Goal: Task Accomplishment & Management: Complete application form

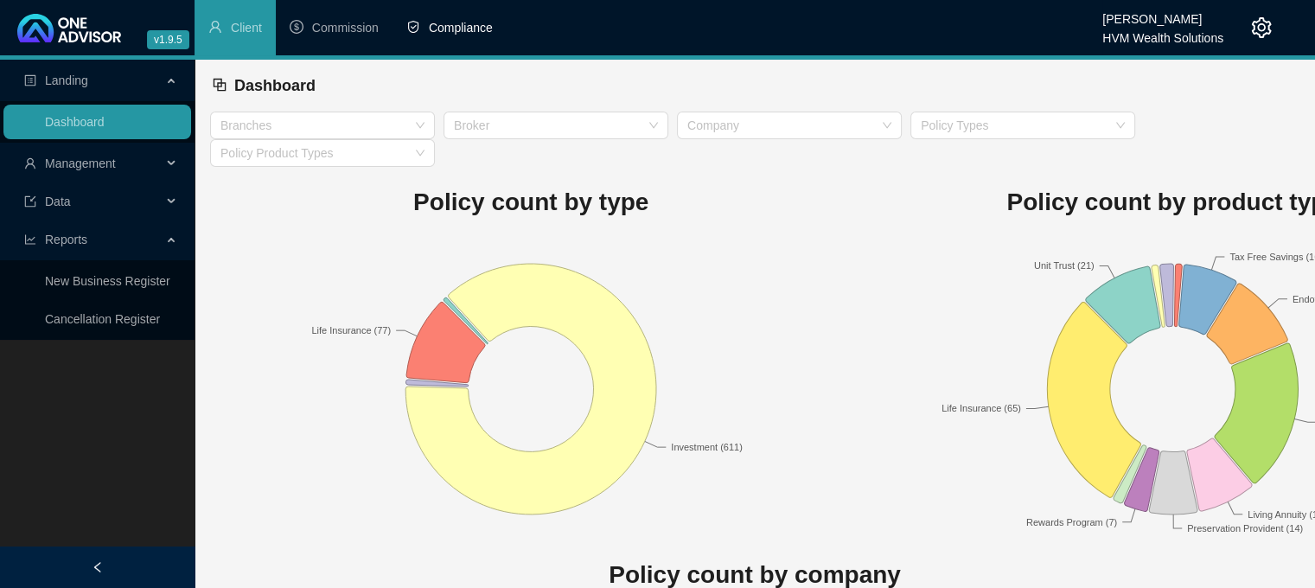
click at [456, 34] on span "Compliance" at bounding box center [461, 28] width 64 height 14
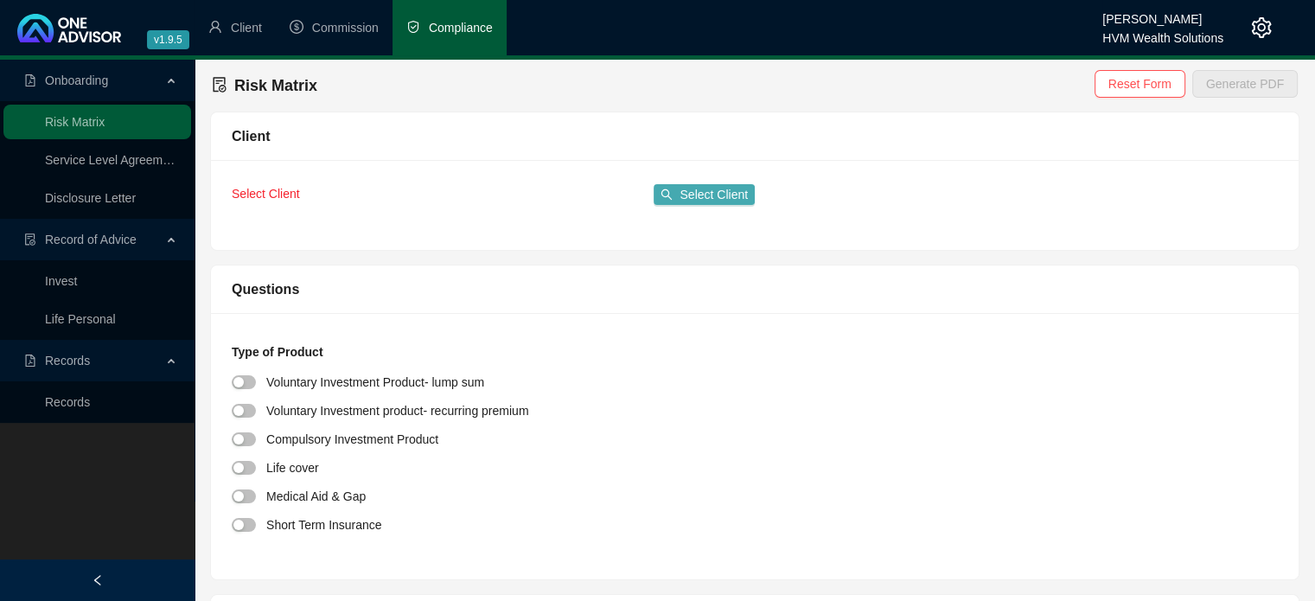
click at [716, 189] on span "Select Client" at bounding box center [713, 194] width 68 height 19
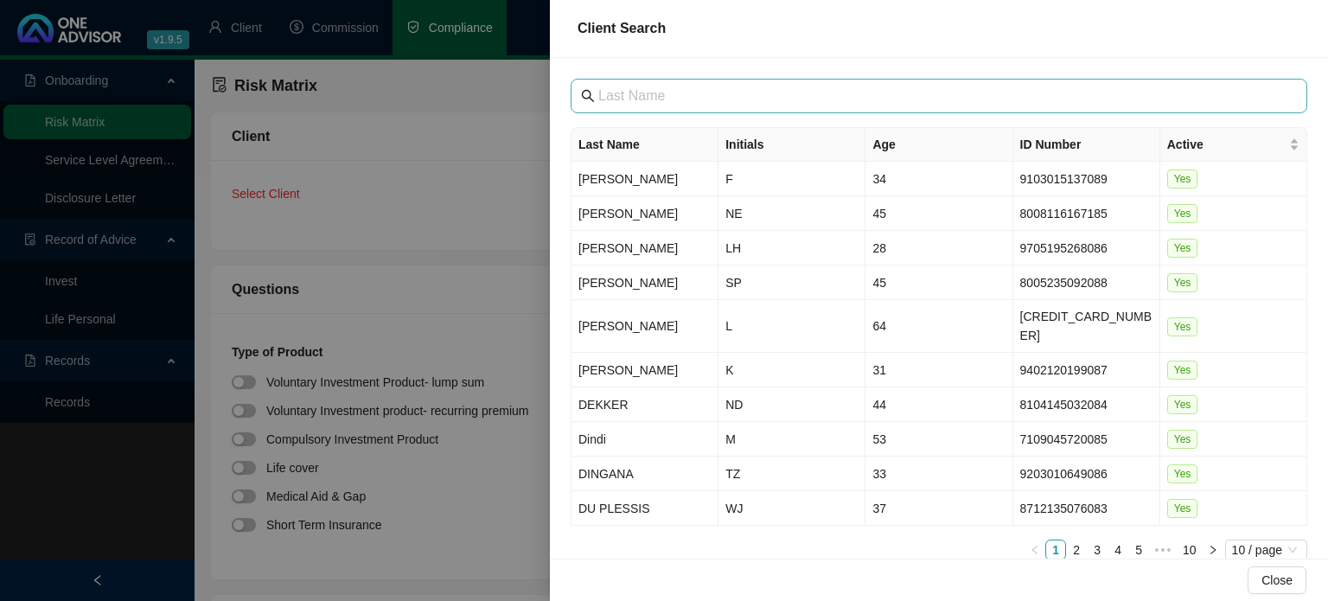
click at [702, 115] on div "Last Name Initials Age ID Number Active [PERSON_NAME] F 34 9103015137089 Yes [P…" at bounding box center [939, 308] width 778 height 500
click at [700, 105] on span at bounding box center [938, 96] width 736 height 35
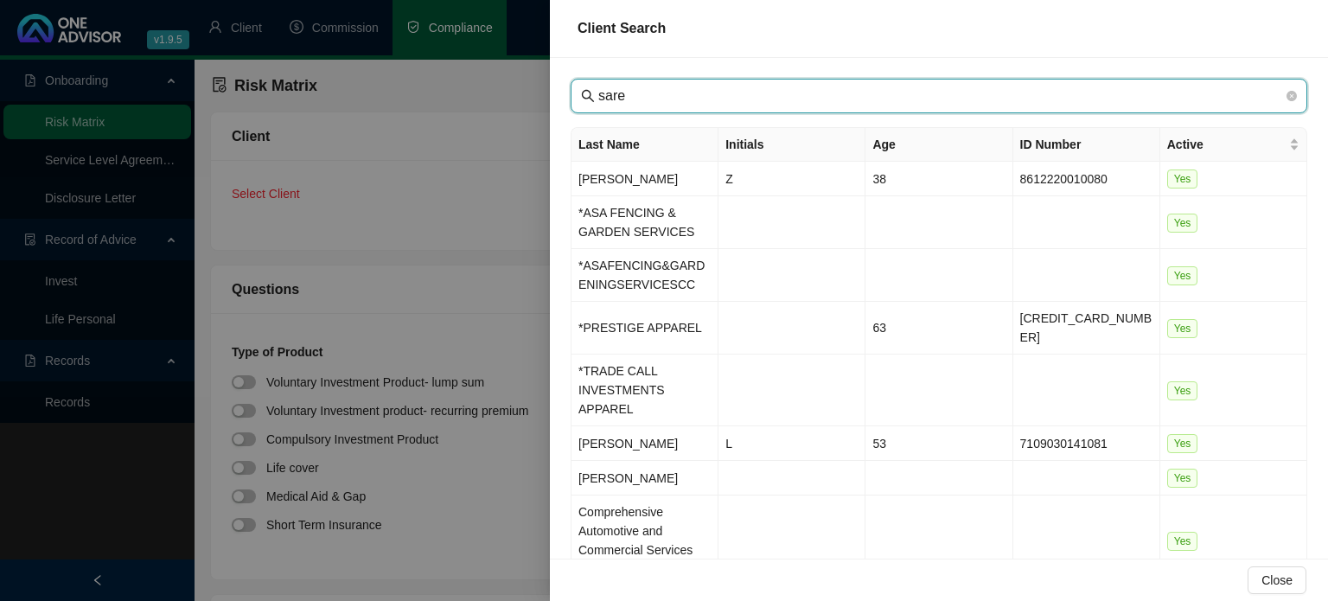
drag, startPoint x: 653, startPoint y: 96, endPoint x: 532, endPoint y: 94, distance: 121.0
click at [532, 94] on div "Client Search sare Last Name Initials Age ID Number Active [PERSON_NAME] VAN VU…" at bounding box center [664, 300] width 1328 height 601
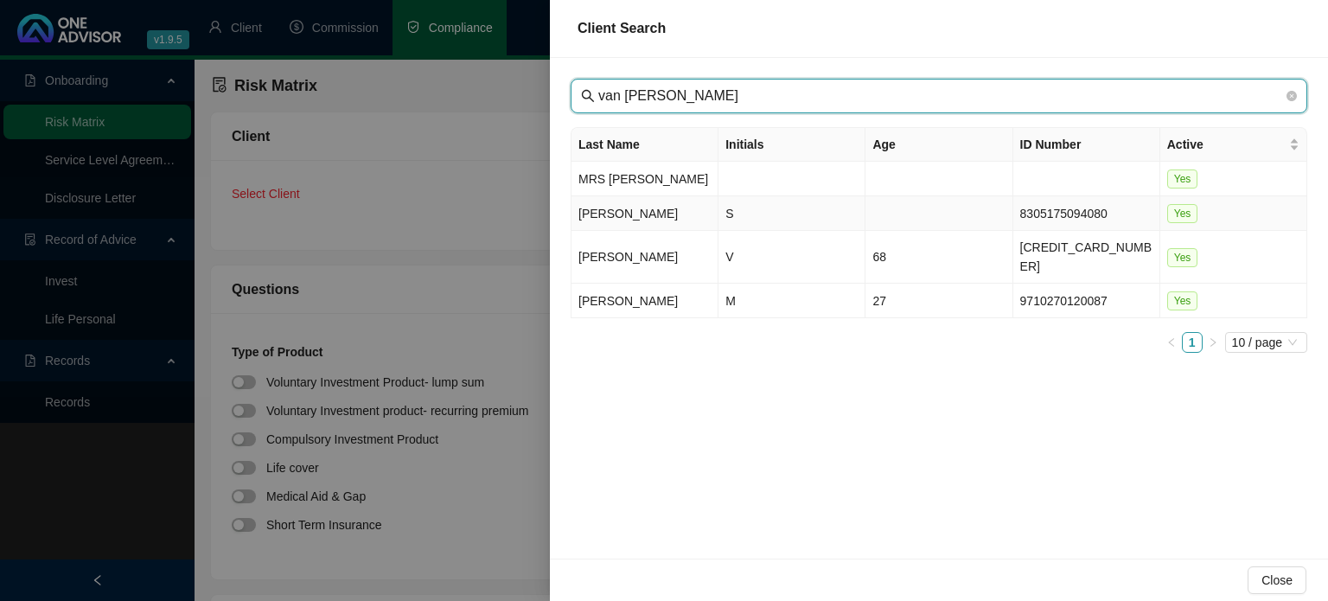
type input "van [PERSON_NAME]"
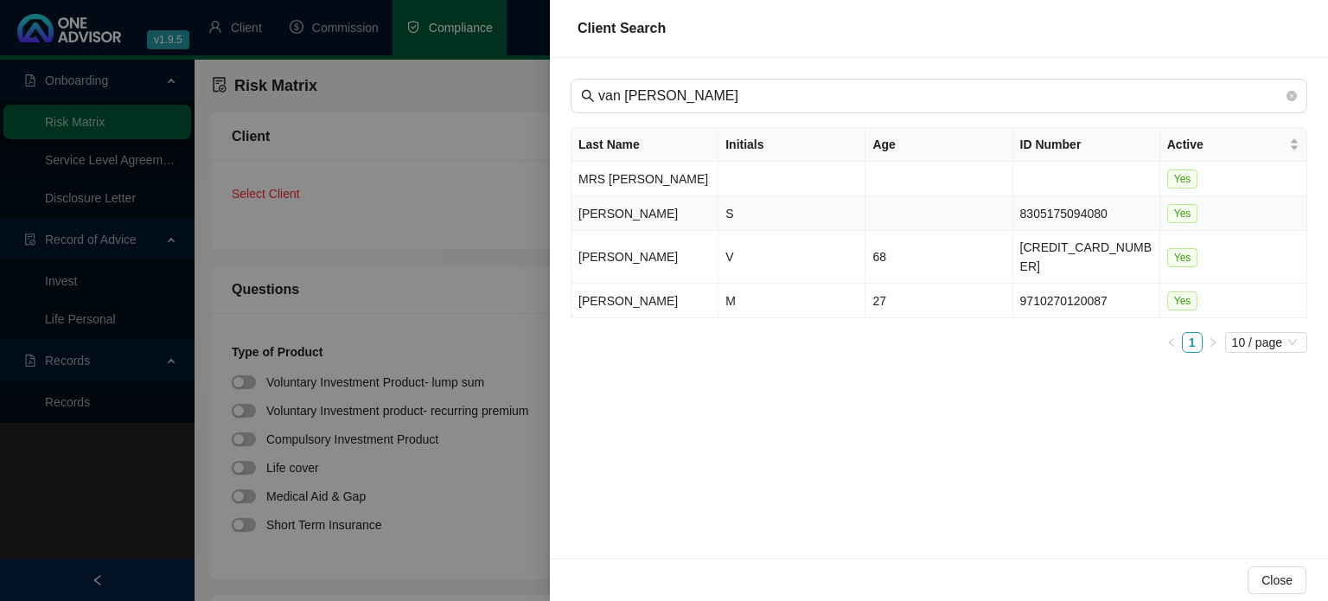
click at [742, 216] on td "S" at bounding box center [791, 213] width 147 height 35
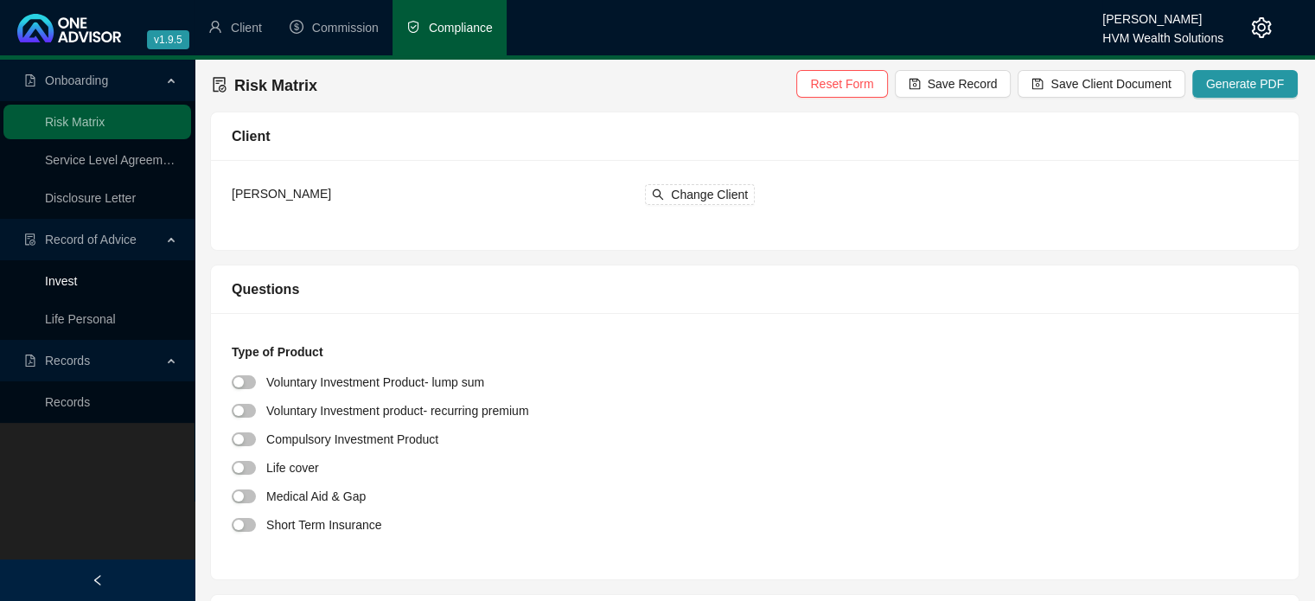
click at [54, 279] on link "Invest" at bounding box center [61, 281] width 32 height 14
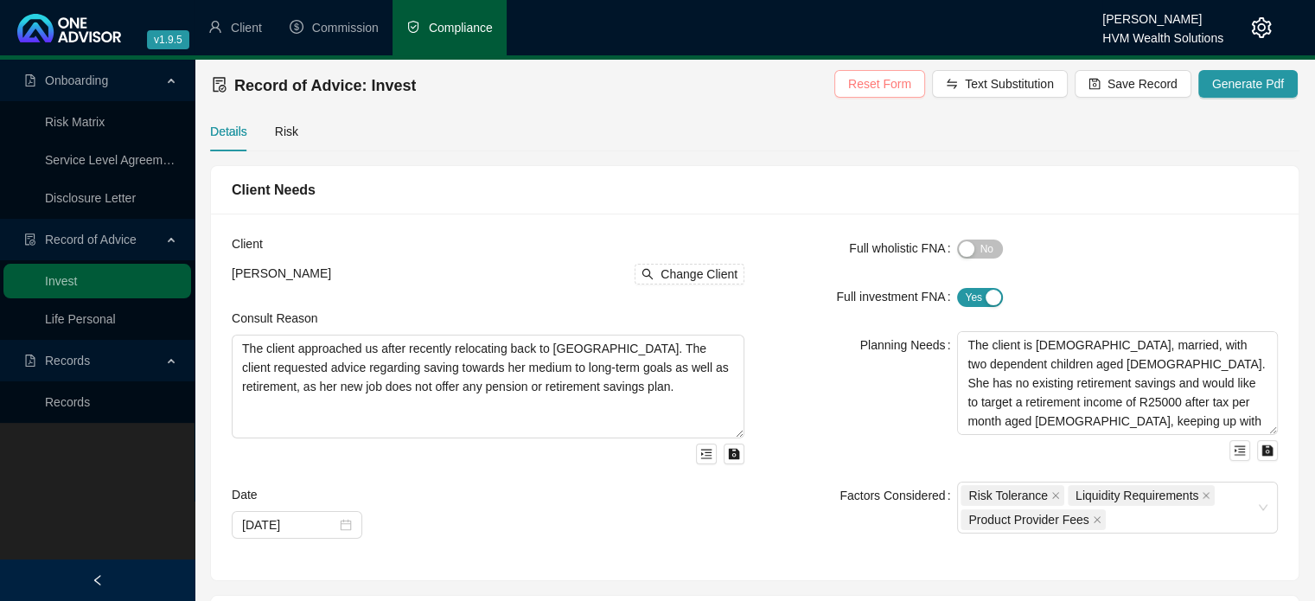
click at [901, 80] on span "Reset Form" at bounding box center [879, 83] width 63 height 19
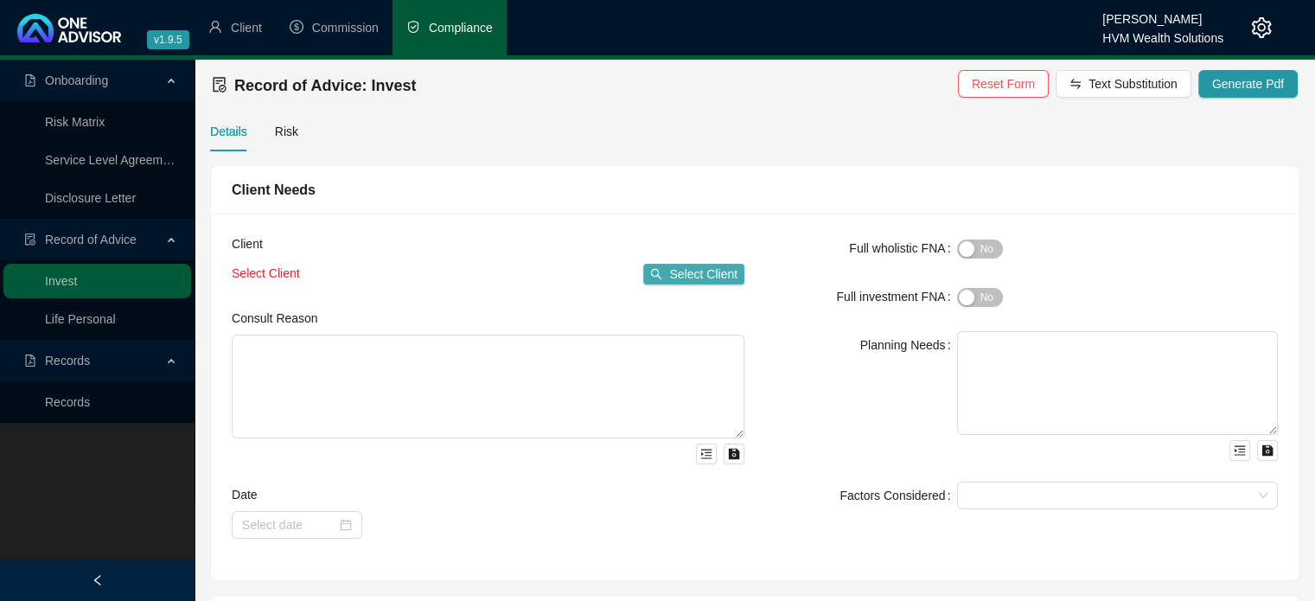
click at [702, 272] on span "Select Client" at bounding box center [703, 273] width 68 height 19
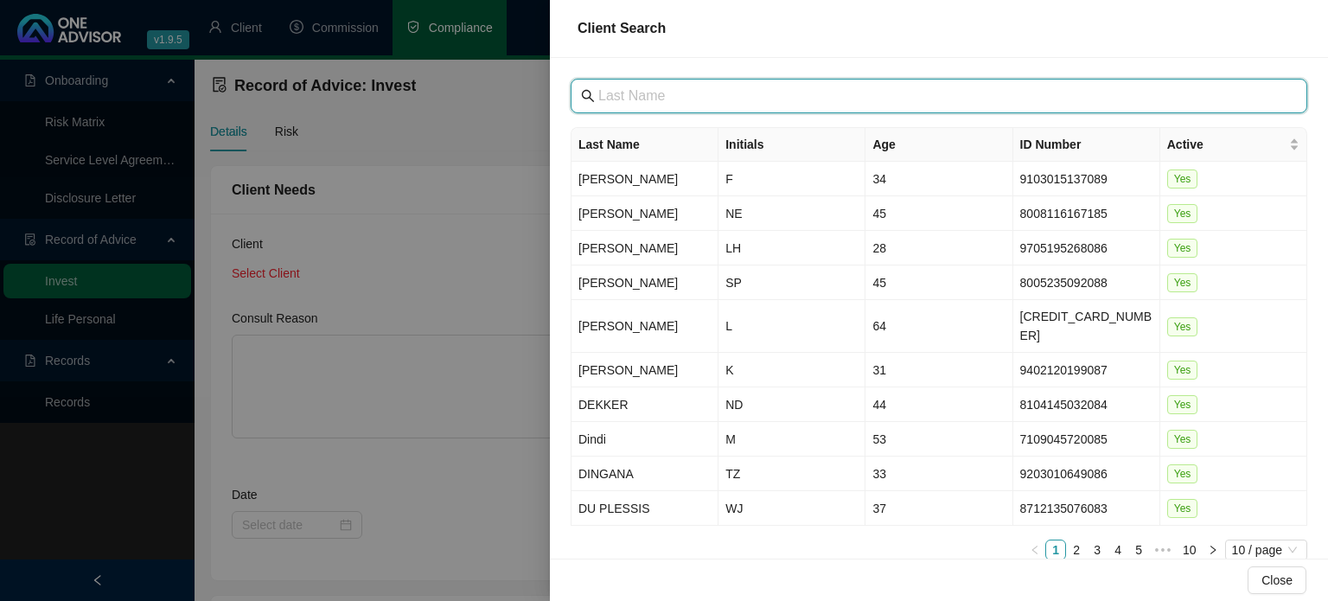
click at [654, 103] on input "text" at bounding box center [940, 96] width 685 height 21
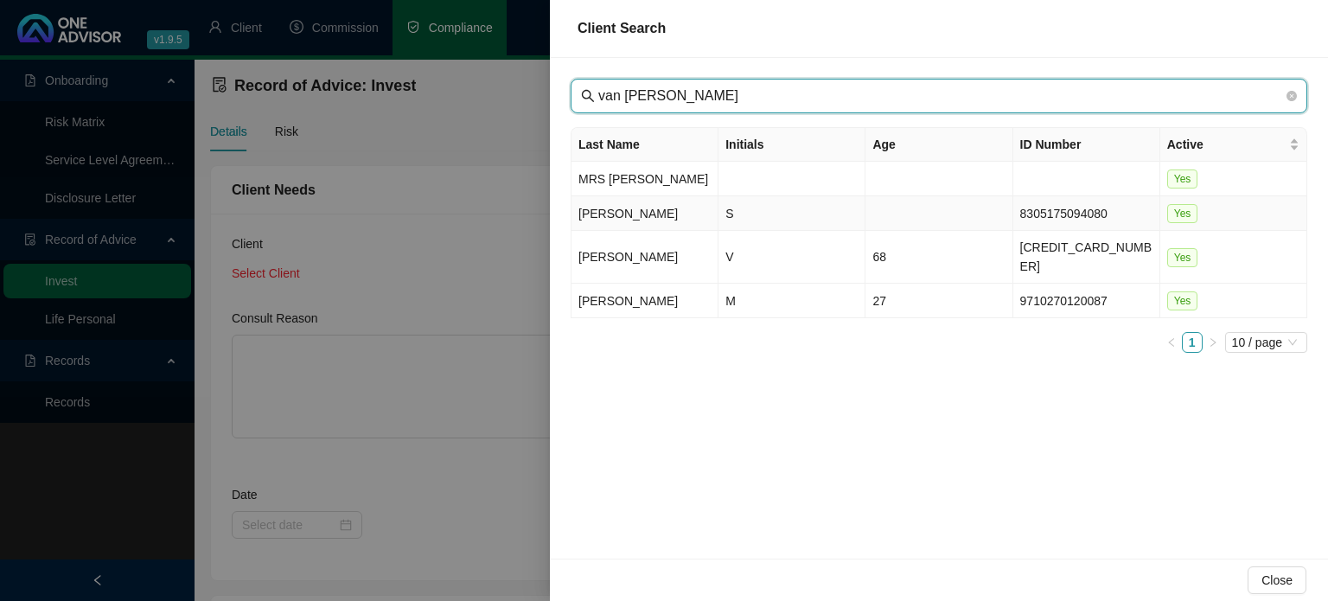
type input "van [PERSON_NAME]"
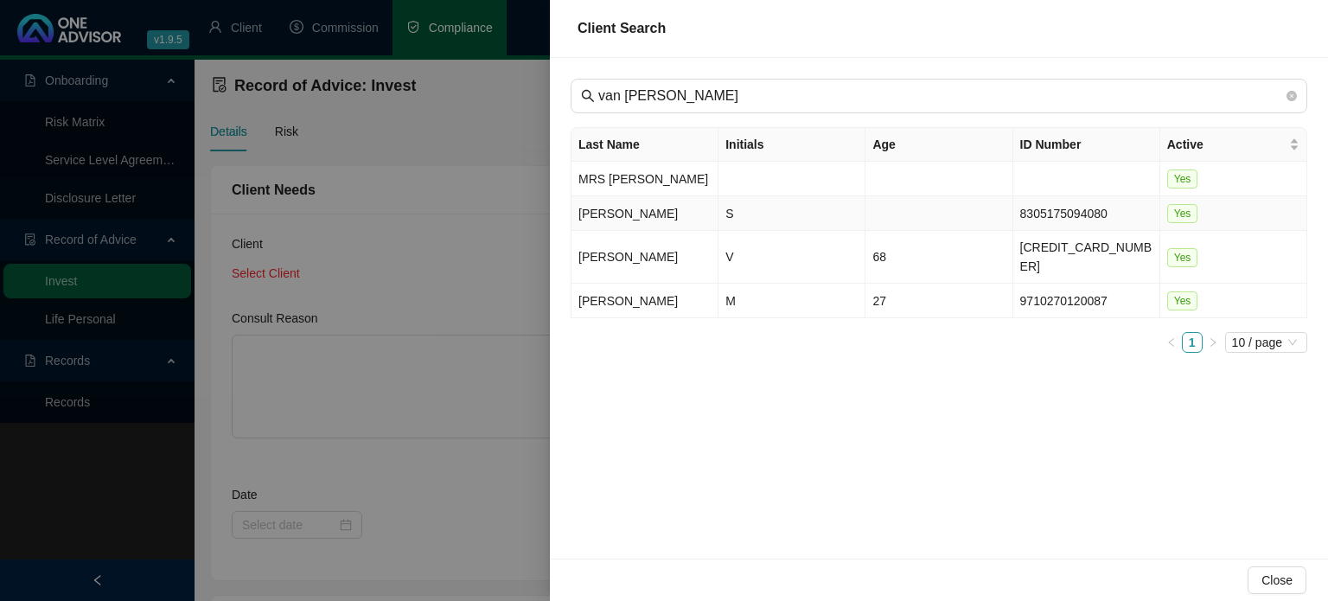
click at [685, 213] on td "[PERSON_NAME]" at bounding box center [644, 213] width 147 height 35
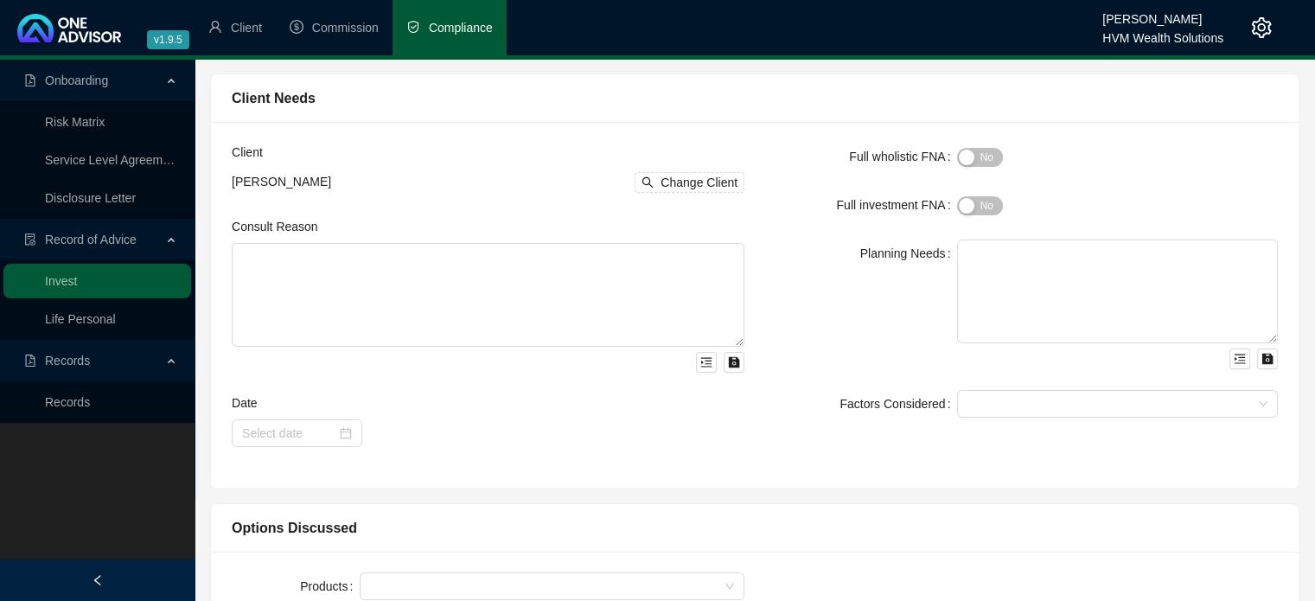
scroll to position [173, 0]
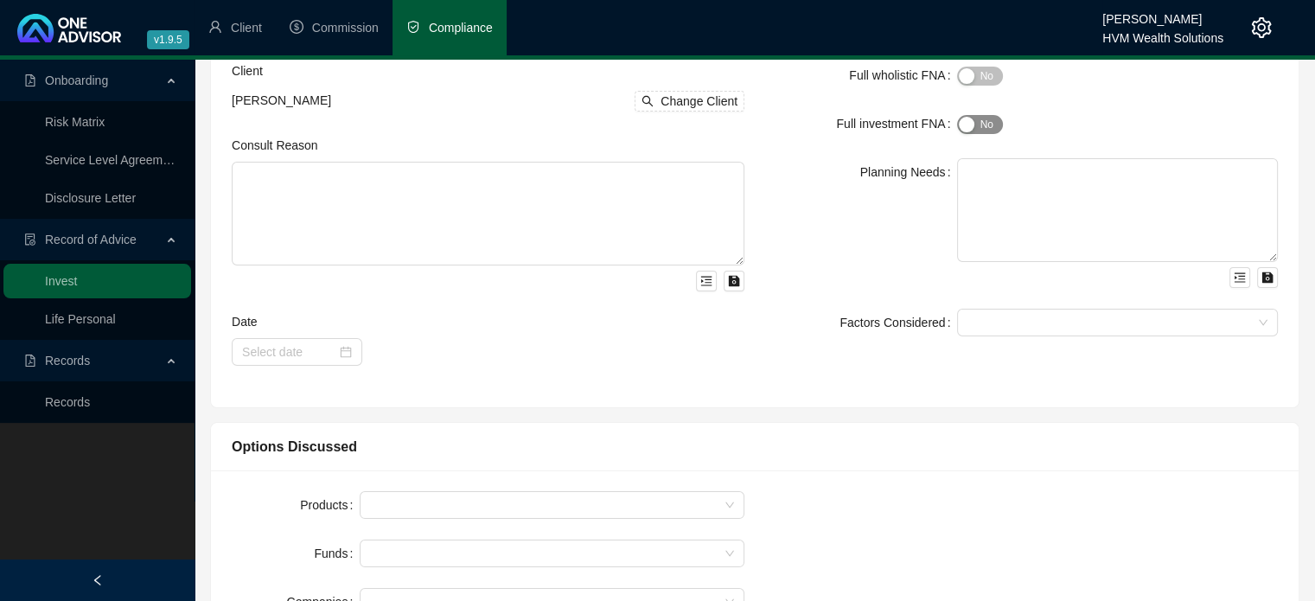
click at [984, 127] on span "Yes No" at bounding box center [980, 124] width 46 height 19
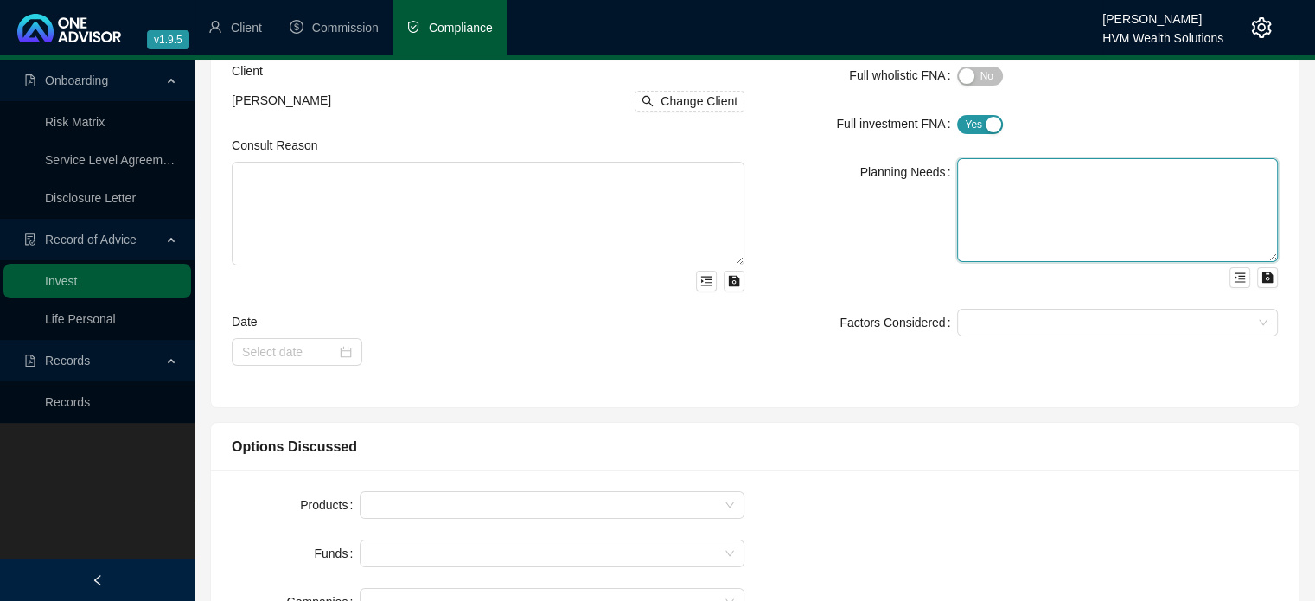
click at [1004, 213] on textarea at bounding box center [1117, 210] width 321 height 104
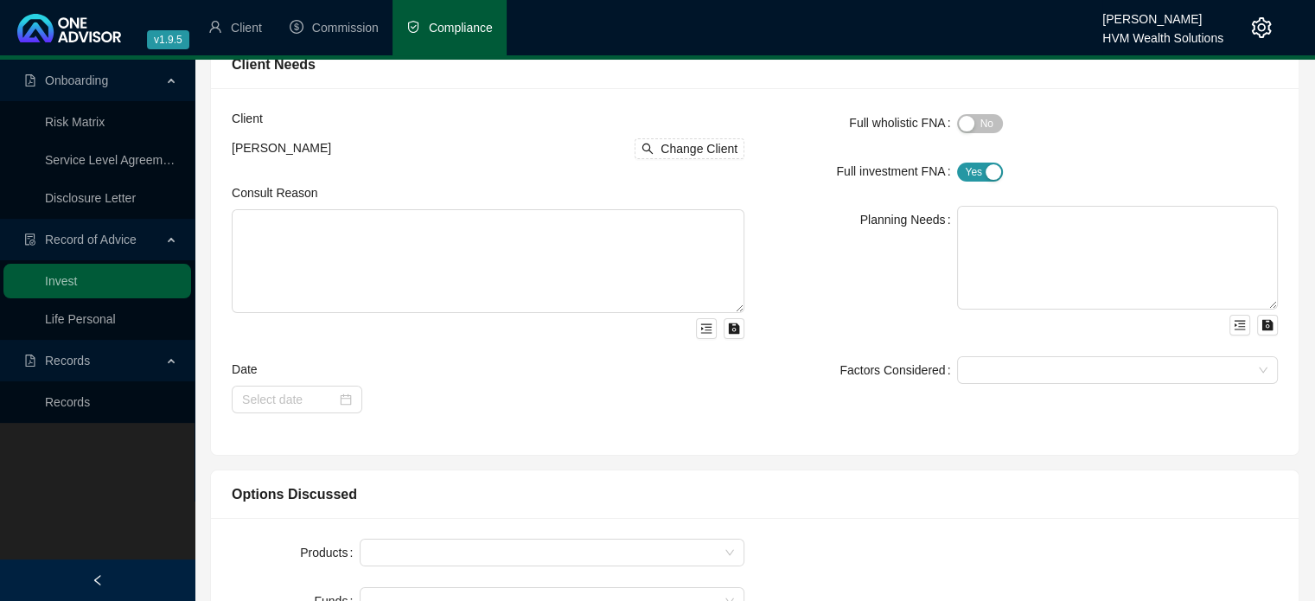
scroll to position [0, 0]
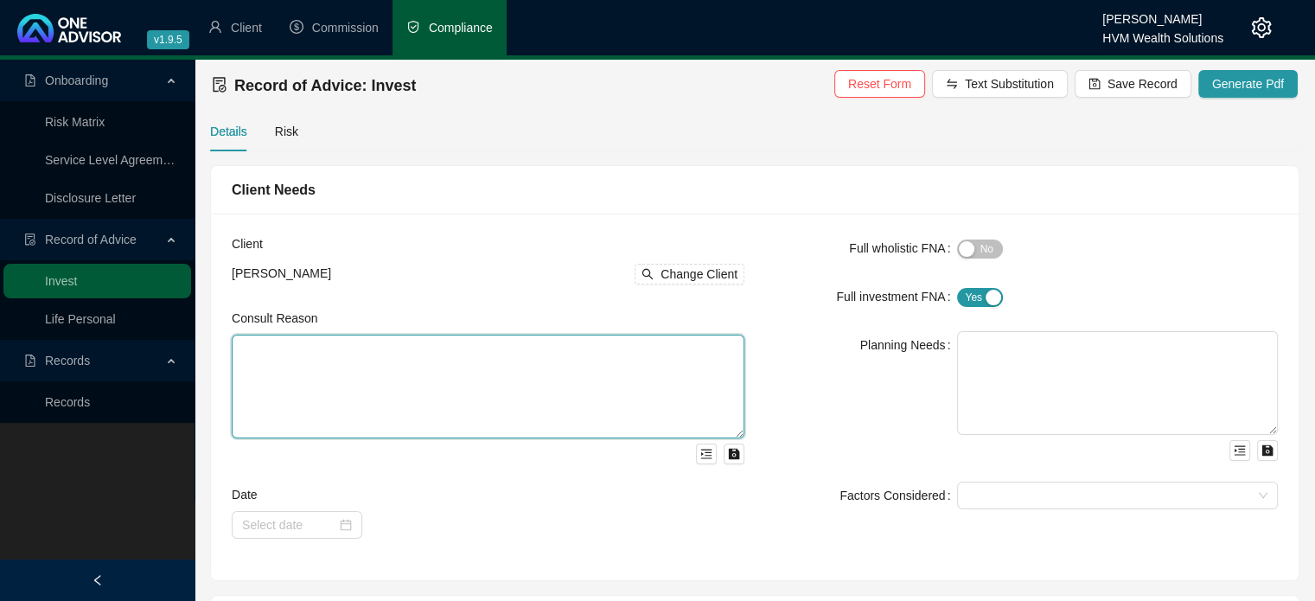
click at [628, 353] on textarea at bounding box center [488, 386] width 513 height 104
click at [425, 384] on textarea at bounding box center [488, 386] width 513 height 104
paste textarea "The client approached us requesting advice regarding his investment options fol…"
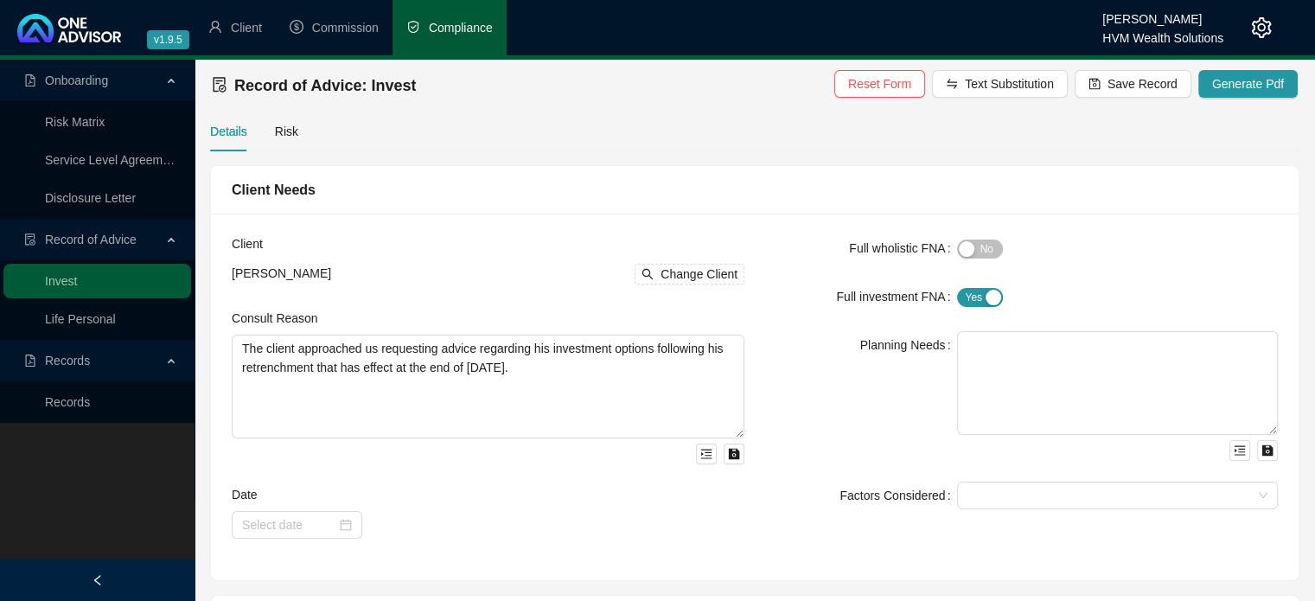
click at [864, 411] on div "Planning Needs" at bounding box center [861, 396] width 192 height 130
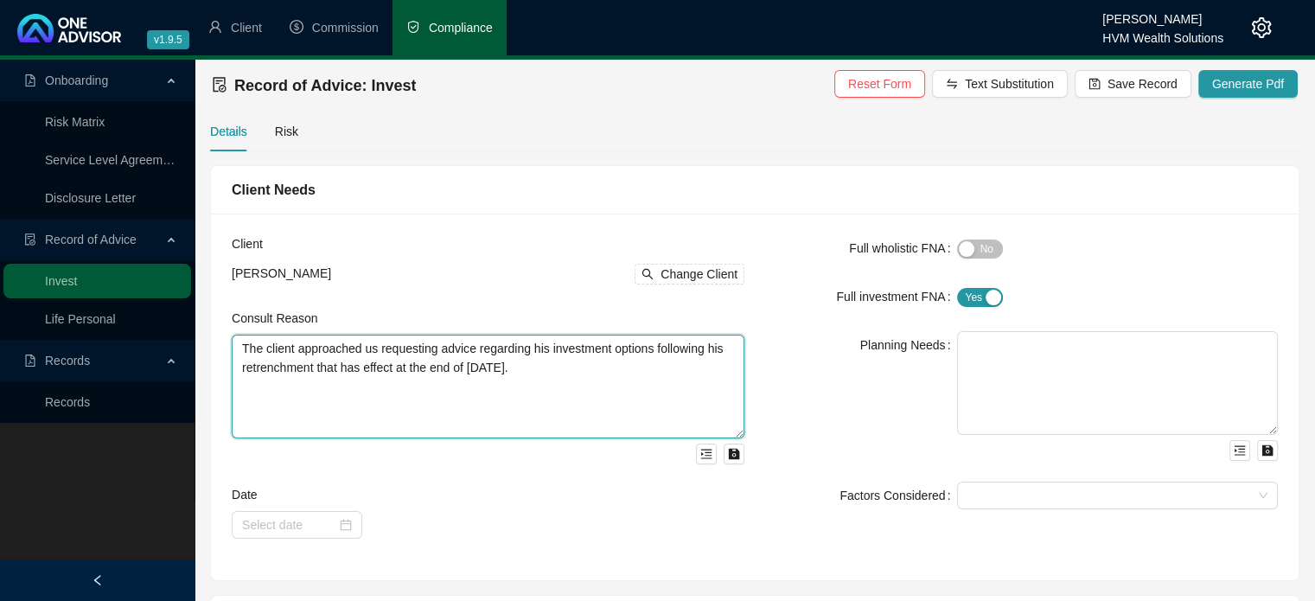
click at [639, 370] on textarea "The client approached us requesting advice regarding his investment options fol…" at bounding box center [488, 386] width 513 height 104
click at [591, 347] on textarea "The client approached us requesting advice regarding his investment options fol…" at bounding box center [488, 386] width 513 height 104
click at [568, 369] on textarea "The client approached us requesting advice regarding his investment options fol…" at bounding box center [488, 386] width 513 height 104
click at [553, 347] on textarea "The client approached us requesting advice regarding his investment options fol…" at bounding box center [488, 386] width 513 height 104
click at [549, 348] on textarea "The client approached us requesting advice regarding his investment options fol…" at bounding box center [488, 386] width 513 height 104
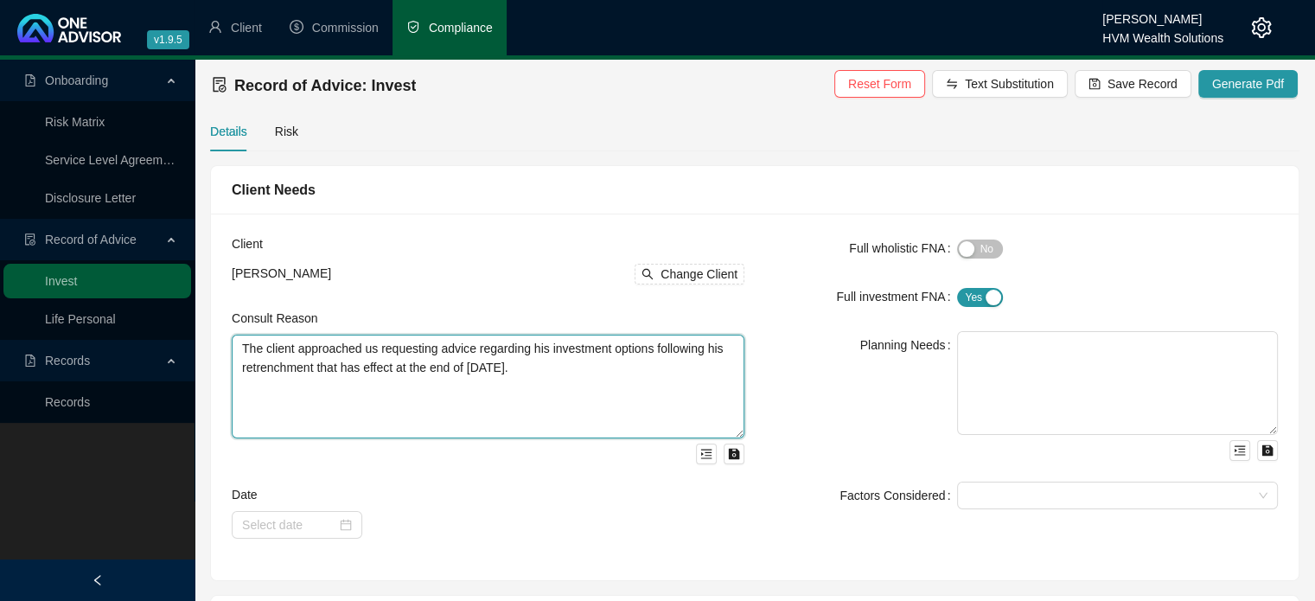
click at [550, 348] on textarea "The client approached us requesting advice regarding his investment options fol…" at bounding box center [488, 386] width 513 height 104
click at [647, 379] on textarea "The client approached us requesting advice regarding his retirement and investm…" at bounding box center [488, 386] width 513 height 104
click at [667, 371] on textarea "The client approached us requesting advice regarding his retirement and investm…" at bounding box center [488, 386] width 513 height 104
type textarea "The client approached us requesting advice regarding his retirement and investm…"
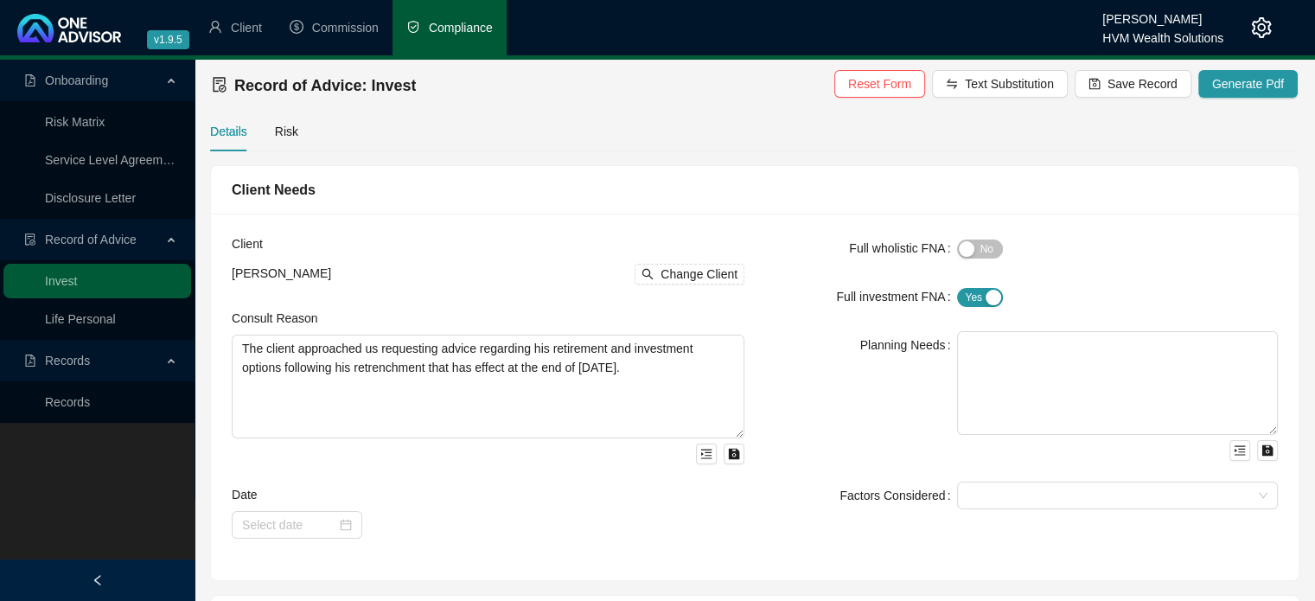
click at [818, 386] on div "Planning Needs" at bounding box center [861, 396] width 192 height 130
click at [1027, 370] on textarea at bounding box center [1117, 383] width 321 height 104
click at [1118, 354] on textarea at bounding box center [1117, 383] width 321 height 104
paste textarea "The client will be receiving a severance payment of R114 719 and has a retireme…"
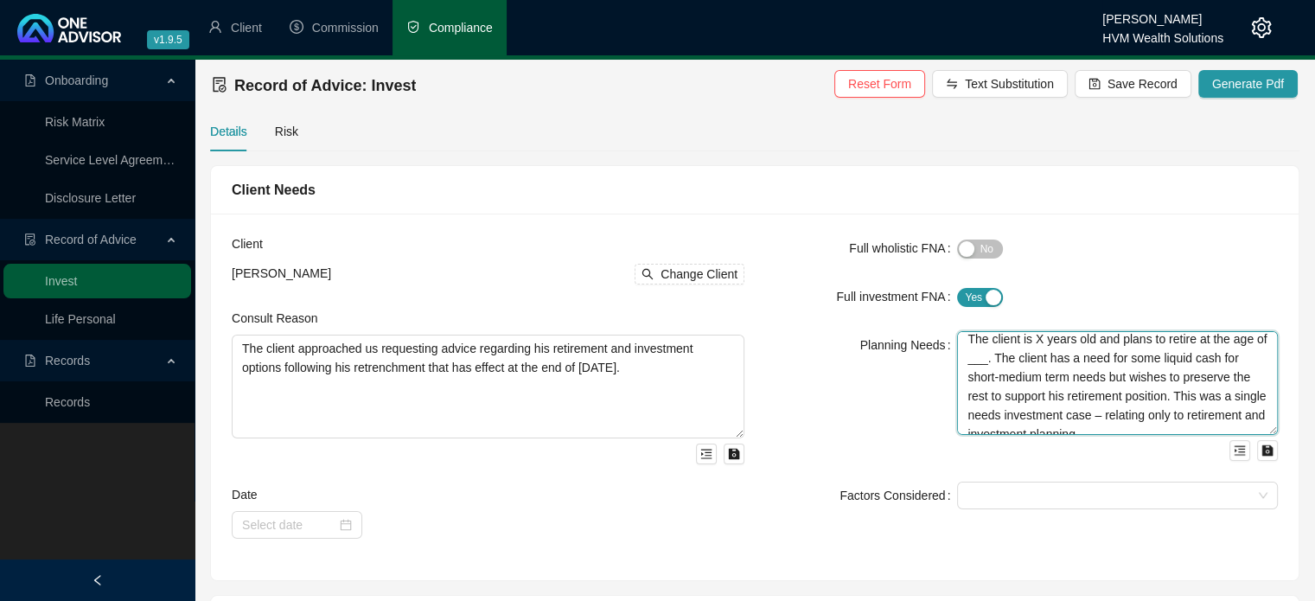
scroll to position [56, 0]
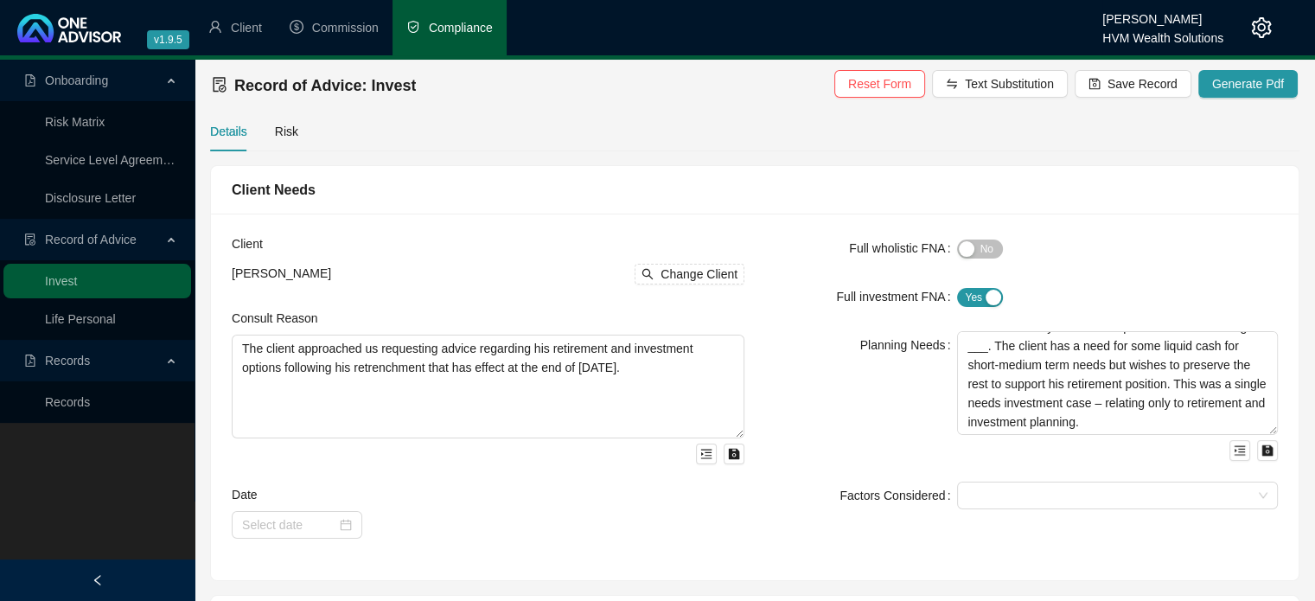
click at [1158, 239] on div "Yes No" at bounding box center [1117, 248] width 321 height 20
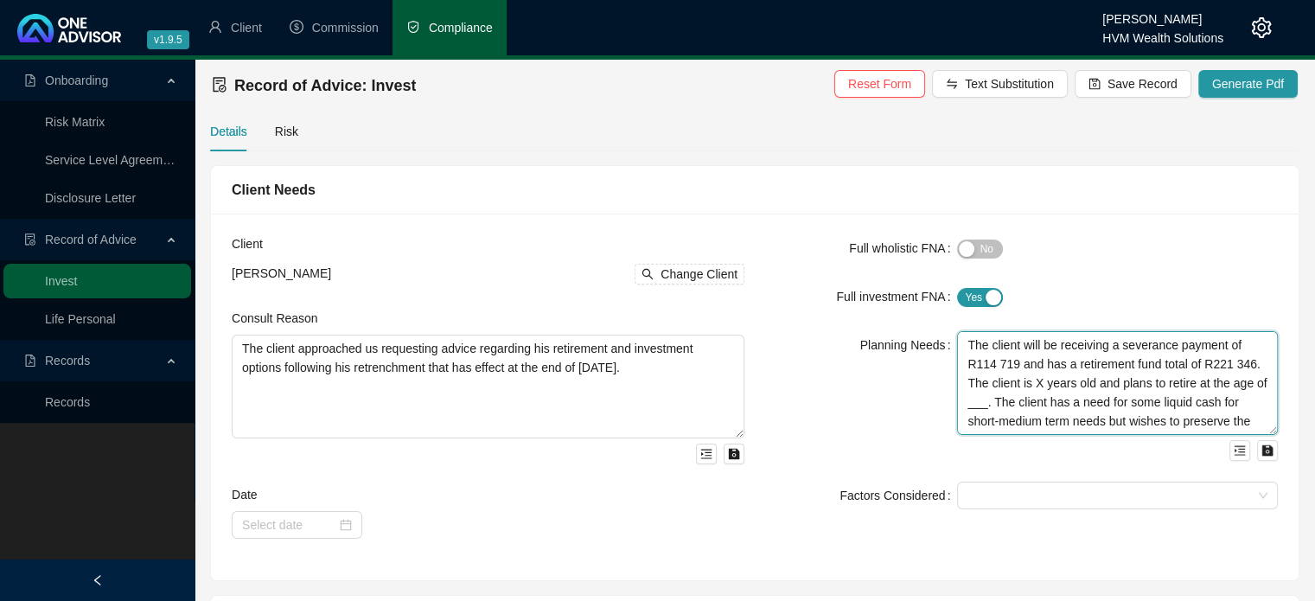
click at [1067, 379] on textarea "The client will be receiving a severance payment of R114 719 and has a retireme…" at bounding box center [1117, 383] width 321 height 104
click at [1041, 406] on textarea "The client will be receiving a severance payment of R114 719 and has a retireme…" at bounding box center [1117, 383] width 321 height 104
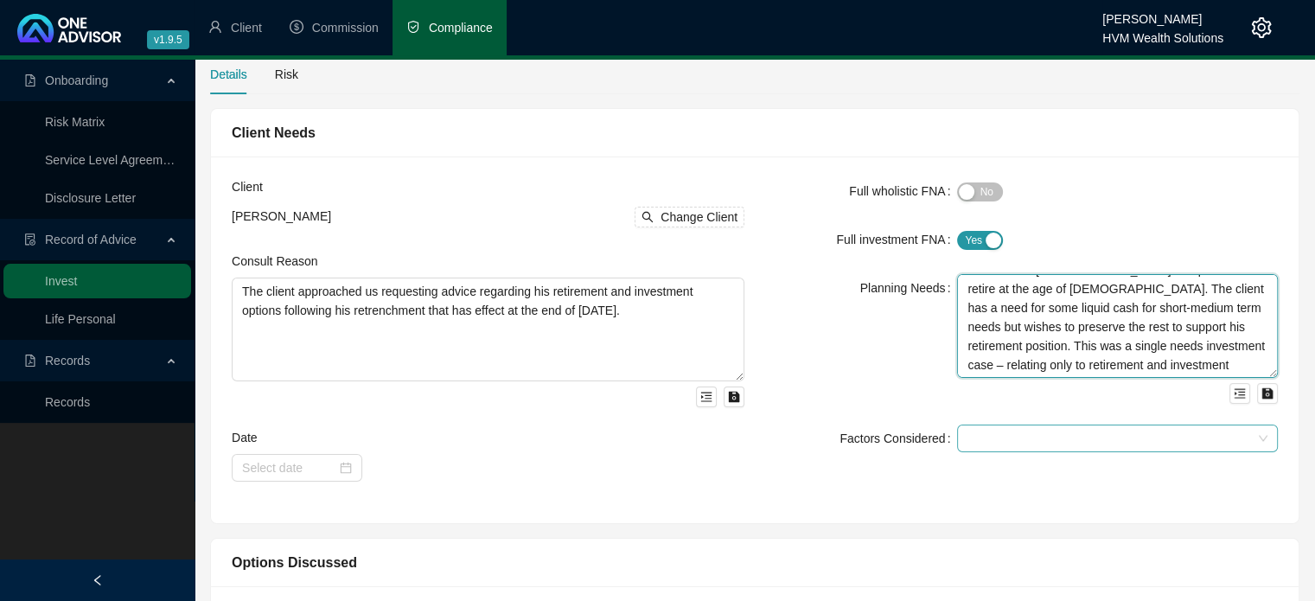
scroll to position [86, 0]
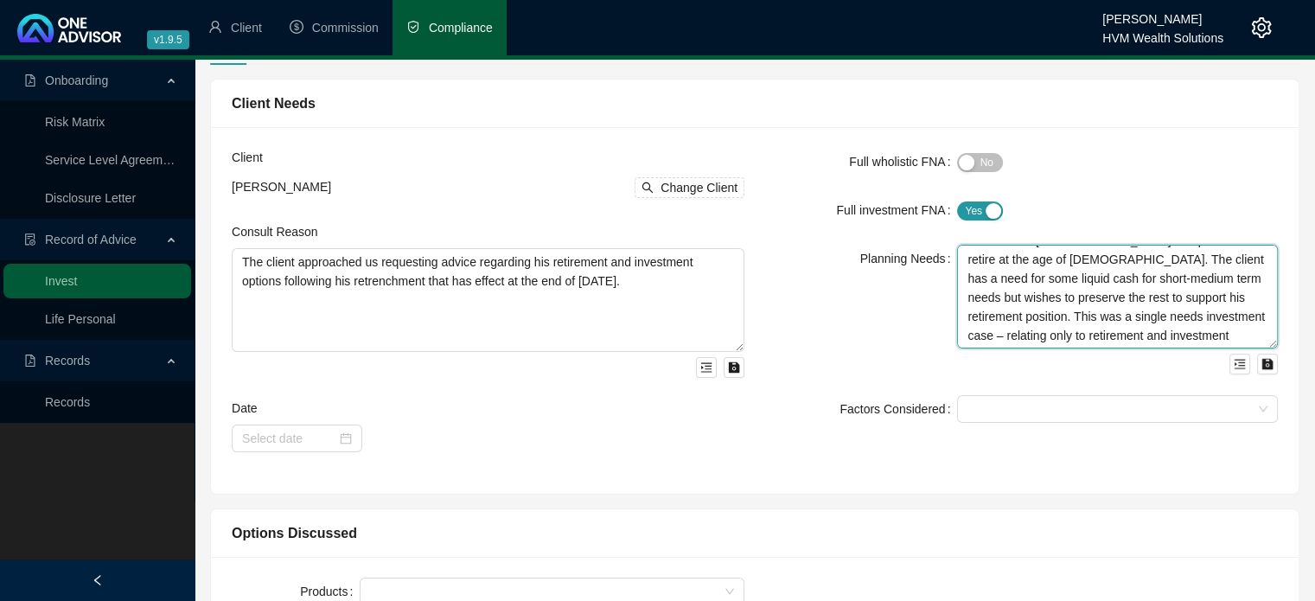
type textarea "The client will be receiving a severance payment of R114 719 and has a retireme…"
click at [901, 366] on div "Planning Needs" at bounding box center [861, 310] width 192 height 130
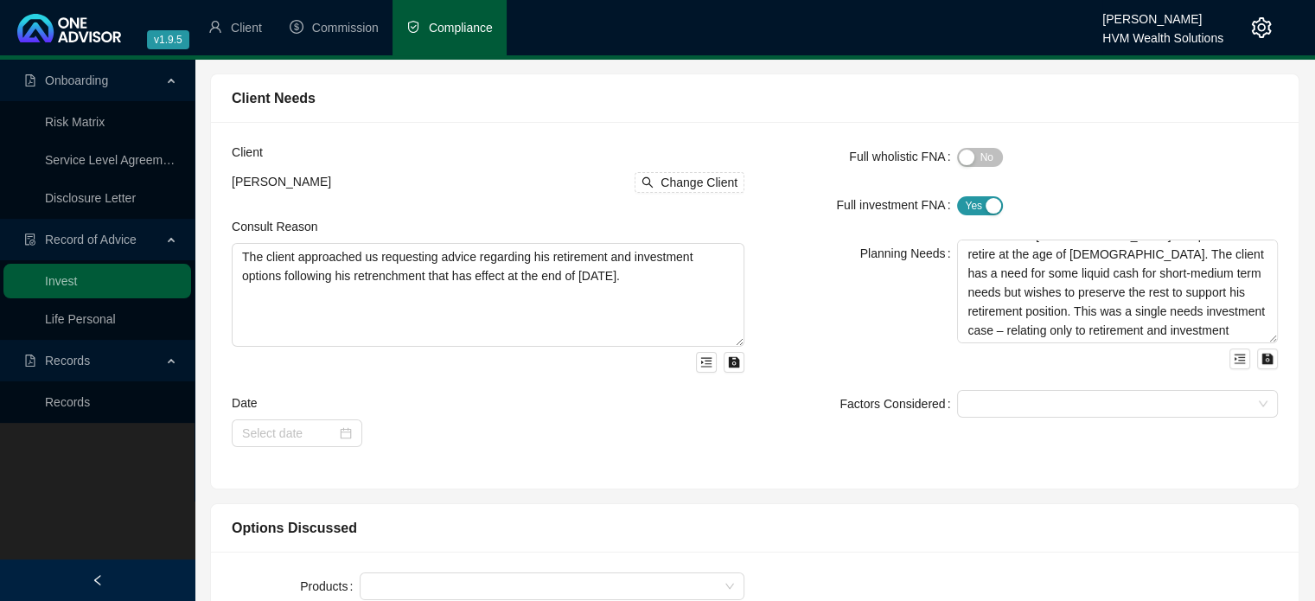
scroll to position [259, 0]
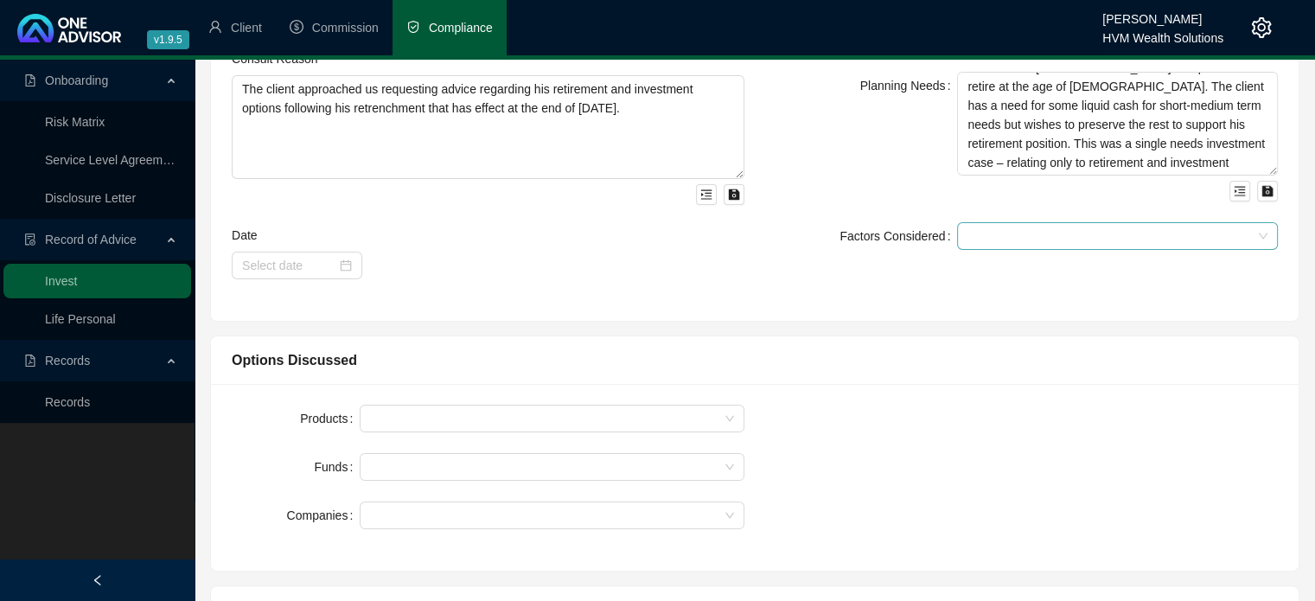
click at [1001, 232] on div at bounding box center [1108, 236] width 296 height 13
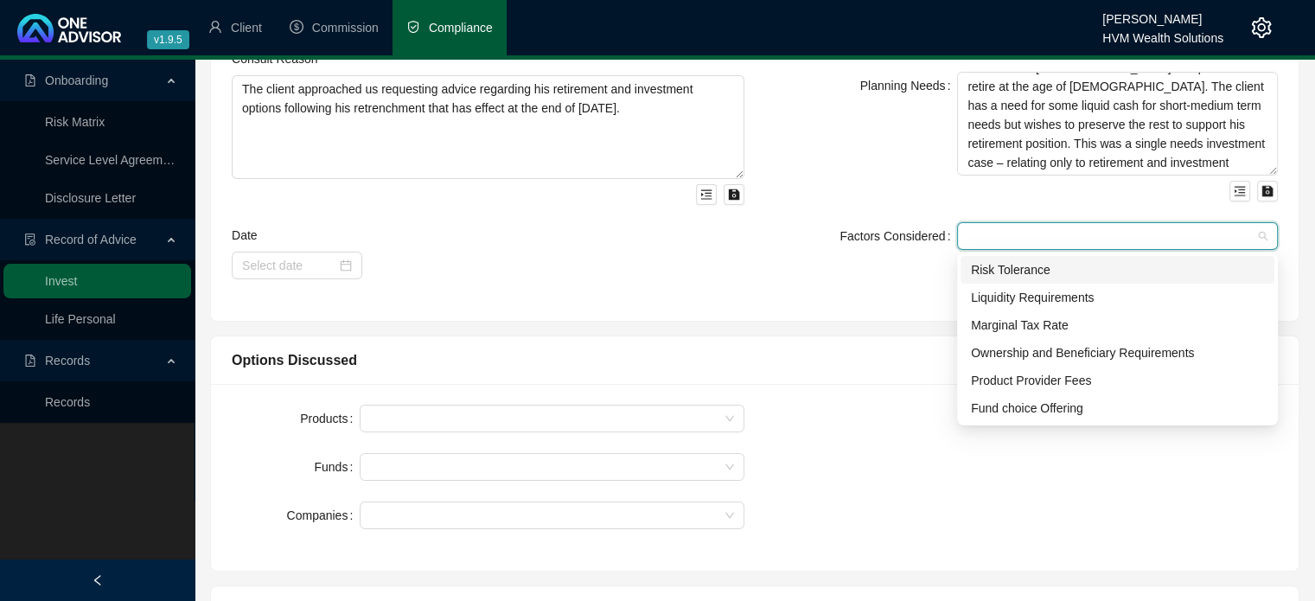
click at [1001, 269] on div "Risk Tolerance" at bounding box center [1117, 269] width 293 height 19
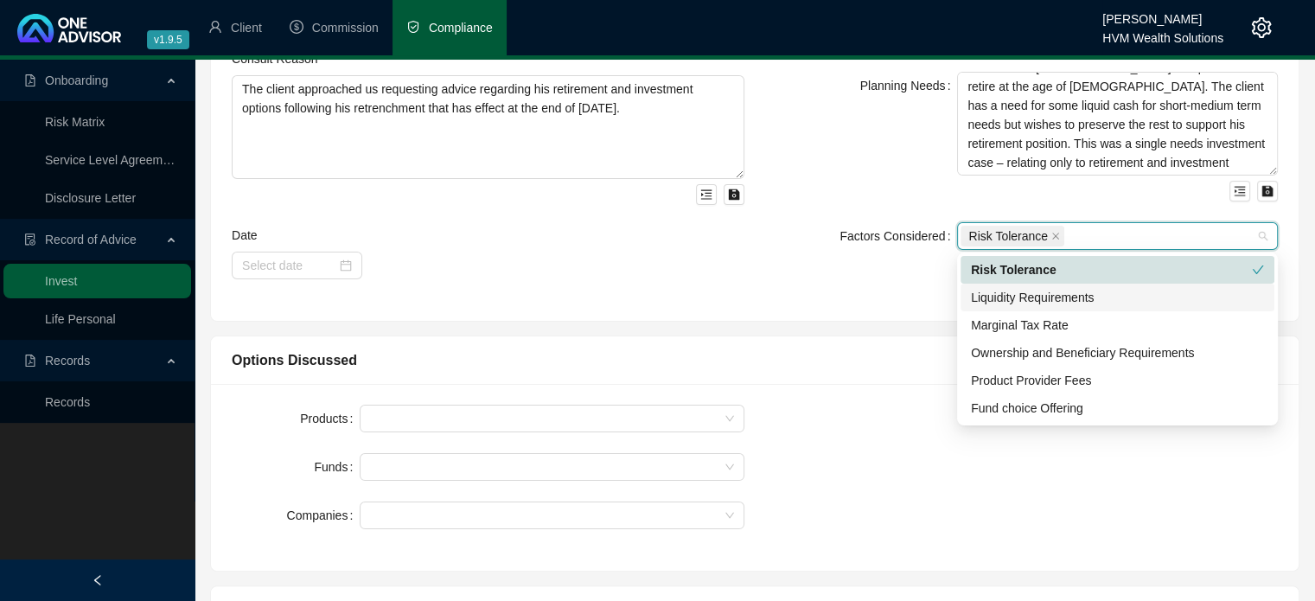
click at [1026, 295] on div "Liquidity Requirements" at bounding box center [1117, 297] width 293 height 19
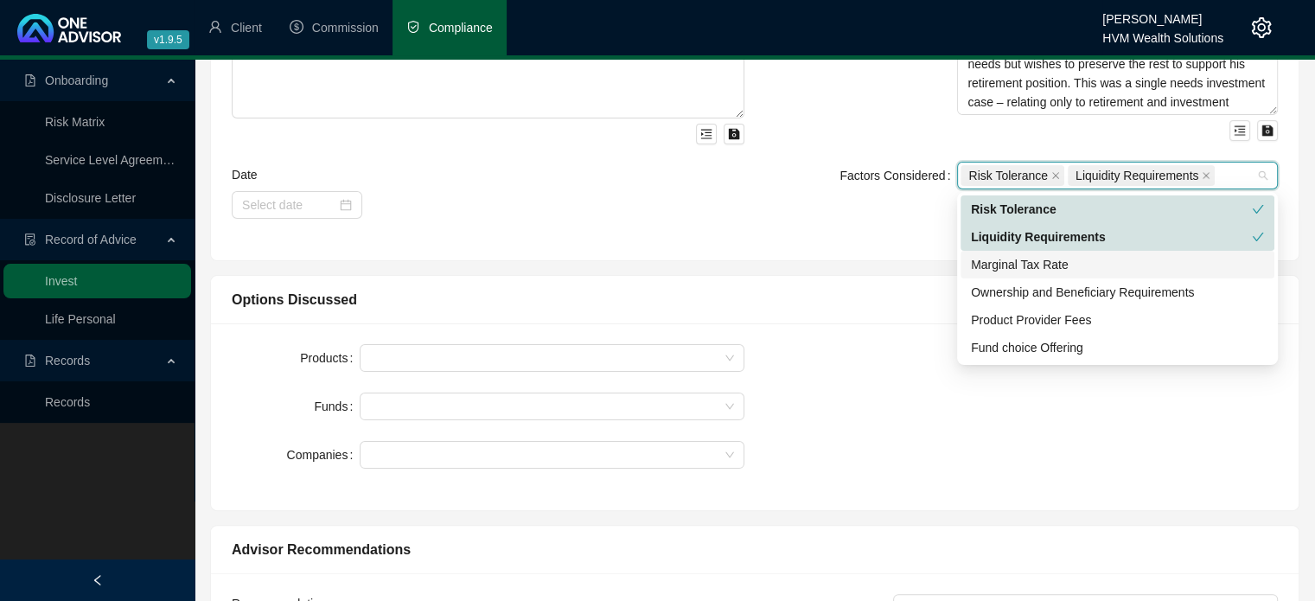
scroll to position [346, 0]
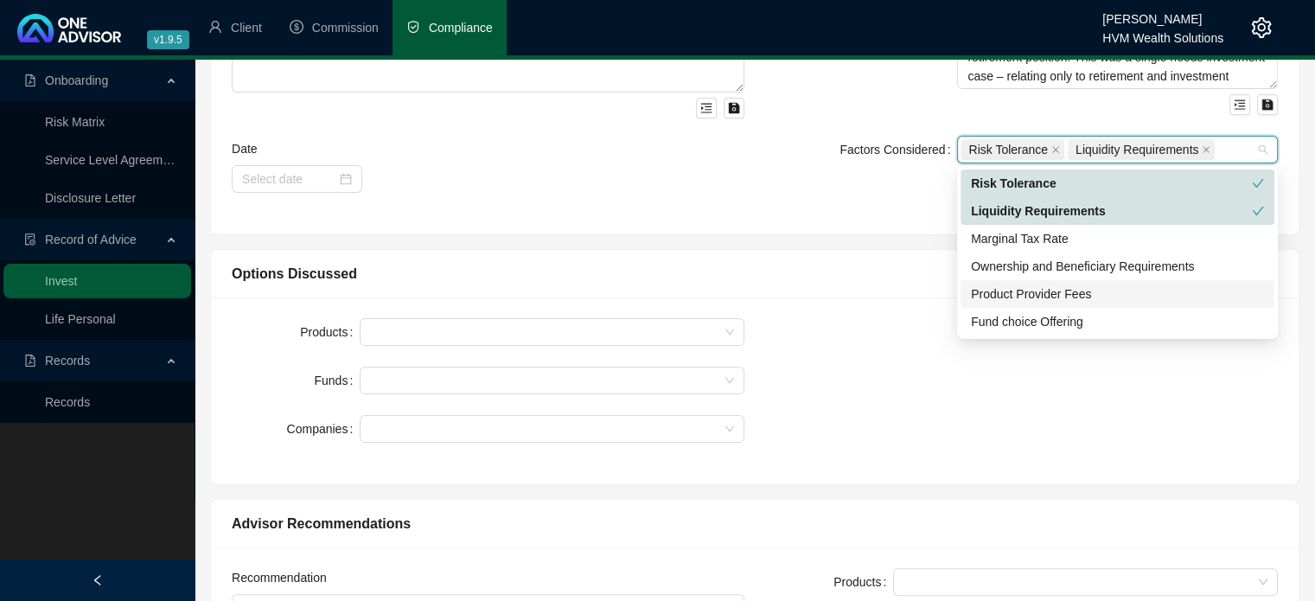
click at [1040, 296] on div "Product Provider Fees" at bounding box center [1117, 293] width 293 height 19
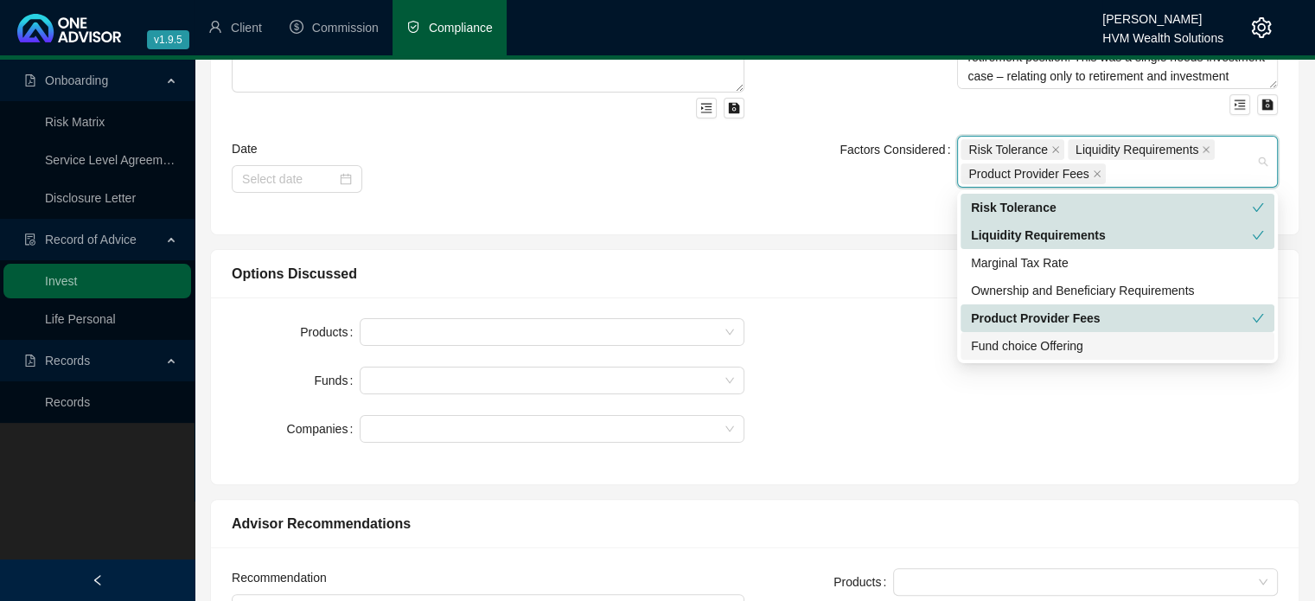
click at [1035, 342] on div "Fund choice Offering" at bounding box center [1117, 345] width 293 height 19
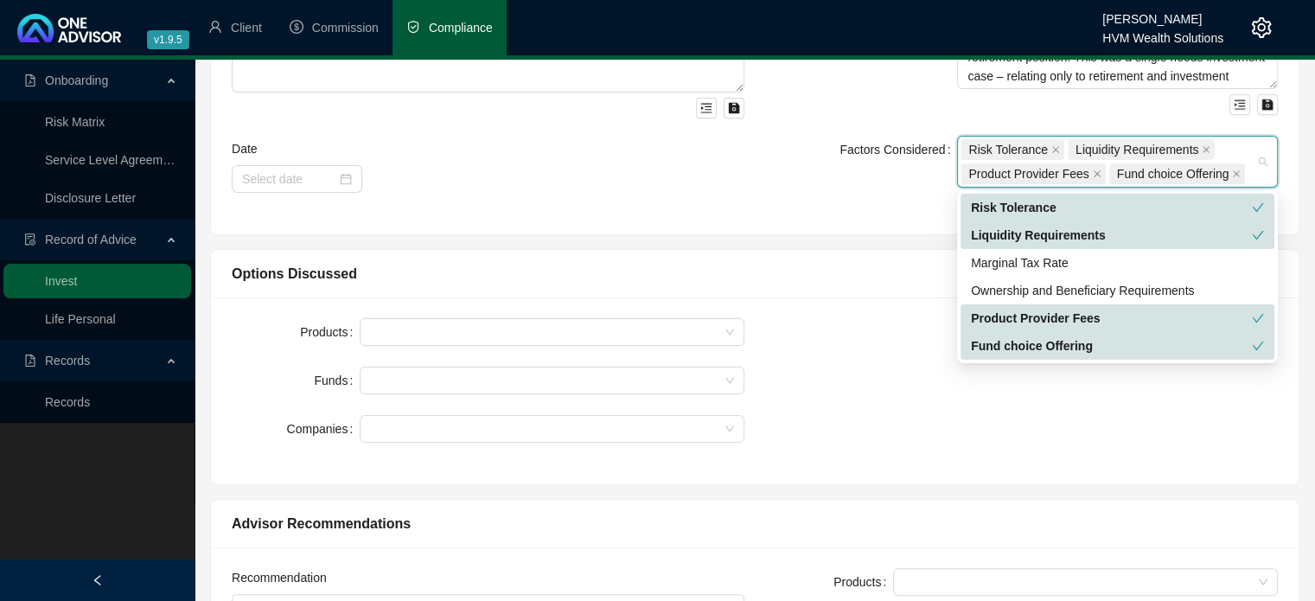
click at [763, 174] on div "Full wholistic FNA Yes No Full investment FNA Yes No Planning Needs The client …" at bounding box center [1021, 51] width 533 height 325
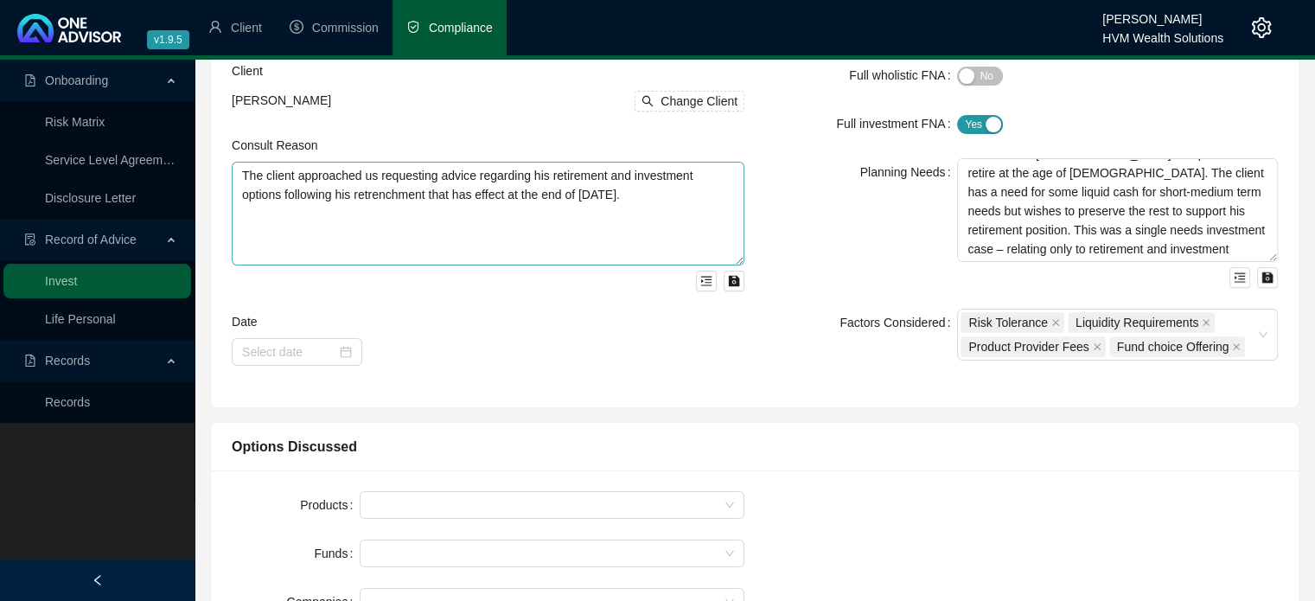
scroll to position [173, 0]
click at [336, 351] on div at bounding box center [297, 351] width 110 height 19
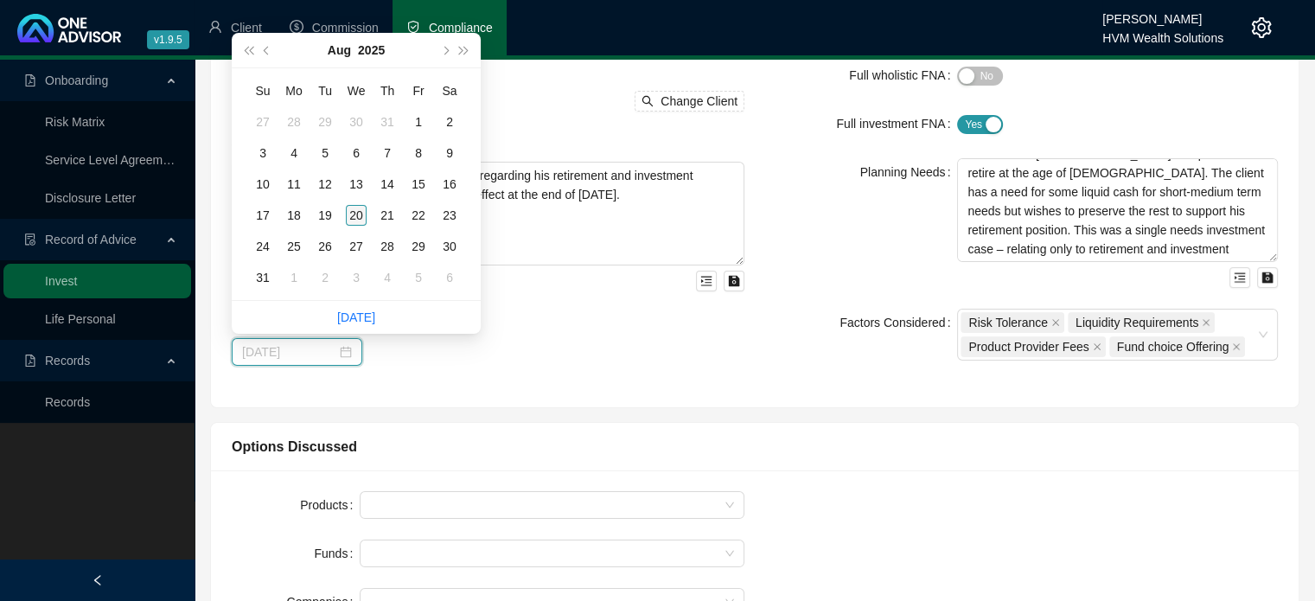
type input "[DATE]"
click at [359, 217] on div "20" at bounding box center [356, 215] width 21 height 21
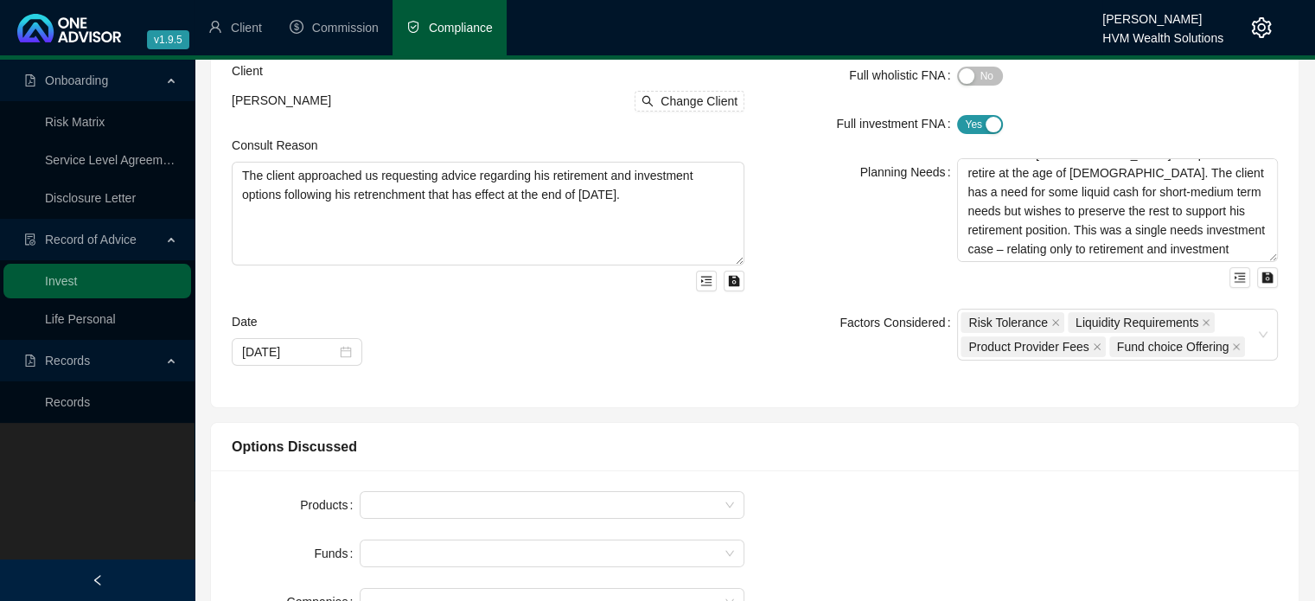
click at [597, 381] on div "Client [PERSON_NAME] Change Client Consult Reason The client approached us requ…" at bounding box center [487, 223] width 533 height 325
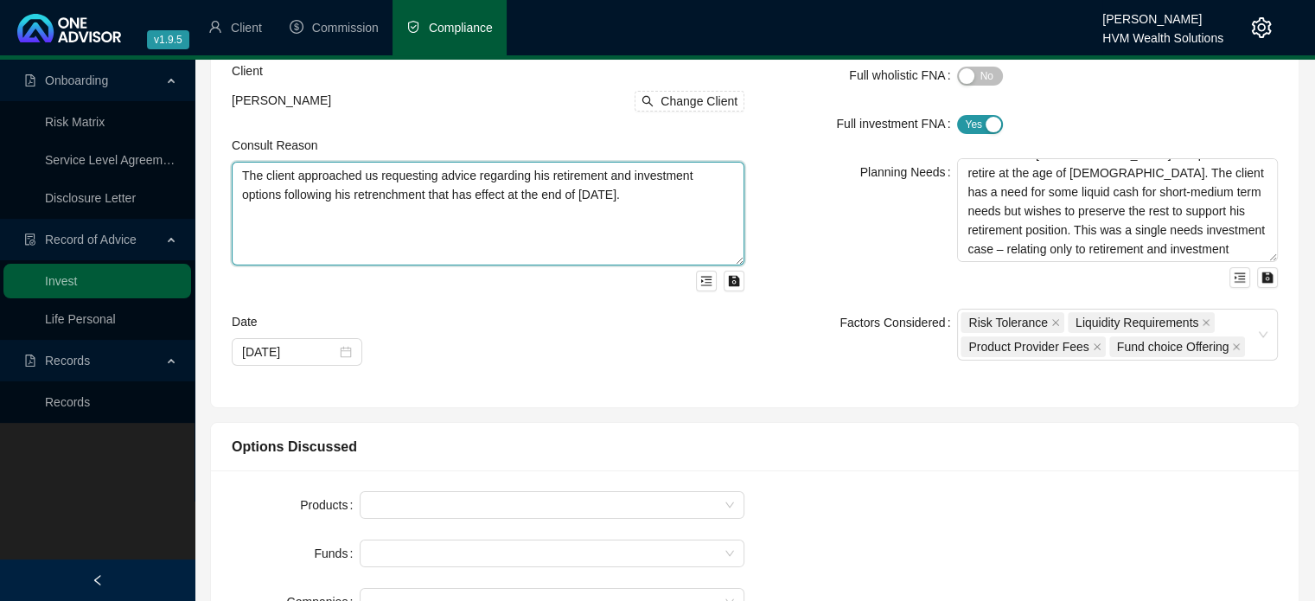
drag, startPoint x: 608, startPoint y: 175, endPoint x: 557, endPoint y: 175, distance: 51.0
click at [557, 175] on textarea "The client approached us requesting advice regarding his retirement and investm…" at bounding box center [488, 214] width 513 height 104
type textarea "The client approached us requesting advice regarding his retirement and investm…"
click at [543, 184] on textarea "The client approached us requesting advice regarding his retirement and investm…" at bounding box center [488, 214] width 513 height 104
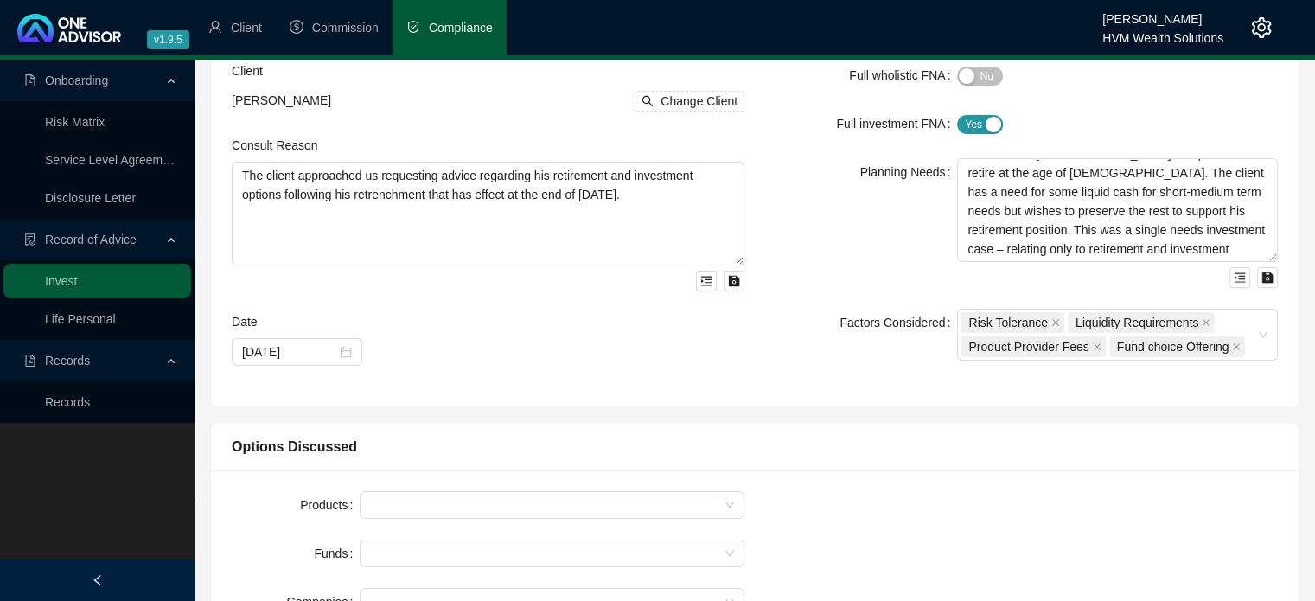
click at [522, 322] on div "Date" at bounding box center [488, 325] width 513 height 26
click at [1211, 174] on textarea "The client will be receiving a severance payment of R114 719 and has a retireme…" at bounding box center [1117, 210] width 321 height 104
click at [1158, 190] on textarea "The client will be receiving a severance payment of R114 719 and has a retireme…" at bounding box center [1117, 210] width 321 height 104
click at [1135, 212] on textarea "The client will be receiving a severance payment of R114 719 and has a retireme…" at bounding box center [1117, 210] width 321 height 104
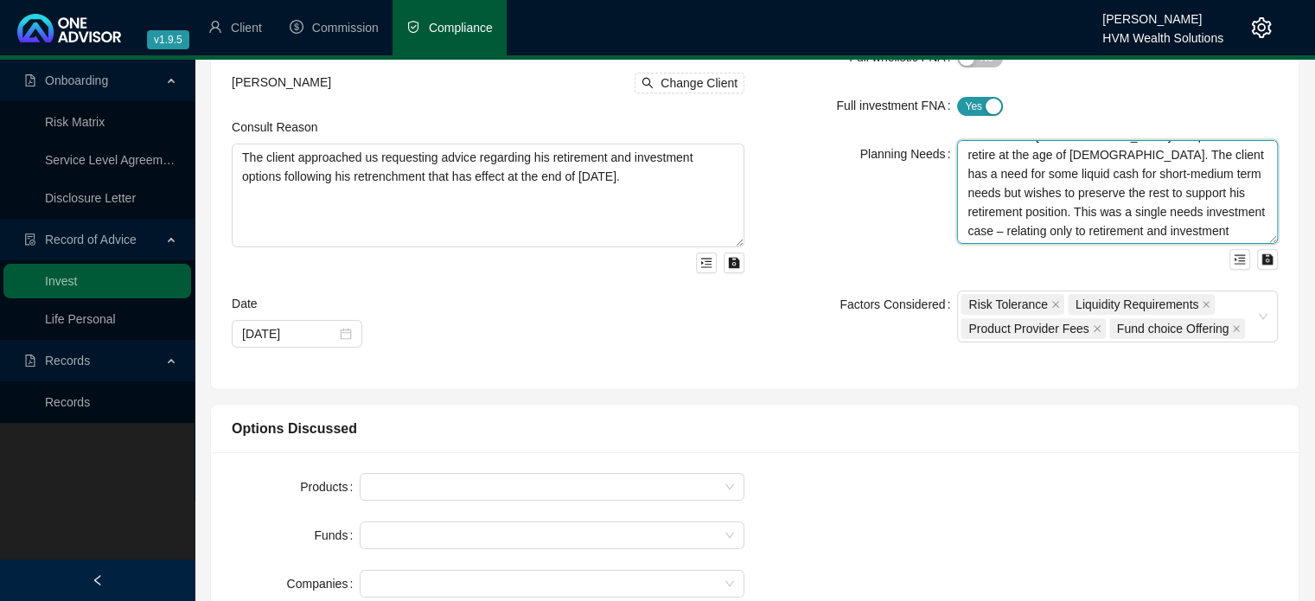
scroll to position [173, 0]
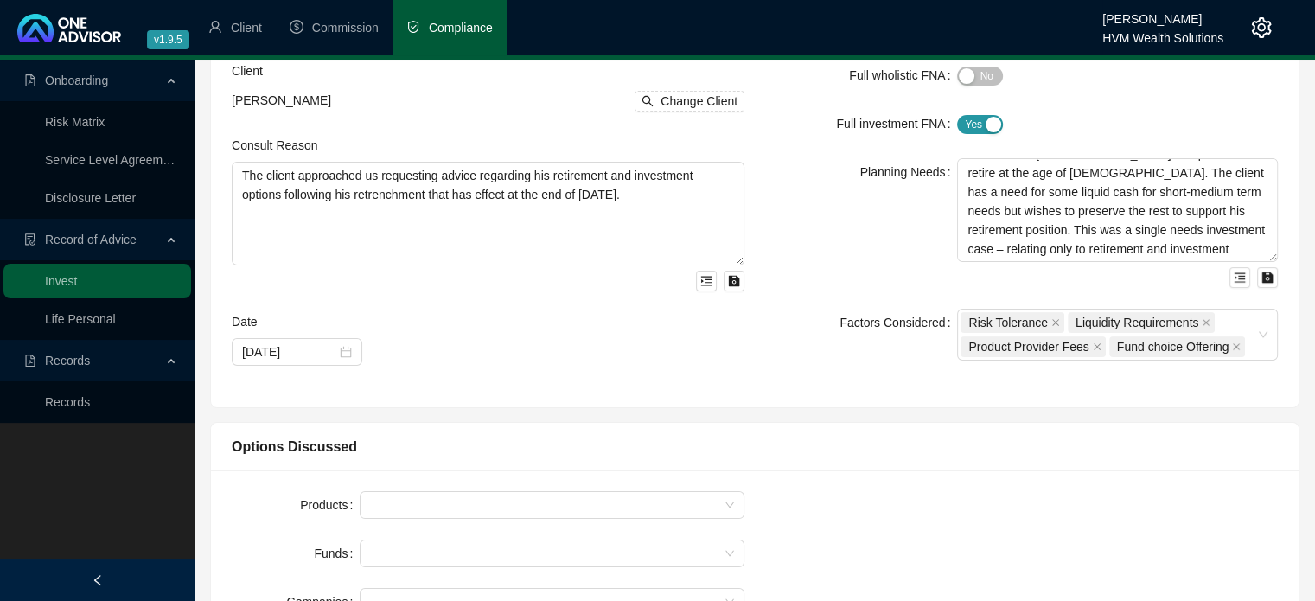
click at [892, 251] on div "Planning Needs" at bounding box center [861, 223] width 192 height 130
click at [922, 234] on div "Planning Needs" at bounding box center [861, 223] width 192 height 130
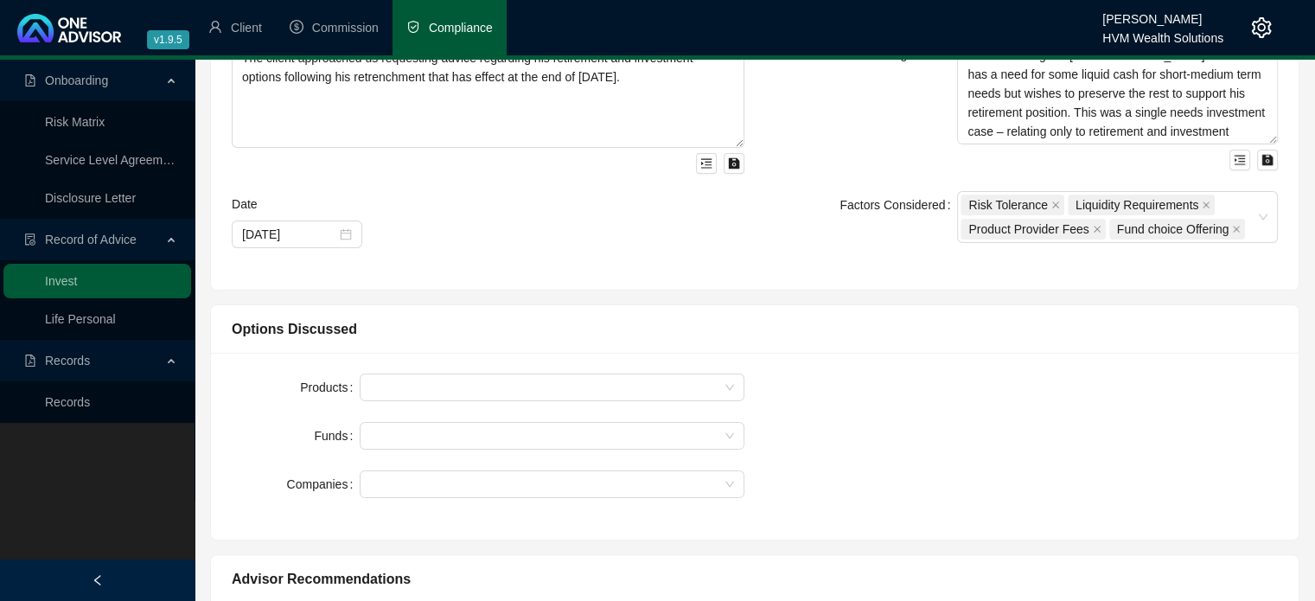
scroll to position [432, 0]
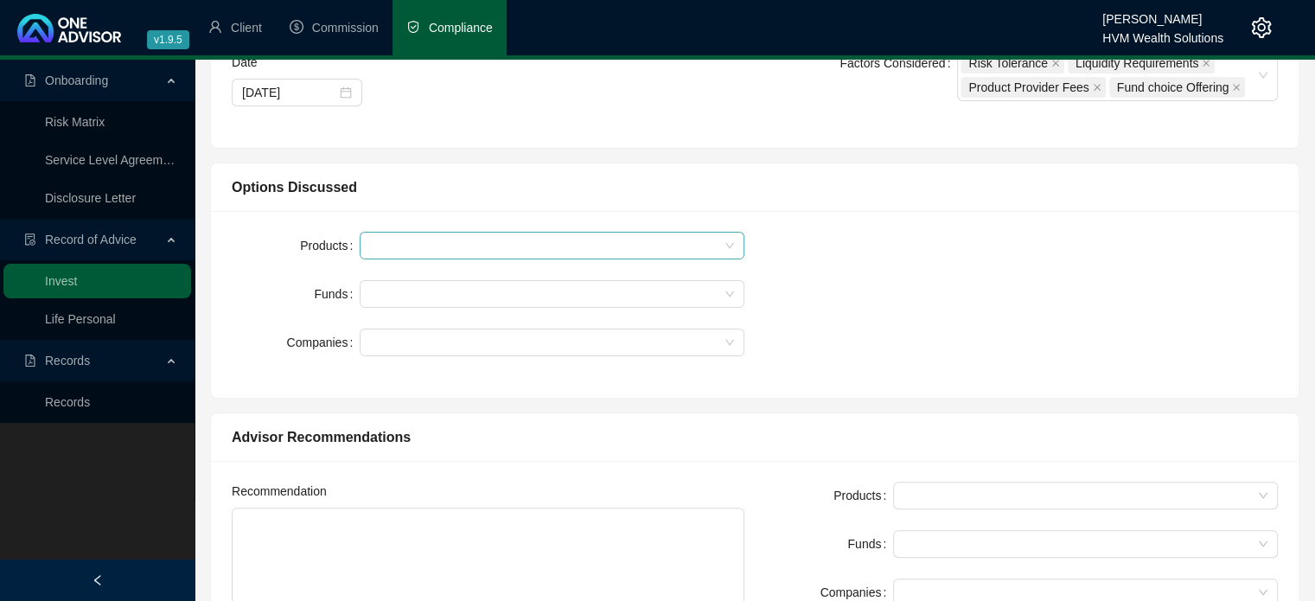
click at [534, 253] on div at bounding box center [552, 246] width 385 height 28
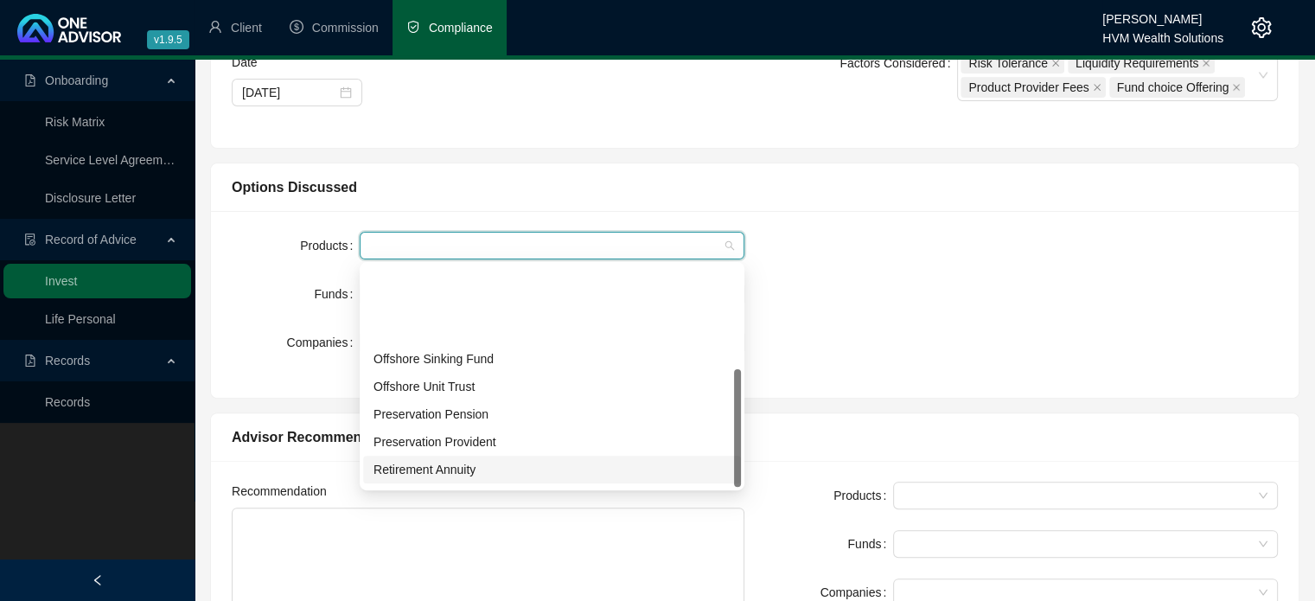
scroll to position [194, 0]
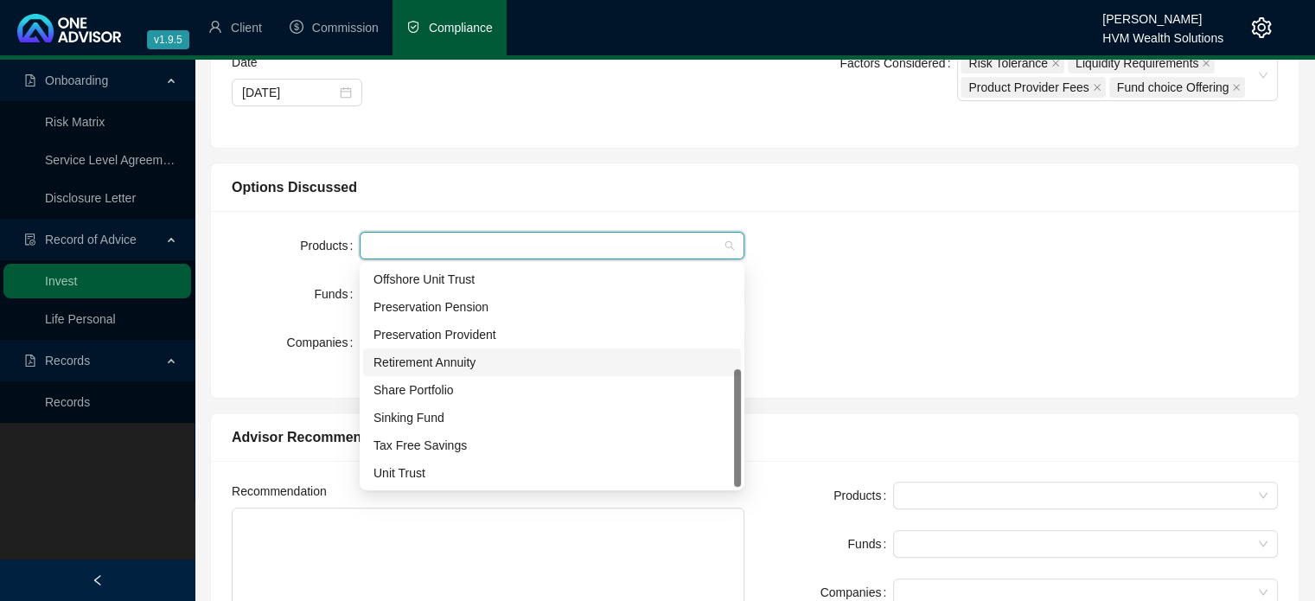
click at [484, 360] on div "Retirement Annuity" at bounding box center [551, 362] width 357 height 19
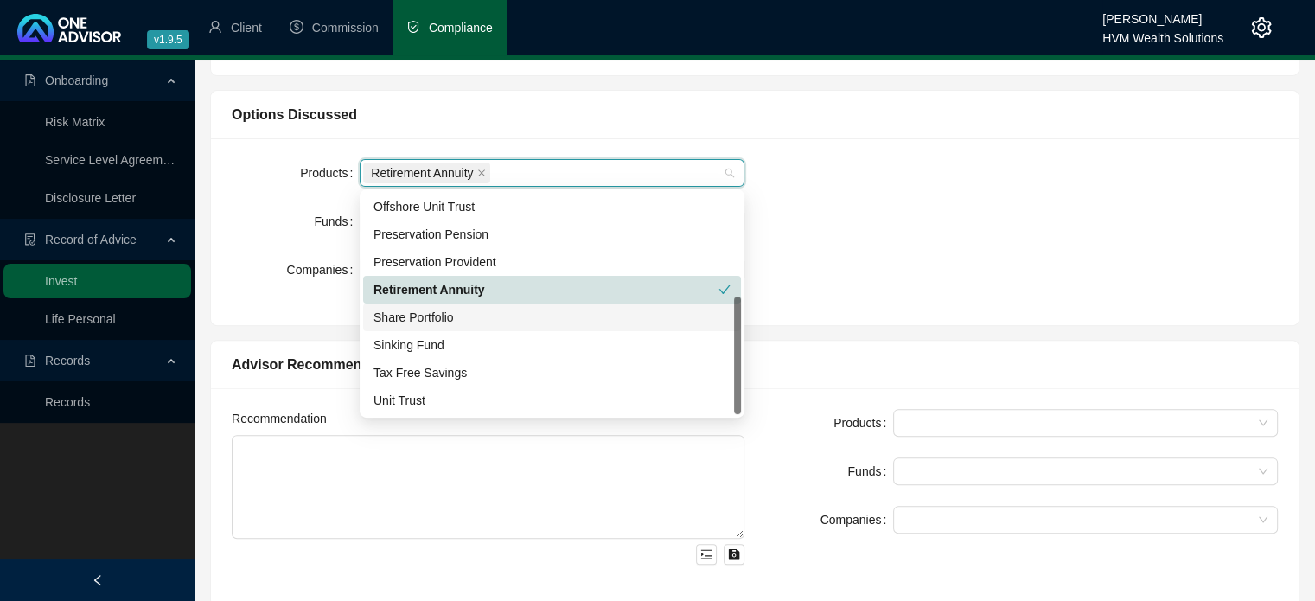
scroll to position [519, 0]
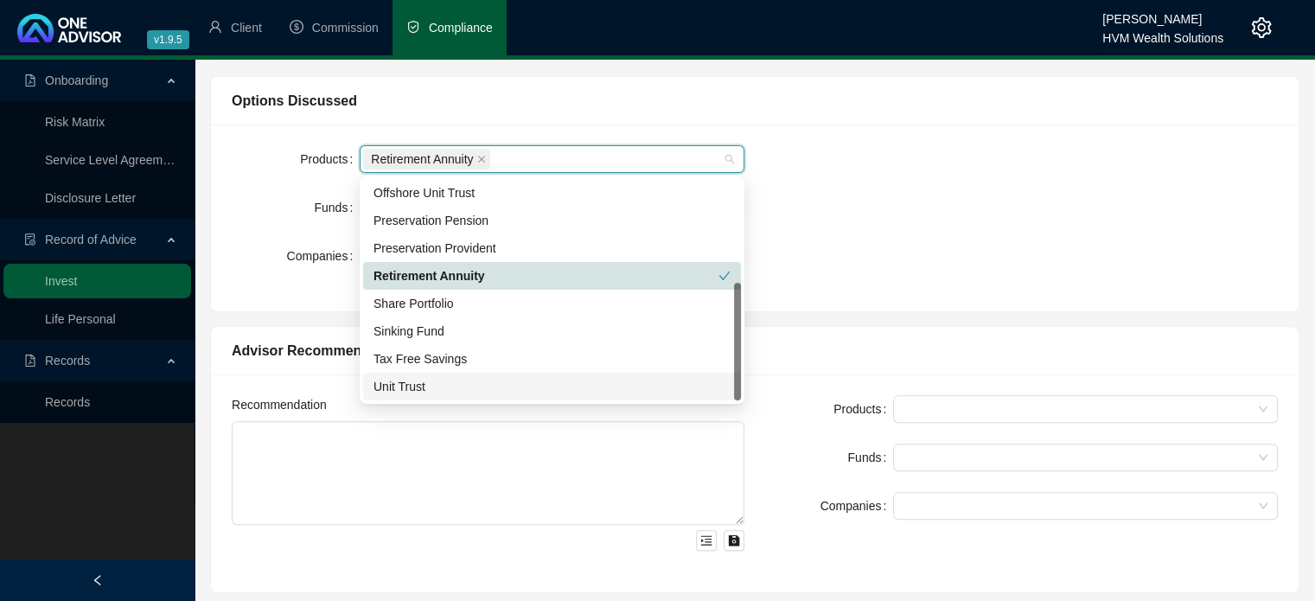
click at [467, 390] on div "Unit Trust" at bounding box center [551, 386] width 357 height 19
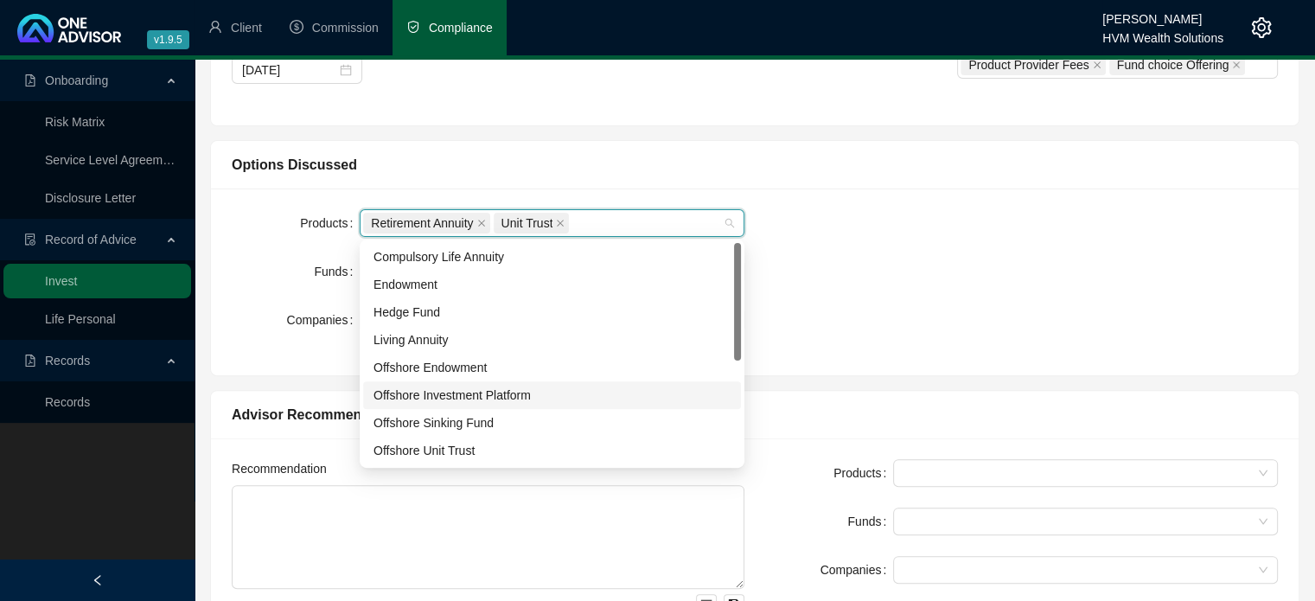
scroll to position [432, 0]
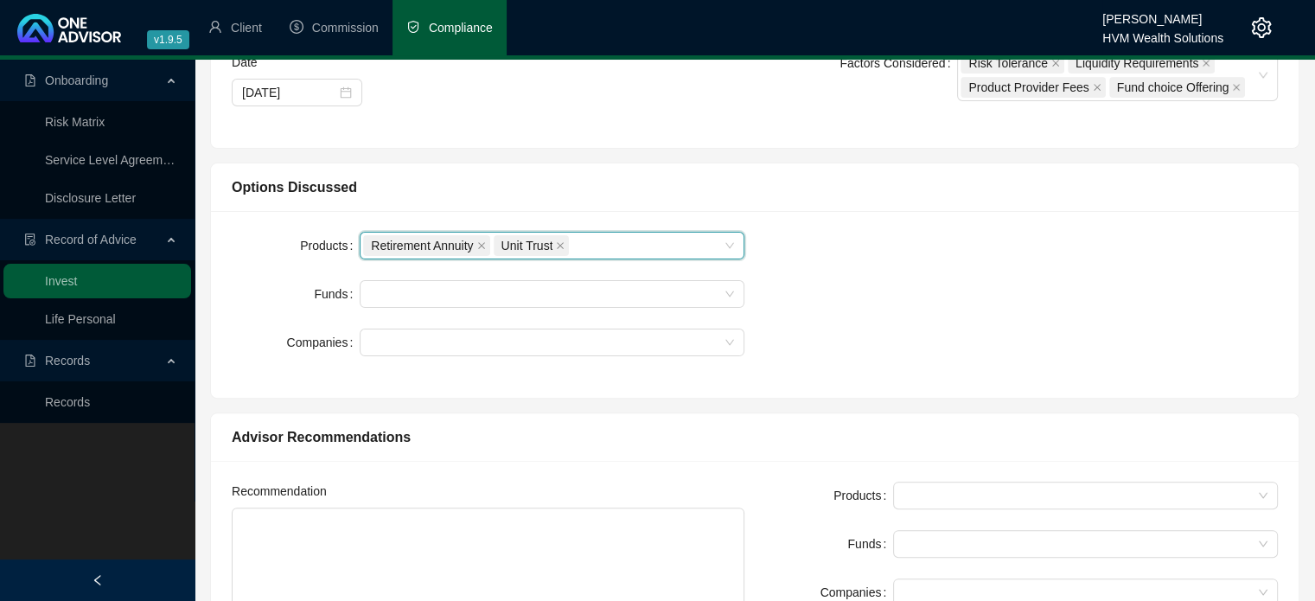
click at [847, 306] on div "Products Retirement Annuity, Unit Trust Retirement Annuity Unit Trust Funds Com…" at bounding box center [754, 304] width 1067 height 145
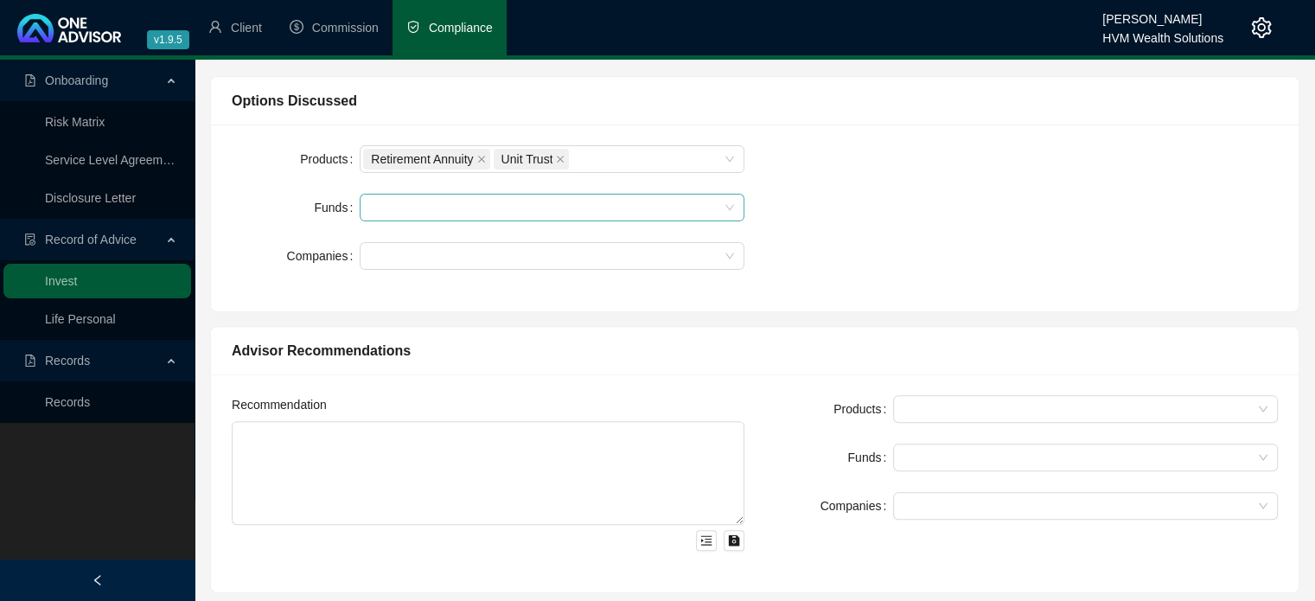
click at [567, 213] on div at bounding box center [552, 208] width 385 height 28
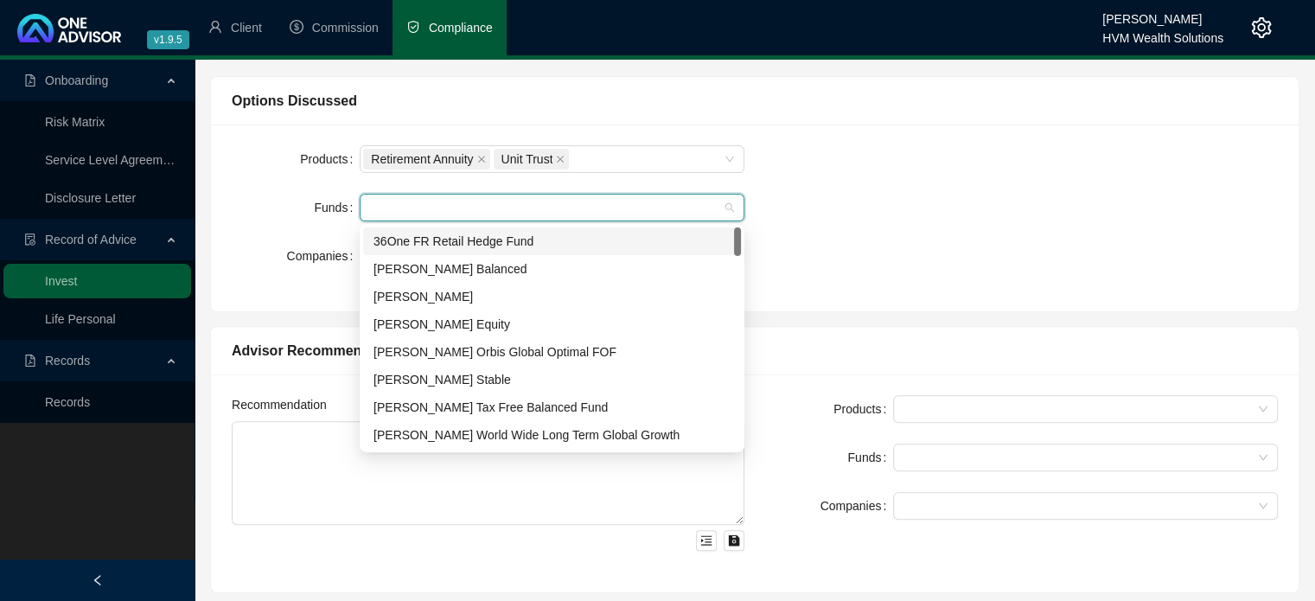
click at [565, 215] on div at bounding box center [552, 208] width 385 height 28
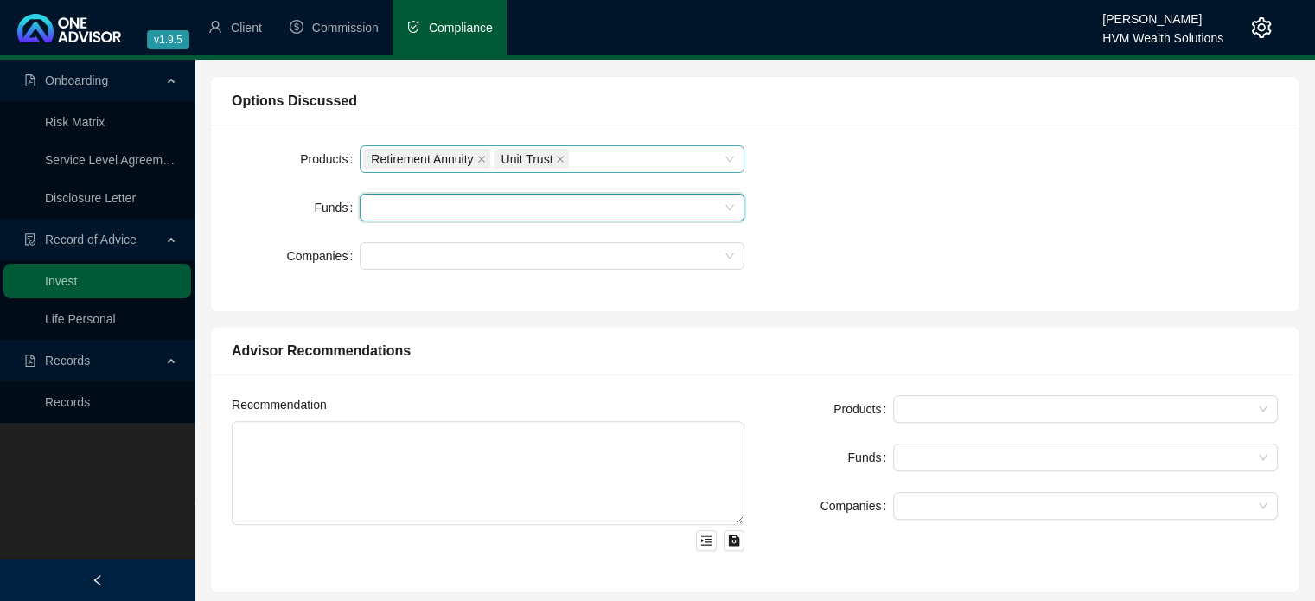
click at [627, 158] on div "Retirement Annuity Unit Trust" at bounding box center [543, 159] width 360 height 24
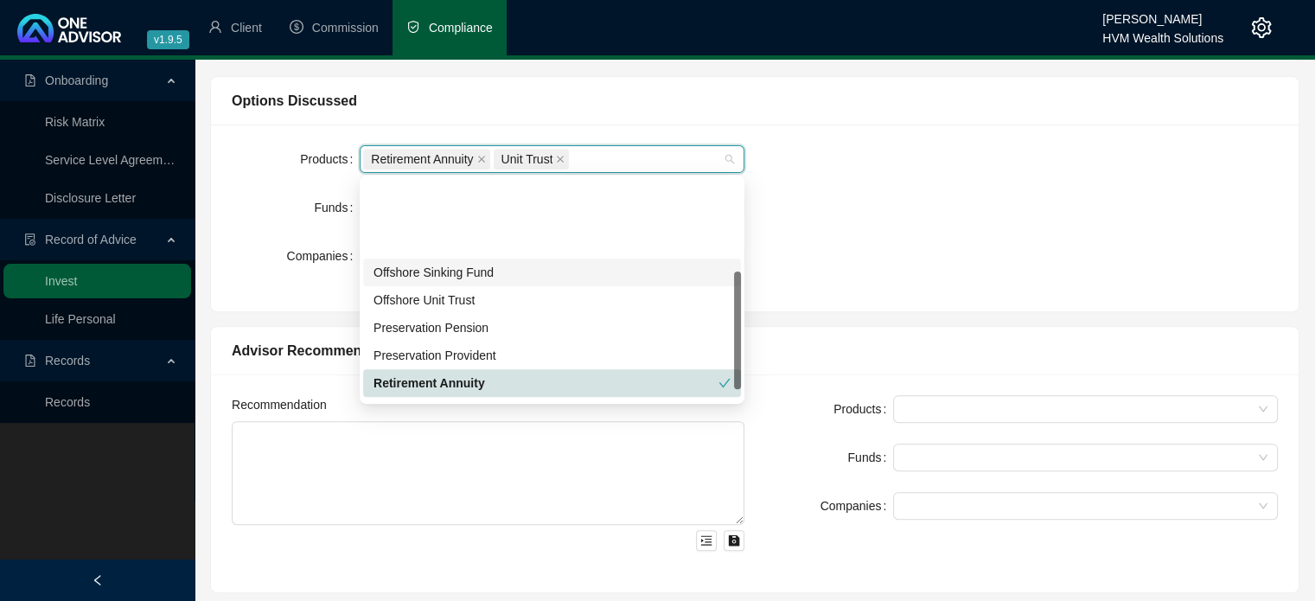
scroll to position [173, 0]
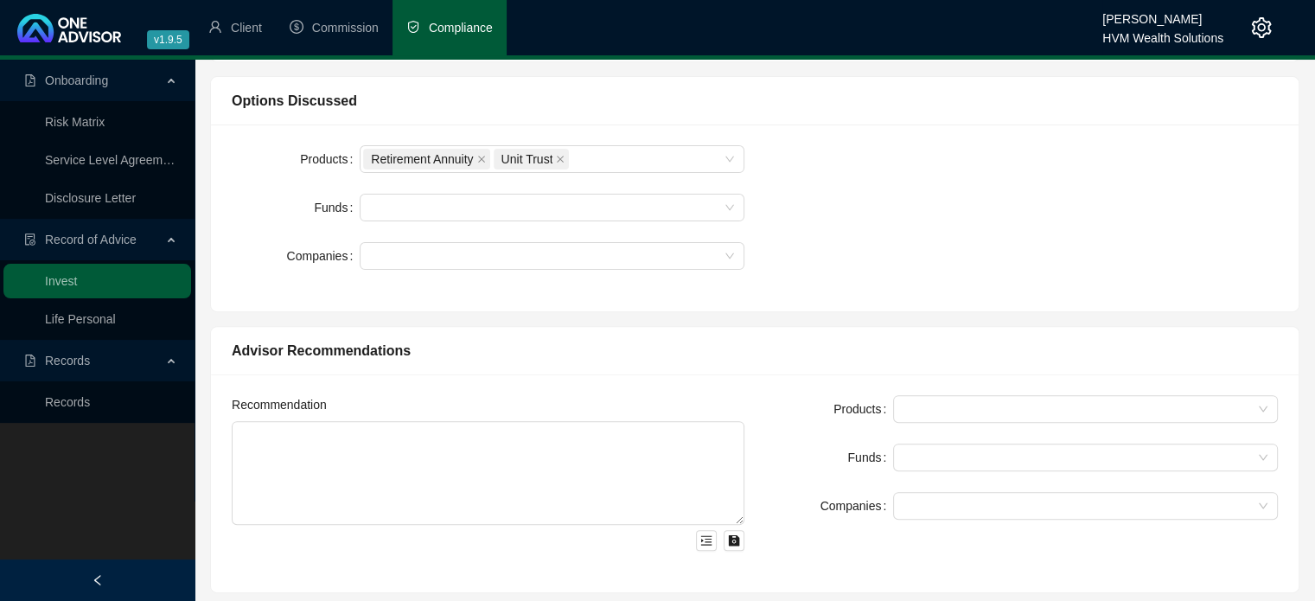
drag, startPoint x: 825, startPoint y: 310, endPoint x: 761, endPoint y: 239, distance: 96.1
click at [823, 310] on div "Client Needs Client [PERSON_NAME] Change Client Consult Reason The client appro…" at bounding box center [754, 388] width 1105 height 1482
click at [737, 173] on form "Products Retirement Annuity Unit Trust Funds Companies" at bounding box center [488, 207] width 513 height 124
click at [730, 151] on div "Retirement Annuity Unit Trust" at bounding box center [552, 159] width 385 height 28
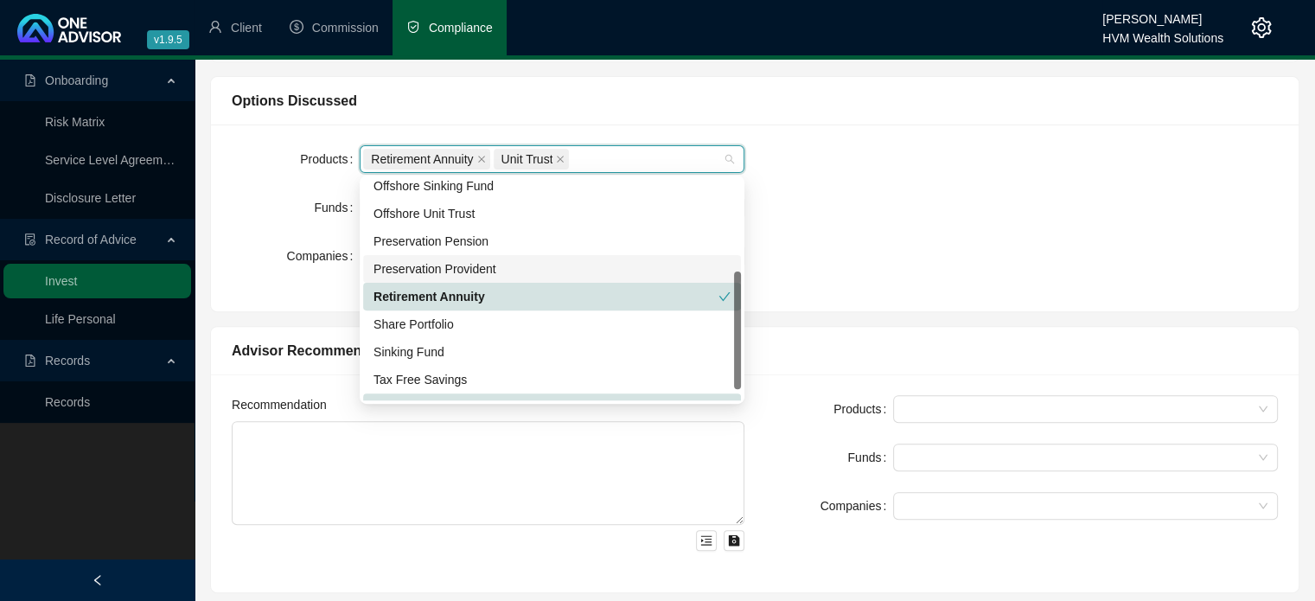
click at [539, 264] on div "Preservation Provident" at bounding box center [551, 268] width 357 height 19
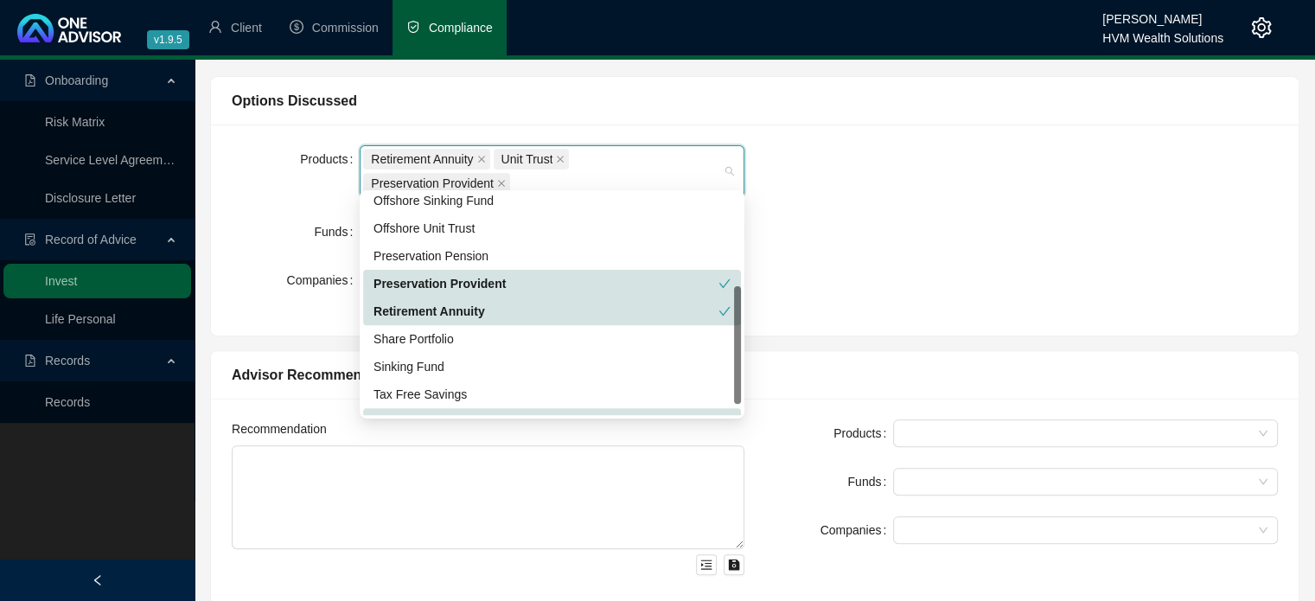
click at [892, 265] on div "Products Retirement Annuity Unit Trust Preservation Provident Funds Companies" at bounding box center [754, 229] width 1067 height 169
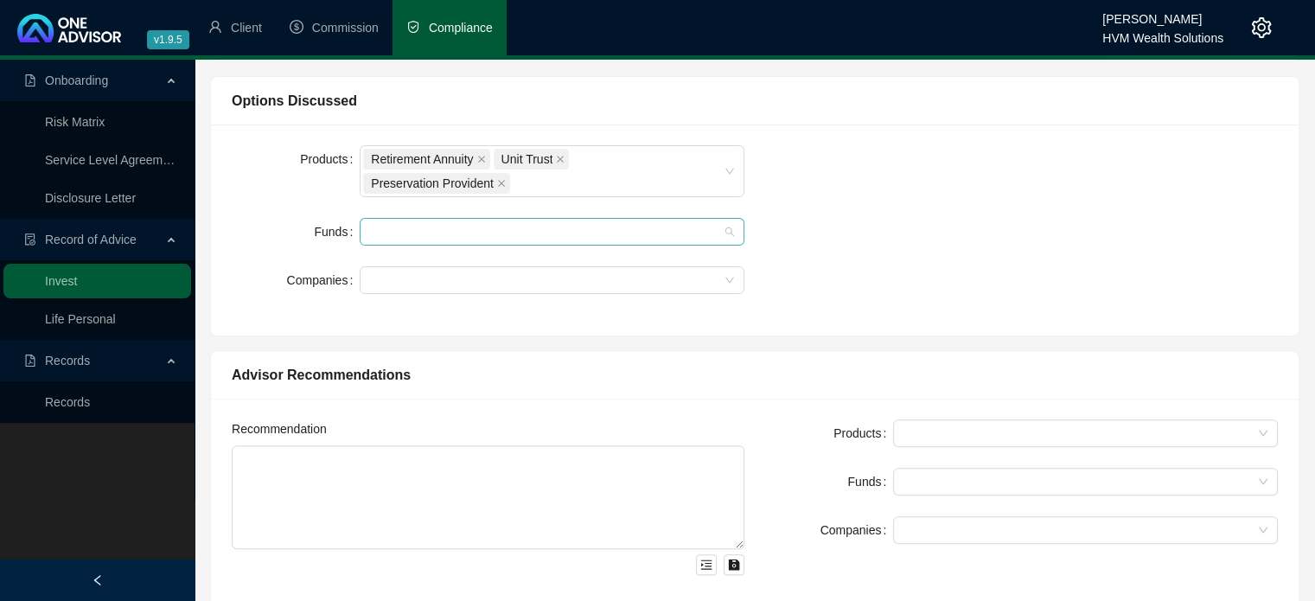
click at [621, 226] on div at bounding box center [543, 232] width 360 height 13
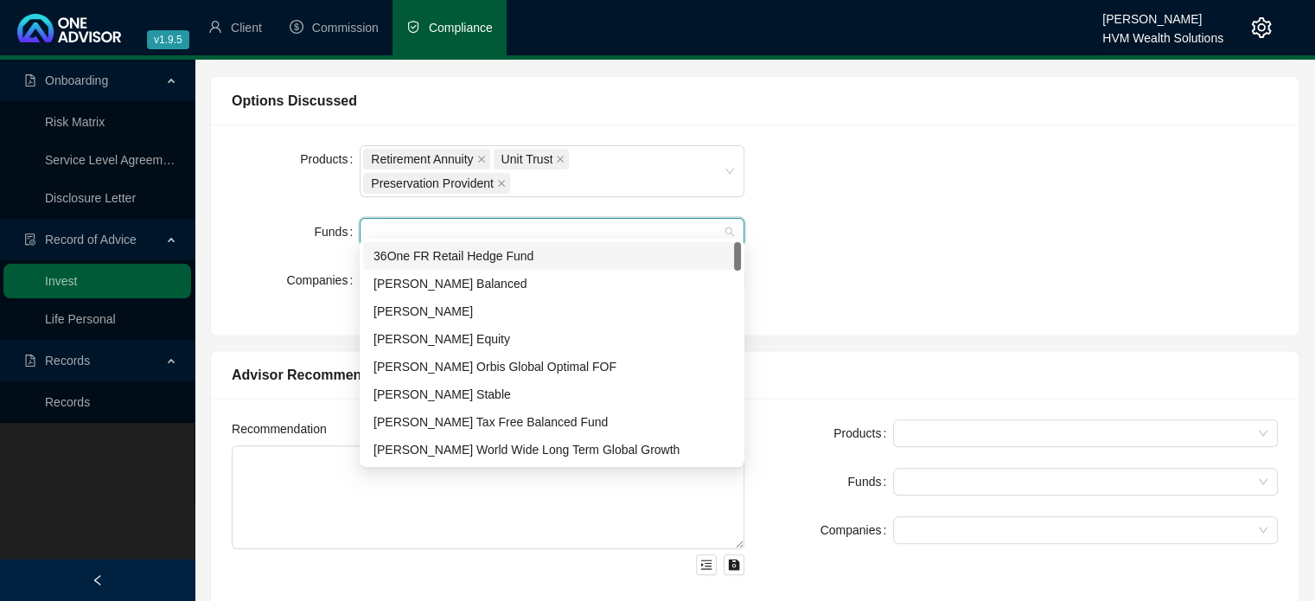
click at [505, 226] on div at bounding box center [543, 232] width 360 height 13
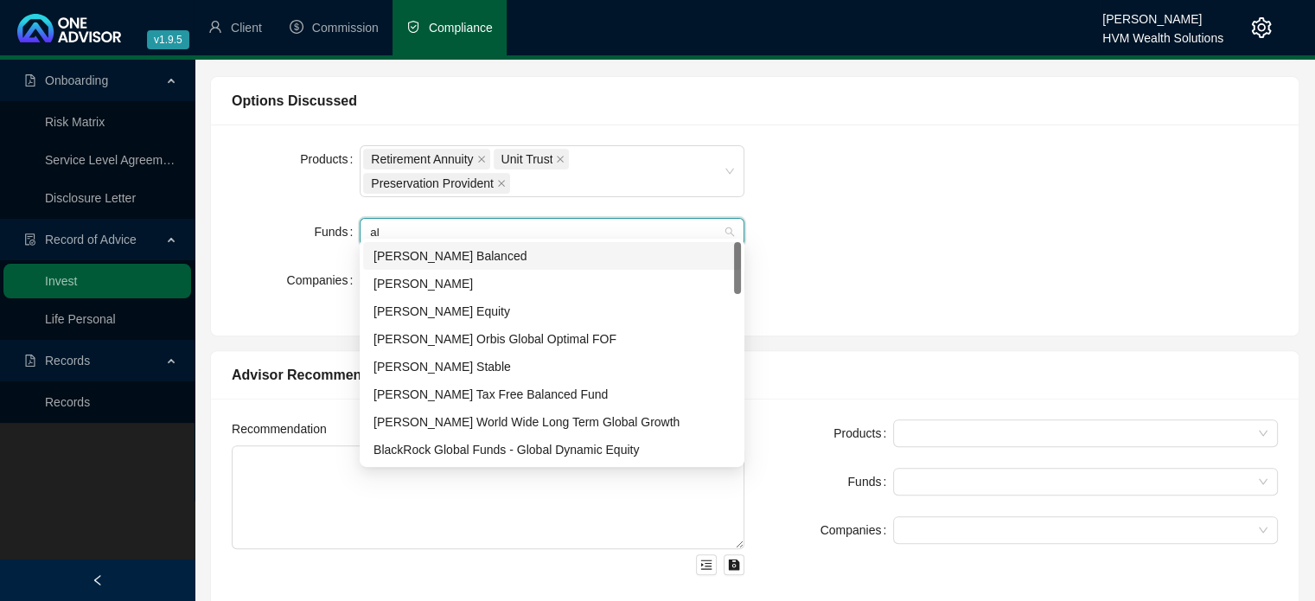
type input "all"
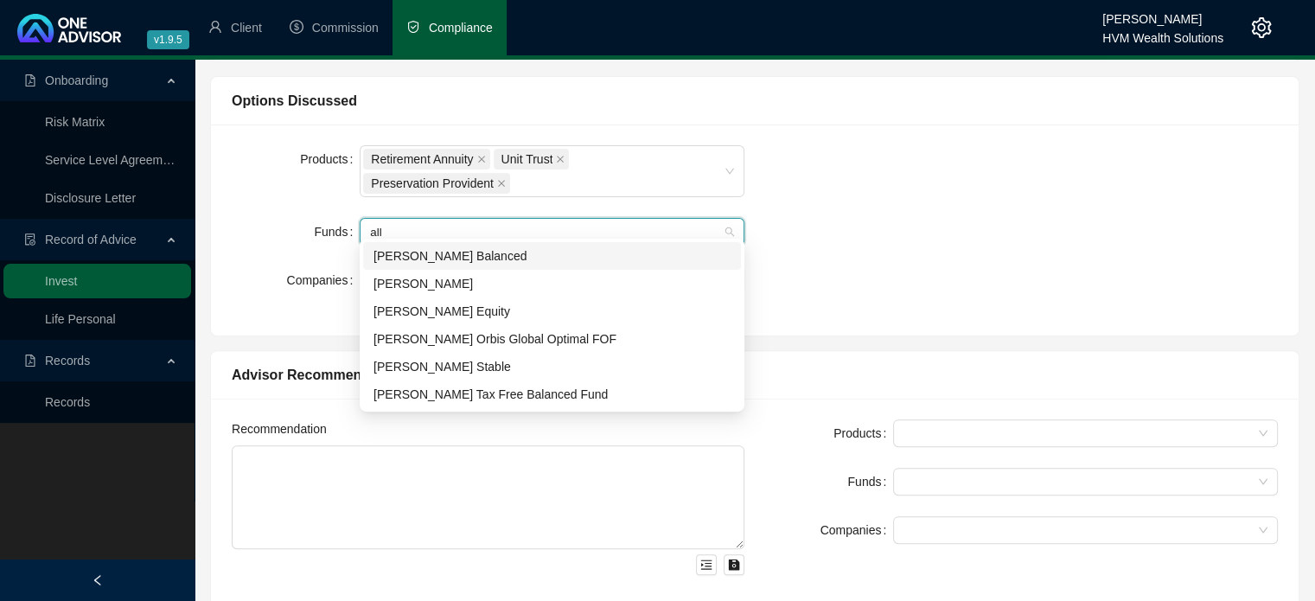
click at [501, 242] on div "[PERSON_NAME] Balanced" at bounding box center [552, 256] width 378 height 28
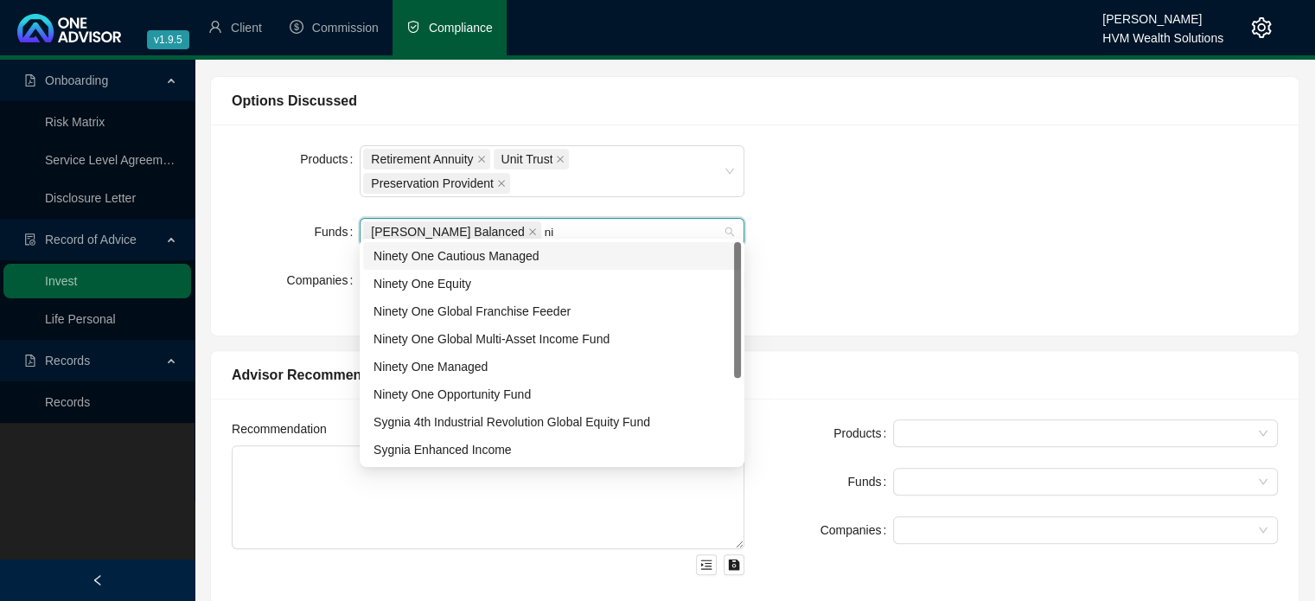
type input "nin"
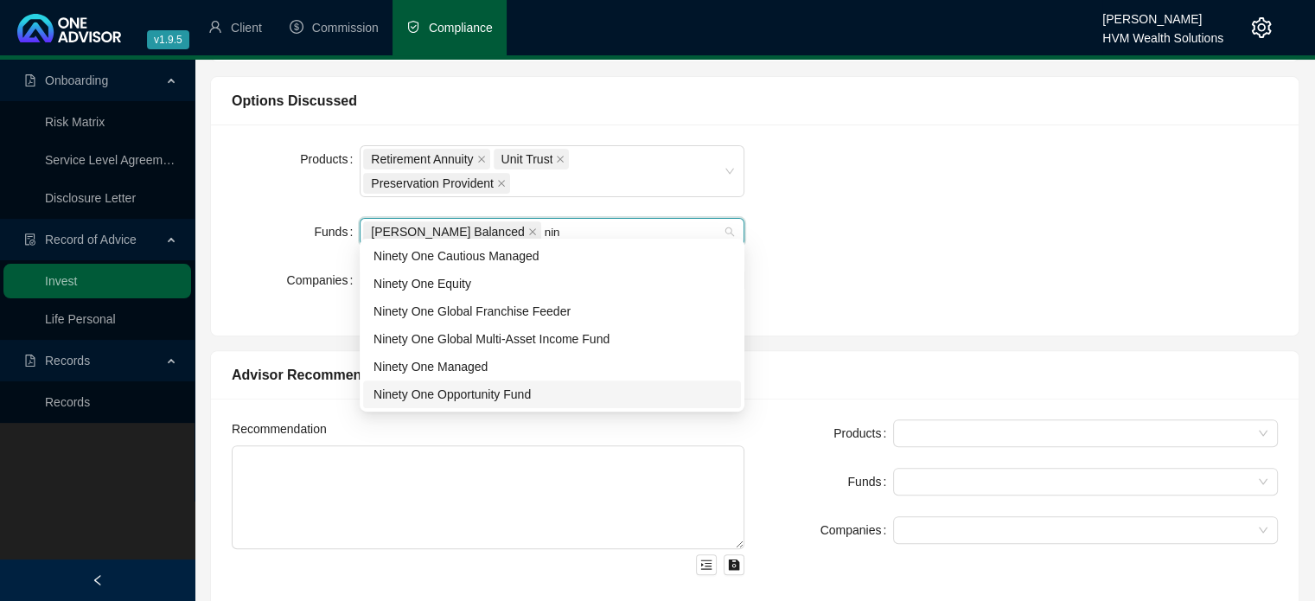
click at [503, 394] on div "Ninety One Opportunity Fund" at bounding box center [551, 394] width 357 height 19
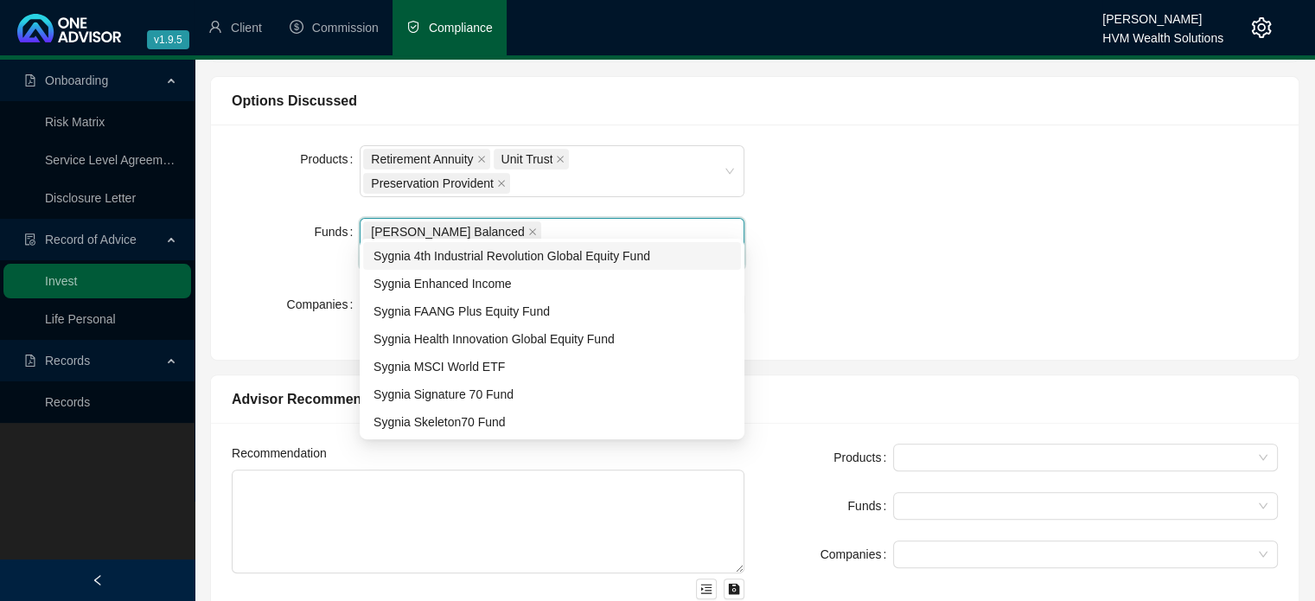
type input "sygn"
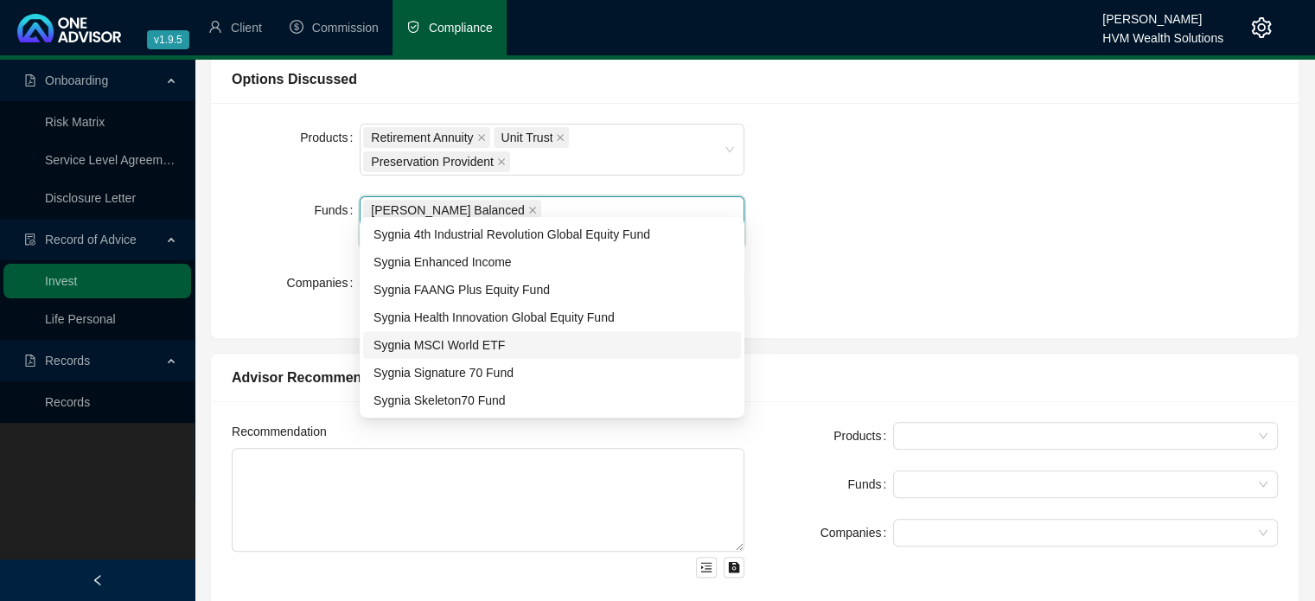
scroll to position [605, 0]
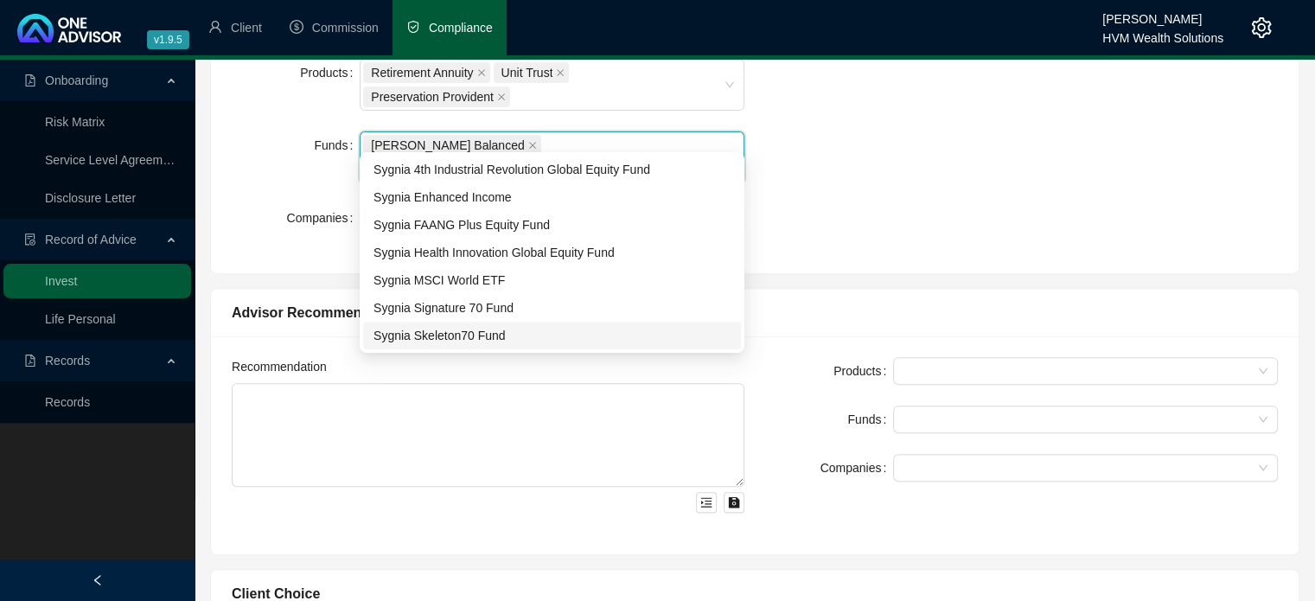
click at [519, 338] on div "Sygnia Skeleton70 Fund" at bounding box center [551, 335] width 357 height 19
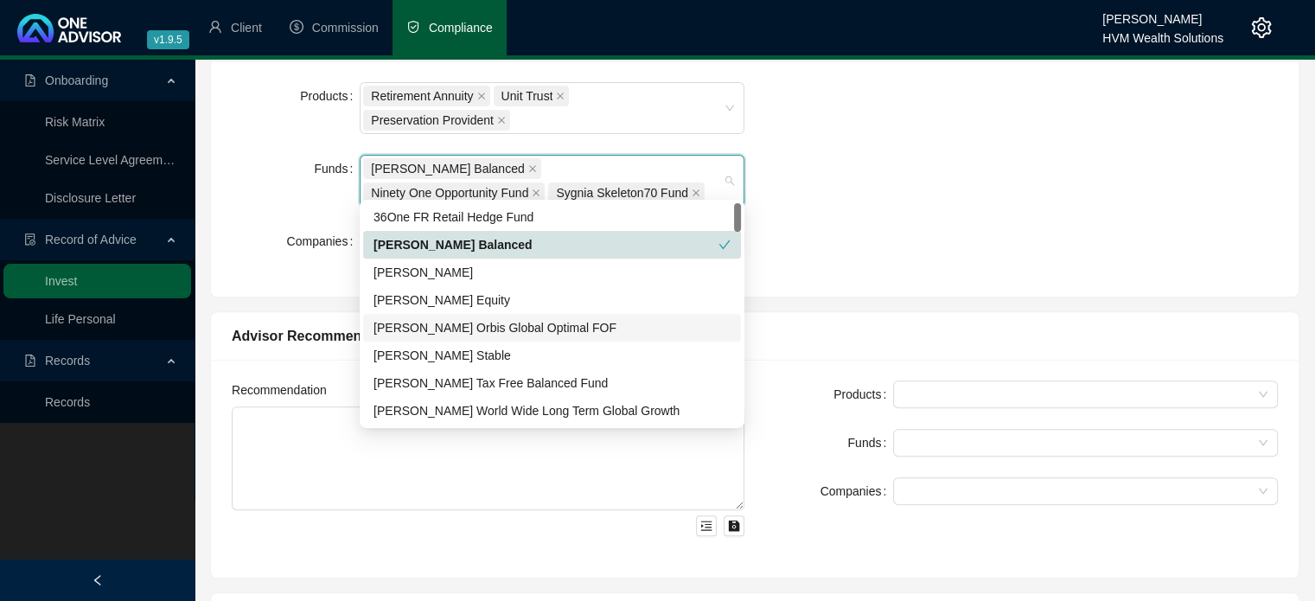
scroll to position [432, 0]
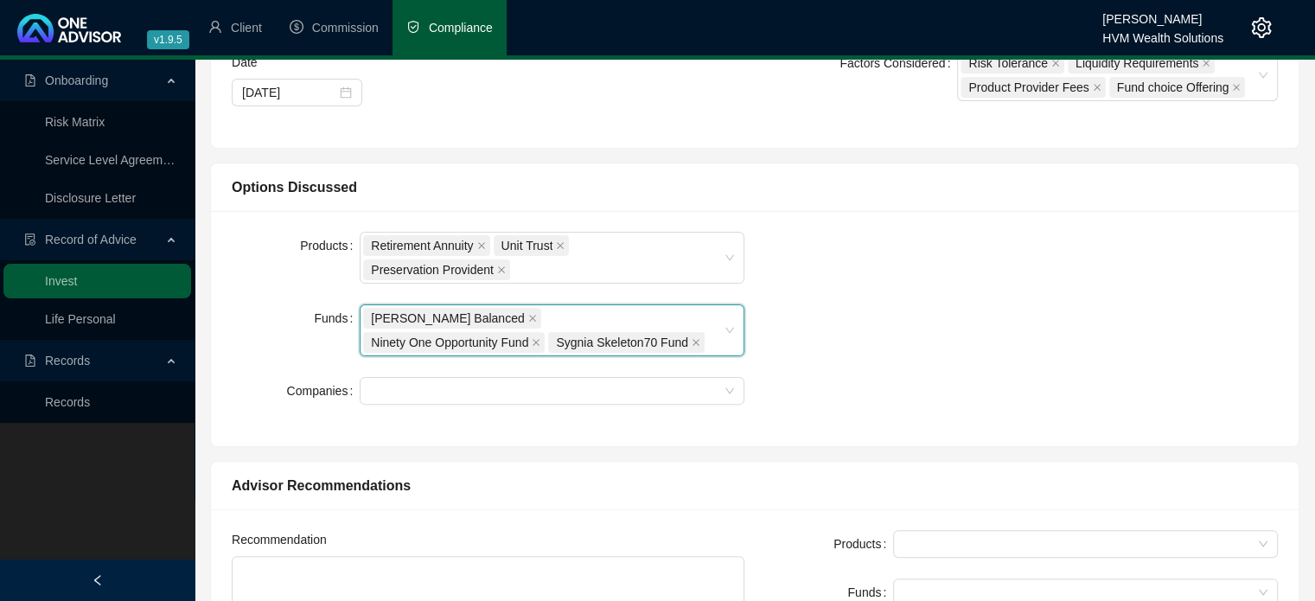
click at [577, 332] on div "[PERSON_NAME] Balanced Ninety One Opportunity Fund Sygnia Skeleton70 Fund" at bounding box center [543, 330] width 360 height 48
click at [591, 334] on div "[PERSON_NAME] Balanced Ninety One Opportunity Fund Sygnia Skeleton70 Fund" at bounding box center [543, 330] width 360 height 48
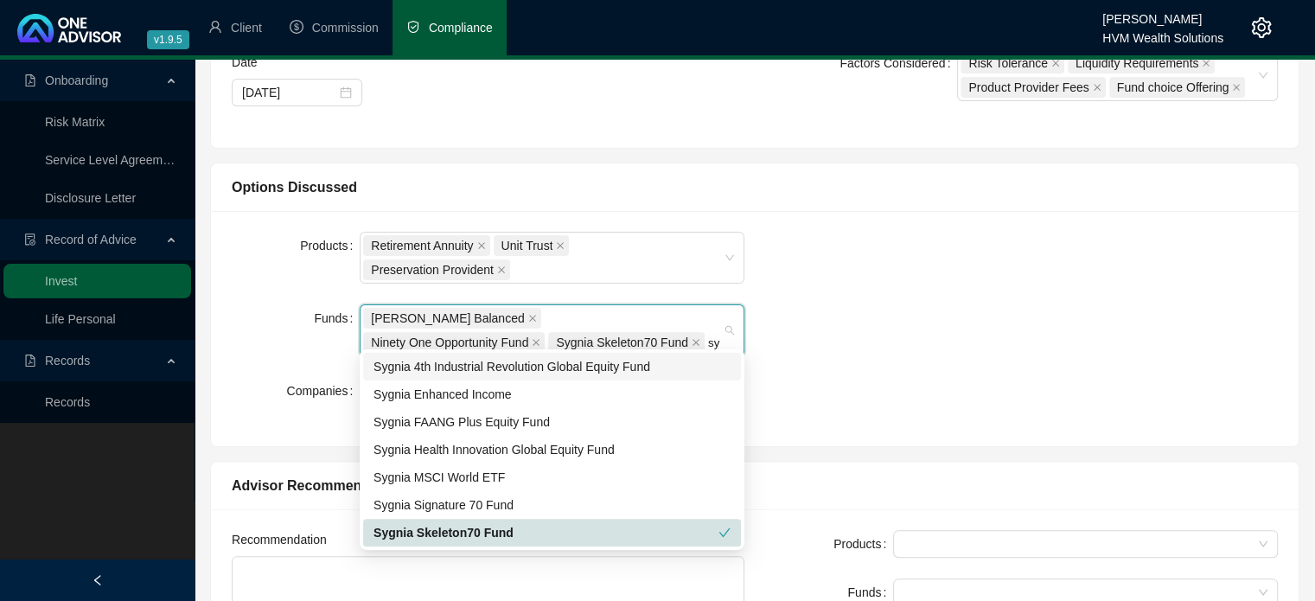
type input "syg"
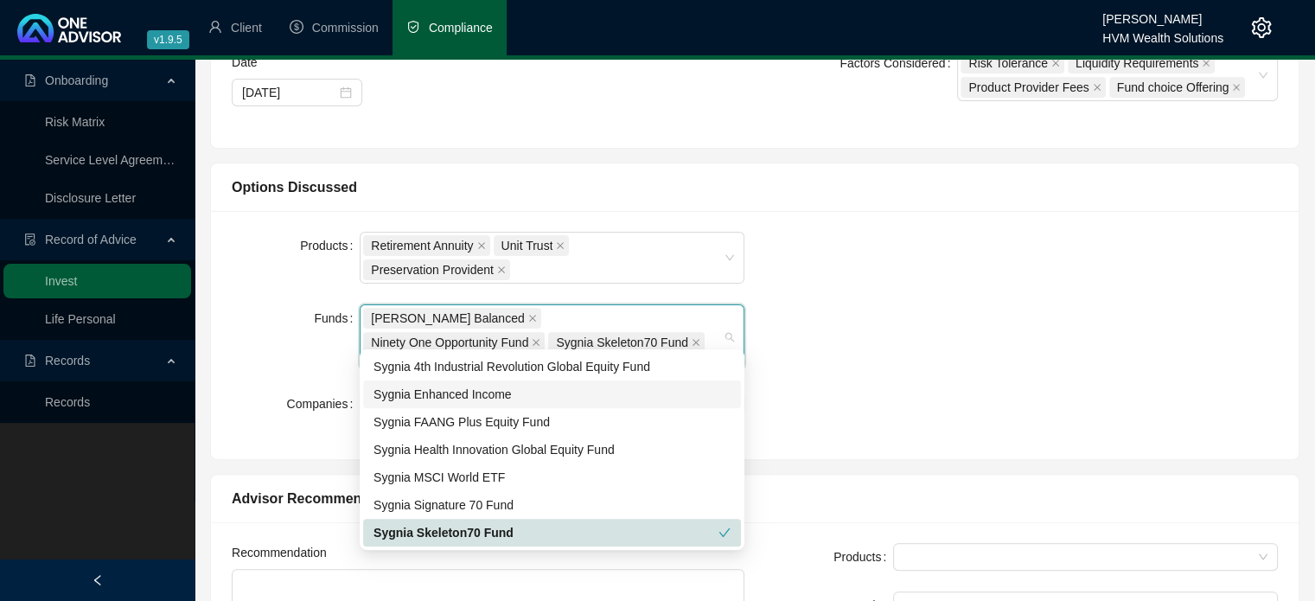
click at [520, 403] on div "Sygnia Enhanced Income" at bounding box center [551, 394] width 357 height 19
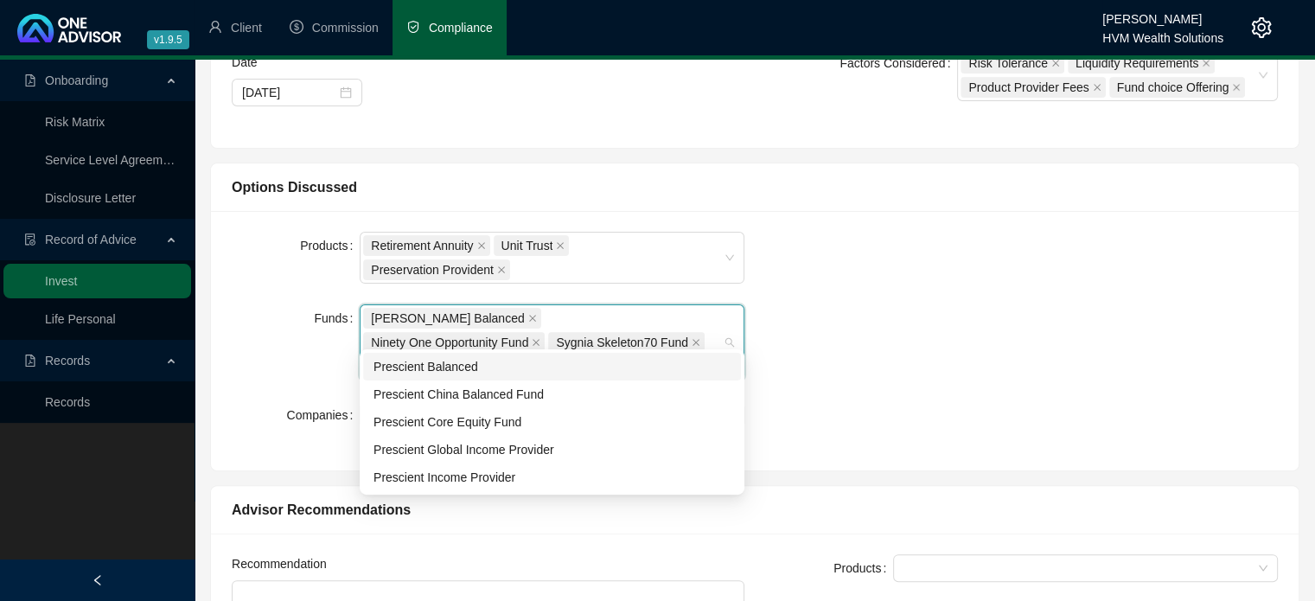
type input "pres"
click at [558, 479] on div "Prescient Income Provider" at bounding box center [551, 477] width 357 height 19
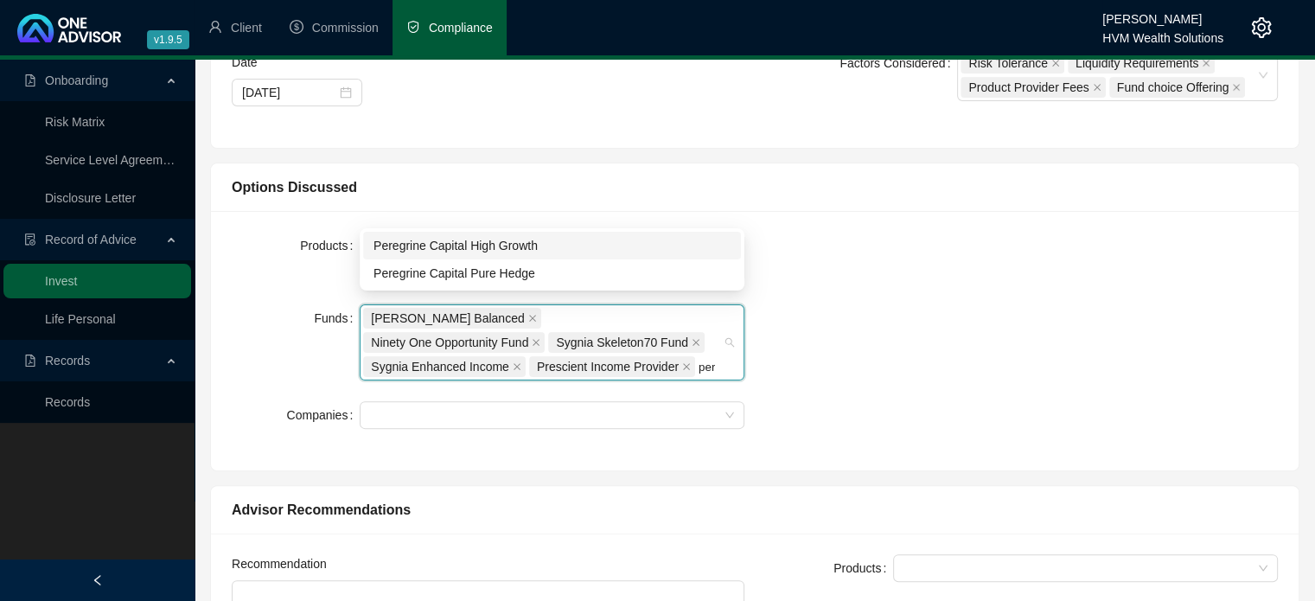
type input "pere"
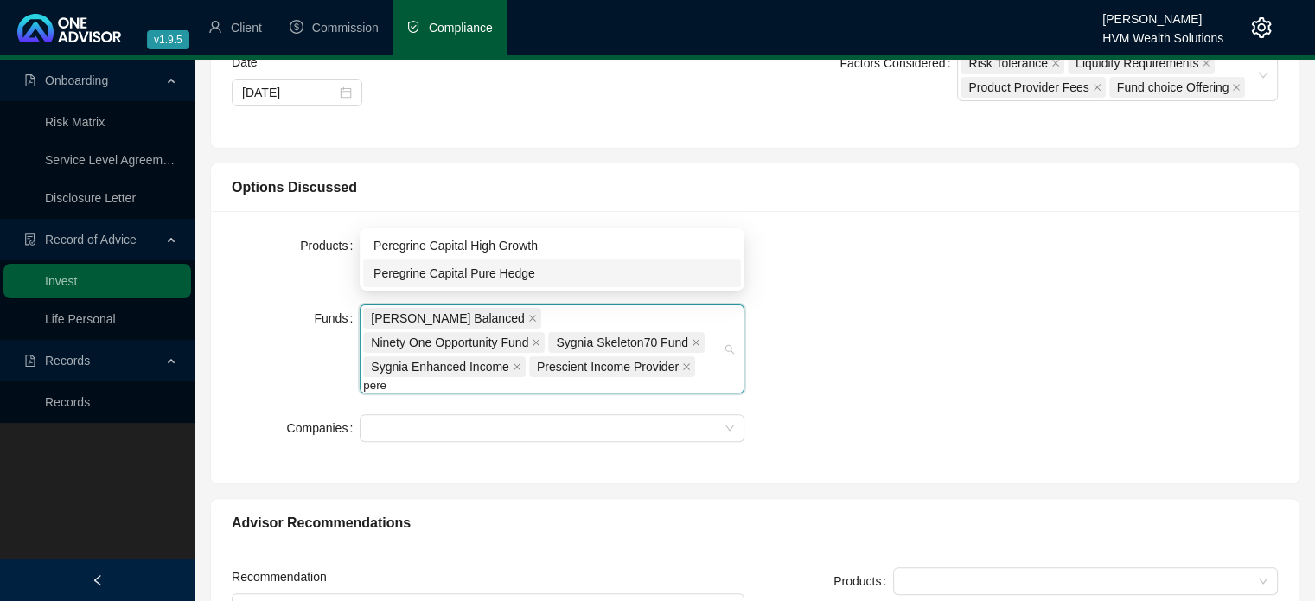
click at [536, 277] on div "Peregrine Capital Pure Hedge" at bounding box center [551, 273] width 357 height 19
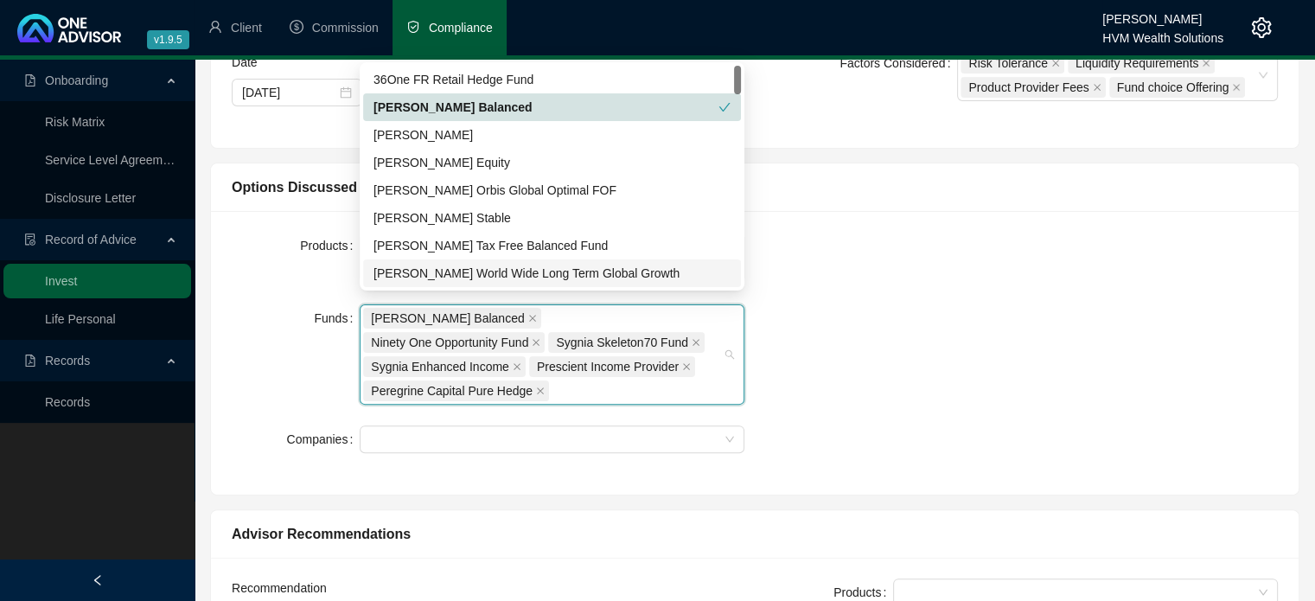
click at [933, 392] on div "Products Retirement Annuity Unit Trust Preservation Provident Funds [PERSON_NAM…" at bounding box center [754, 353] width 1067 height 242
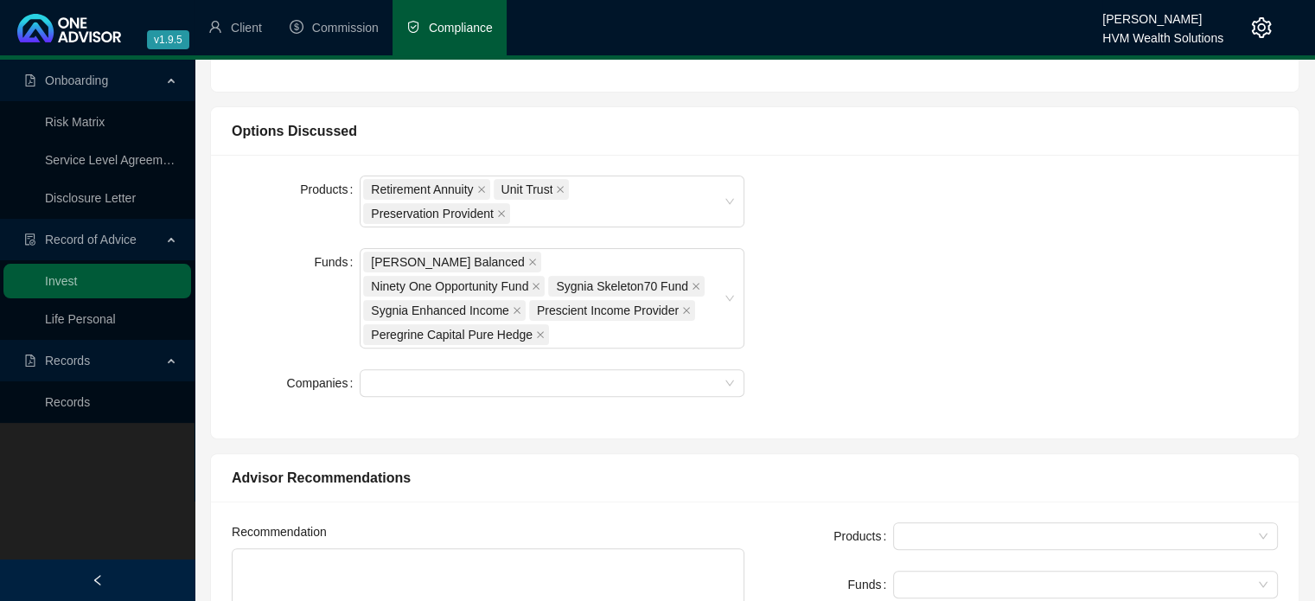
scroll to position [519, 0]
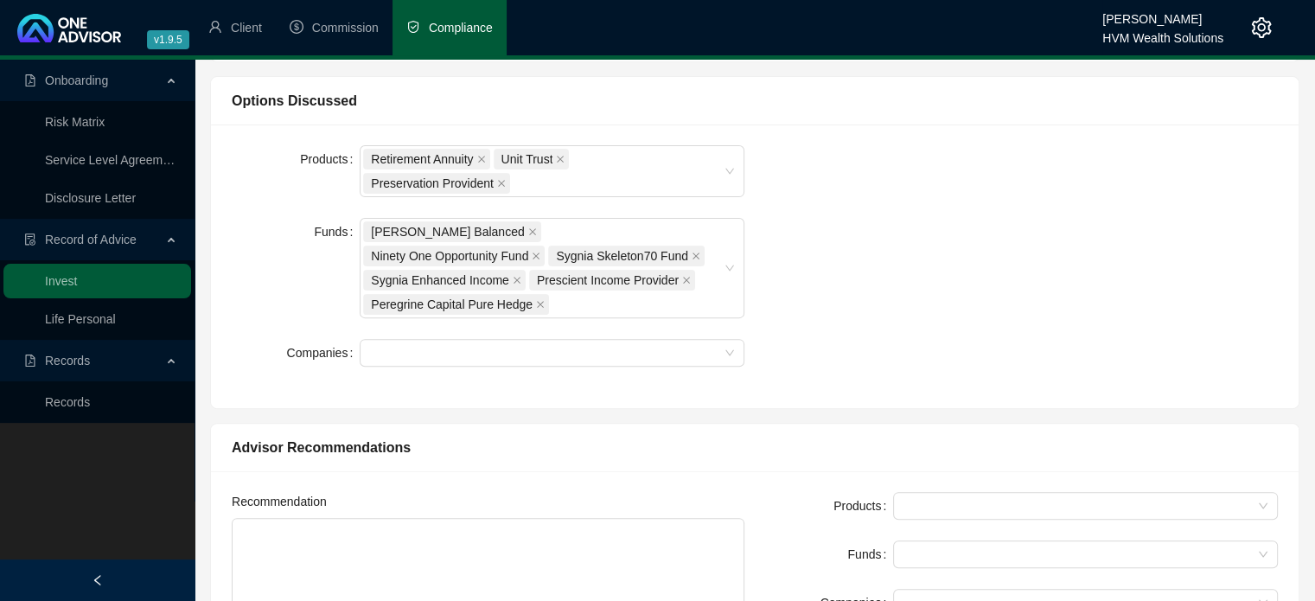
click at [636, 303] on form "Products Retirement Annuity Unit Trust Preservation Provident Funds [PERSON_NAM…" at bounding box center [488, 255] width 513 height 221
click at [630, 347] on div at bounding box center [543, 353] width 360 height 13
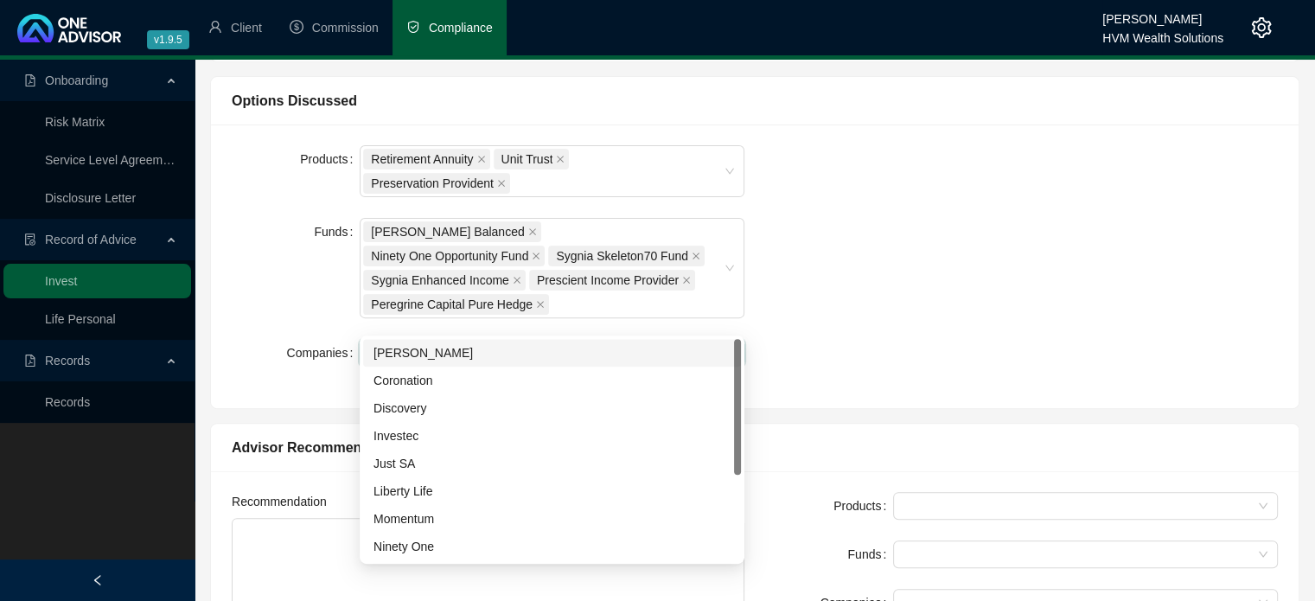
click at [605, 354] on div "[PERSON_NAME]" at bounding box center [551, 352] width 357 height 19
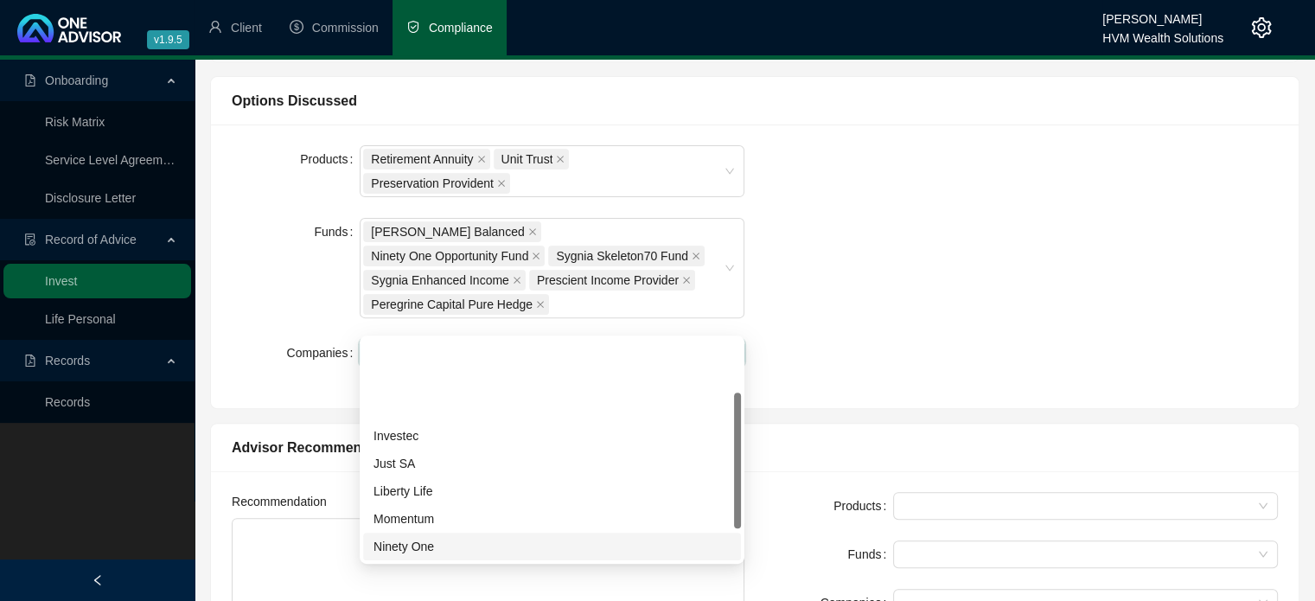
scroll to position [86, 0]
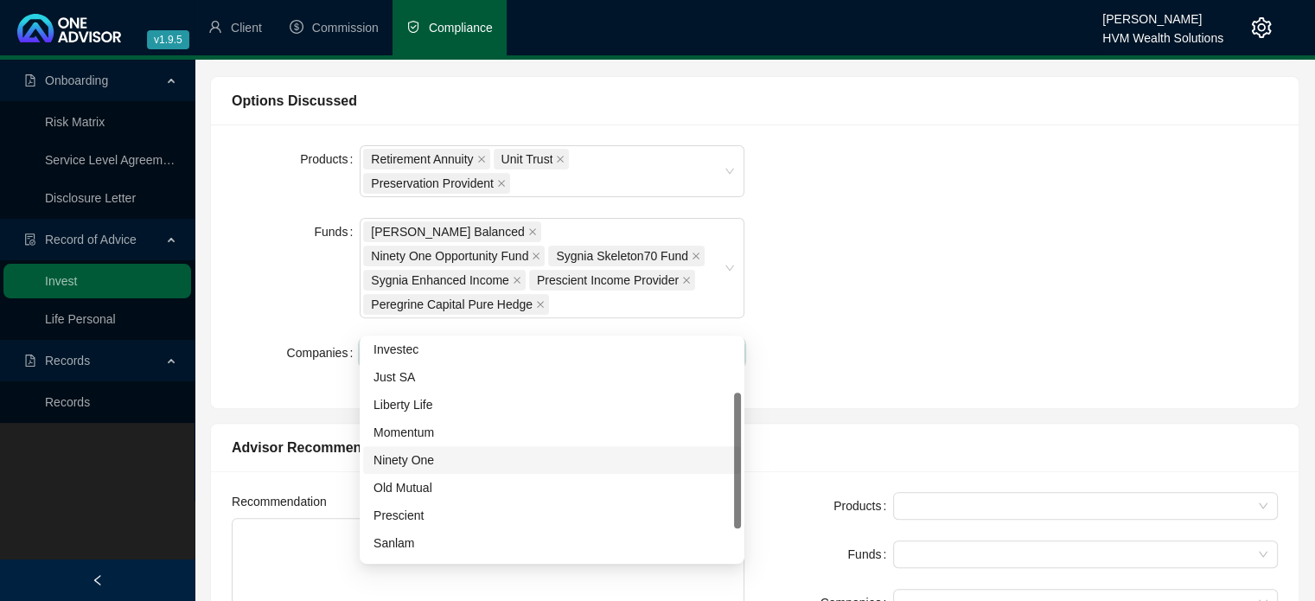
click at [500, 462] on div "Ninety One" at bounding box center [551, 459] width 357 height 19
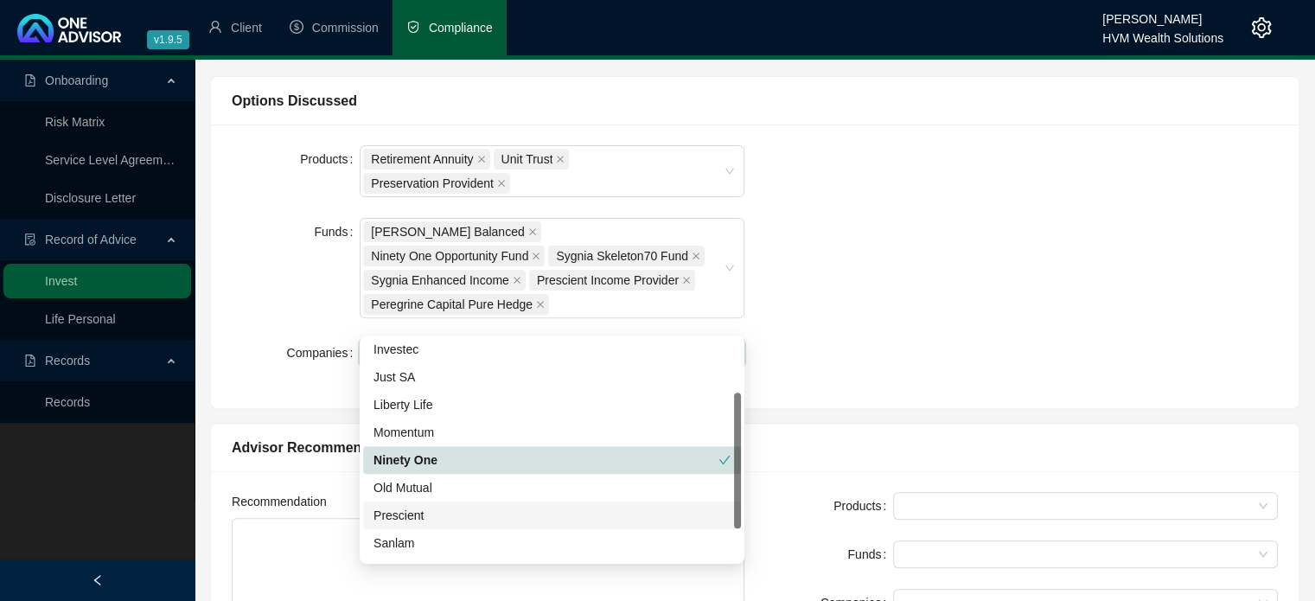
click at [468, 513] on div "Prescient" at bounding box center [551, 515] width 357 height 19
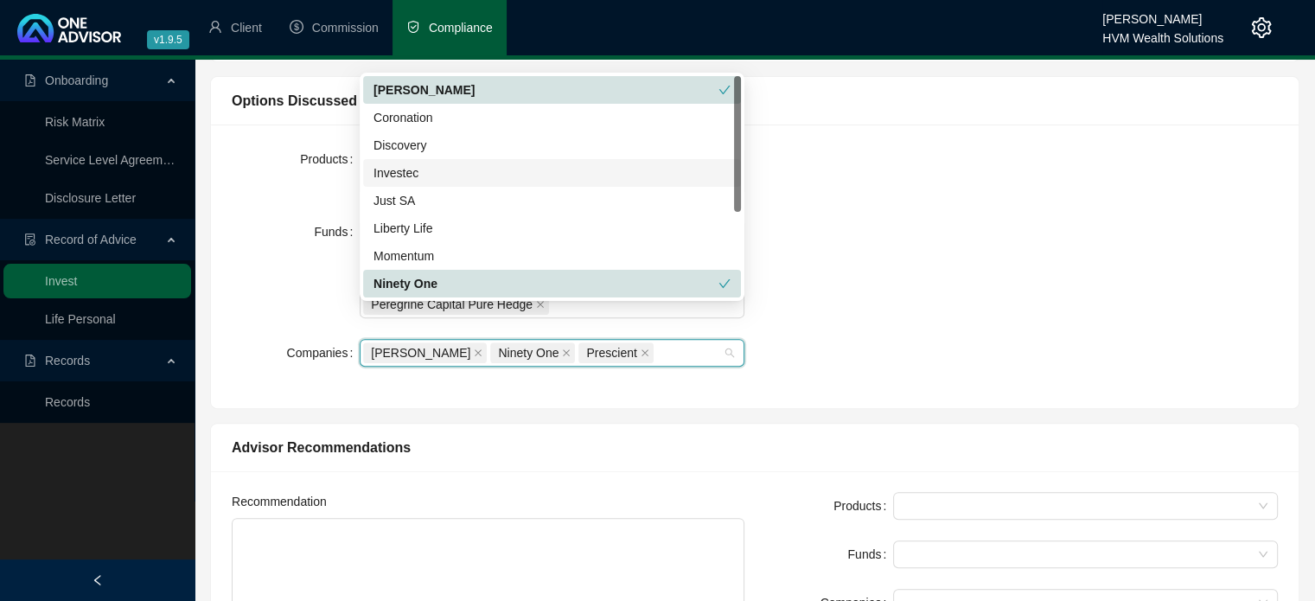
scroll to position [346, 0]
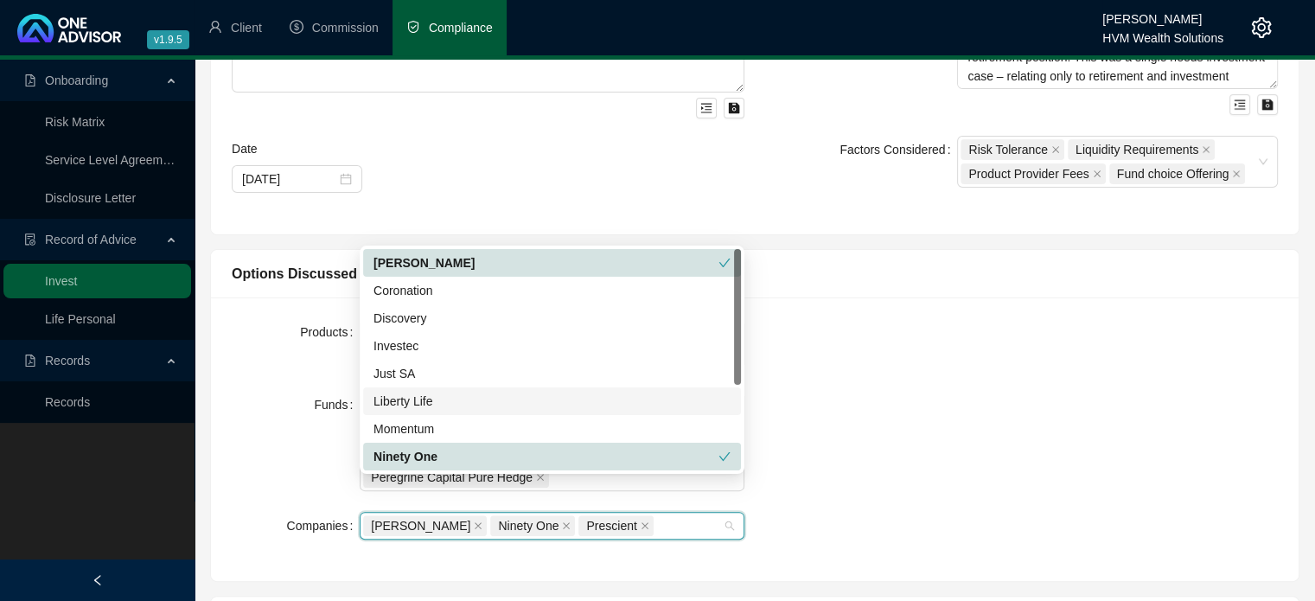
click at [806, 400] on div "Products Retirement Annuity Unit Trust Preservation Provident Funds [PERSON_NAM…" at bounding box center [754, 439] width 1067 height 242
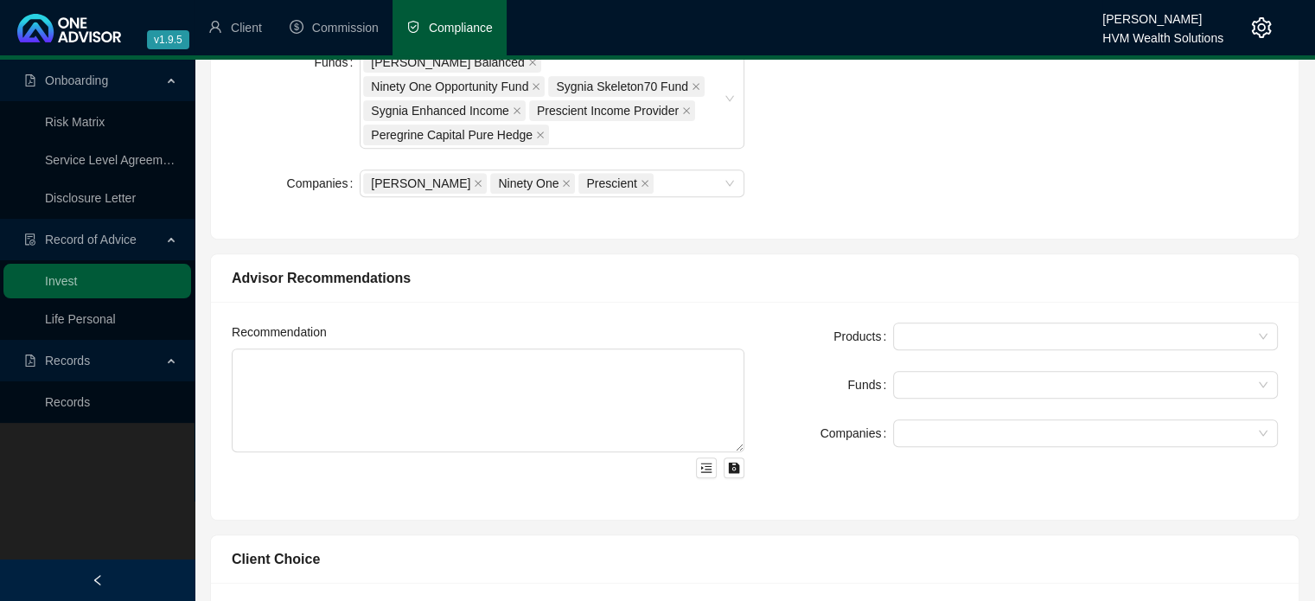
scroll to position [778, 0]
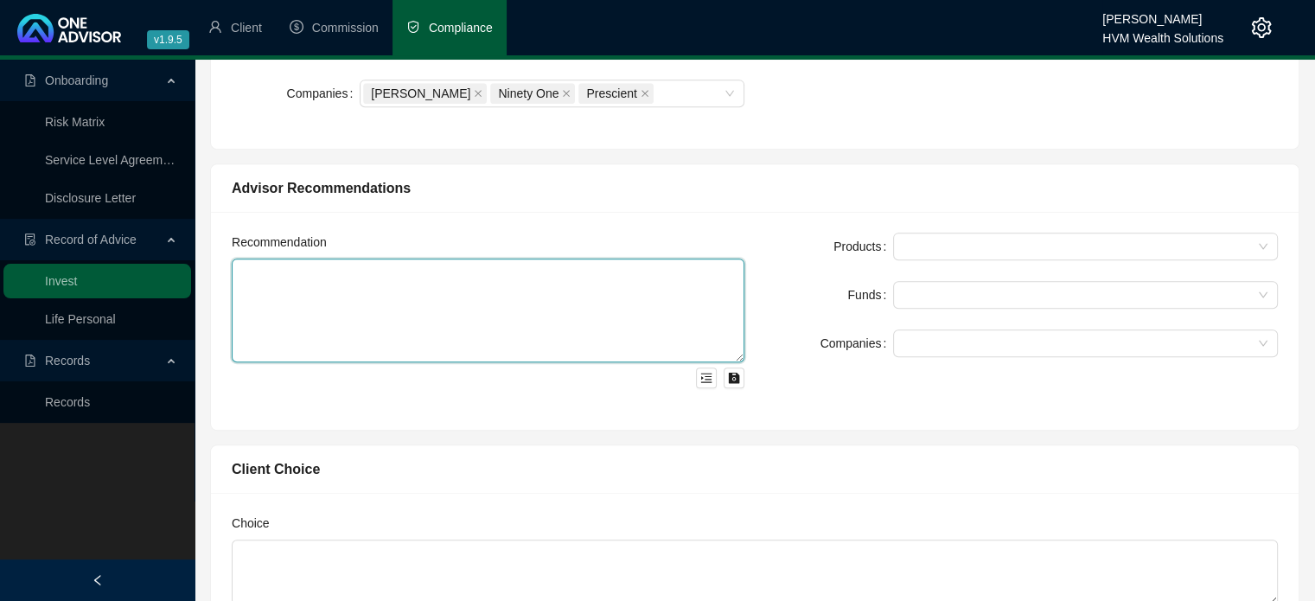
click at [441, 258] on textarea at bounding box center [488, 310] width 513 height 104
click at [498, 258] on textarea at bounding box center [488, 310] width 513 height 104
paste textarea "Lor ipsum dolorsitam conse adipiscin el S347 896, doeius temp inci U696 516 lab…"
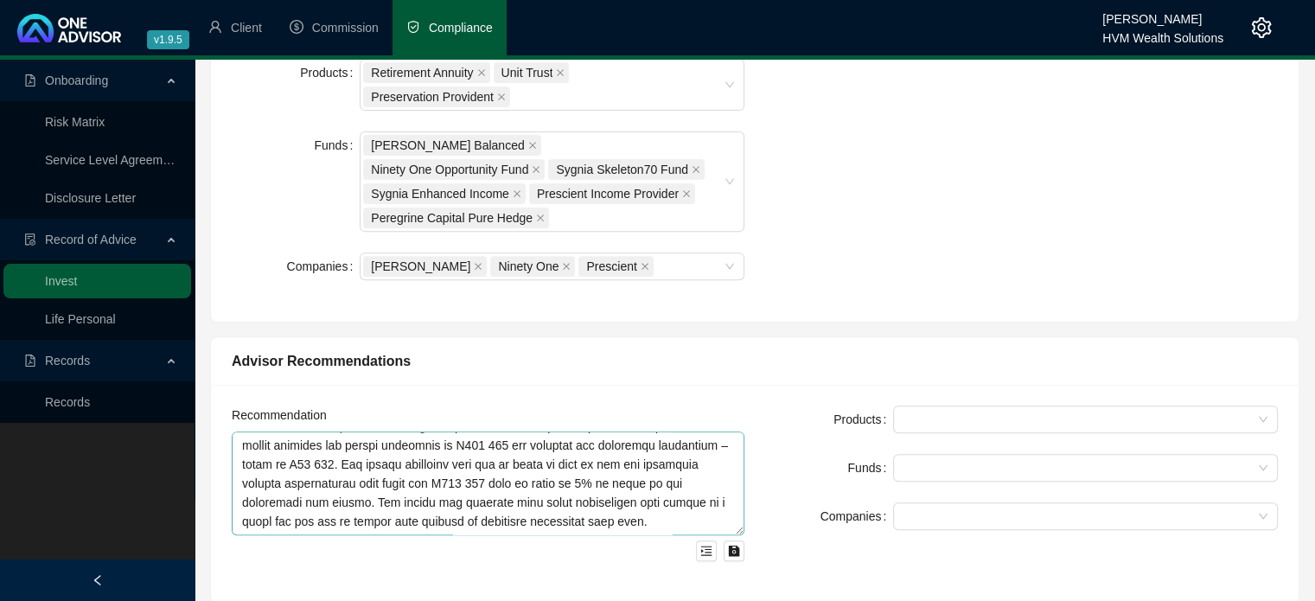
scroll to position [86, 0]
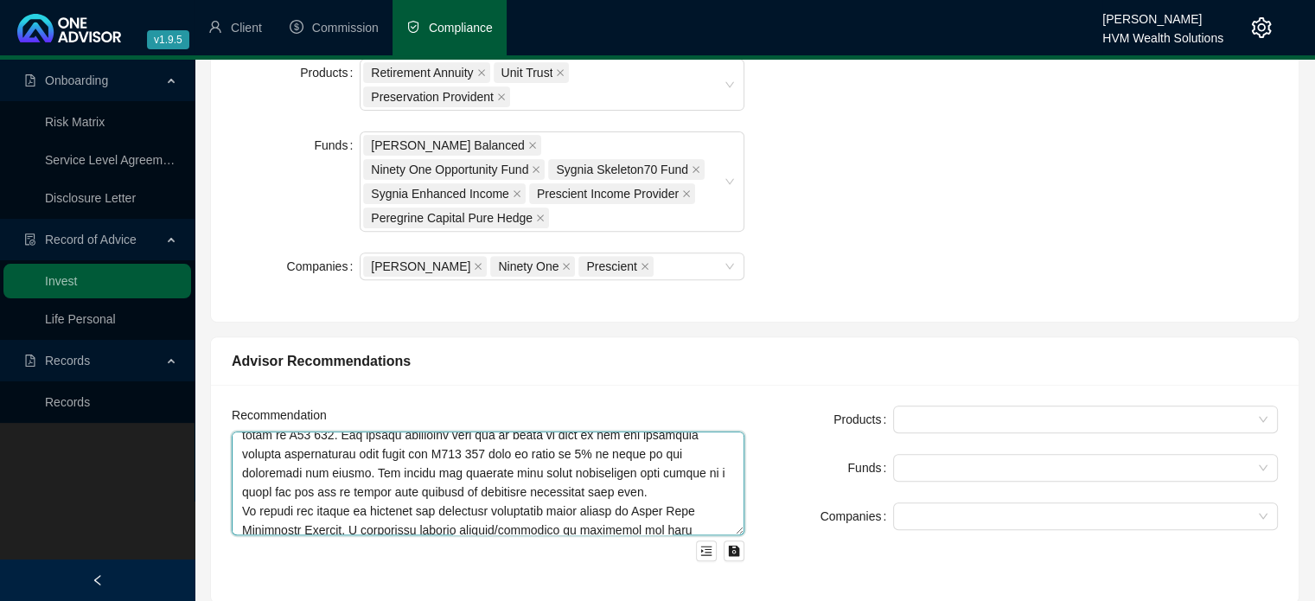
click at [648, 455] on textarea at bounding box center [488, 483] width 513 height 104
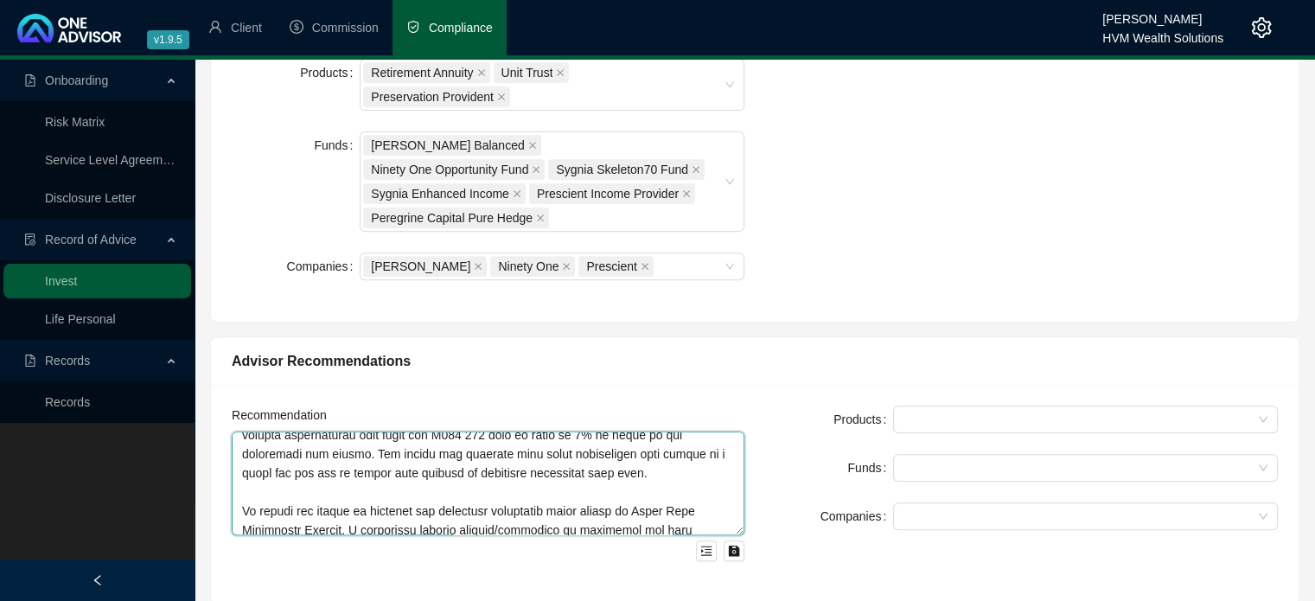
scroll to position [192, 0]
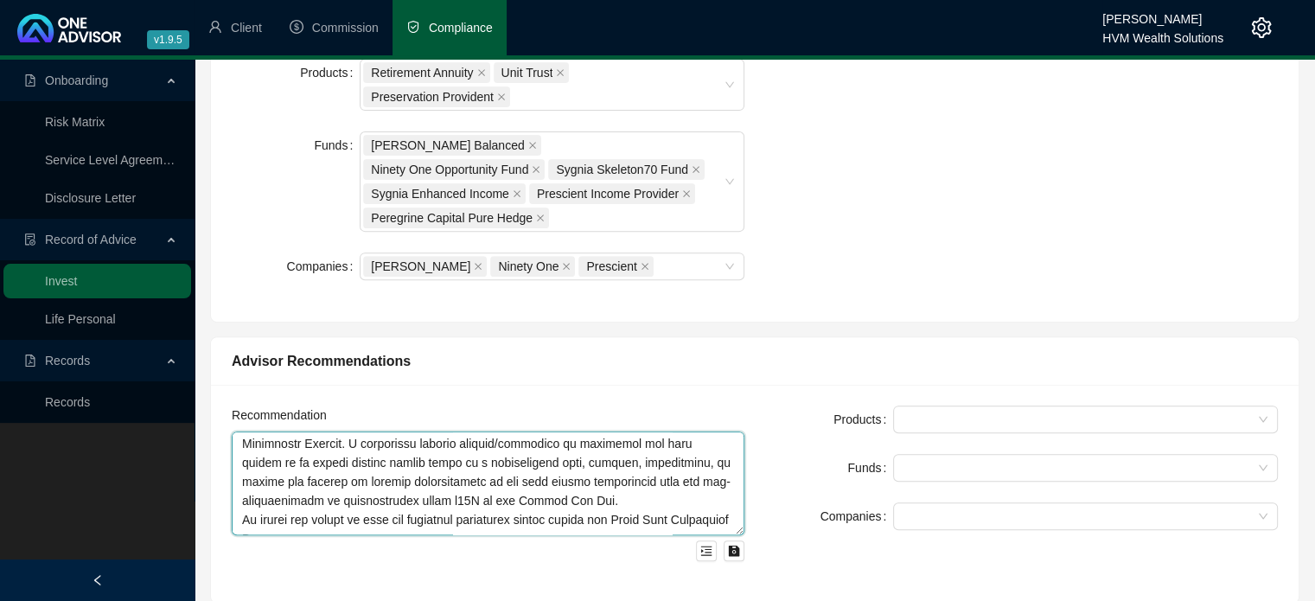
click at [563, 466] on textarea at bounding box center [488, 483] width 513 height 104
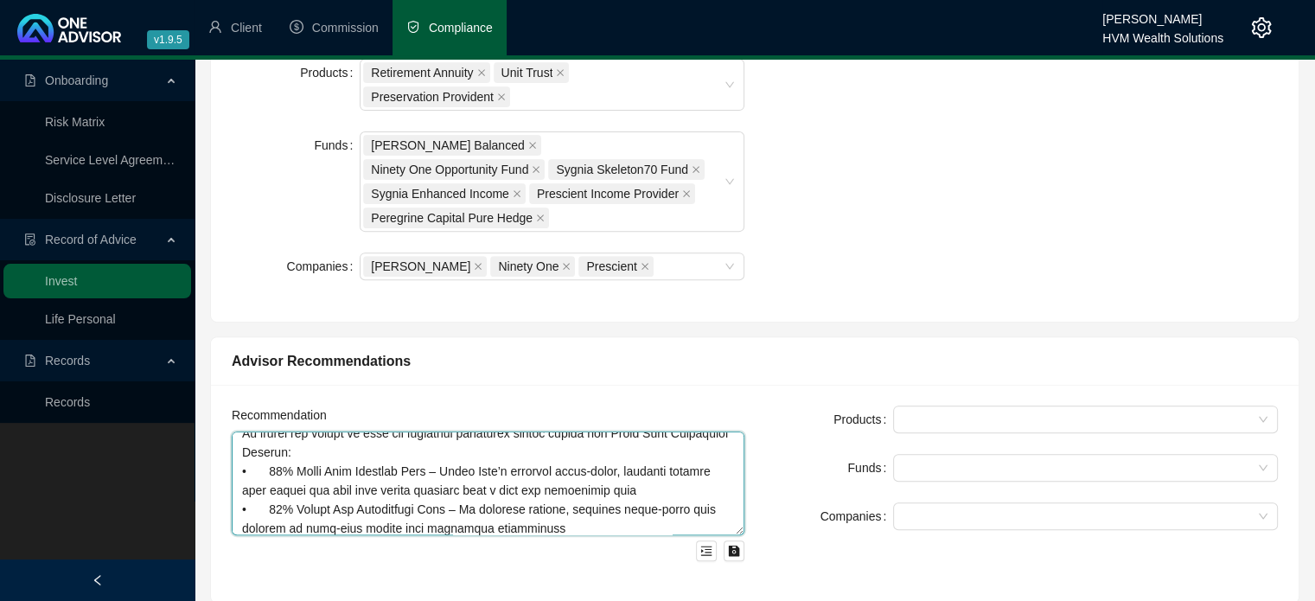
scroll to position [384, 0]
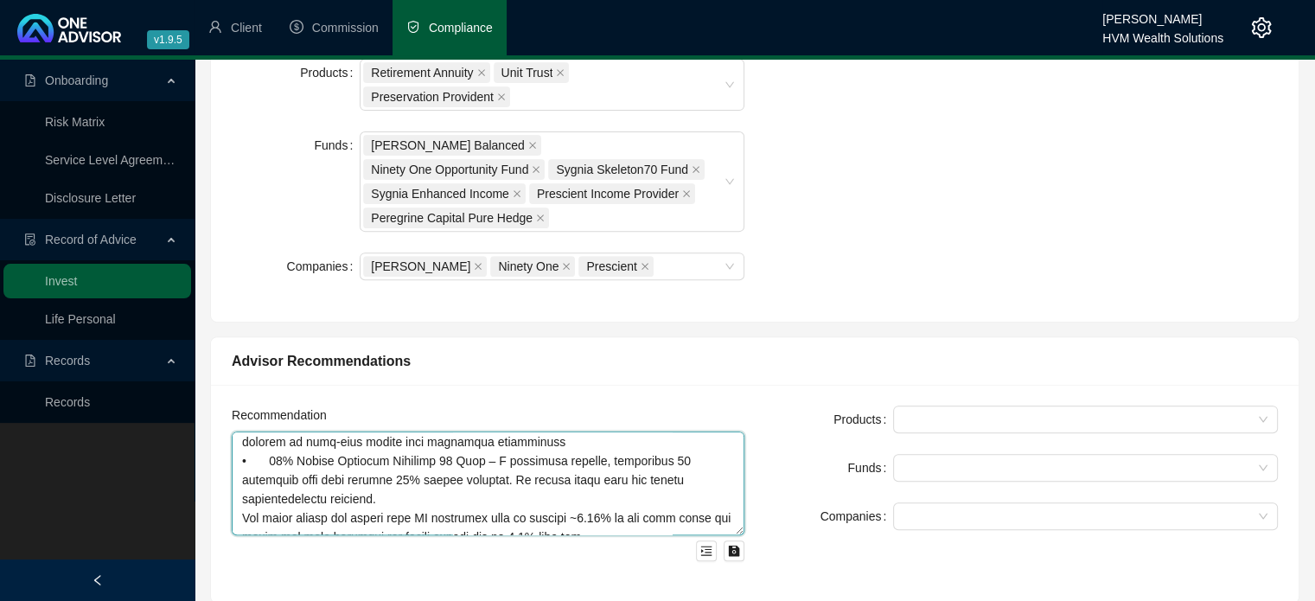
click at [415, 466] on textarea at bounding box center [488, 483] width 513 height 104
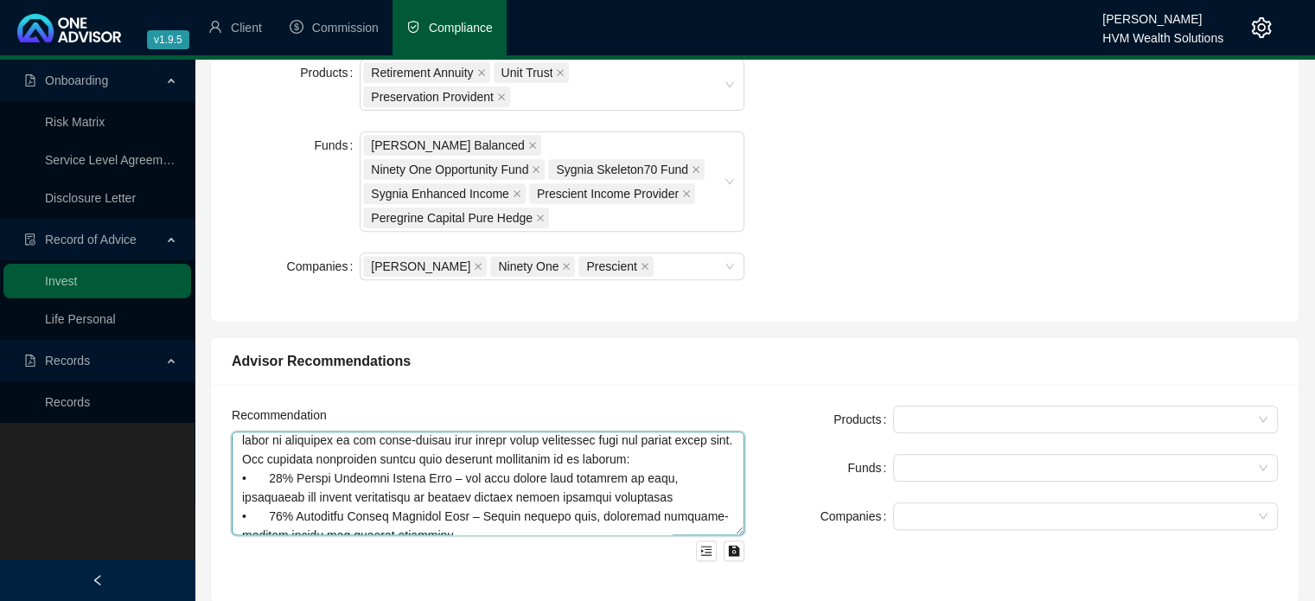
scroll to position [470, 0]
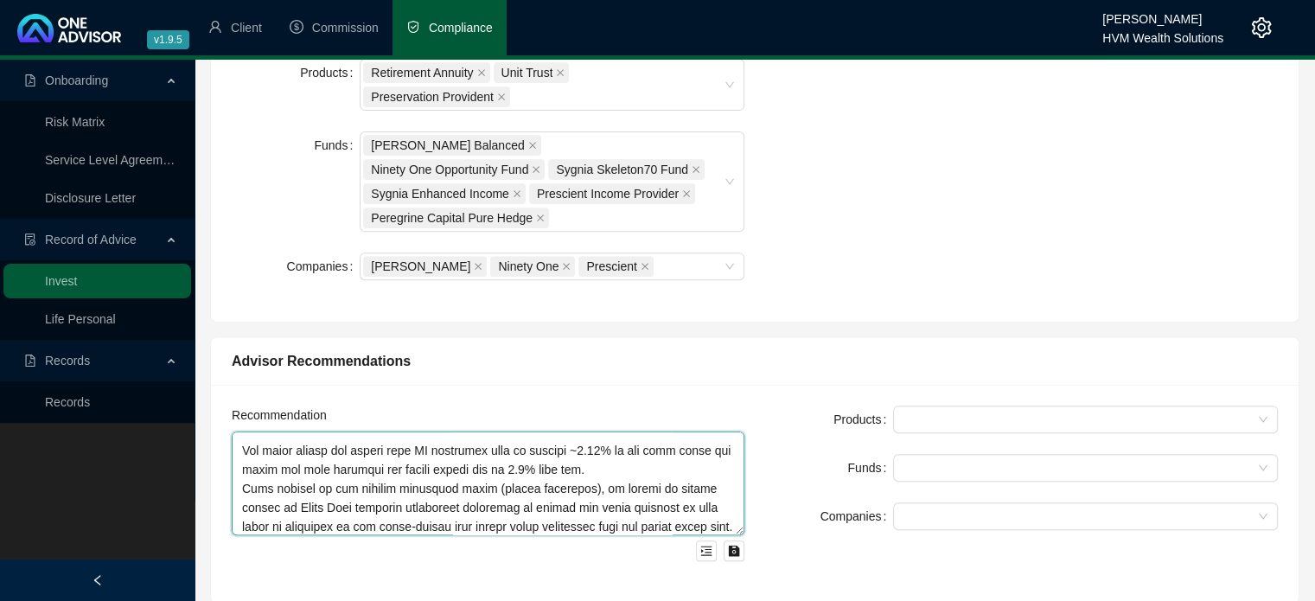
click at [623, 434] on textarea at bounding box center [488, 483] width 513 height 104
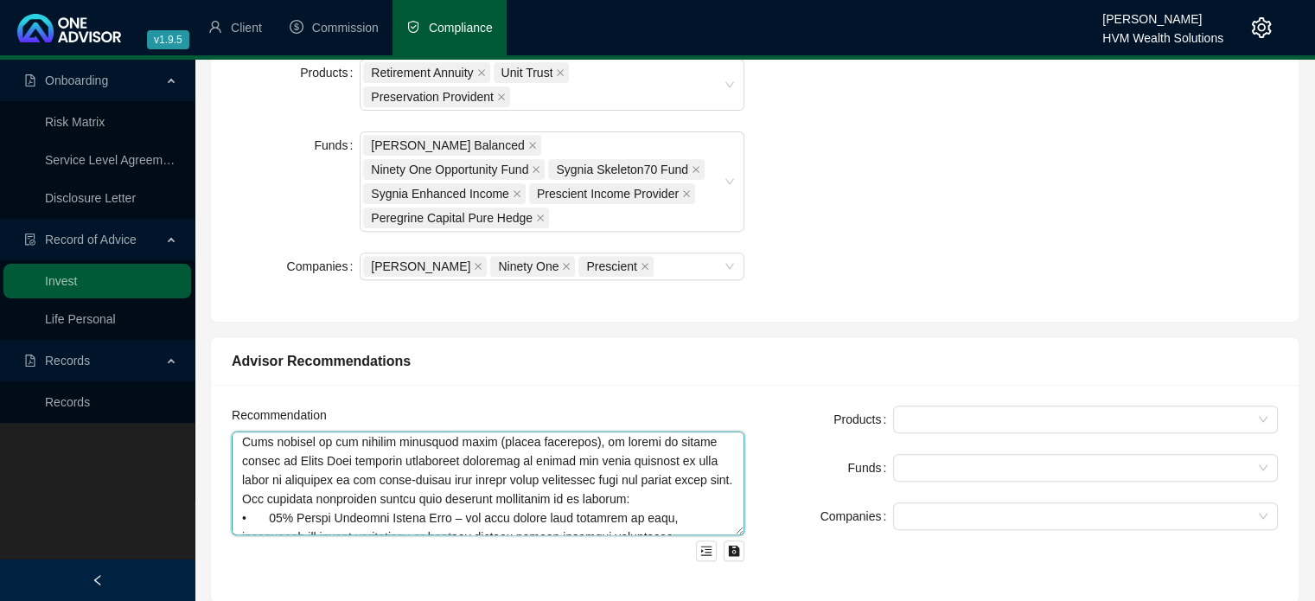
scroll to position [576, 0]
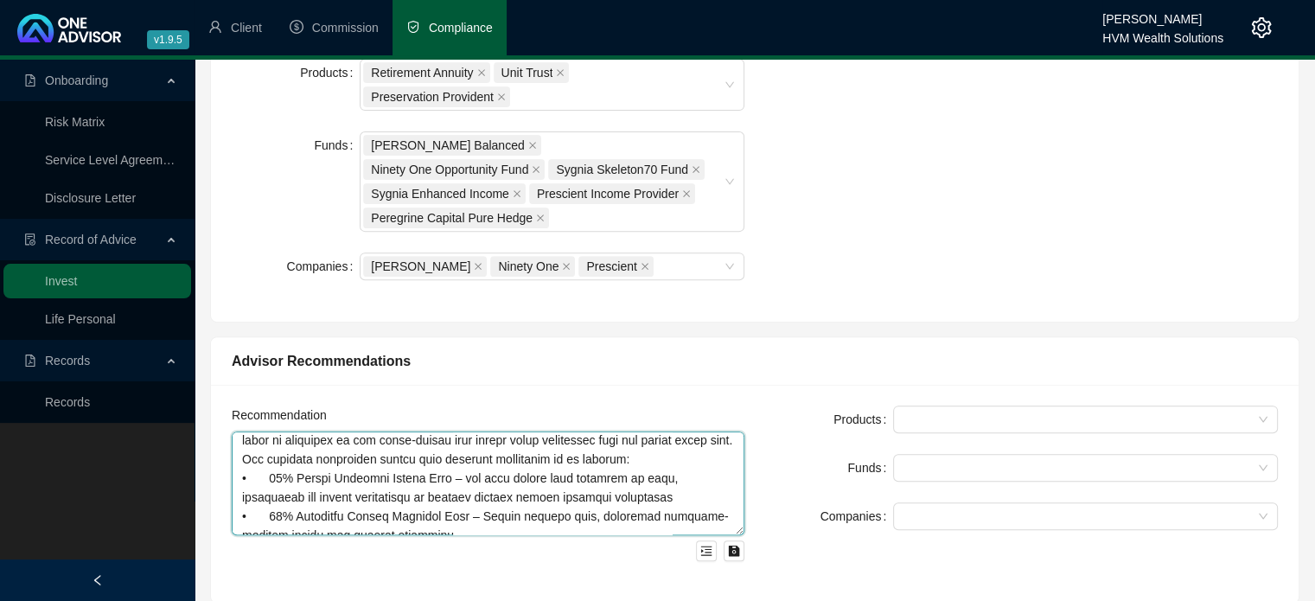
click at [432, 431] on textarea at bounding box center [488, 483] width 513 height 104
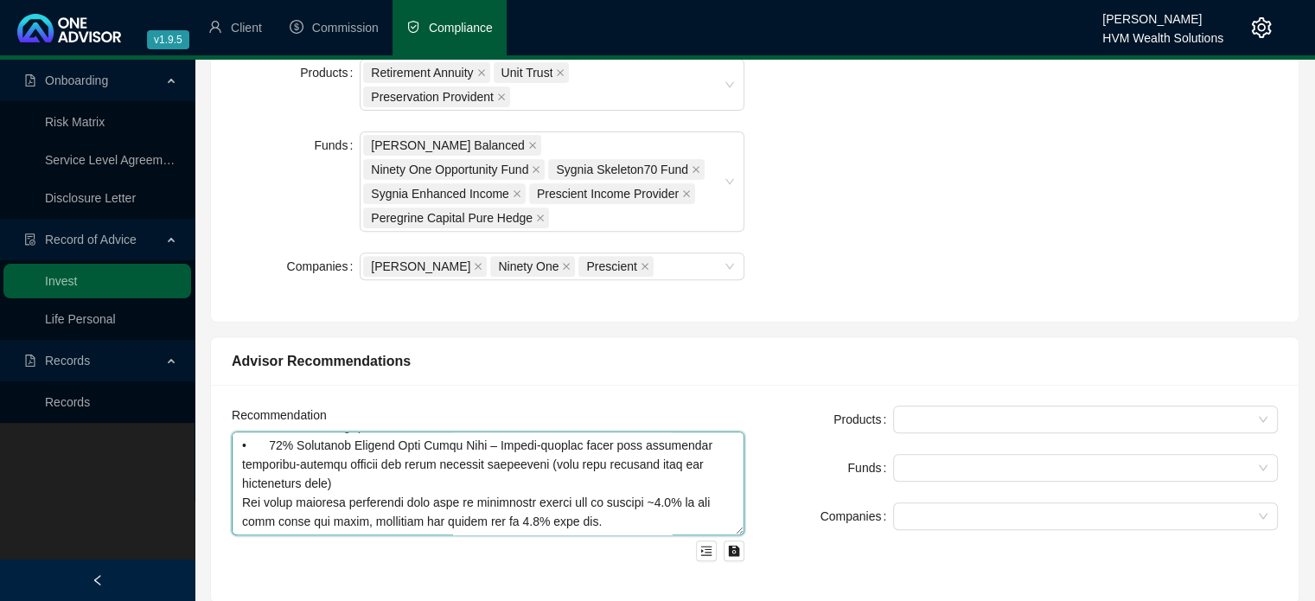
scroll to position [741, 0]
click at [400, 431] on textarea at bounding box center [488, 483] width 513 height 104
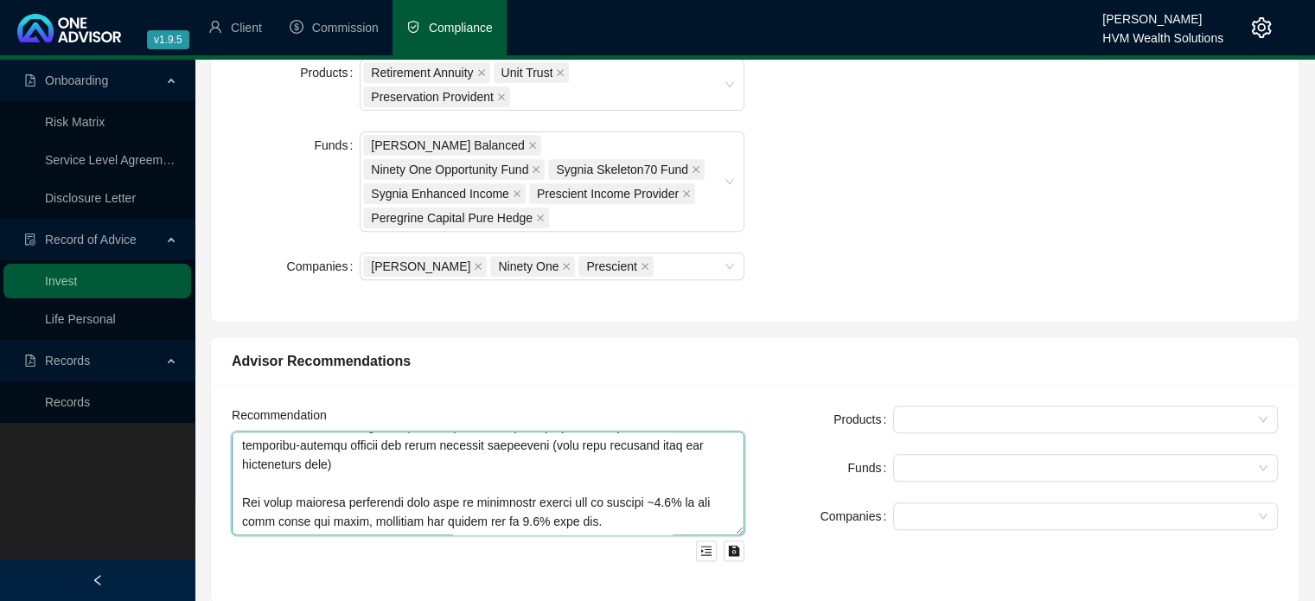
scroll to position [761, 0]
click at [608, 479] on textarea at bounding box center [488, 483] width 513 height 104
click at [598, 473] on textarea at bounding box center [488, 483] width 513 height 104
type textarea "Lor ipsum dolorsitam conse adipiscin el S550 630, doeius temp inci U176 809 lab…"
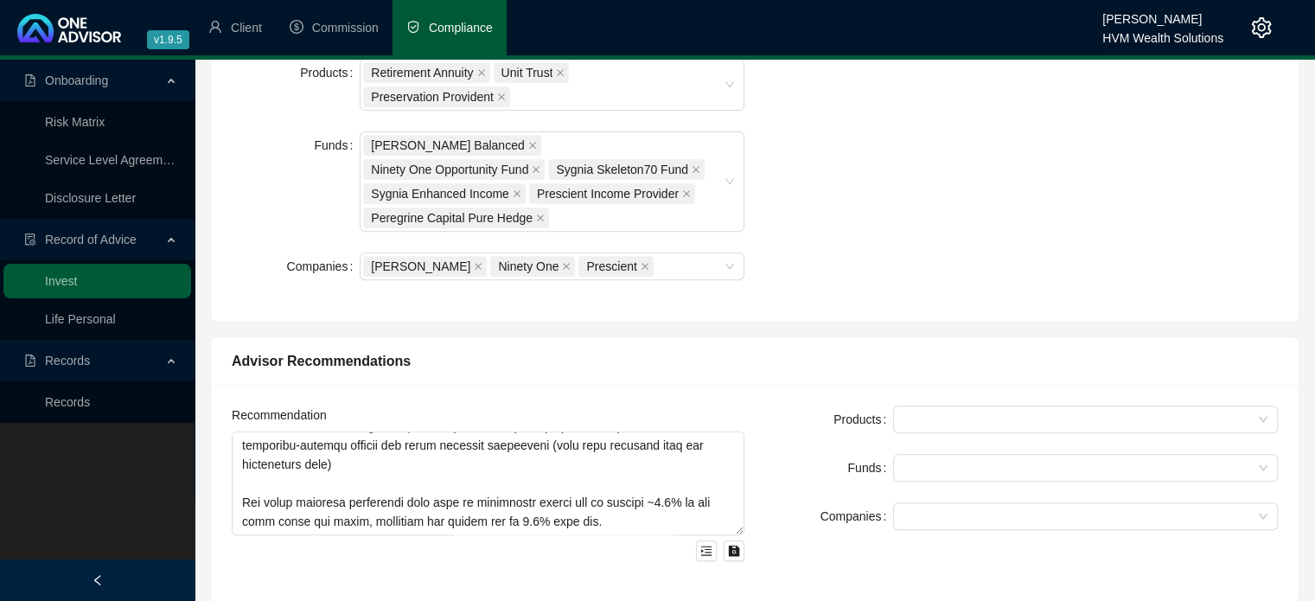
click at [791, 405] on div "Products" at bounding box center [829, 419] width 128 height 28
click at [941, 405] on div at bounding box center [1085, 419] width 385 height 28
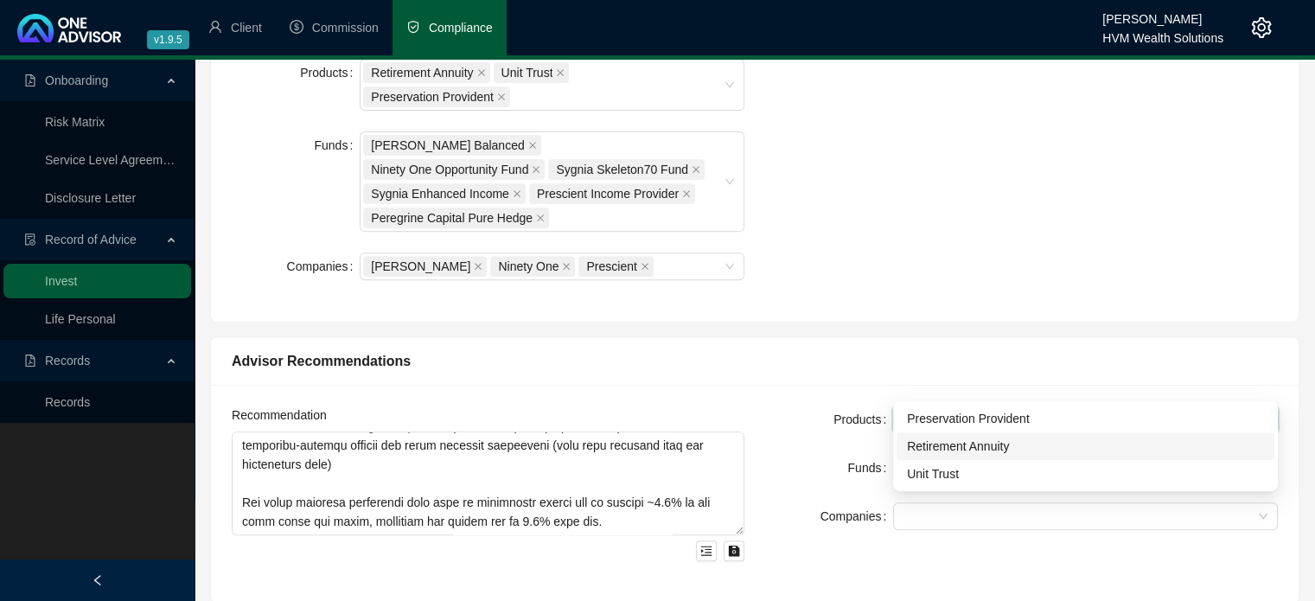
click at [963, 445] on div "Retirement Annuity" at bounding box center [1085, 445] width 357 height 19
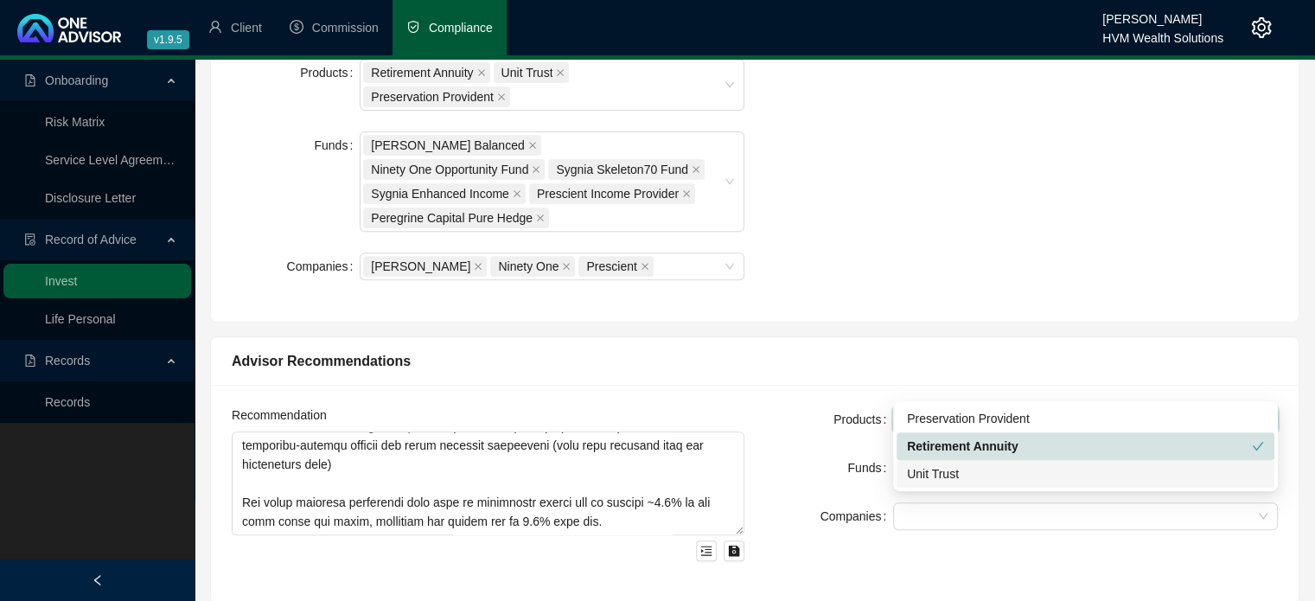
click at [953, 469] on div "Unit Trust" at bounding box center [1085, 473] width 357 height 19
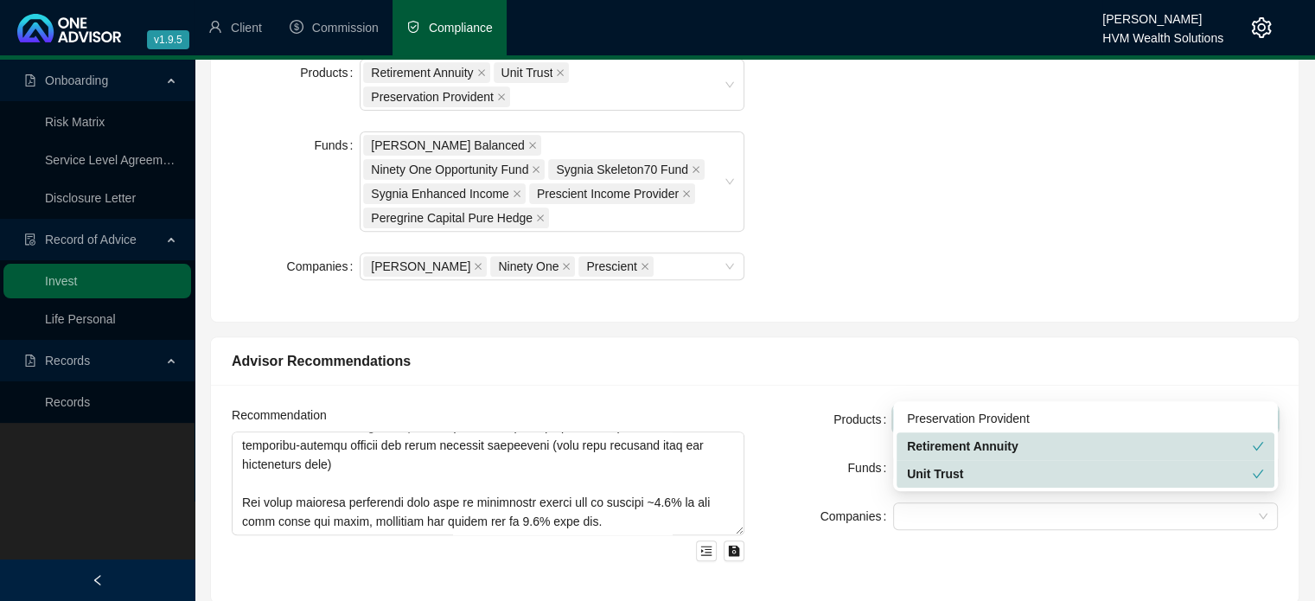
click at [819, 405] on form "Products Retirement Annuity Unit Trust Funds Companies" at bounding box center [1021, 467] width 513 height 124
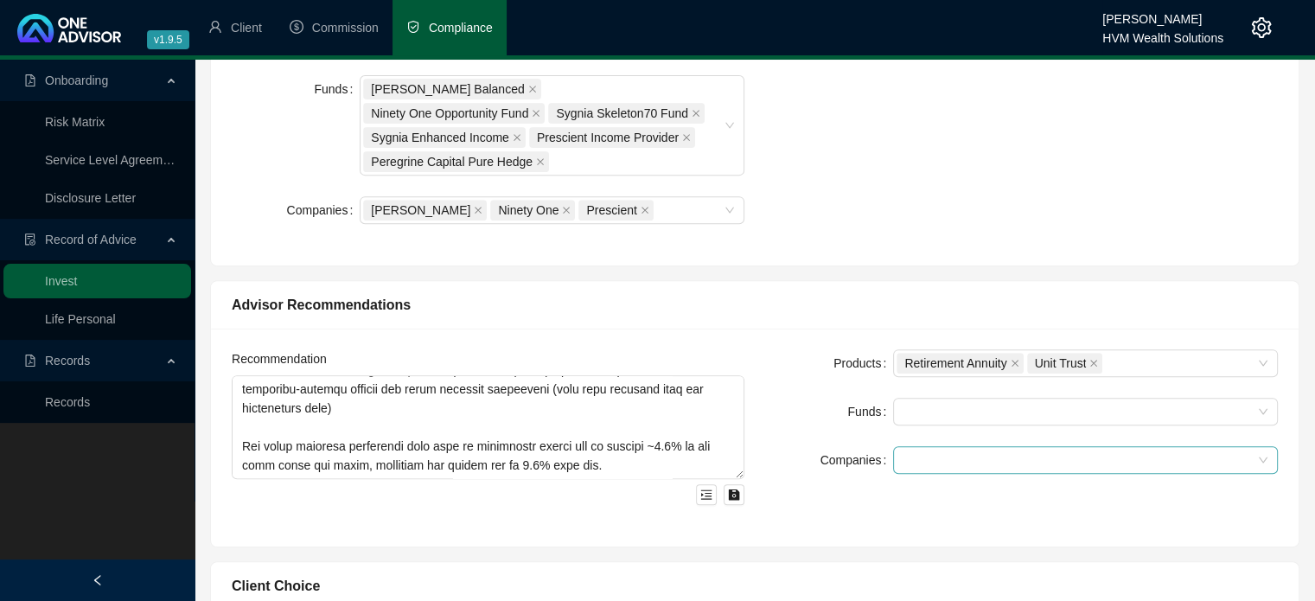
scroll to position [691, 0]
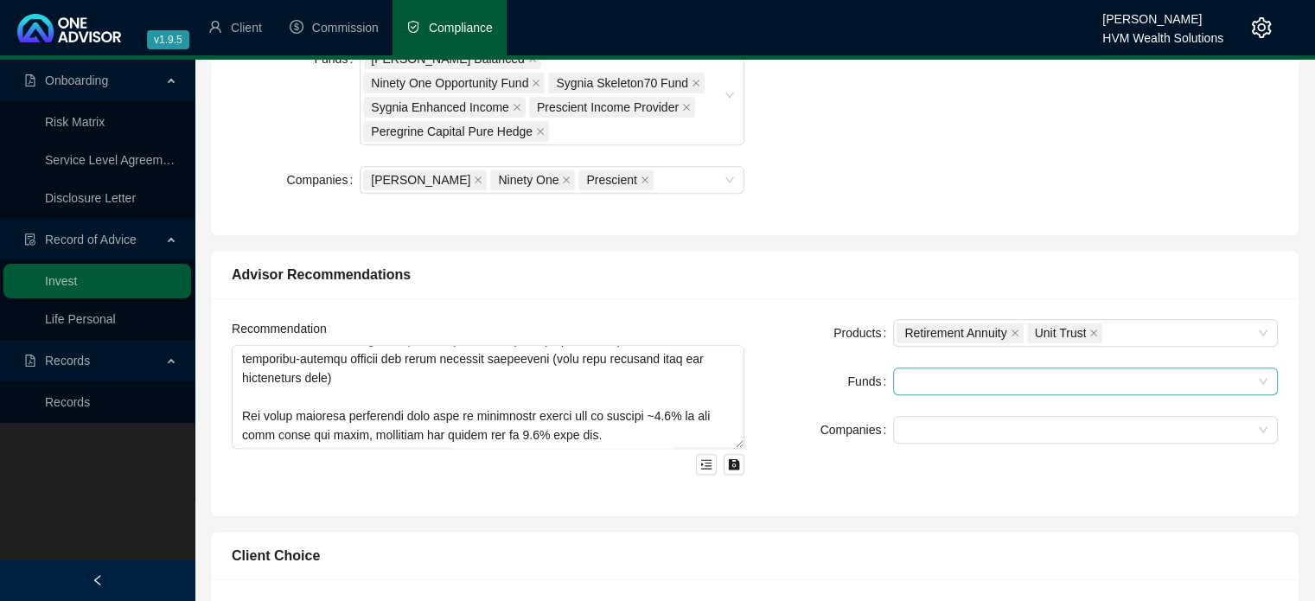
click at [955, 375] on div at bounding box center [1076, 381] width 360 height 13
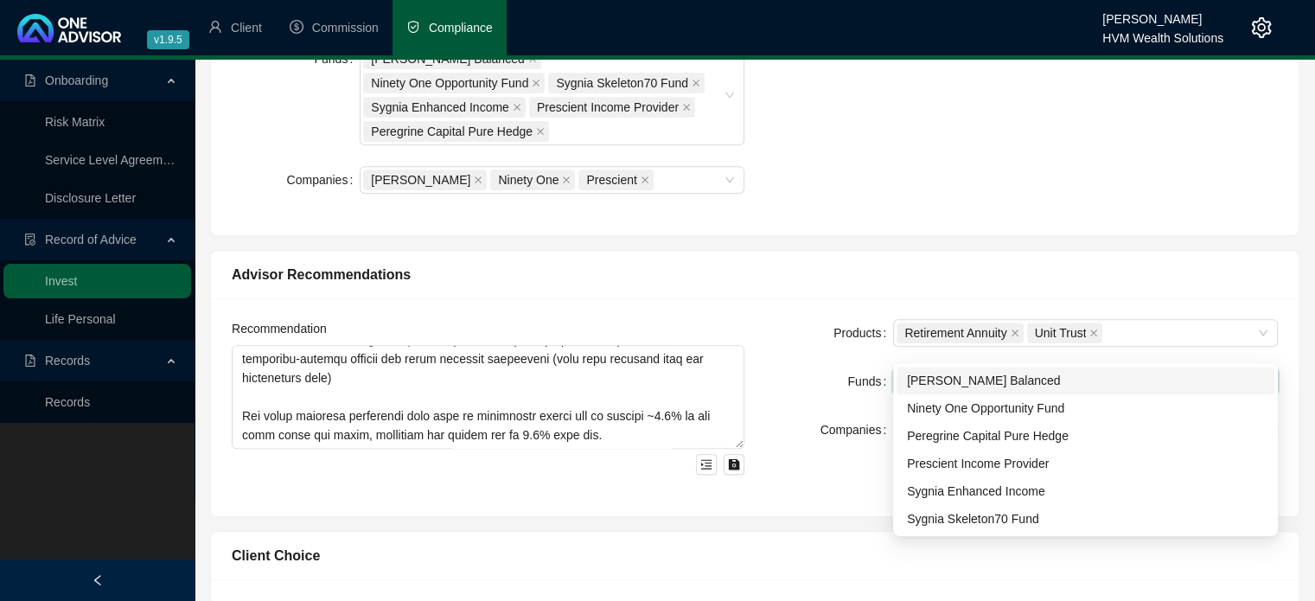
click at [958, 379] on div "[PERSON_NAME] Balanced" at bounding box center [1085, 380] width 357 height 19
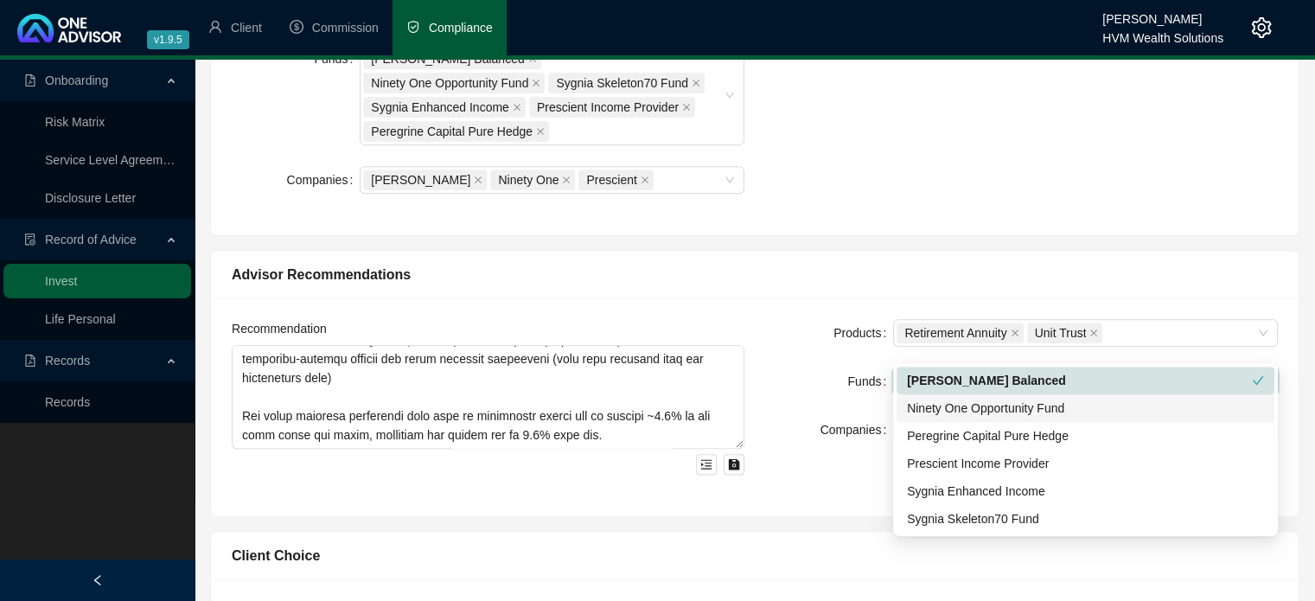
click at [960, 405] on div "Ninety One Opportunity Fund" at bounding box center [1085, 407] width 357 height 19
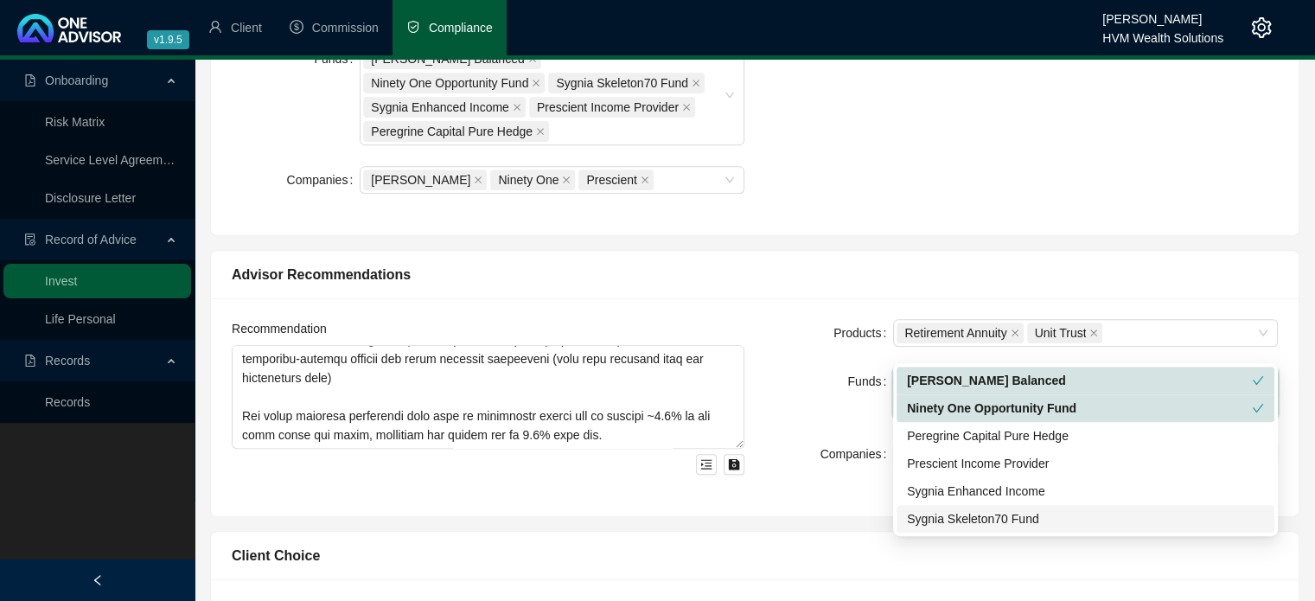
drag, startPoint x: 969, startPoint y: 519, endPoint x: 972, endPoint y: 494, distance: 25.3
click at [969, 518] on div "Sygnia Skeleton70 Fund" at bounding box center [1085, 518] width 357 height 19
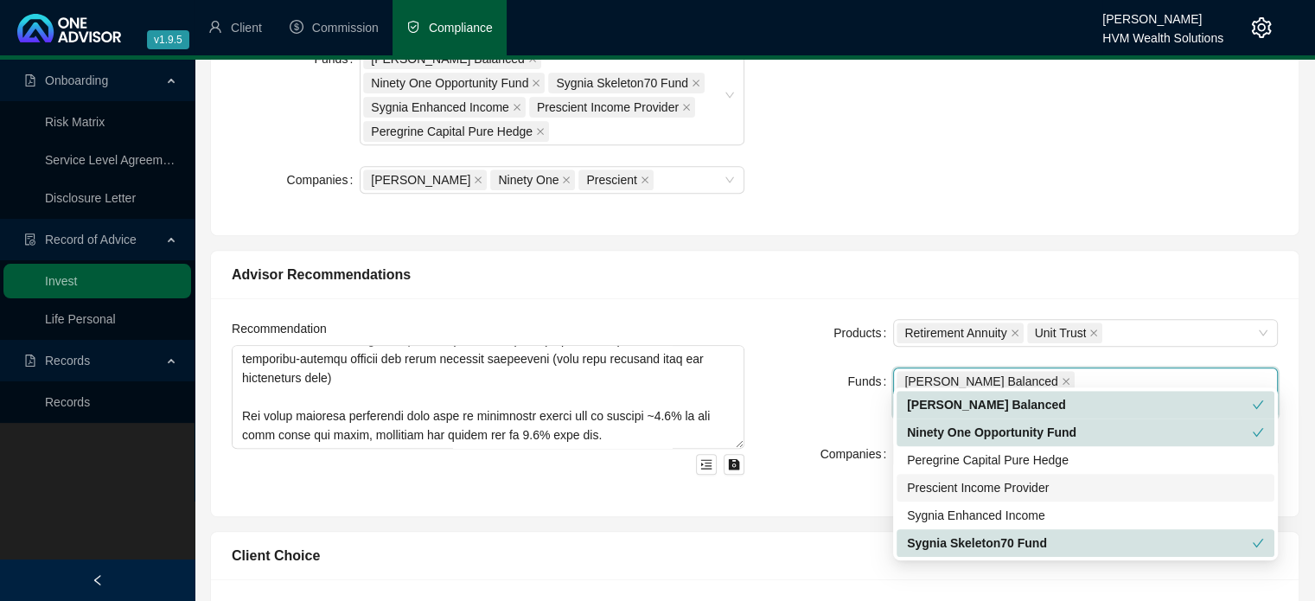
click at [972, 485] on div "Prescient Income Provider" at bounding box center [1085, 487] width 357 height 19
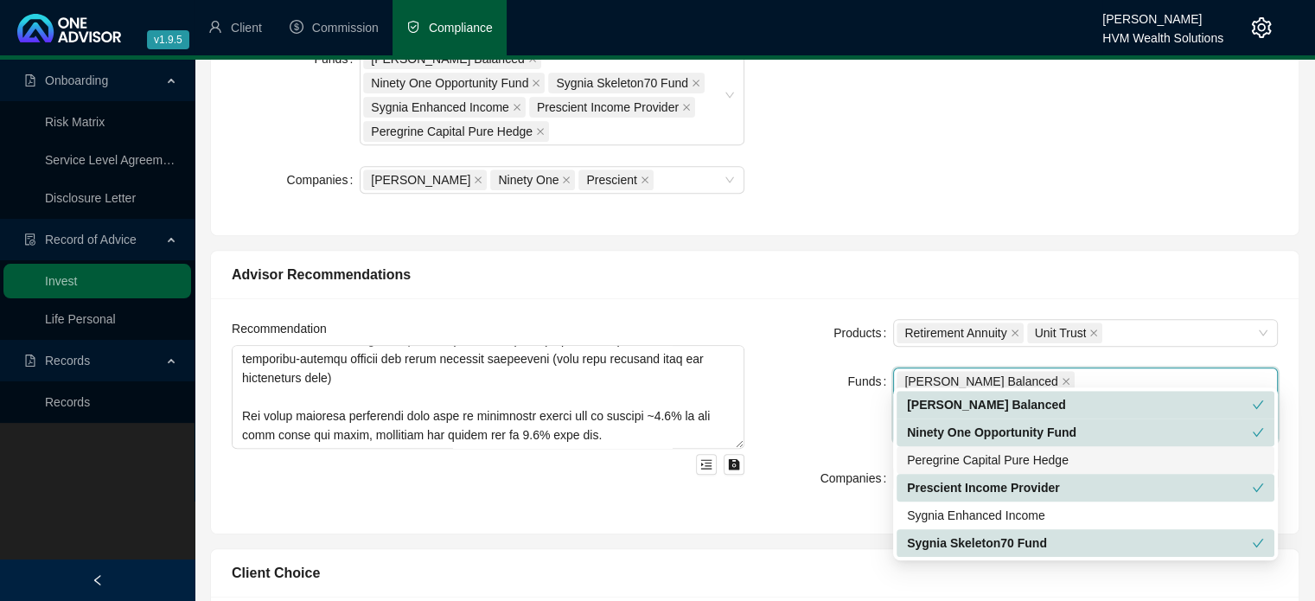
click at [971, 452] on div "Peregrine Capital Pure Hedge" at bounding box center [1085, 459] width 357 height 19
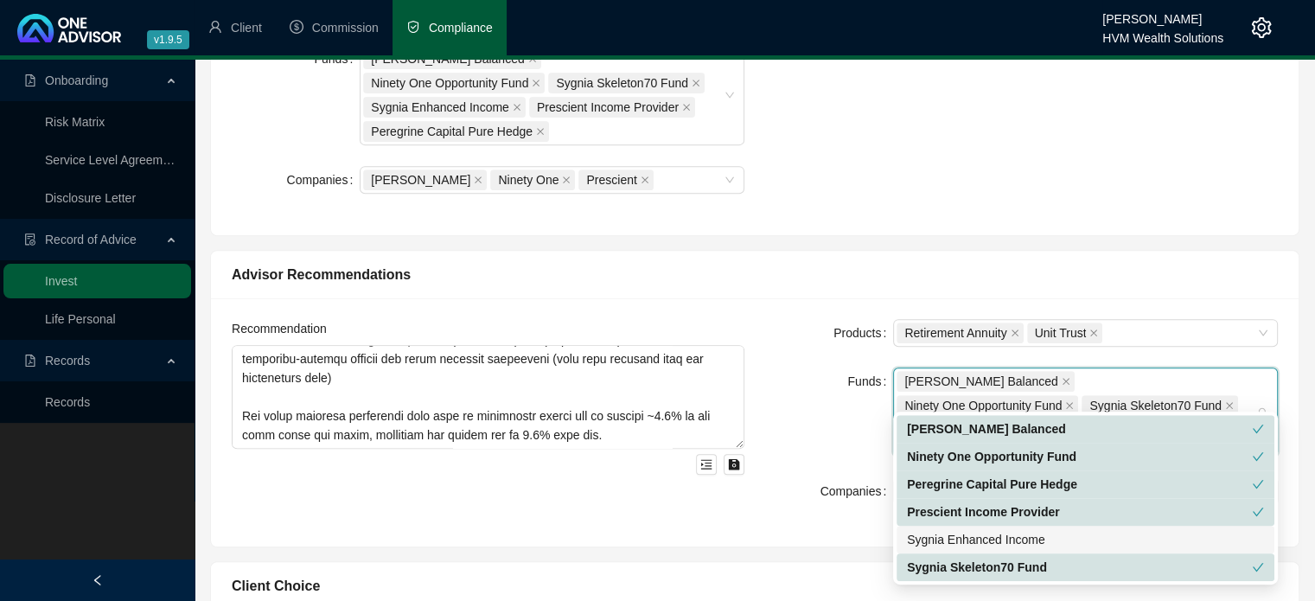
click at [961, 535] on div "Sygnia Enhanced Income" at bounding box center [1085, 539] width 357 height 19
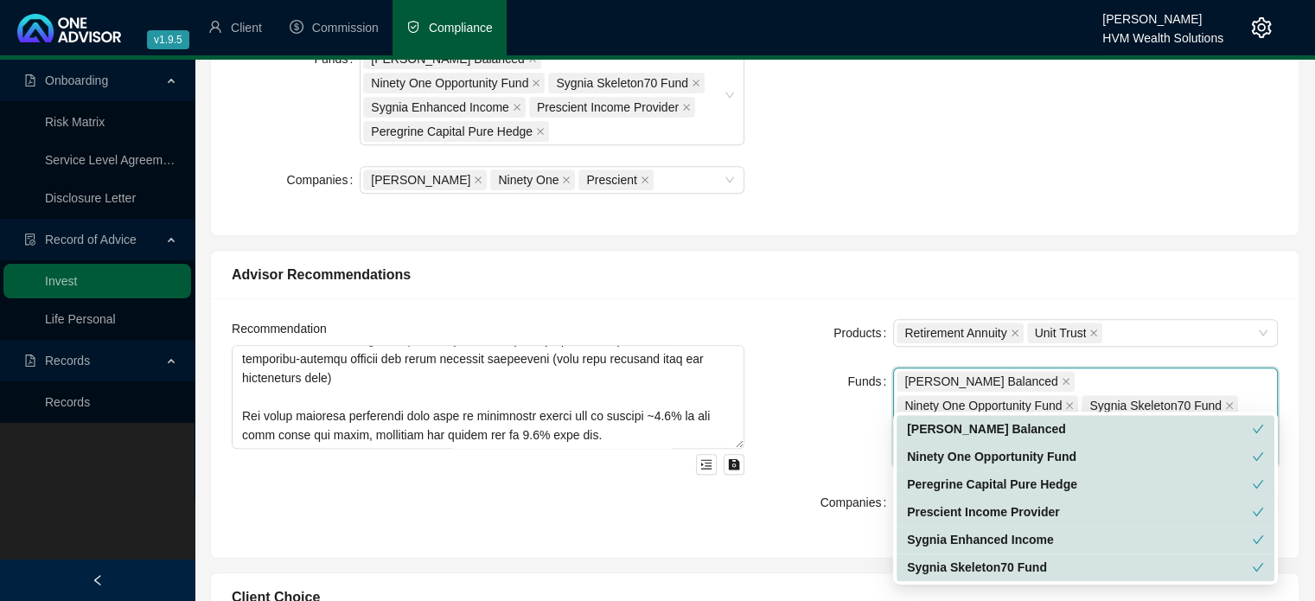
click at [799, 379] on div "Funds" at bounding box center [829, 417] width 128 height 100
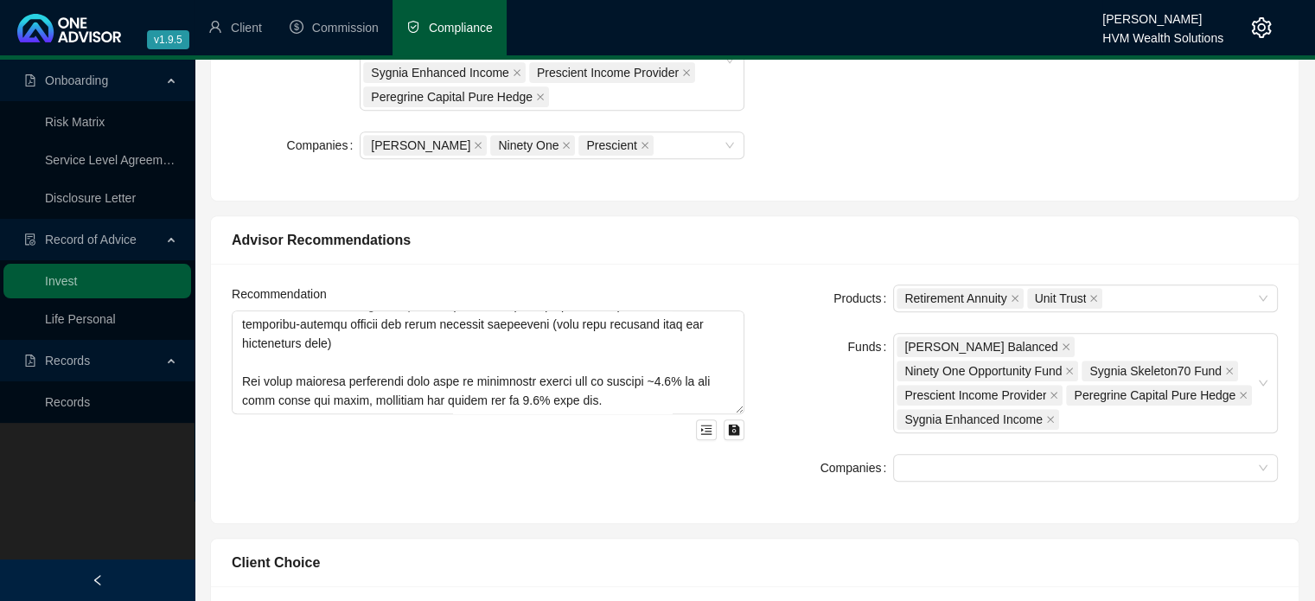
scroll to position [778, 0]
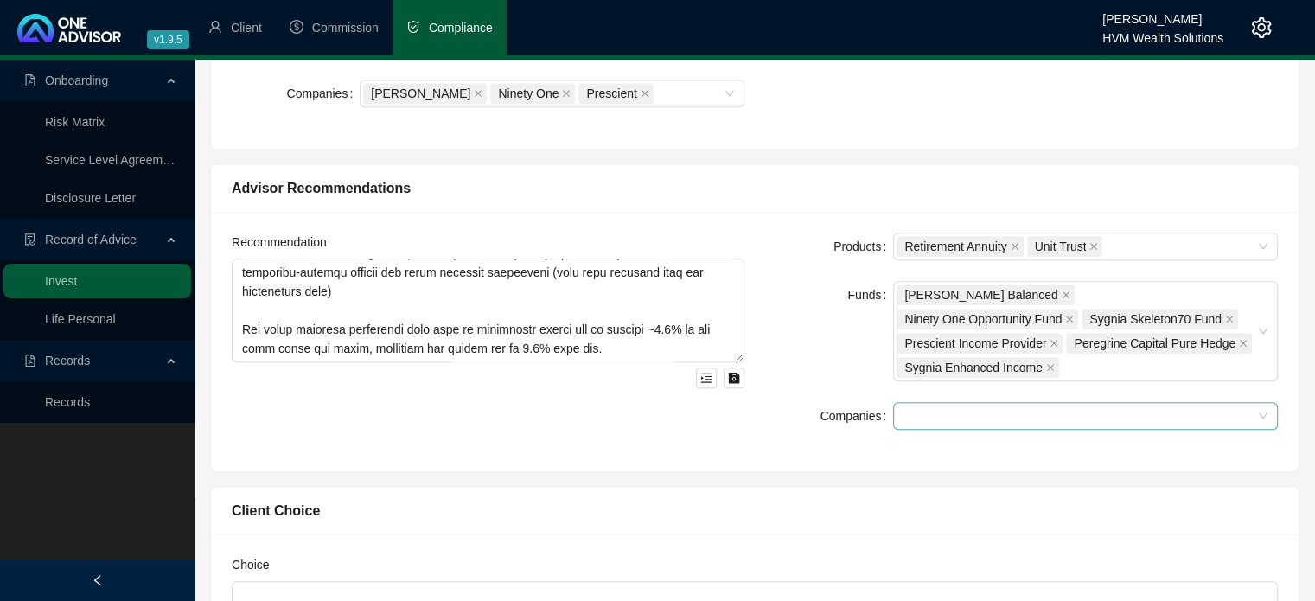
click at [930, 410] on div at bounding box center [1076, 416] width 360 height 13
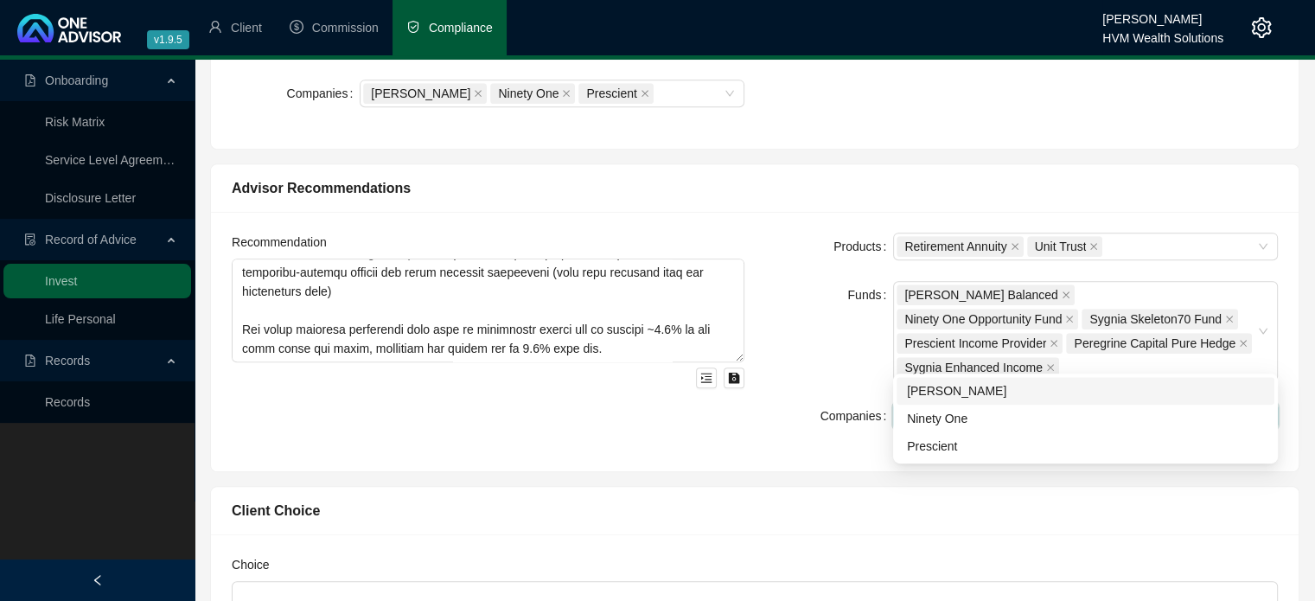
click at [944, 392] on div "[PERSON_NAME]" at bounding box center [1085, 390] width 357 height 19
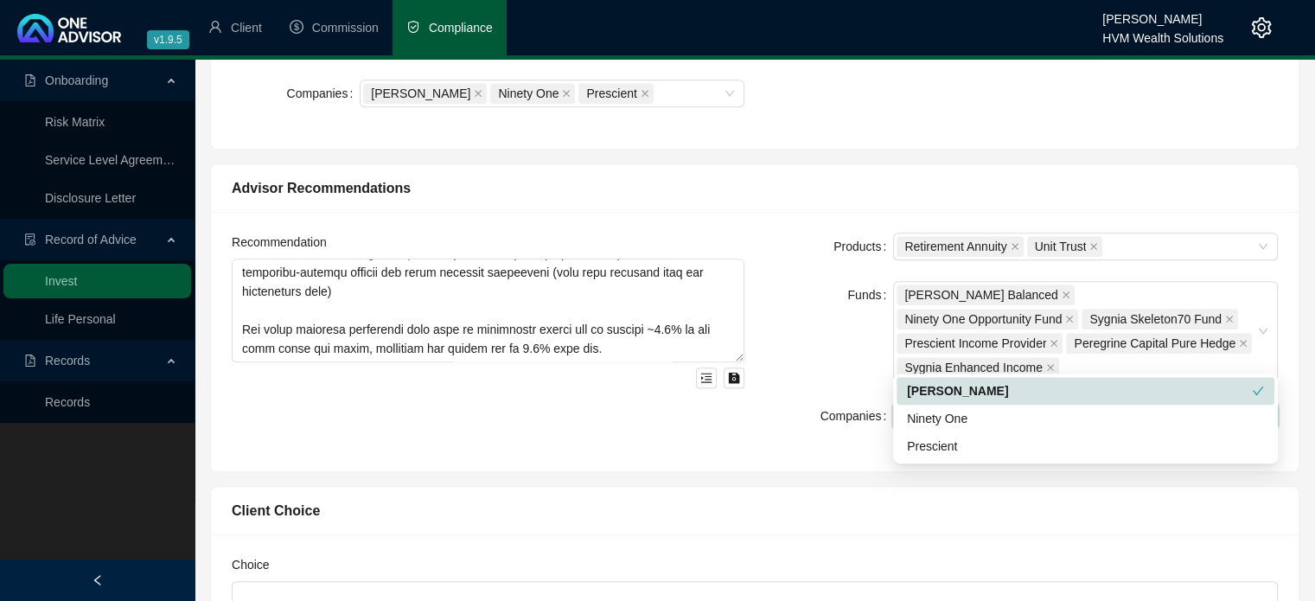
click at [790, 404] on div "Recommendation Products Retirement Annuity Unit Trust Funds [PERSON_NAME] Balan…" at bounding box center [754, 341] width 1087 height 259
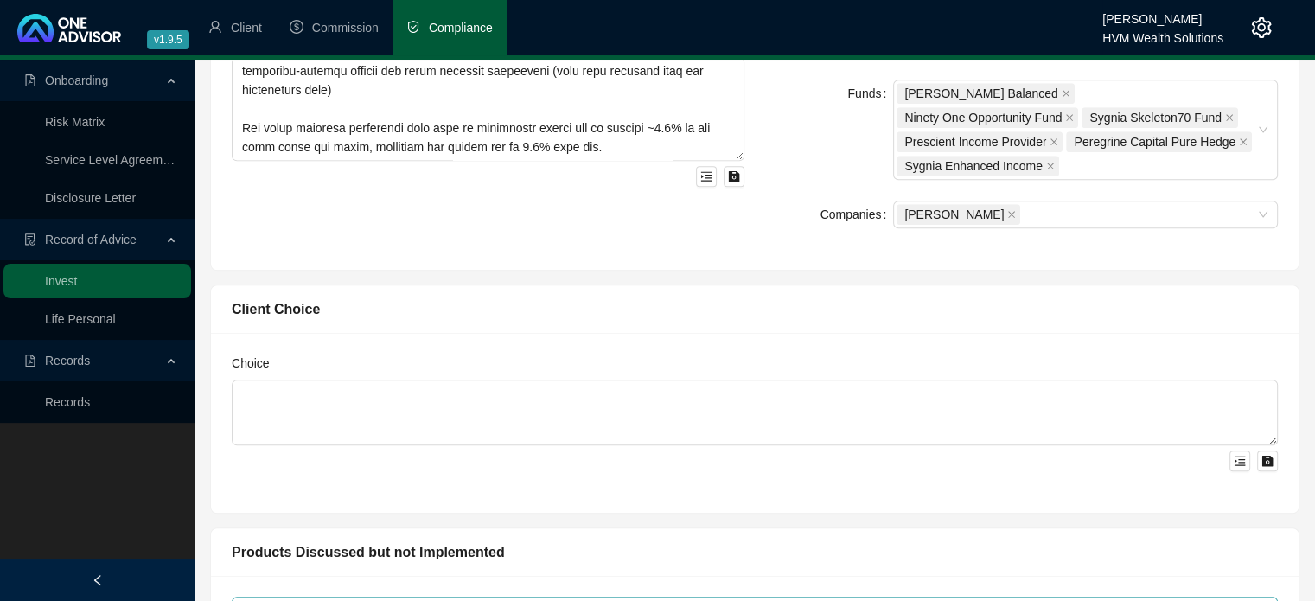
scroll to position [1124, 0]
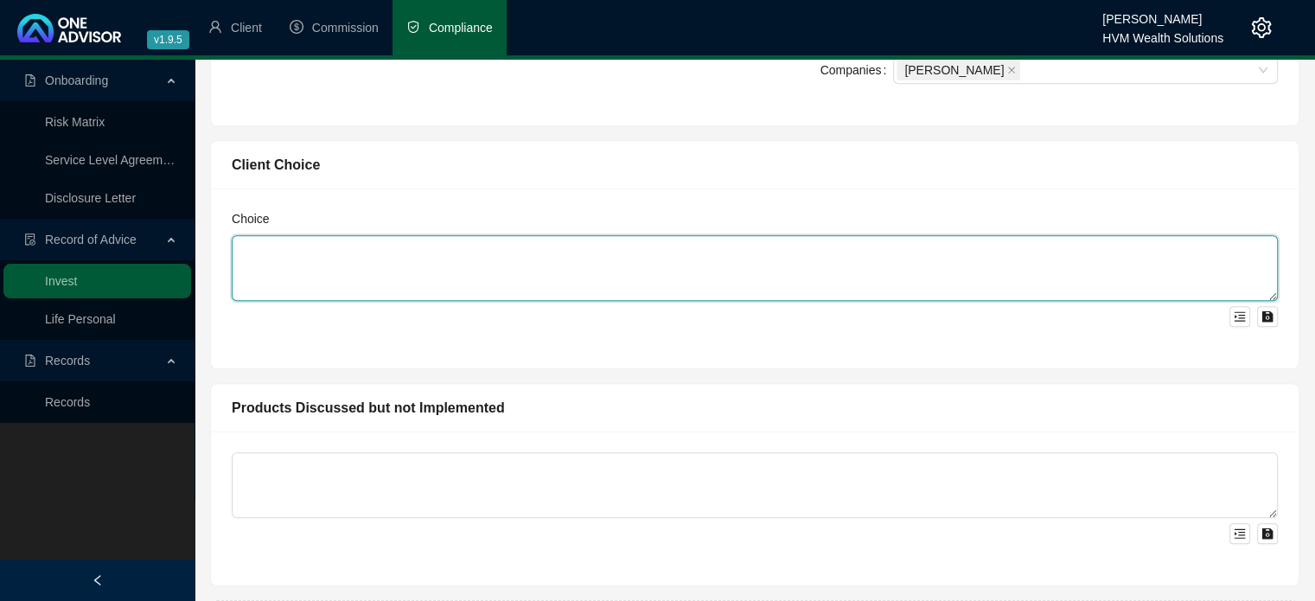
click at [420, 235] on textarea at bounding box center [755, 268] width 1046 height 66
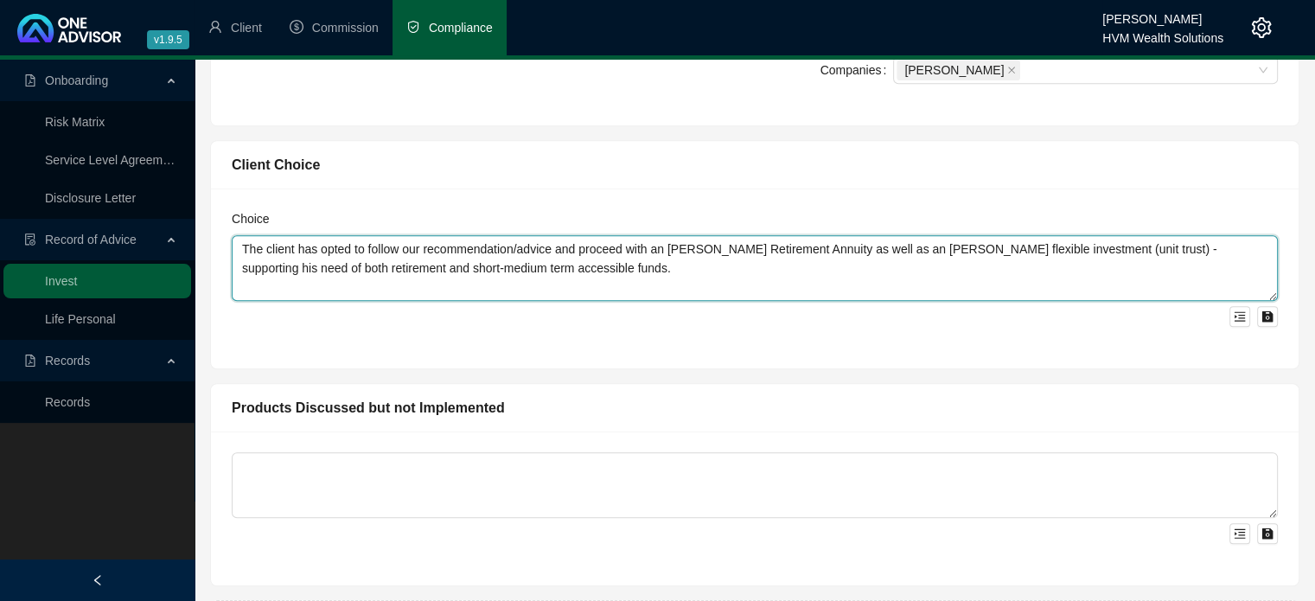
click at [641, 235] on textarea "The client has opted to follow our recommendation/advice and proceed with an [P…" at bounding box center [755, 268] width 1046 height 66
click at [1238, 235] on textarea "The client has opted to follow our recommendation/advice and proceed with an [P…" at bounding box center [755, 268] width 1046 height 66
click at [685, 235] on textarea "The client has opted to follow our recommendation/advice and proceed with an [P…" at bounding box center [755, 268] width 1046 height 66
click at [540, 235] on textarea "The client has opted to follow our recommendation/advice and proceed with an [P…" at bounding box center [755, 268] width 1046 height 66
click at [564, 235] on textarea "The client has opted to follow our recommendation/advice and proceed with an [P…" at bounding box center [755, 268] width 1046 height 66
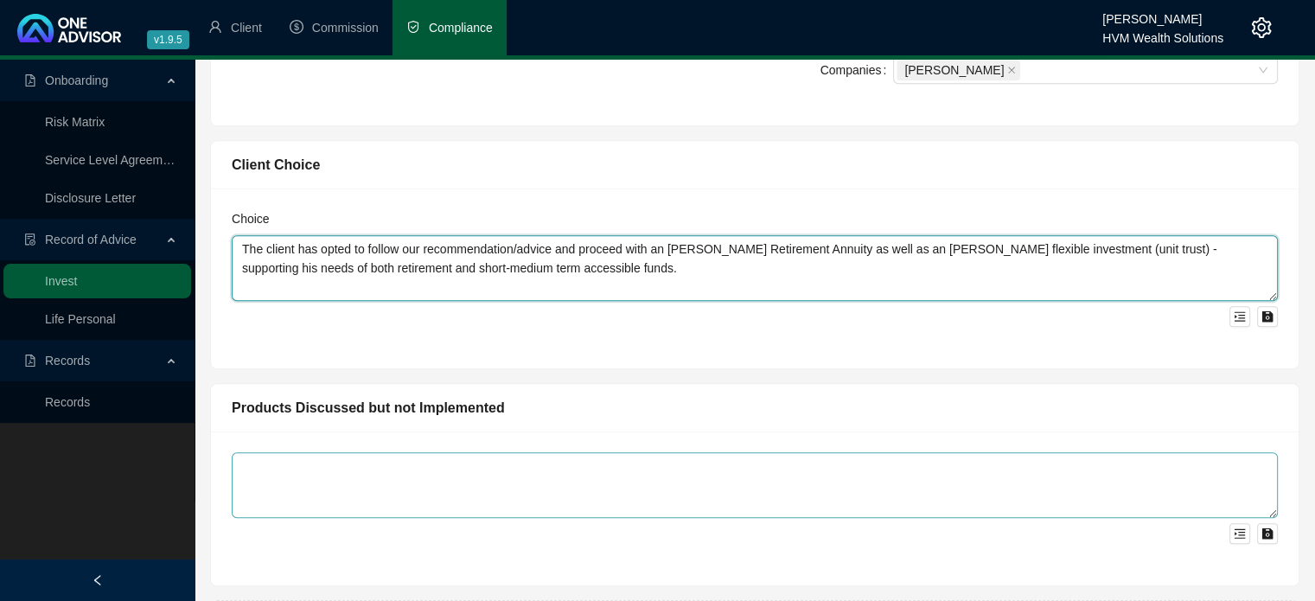
type textarea "The client has opted to follow our recommendation/advice and proceed with an [P…"
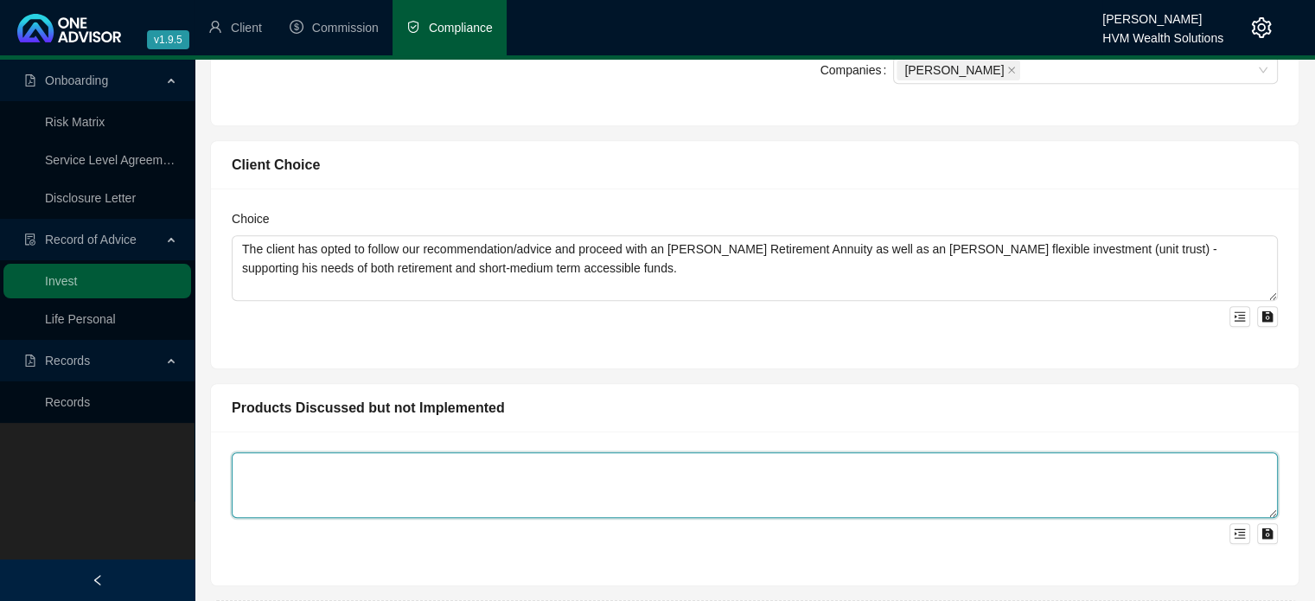
click at [432, 452] on textarea at bounding box center [755, 485] width 1046 height 66
click at [519, 452] on textarea at bounding box center [755, 485] width 1046 height 66
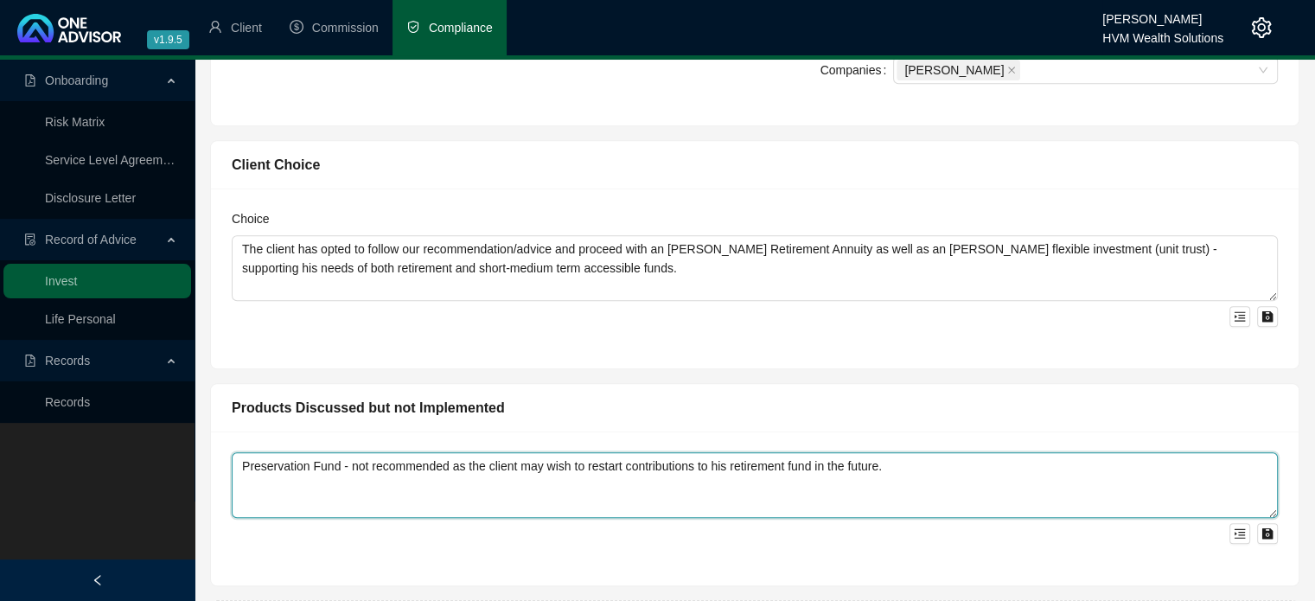
type textarea "Preservation Fund - not recommended as the client may wish to restart contribut…"
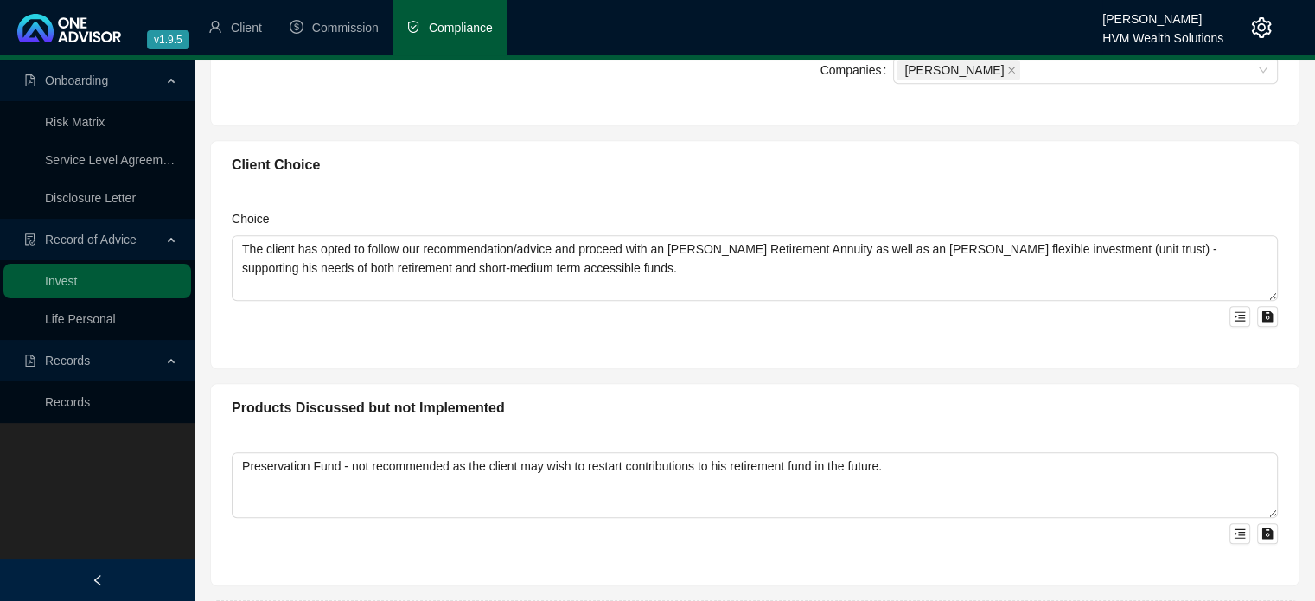
click at [564, 397] on div "Products Discussed but not Implemented" at bounding box center [755, 408] width 1046 height 22
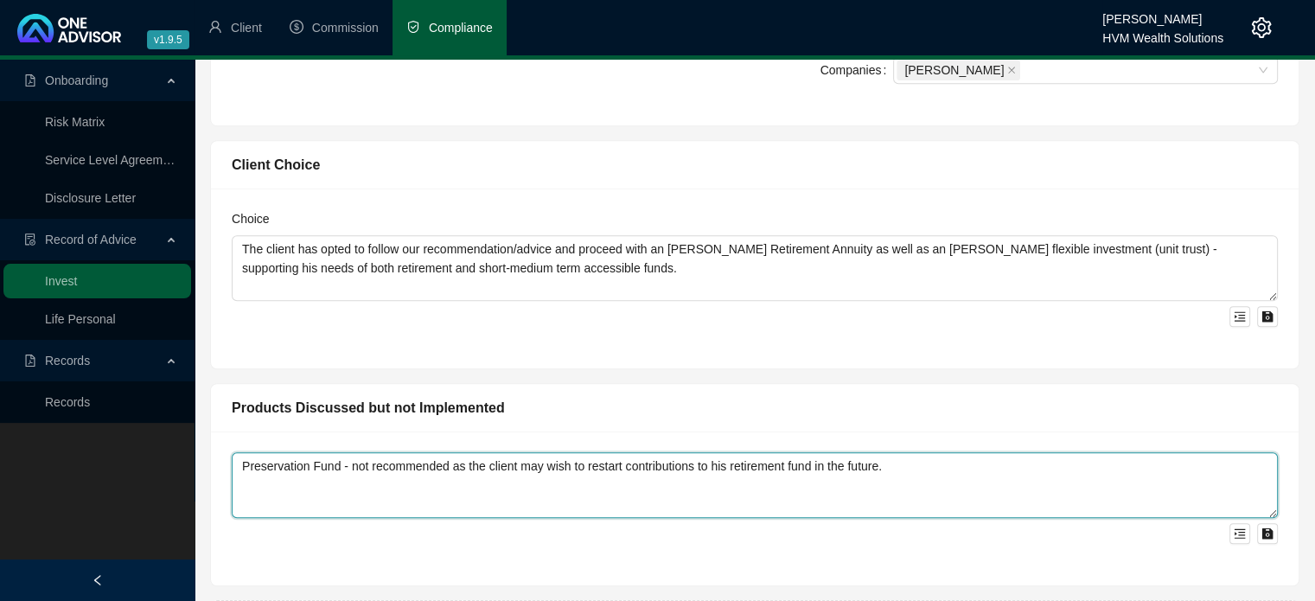
click at [860, 452] on textarea "Preservation Fund - not recommended as the client may wish to restart contribut…" at bounding box center [755, 485] width 1046 height 66
click at [891, 452] on textarea "Preservation Fund - not recommended as the client may wish to restart contribut…" at bounding box center [755, 485] width 1046 height 66
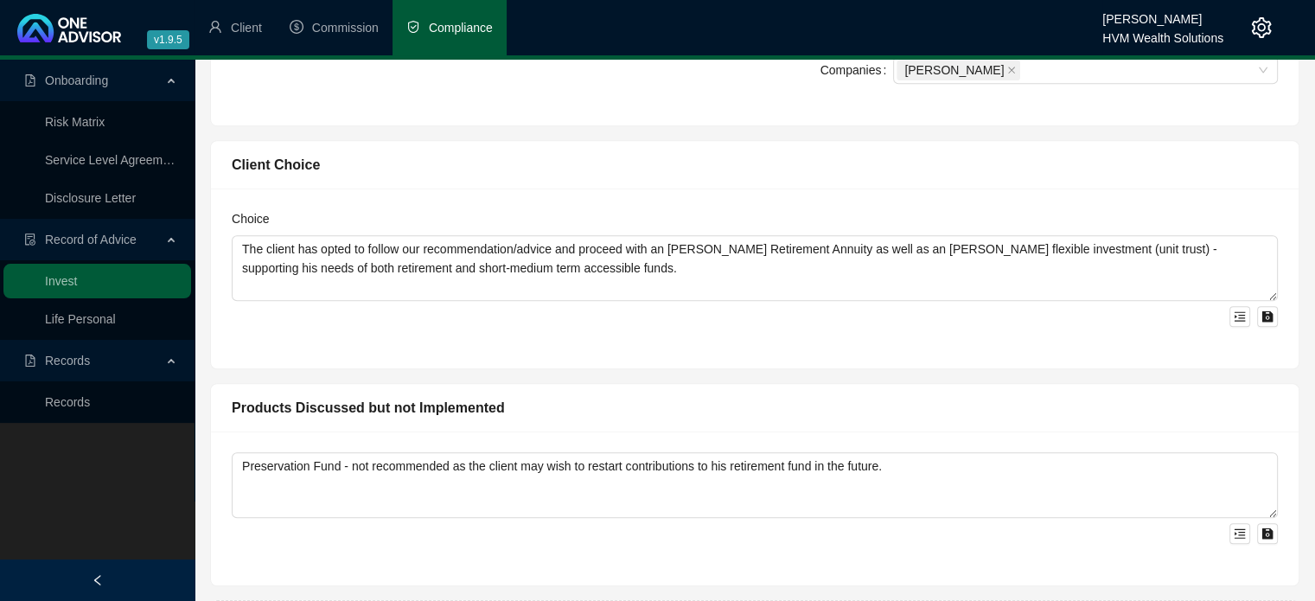
click at [659, 397] on div "Products Discussed but not Implemented" at bounding box center [755, 408] width 1046 height 22
click at [704, 369] on div "Products Discussed but not Implemented Preservation Fund - not recommended as t…" at bounding box center [754, 477] width 1105 height 217
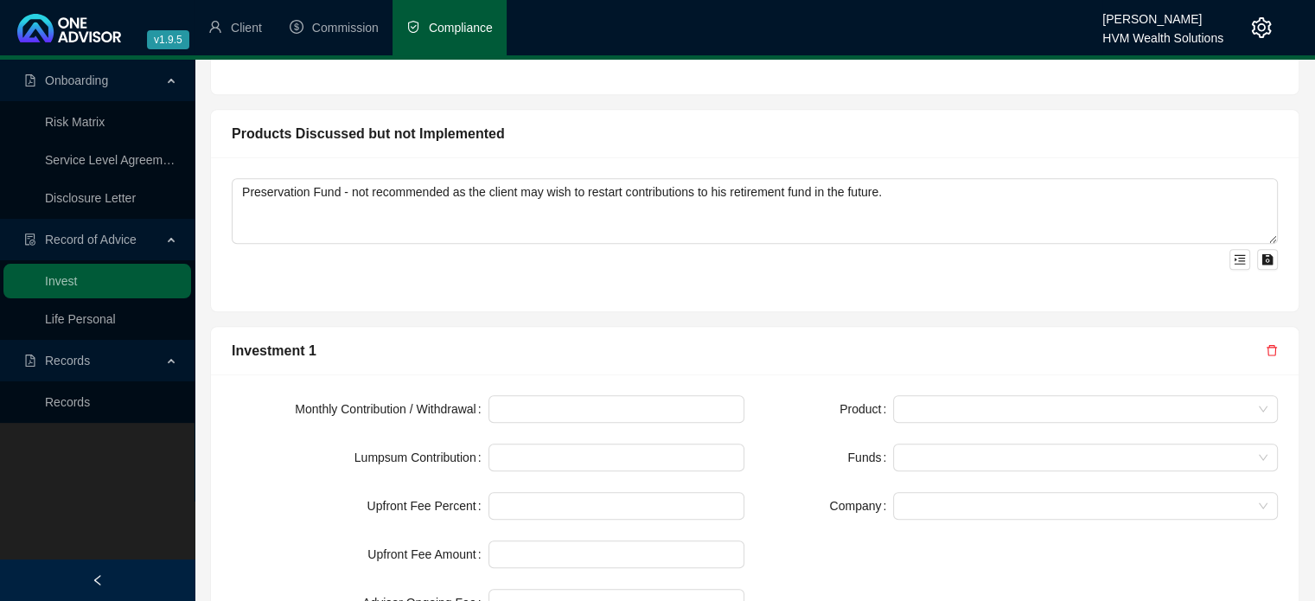
scroll to position [1469, 0]
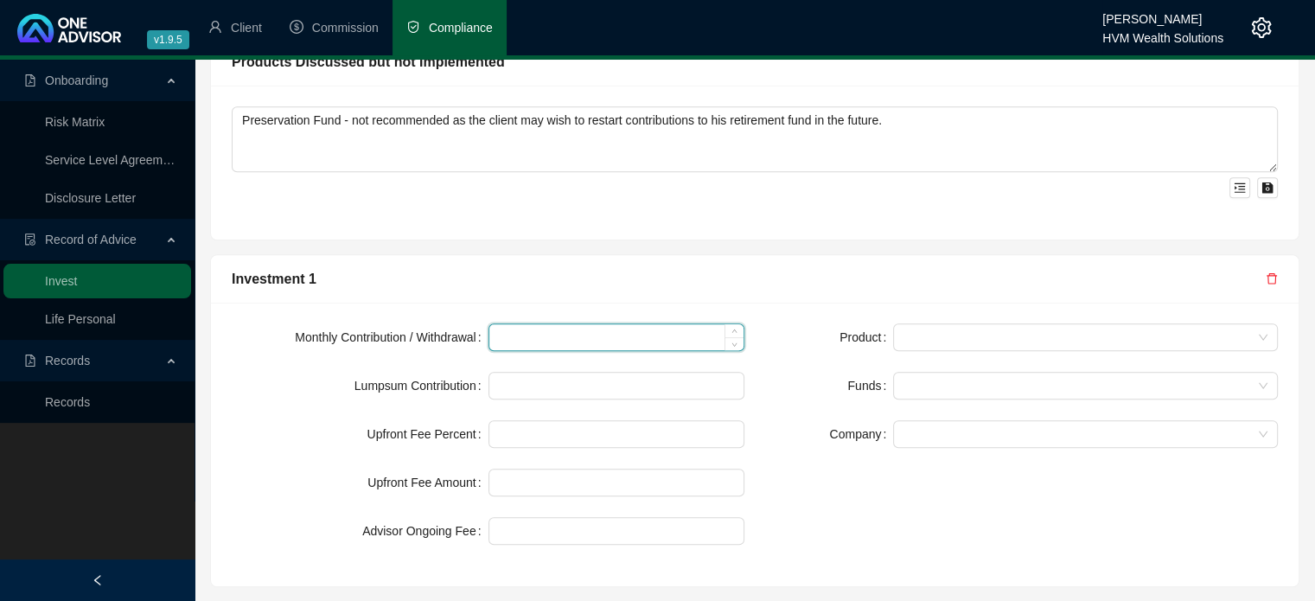
click at [563, 324] on input at bounding box center [616, 337] width 255 height 26
click at [608, 240] on div "Investment 1 Monthly Contribution / Withdrawal Lumpsum Contribution Upfront Fee…" at bounding box center [754, 413] width 1105 height 347
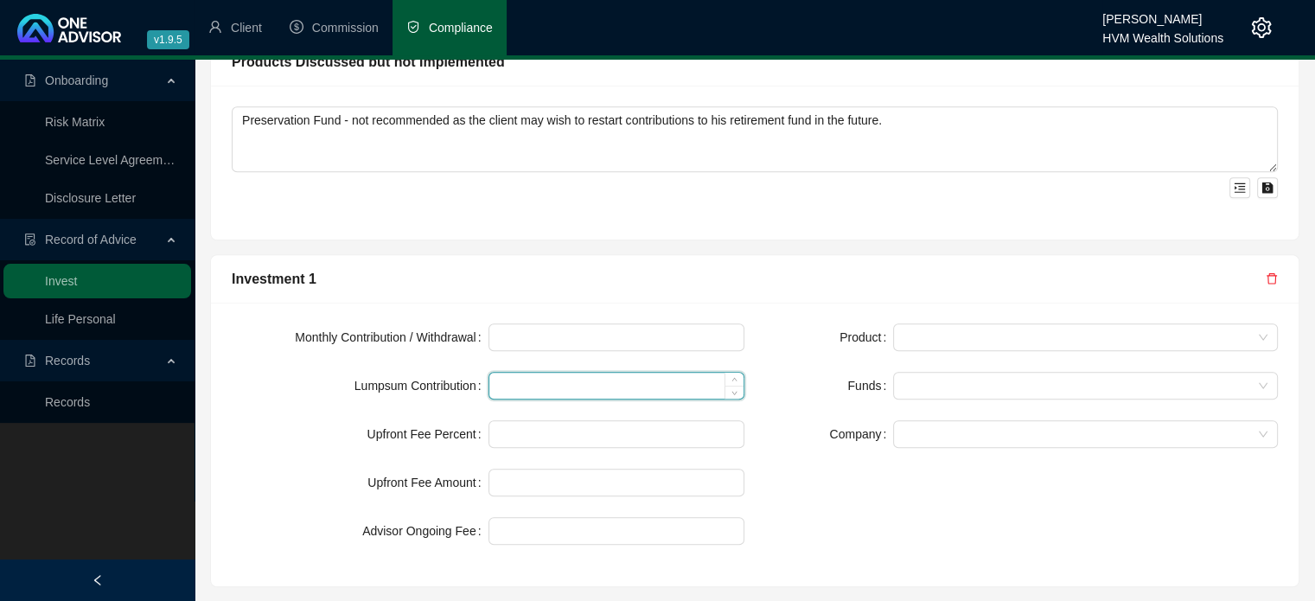
click at [588, 373] on input at bounding box center [616, 386] width 255 height 26
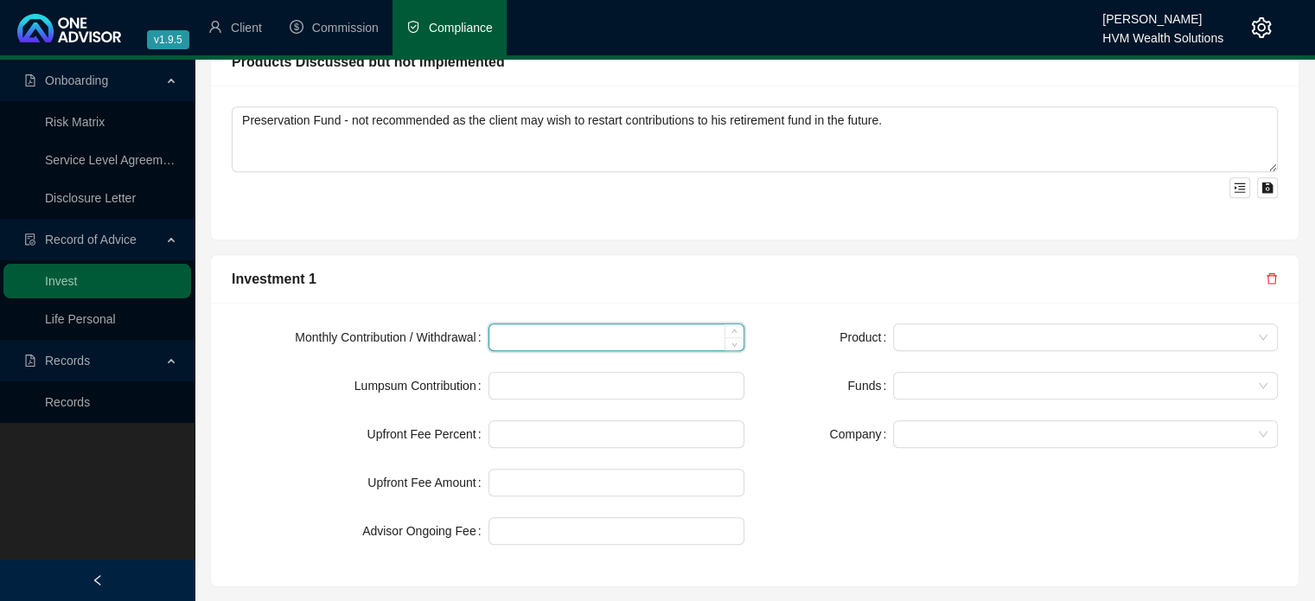
click at [571, 324] on input at bounding box center [616, 337] width 255 height 26
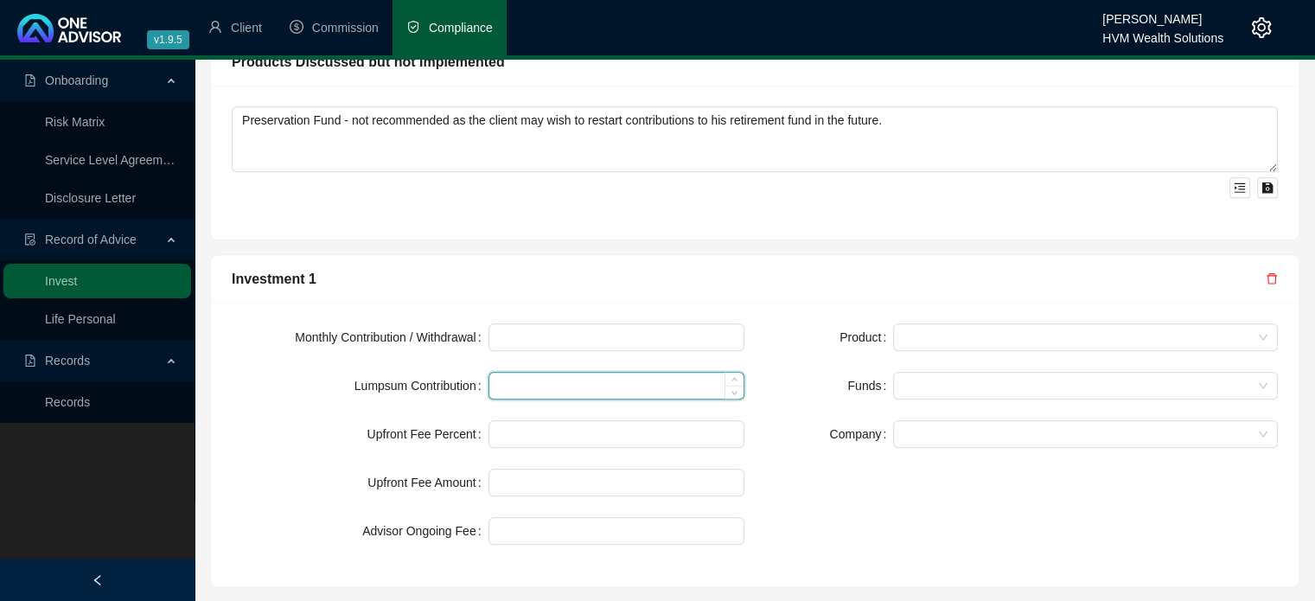
click at [576, 373] on input at bounding box center [616, 386] width 255 height 26
type input "49950"
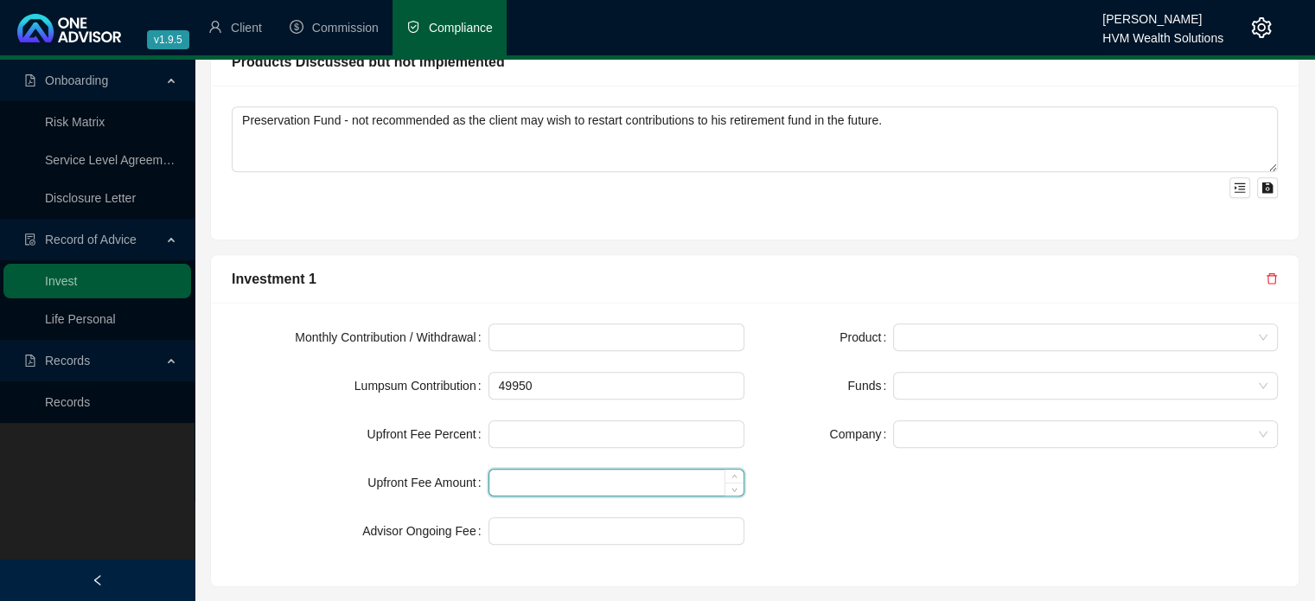
click at [583, 469] on input at bounding box center [616, 482] width 255 height 26
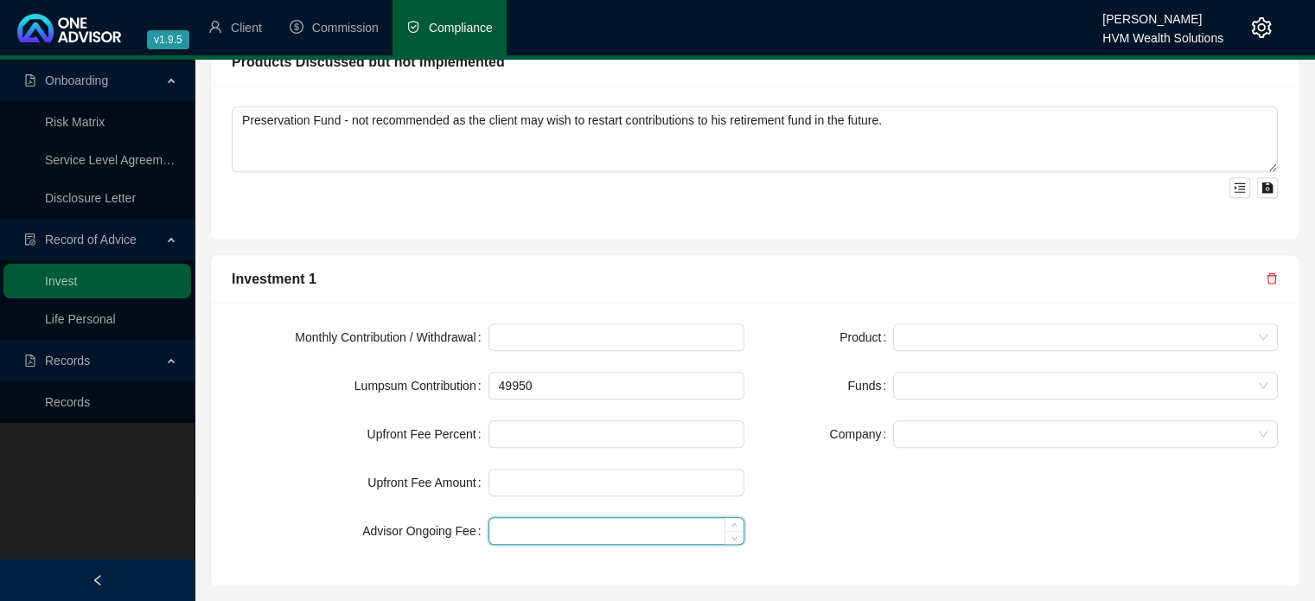
click at [571, 518] on input at bounding box center [616, 531] width 255 height 26
click at [1065, 324] on span at bounding box center [1085, 337] width 364 height 26
type input "0.50"
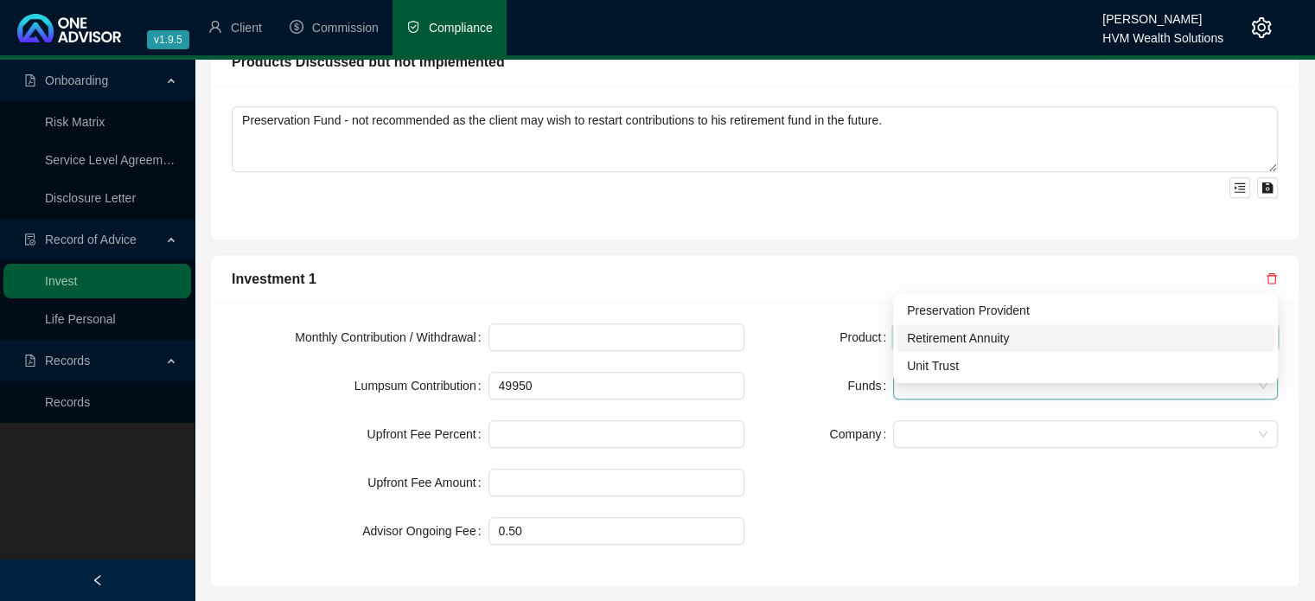
click at [1011, 332] on div "Retirement Annuity" at bounding box center [1085, 337] width 357 height 19
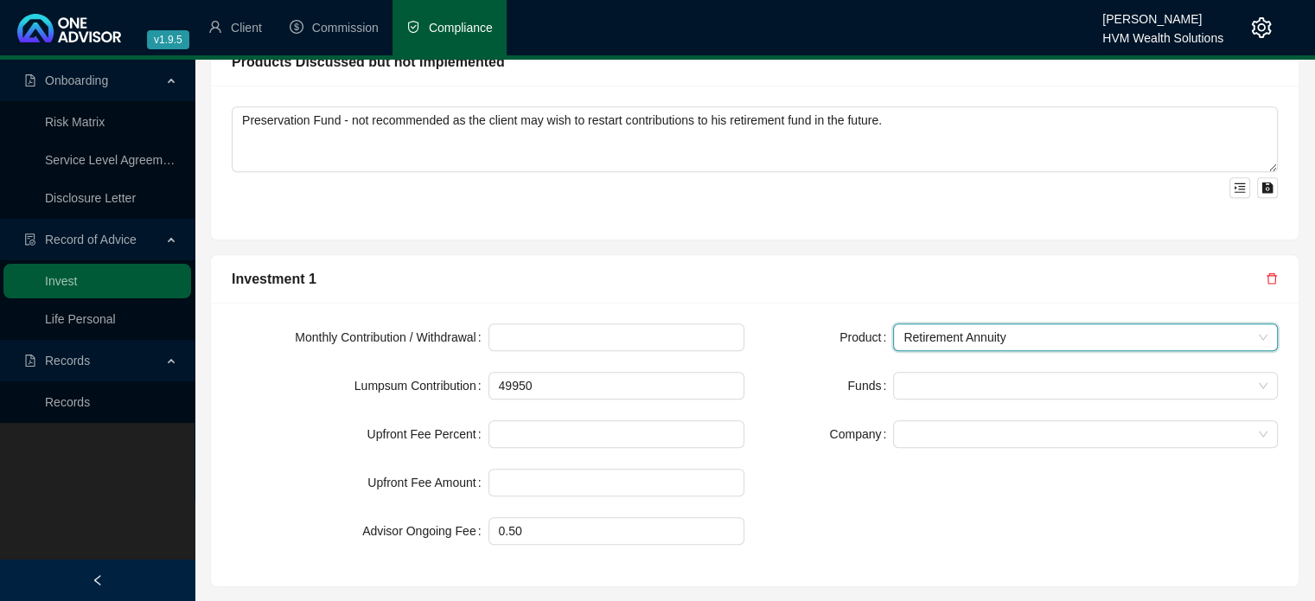
click at [870, 421] on div "Product Retirement Annuity Retirement Annuity Funds Company" at bounding box center [1021, 444] width 533 height 242
click at [955, 379] on div at bounding box center [1076, 385] width 360 height 13
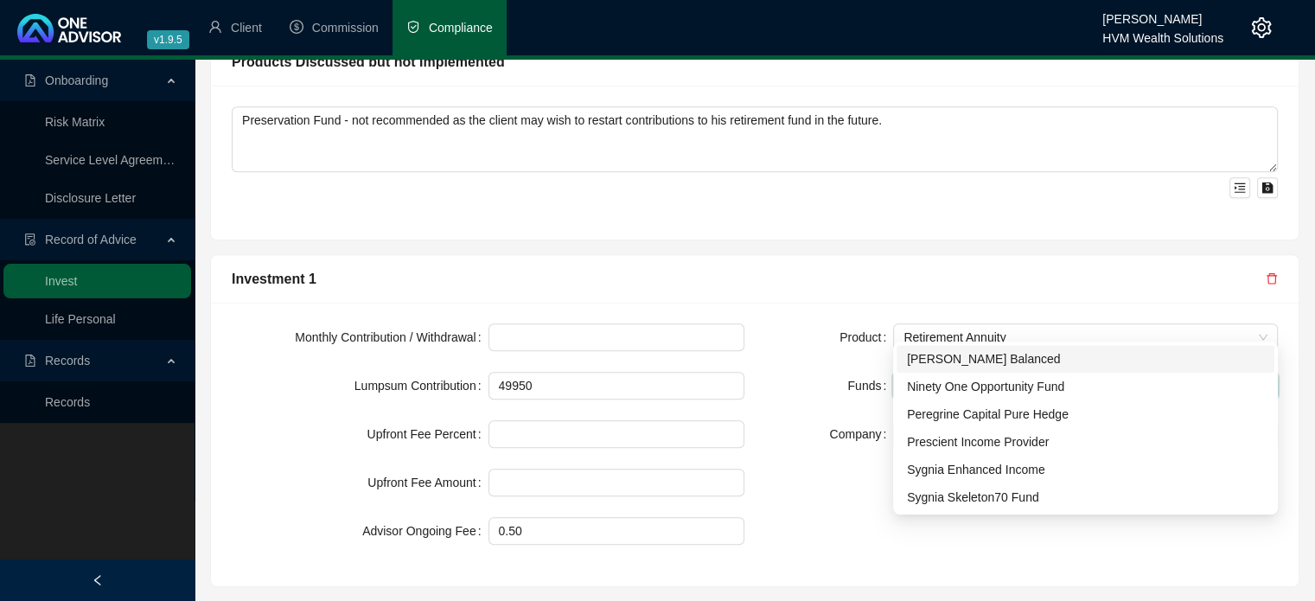
click at [952, 355] on div "[PERSON_NAME] Balanced" at bounding box center [1085, 358] width 357 height 19
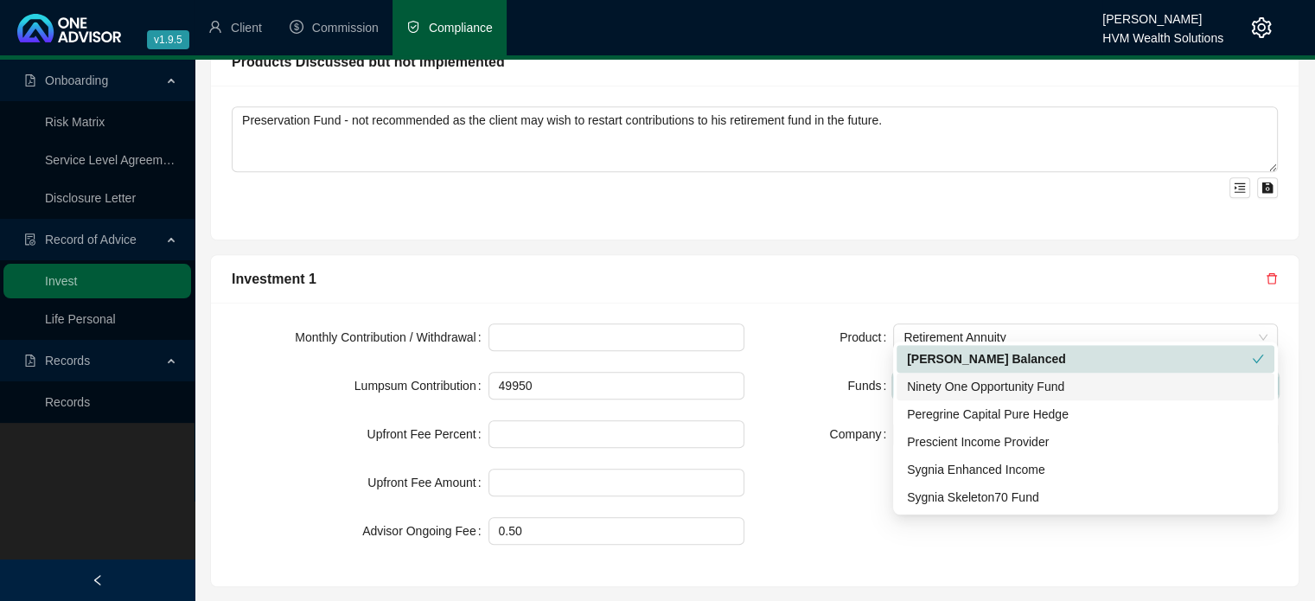
click at [953, 382] on div "Ninety One Opportunity Fund" at bounding box center [1085, 386] width 357 height 19
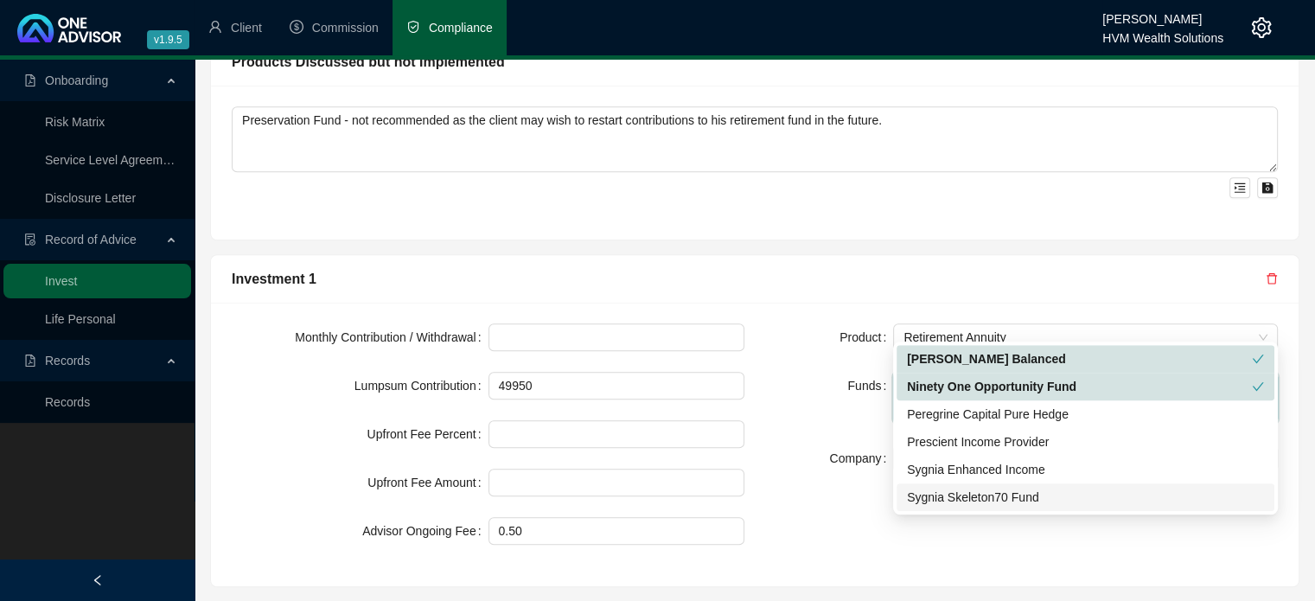
click at [971, 487] on div "Sygnia Skeleton70 Fund" at bounding box center [1085, 496] width 357 height 19
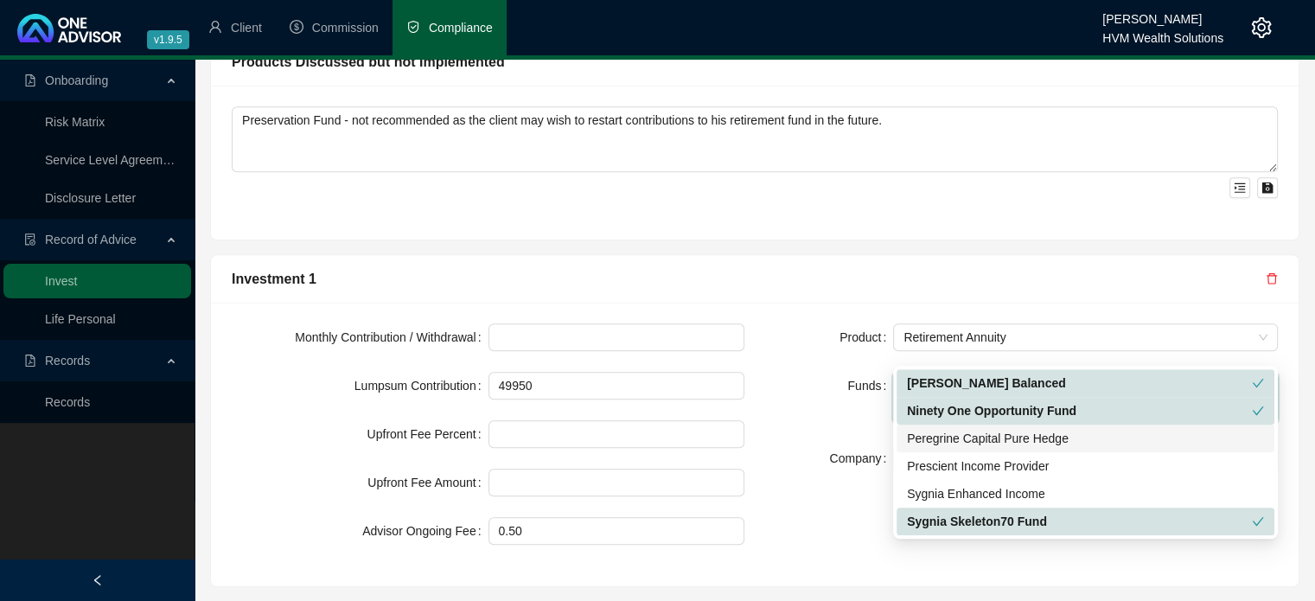
click at [830, 416] on div "Product Retirement Annuity Funds [PERSON_NAME] Balanced Ninety One Opportunity …" at bounding box center [1021, 444] width 533 height 242
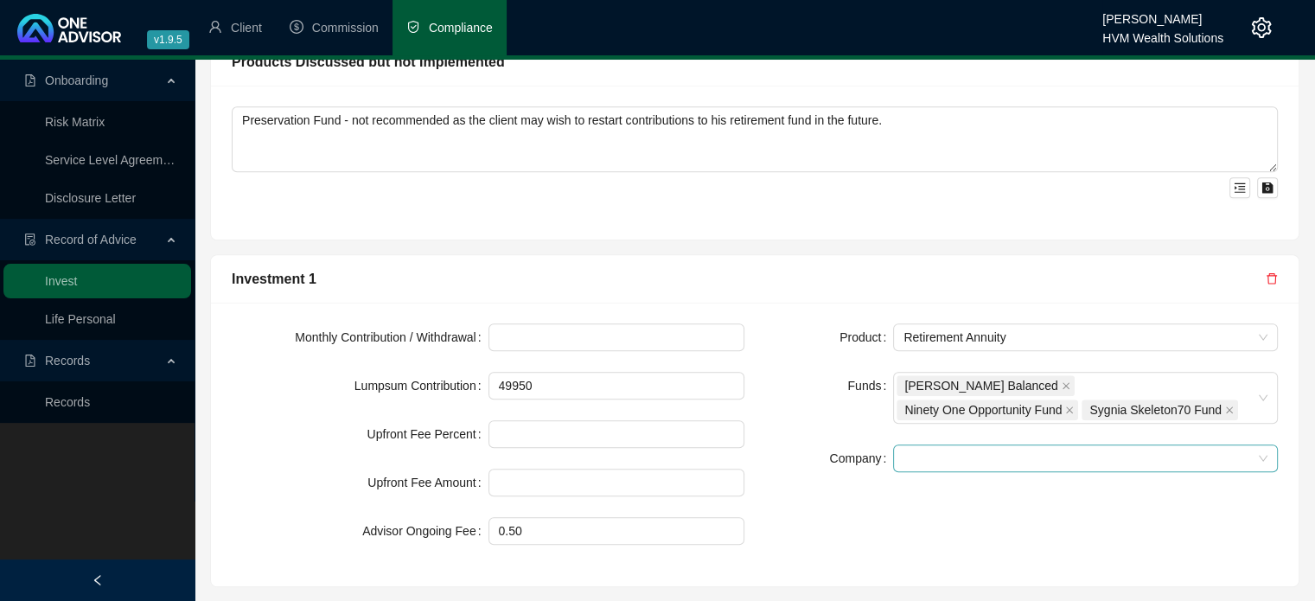
click at [966, 445] on span at bounding box center [1085, 458] width 364 height 26
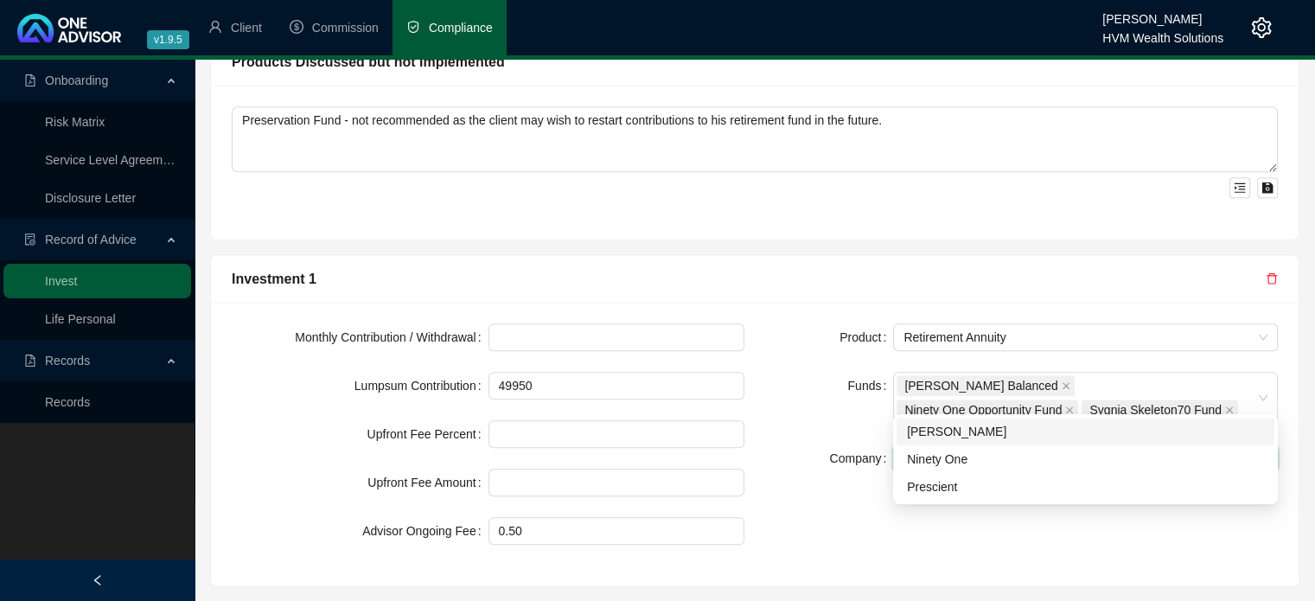
click at [964, 432] on div "[PERSON_NAME]" at bounding box center [1085, 431] width 357 height 19
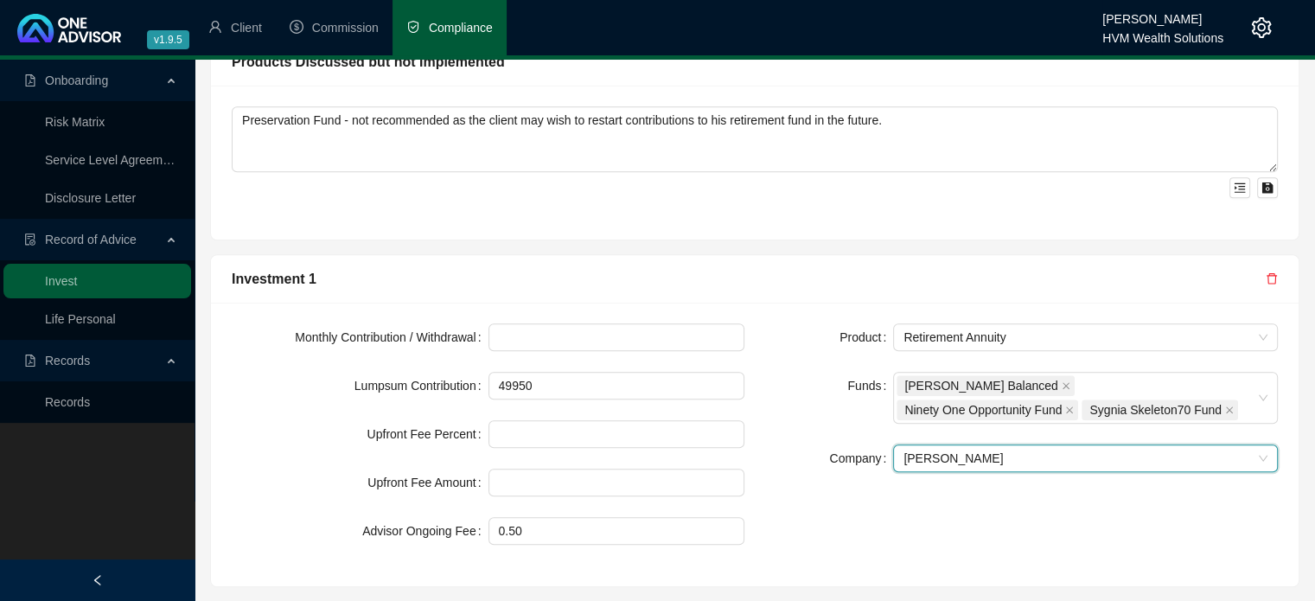
click at [775, 444] on div "Company" at bounding box center [829, 458] width 128 height 28
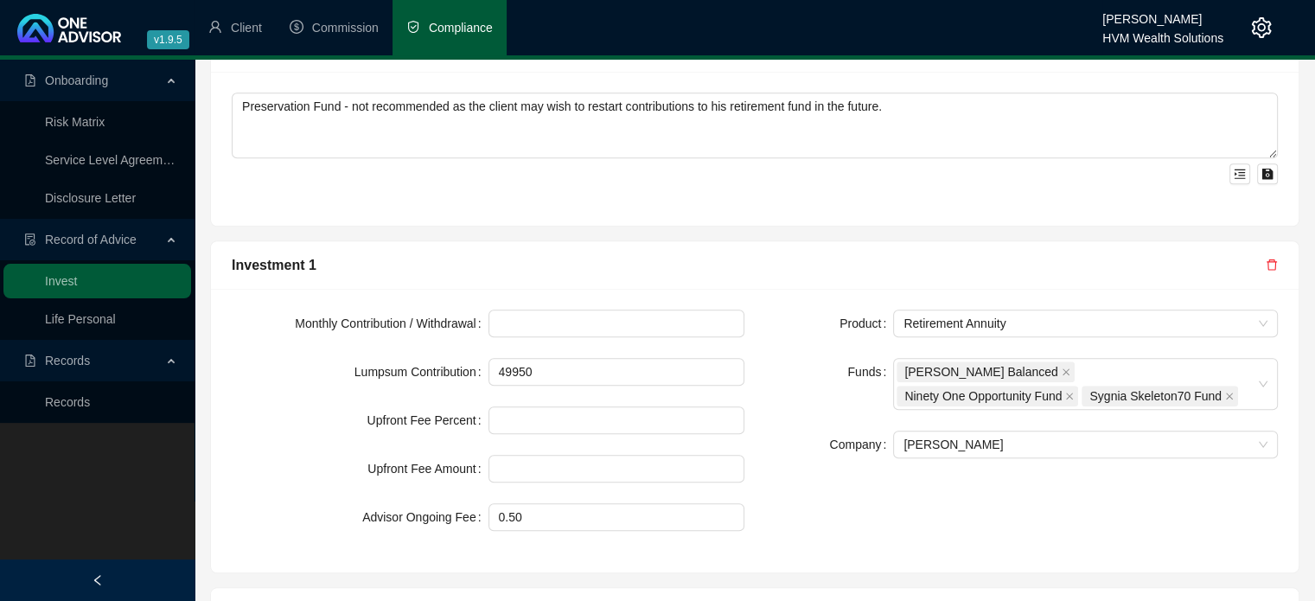
scroll to position [1815, 0]
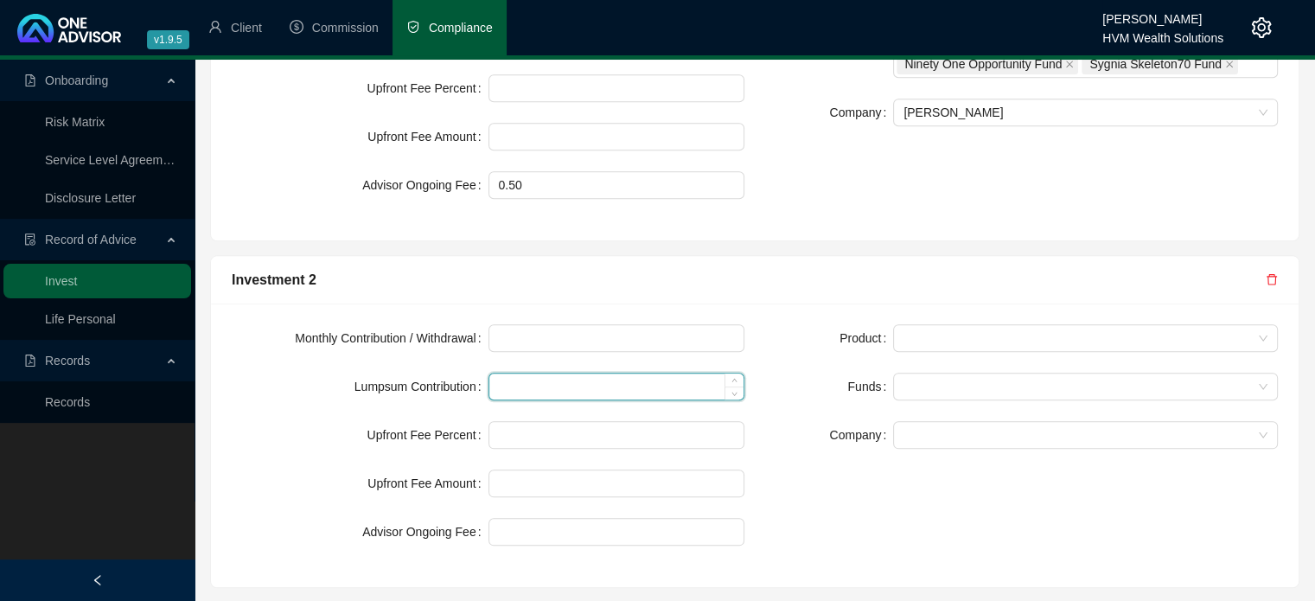
click at [619, 373] on input at bounding box center [616, 386] width 255 height 26
click at [926, 324] on form "Product Funds Company" at bounding box center [1021, 386] width 513 height 124
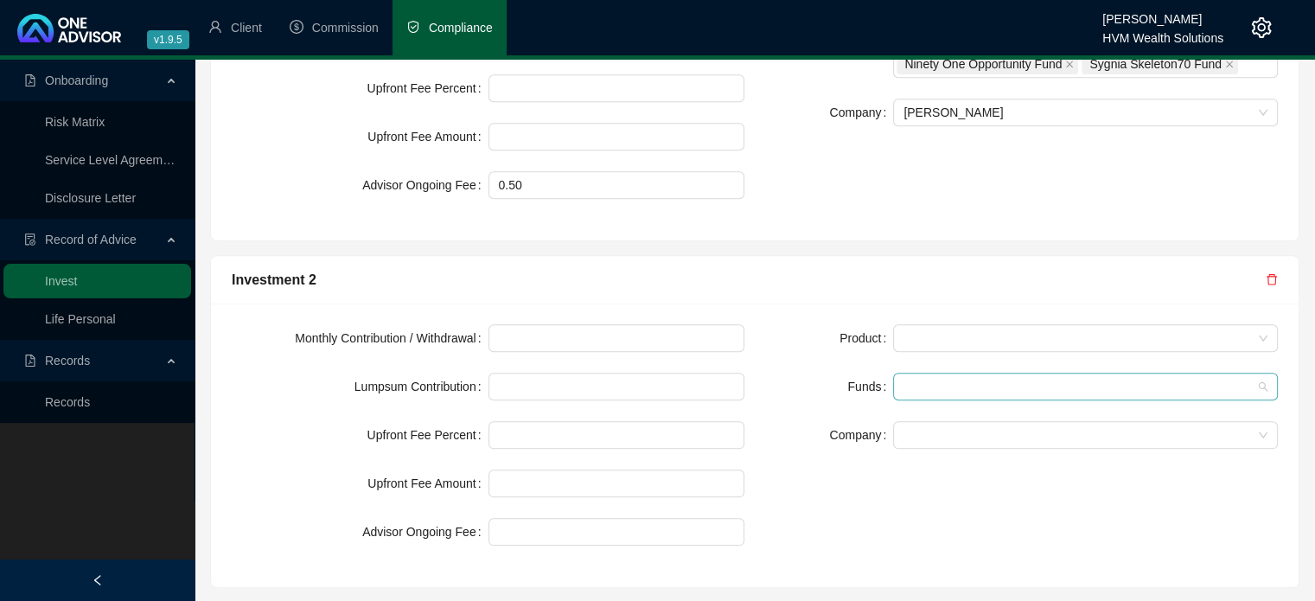
click at [901, 380] on div at bounding box center [901, 386] width 10 height 13
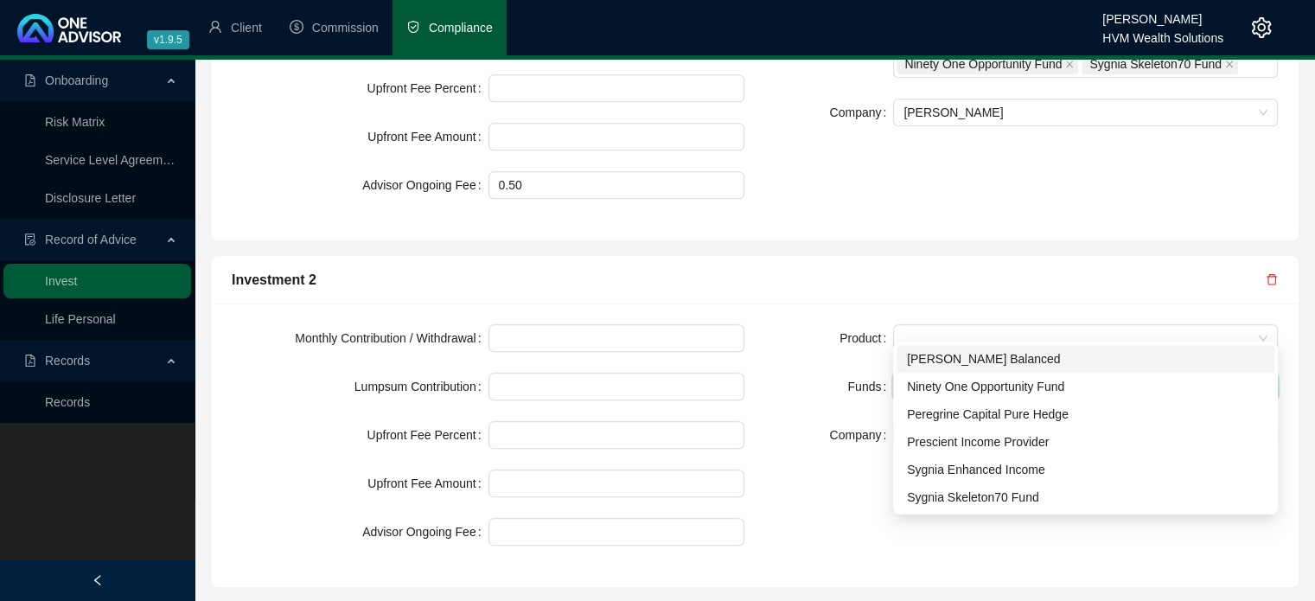
click at [551, 303] on div "Monthly Contribution / Withdrawal Lumpsum Contribution Upfront Fee Percent Upfr…" at bounding box center [754, 444] width 1087 height 283
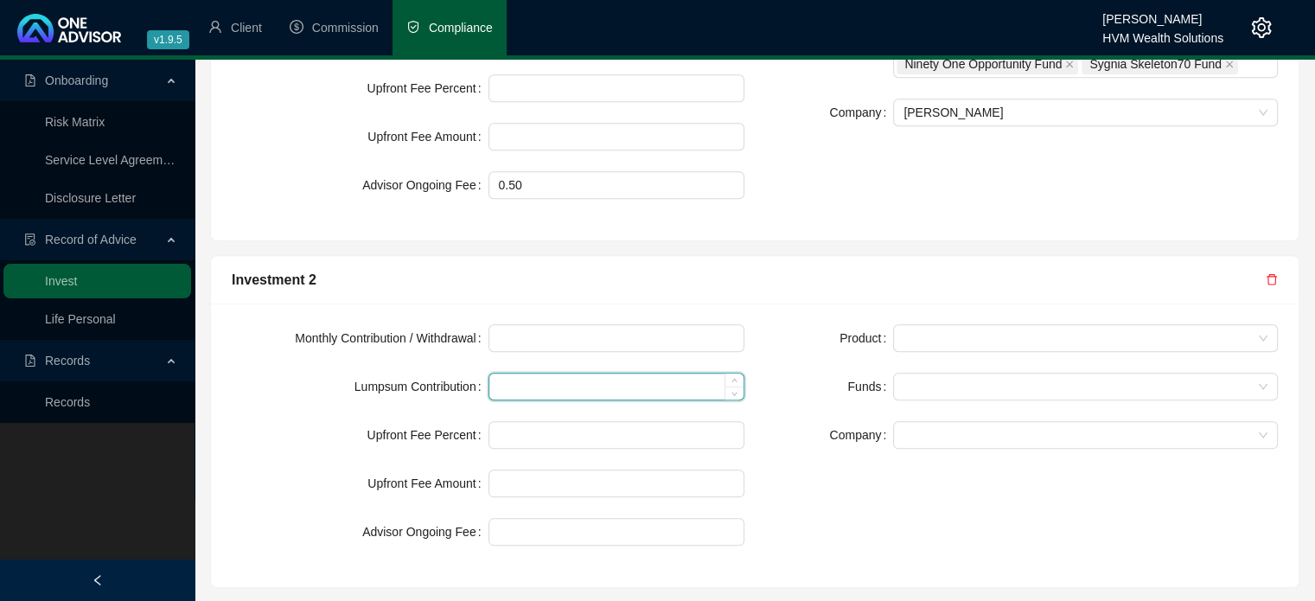
click at [538, 53] on input at bounding box center [616, 40] width 255 height 26
type input "171395"
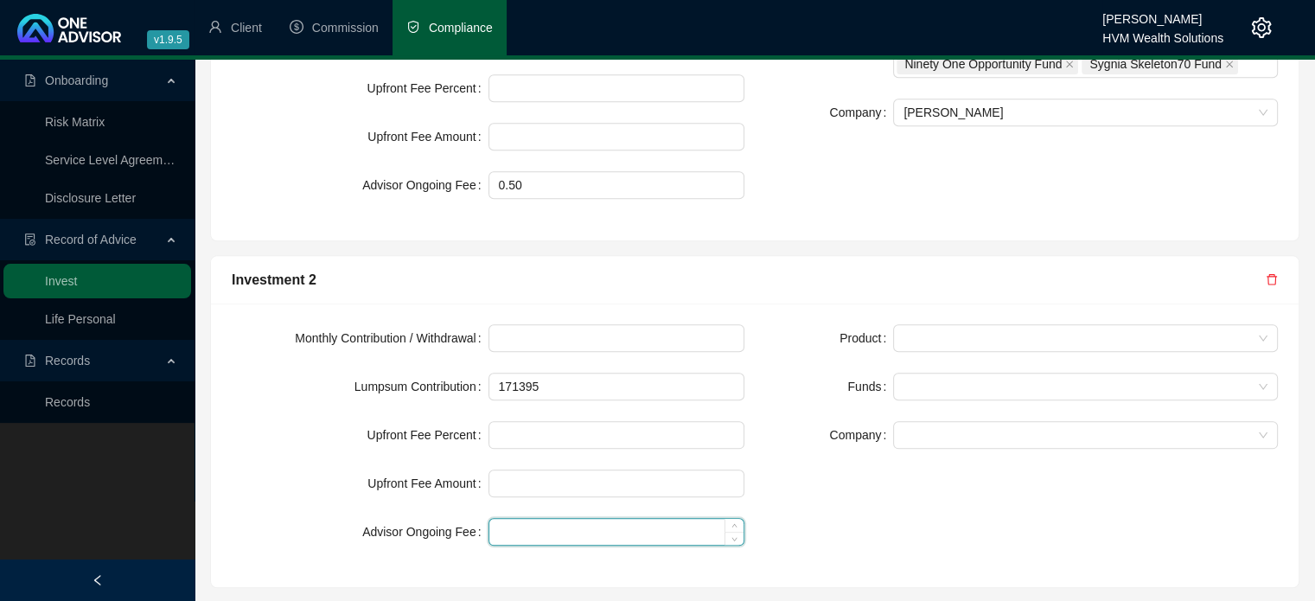
click at [569, 519] on input at bounding box center [616, 532] width 255 height 26
type input "0.50"
click at [820, 406] on div "Product Funds Company" at bounding box center [1021, 445] width 533 height 242
click at [1051, 325] on span at bounding box center [1085, 338] width 364 height 26
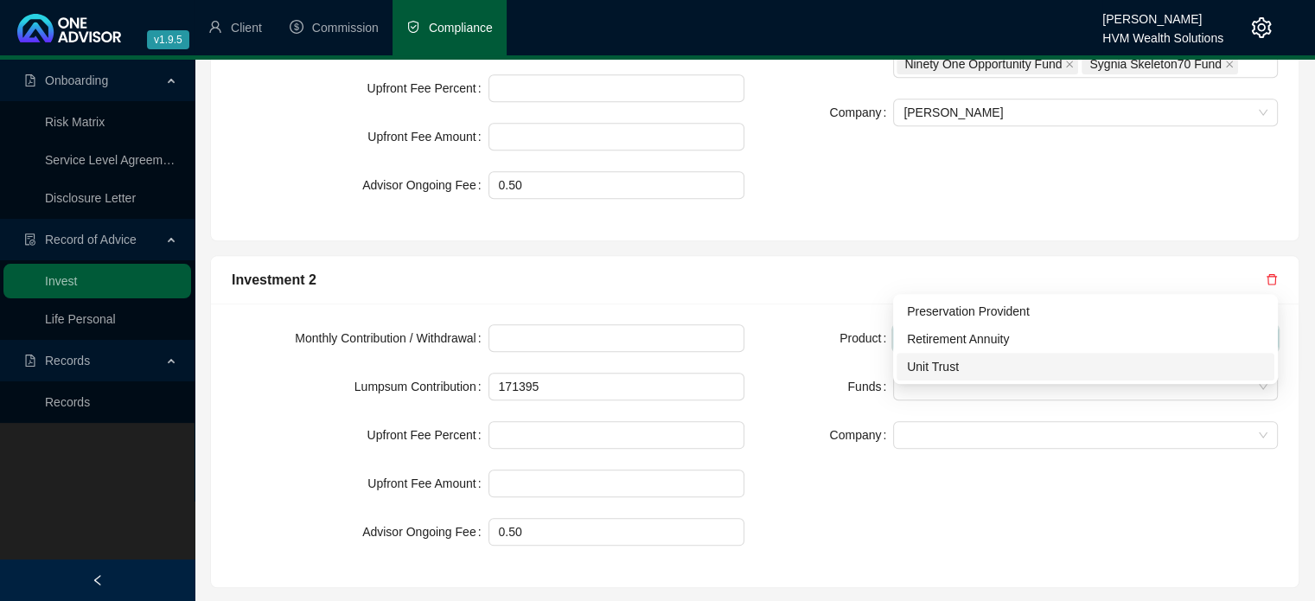
click at [1006, 364] on div "Unit Trust" at bounding box center [1085, 366] width 357 height 19
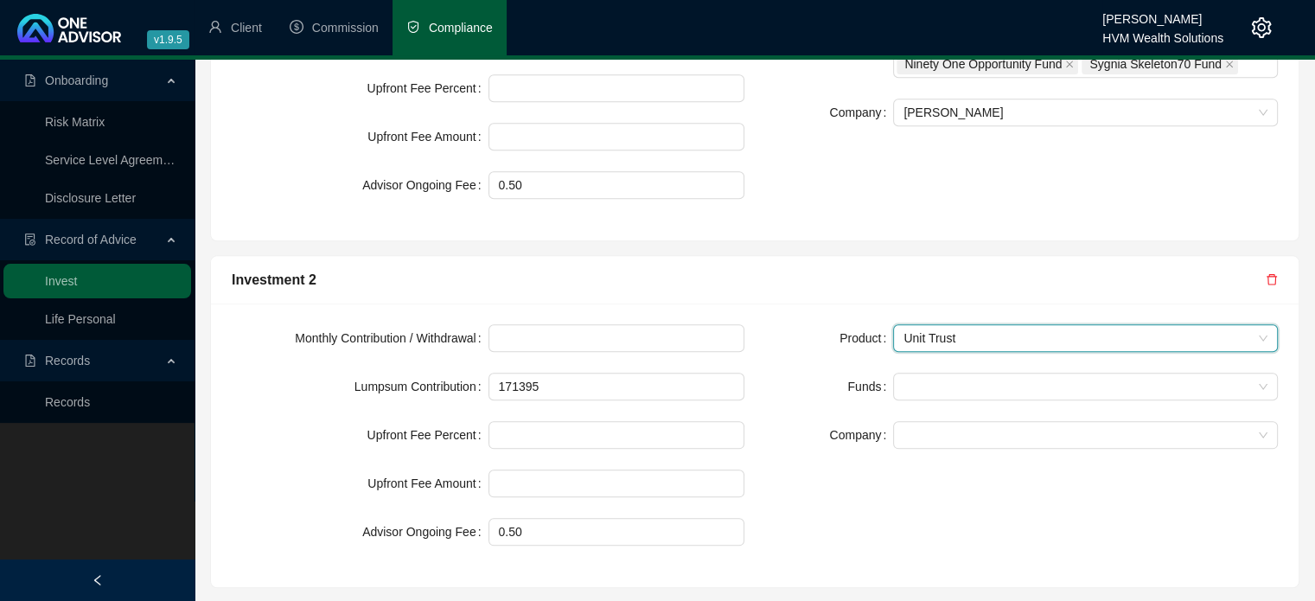
click at [934, 400] on div "Product Unit Trust Unit Trust Funds Company" at bounding box center [1021, 445] width 533 height 242
click at [944, 344] on form "Product Unit Trust Funds Company" at bounding box center [1021, 386] width 513 height 124
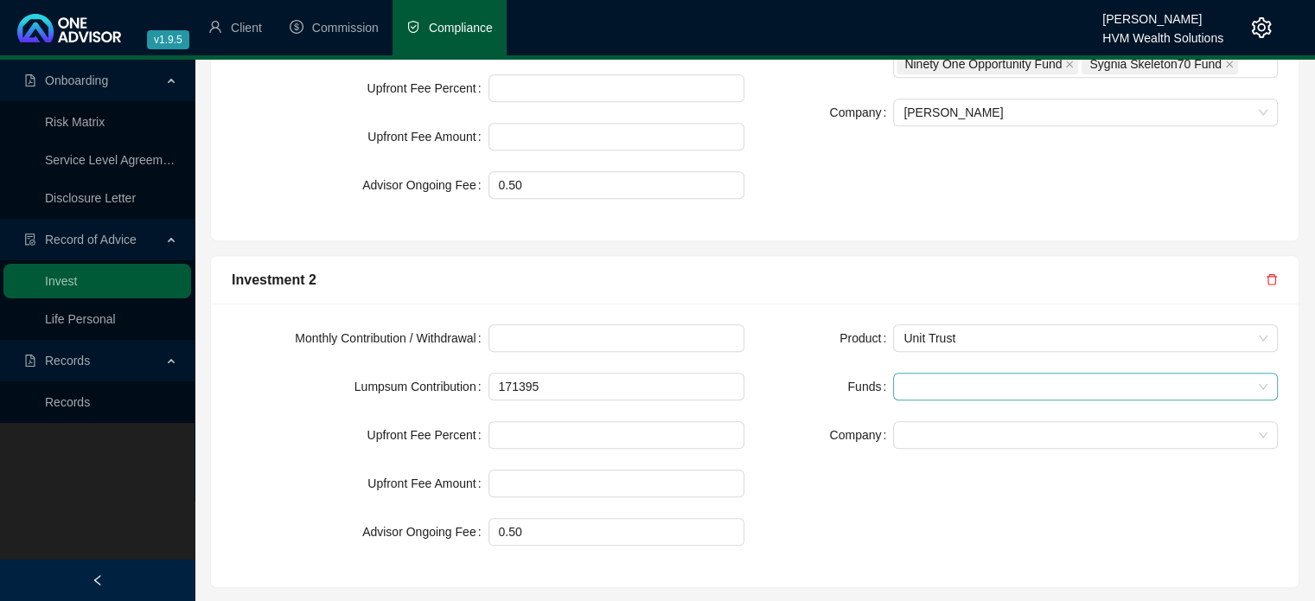
click at [947, 380] on div at bounding box center [1076, 386] width 360 height 13
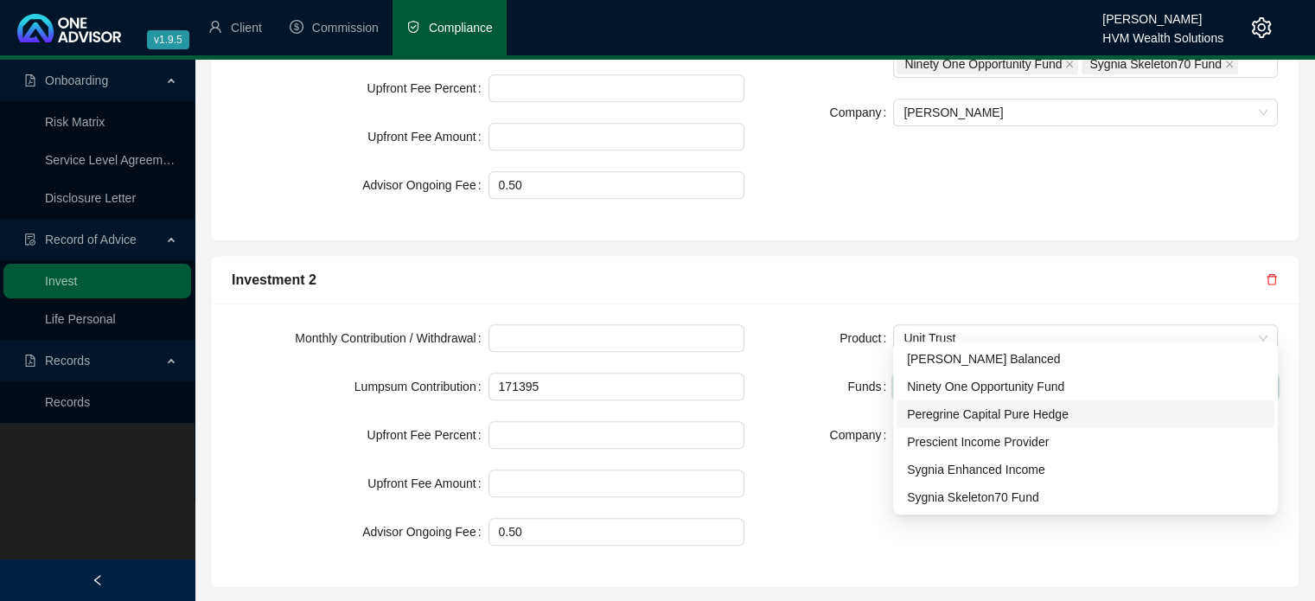
click at [954, 412] on div "Peregrine Capital Pure Hedge" at bounding box center [1085, 413] width 357 height 19
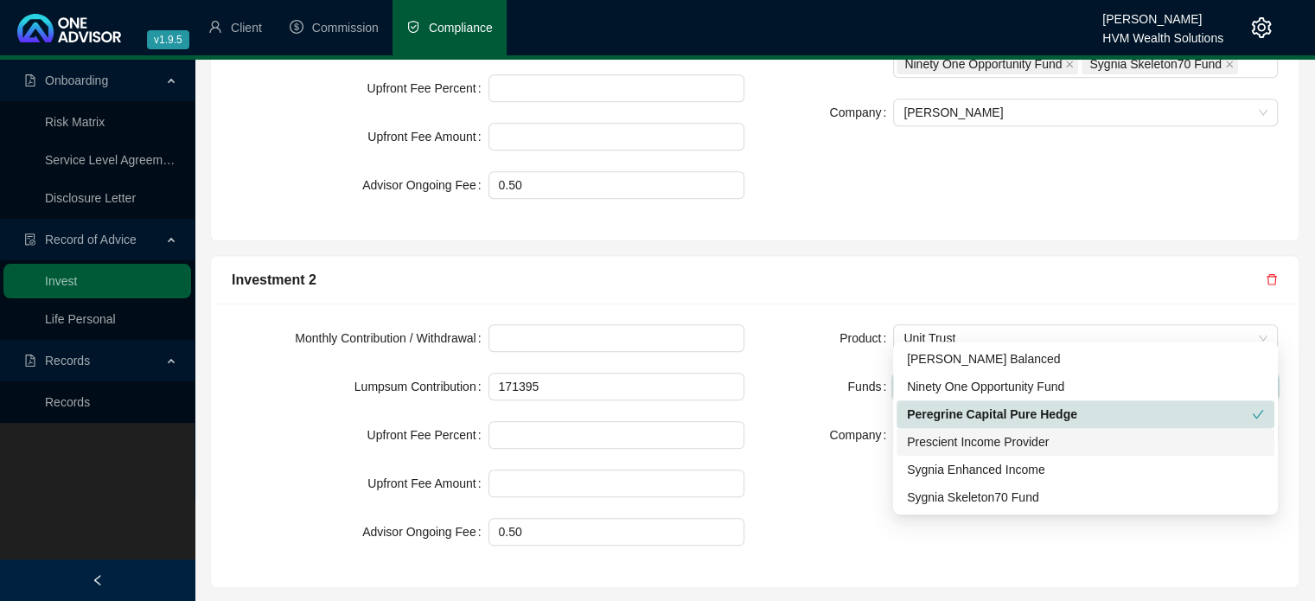
click at [955, 439] on div "Prescient Income Provider" at bounding box center [1085, 441] width 357 height 19
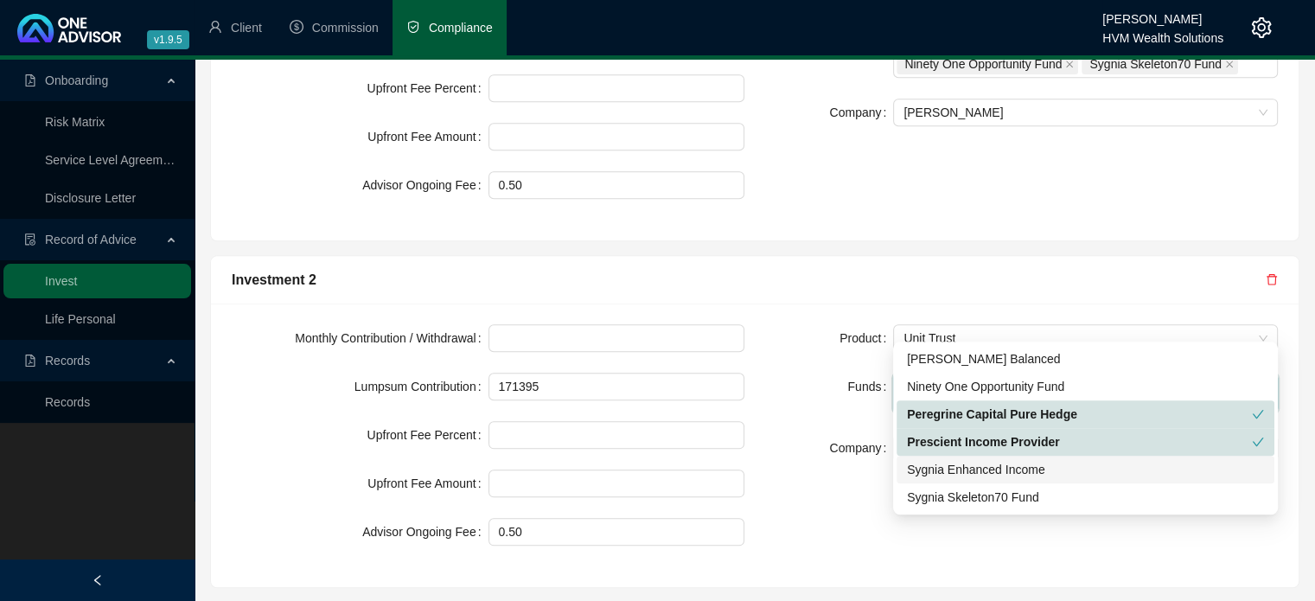
click at [957, 467] on div "Sygnia Enhanced Income" at bounding box center [1085, 469] width 357 height 19
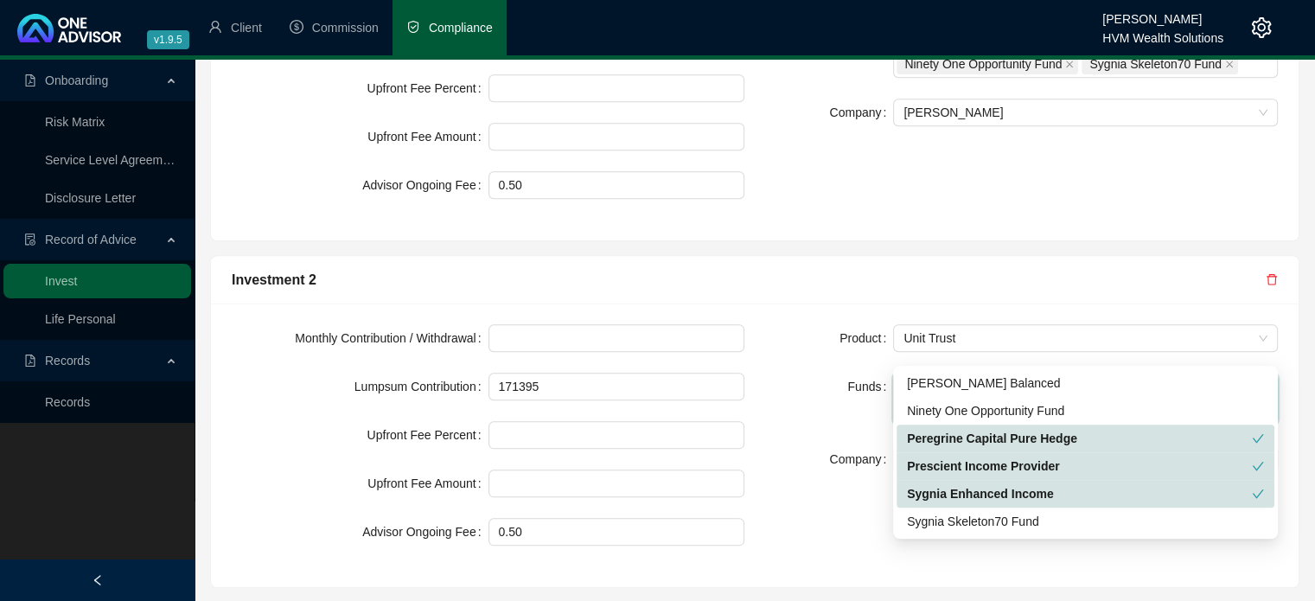
click at [809, 455] on div "Product Unit Trust Funds Peregrine Capital Pure Hedge Prescient Income Provider…" at bounding box center [1021, 445] width 533 height 242
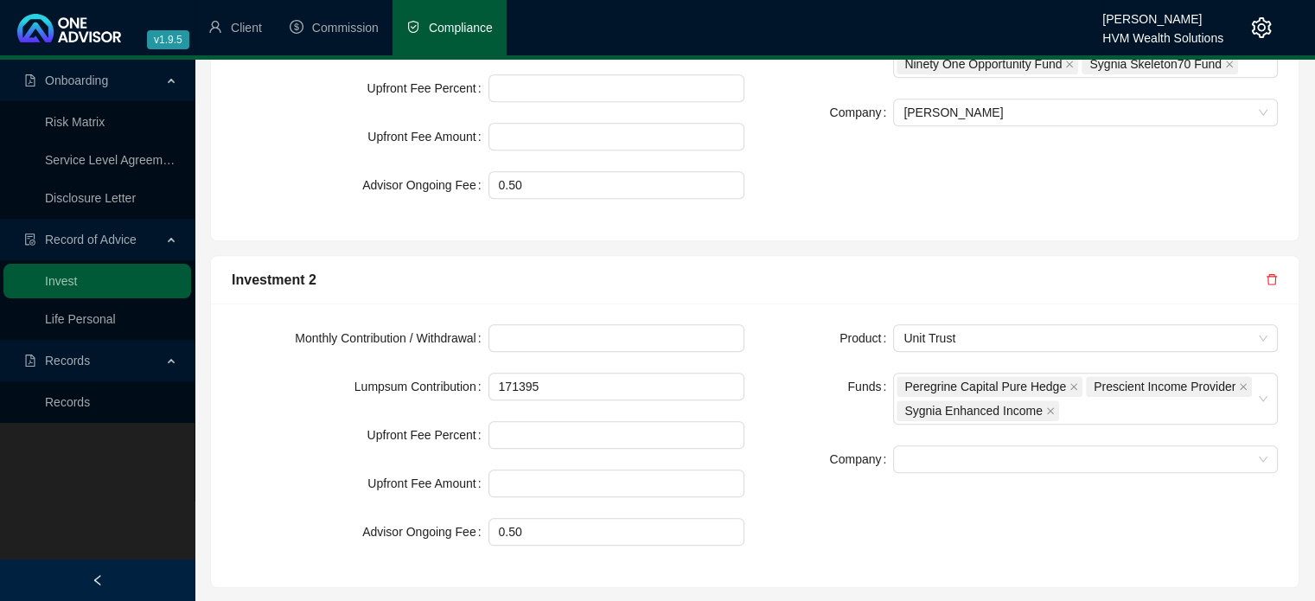
scroll to position [1816, 0]
click at [933, 445] on span at bounding box center [1085, 458] width 364 height 26
click at [937, 433] on div "[PERSON_NAME]" at bounding box center [1085, 430] width 357 height 19
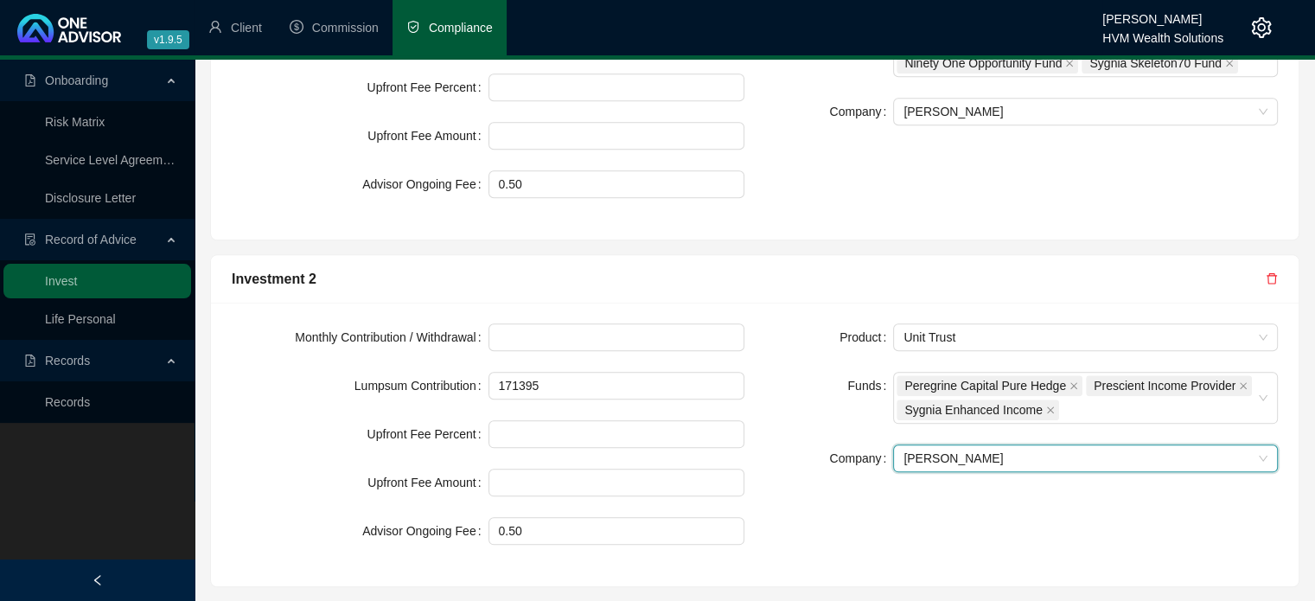
click at [841, 441] on div "Product Unit Trust Funds Peregrine Capital Pure Hedge Prescient Income Provider…" at bounding box center [1021, 444] width 533 height 242
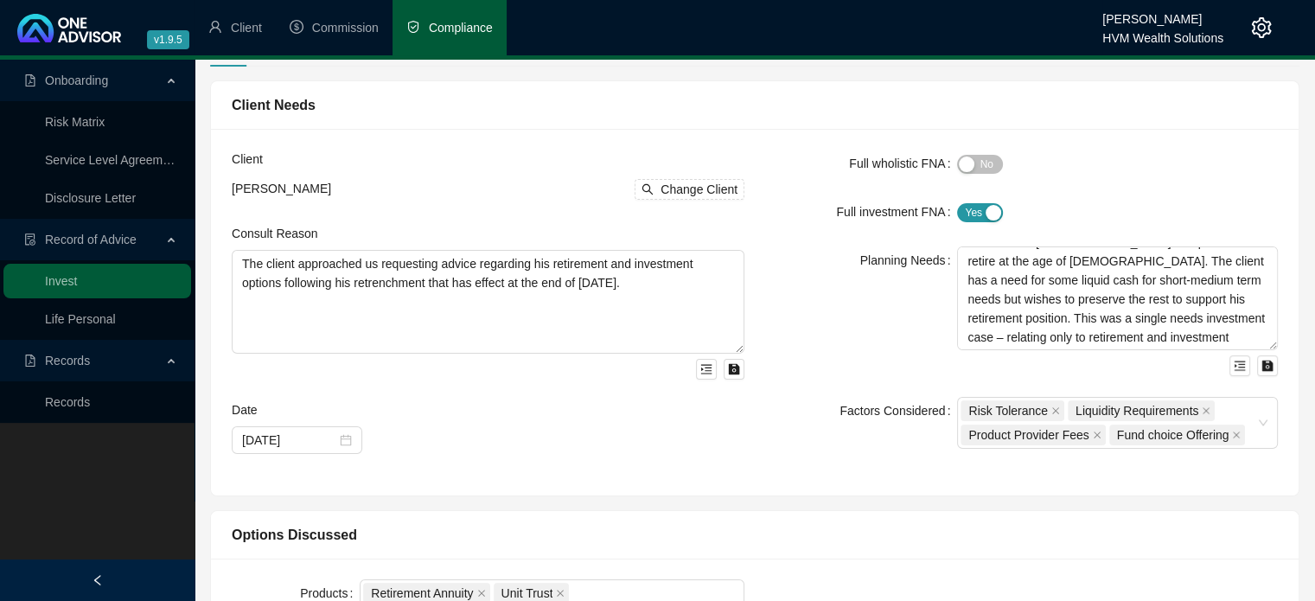
scroll to position [0, 0]
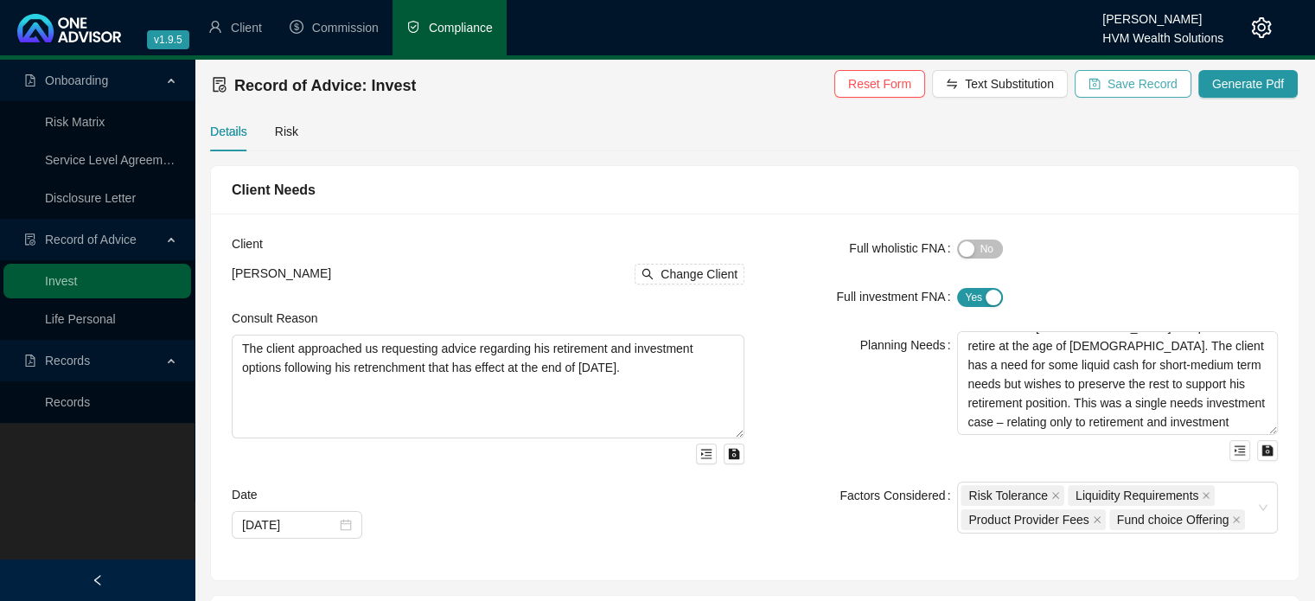
click at [1132, 86] on span "Save Record" at bounding box center [1142, 83] width 70 height 19
click at [296, 139] on div "Details Risk" at bounding box center [754, 131] width 1089 height 40
click at [289, 131] on div "Risk" at bounding box center [286, 131] width 23 height 19
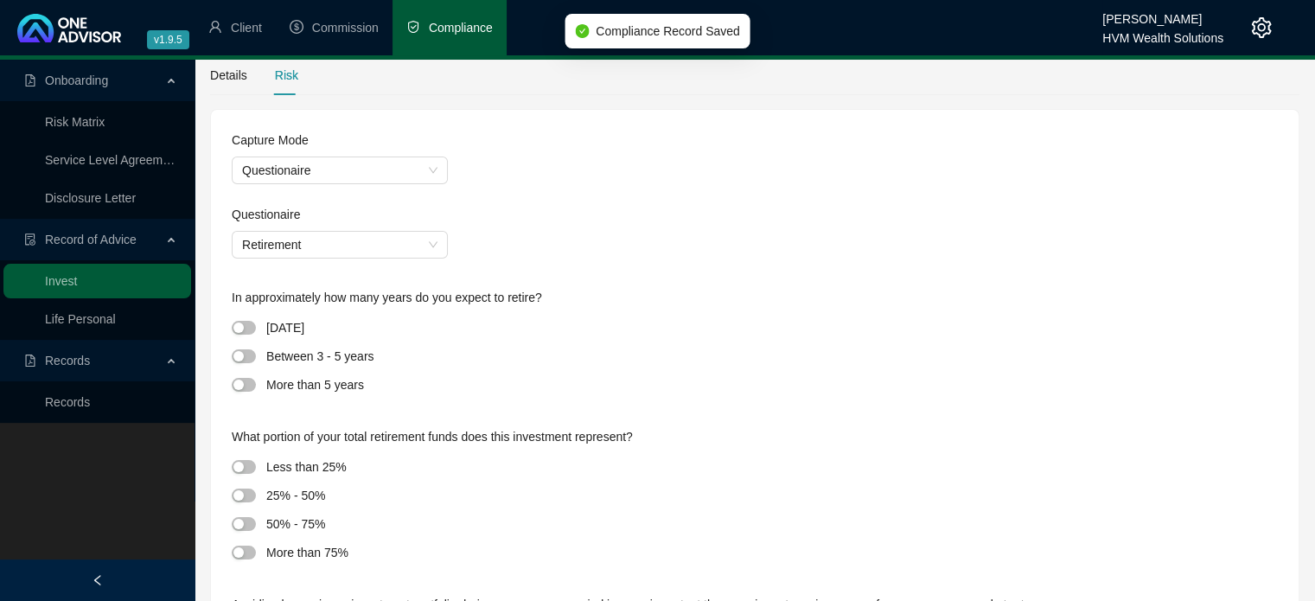
scroll to position [86, 0]
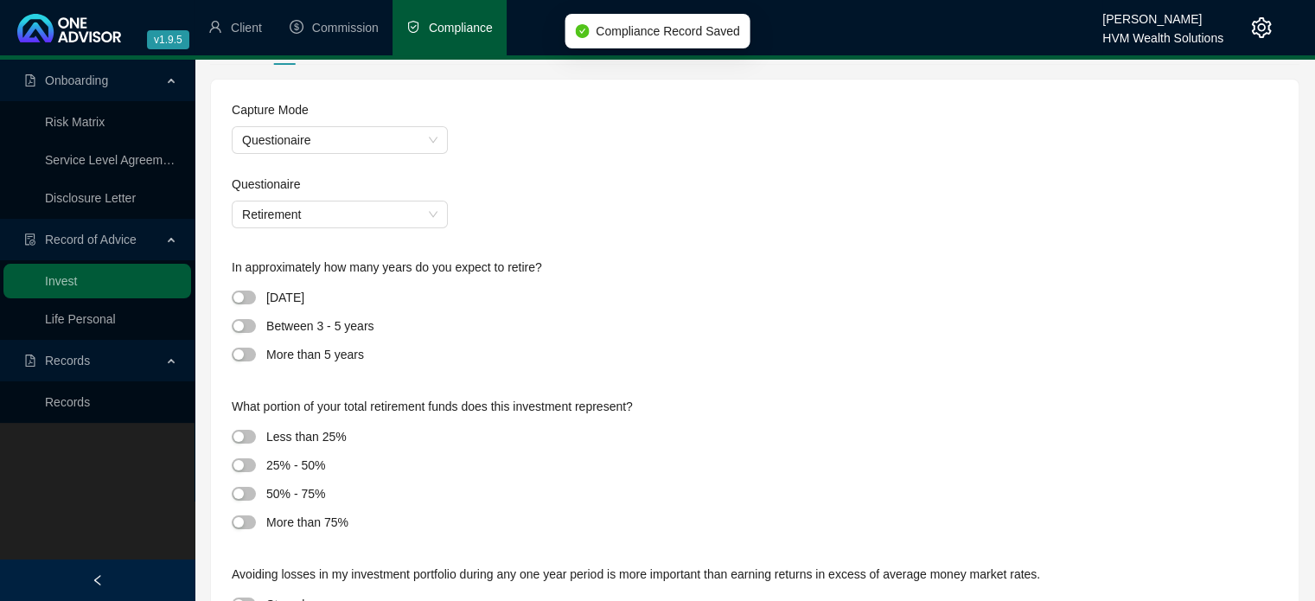
click at [394, 214] on span "Retirement" at bounding box center [339, 214] width 195 height 26
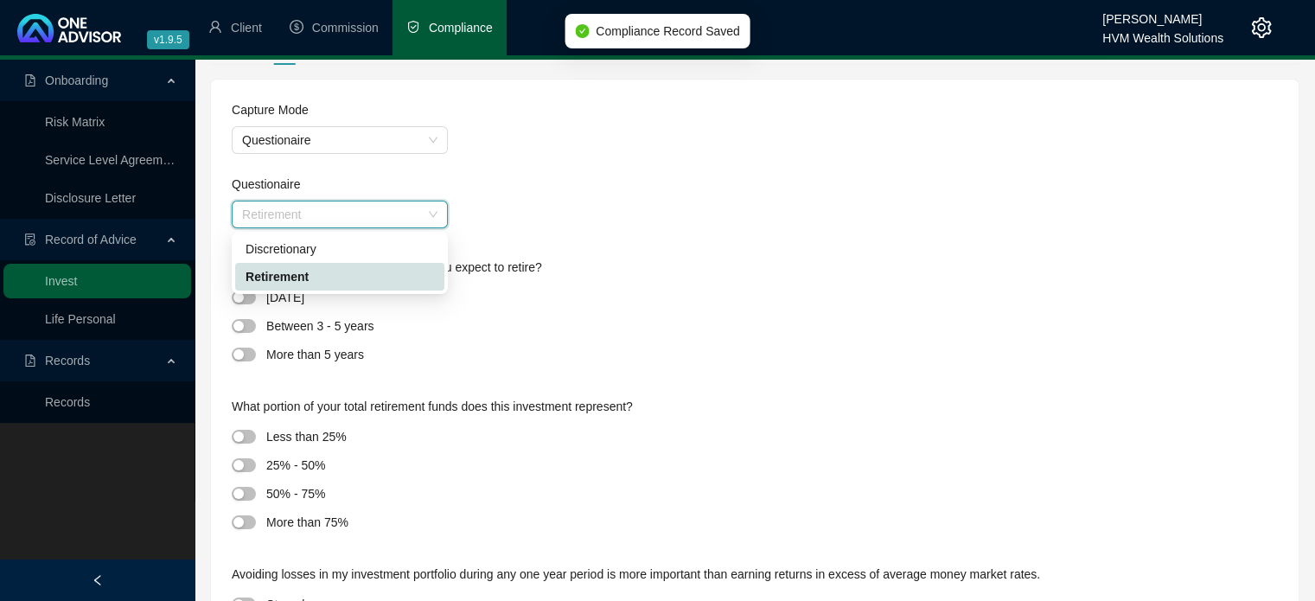
click at [391, 220] on span "Retirement" at bounding box center [339, 214] width 195 height 26
click at [398, 159] on form "Capture Mode Questionaire Questionaire Retirement Retirement" at bounding box center [755, 164] width 1046 height 128
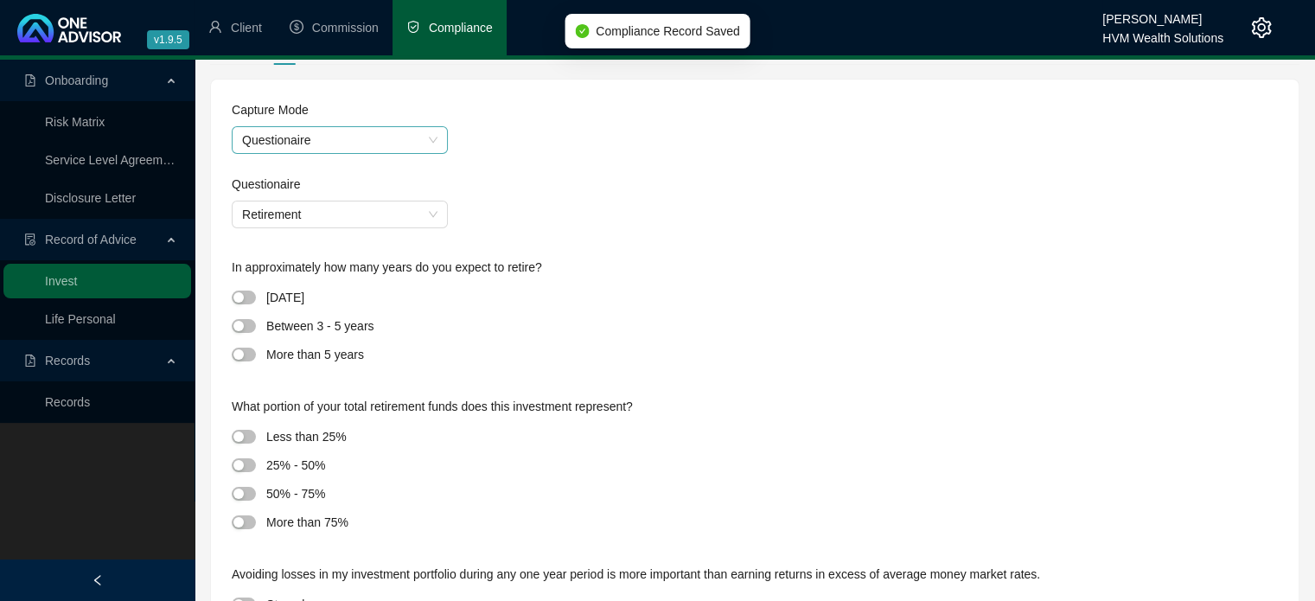
click at [398, 134] on span "Questionaire" at bounding box center [339, 140] width 195 height 26
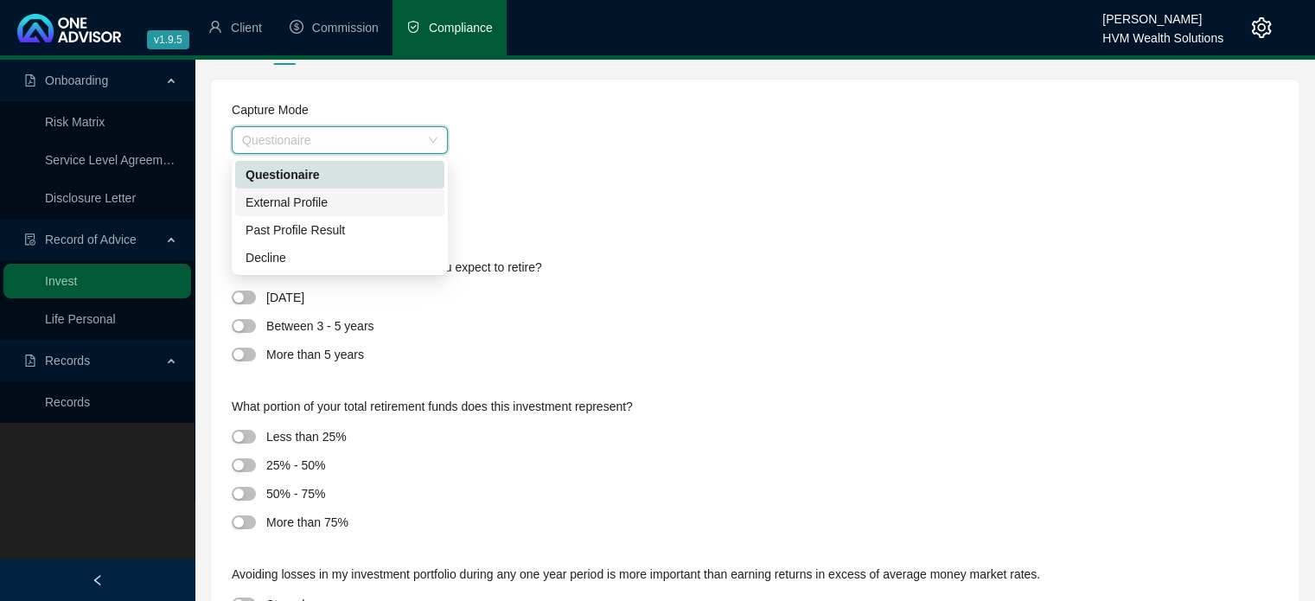
click at [382, 213] on div "External Profile" at bounding box center [339, 202] width 209 height 28
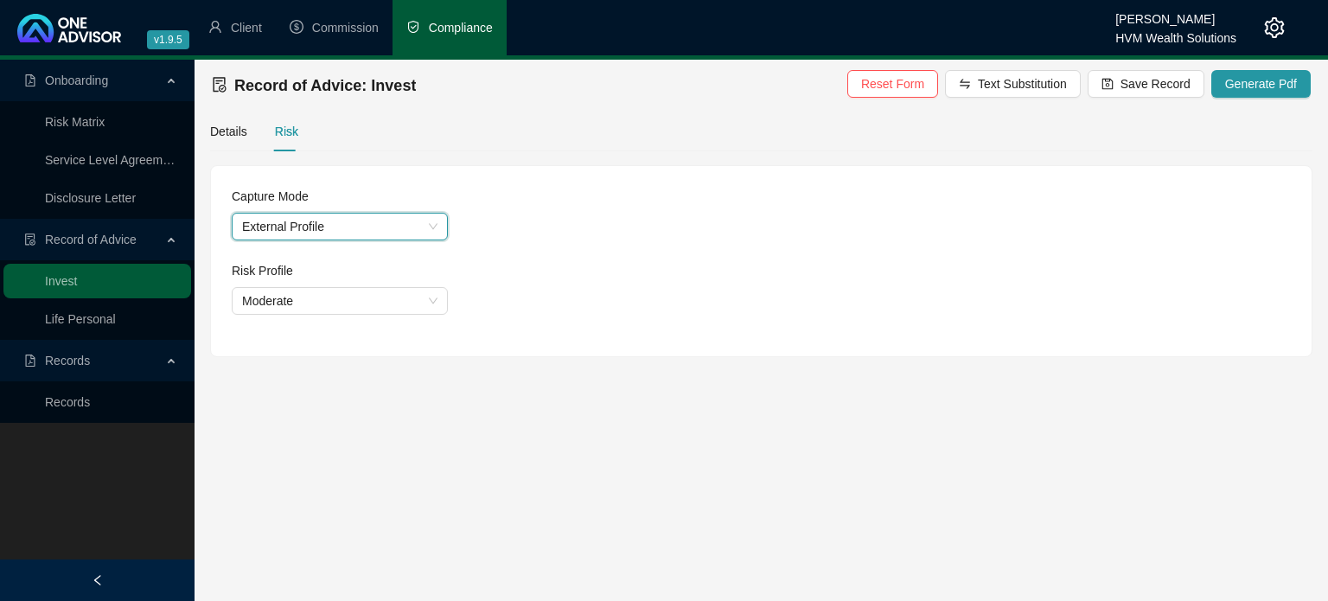
click at [461, 258] on div "Capture Mode External Profile External Profile Risk Profile Moderate" at bounding box center [761, 261] width 1100 height 190
click at [378, 312] on span "Moderate" at bounding box center [339, 301] width 195 height 26
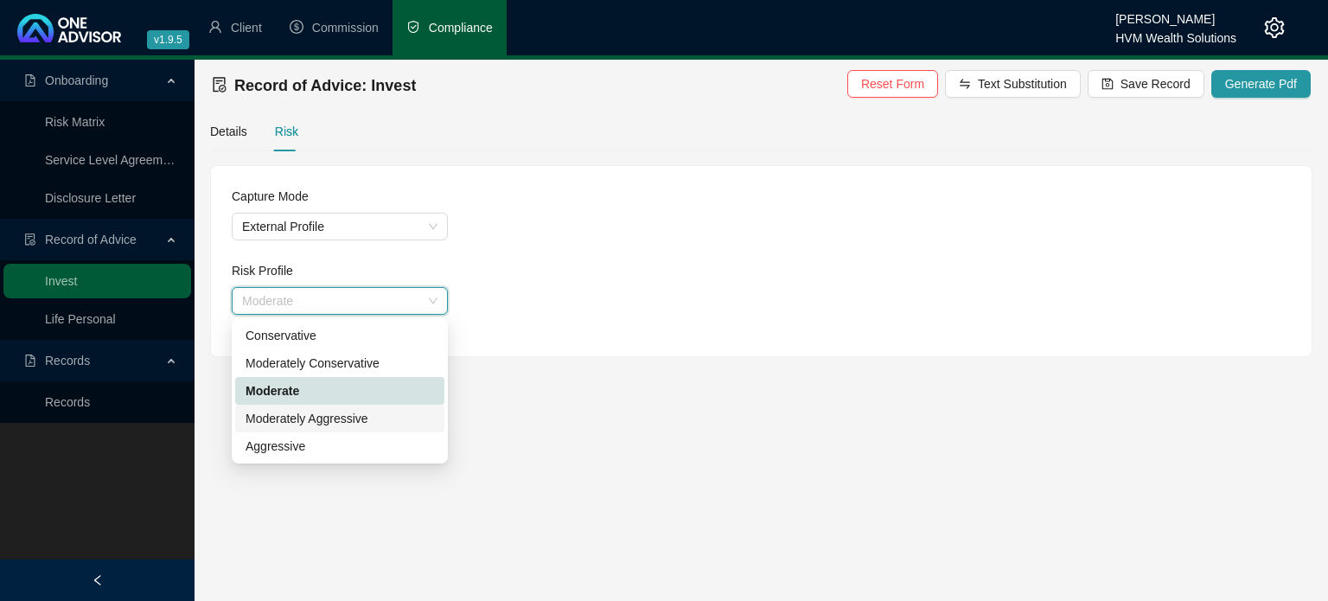
click at [347, 417] on div "Moderately Aggressive" at bounding box center [339, 418] width 188 height 19
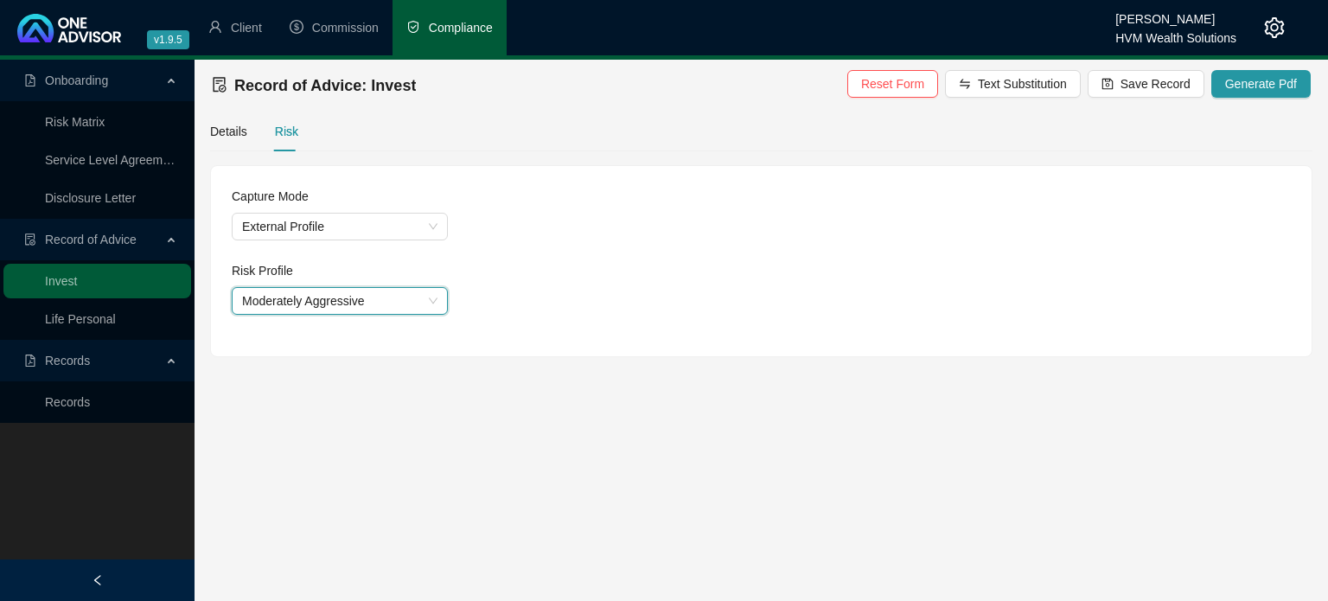
click at [584, 311] on div "Moderately Aggressive Moderately Aggressive" at bounding box center [761, 301] width 1059 height 28
click at [1185, 82] on span "Save Record" at bounding box center [1155, 83] width 70 height 19
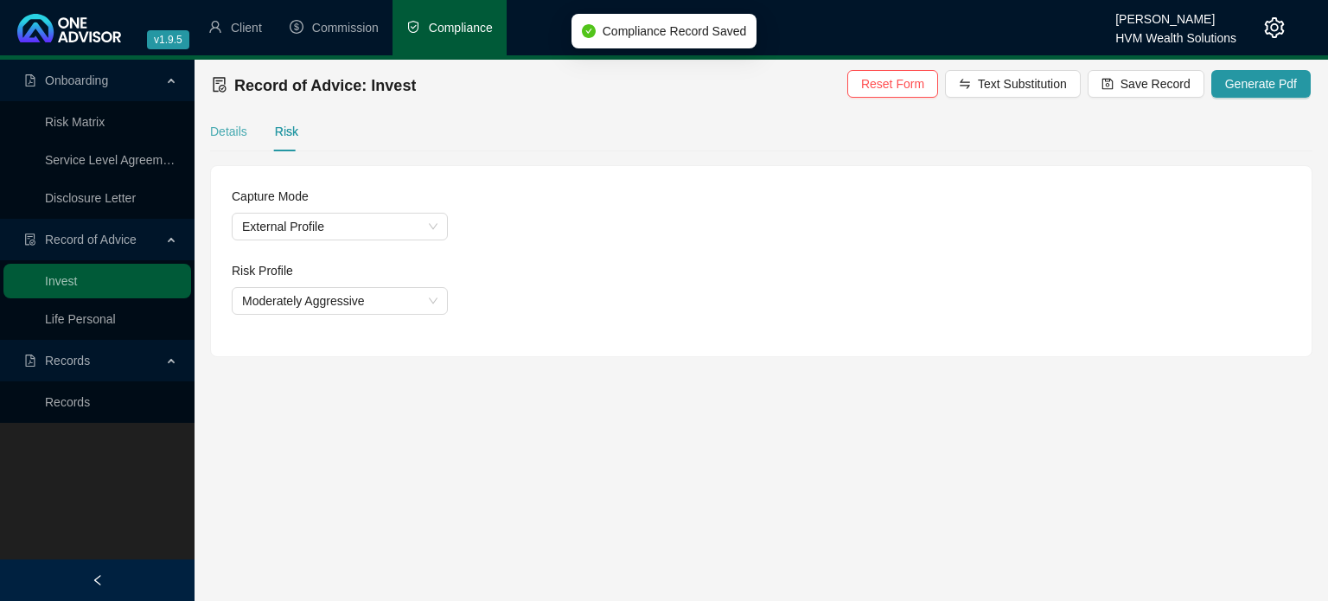
click at [242, 142] on div "Details" at bounding box center [228, 131] width 37 height 40
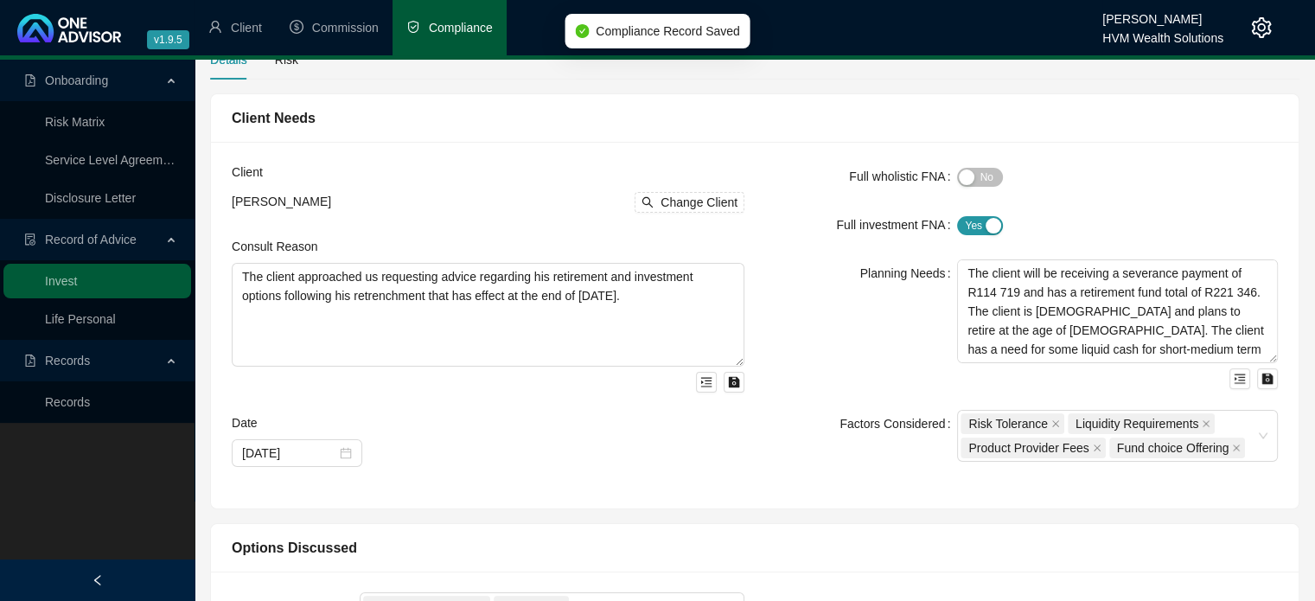
scroll to position [173, 0]
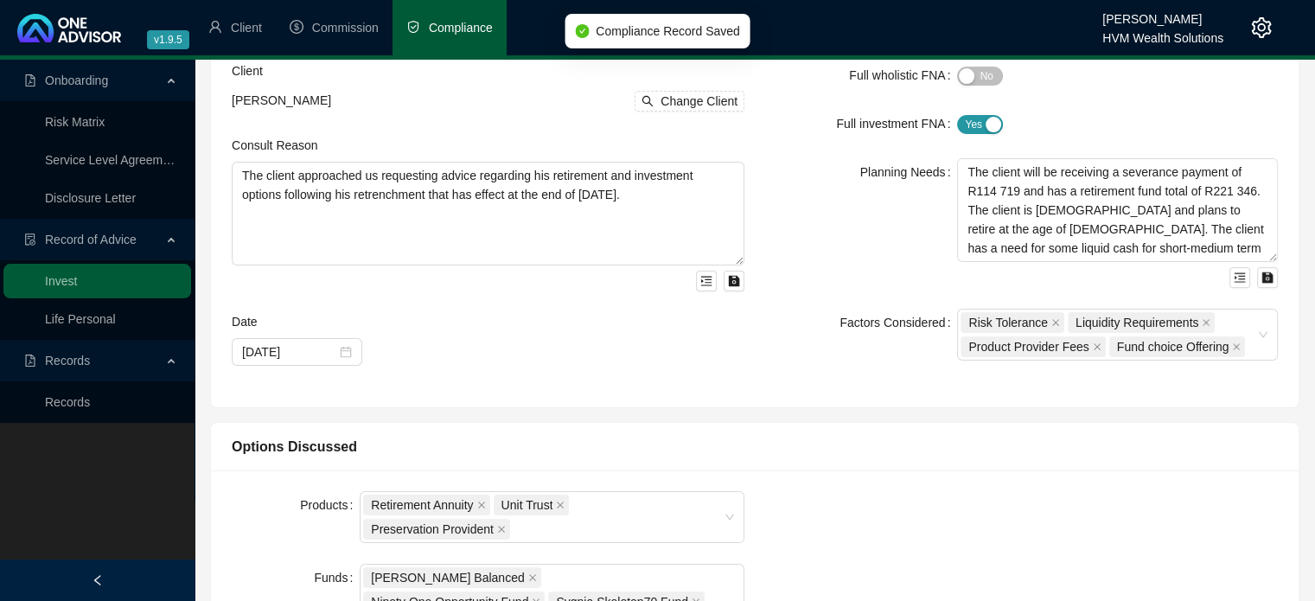
click at [812, 240] on div "Planning Needs" at bounding box center [861, 223] width 192 height 130
click at [814, 255] on div "Planning Needs" at bounding box center [861, 223] width 192 height 130
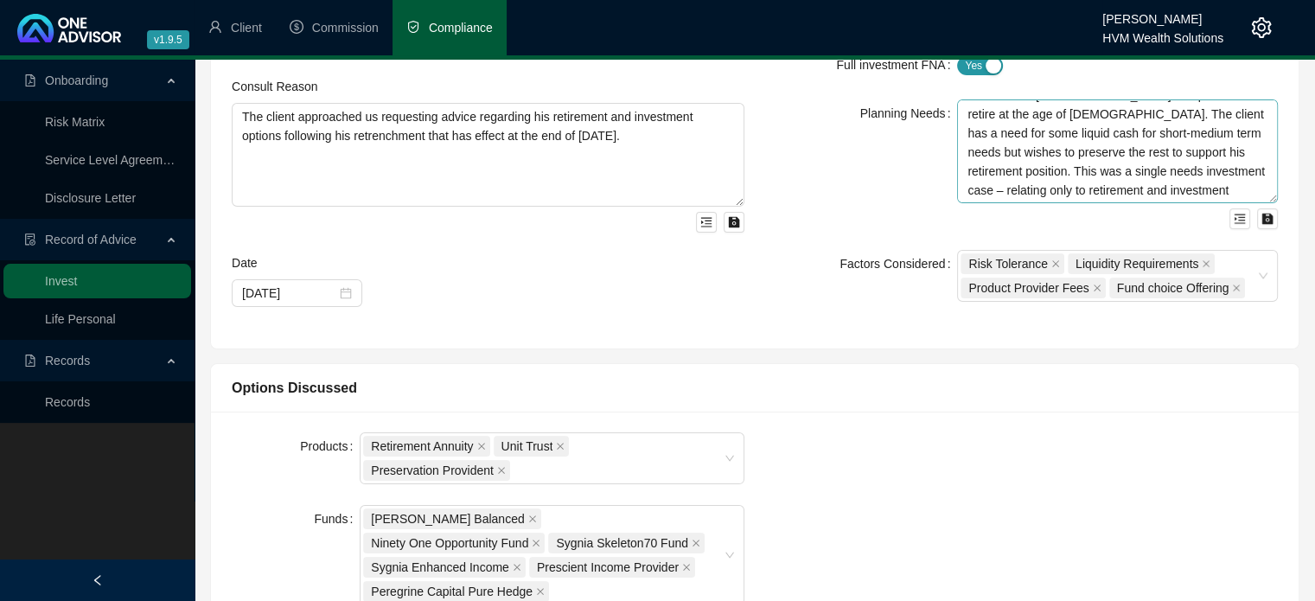
scroll to position [259, 0]
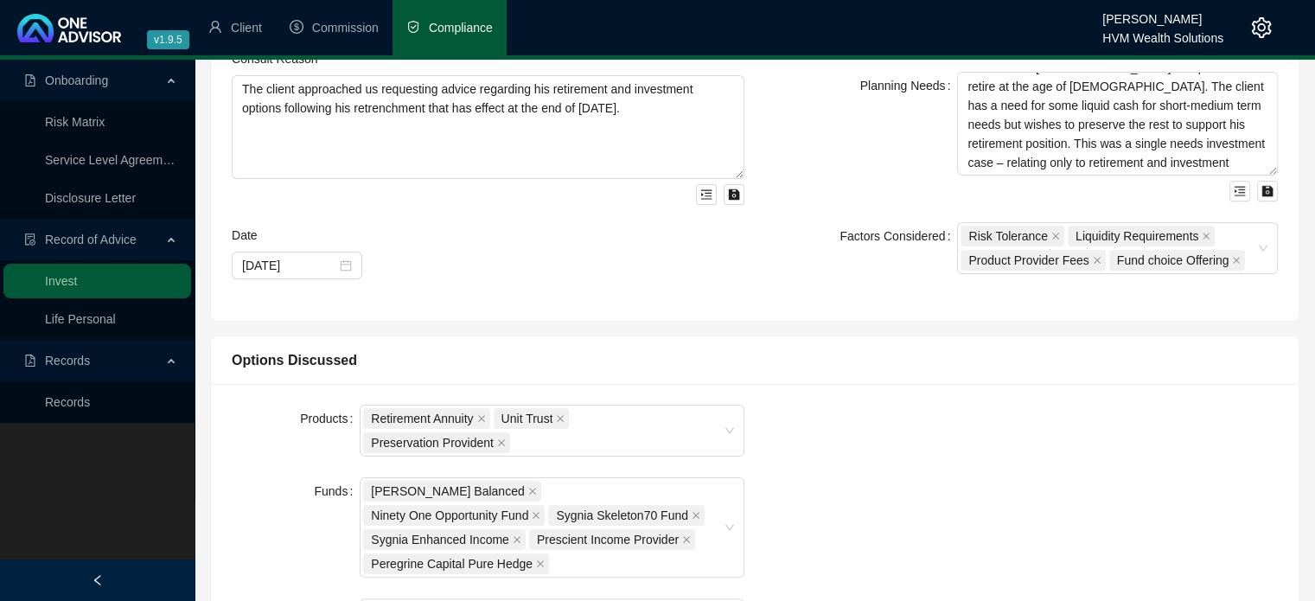
click at [863, 201] on form "Full wholistic FNA Yes No Full investment FNA Yes No Planning Needs The client …" at bounding box center [1021, 124] width 513 height 299
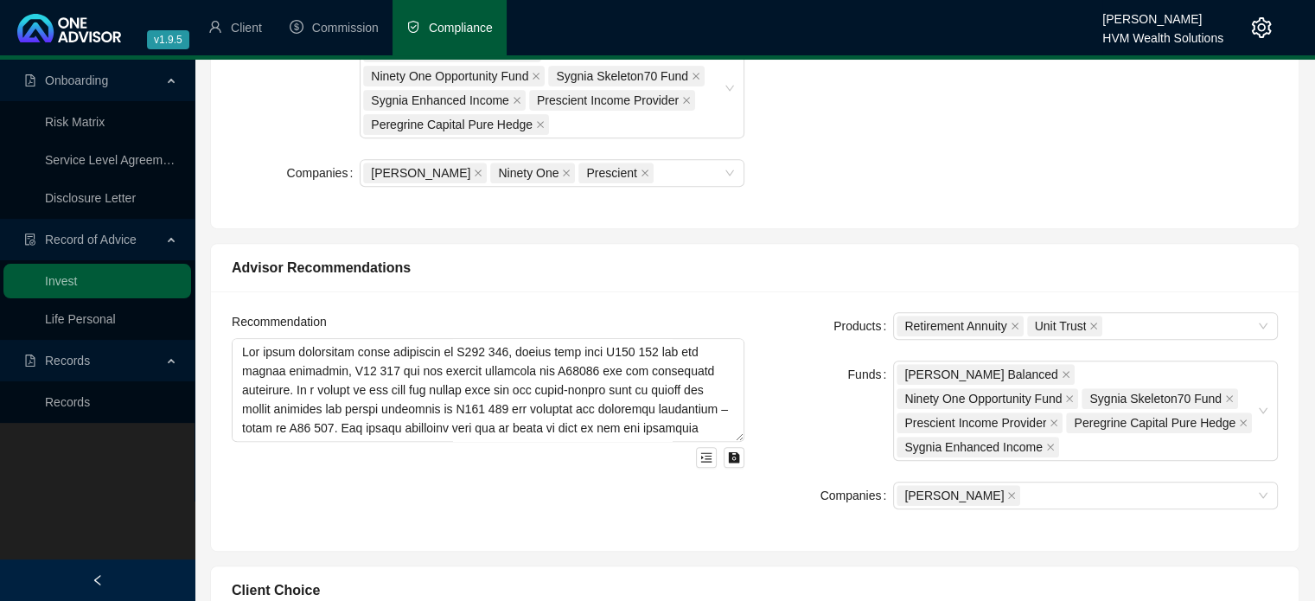
scroll to position [778, 0]
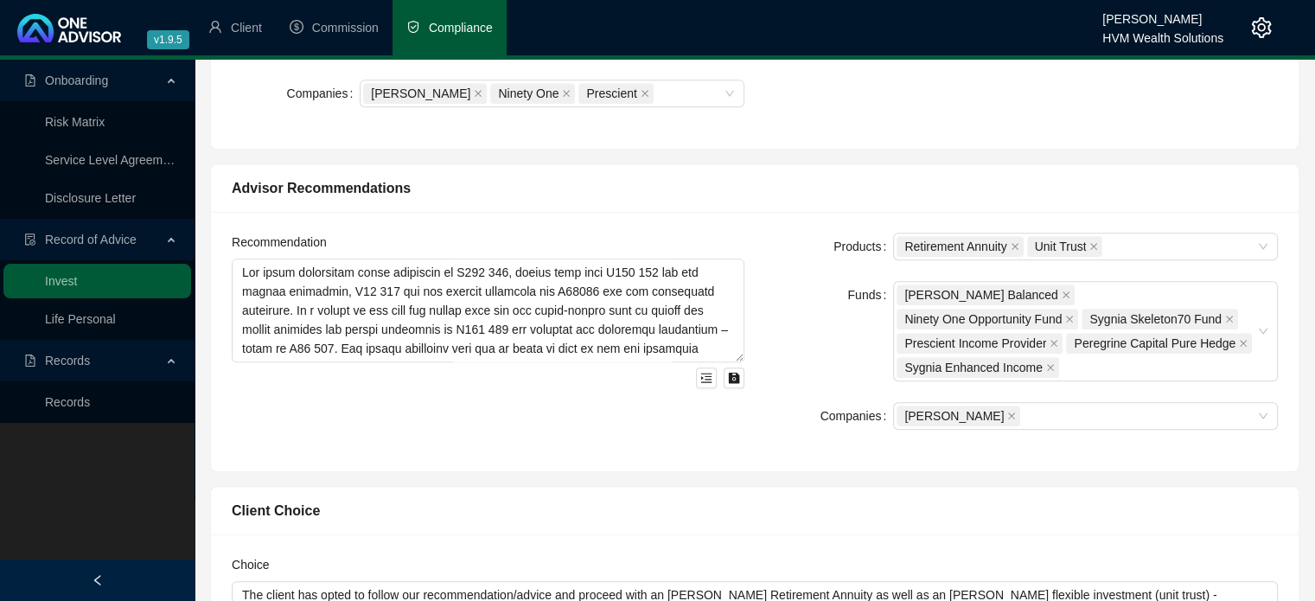
click at [803, 281] on div "Funds" at bounding box center [829, 331] width 128 height 100
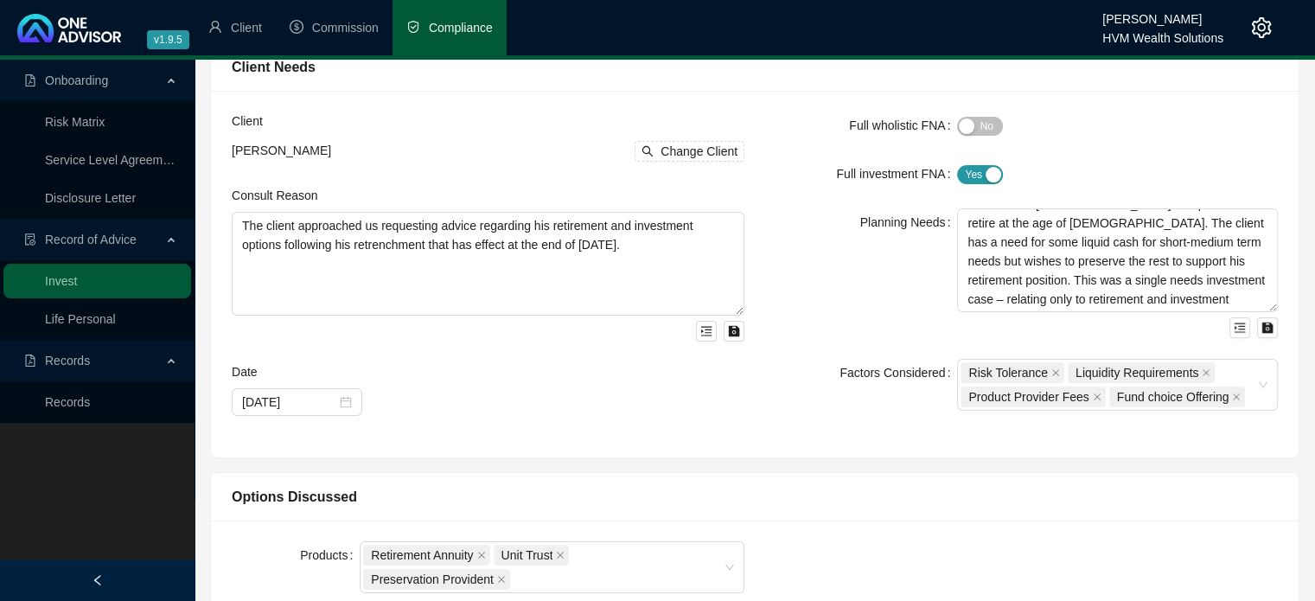
scroll to position [0, 0]
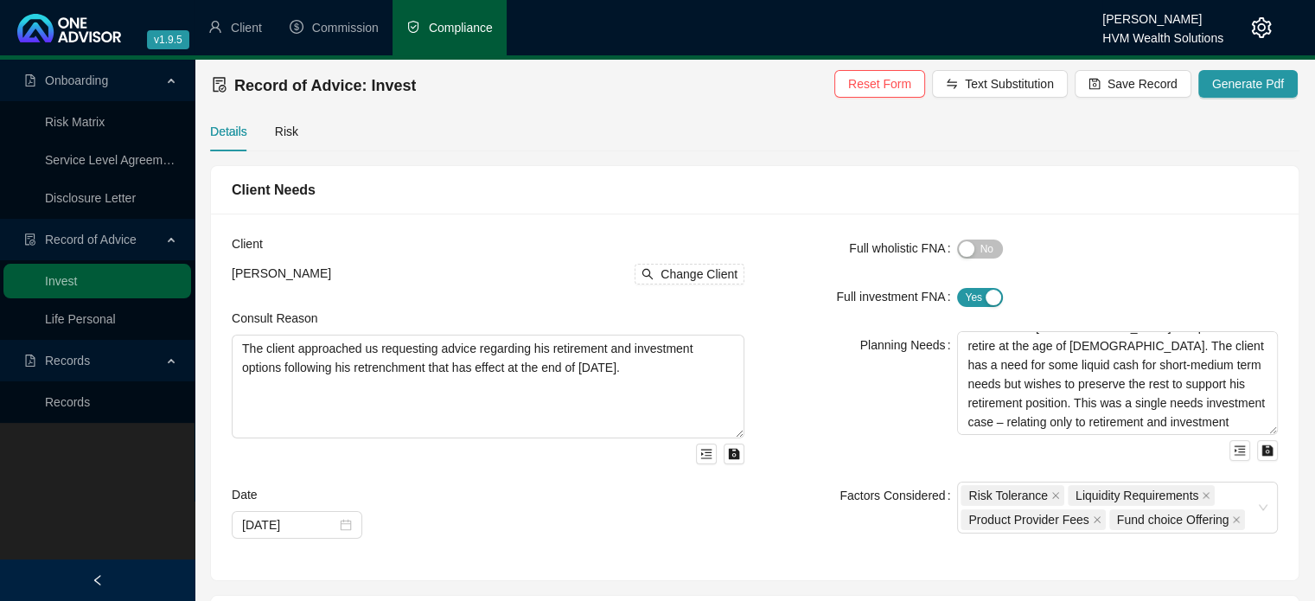
click at [792, 241] on div "Full wholistic FNA" at bounding box center [861, 248] width 192 height 28
click at [837, 379] on div "Planning Needs" at bounding box center [861, 396] width 192 height 130
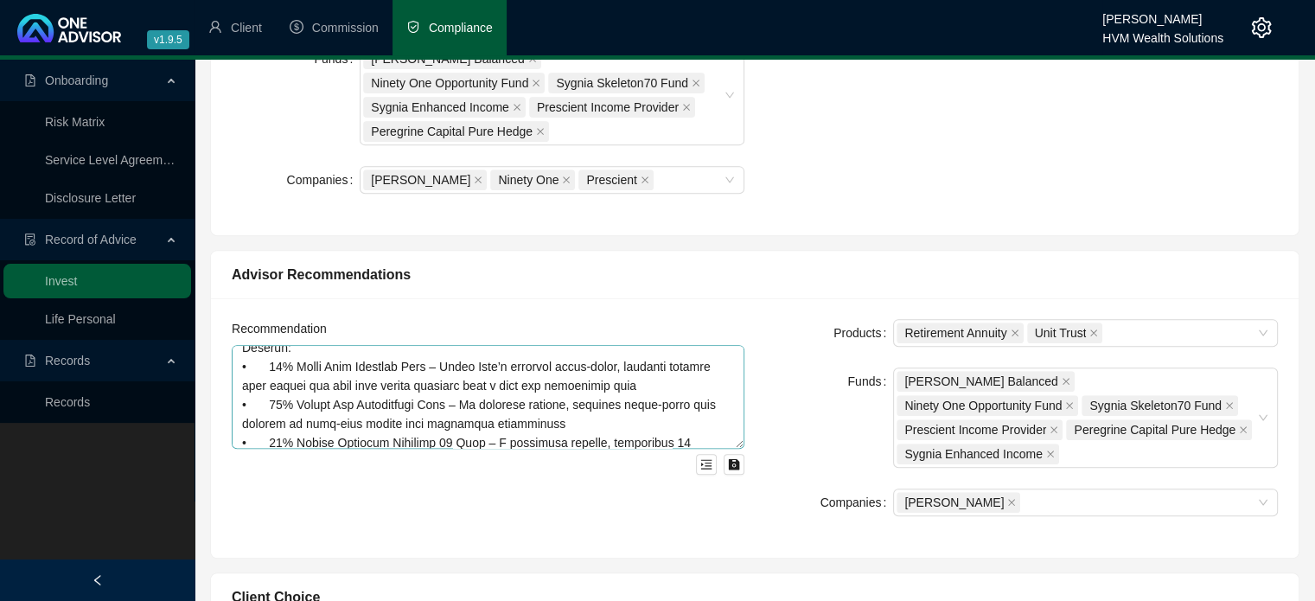
scroll to position [346, 0]
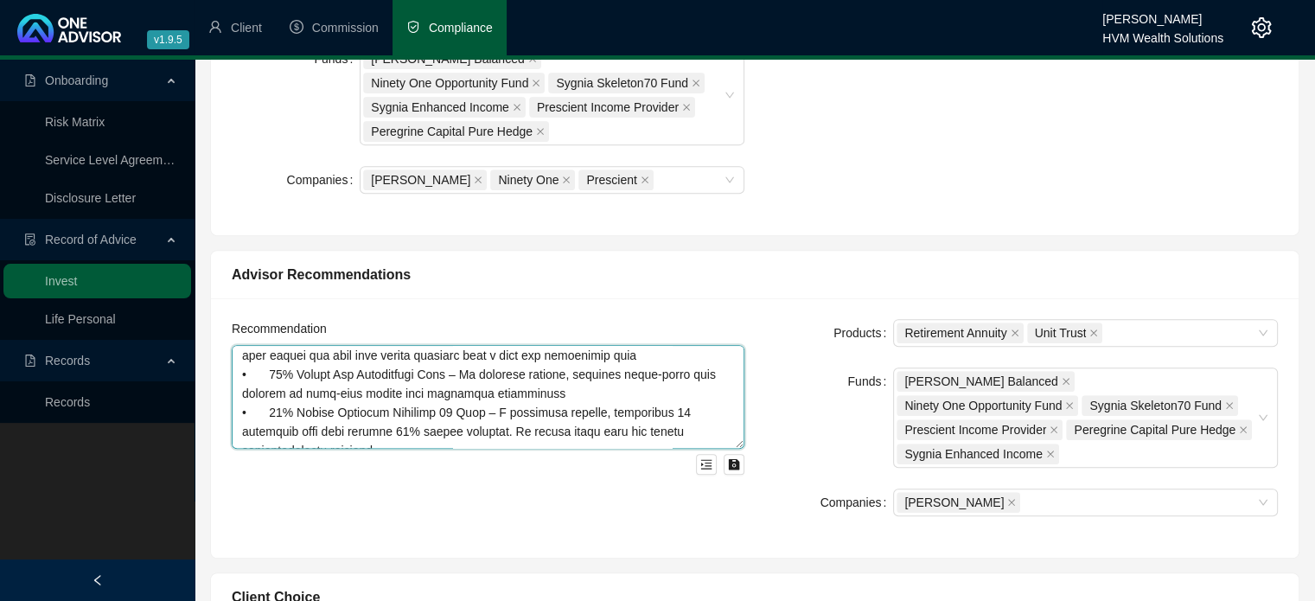
click at [334, 345] on textarea at bounding box center [488, 397] width 513 height 104
click at [658, 251] on div "Advisor Recommendations" at bounding box center [754, 275] width 1087 height 48
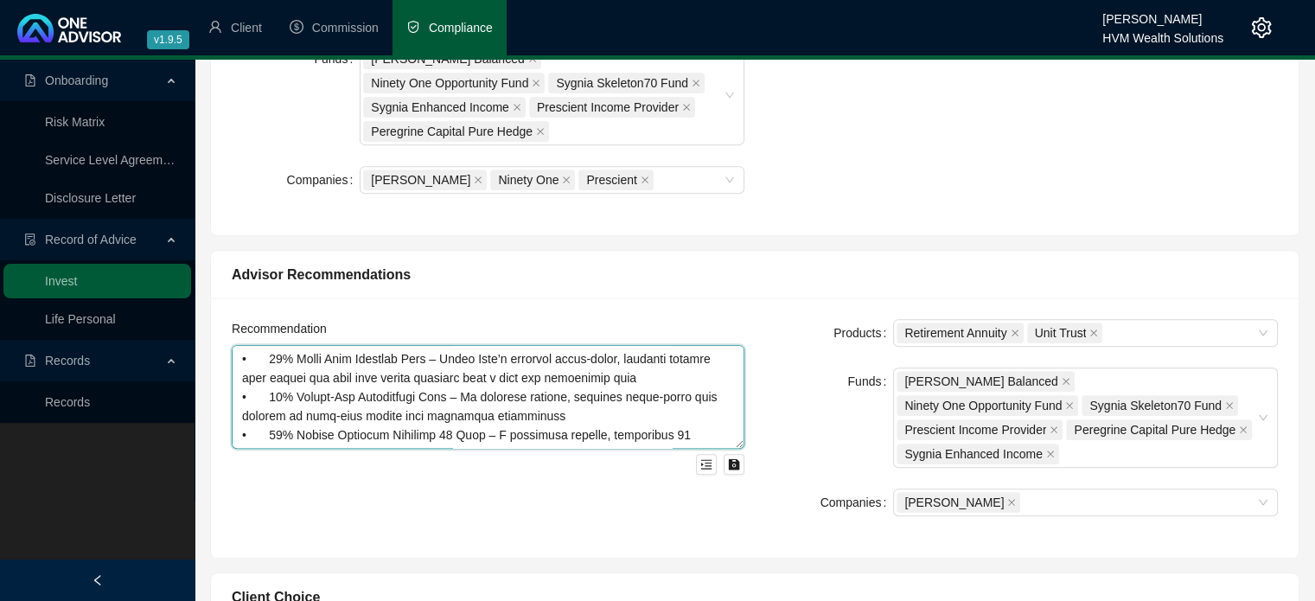
scroll to position [303, 0]
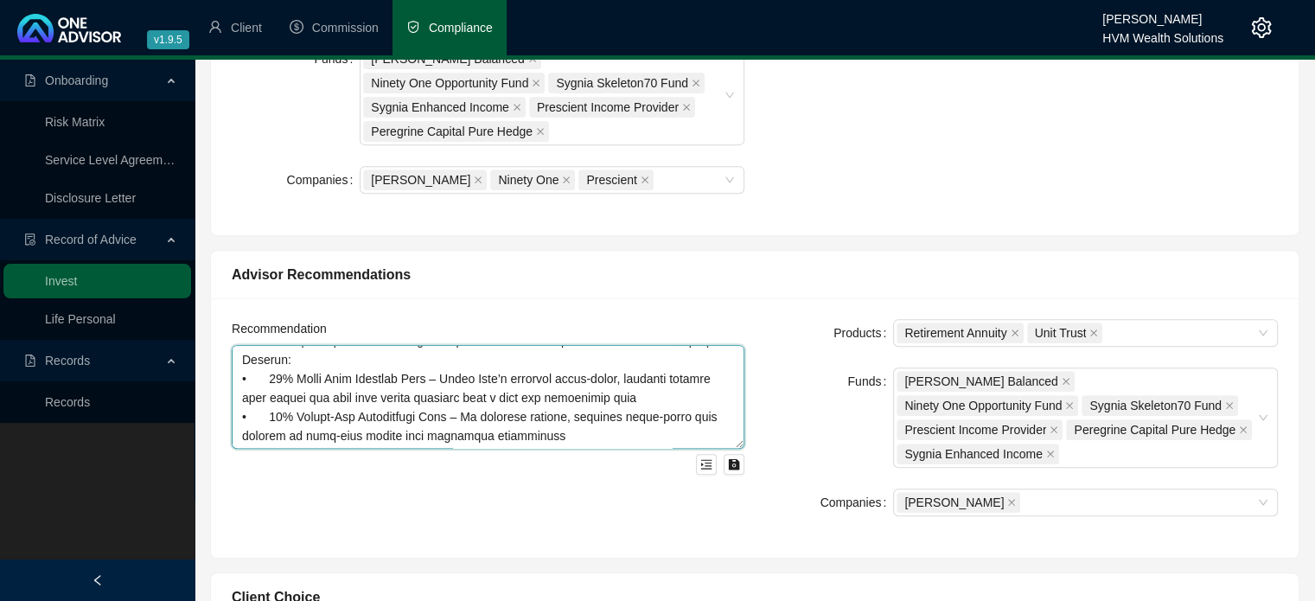
drag, startPoint x: 609, startPoint y: 321, endPoint x: 557, endPoint y: 363, distance: 67.6
click at [557, 363] on textarea at bounding box center [488, 397] width 513 height 104
drag, startPoint x: 557, startPoint y: 362, endPoint x: 812, endPoint y: 417, distance: 260.7
click at [821, 417] on form "Products Retirement Annuity Unit Trust Funds [PERSON_NAME] Balanced Ninety One …" at bounding box center [1021, 417] width 513 height 197
click at [652, 372] on textarea at bounding box center [488, 397] width 513 height 104
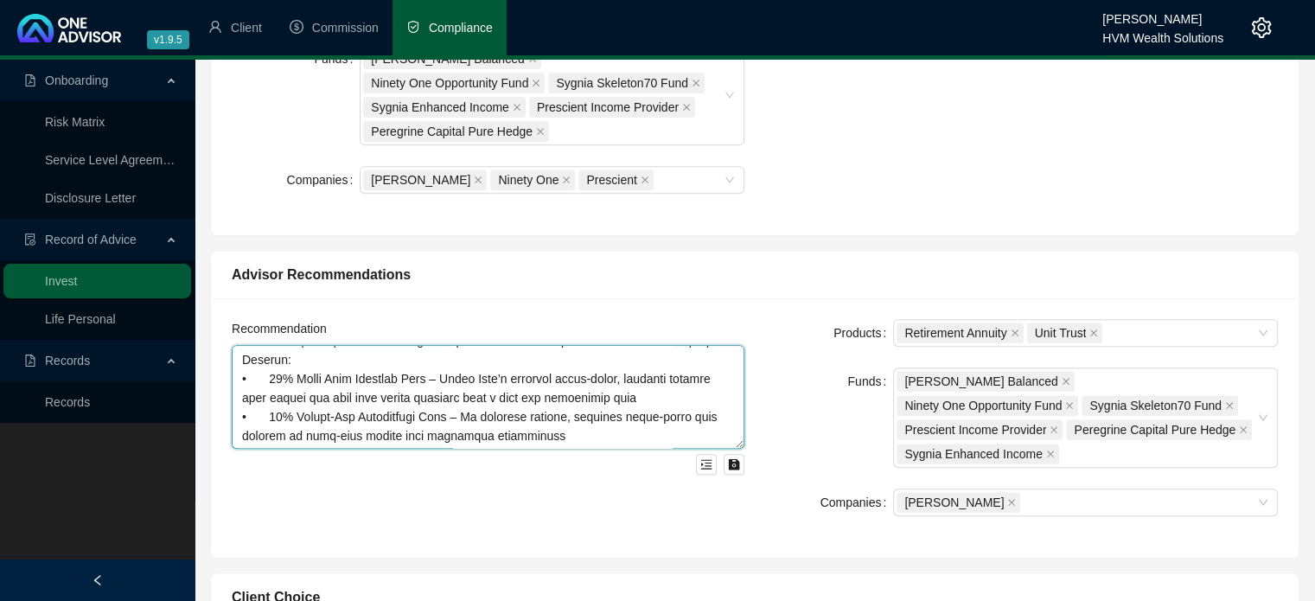
drag, startPoint x: 612, startPoint y: 366, endPoint x: 557, endPoint y: 356, distance: 55.3
click at [557, 356] on textarea at bounding box center [488, 397] width 513 height 104
type textarea "Lor ipsum dolorsitam conse adipiscin el S550 630, doeius temp inci U176 809 lab…"
click at [826, 367] on div "Funds" at bounding box center [829, 417] width 128 height 100
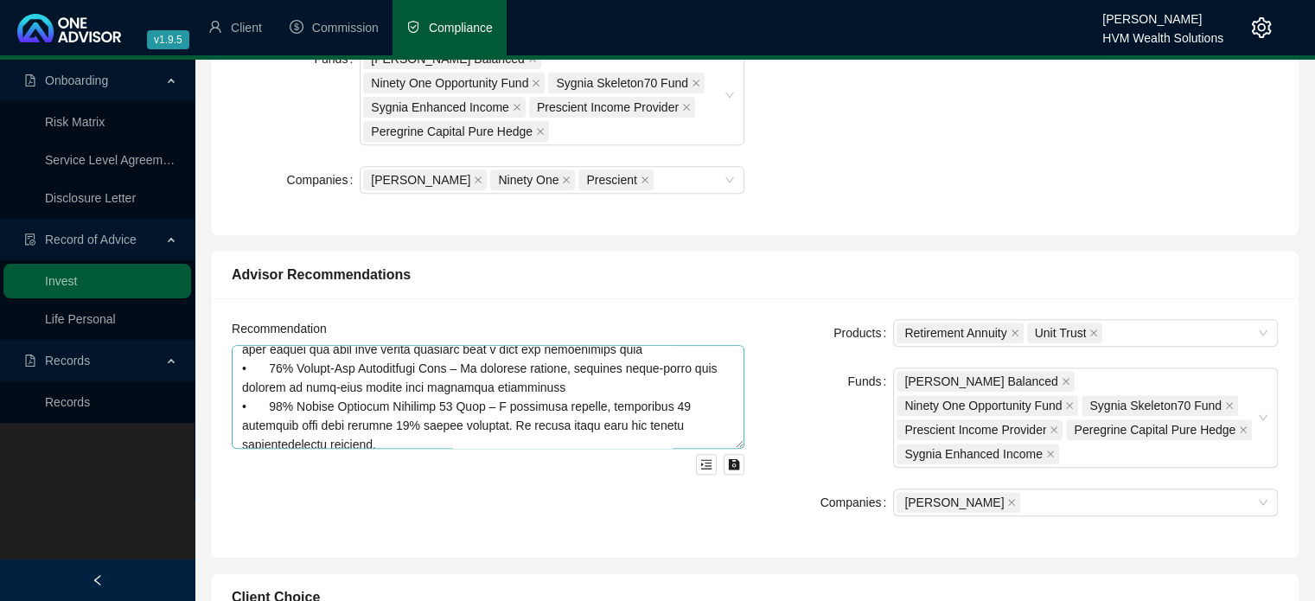
scroll to position [390, 0]
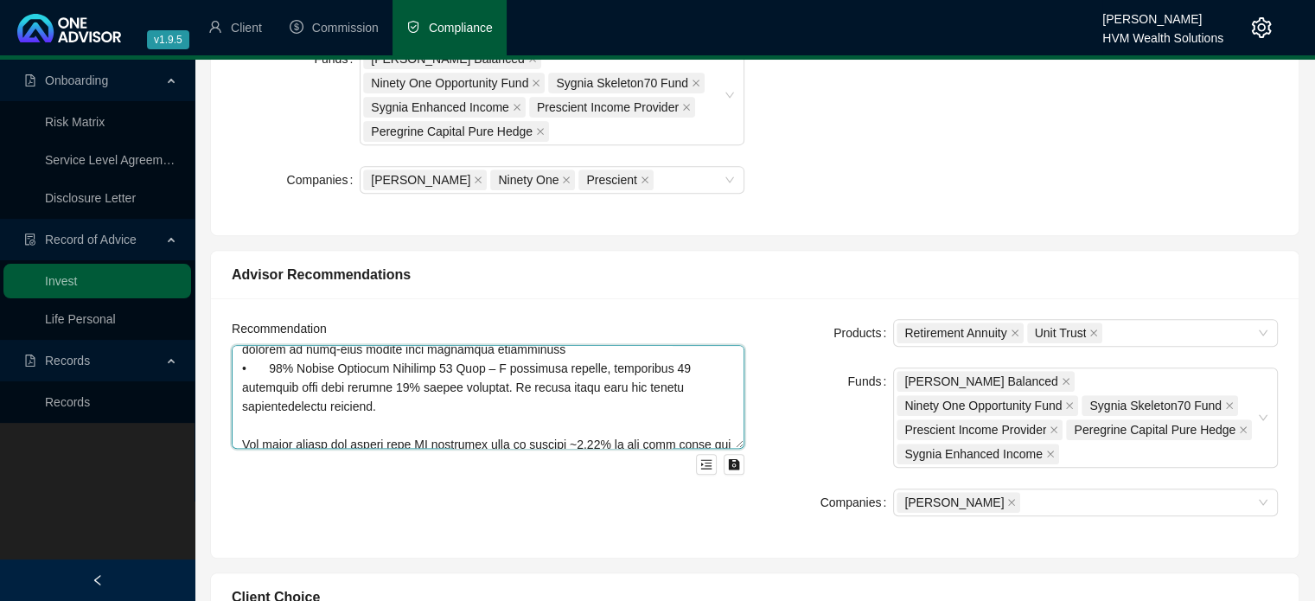
click at [481, 366] on textarea at bounding box center [488, 397] width 513 height 104
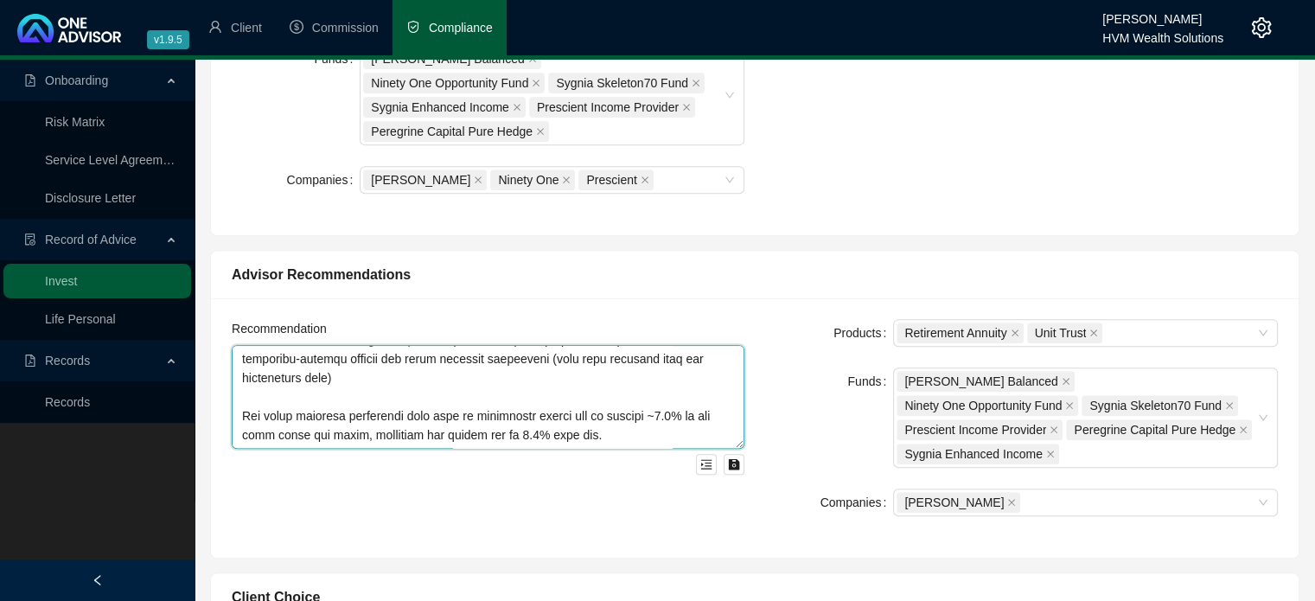
scroll to position [778, 0]
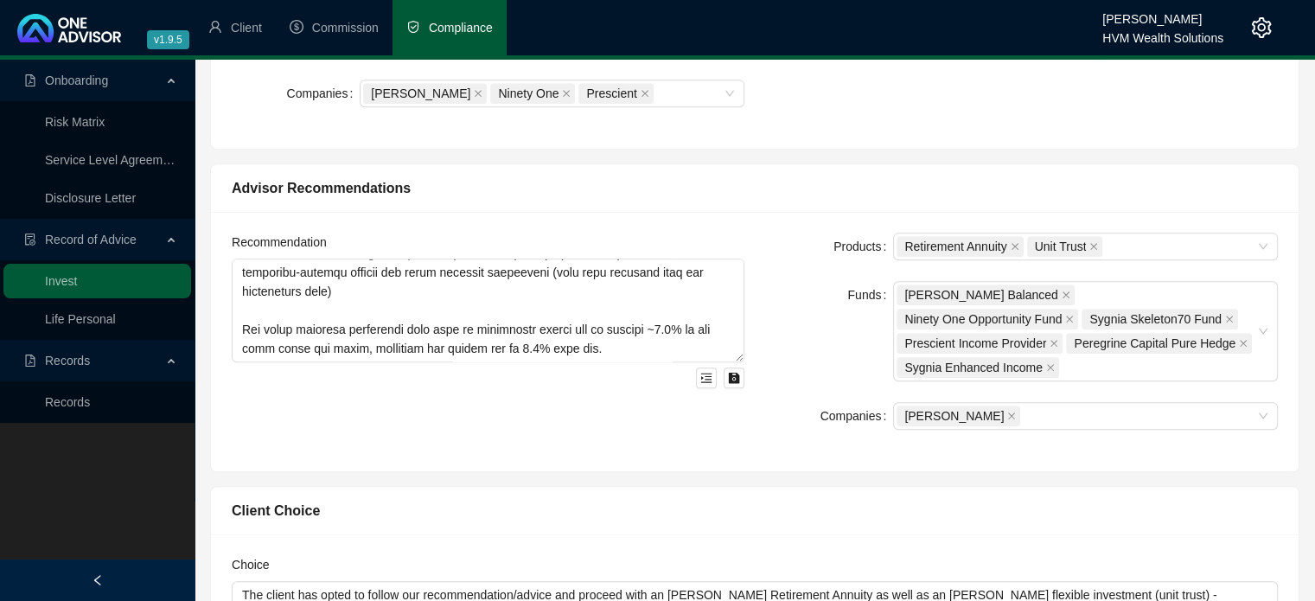
click at [832, 402] on label "Companies" at bounding box center [856, 416] width 73 height 28
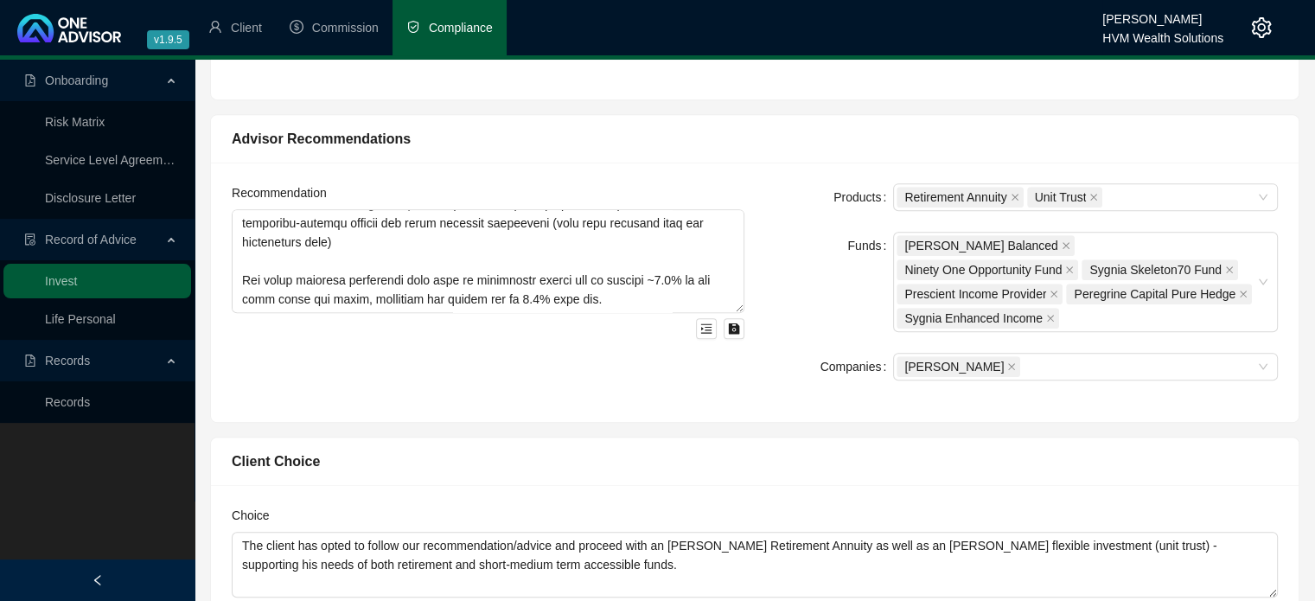
scroll to position [1037, 0]
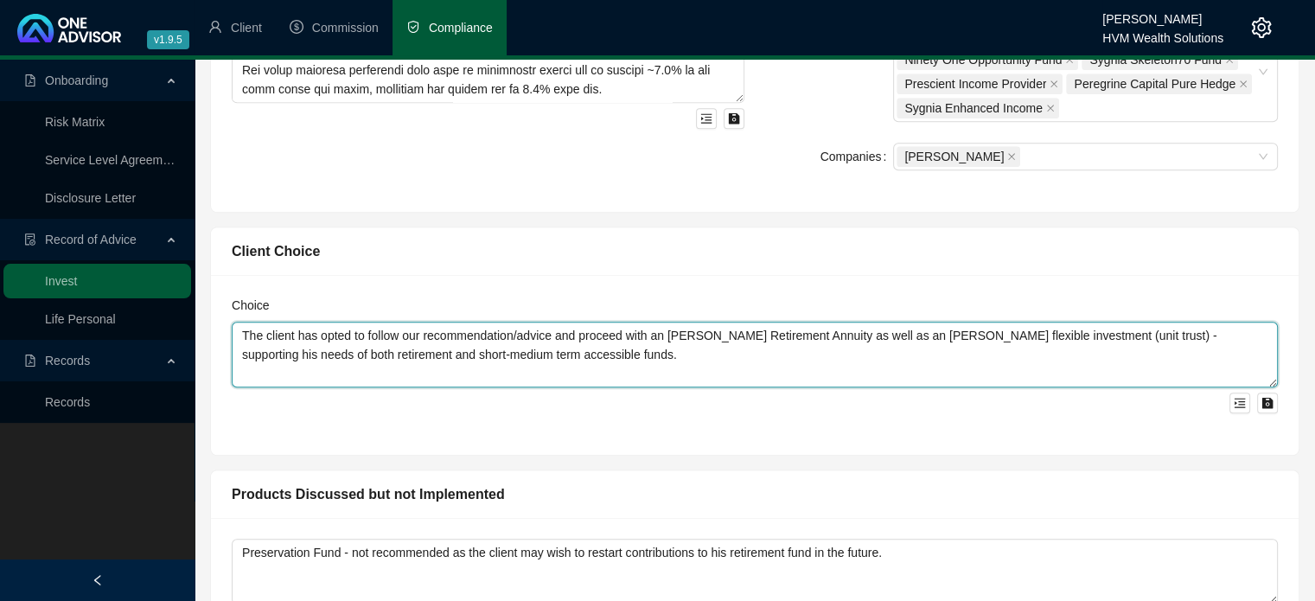
click at [269, 322] on textarea "The client has opted to follow our recommendation/advice and proceed with an [P…" at bounding box center [755, 355] width 1046 height 66
click at [640, 322] on textarea "The client has opted to follow our recommendation/advice and proceed with an [P…" at bounding box center [755, 355] width 1046 height 66
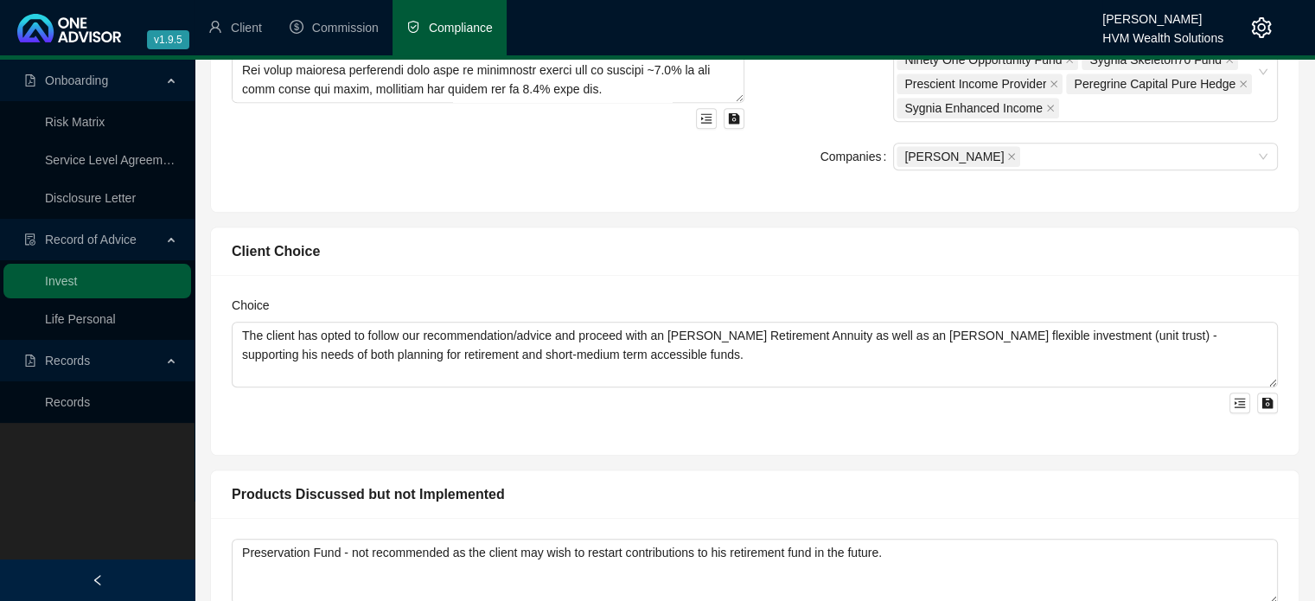
click at [650, 387] on div at bounding box center [755, 400] width 1046 height 26
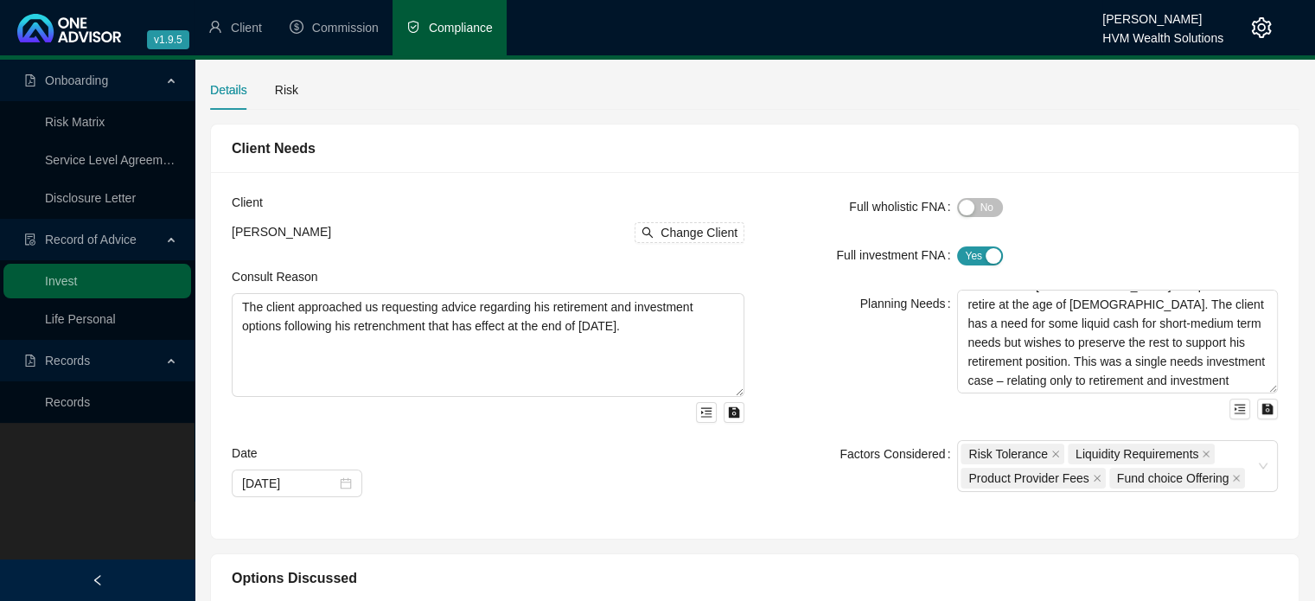
scroll to position [0, 0]
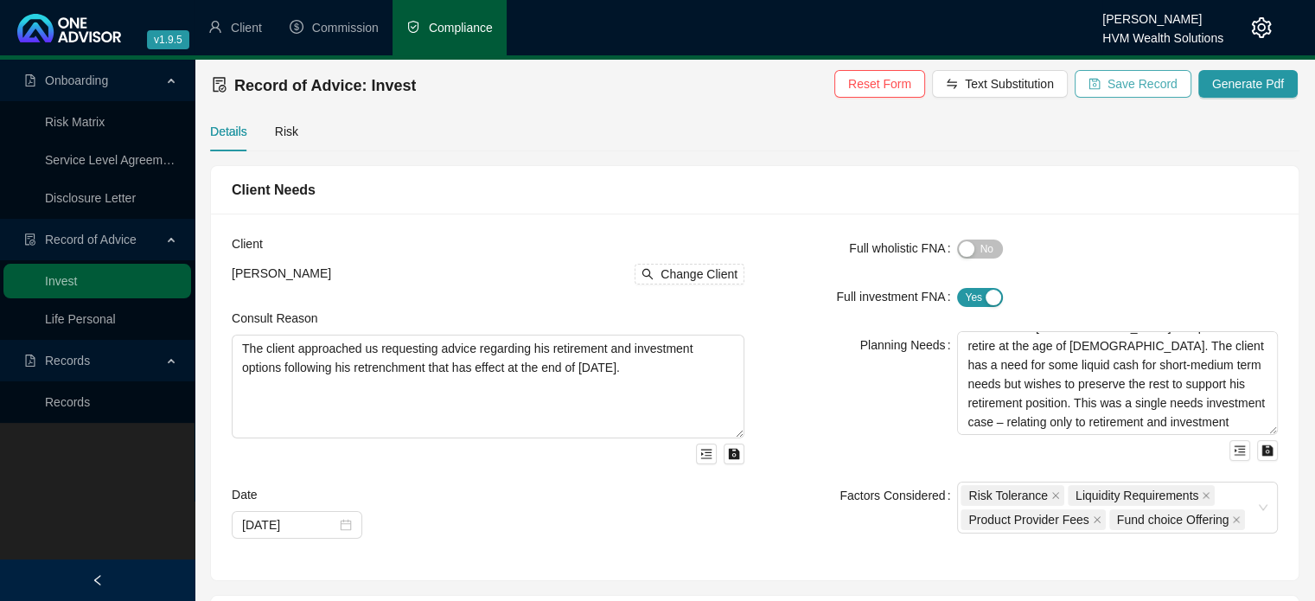
click at [1115, 80] on span "Save Record" at bounding box center [1142, 83] width 70 height 19
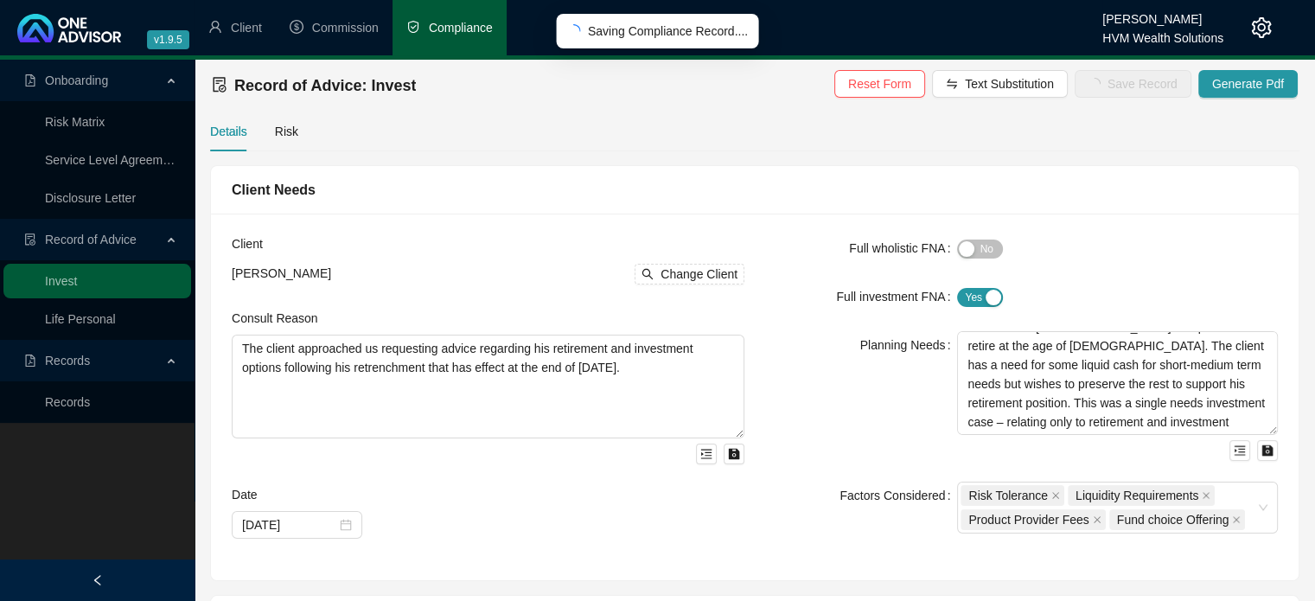
click at [795, 234] on div "Full wholistic FNA" at bounding box center [861, 248] width 192 height 28
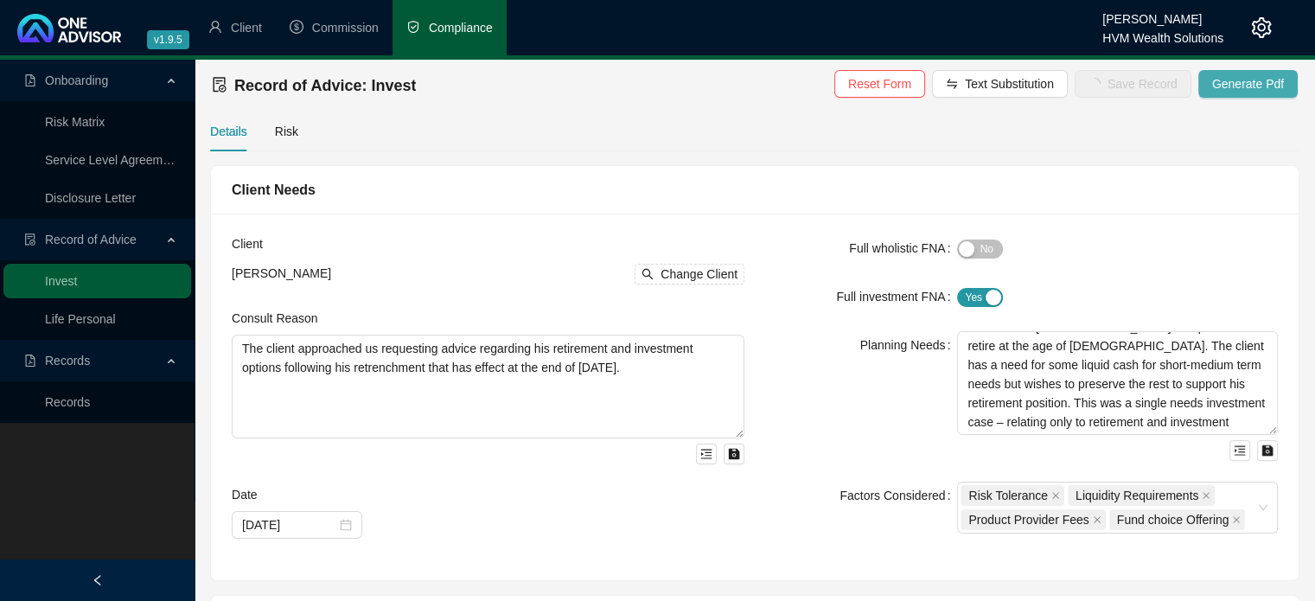
click at [1235, 85] on span "Generate Pdf" at bounding box center [1248, 83] width 72 height 19
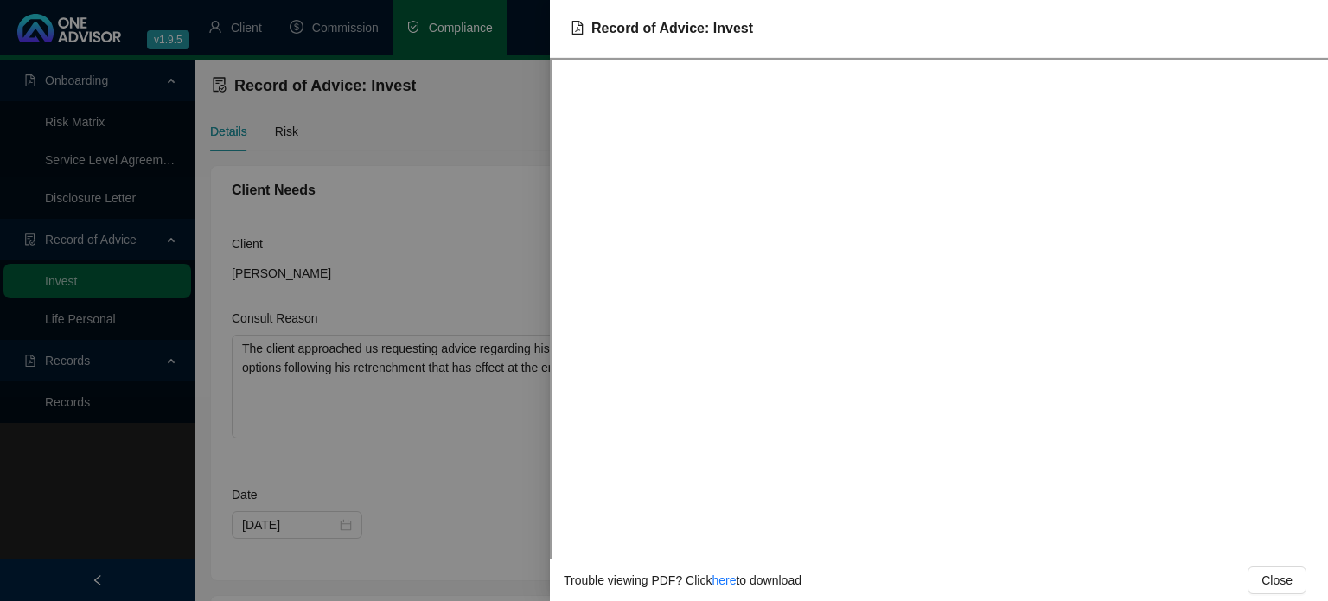
click at [467, 194] on div at bounding box center [664, 300] width 1328 height 601
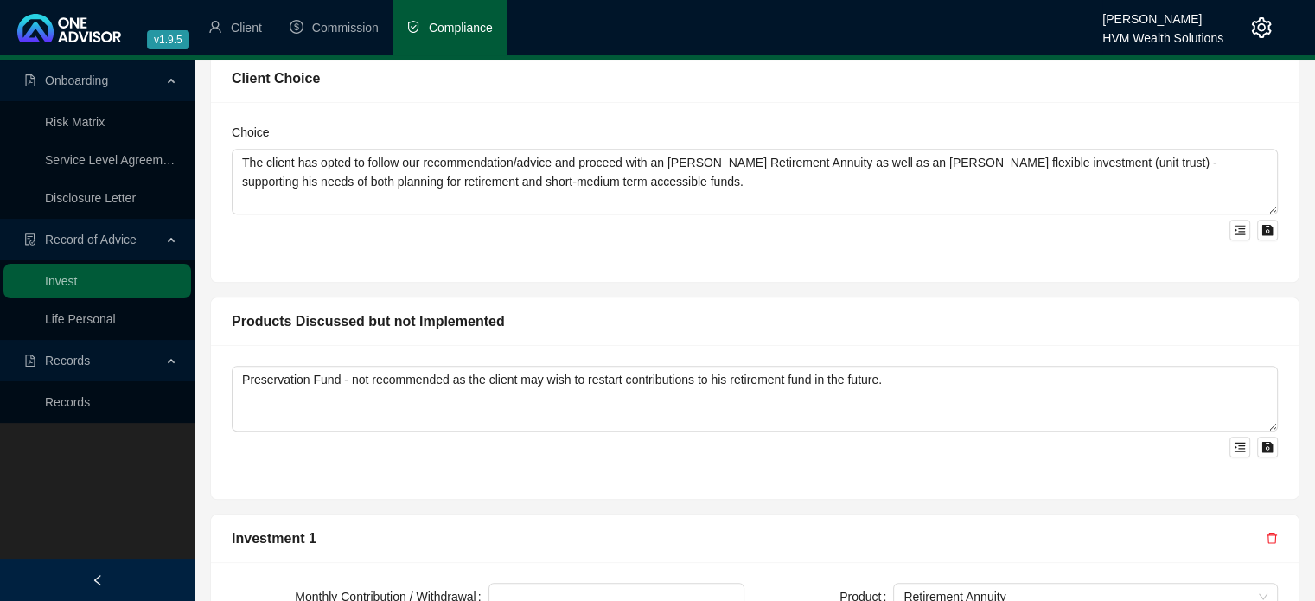
scroll to position [1037, 0]
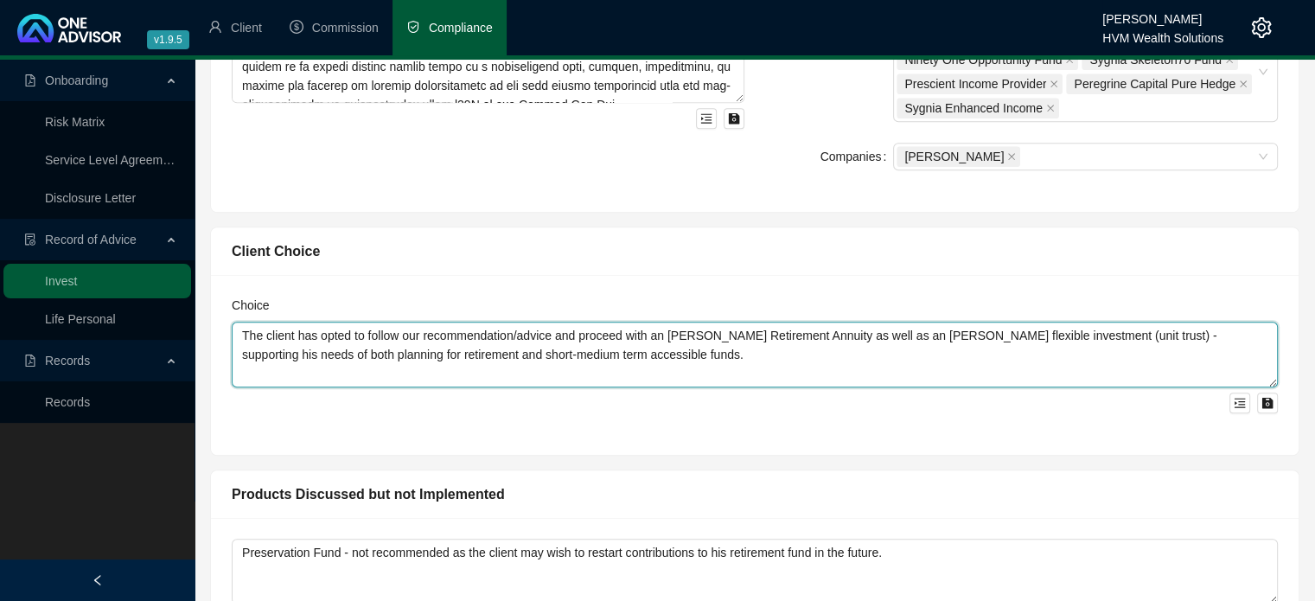
click at [631, 322] on textarea "The client has opted to follow our recommendation/advice and proceed with an [P…" at bounding box center [755, 355] width 1046 height 66
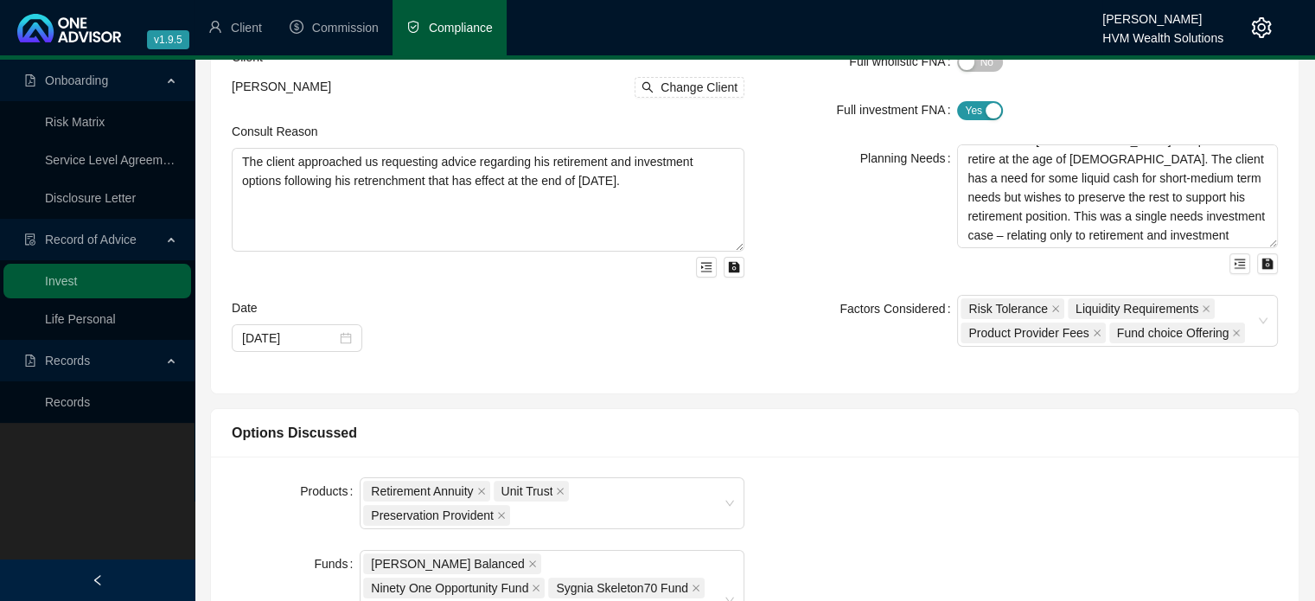
scroll to position [0, 0]
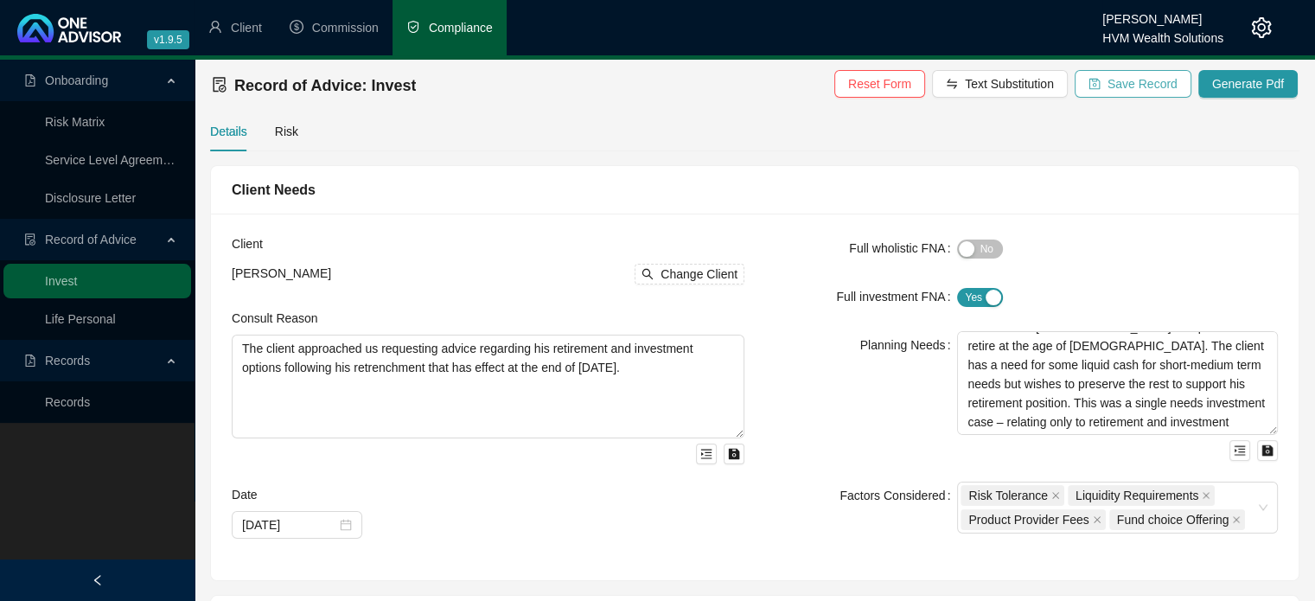
type textarea "The client has opted to follow our recommendation/advice and proceed with an [P…"
click at [1121, 95] on button "Save Record" at bounding box center [1132, 84] width 117 height 28
click at [826, 351] on div "Planning Needs" at bounding box center [861, 396] width 192 height 130
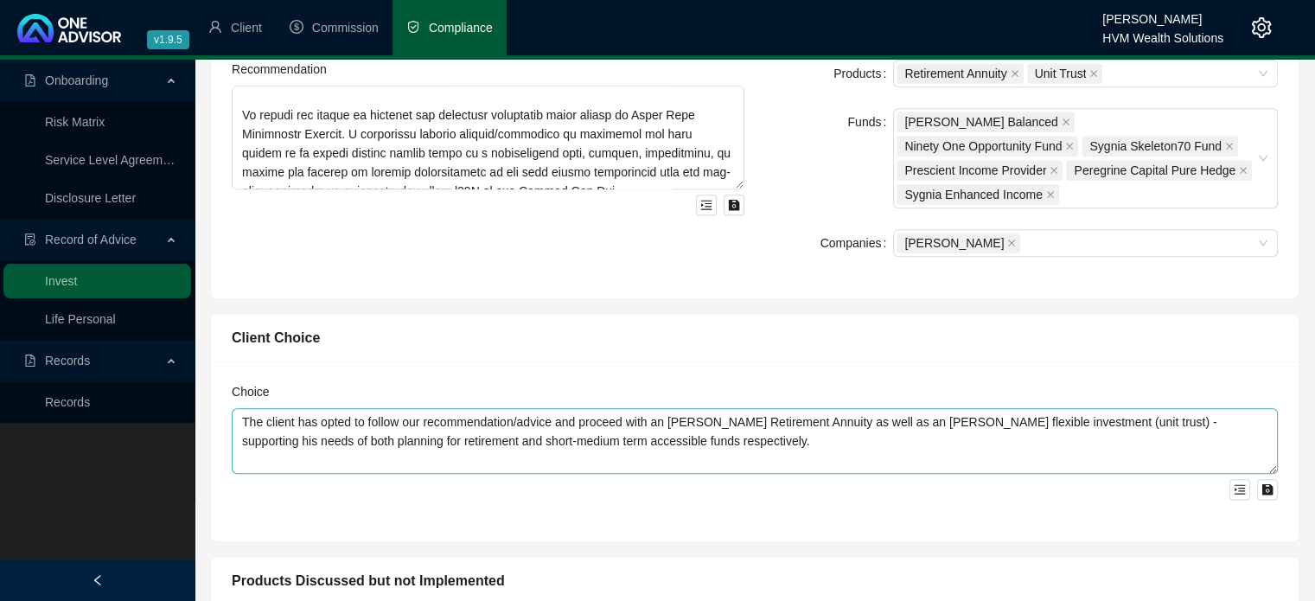
scroll to position [1296, 0]
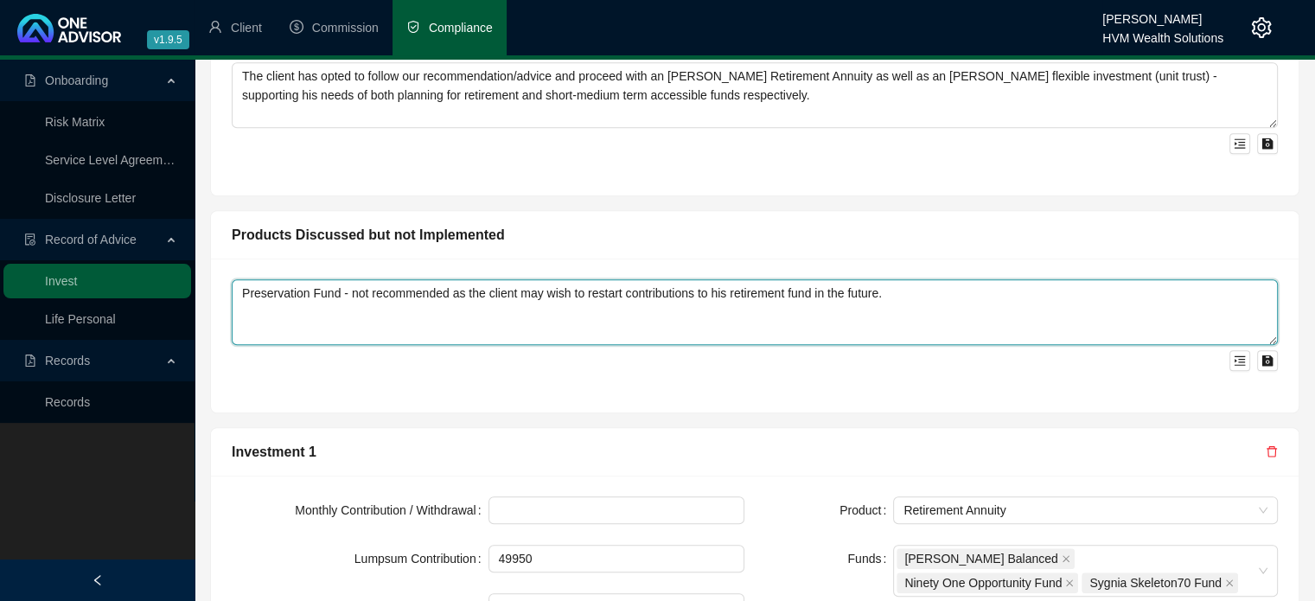
click at [901, 279] on textarea "Preservation Fund - not recommended as the client may wish to restart contribut…" at bounding box center [755, 312] width 1046 height 66
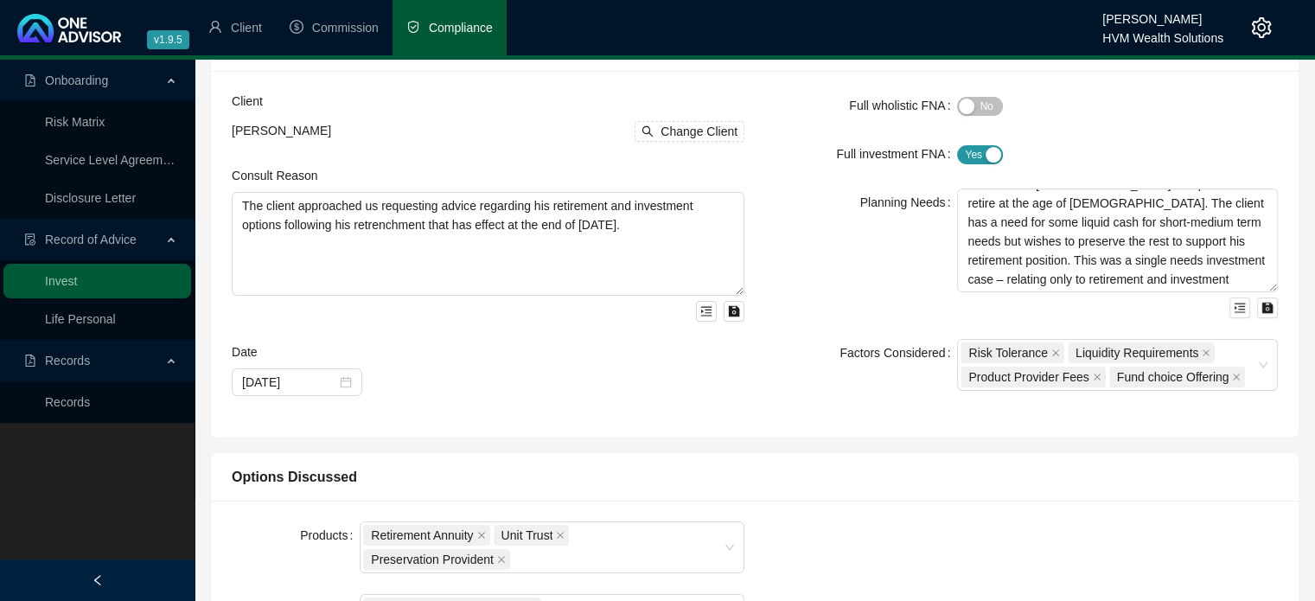
scroll to position [0, 0]
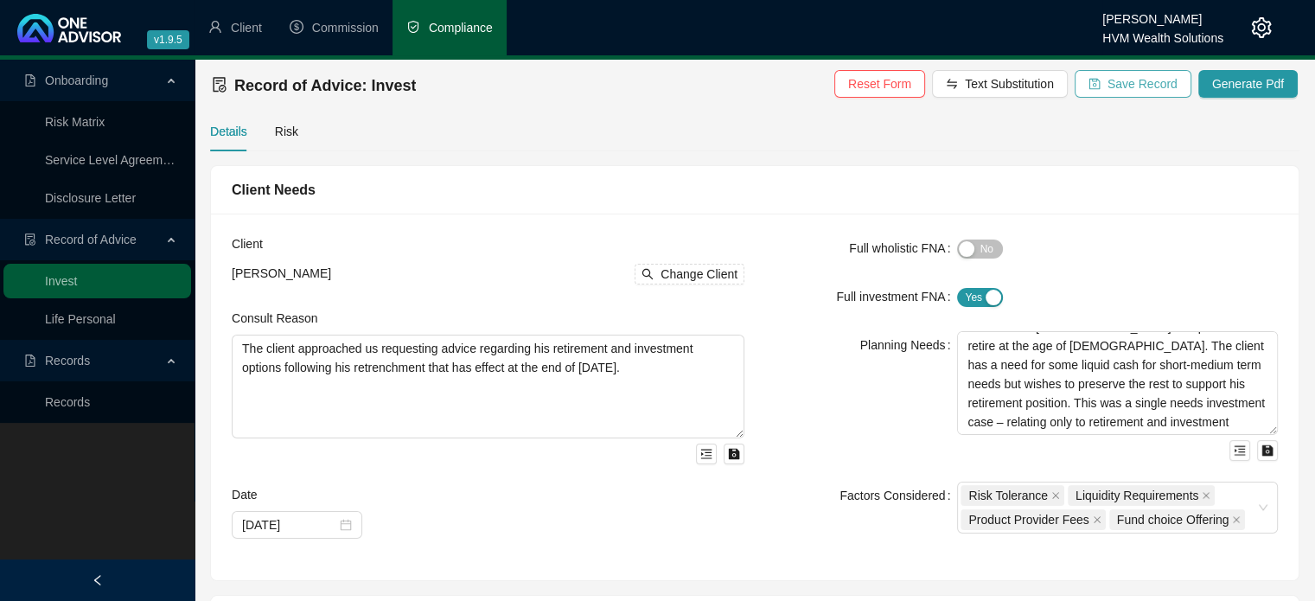
type textarea "Preservation Fund - not recommended as the client may wish to restart contribut…"
click at [1124, 83] on span "Save Record" at bounding box center [1142, 83] width 70 height 19
click at [817, 278] on form "Full wholistic FNA Yes No Full investment FNA Yes No Planning Needs The client …" at bounding box center [1021, 383] width 513 height 299
click at [281, 132] on div "Risk" at bounding box center [286, 131] width 23 height 19
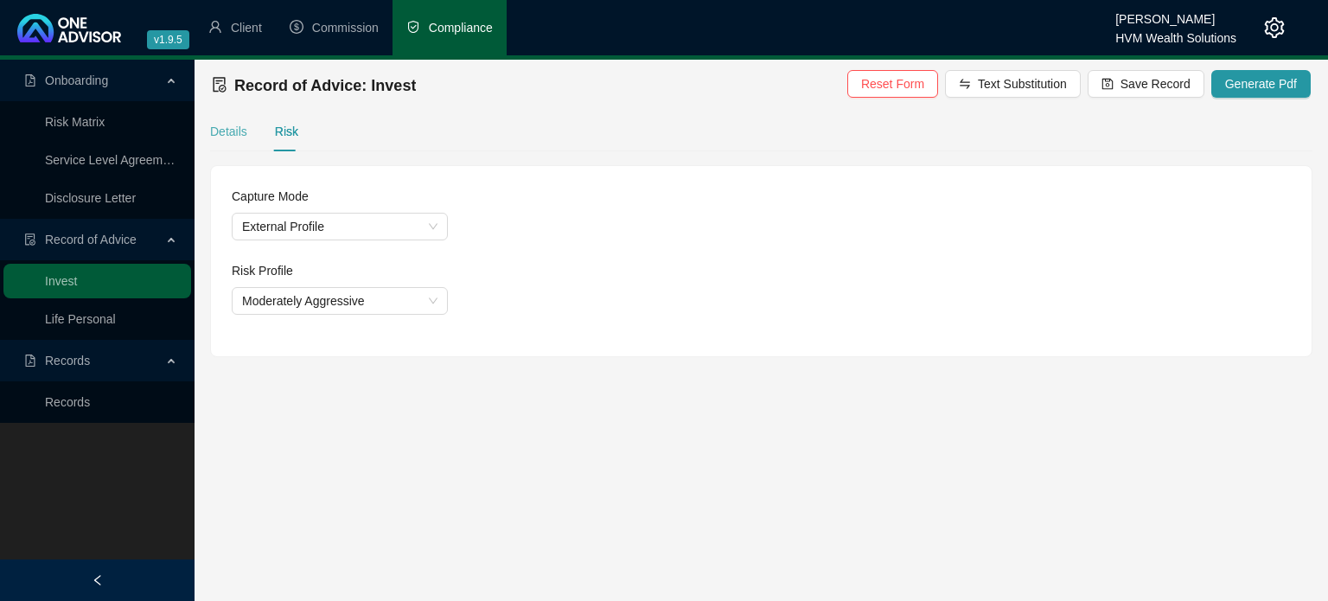
click at [232, 141] on div "Details" at bounding box center [228, 131] width 37 height 40
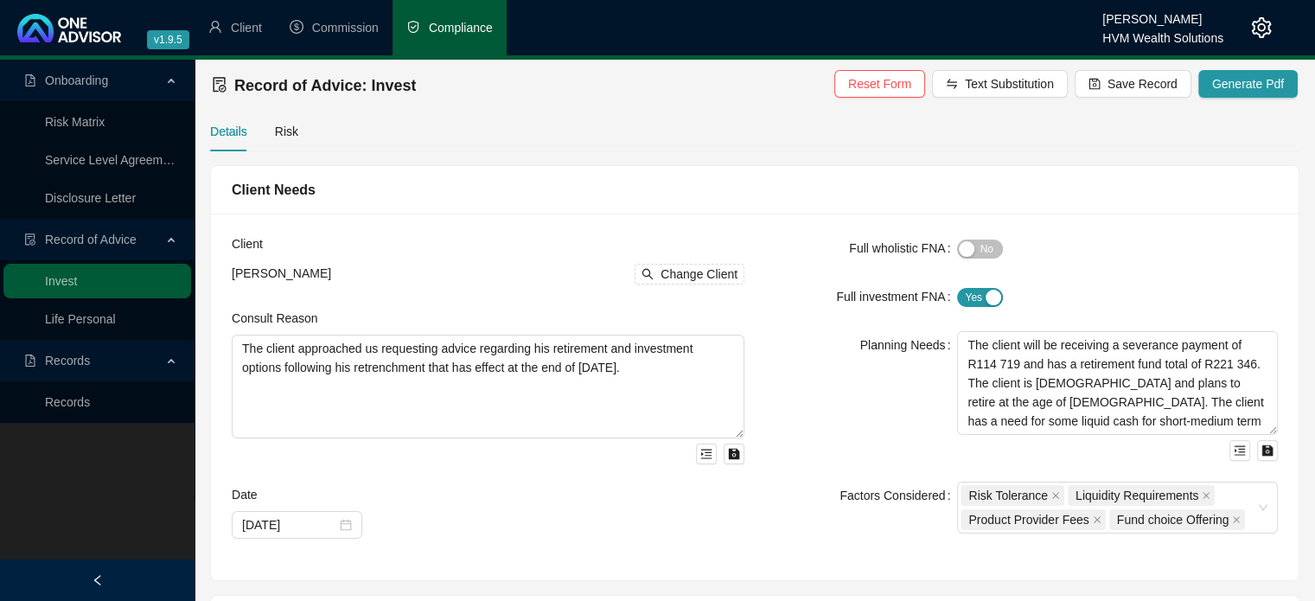
click at [812, 217] on div "Client [PERSON_NAME] Change Client Consult Reason The client approached us requ…" at bounding box center [754, 396] width 1087 height 366
click at [277, 124] on div "Risk" at bounding box center [286, 131] width 23 height 19
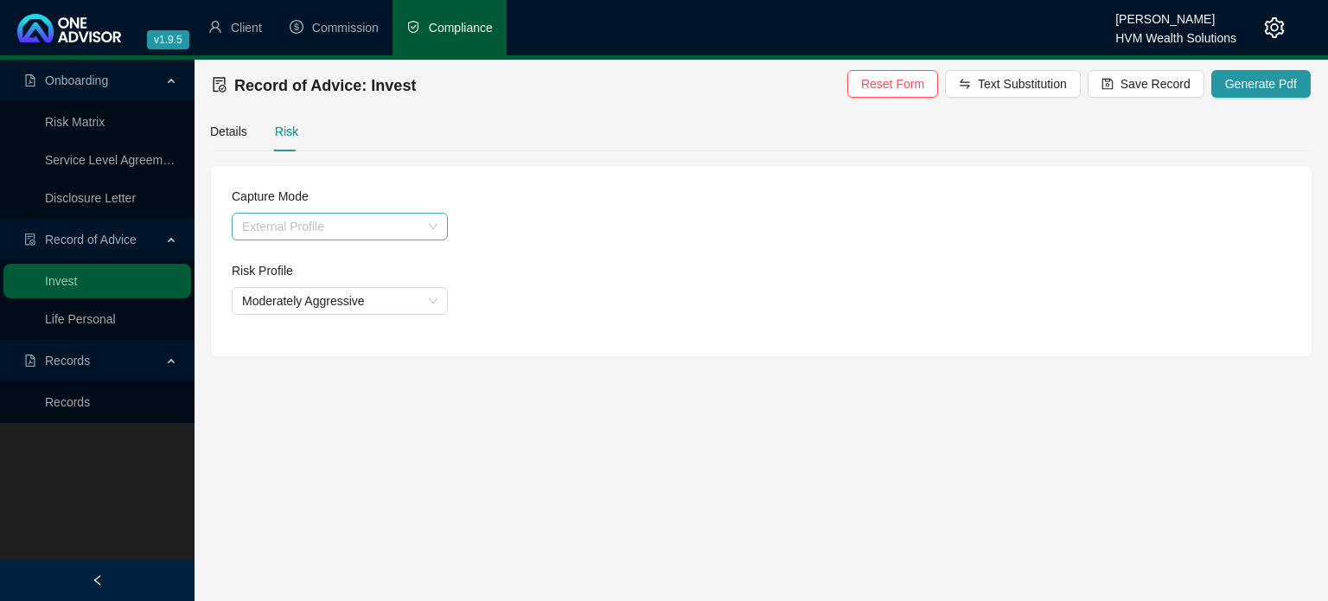
click at [375, 228] on span "External Profile" at bounding box center [339, 226] width 195 height 26
click at [242, 134] on div "Details" at bounding box center [228, 131] width 37 height 19
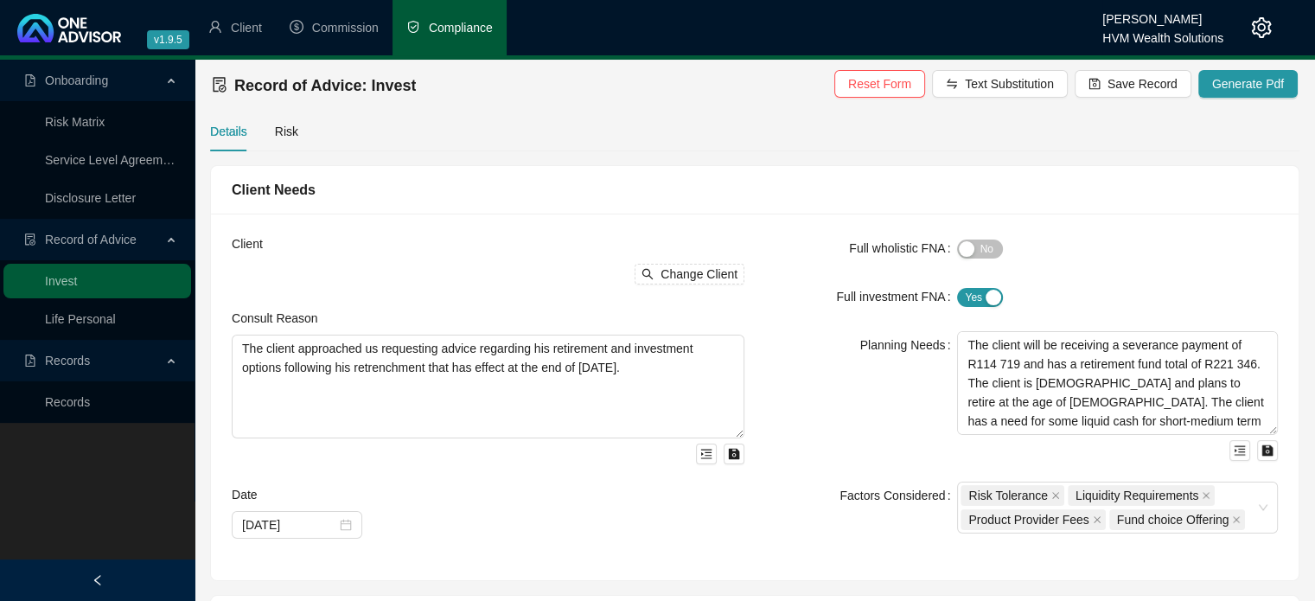
click at [771, 255] on div "Full wholistic FNA" at bounding box center [861, 248] width 192 height 28
click at [773, 210] on div "Client Needs" at bounding box center [754, 190] width 1087 height 48
click at [806, 303] on div "Full investment FNA" at bounding box center [861, 297] width 192 height 28
click at [802, 218] on div "Client [PERSON_NAME] Change Client Consult Reason The client approached us requ…" at bounding box center [754, 396] width 1087 height 366
click at [771, 231] on div "Client [PERSON_NAME] Change Client Consult Reason The client approached us requ…" at bounding box center [754, 396] width 1087 height 366
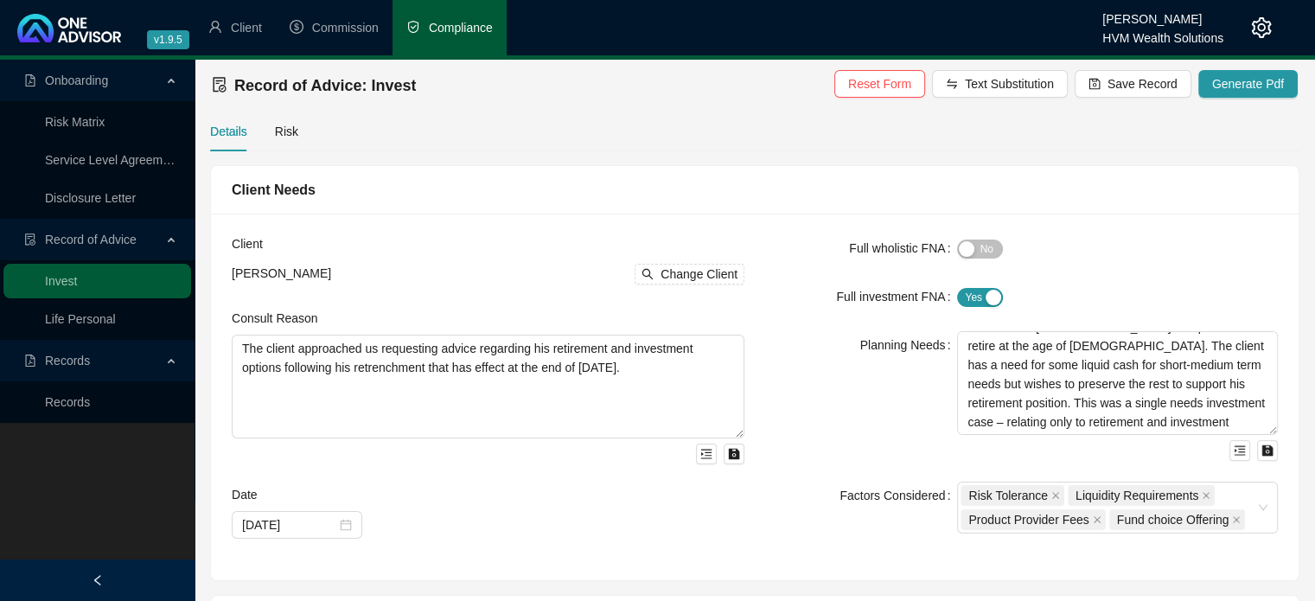
click at [812, 248] on div "Full wholistic FNA" at bounding box center [861, 248] width 192 height 28
click at [805, 194] on div "Client Needs" at bounding box center [755, 190] width 1046 height 22
click at [762, 220] on div "Client [PERSON_NAME] Change Client Consult Reason The client approached us requ…" at bounding box center [754, 396] width 1087 height 366
click at [768, 291] on div "Full investment FNA" at bounding box center [861, 297] width 192 height 28
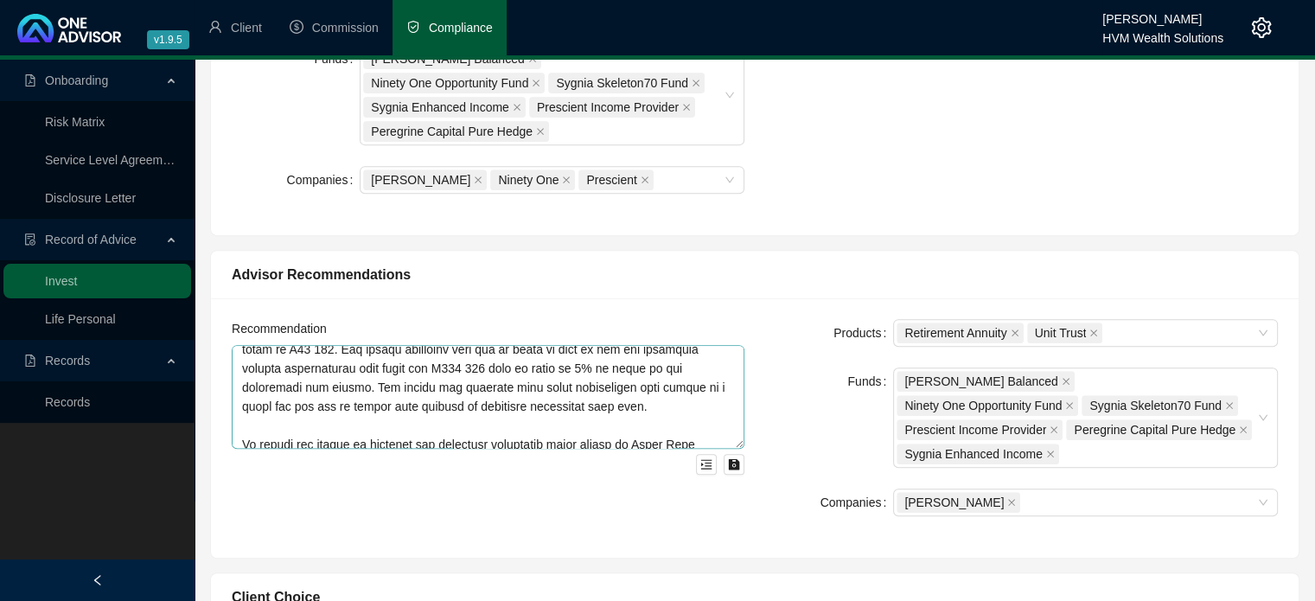
scroll to position [86, 0]
click at [334, 351] on textarea at bounding box center [488, 397] width 513 height 104
click at [417, 362] on textarea at bounding box center [488, 397] width 513 height 104
click at [404, 348] on textarea at bounding box center [488, 397] width 513 height 104
click at [411, 350] on textarea at bounding box center [488, 397] width 513 height 104
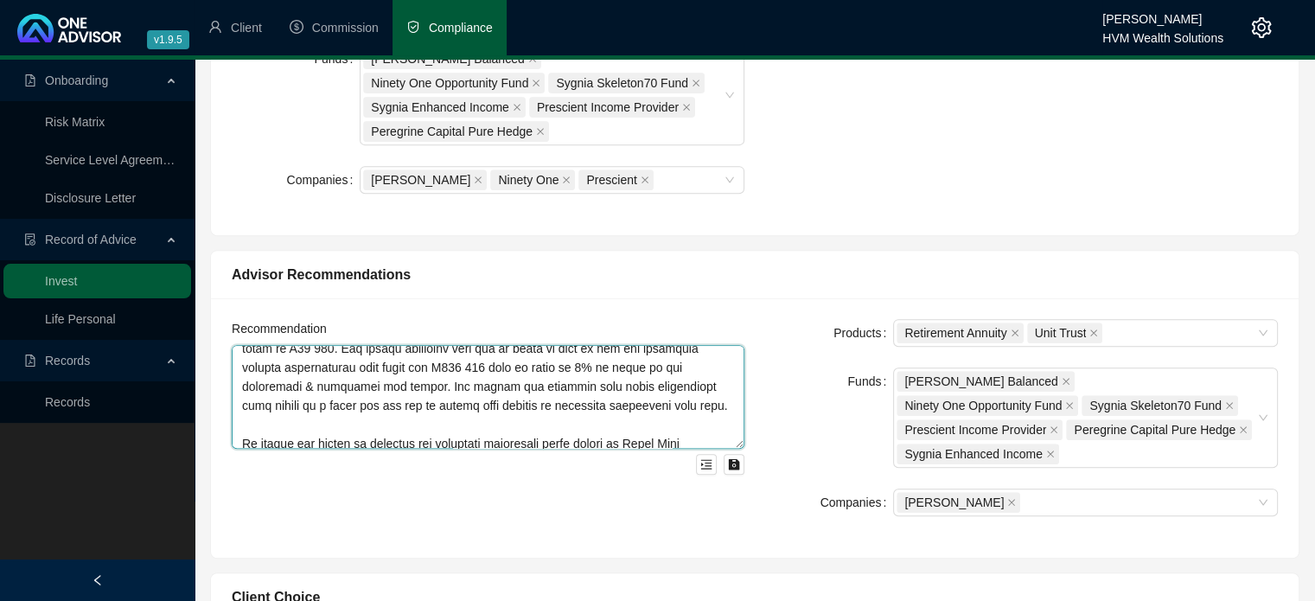
click at [404, 352] on textarea at bounding box center [488, 397] width 513 height 104
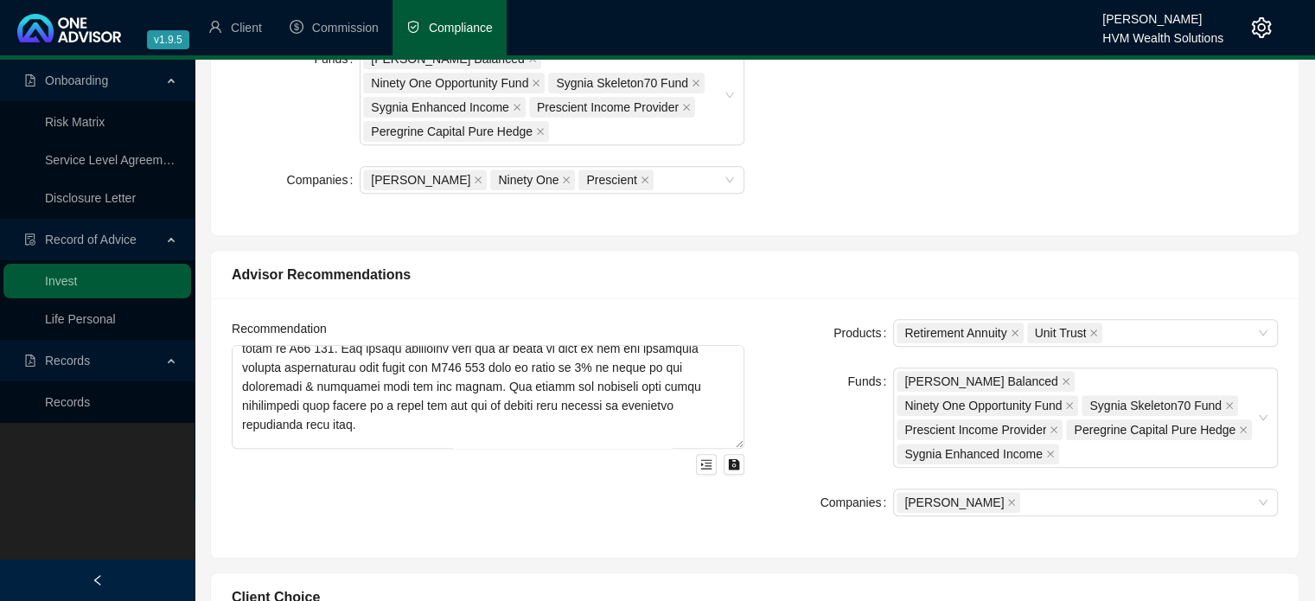
click at [872, 258] on div "Advisor Recommendations" at bounding box center [754, 275] width 1087 height 48
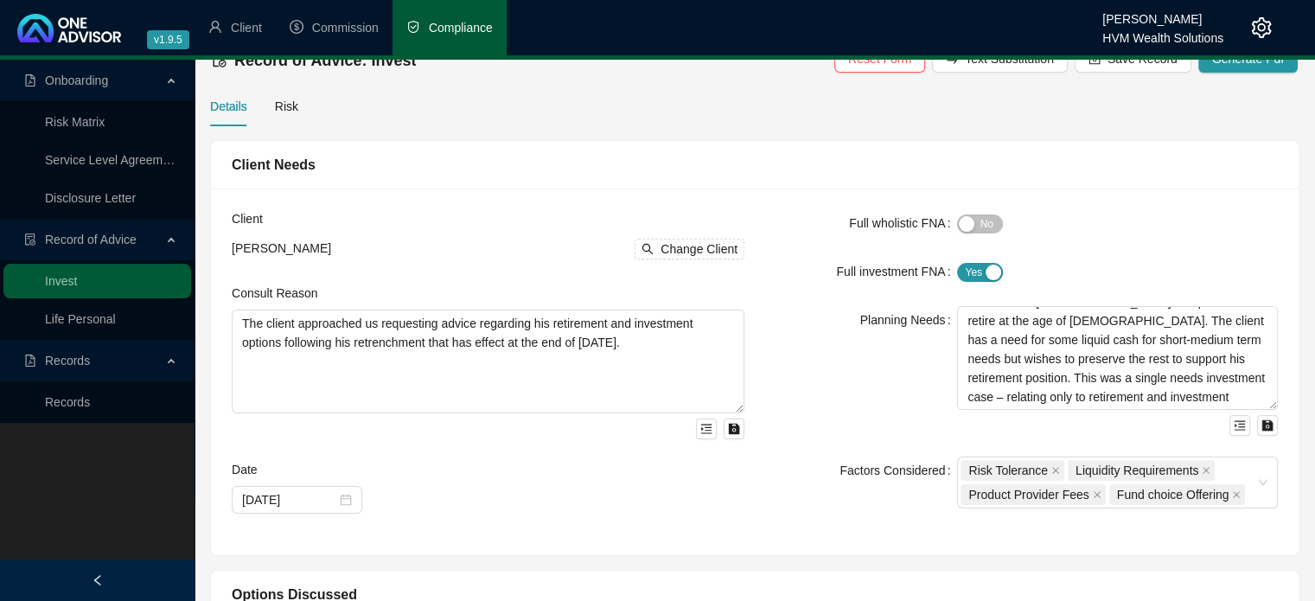
scroll to position [0, 0]
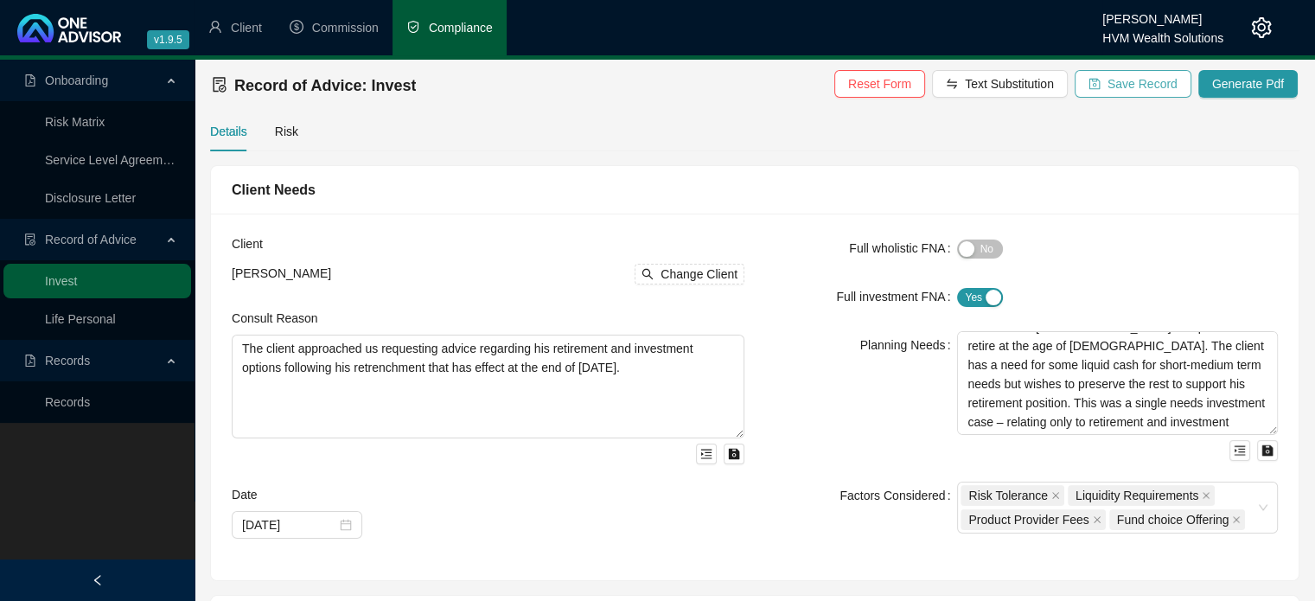
click at [1128, 86] on span "Save Record" at bounding box center [1142, 83] width 70 height 19
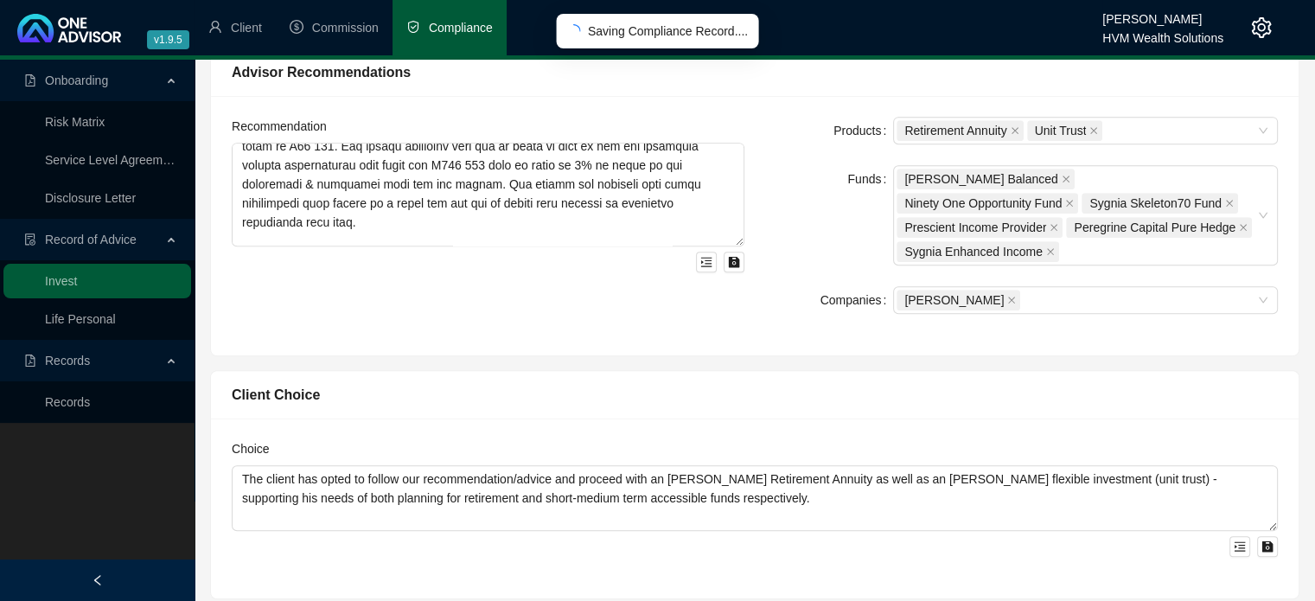
scroll to position [864, 0]
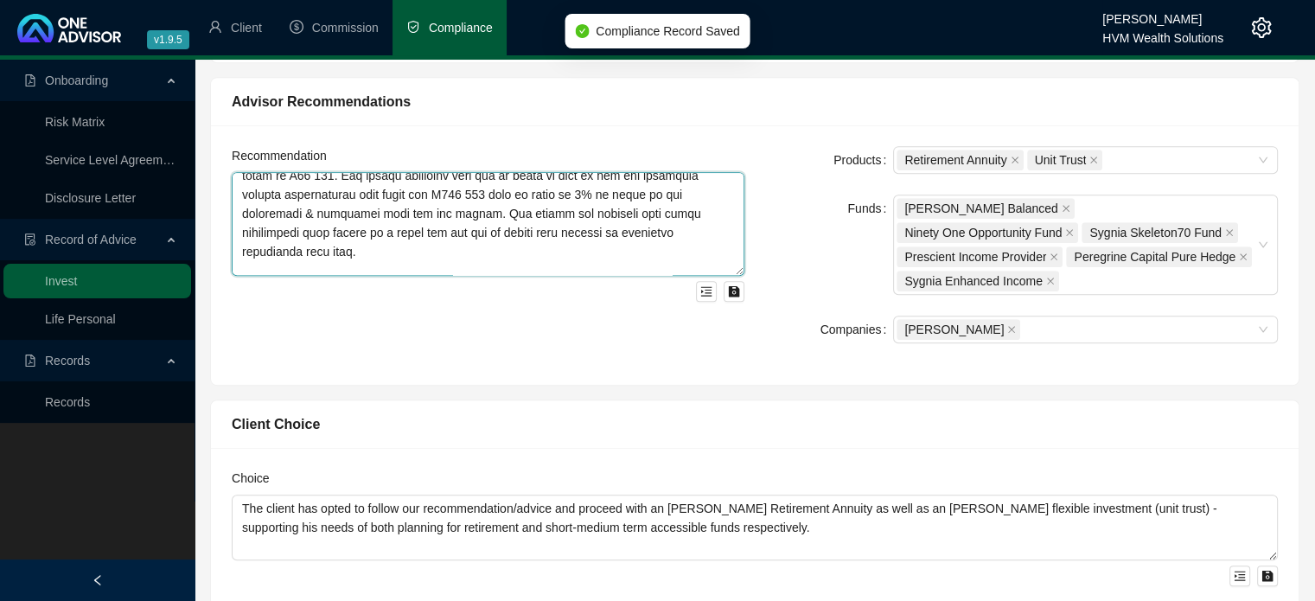
click at [491, 223] on textarea at bounding box center [488, 224] width 513 height 104
click at [719, 203] on textarea at bounding box center [488, 224] width 513 height 104
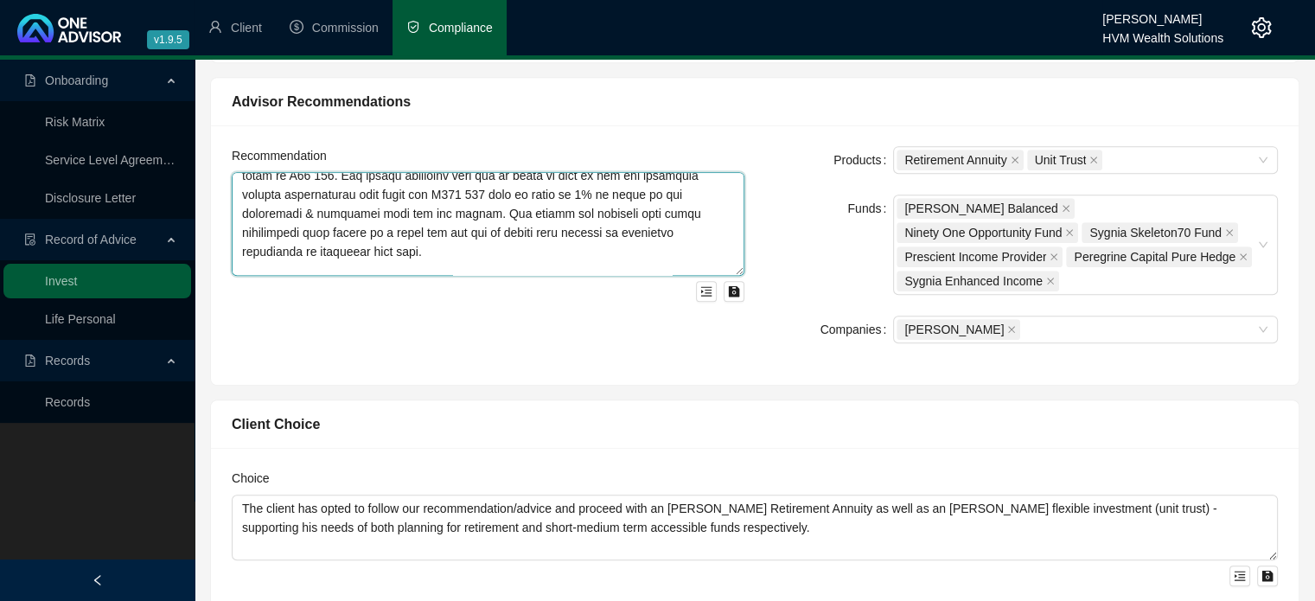
type textarea "Lor ipsum dolorsitam conse adipiscin el S981 260, doeius temp inci U914 024 lab…"
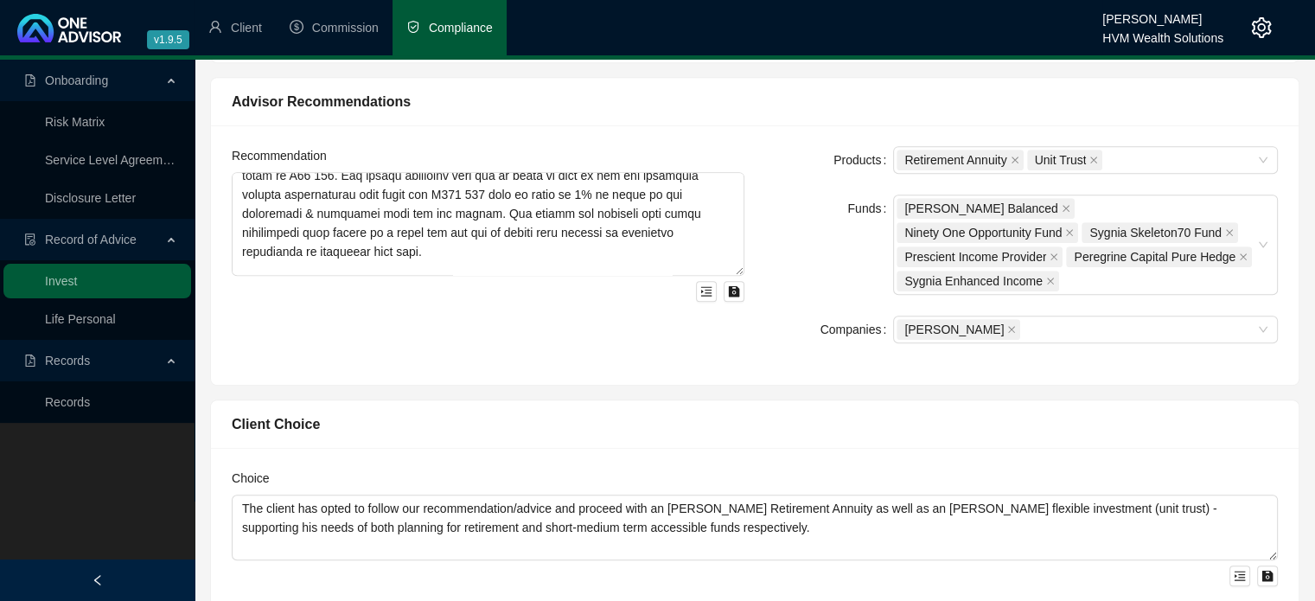
click at [795, 208] on div "Funds" at bounding box center [829, 244] width 128 height 100
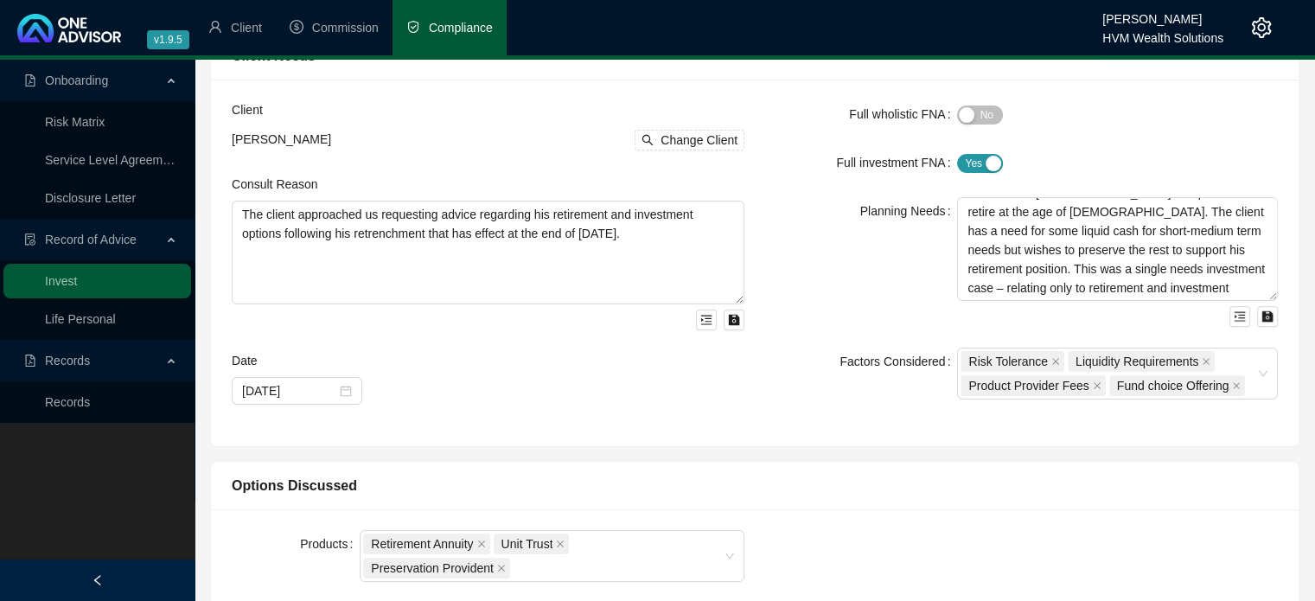
scroll to position [0, 0]
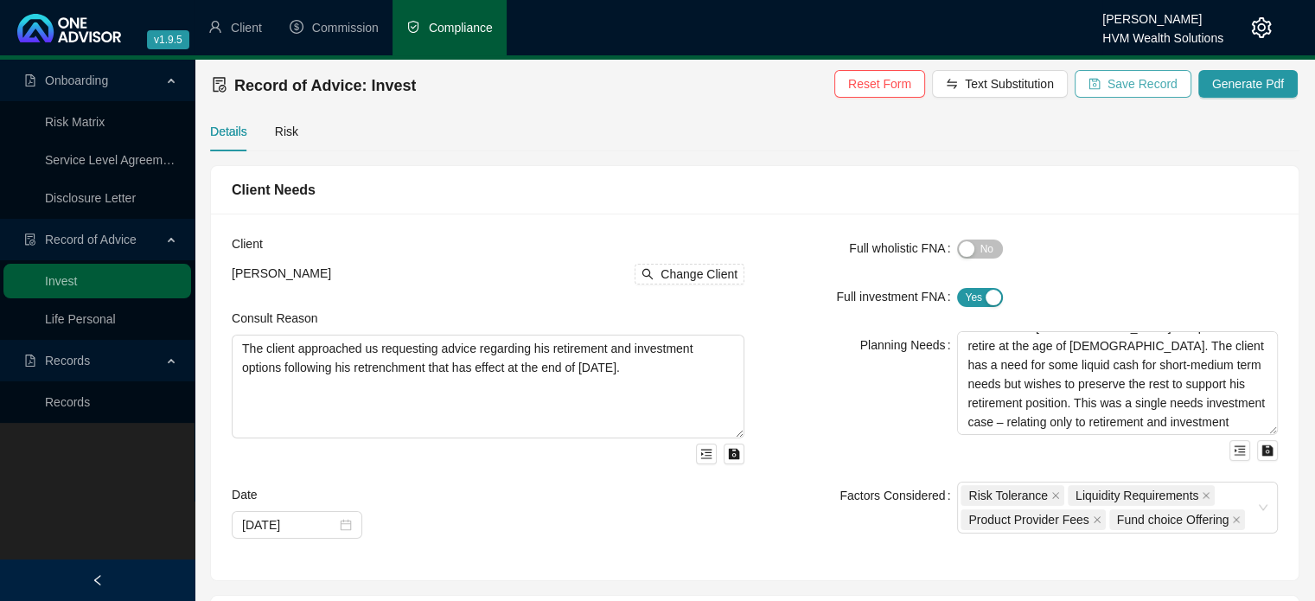
click at [1118, 86] on span "Save Record" at bounding box center [1142, 83] width 70 height 19
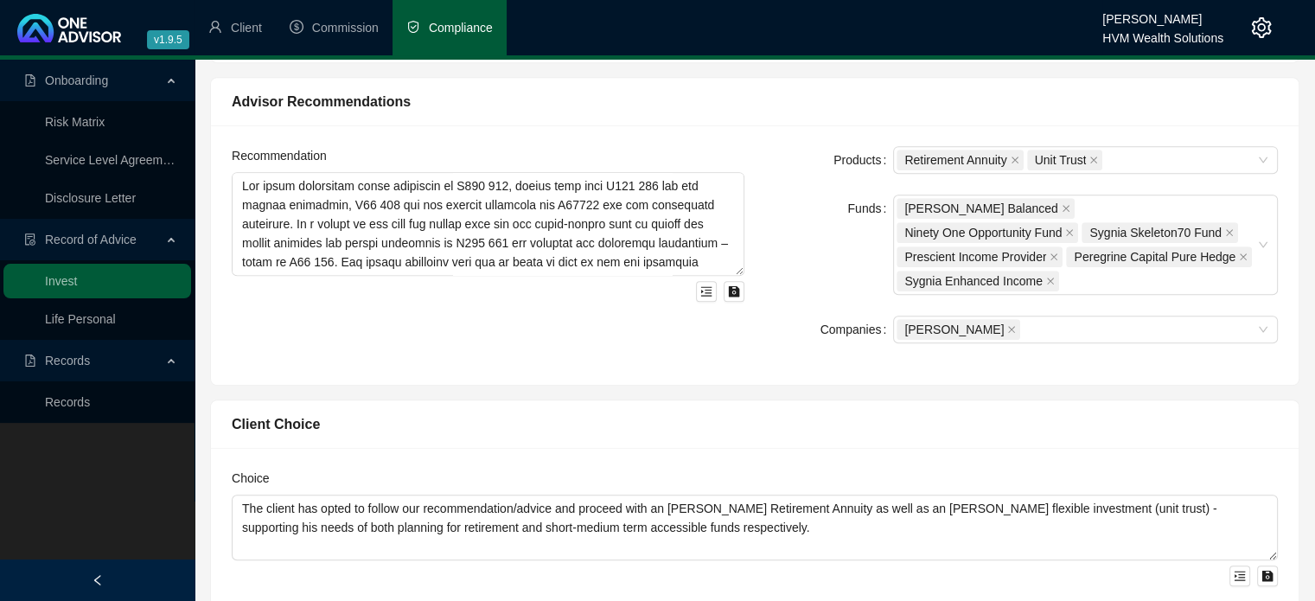
click at [769, 195] on div "Funds" at bounding box center [829, 244] width 128 height 100
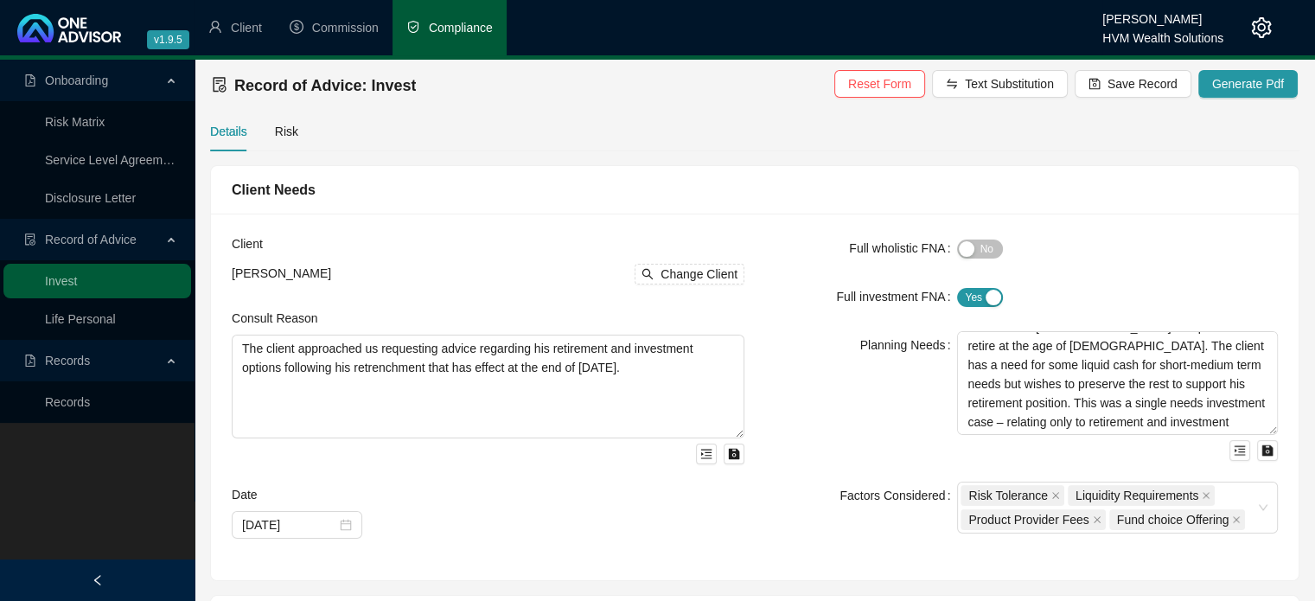
click at [793, 244] on div "Full wholistic FNA" at bounding box center [861, 248] width 192 height 28
click at [780, 283] on div "Full investment FNA" at bounding box center [861, 297] width 192 height 28
click at [781, 266] on form "Full wholistic FNA Yes No Full investment FNA Yes No Planning Needs The client …" at bounding box center [1021, 383] width 513 height 299
click at [767, 231] on div "Client [PERSON_NAME] Change Client Consult Reason The client approached us requ…" at bounding box center [754, 396] width 1087 height 366
click at [809, 347] on div "Planning Needs" at bounding box center [861, 396] width 192 height 130
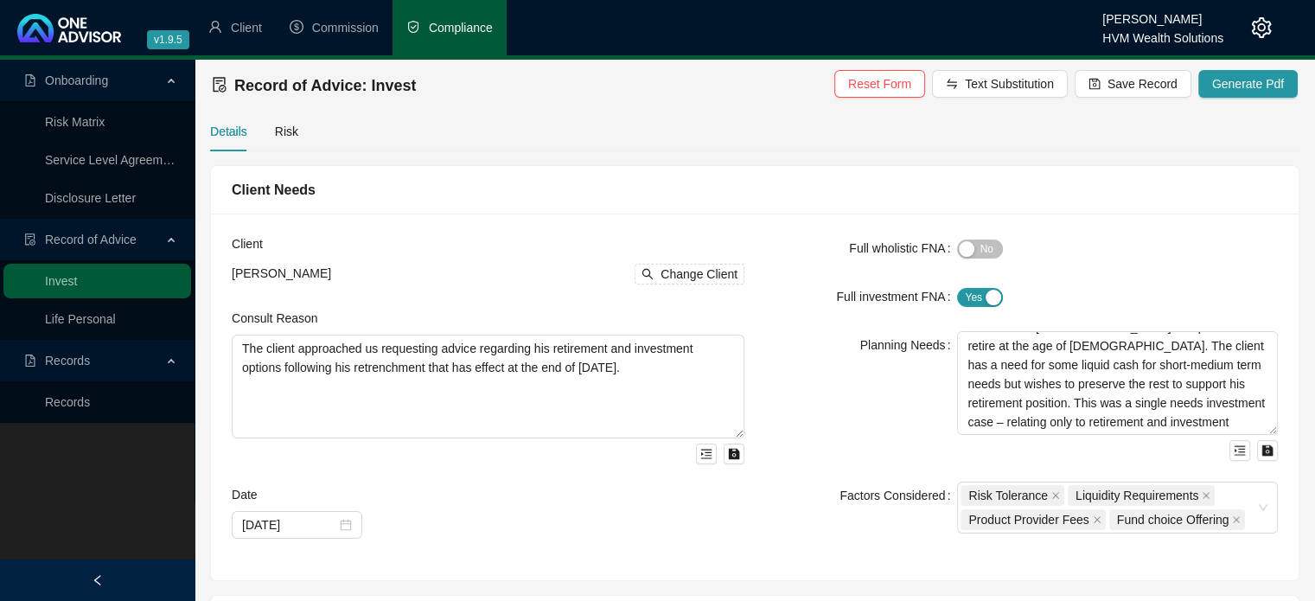
click at [771, 271] on form "Full wholistic FNA Yes No Full investment FNA Yes No Planning Needs The client …" at bounding box center [1021, 383] width 513 height 299
click at [793, 285] on div "Full investment FNA" at bounding box center [861, 297] width 192 height 28
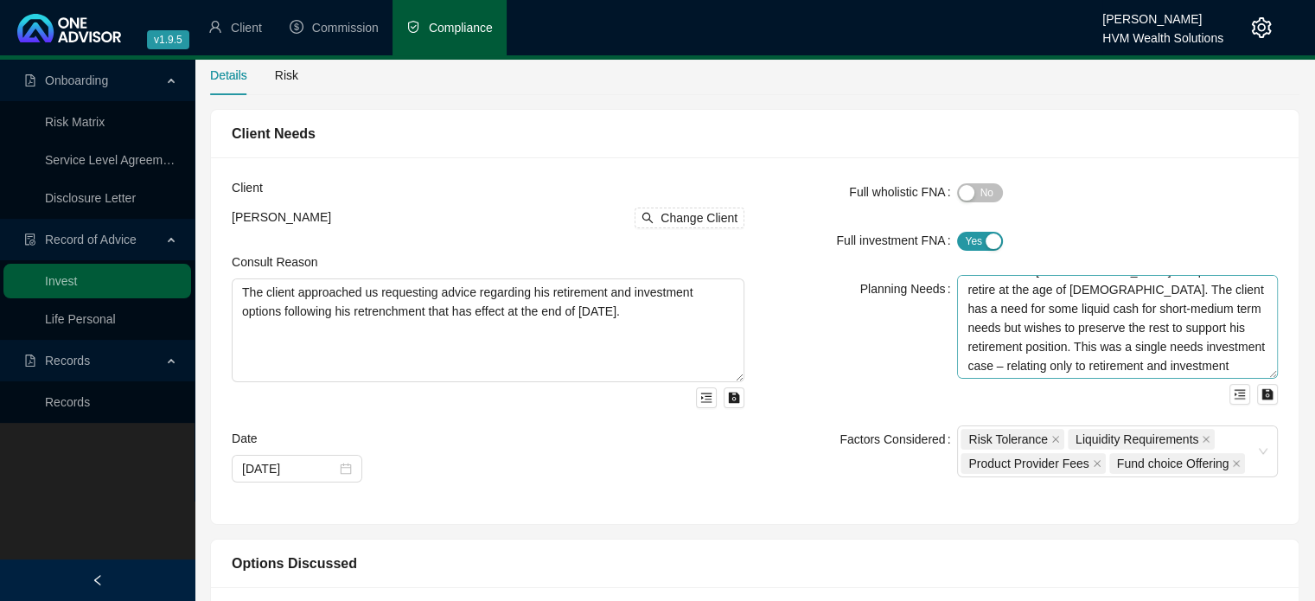
scroll to position [86, 0]
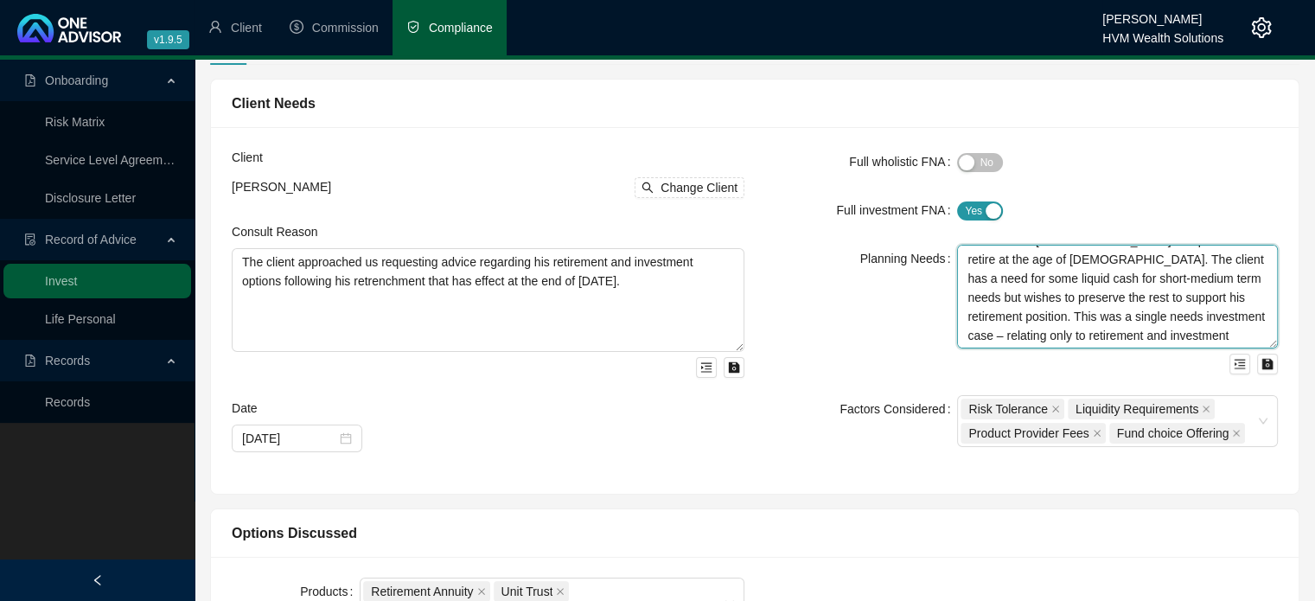
click at [1244, 297] on textarea "The client will be receiving a severance payment of R114 719 and has a retireme…" at bounding box center [1117, 297] width 321 height 104
type textarea "The client will be receiving a severance payment of R114 719 and has a retireme…"
click at [818, 335] on div "Planning Needs" at bounding box center [861, 310] width 192 height 130
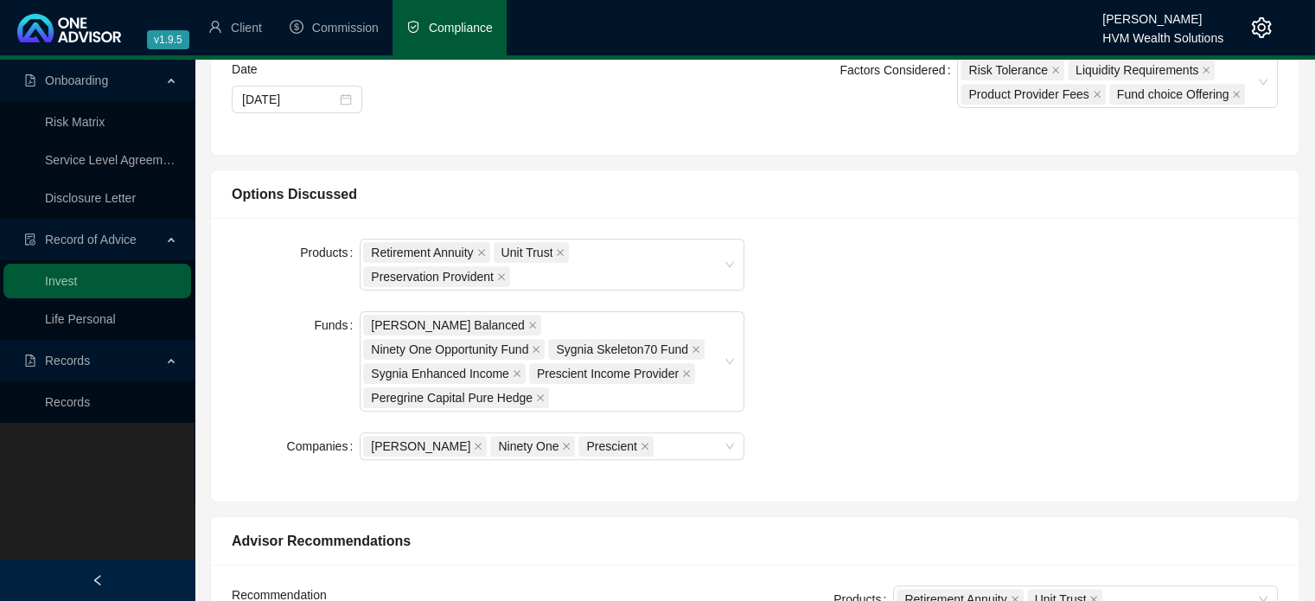
scroll to position [605, 0]
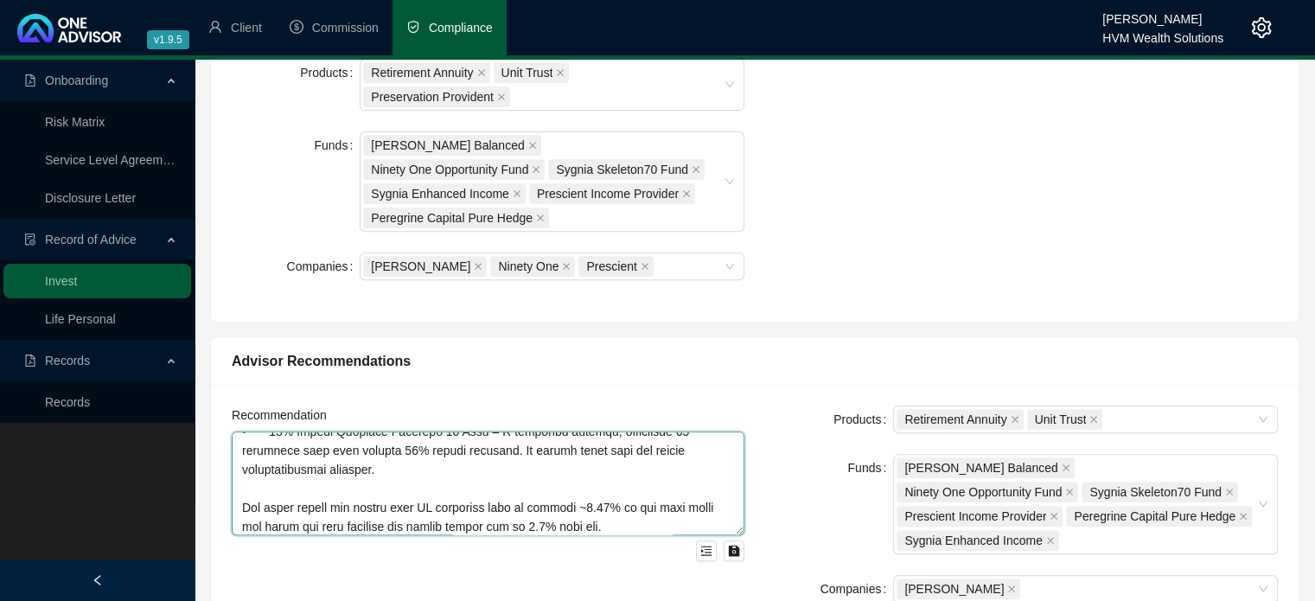
click at [589, 491] on textarea at bounding box center [488, 483] width 513 height 104
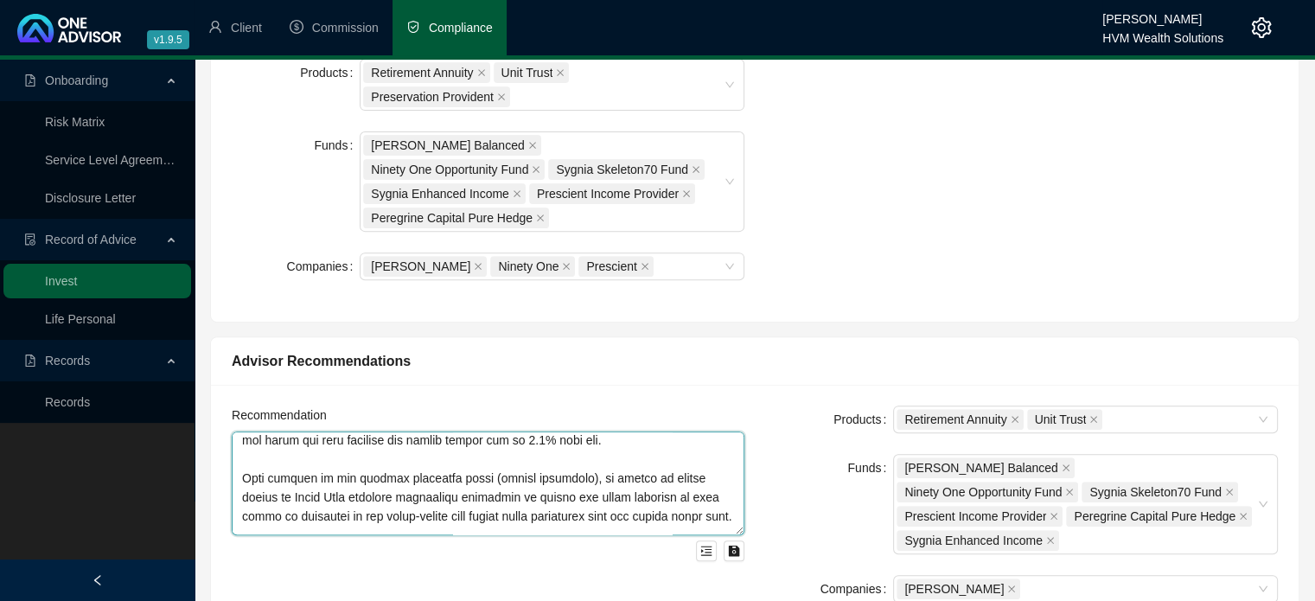
scroll to position [518, 0]
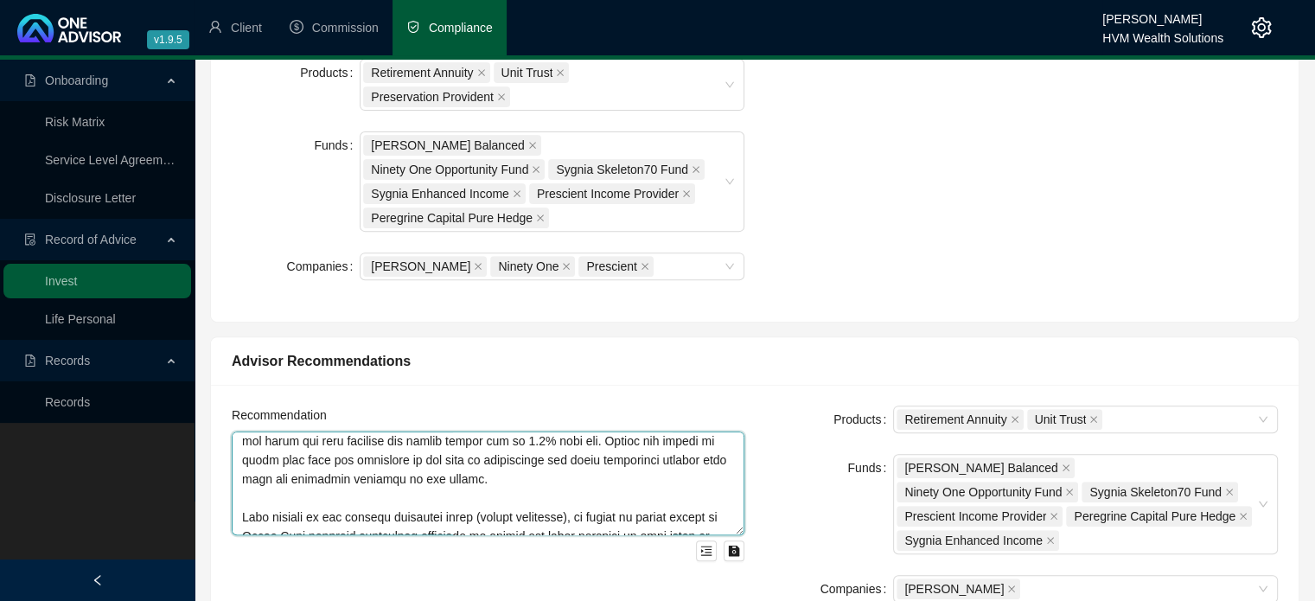
click at [532, 447] on textarea at bounding box center [488, 483] width 513 height 104
click at [517, 445] on textarea at bounding box center [488, 483] width 513 height 104
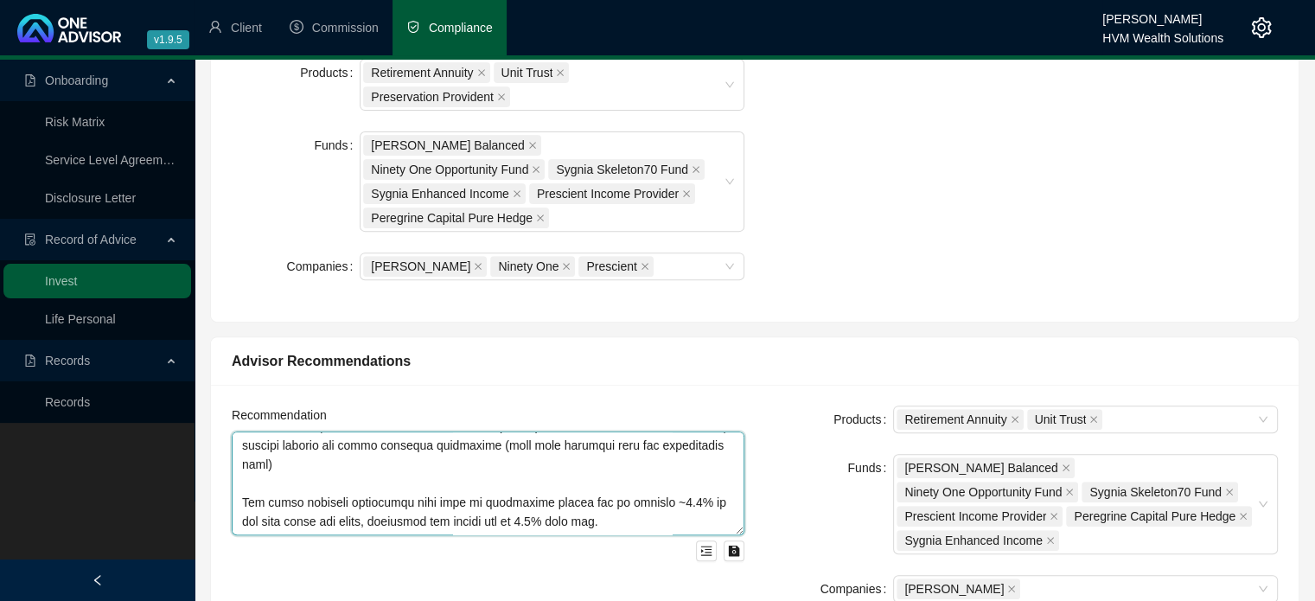
scroll to position [0, 0]
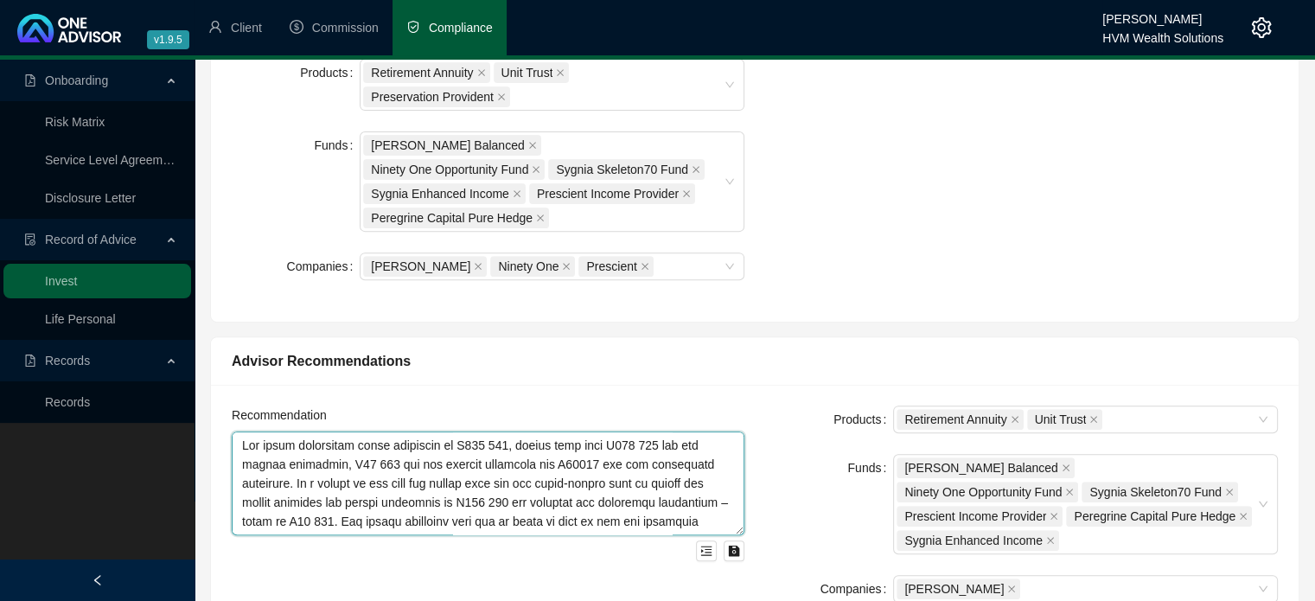
type textarea "Lor ipsum dolorsitam conse adipiscin el S981 260, doeius temp inci U914 024 lab…"
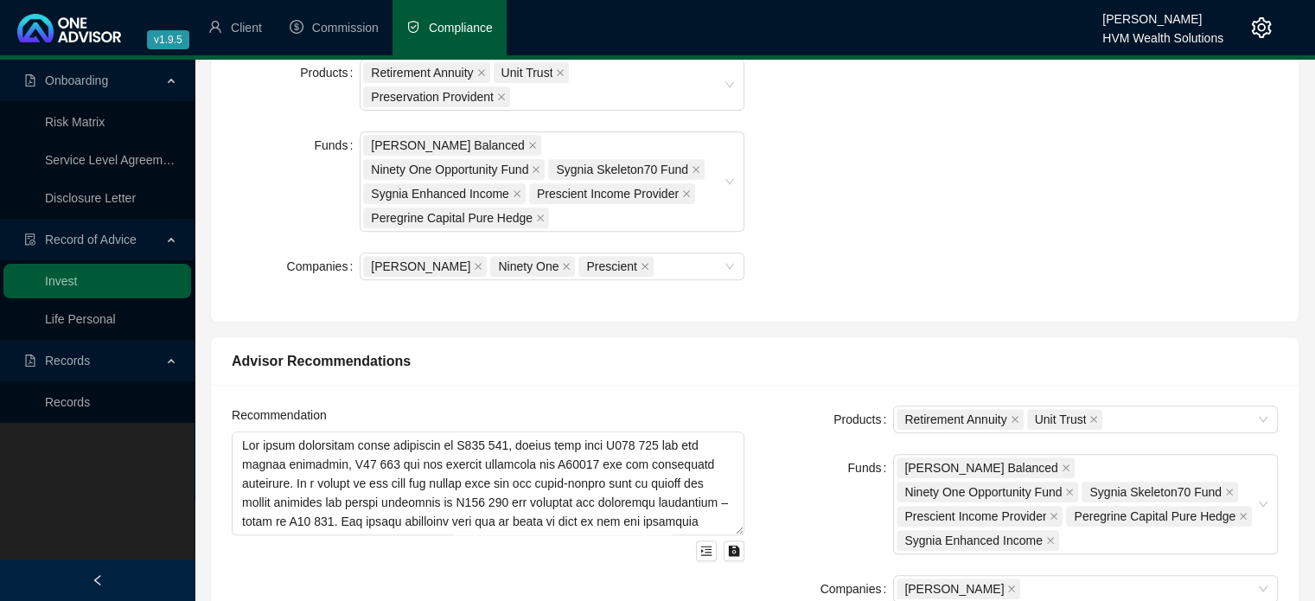
click at [844, 385] on div "Recommendation Products Retirement Annuity Unit Trust Funds [PERSON_NAME] Balan…" at bounding box center [754, 514] width 1087 height 259
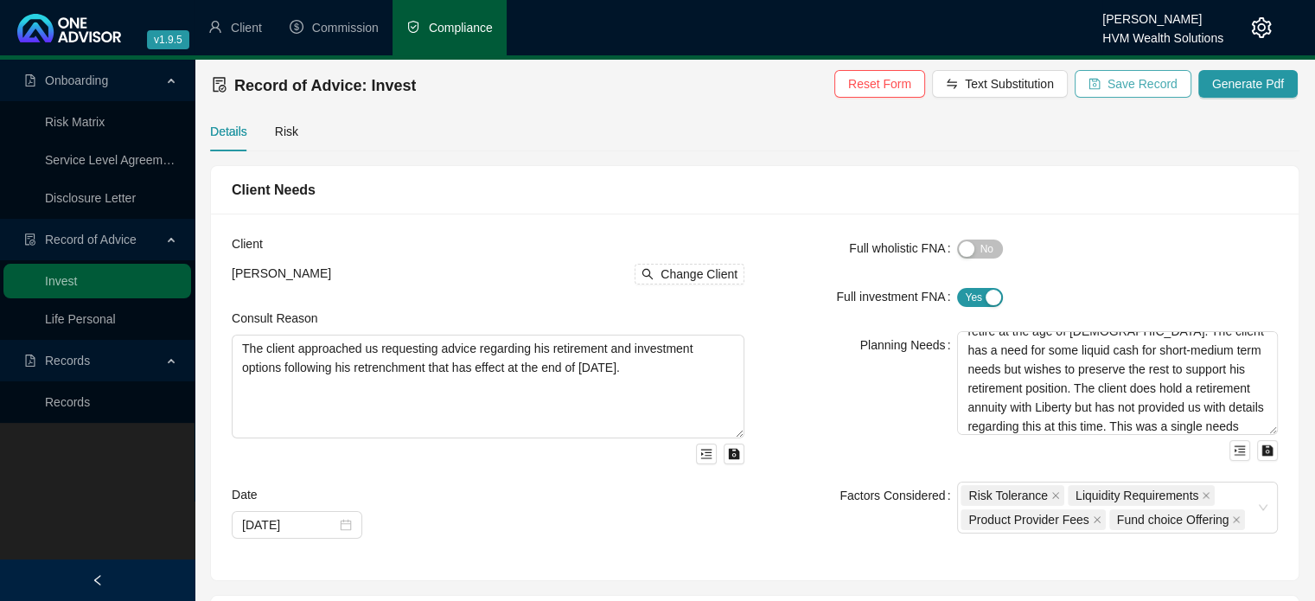
click at [1177, 85] on span "Save Record" at bounding box center [1142, 83] width 70 height 19
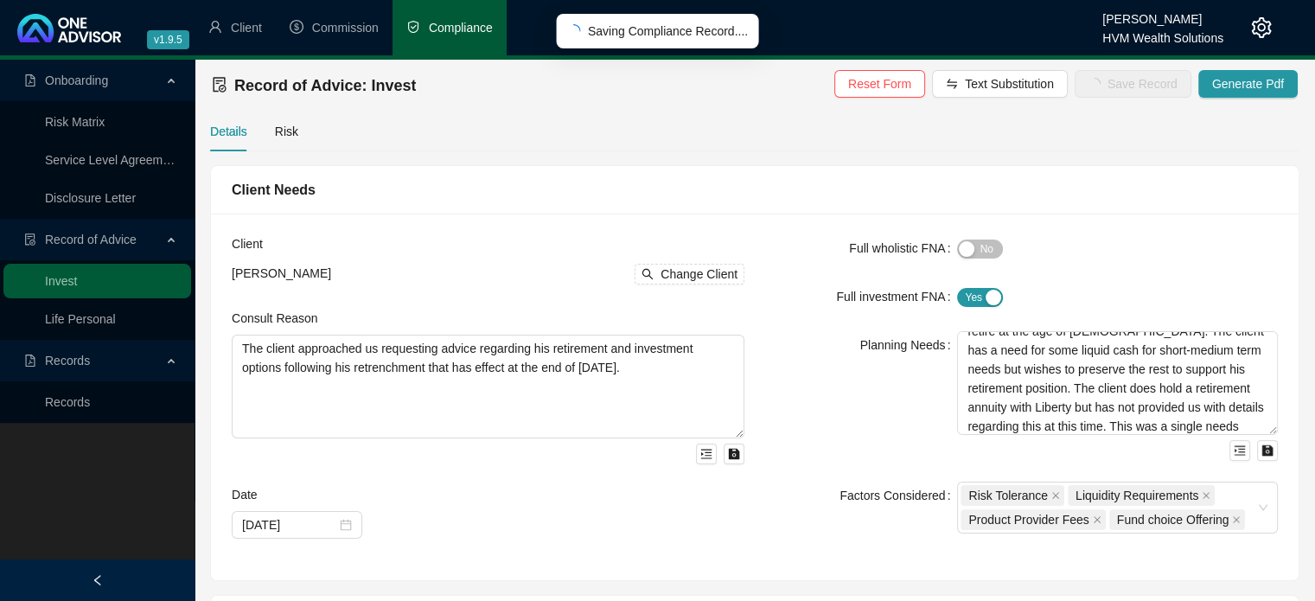
click at [1133, 232] on div "Client [PERSON_NAME] Change Client Consult Reason The client approached us requ…" at bounding box center [754, 396] width 1087 height 366
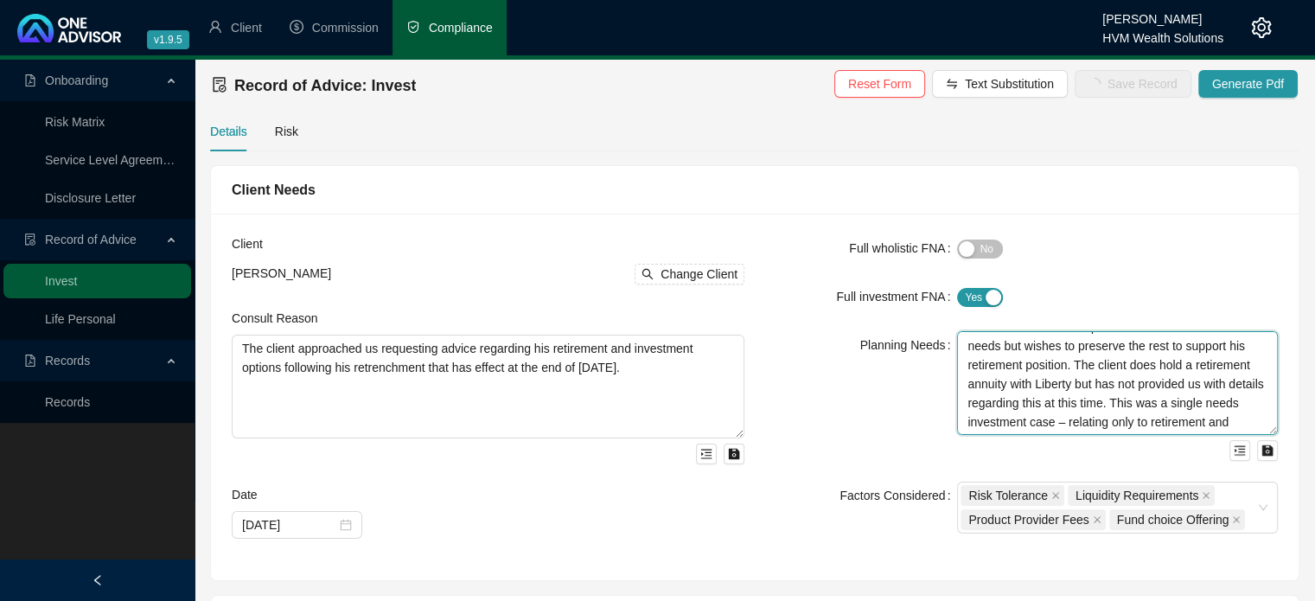
click at [1021, 404] on textarea "The client will be receiving a severance payment of R114 719 and has a retireme…" at bounding box center [1117, 383] width 321 height 104
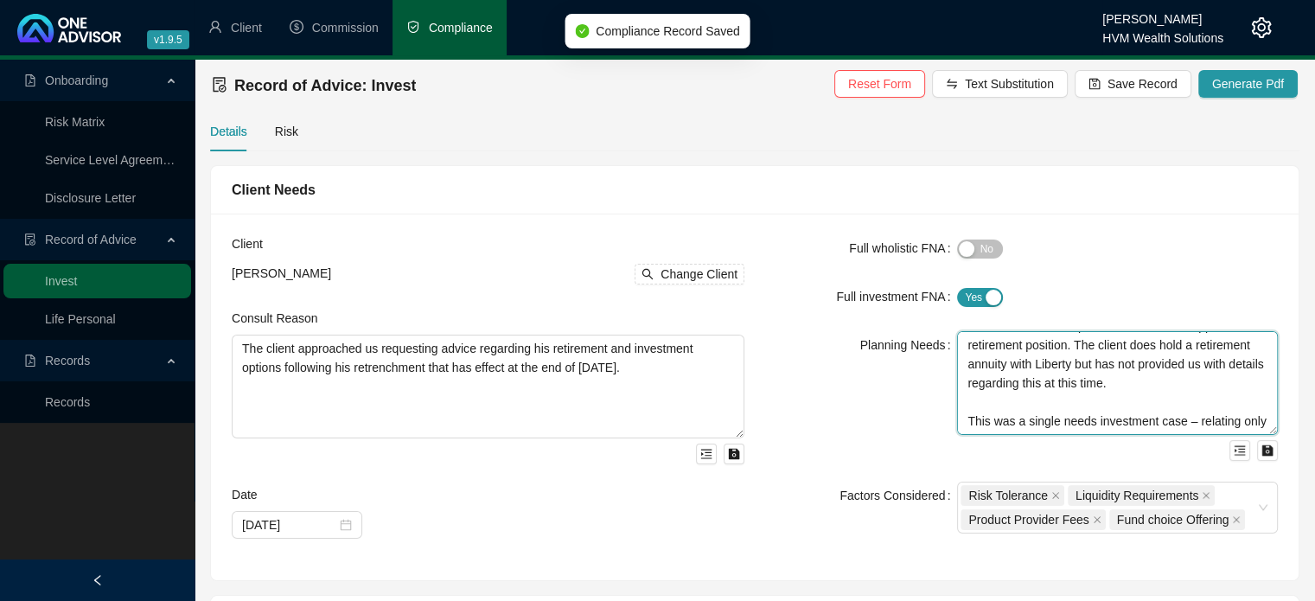
scroll to position [132, 0]
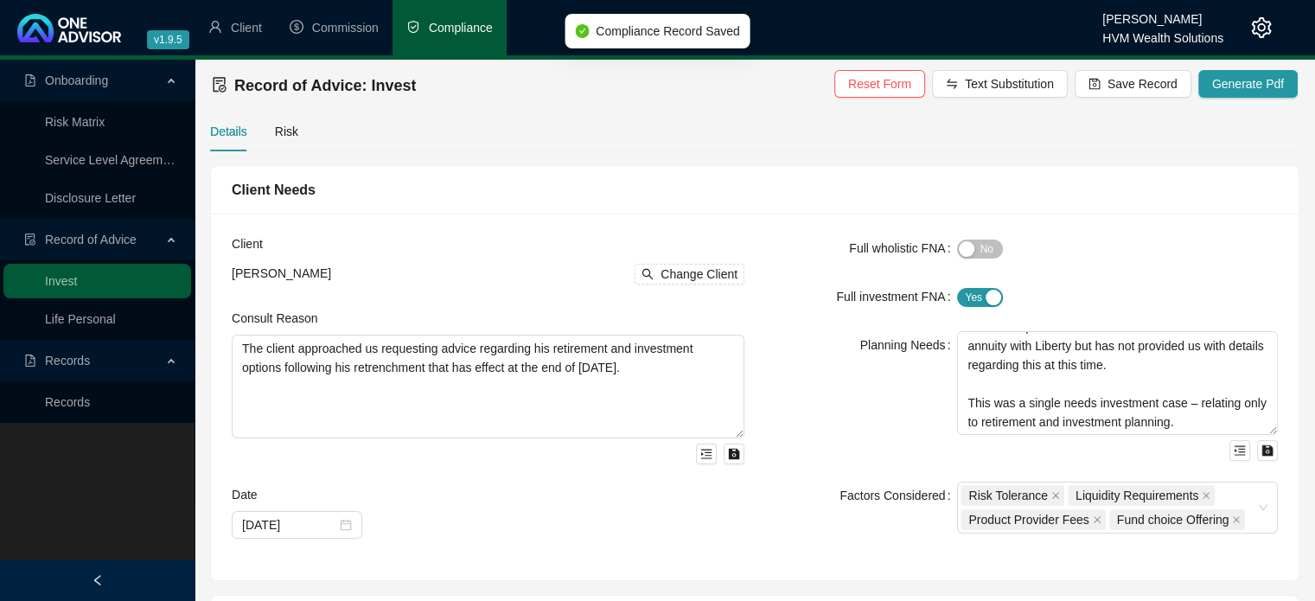
click at [1124, 249] on div "Yes No" at bounding box center [1117, 248] width 321 height 20
click at [1124, 81] on span "Save Record" at bounding box center [1142, 83] width 70 height 19
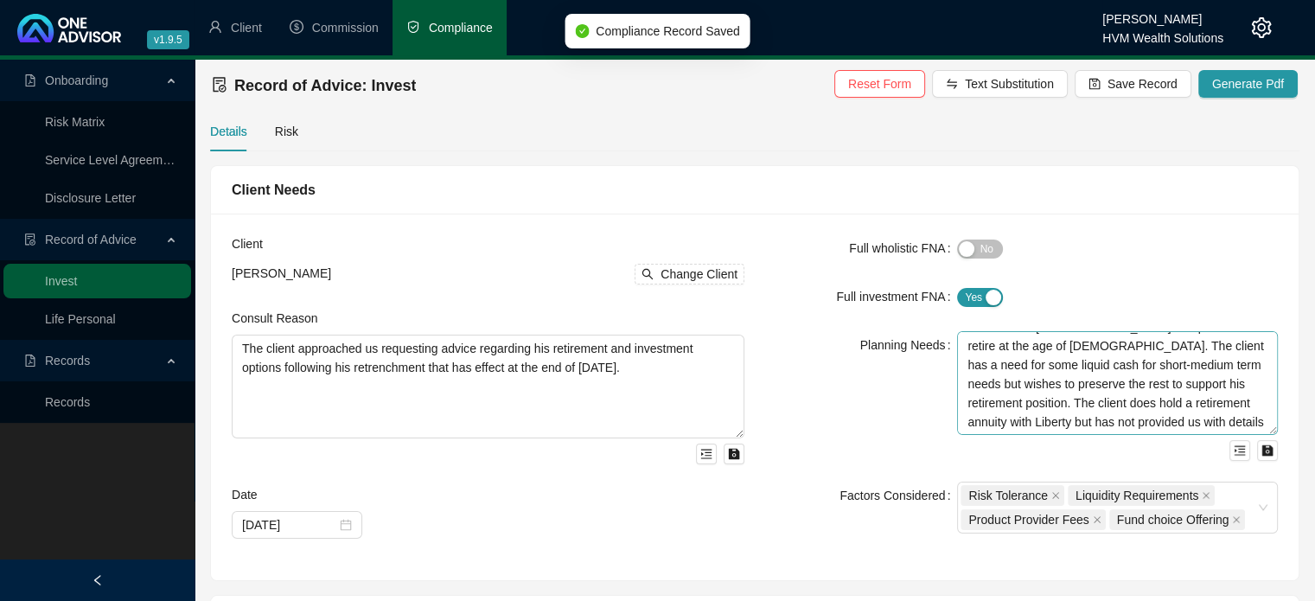
scroll to position [86, 0]
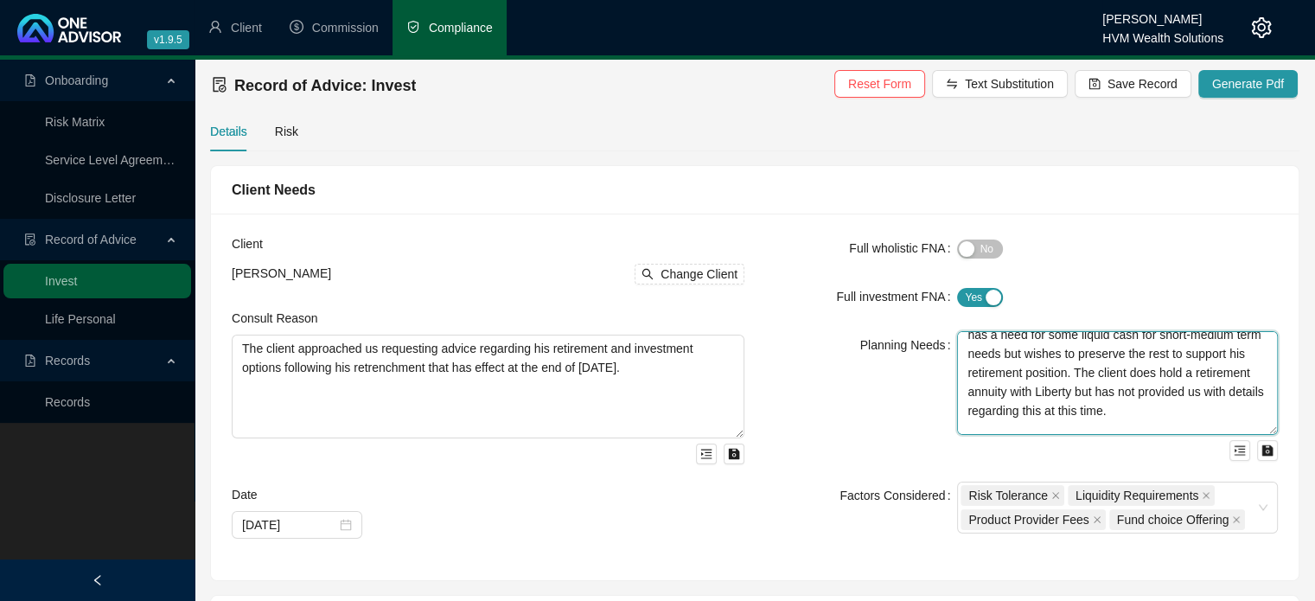
click at [1084, 372] on textarea "The client will be receiving a severance payment of R114 719 and has a retireme…" at bounding box center [1117, 383] width 321 height 104
click at [1061, 407] on textarea "The client will be receiving a severance payment of R114 719 and has a retireme…" at bounding box center [1117, 383] width 321 height 104
click at [1215, 391] on textarea "The client will be receiving a severance payment of R114 719 and has a retireme…" at bounding box center [1117, 383] width 321 height 104
click at [1233, 395] on textarea "The client will be receiving a severance payment of R114 719 and has a retireme…" at bounding box center [1117, 383] width 321 height 104
type textarea "The client will be receiving a severance payment of R114 719 and has a retireme…"
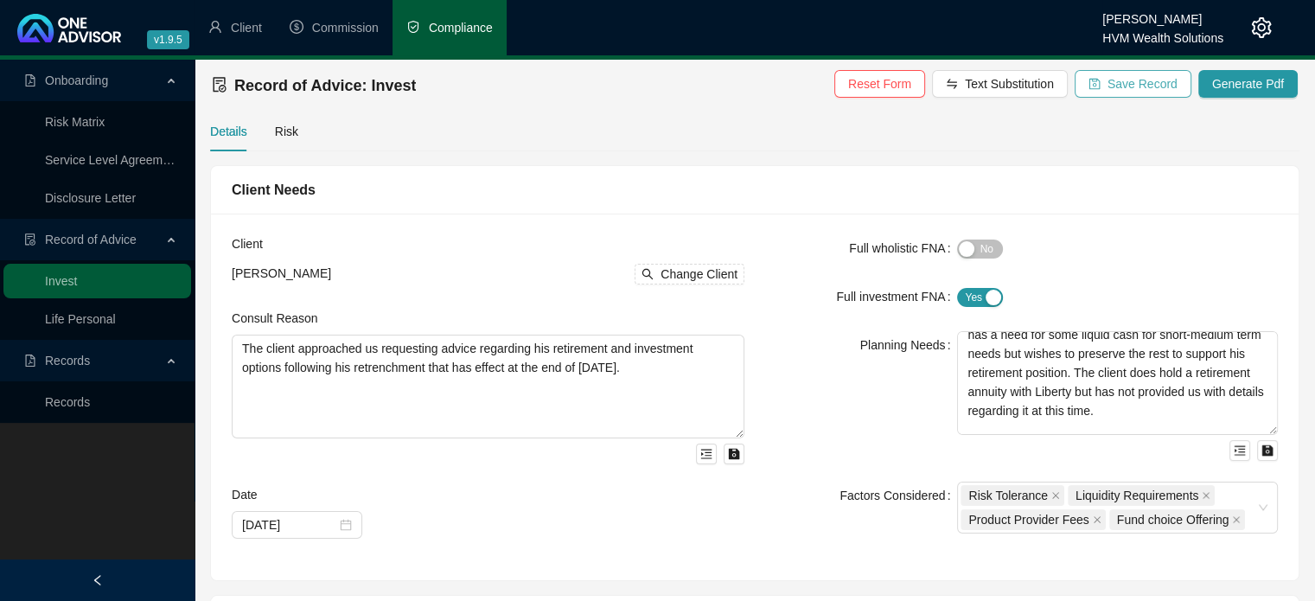
click at [1142, 89] on span "Save Record" at bounding box center [1142, 83] width 70 height 19
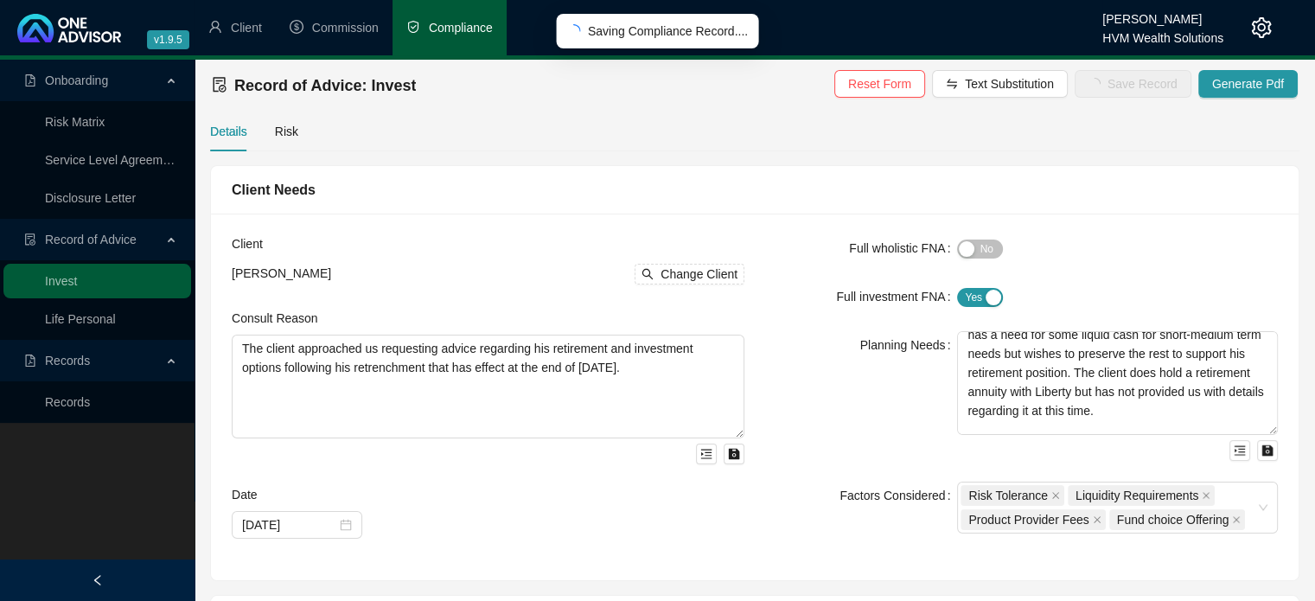
click at [1137, 223] on div "Client [PERSON_NAME] Change Client Consult Reason The client approached us requ…" at bounding box center [754, 396] width 1087 height 366
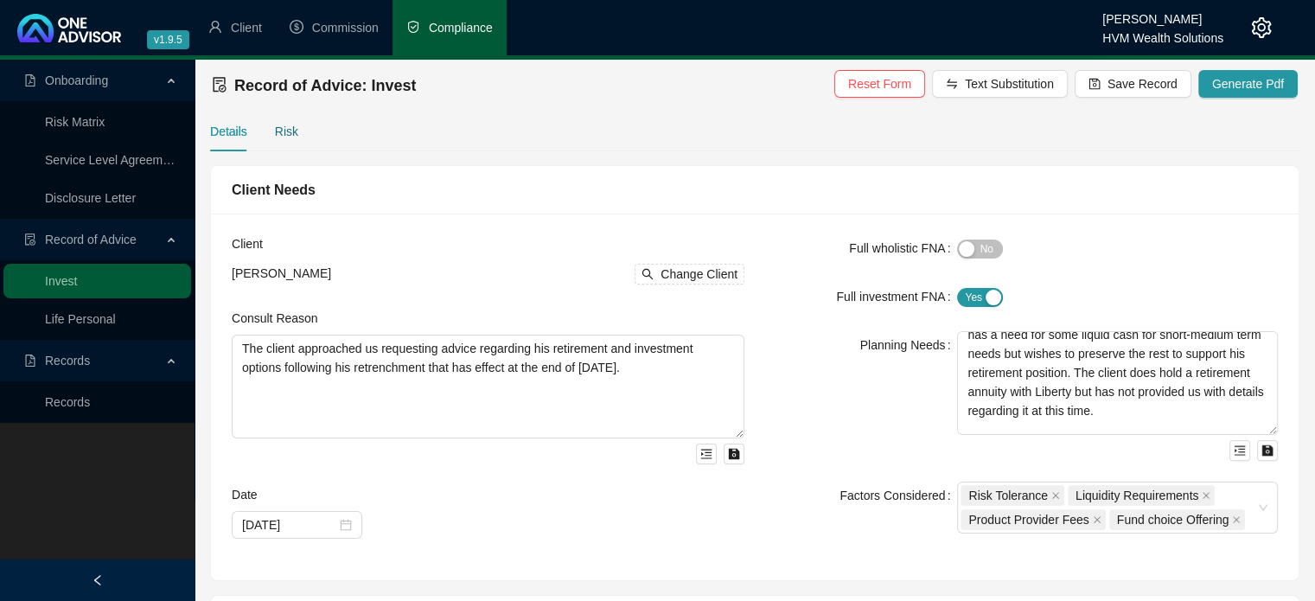
click at [287, 140] on div "Risk" at bounding box center [286, 131] width 23 height 19
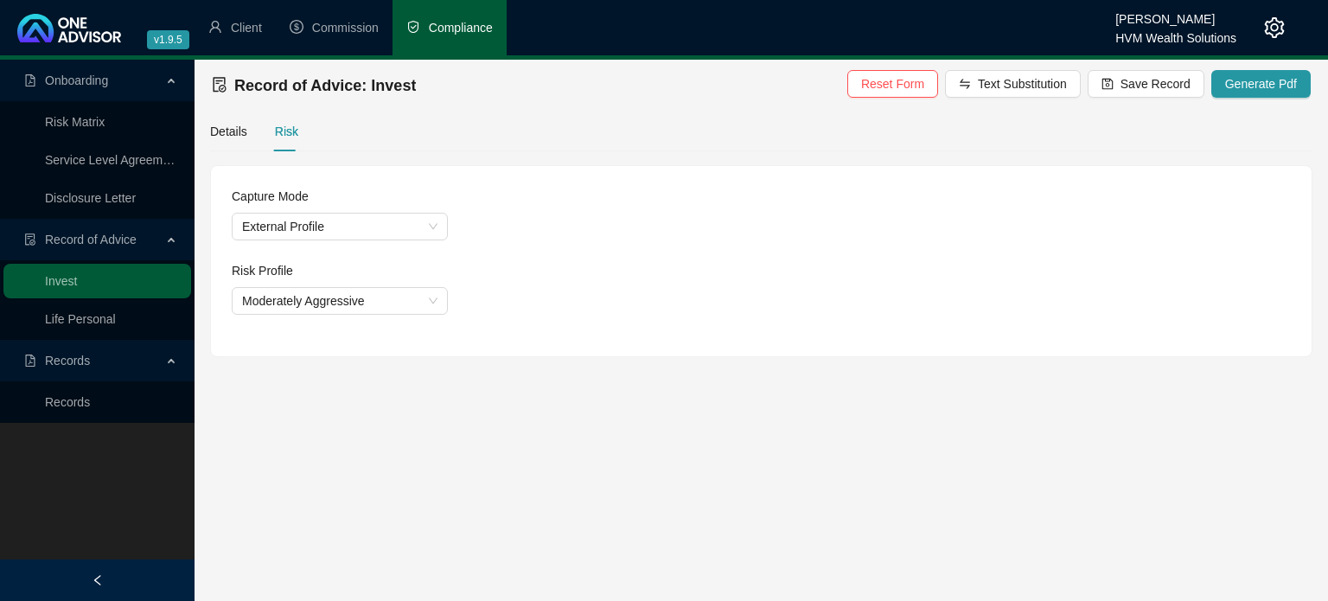
click at [246, 137] on div "Details Risk" at bounding box center [254, 131] width 88 height 40
click at [241, 135] on div "Details" at bounding box center [228, 131] width 37 height 19
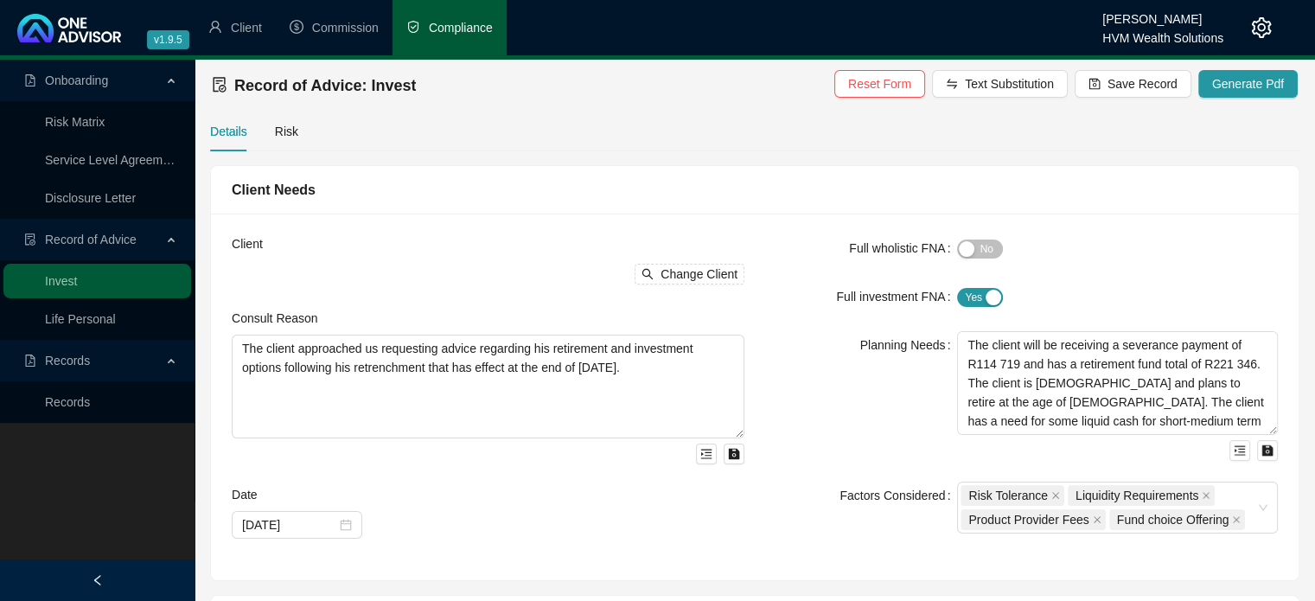
click at [917, 374] on div "Planning Needs" at bounding box center [861, 396] width 192 height 130
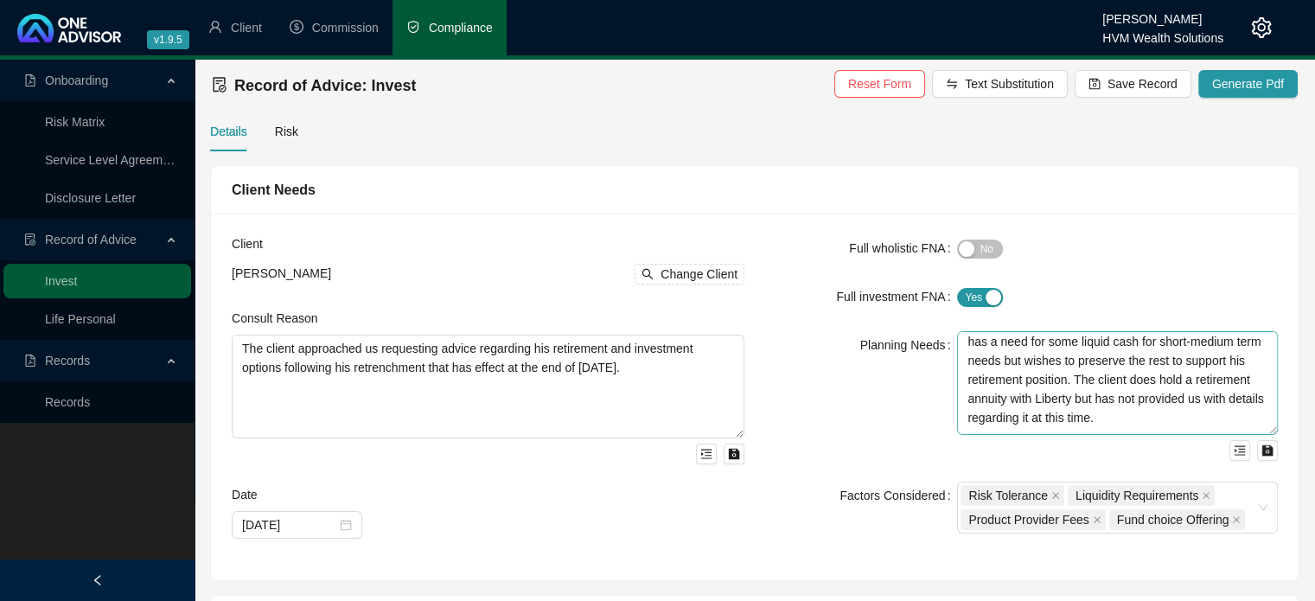
scroll to position [0, 0]
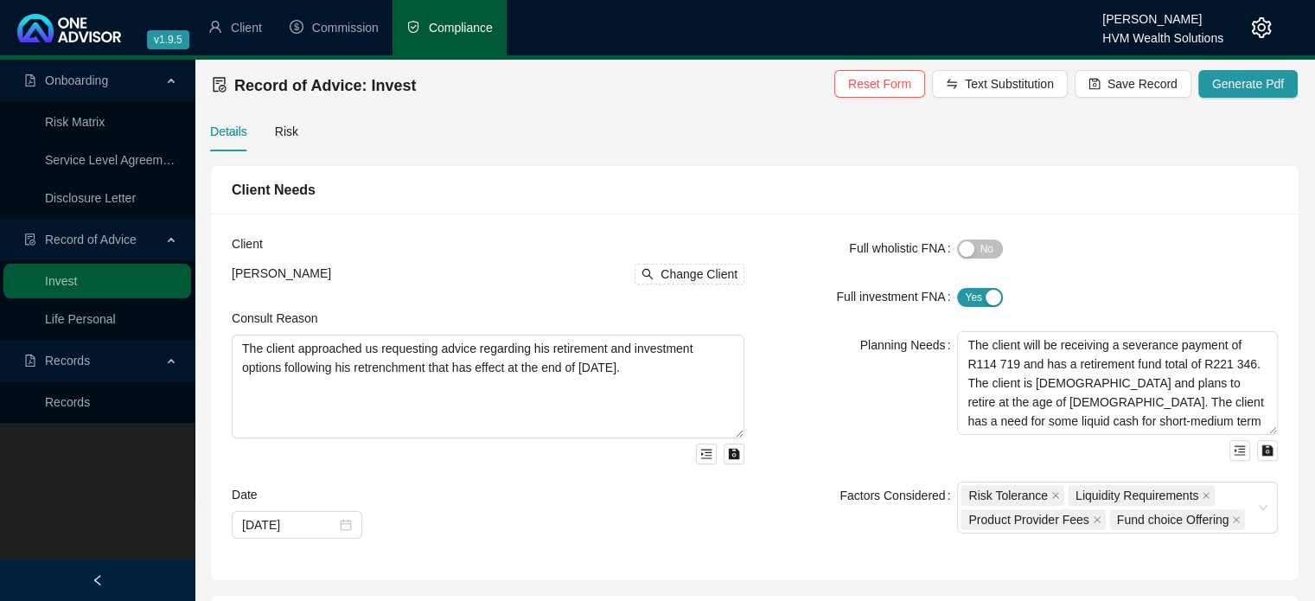
click at [837, 174] on div "Client Needs" at bounding box center [754, 190] width 1087 height 48
click at [776, 244] on div "Full wholistic FNA" at bounding box center [861, 248] width 192 height 28
click at [773, 276] on form "Full wholistic FNA Yes No Full investment FNA Yes No Planning Needs The client …" at bounding box center [1021, 383] width 513 height 299
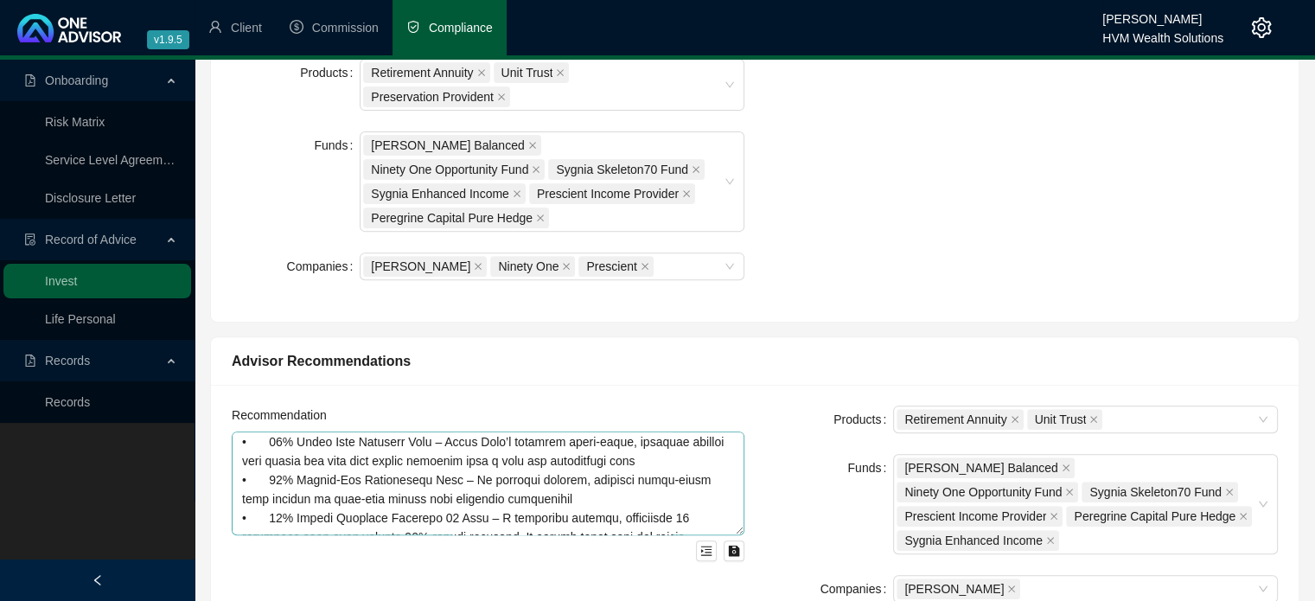
scroll to position [259, 0]
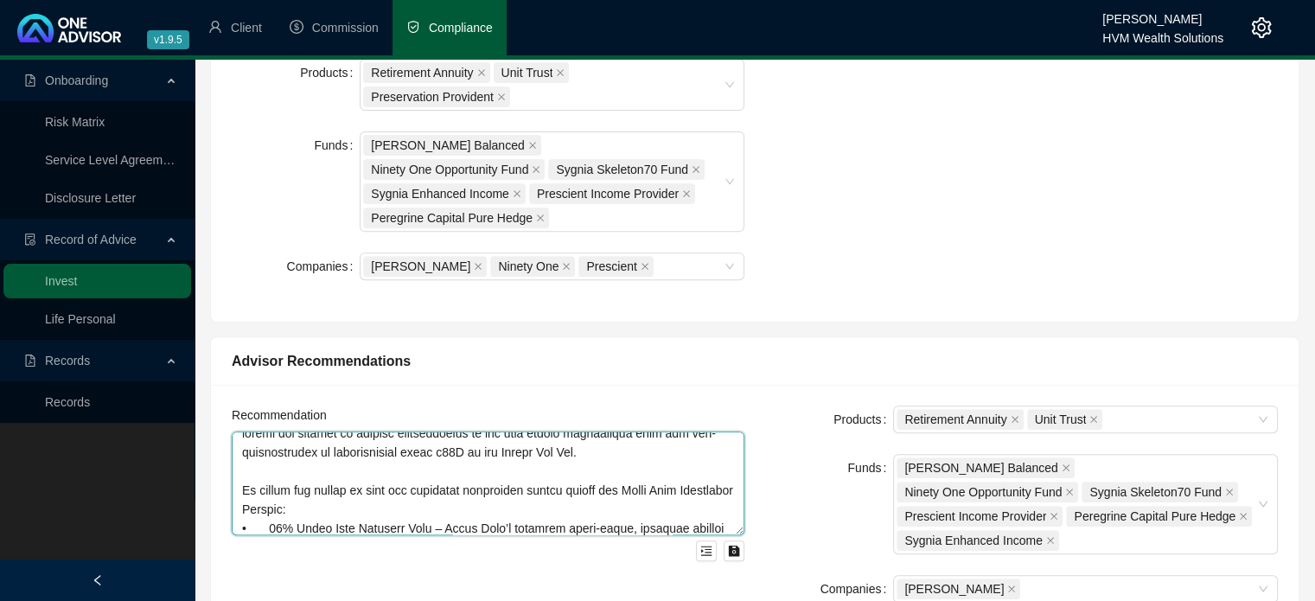
click at [342, 474] on textarea at bounding box center [488, 483] width 513 height 104
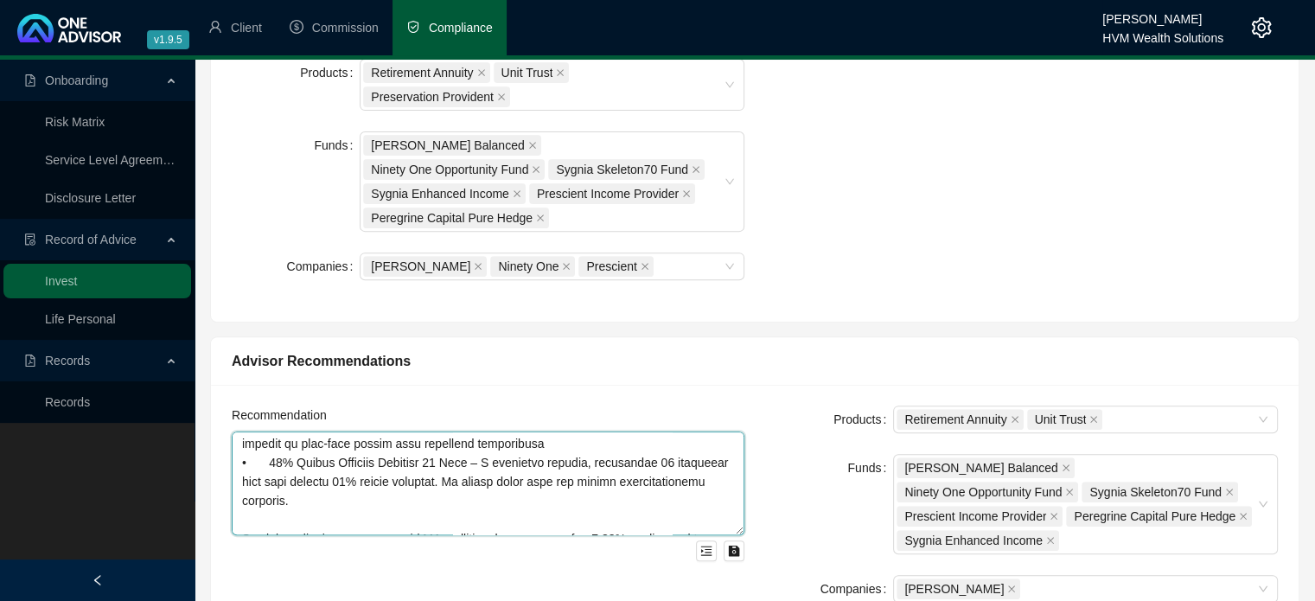
scroll to position [432, 0]
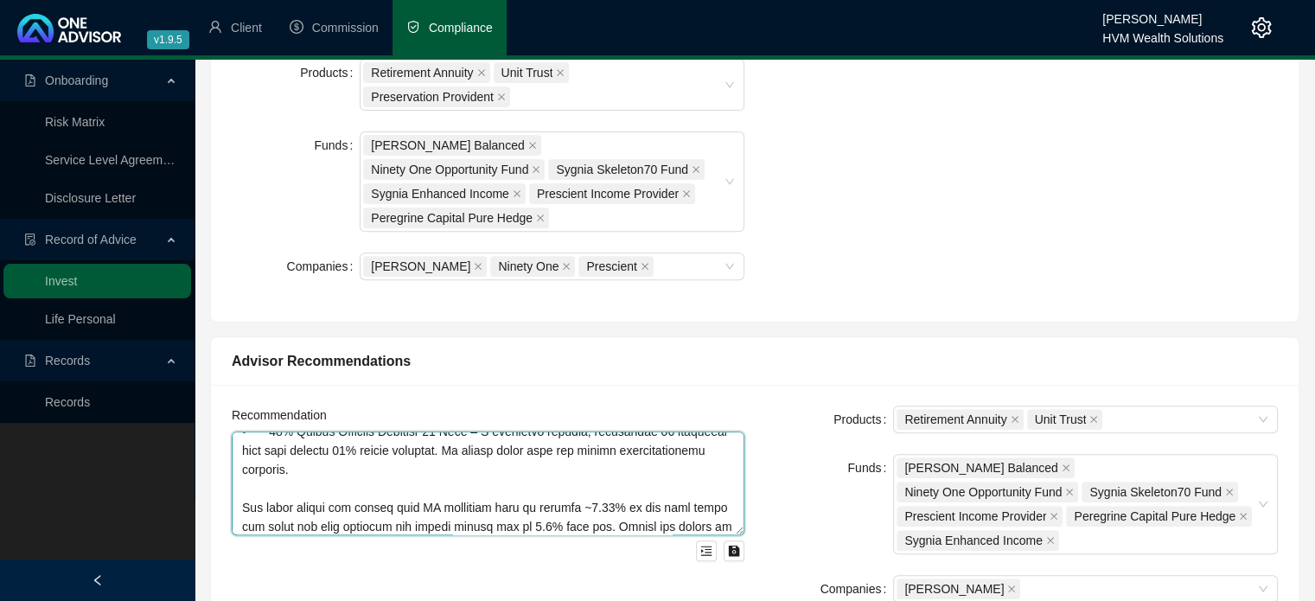
click at [515, 448] on textarea at bounding box center [488, 483] width 513 height 104
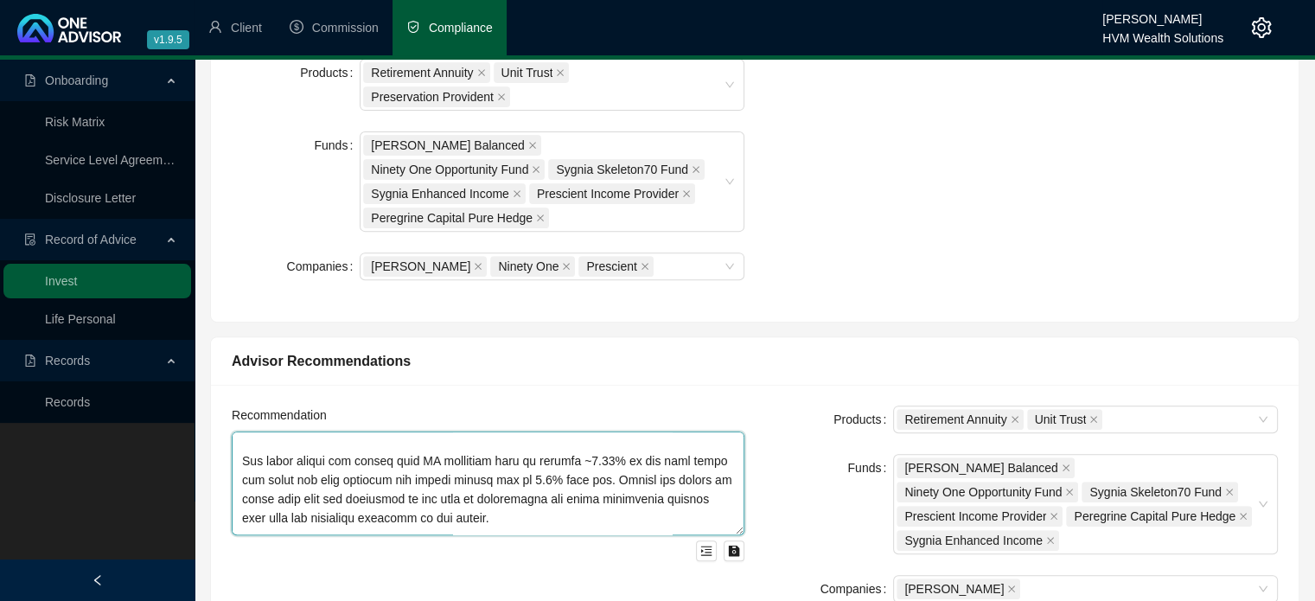
scroll to position [508, 0]
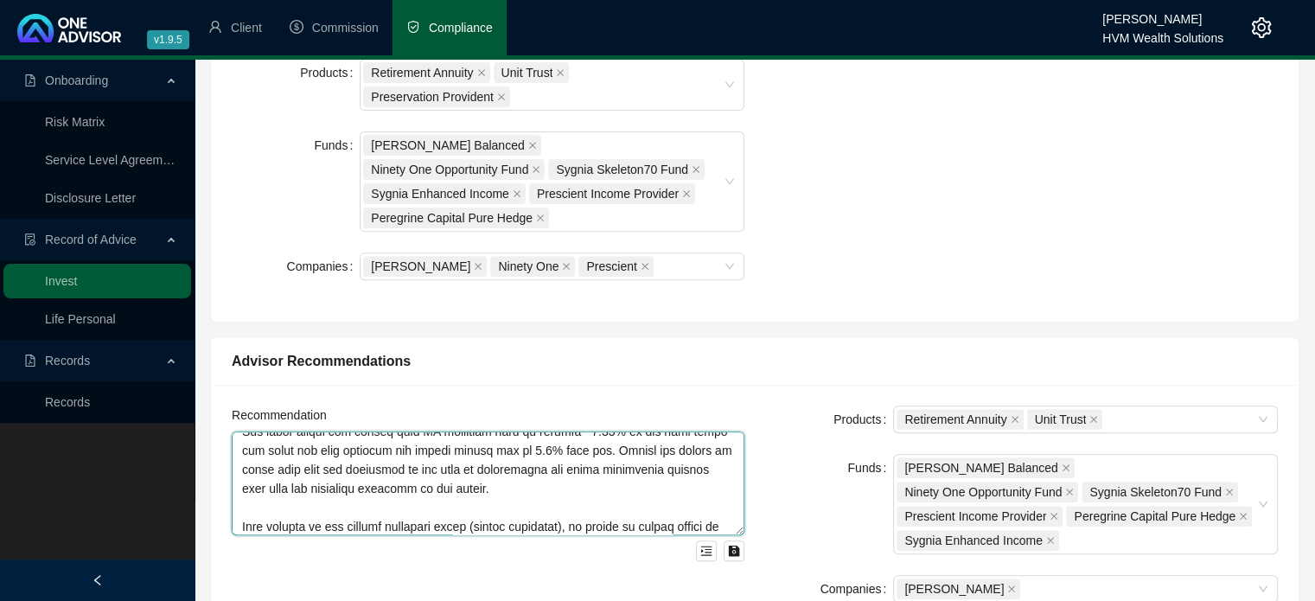
click at [564, 454] on textarea at bounding box center [488, 483] width 513 height 104
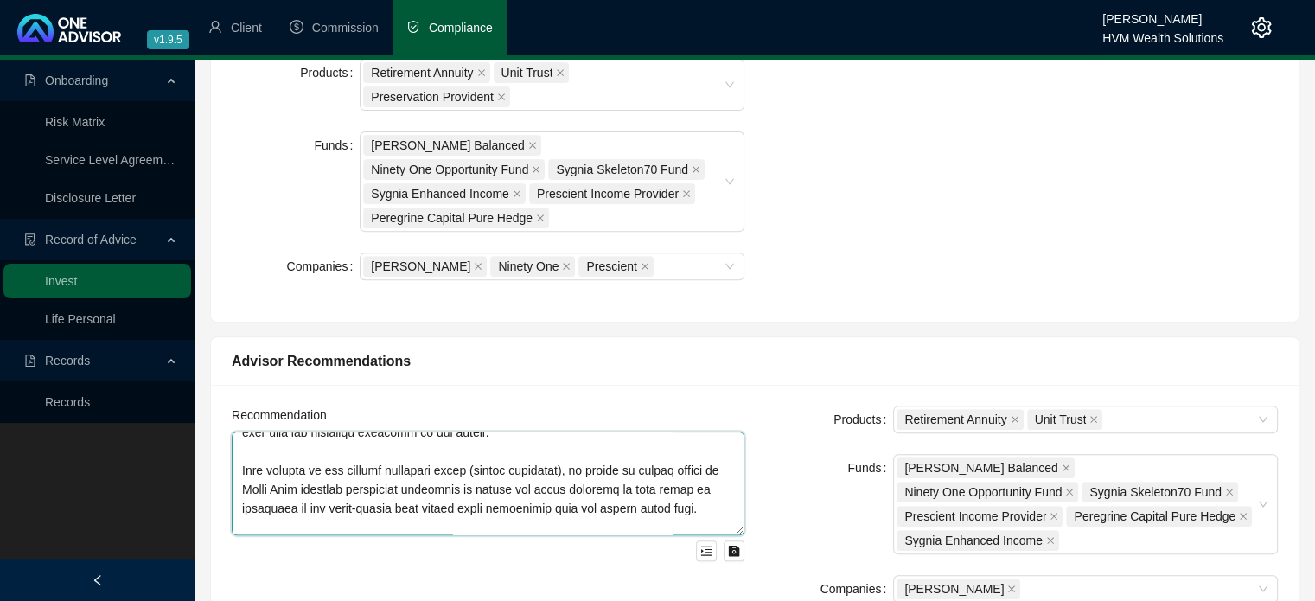
scroll to position [595, 0]
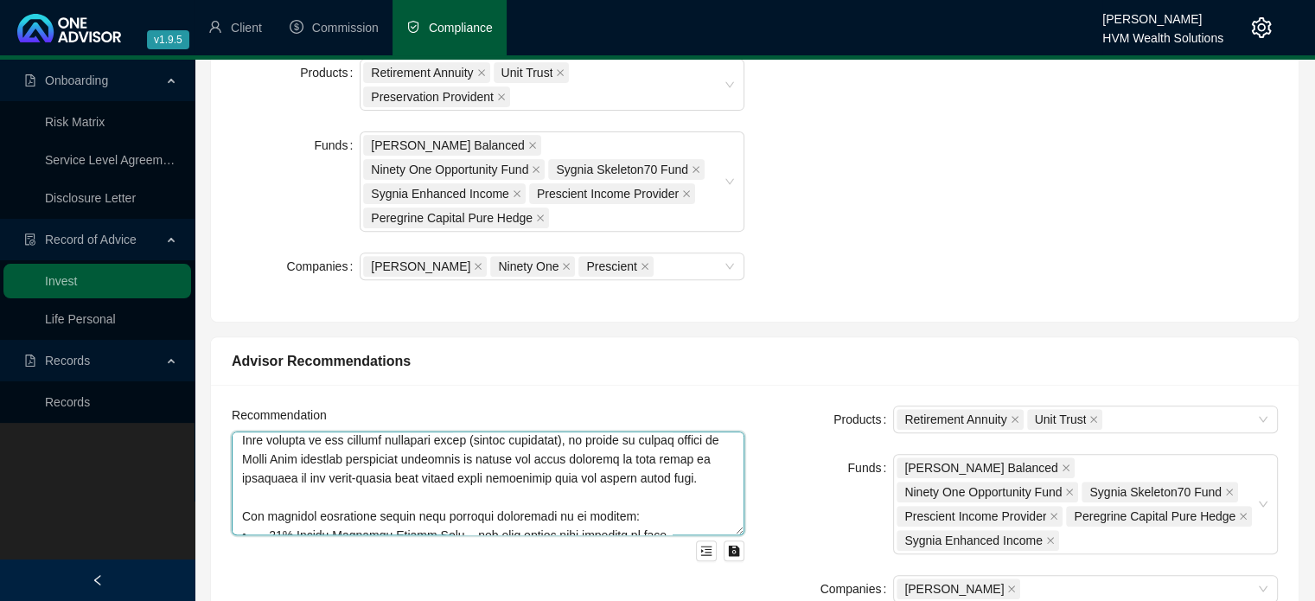
click at [482, 452] on textarea at bounding box center [488, 483] width 513 height 104
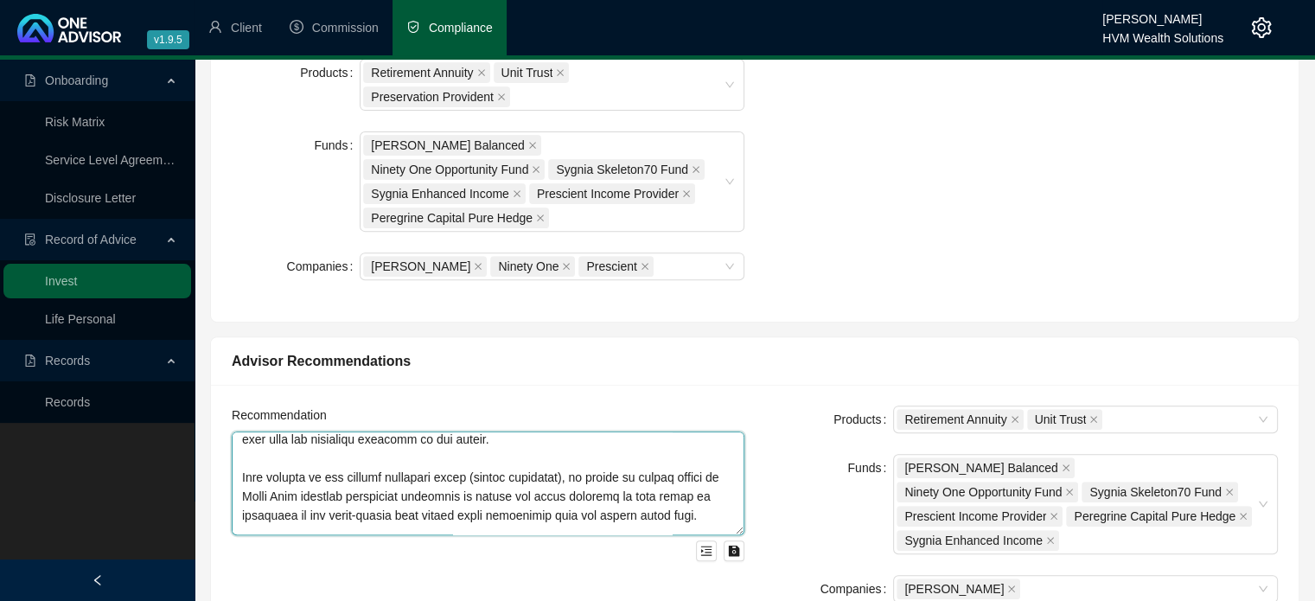
scroll to position [471, 0]
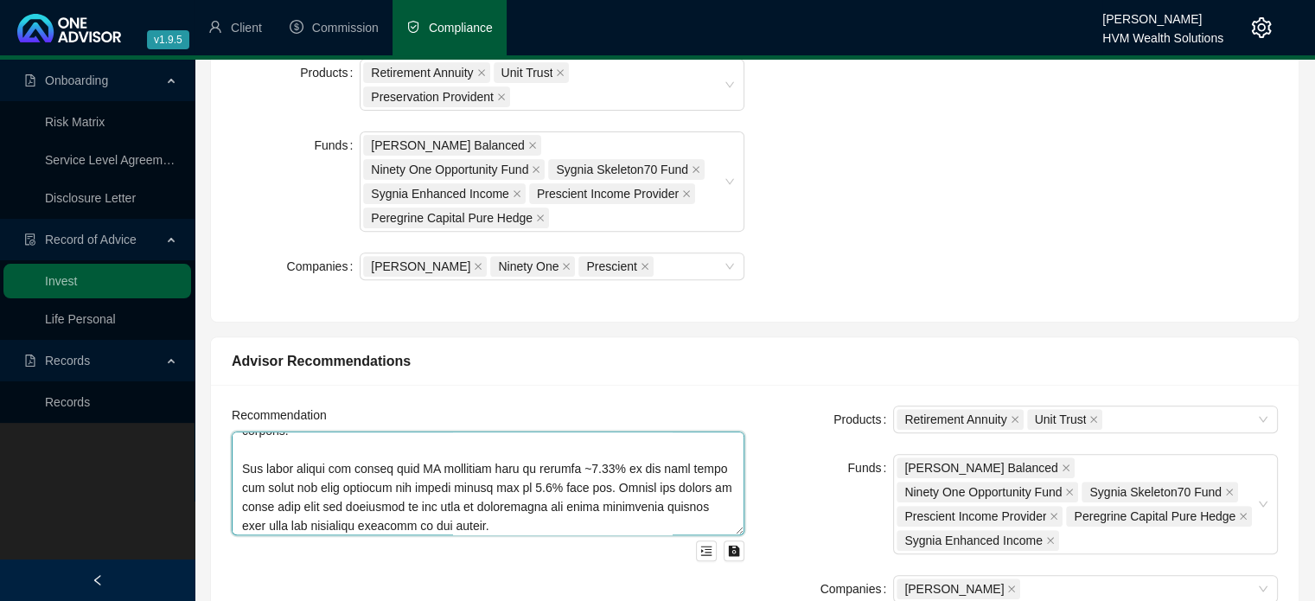
click at [519, 476] on textarea at bounding box center [488, 483] width 513 height 104
click at [511, 485] on textarea at bounding box center [488, 483] width 513 height 104
click at [584, 449] on textarea at bounding box center [488, 483] width 513 height 104
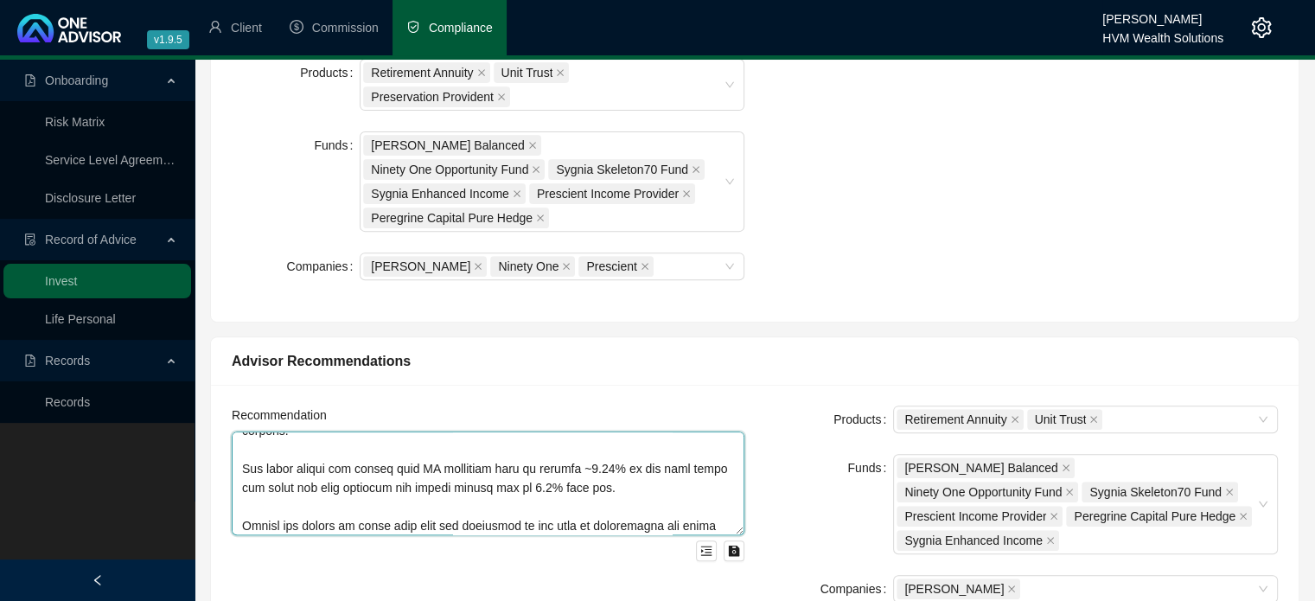
click at [590, 455] on textarea at bounding box center [488, 483] width 513 height 104
click at [589, 455] on textarea at bounding box center [488, 483] width 513 height 104
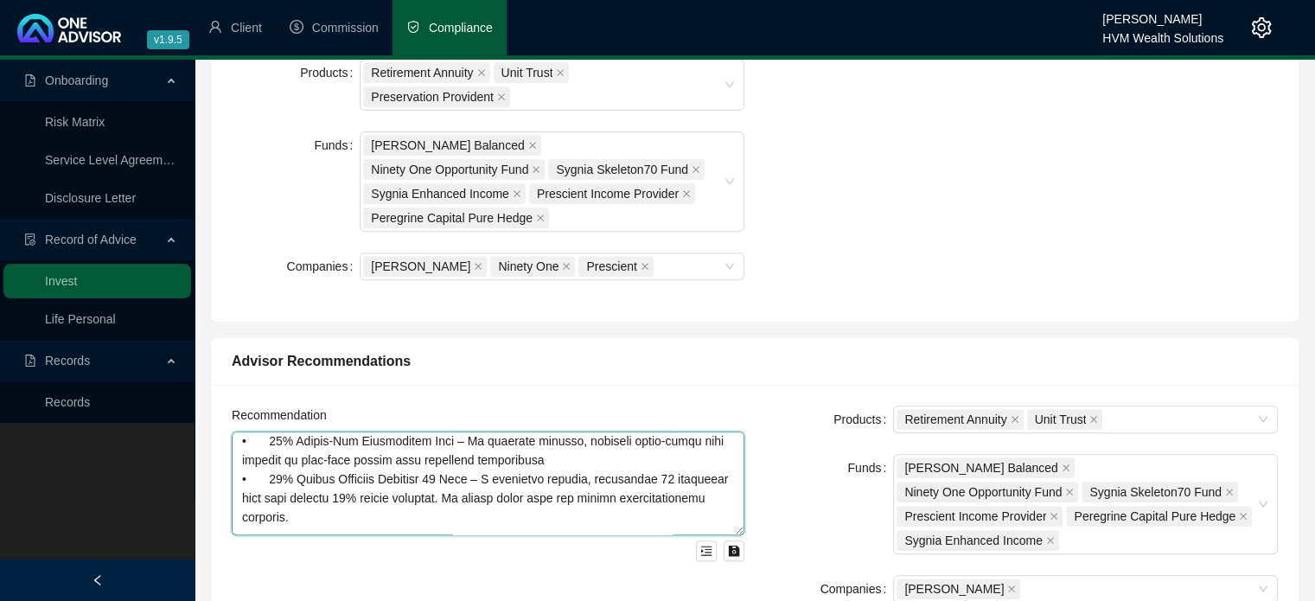
click at [378, 473] on textarea at bounding box center [488, 483] width 513 height 104
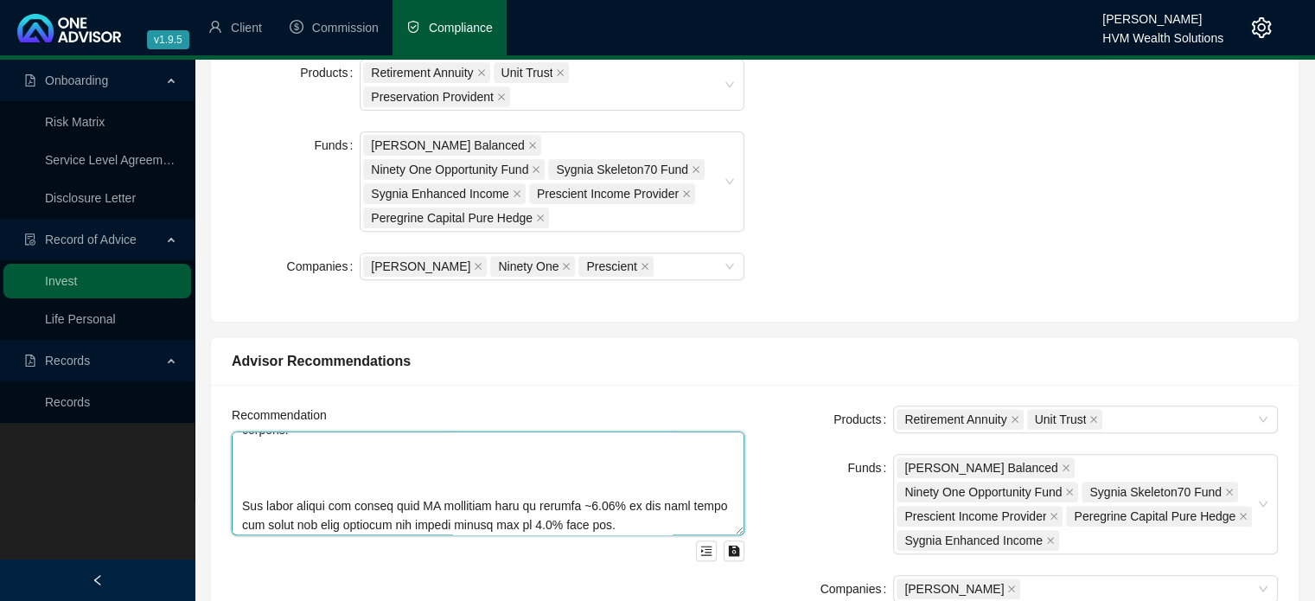
scroll to position [498, 0]
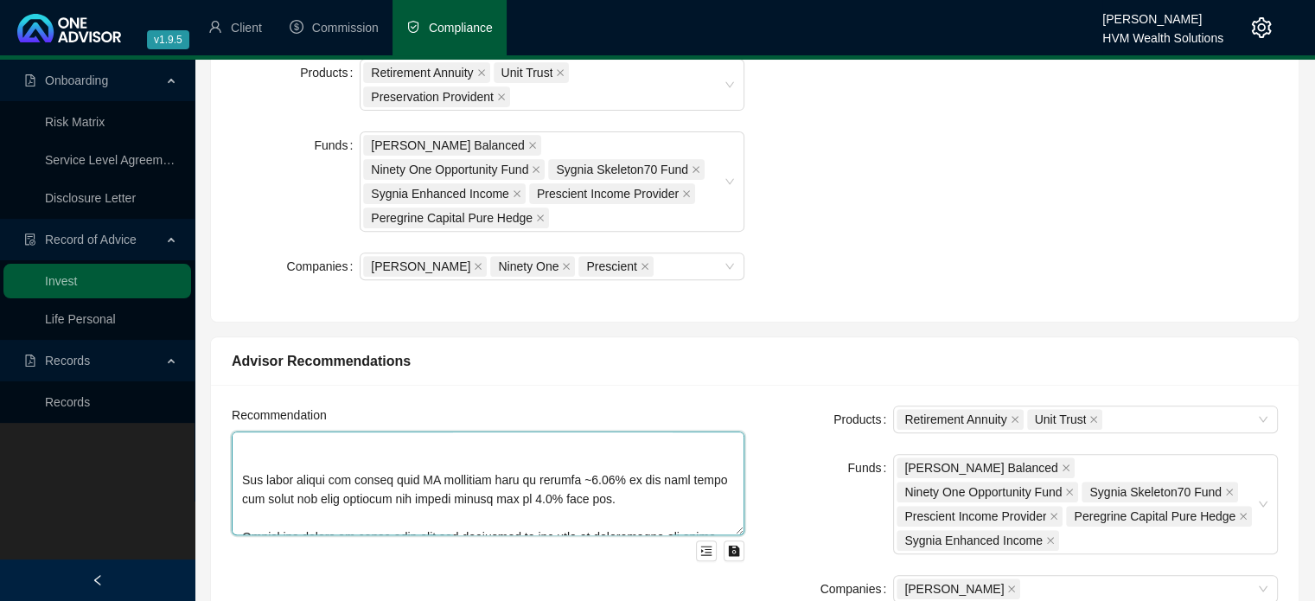
click at [307, 431] on textarea at bounding box center [488, 483] width 513 height 104
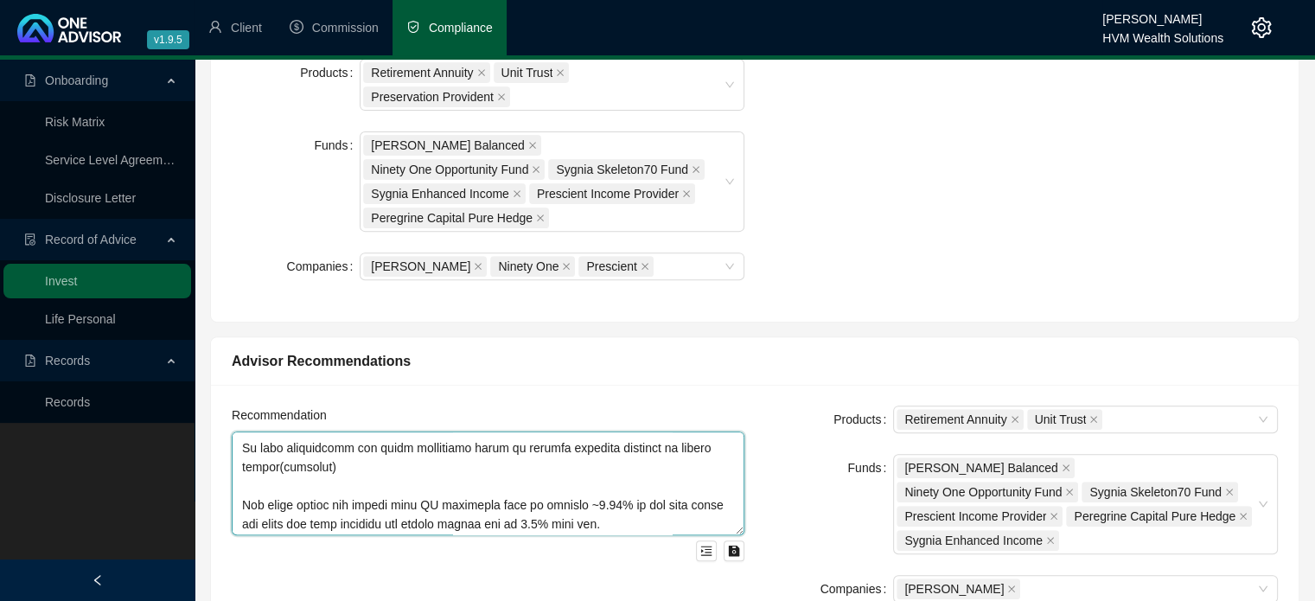
scroll to position [518, 0]
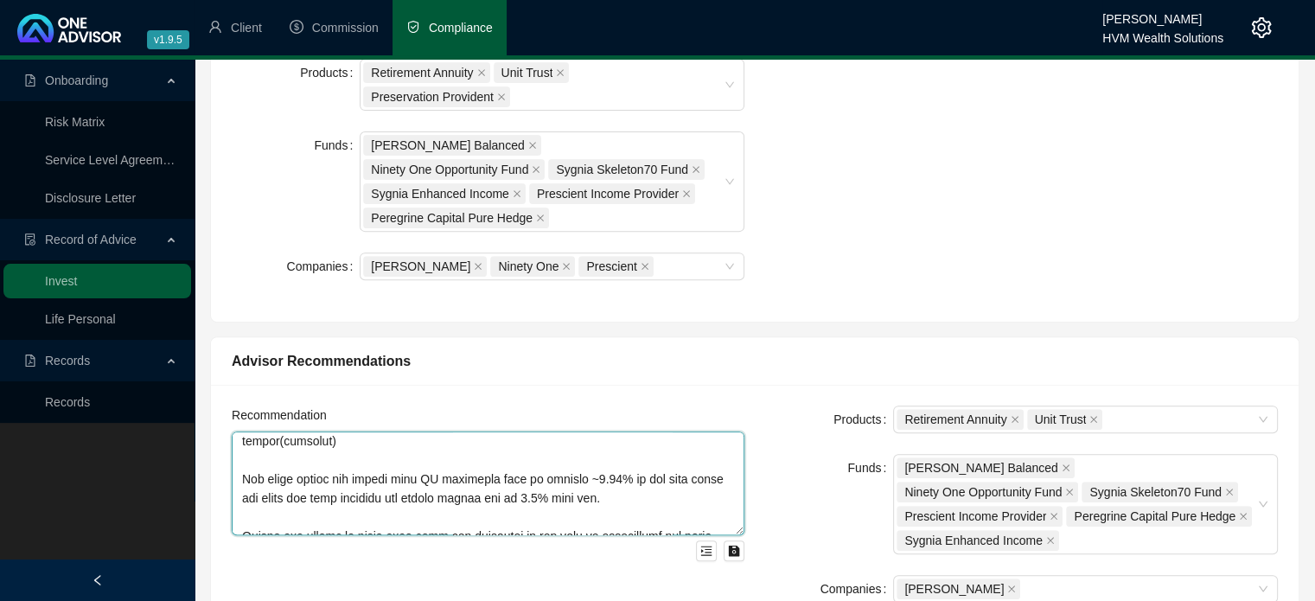
click at [380, 431] on textarea at bounding box center [488, 483] width 513 height 104
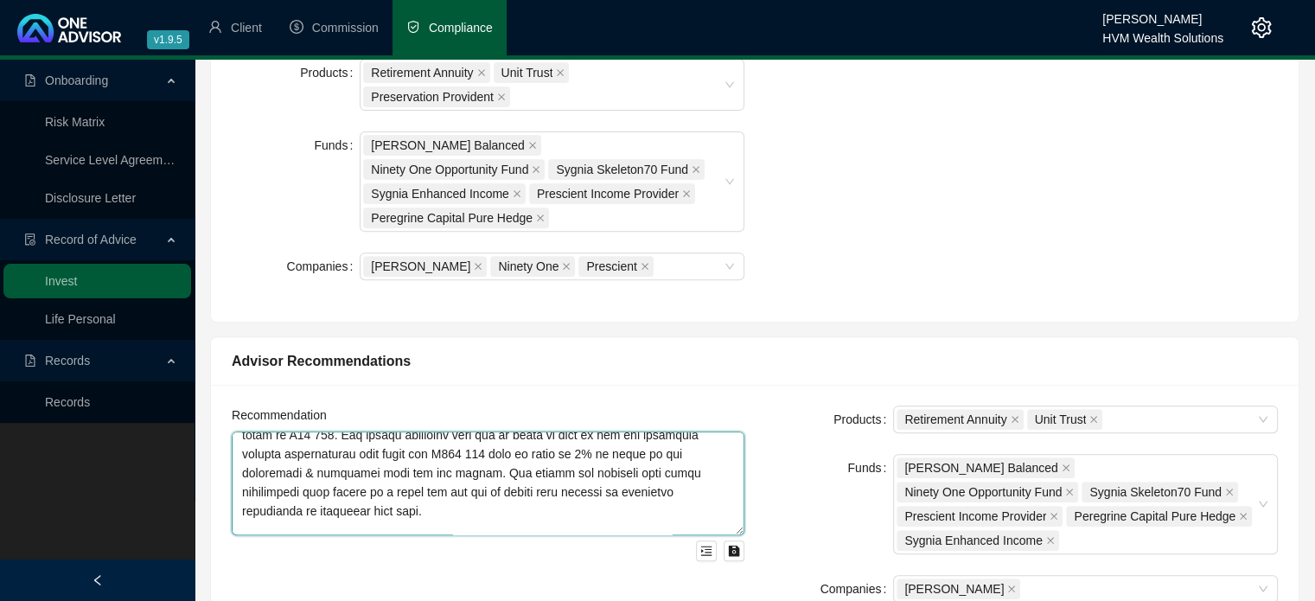
scroll to position [0, 0]
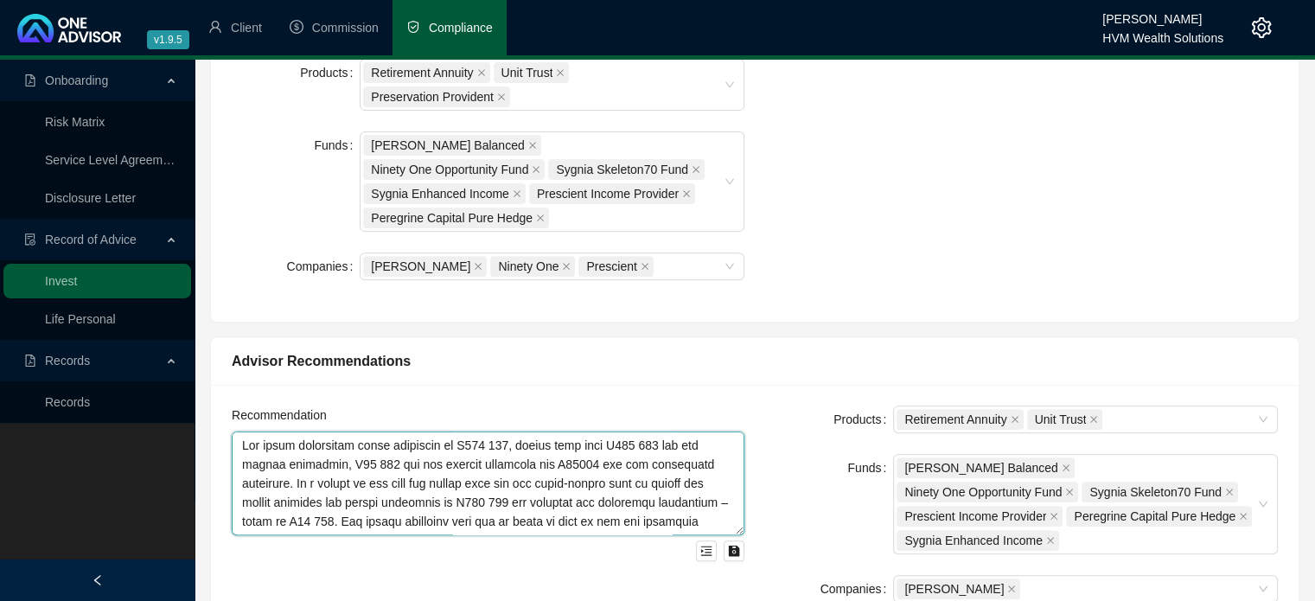
type textarea "Lor ipsum dolorsitam conse adipiscin el S981 260, doeius temp inci U914 024 lab…"
click at [674, 476] on textarea at bounding box center [488, 483] width 513 height 104
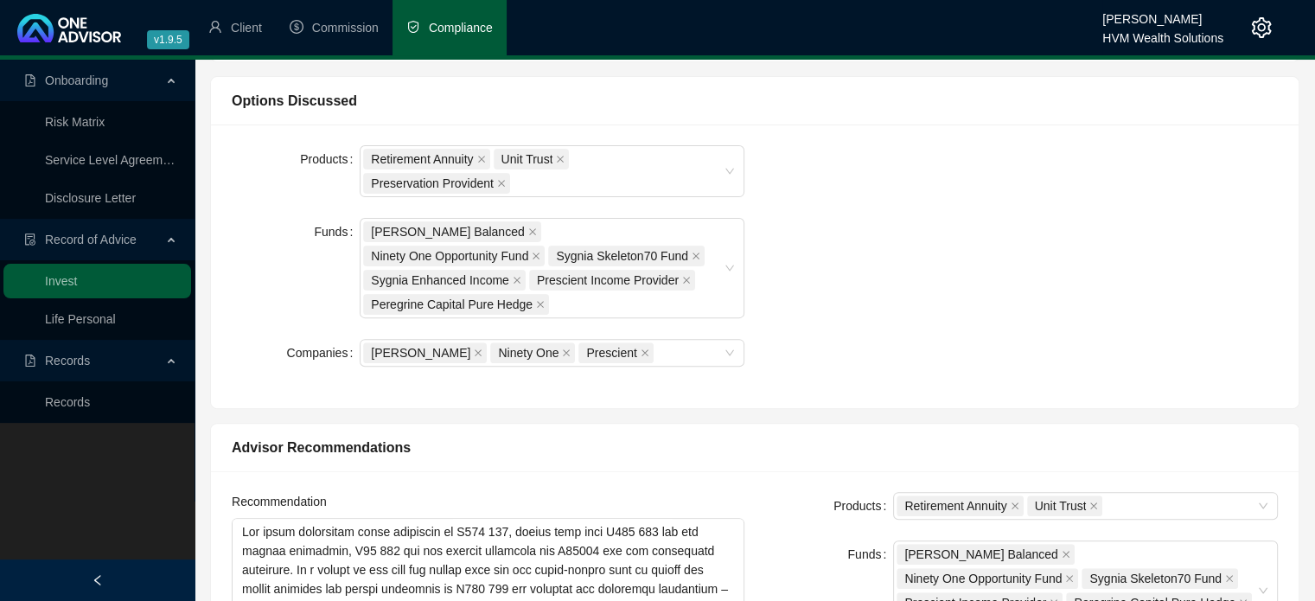
click at [745, 409] on div "Advisor Recommendations Recommendation Products Retirement Annuity Unit Trust F…" at bounding box center [754, 570] width 1105 height 322
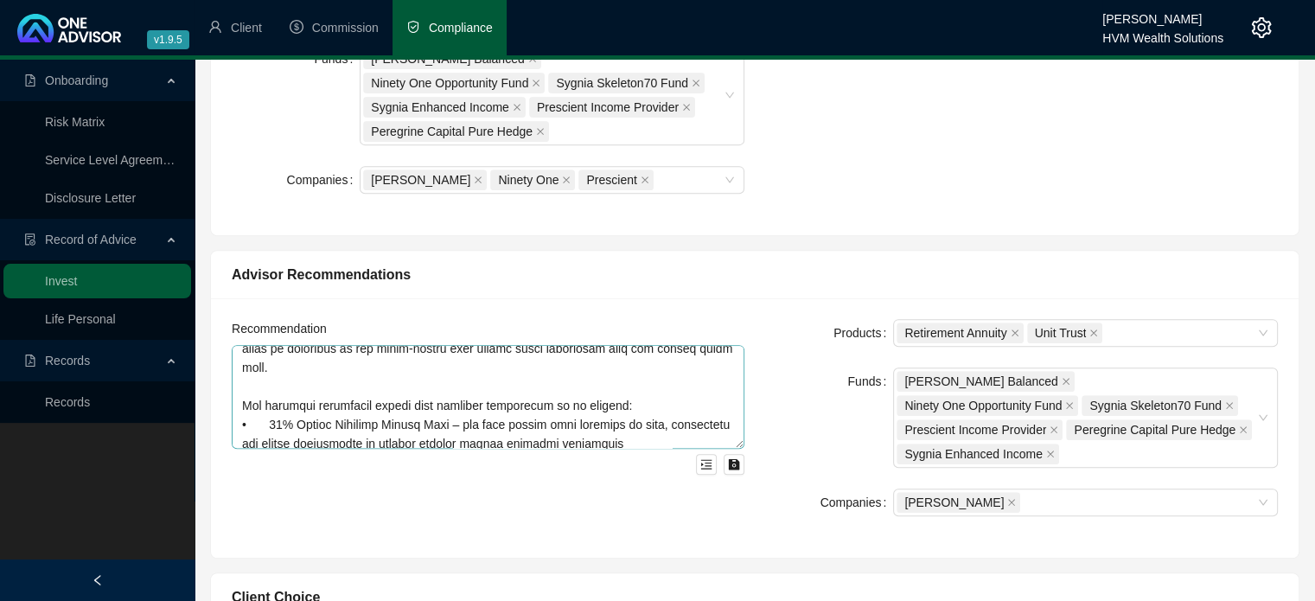
scroll to position [951, 0]
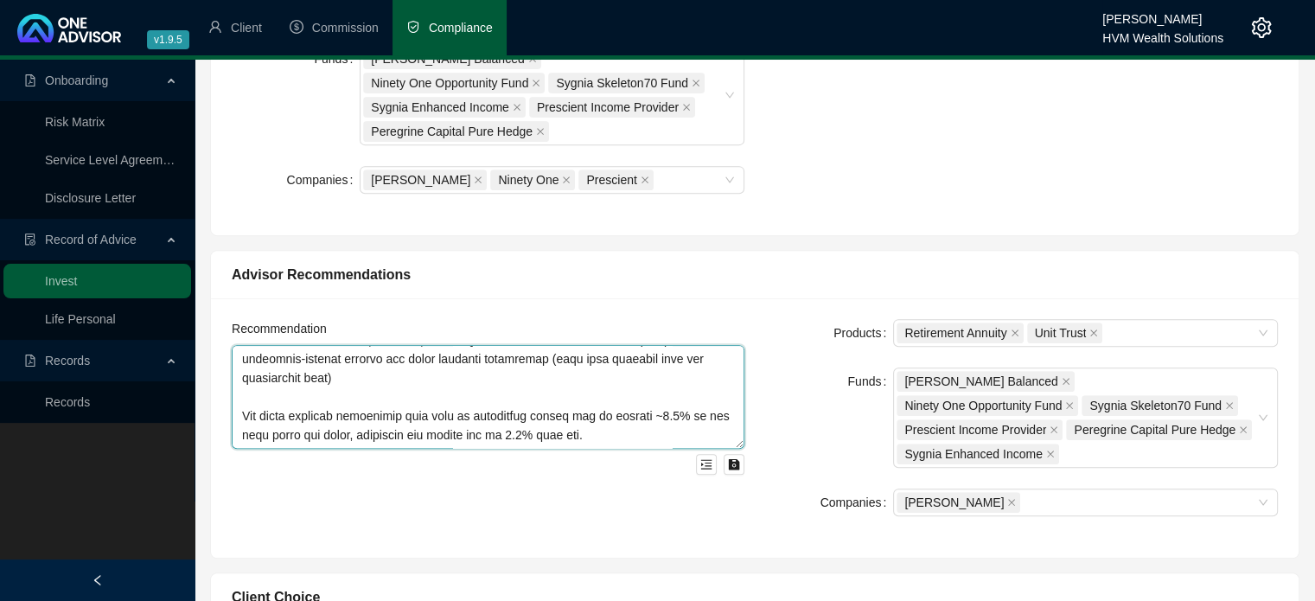
click at [575, 377] on textarea at bounding box center [488, 397] width 513 height 104
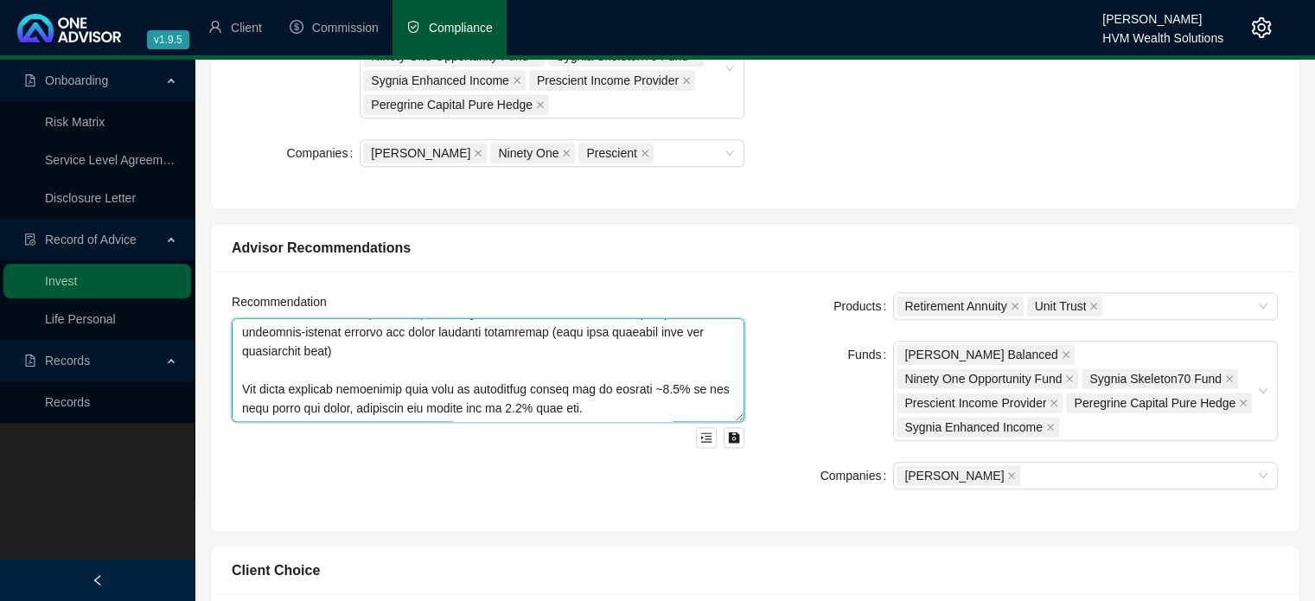
scroll to position [0, 0]
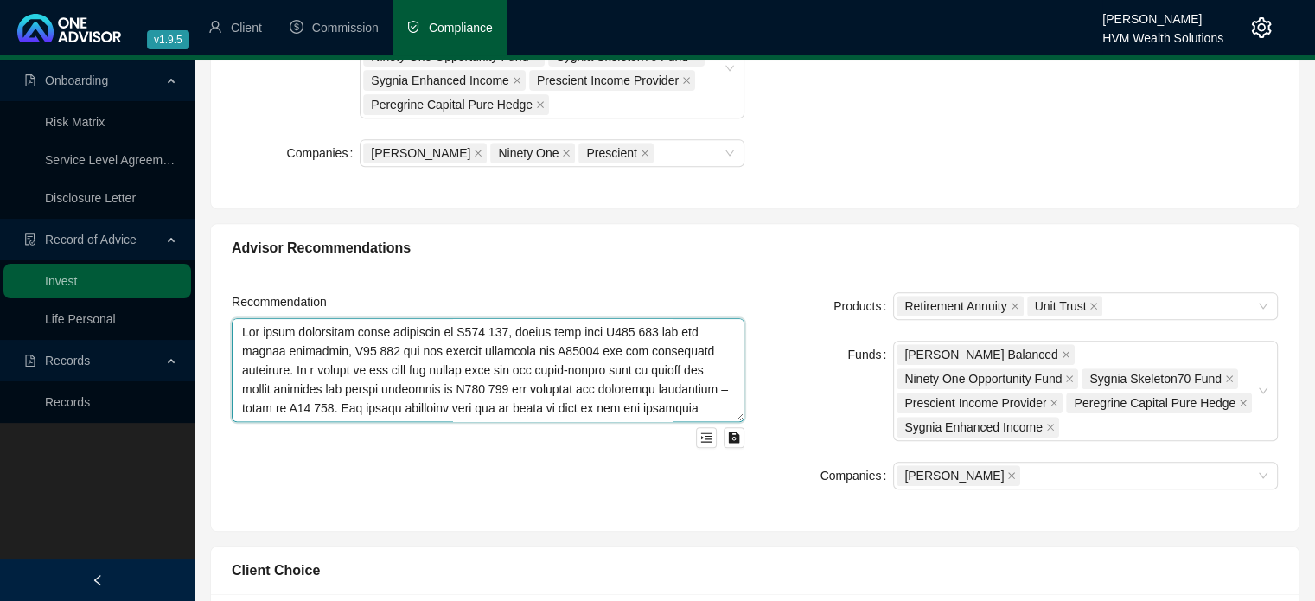
drag, startPoint x: 595, startPoint y: 390, endPoint x: 206, endPoint y: 138, distance: 463.2
click at [206, 138] on div "Client Needs Client [PERSON_NAME] Change Client Consult Reason The client appro…" at bounding box center [754, 604] width 1105 height 2314
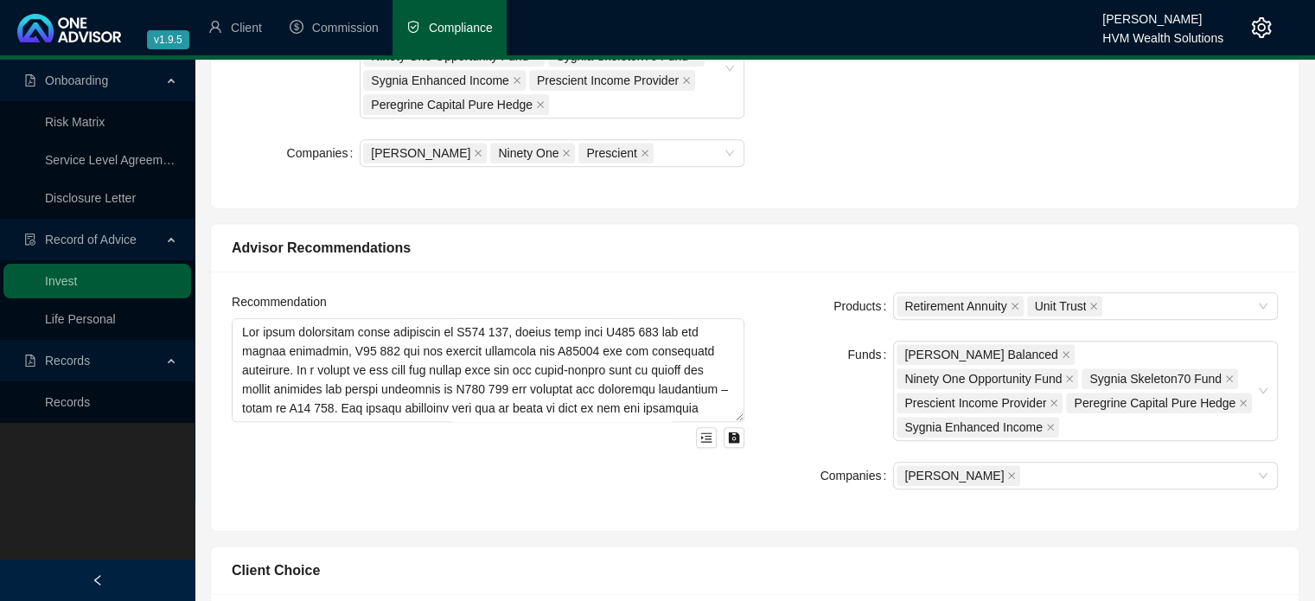
click at [889, 234] on div "Advisor Recommendations" at bounding box center [754, 248] width 1087 height 48
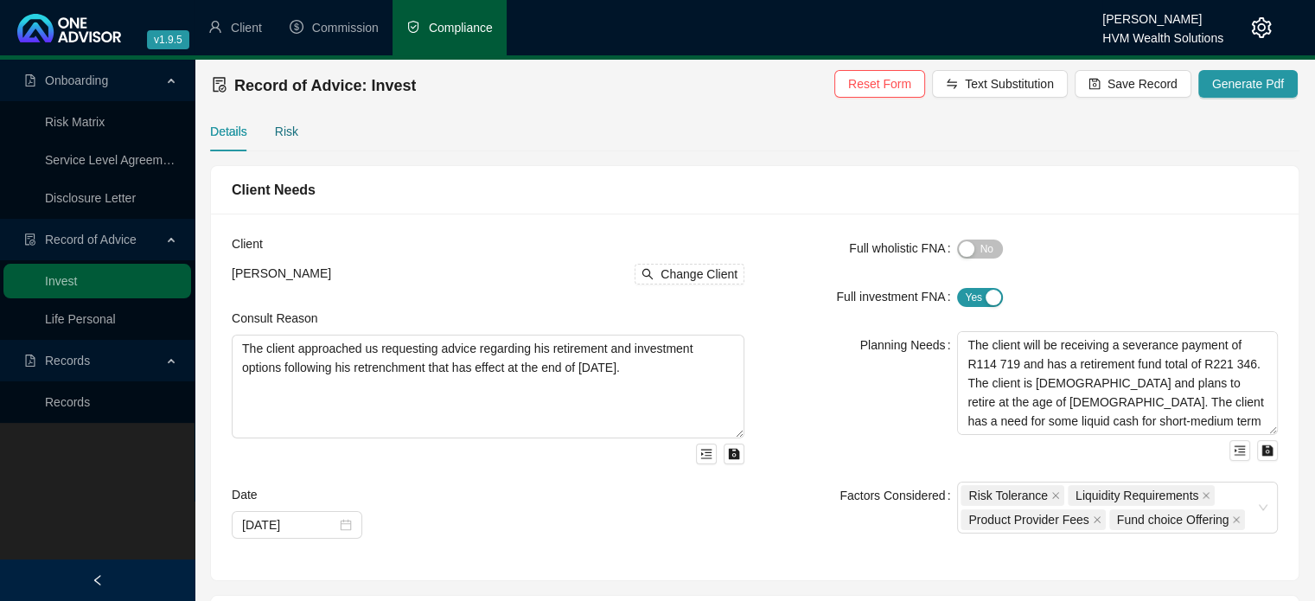
click at [276, 134] on div "Risk" at bounding box center [286, 131] width 23 height 19
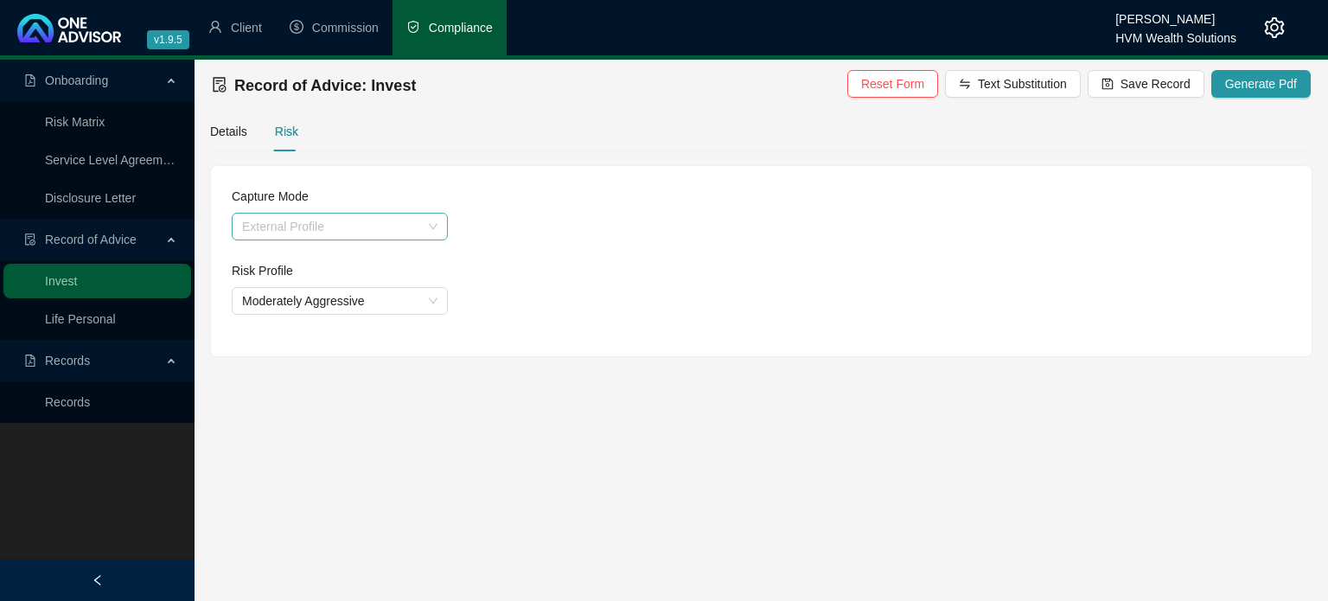
click at [365, 231] on span "External Profile" at bounding box center [339, 226] width 195 height 26
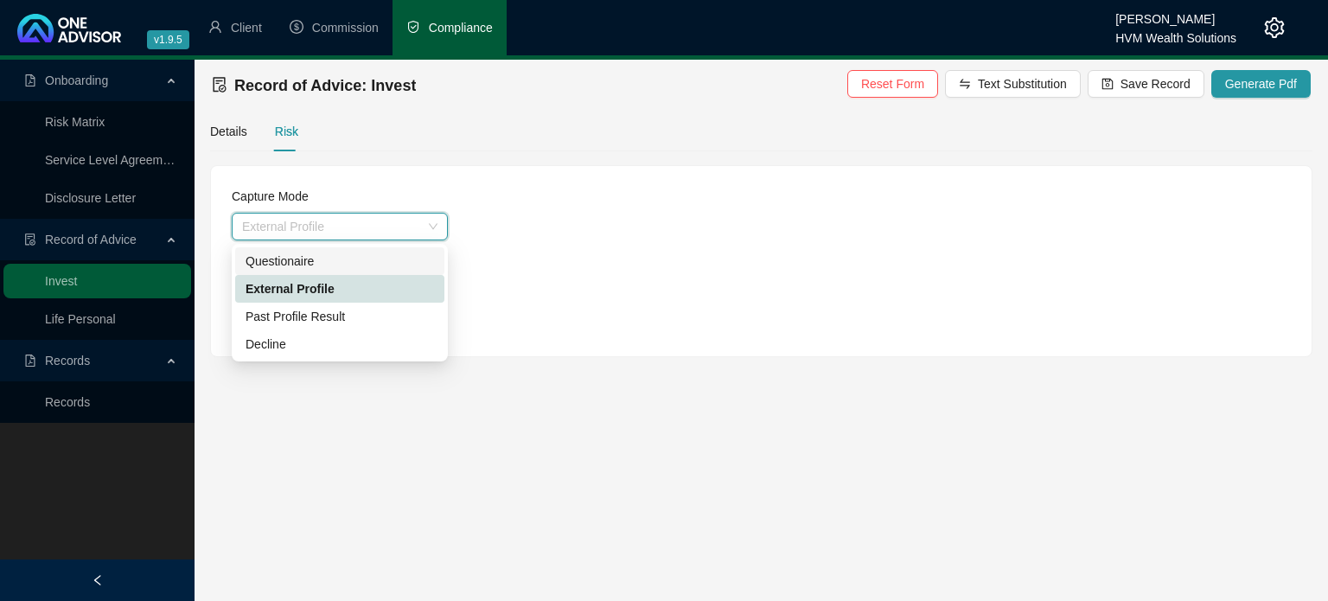
click at [352, 262] on div "Questionaire" at bounding box center [339, 261] width 188 height 19
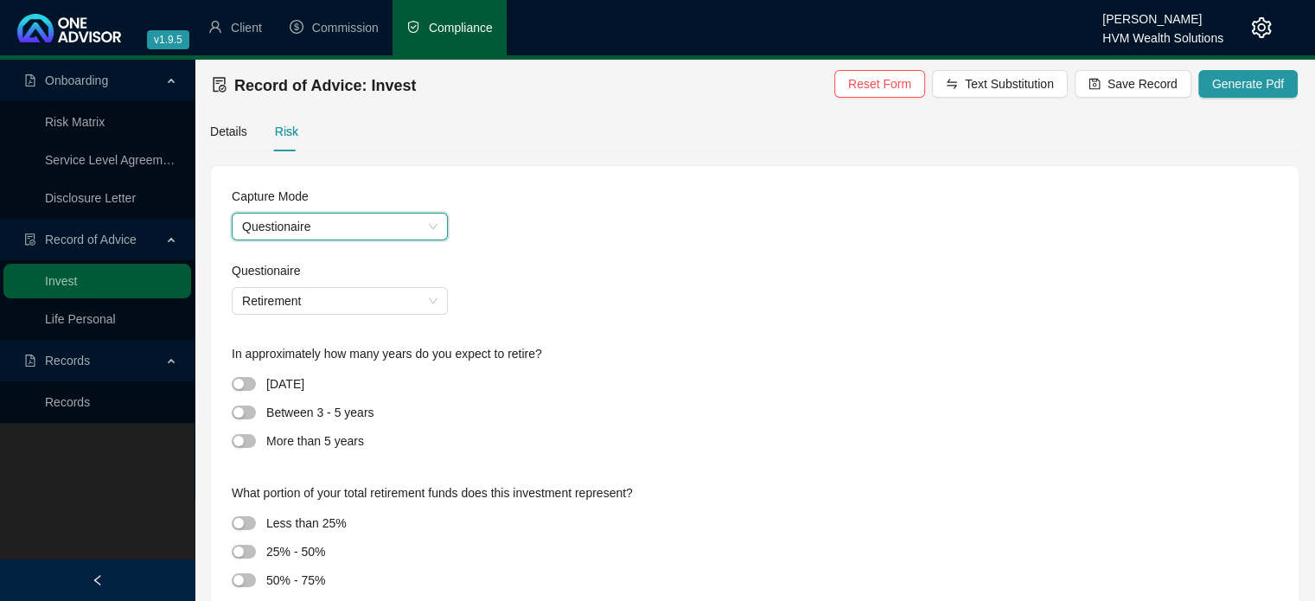
click at [510, 284] on div "Questionaire" at bounding box center [755, 274] width 1046 height 26
click at [394, 296] on span "Retirement" at bounding box center [339, 301] width 195 height 26
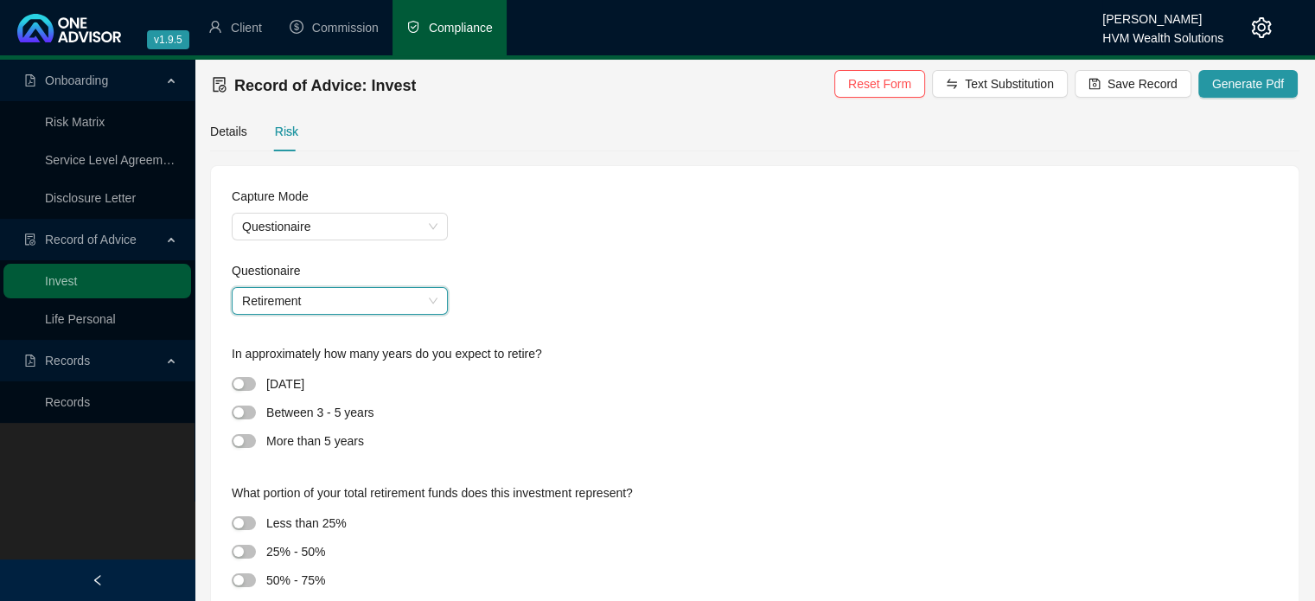
click at [394, 296] on span "Retirement" at bounding box center [339, 301] width 195 height 26
click at [225, 138] on div "Details" at bounding box center [228, 131] width 37 height 19
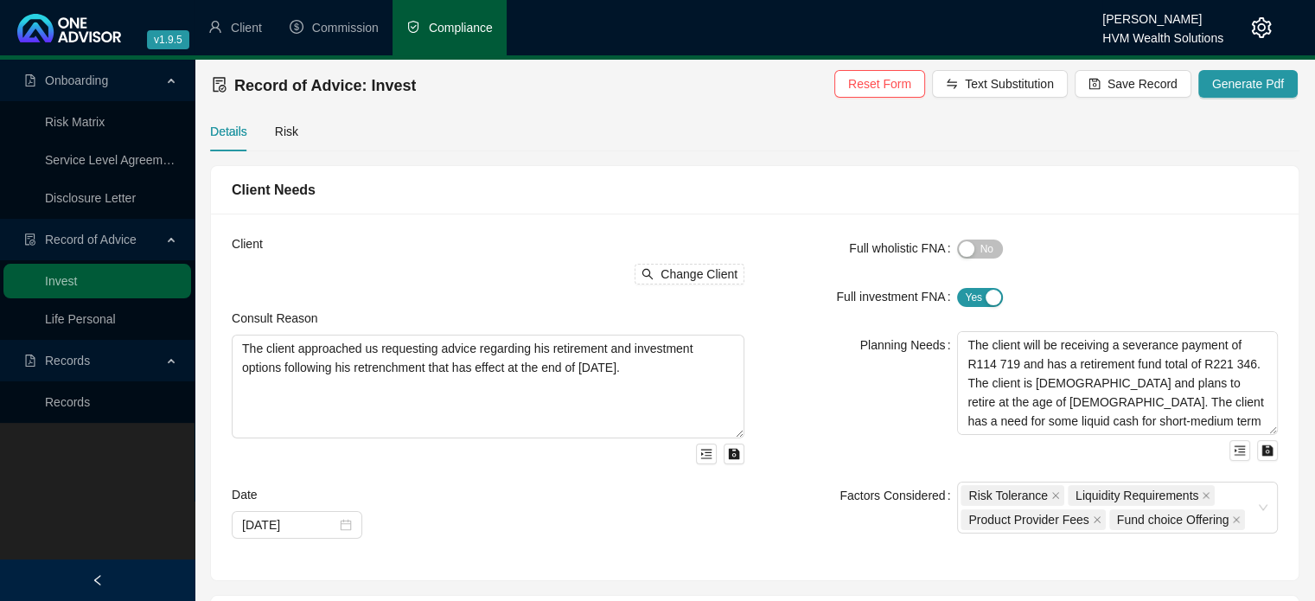
click at [765, 334] on div "Planning Needs" at bounding box center [861, 396] width 192 height 130
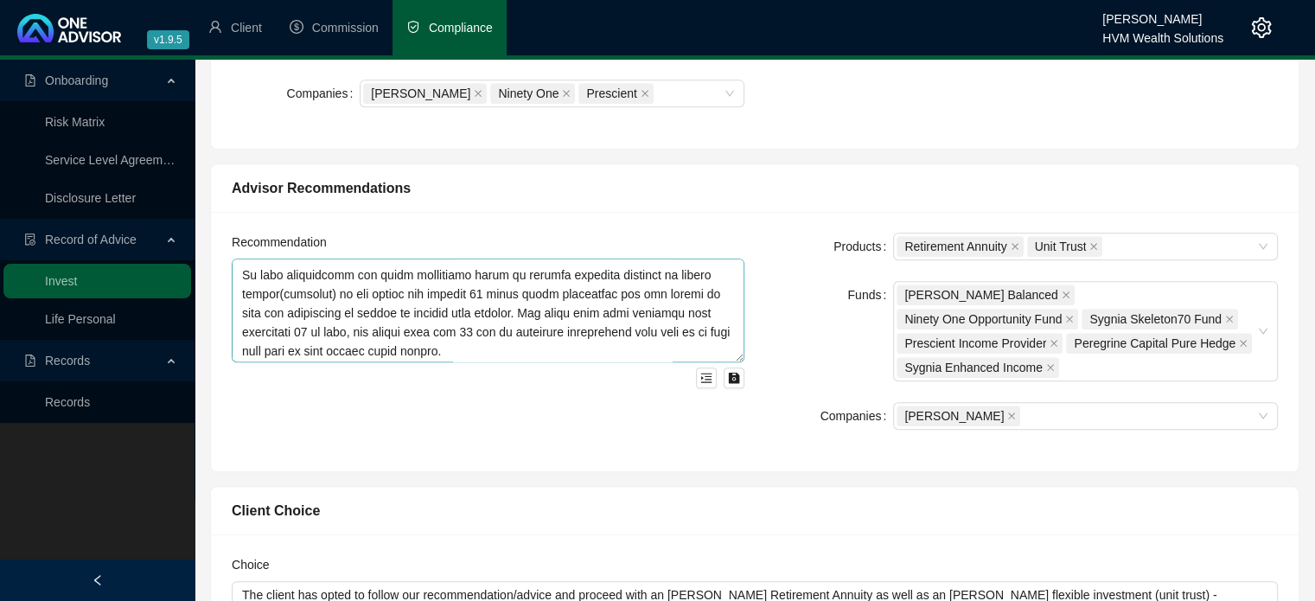
scroll to position [519, 0]
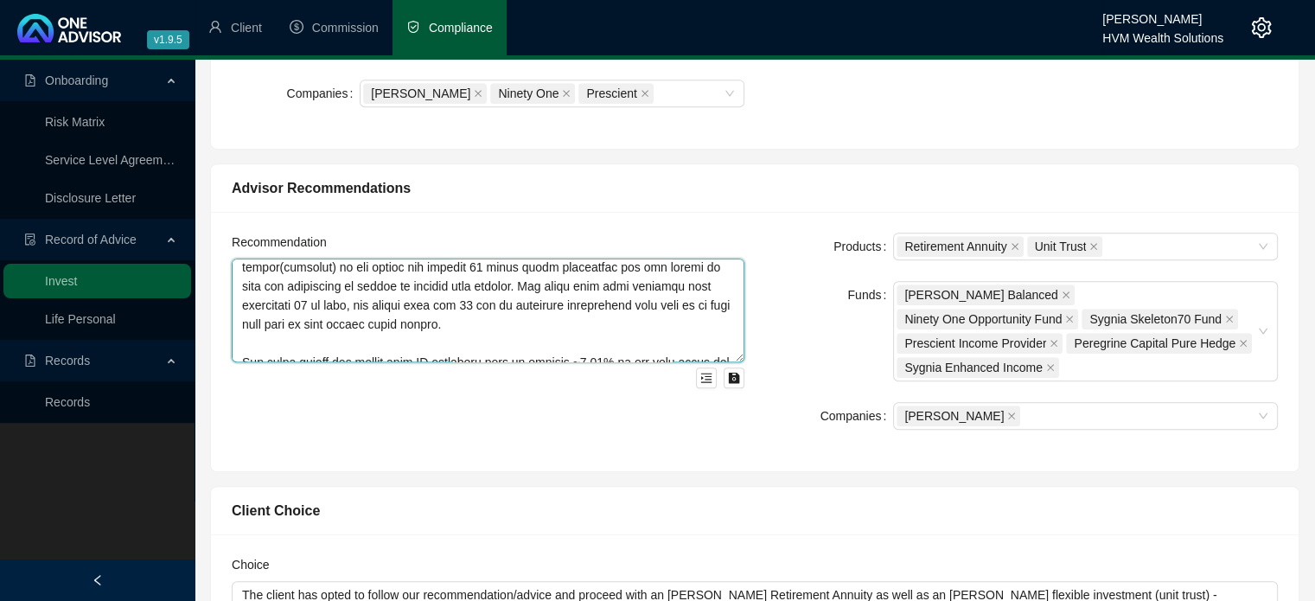
click at [521, 258] on textarea at bounding box center [488, 310] width 513 height 104
drag, startPoint x: 591, startPoint y: 320, endPoint x: 544, endPoint y: 276, distance: 64.8
click at [583, 314] on textarea at bounding box center [488, 310] width 513 height 104
click at [522, 258] on textarea at bounding box center [488, 310] width 513 height 104
paste textarea "is portfolio is positioned as a moderately-aggressive portfolio targeting retur…"
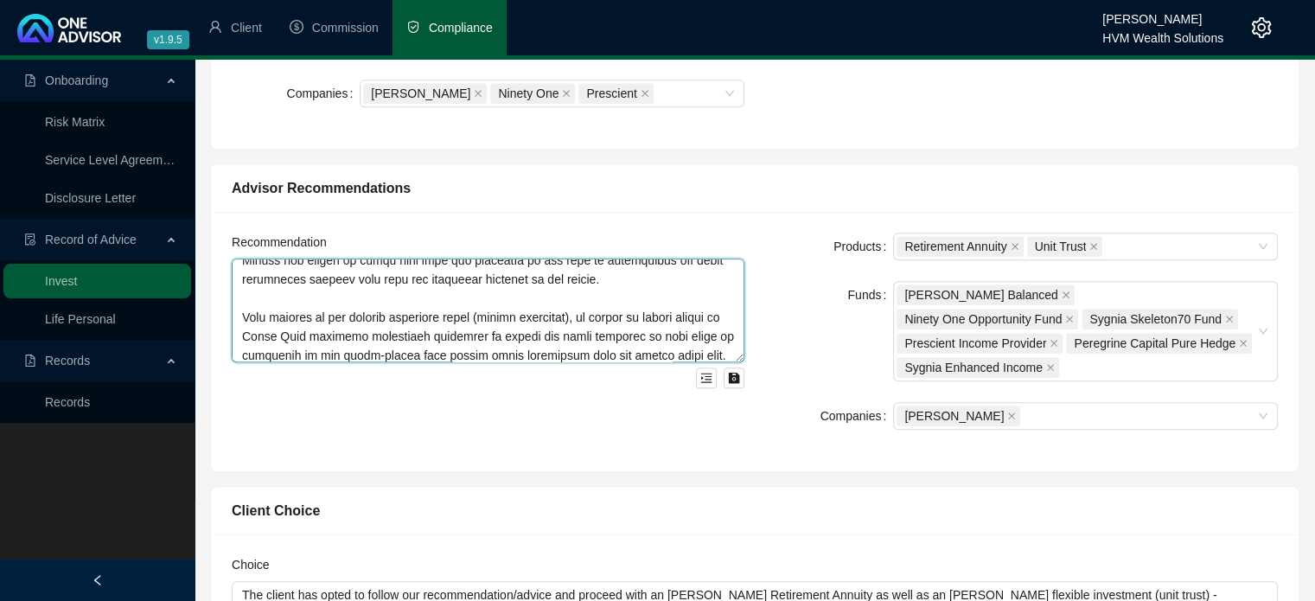
scroll to position [691, 0]
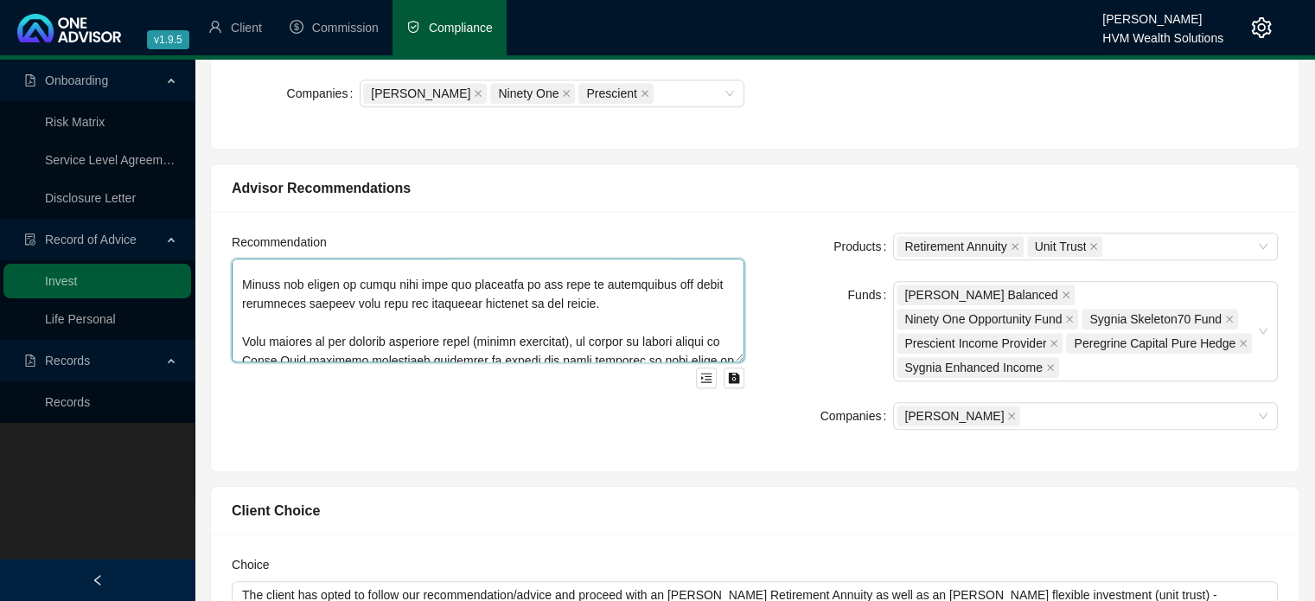
click at [586, 290] on textarea at bounding box center [488, 310] width 513 height 104
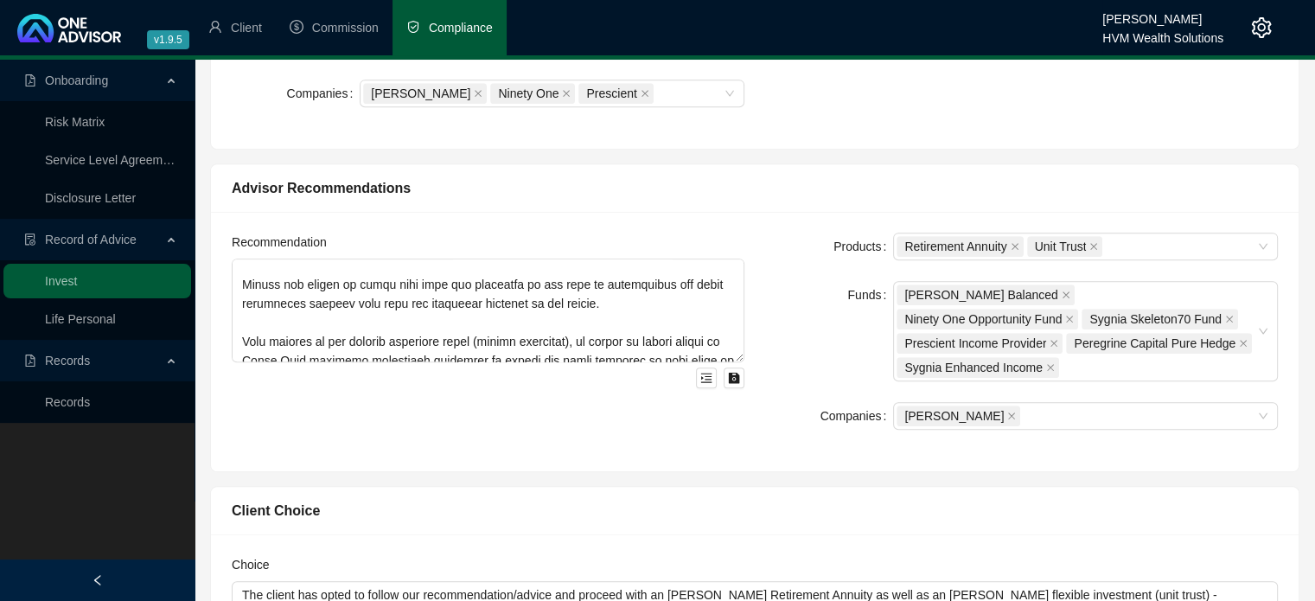
click at [775, 315] on div "Funds" at bounding box center [829, 331] width 128 height 100
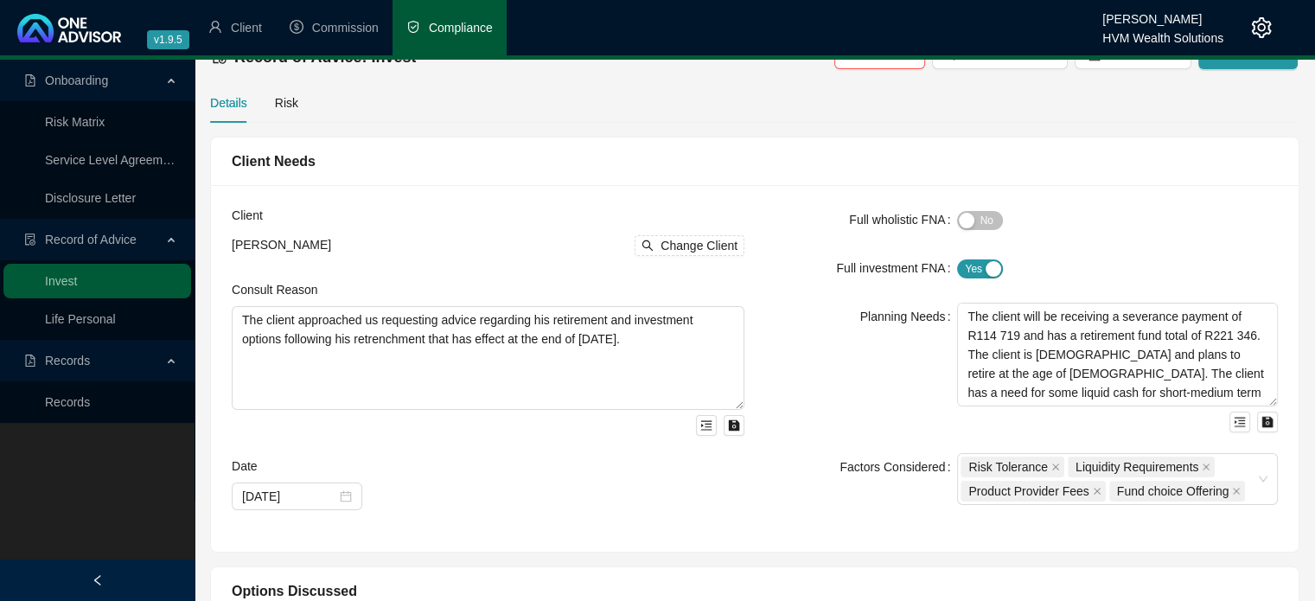
scroll to position [0, 0]
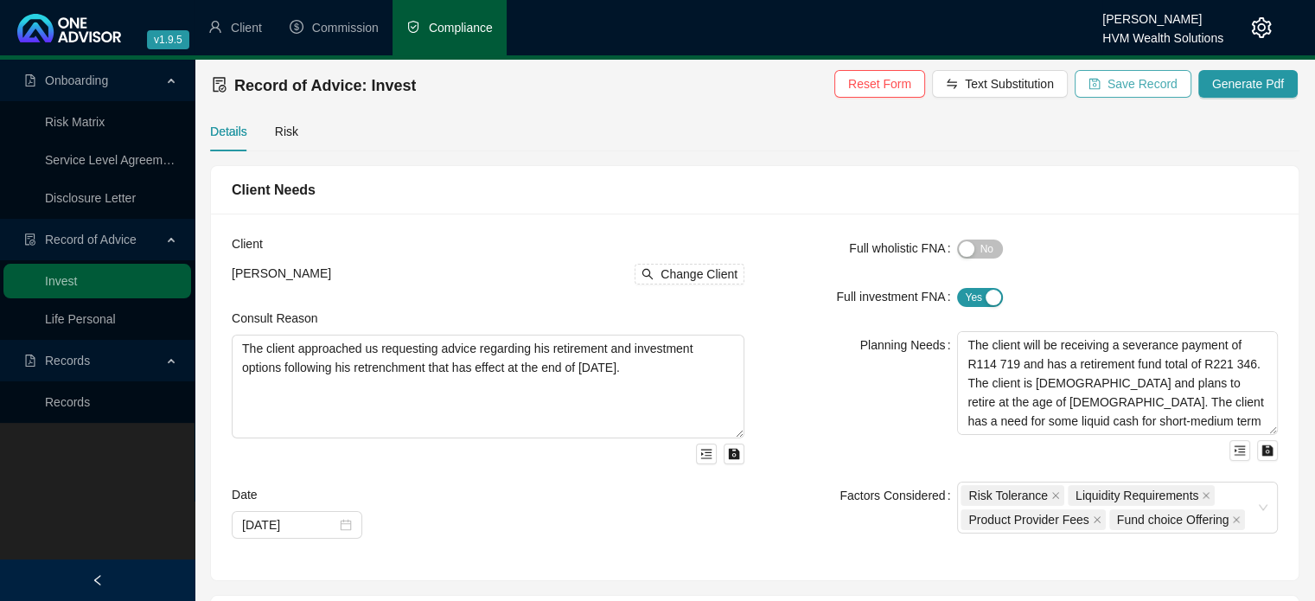
click at [1134, 88] on span "Save Record" at bounding box center [1142, 83] width 70 height 19
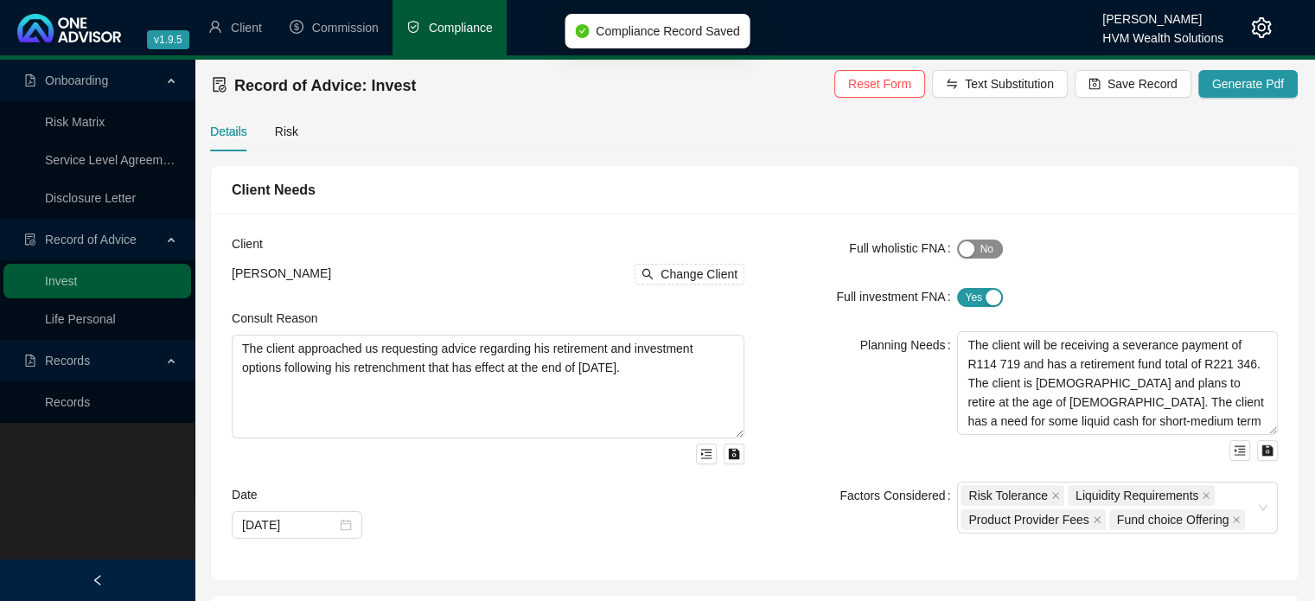
click at [982, 252] on span "Yes No" at bounding box center [980, 248] width 46 height 19
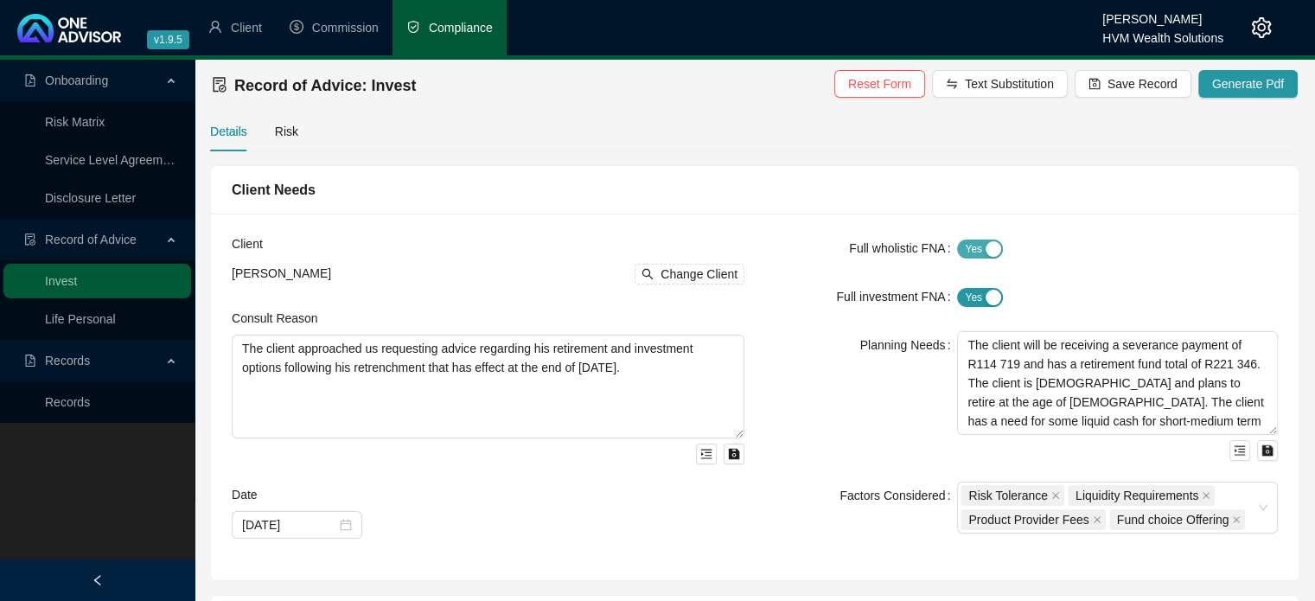
click at [959, 241] on span "Yes No" at bounding box center [980, 248] width 46 height 19
click at [837, 249] on div "Full wholistic FNA" at bounding box center [861, 248] width 192 height 28
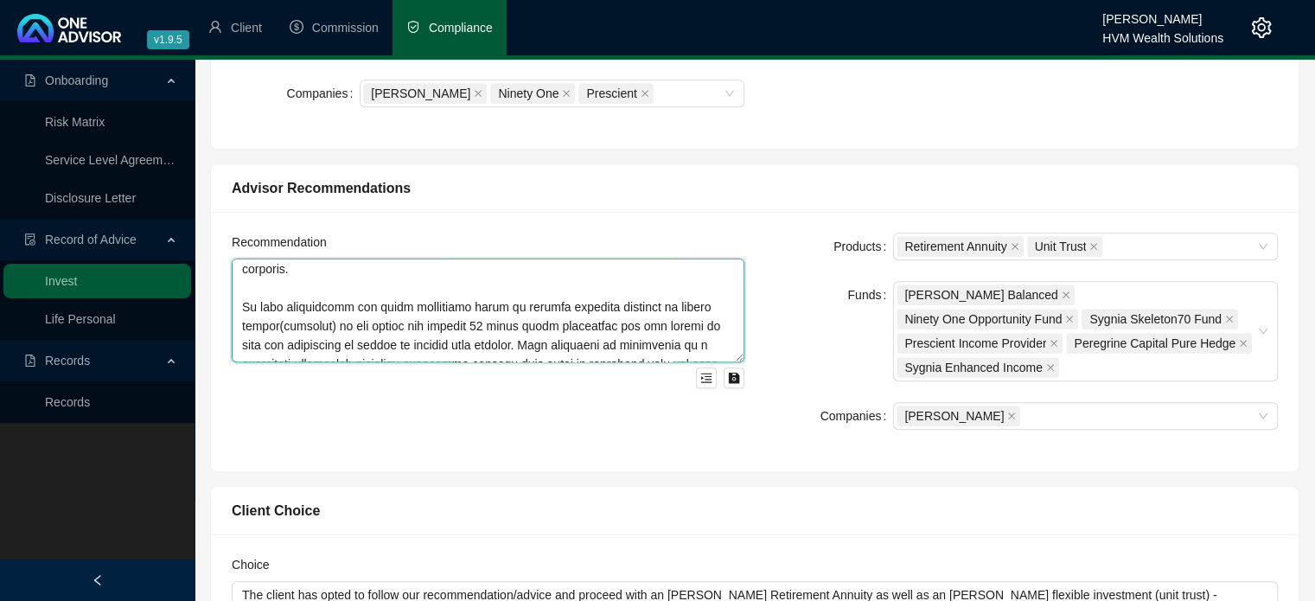
scroll to position [247, 0]
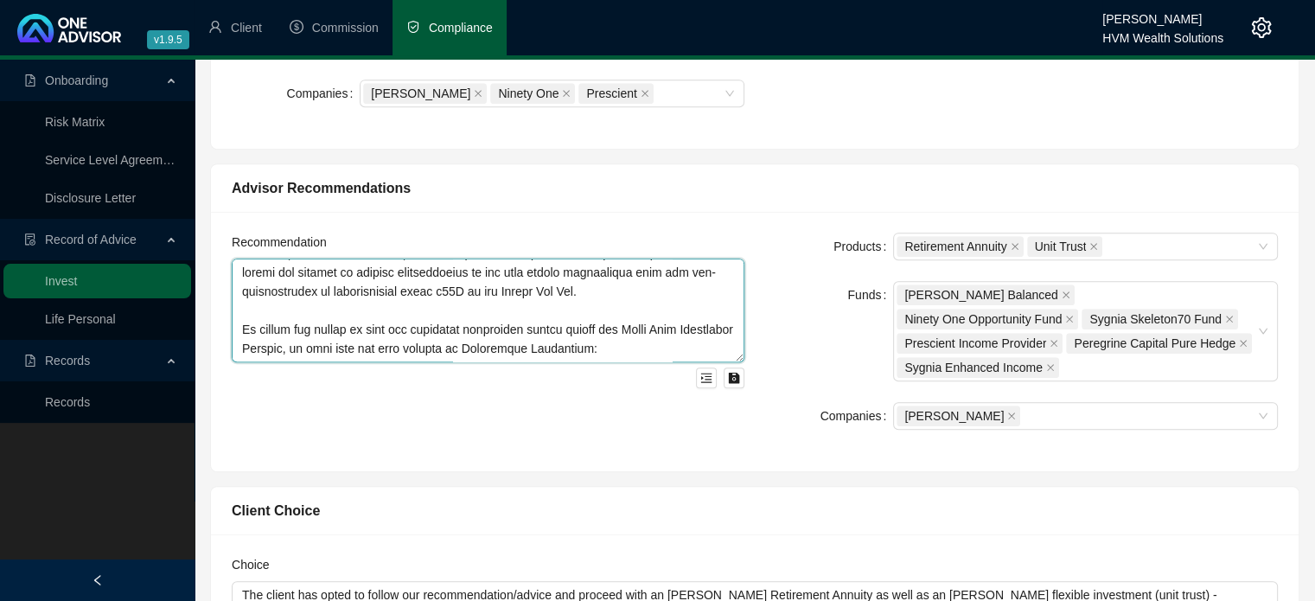
drag, startPoint x: 618, startPoint y: 300, endPoint x: 268, endPoint y: 289, distance: 350.2
click at [268, 289] on textarea at bounding box center [488, 310] width 513 height 104
click at [347, 265] on textarea at bounding box center [488, 310] width 513 height 104
drag, startPoint x: 413, startPoint y: 314, endPoint x: 487, endPoint y: 298, distance: 75.1
click at [413, 313] on textarea at bounding box center [488, 310] width 513 height 104
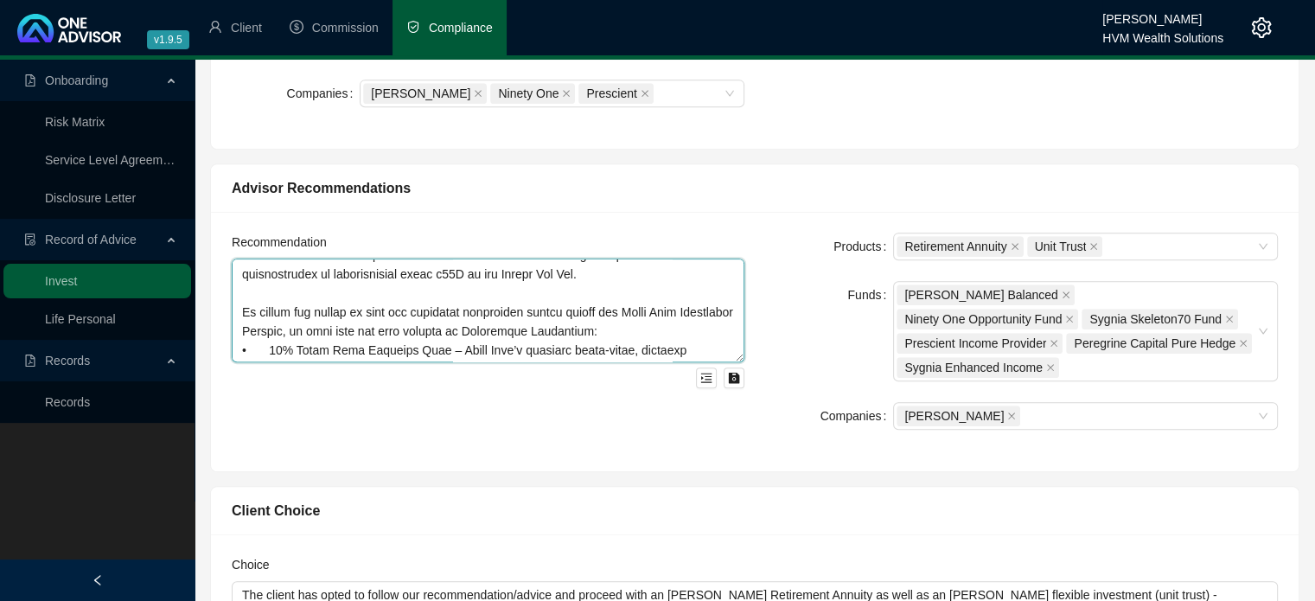
drag, startPoint x: 629, startPoint y: 314, endPoint x: 408, endPoint y: 271, distance: 225.4
click at [380, 278] on textarea at bounding box center [488, 310] width 513 height 104
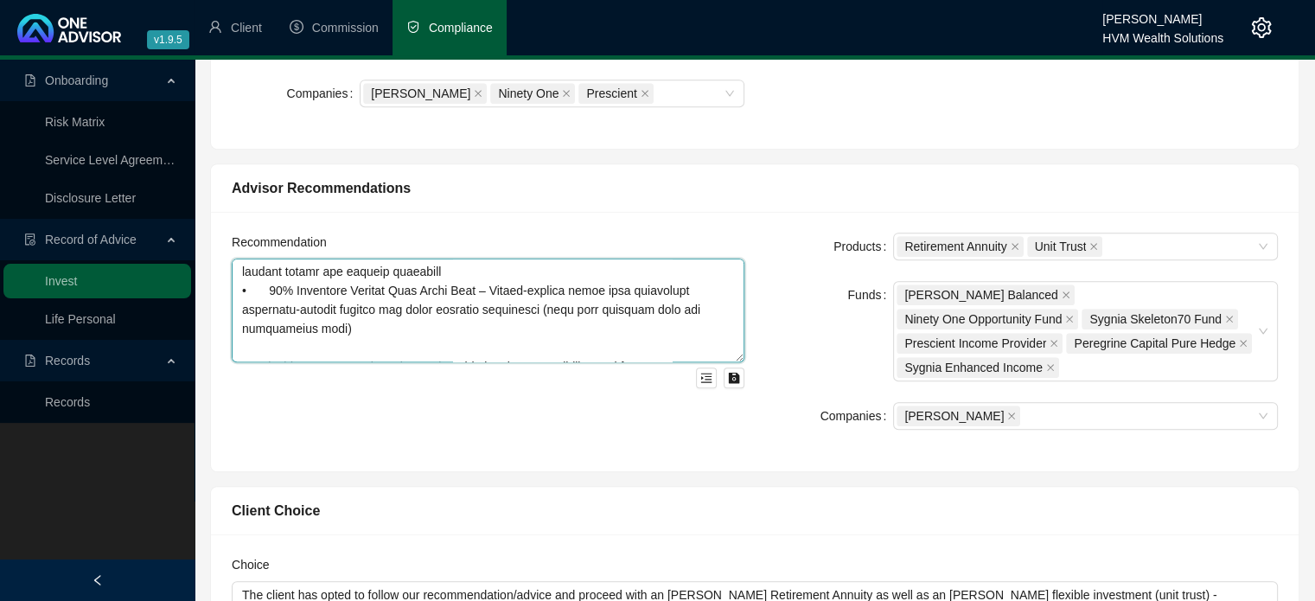
scroll to position [780, 0]
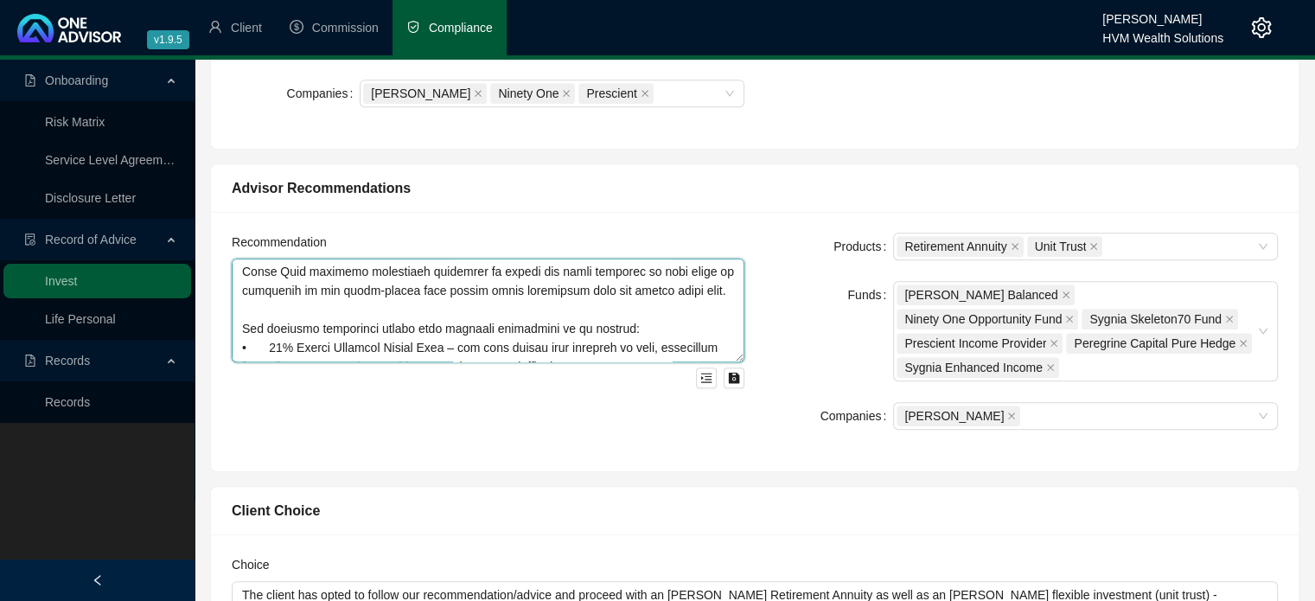
drag, startPoint x: 520, startPoint y: 287, endPoint x: 564, endPoint y: 245, distance: 60.5
click at [564, 258] on textarea at bounding box center [488, 310] width 513 height 104
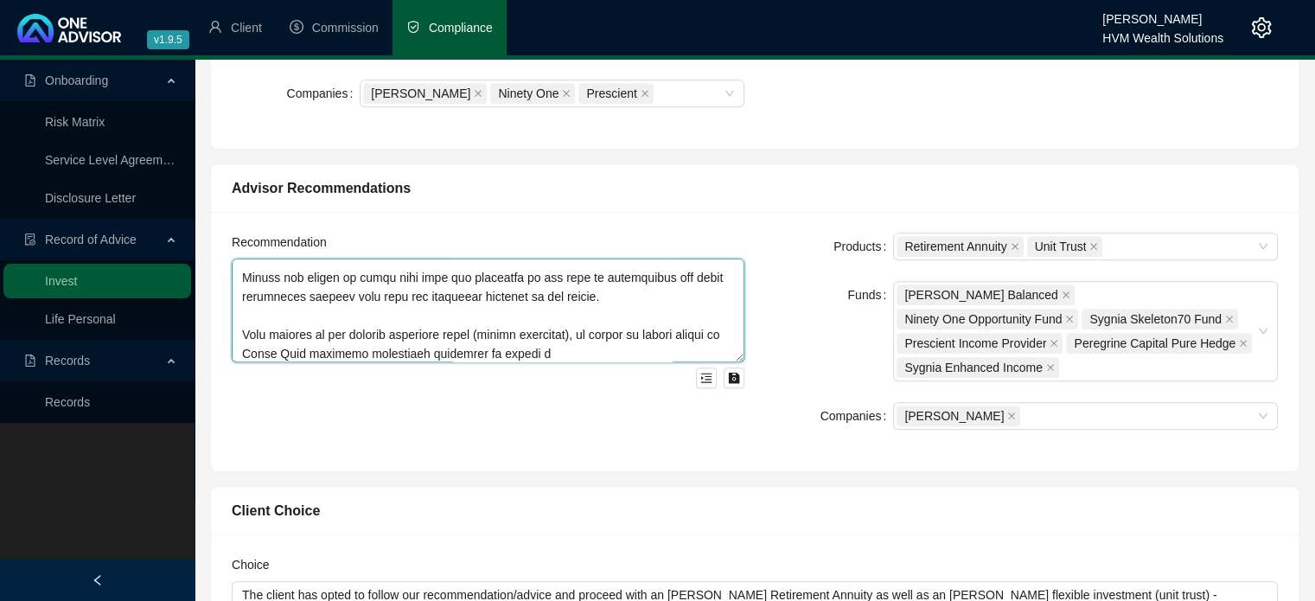
scroll to position [703, 0]
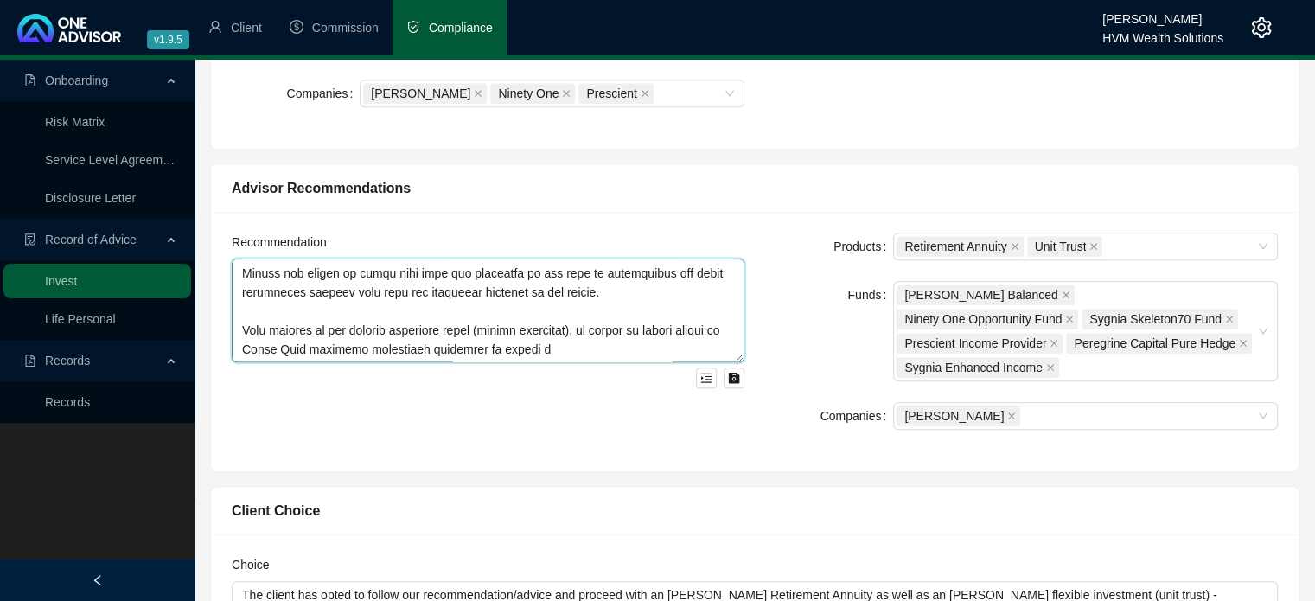
drag, startPoint x: 557, startPoint y: 325, endPoint x: 608, endPoint y: 299, distance: 58.0
click at [608, 299] on textarea at bounding box center [488, 310] width 513 height 104
click at [526, 313] on textarea at bounding box center [488, 310] width 513 height 104
click at [538, 307] on textarea at bounding box center [488, 310] width 513 height 104
drag, startPoint x: 630, startPoint y: 301, endPoint x: 592, endPoint y: 307, distance: 38.5
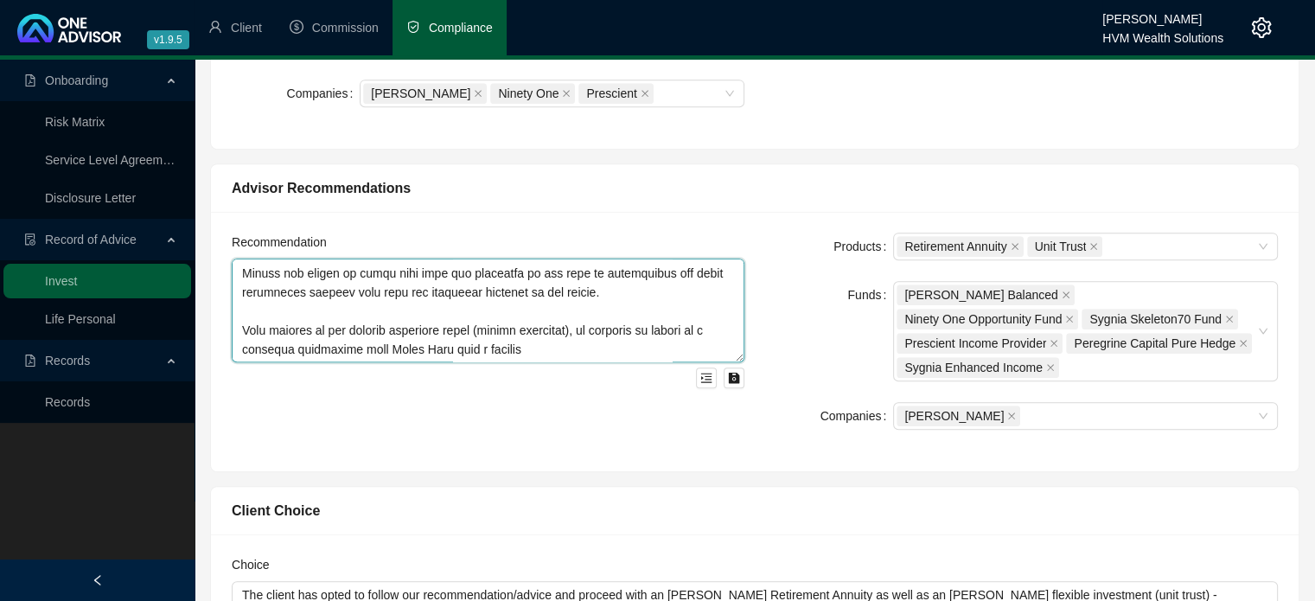
click at [629, 301] on textarea at bounding box center [488, 310] width 513 height 104
drag, startPoint x: 550, startPoint y: 314, endPoint x: 245, endPoint y: 294, distance: 304.9
click at [245, 294] on textarea at bounding box center [488, 310] width 513 height 104
click at [373, 314] on textarea at bounding box center [488, 310] width 513 height 104
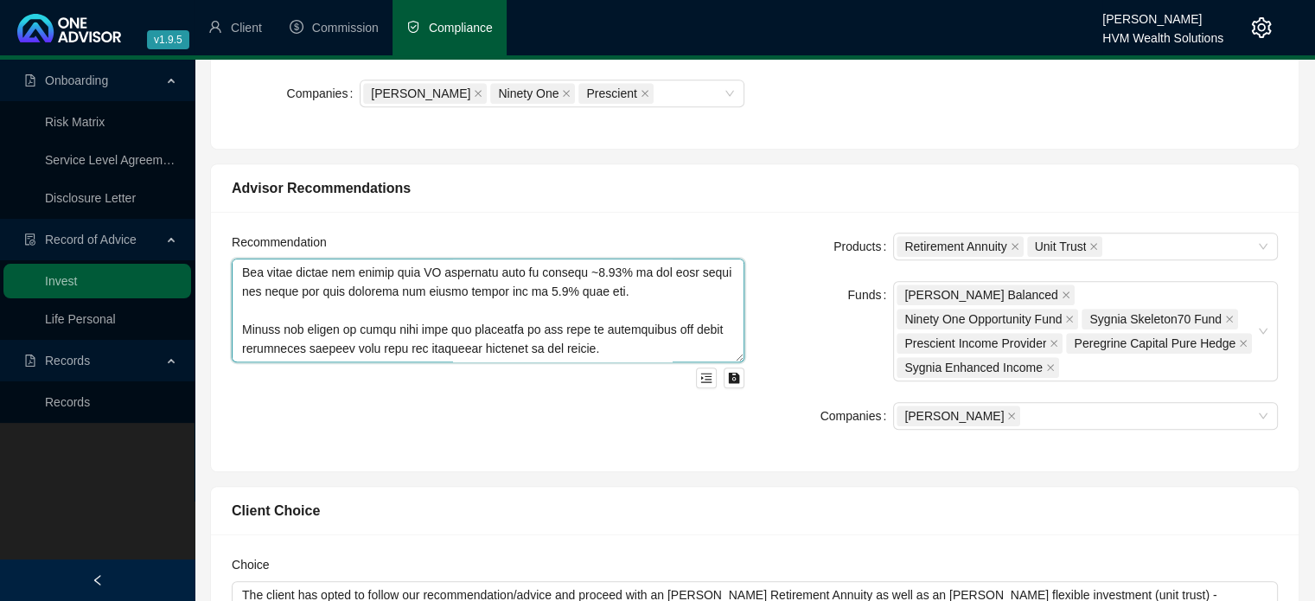
paste textarea "With regards to the clients withdrawn funds (vested component), we advise he in…"
click at [589, 299] on textarea at bounding box center [488, 310] width 513 height 104
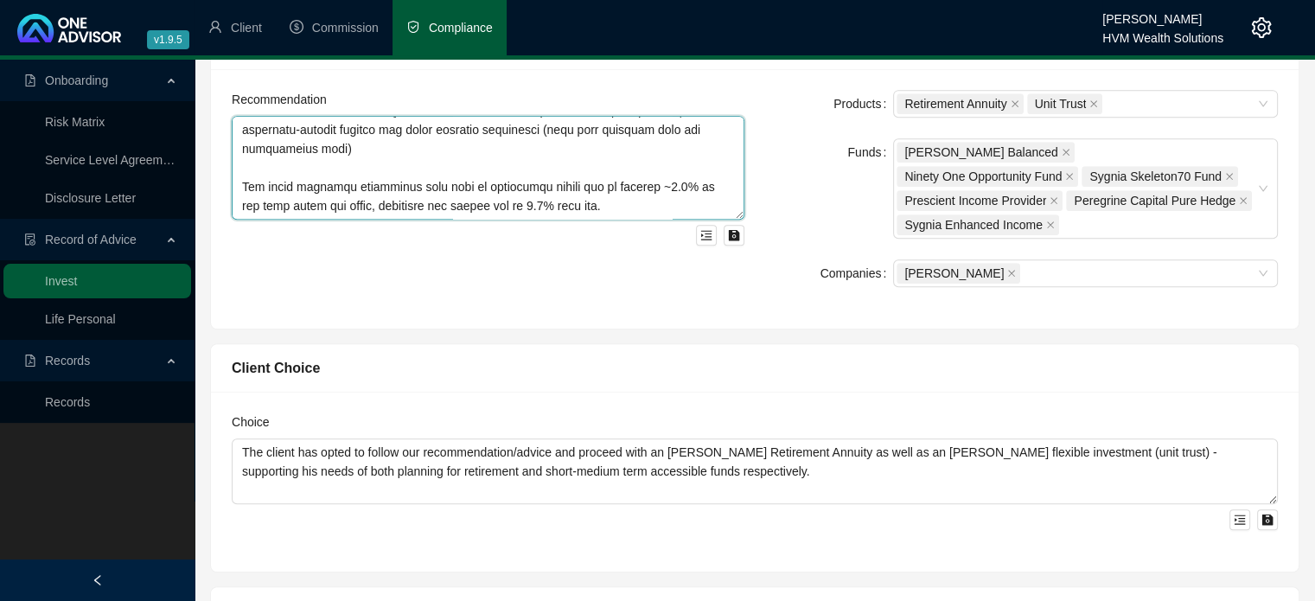
scroll to position [951, 0]
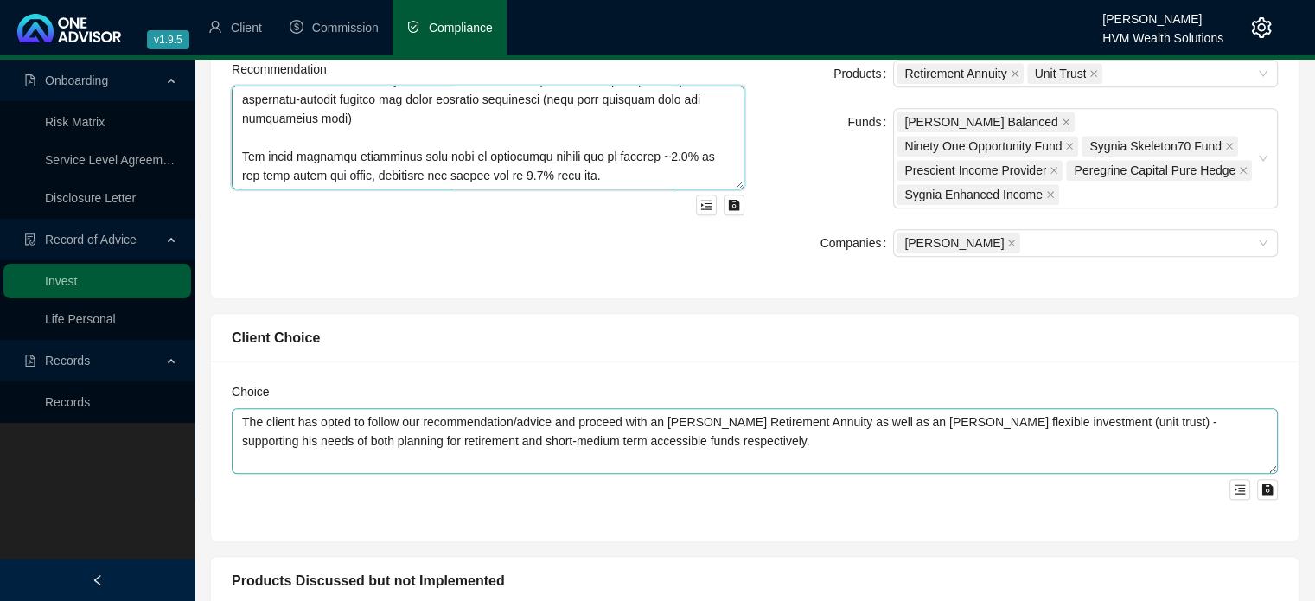
type textarea "Lor ipsum dolorsitam conse adipiscin el S981 260, doeius temp inci U914 024 lab…"
click at [673, 408] on textarea "The client has opted to follow our recommendation/advice and proceed with an [P…" at bounding box center [755, 441] width 1046 height 66
drag, startPoint x: 723, startPoint y: 392, endPoint x: 665, endPoint y: 373, distance: 61.2
click at [512, 408] on textarea "The client has opted to follow our recommendation/advice and proceed with an [P…" at bounding box center [755, 441] width 1046 height 66
drag, startPoint x: 721, startPoint y: 390, endPoint x: 740, endPoint y: 390, distance: 19.0
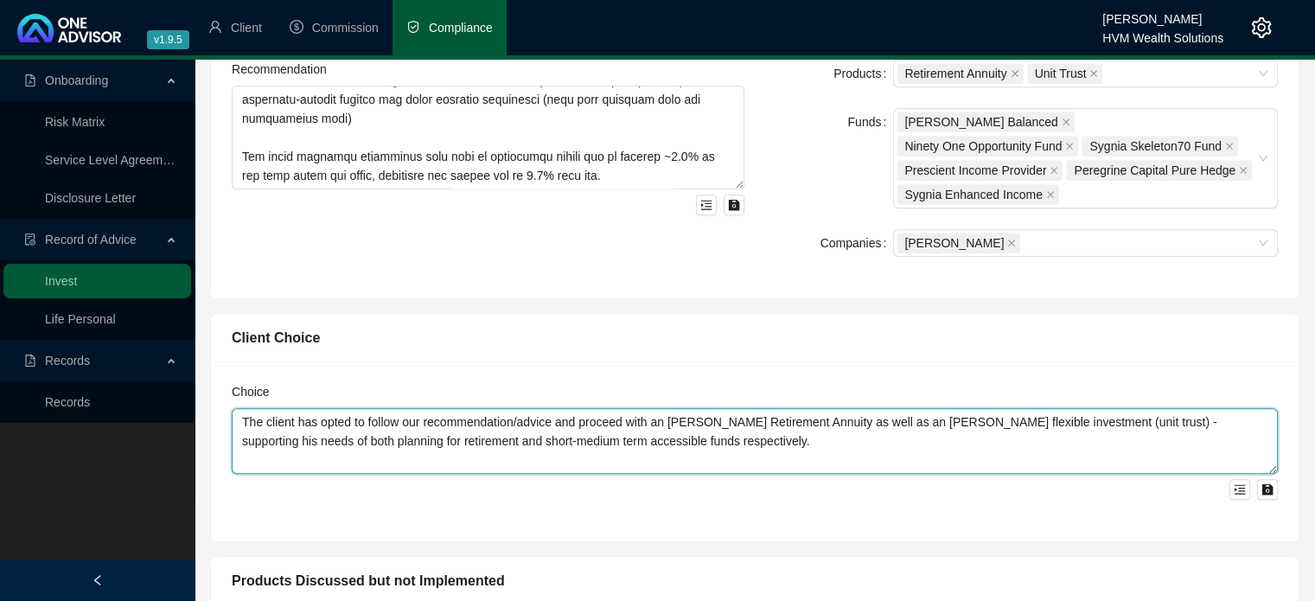
click at [723, 408] on textarea "The client has opted to follow our recommendation/advice and proceed with an [P…" at bounding box center [755, 441] width 1046 height 66
drag, startPoint x: 733, startPoint y: 382, endPoint x: 405, endPoint y: 366, distance: 328.0
click at [405, 408] on textarea "The client has opted to follow our recommendation/advice and proceed with an [P…" at bounding box center [755, 441] width 1046 height 66
click at [650, 408] on textarea "The client has opted to follow part of our advice/recommendation and proceed wi…" at bounding box center [755, 441] width 1046 height 66
click at [751, 408] on textarea "The client has opted to follow part of our advice/recommendation and proceed wi…" at bounding box center [755, 441] width 1046 height 66
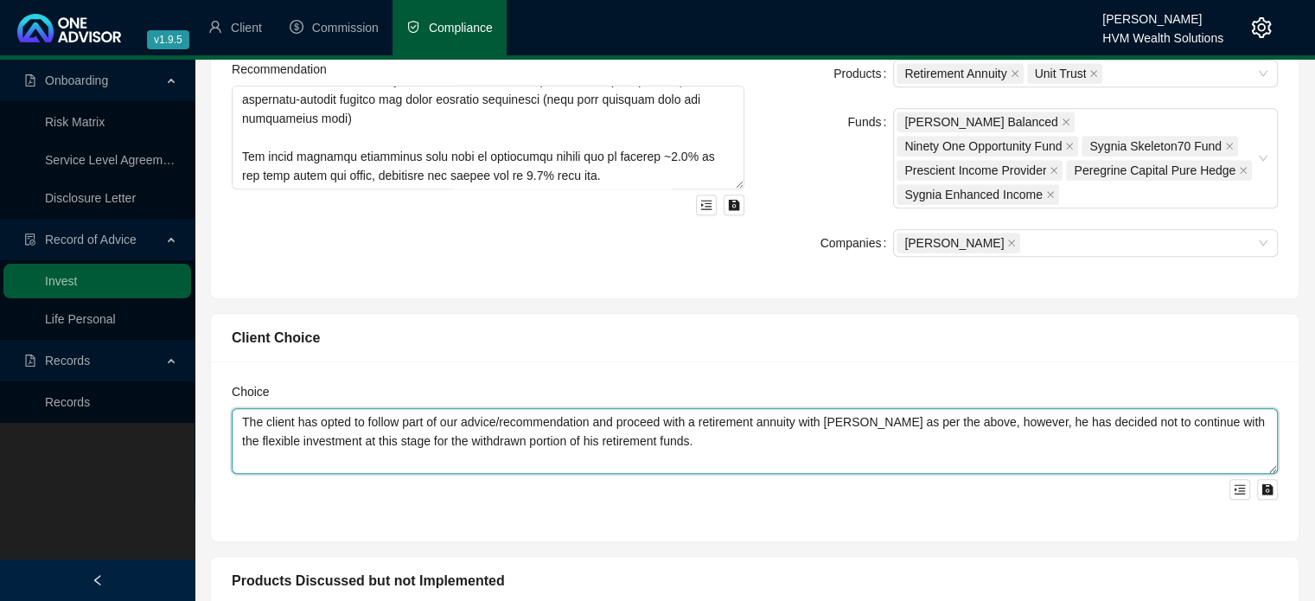
click at [750, 408] on textarea "The client has opted to follow part of our advice/recommendation and proceed wi…" at bounding box center [755, 441] width 1046 height 66
click at [411, 408] on textarea "The client has opted to follow part of our advice/recommendation and proceed wi…" at bounding box center [755, 441] width 1046 height 66
click at [419, 408] on textarea "The client has opted to follow part of our advice/recommendation and proceed wi…" at bounding box center [755, 441] width 1046 height 66
click at [410, 408] on textarea "The client has opted to follow part of our advice/recommendation and proceed wi…" at bounding box center [755, 441] width 1046 height 66
click at [697, 408] on textarea "The client has opted to follow part of our advice/recommendation and proceed wi…" at bounding box center [755, 441] width 1046 height 66
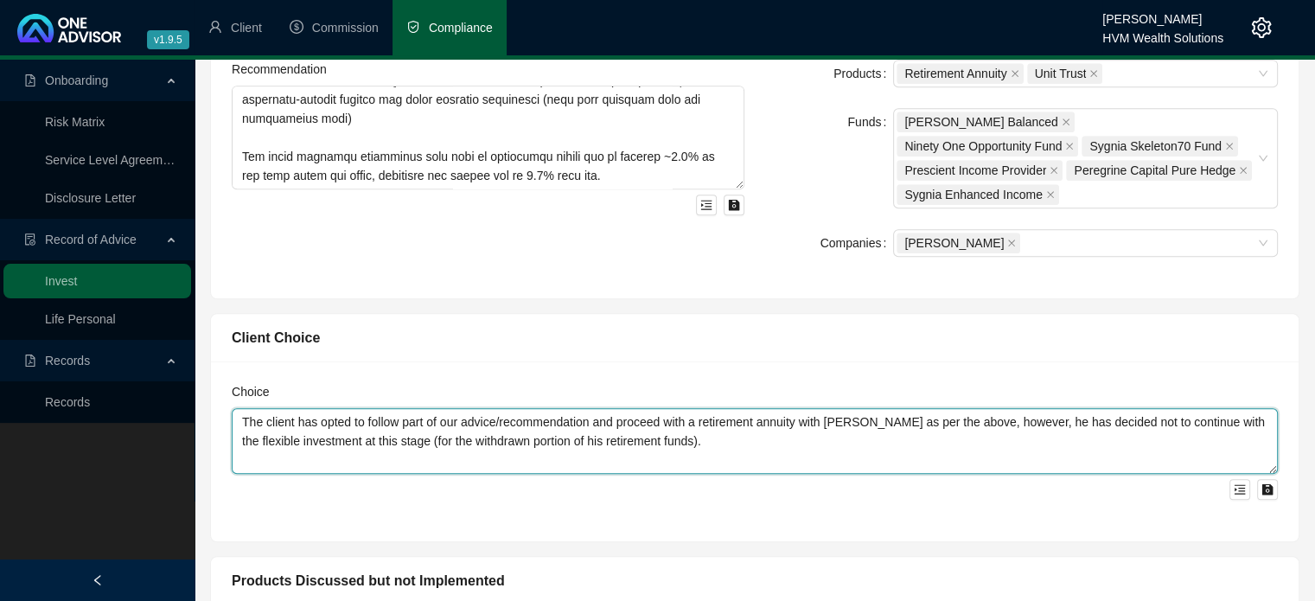
click at [704, 408] on textarea "The client has opted to follow part of our advice/recommendation and proceed wi…" at bounding box center [755, 441] width 1046 height 66
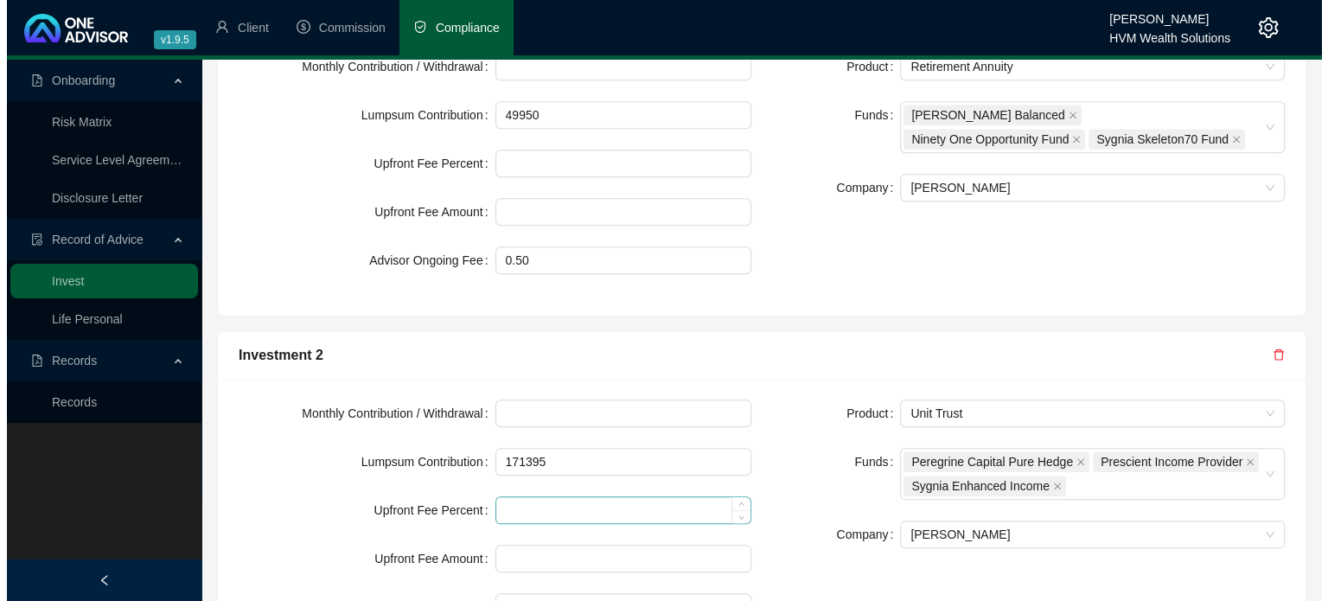
scroll to position [1815, 0]
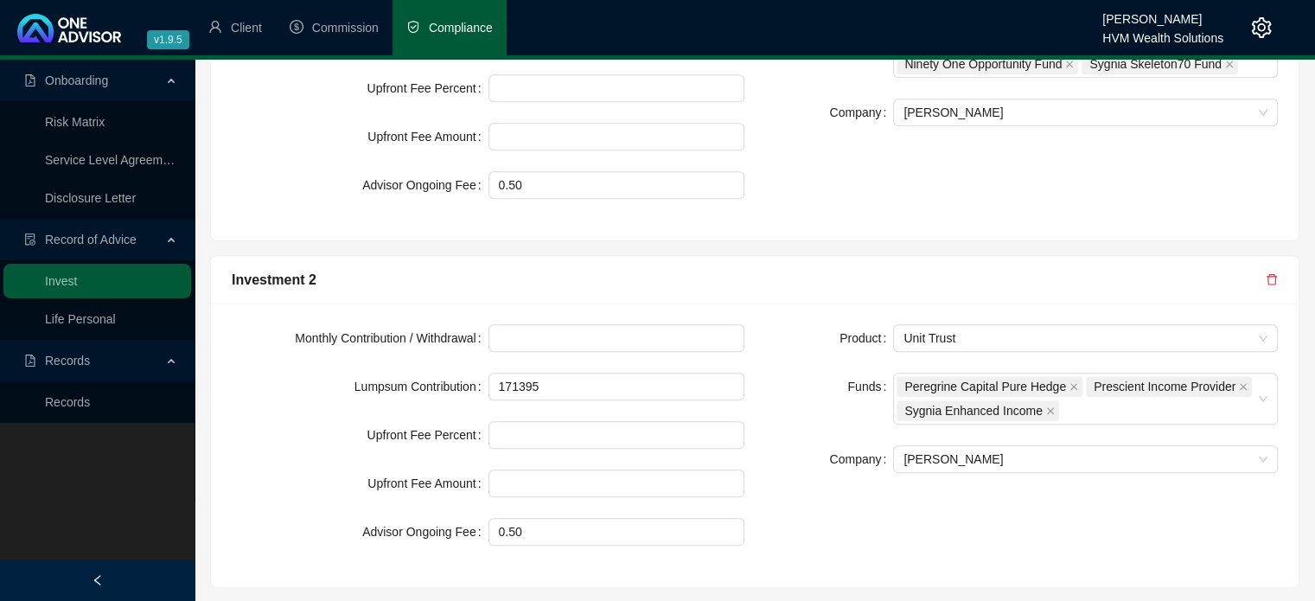
type textarea "The client has opted to follow part of our advice/recommendation and proceed wi…"
click at [1267, 273] on icon "delete" at bounding box center [1271, 279] width 12 height 12
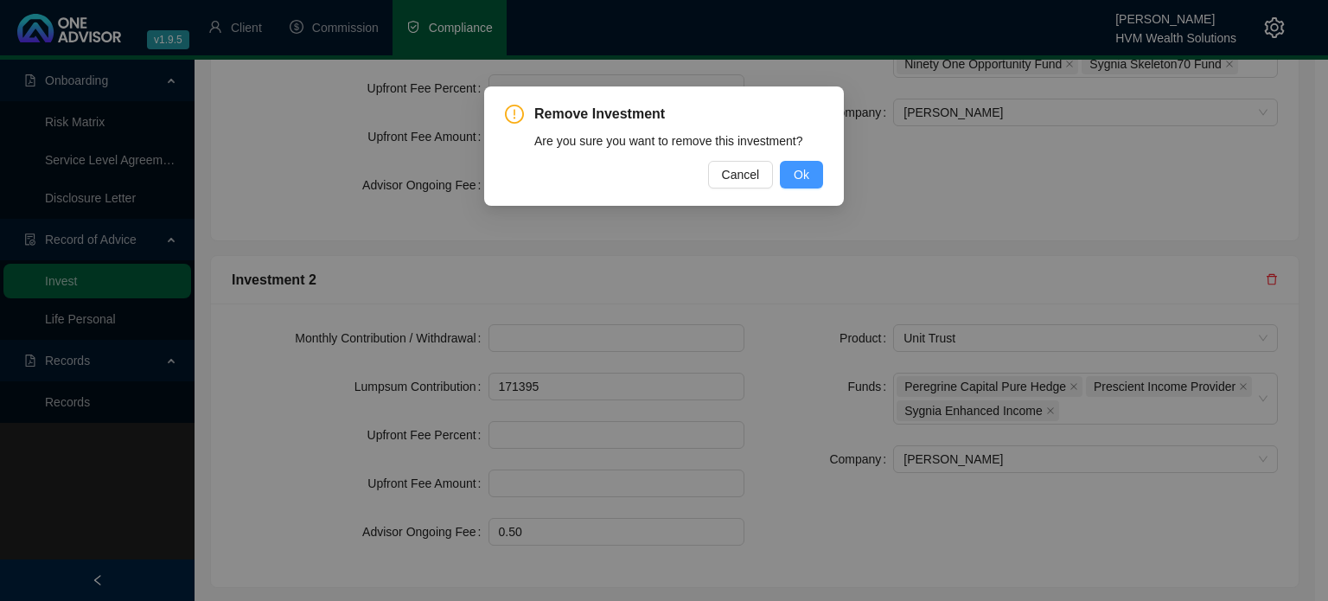
click at [804, 178] on span "Ok" at bounding box center [801, 174] width 16 height 19
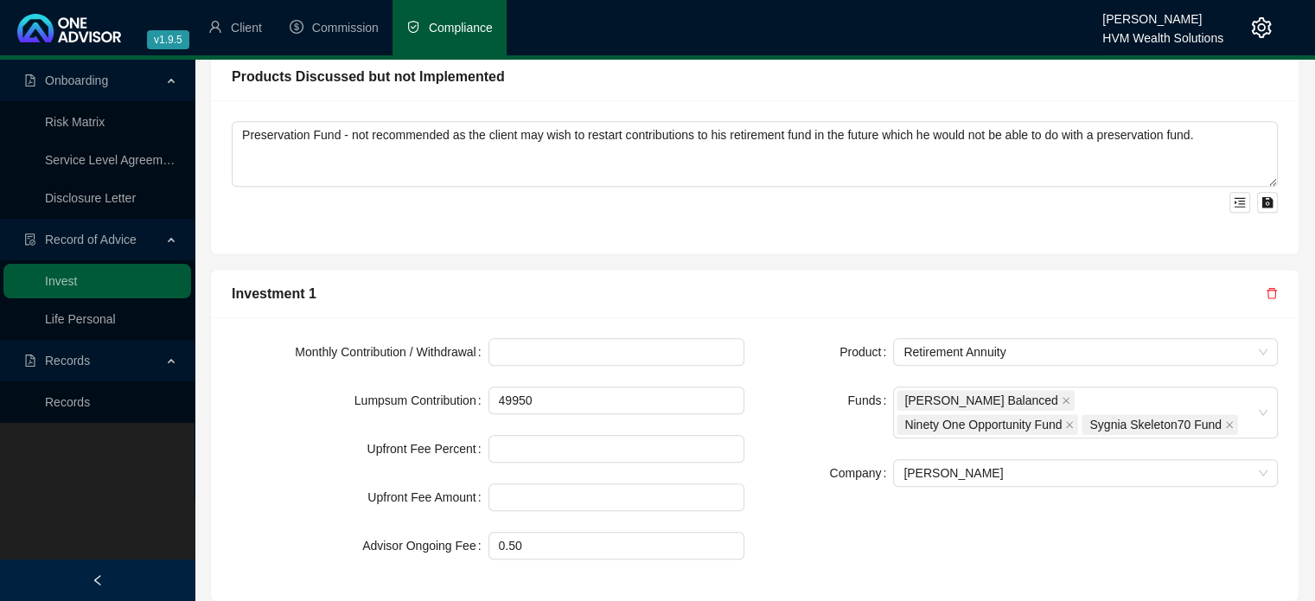
scroll to position [1469, 0]
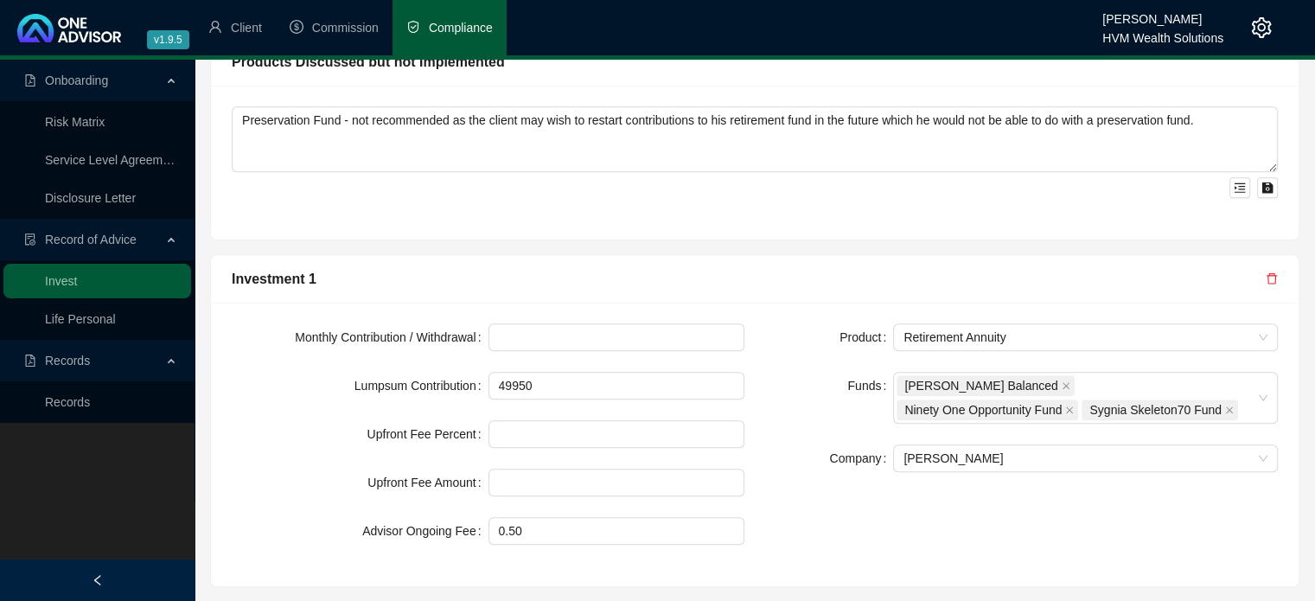
click at [819, 372] on div "Funds" at bounding box center [829, 398] width 128 height 52
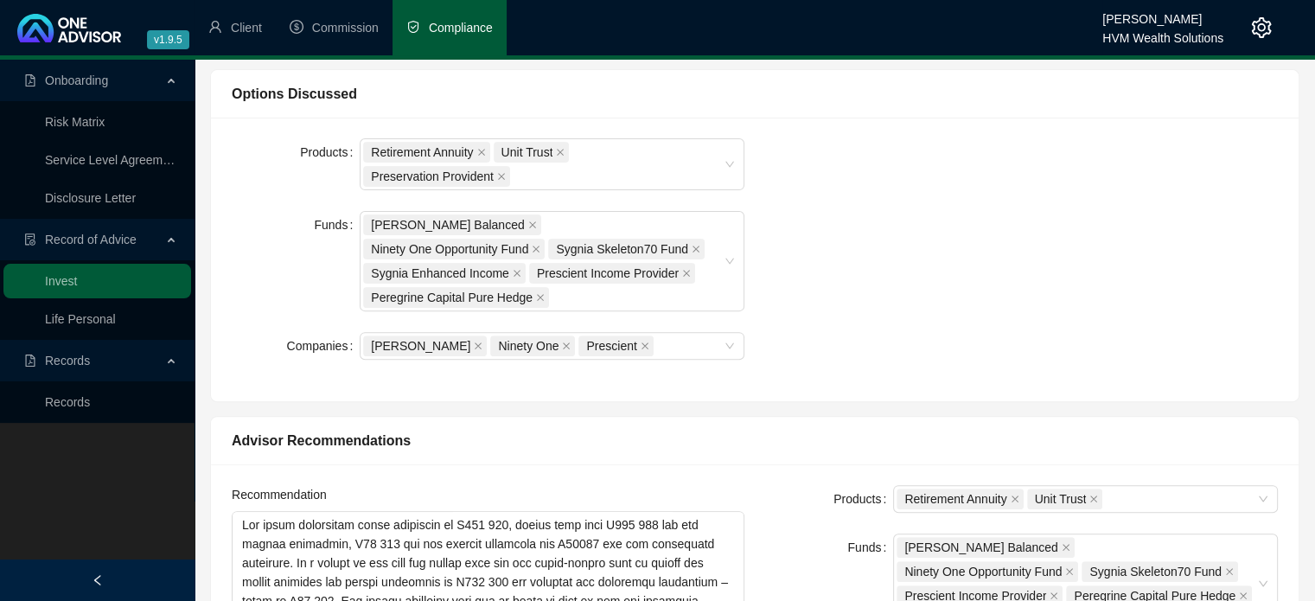
scroll to position [432, 0]
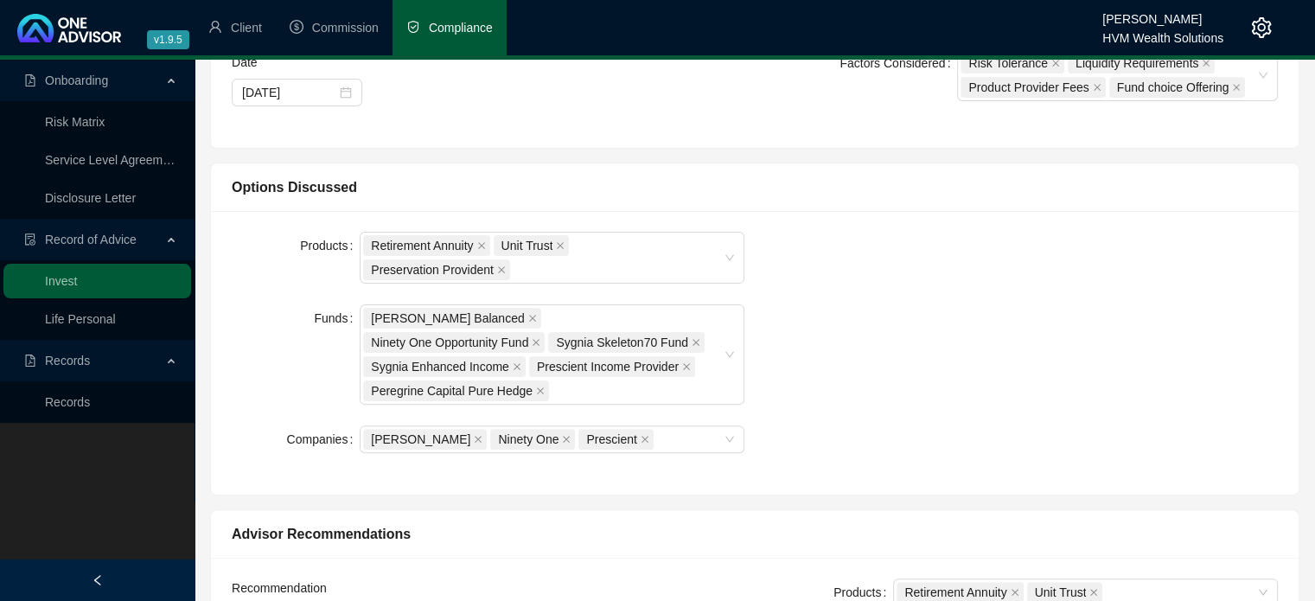
click at [827, 329] on div "Products Retirement Annuity Unit Trust Preservation Provident Funds [PERSON_NAM…" at bounding box center [754, 353] width 1067 height 242
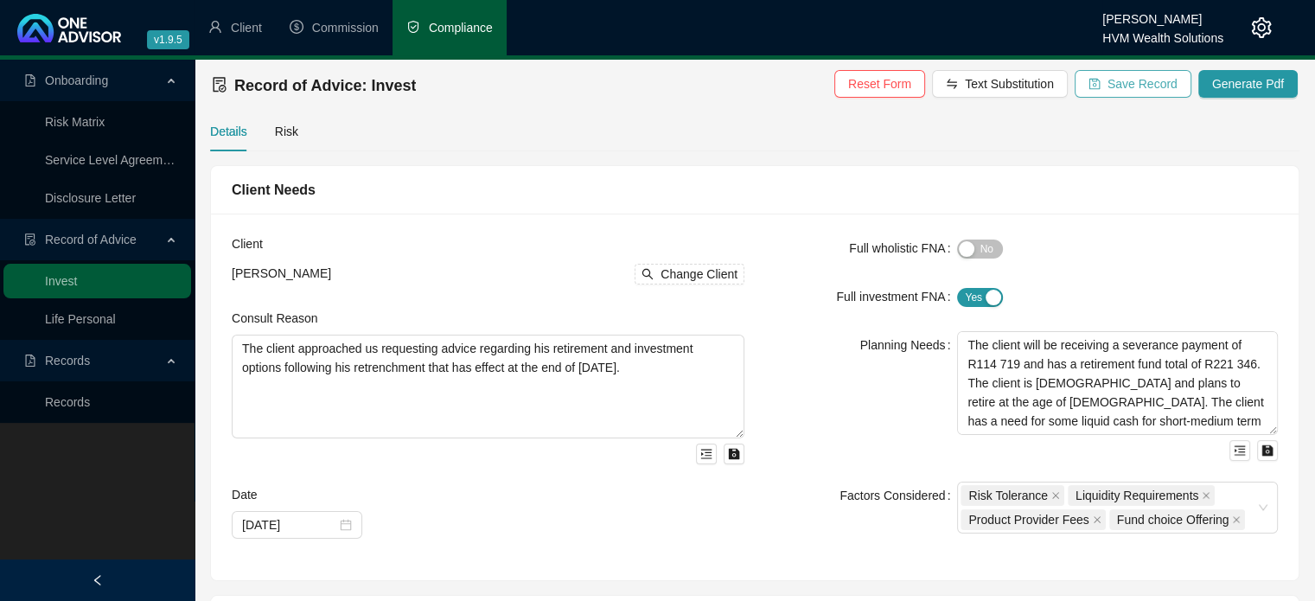
click at [1143, 85] on span "Save Record" at bounding box center [1142, 83] width 70 height 19
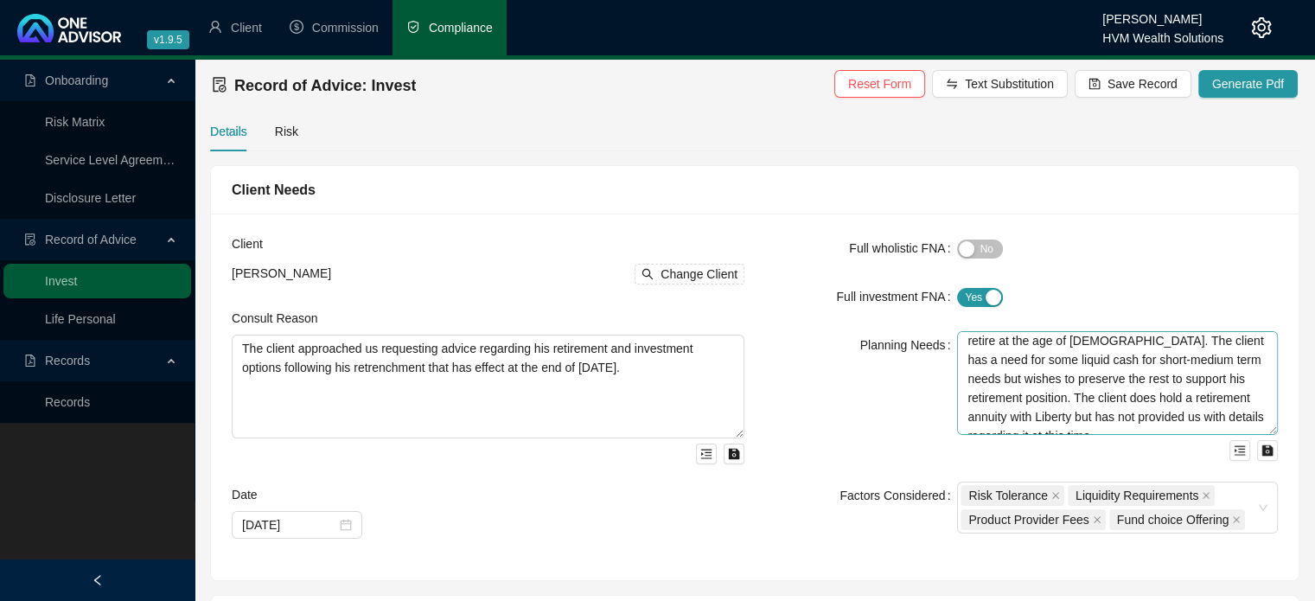
scroll to position [86, 0]
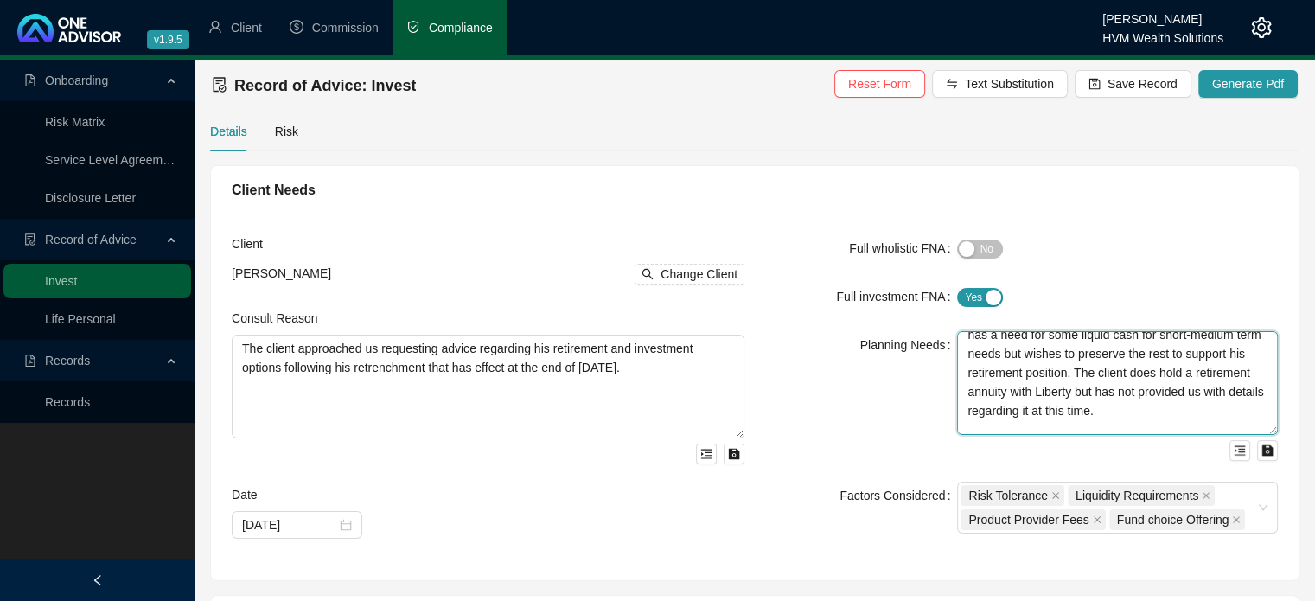
click at [1089, 410] on textarea "The client will be receiving a severance payment of R114 719 and has a retireme…" at bounding box center [1117, 383] width 321 height 104
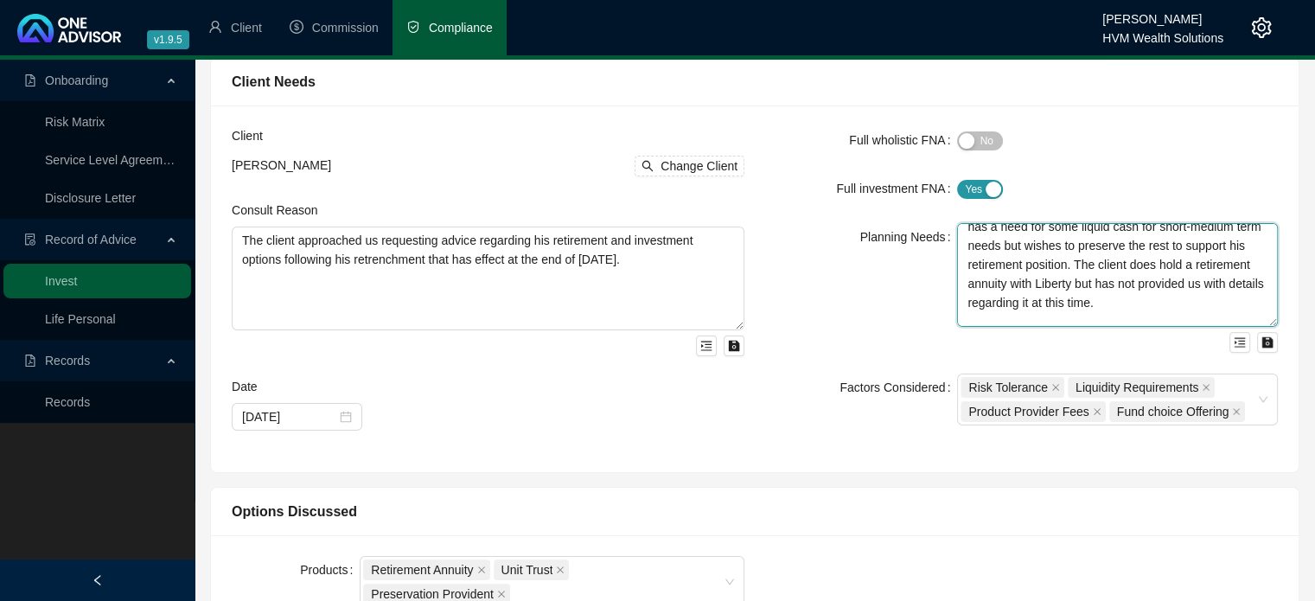
scroll to position [0, 0]
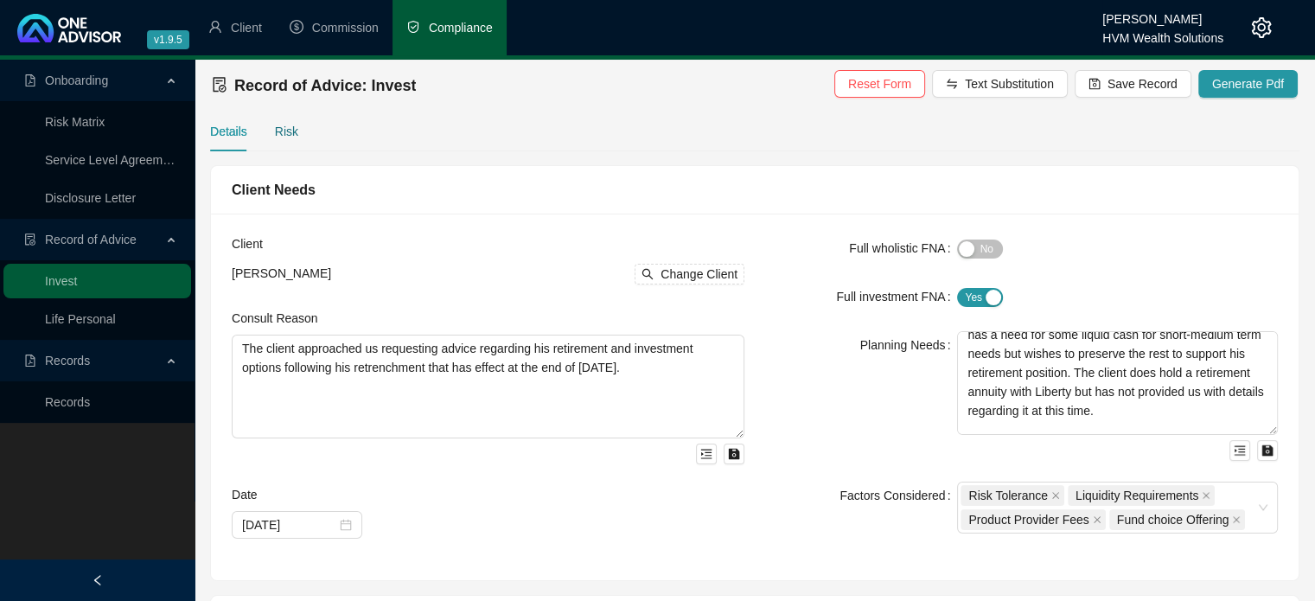
click at [290, 132] on div "Risk" at bounding box center [286, 131] width 23 height 19
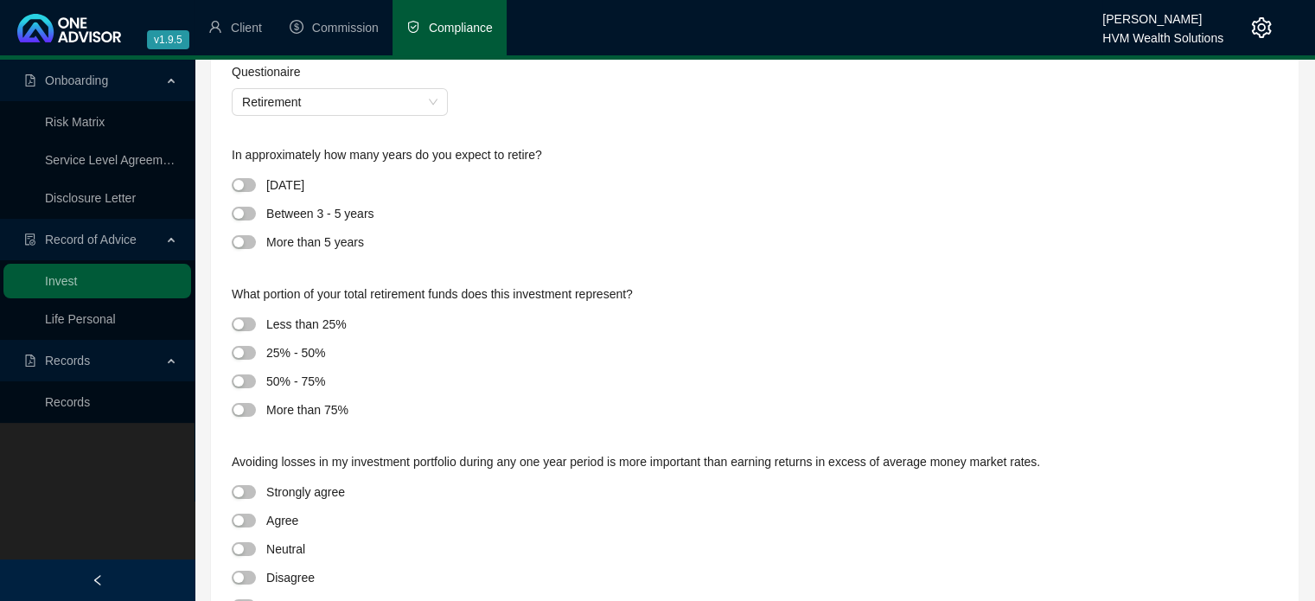
scroll to position [173, 0]
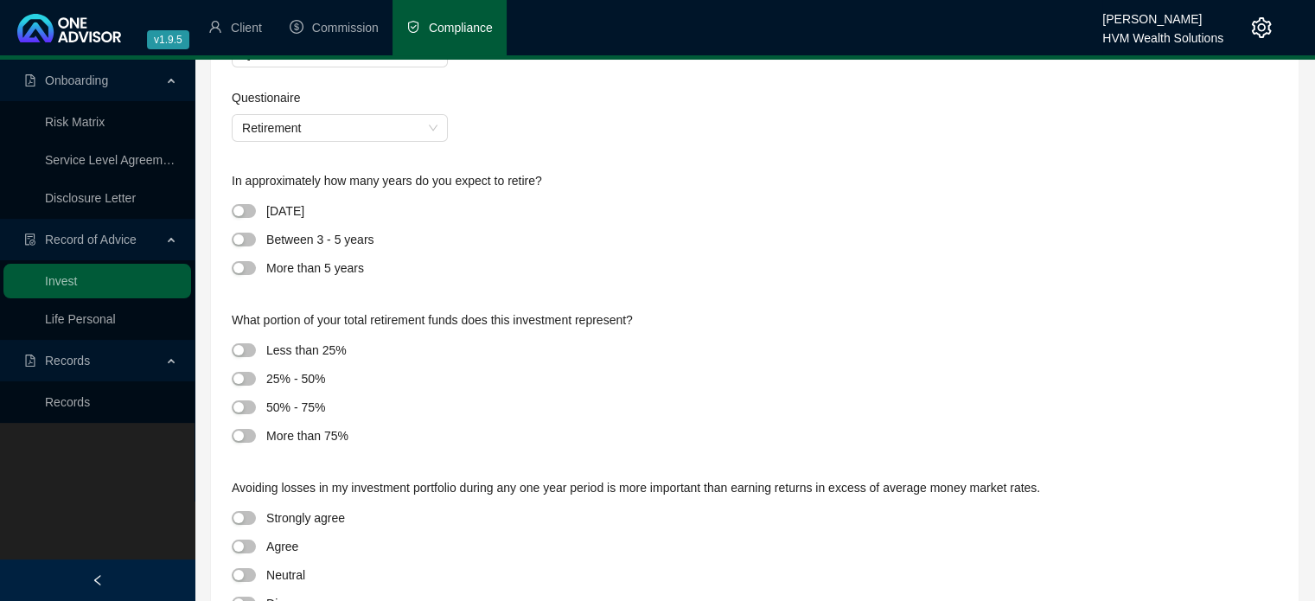
click at [261, 265] on div at bounding box center [249, 268] width 35 height 20
click at [257, 271] on div at bounding box center [249, 268] width 35 height 20
click at [254, 269] on span "button" at bounding box center [244, 268] width 24 height 14
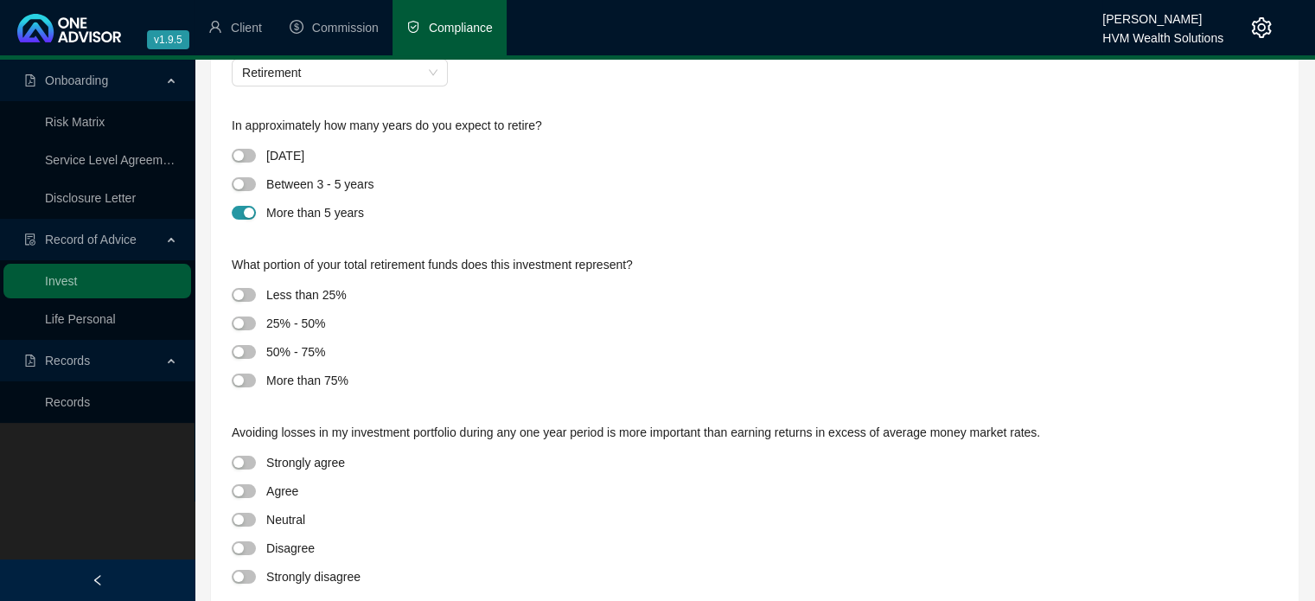
scroll to position [259, 0]
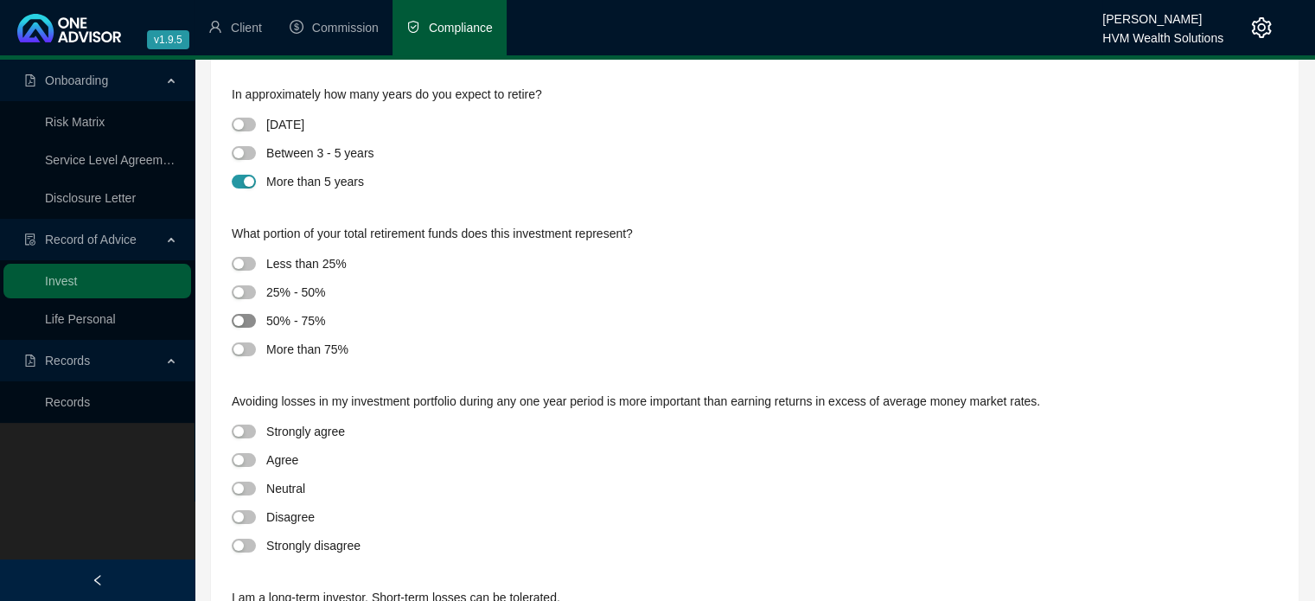
click at [246, 325] on span "button" at bounding box center [244, 321] width 24 height 14
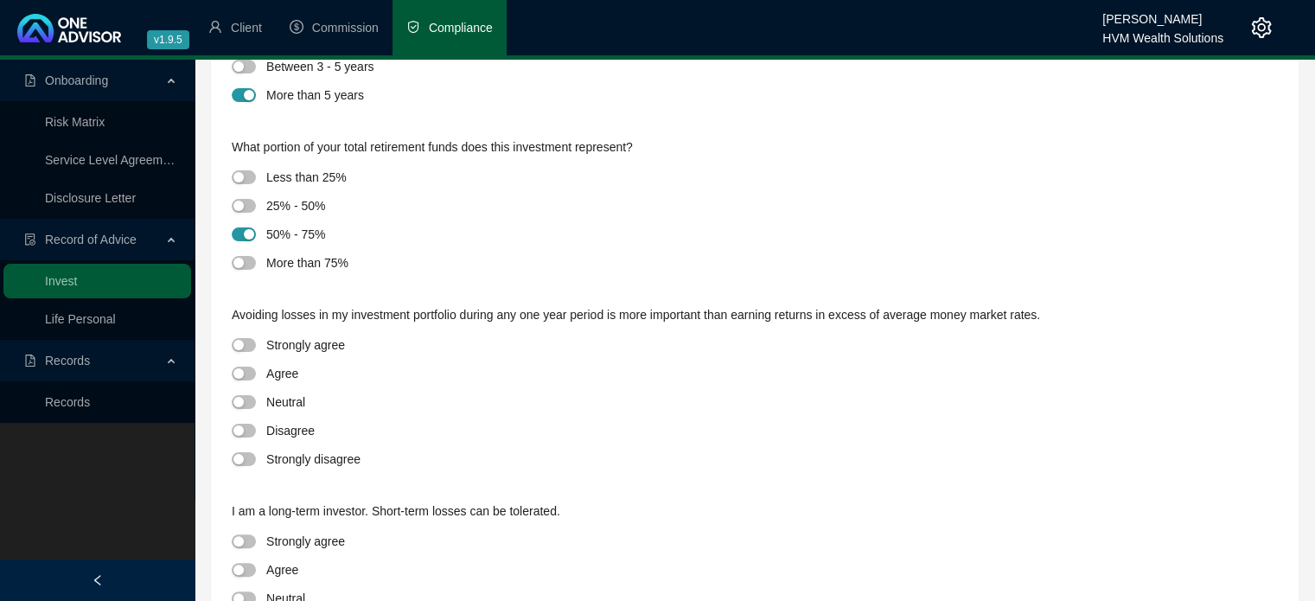
scroll to position [432, 0]
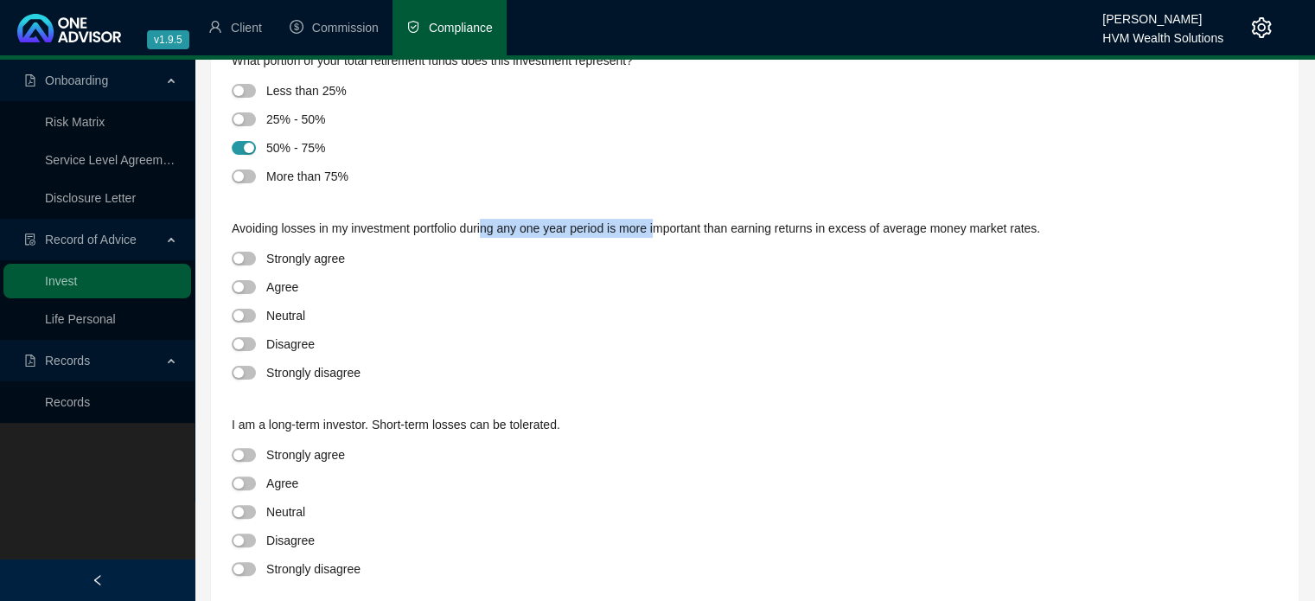
drag, startPoint x: 484, startPoint y: 239, endPoint x: 688, endPoint y: 222, distance: 204.7
click at [664, 222] on div "Avoiding losses in my investment portfolio during any one year period is more i…" at bounding box center [755, 233] width 1046 height 28
click at [688, 222] on div "Avoiding losses in my investment portfolio during any one year period is more i…" at bounding box center [755, 233] width 1046 height 28
drag, startPoint x: 552, startPoint y: 225, endPoint x: 755, endPoint y: 225, distance: 203.1
click at [750, 225] on div "Avoiding losses in my investment portfolio during any one year period is more i…" at bounding box center [755, 233] width 1046 height 28
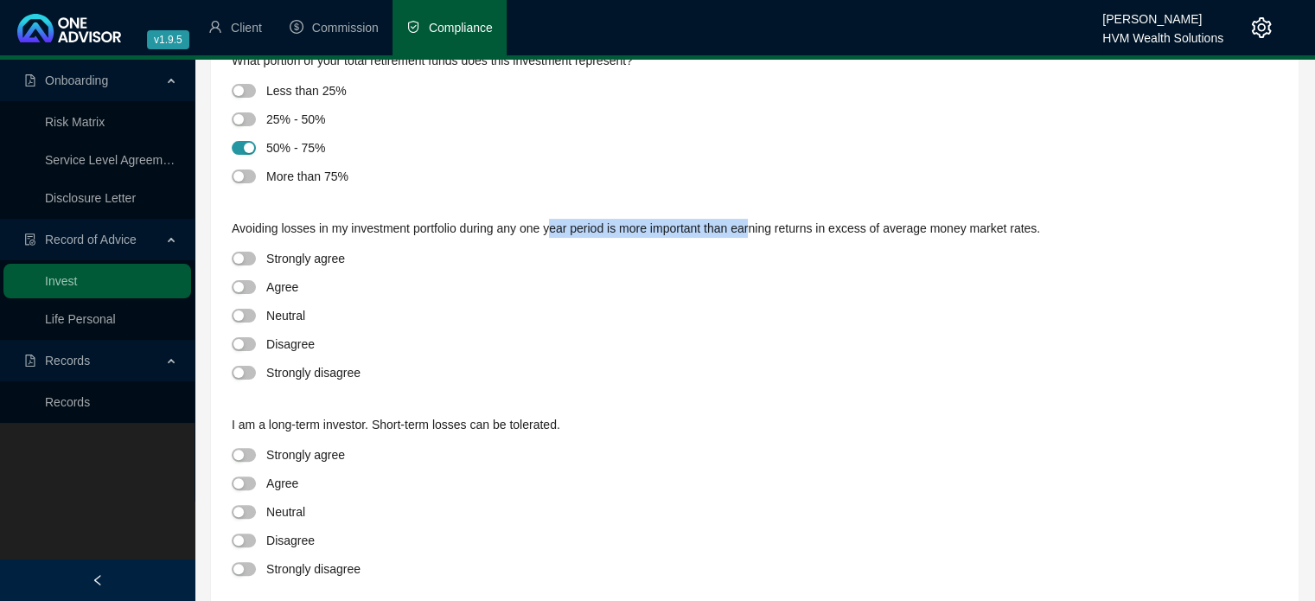
click at [755, 225] on div "Avoiding losses in my investment portfolio during any one year period is more i…" at bounding box center [755, 233] width 1046 height 28
click at [242, 370] on div "button" at bounding box center [238, 372] width 10 height 10
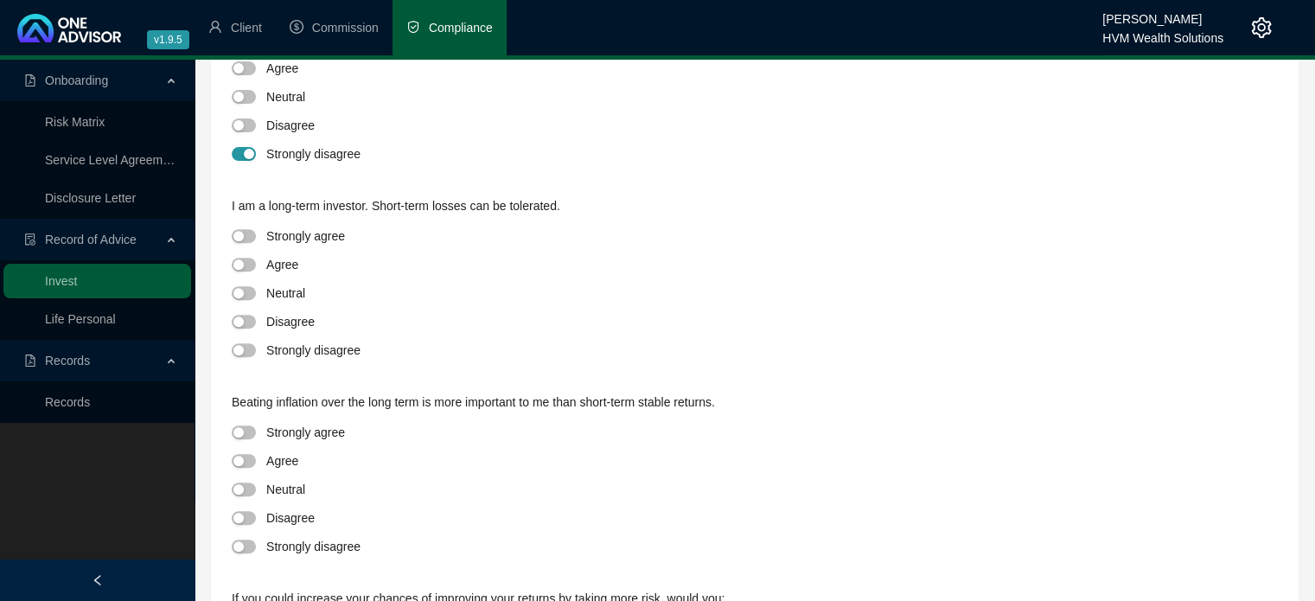
scroll to position [691, 0]
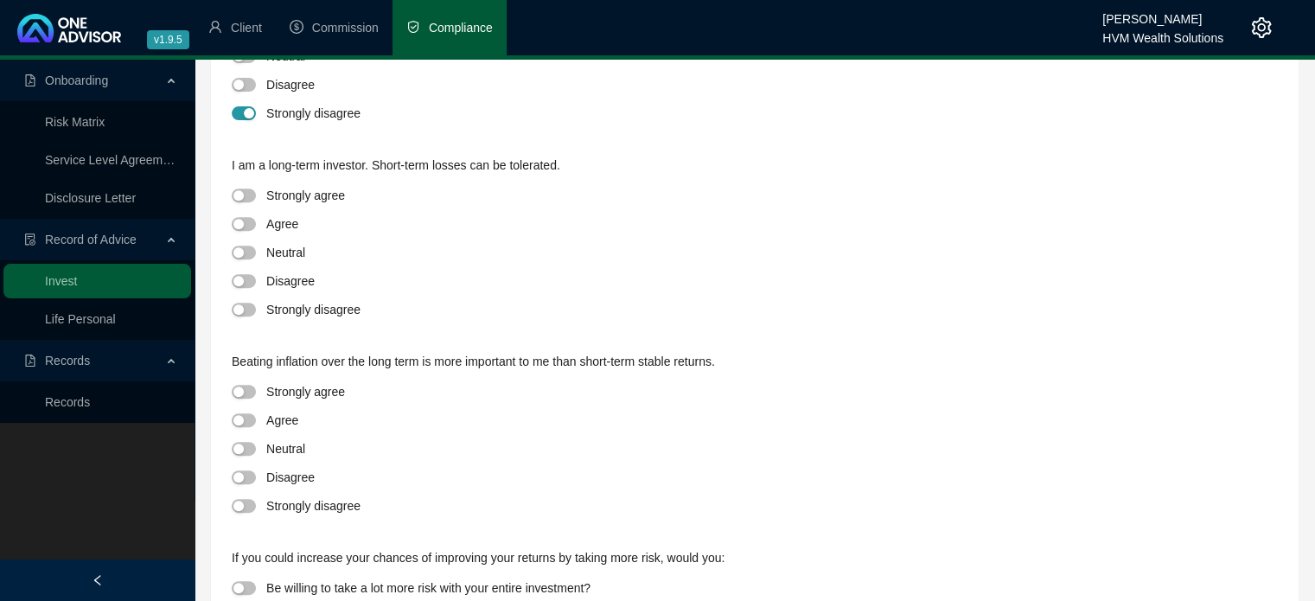
click at [256, 229] on div at bounding box center [249, 223] width 35 height 20
click at [249, 224] on span "button" at bounding box center [244, 224] width 24 height 14
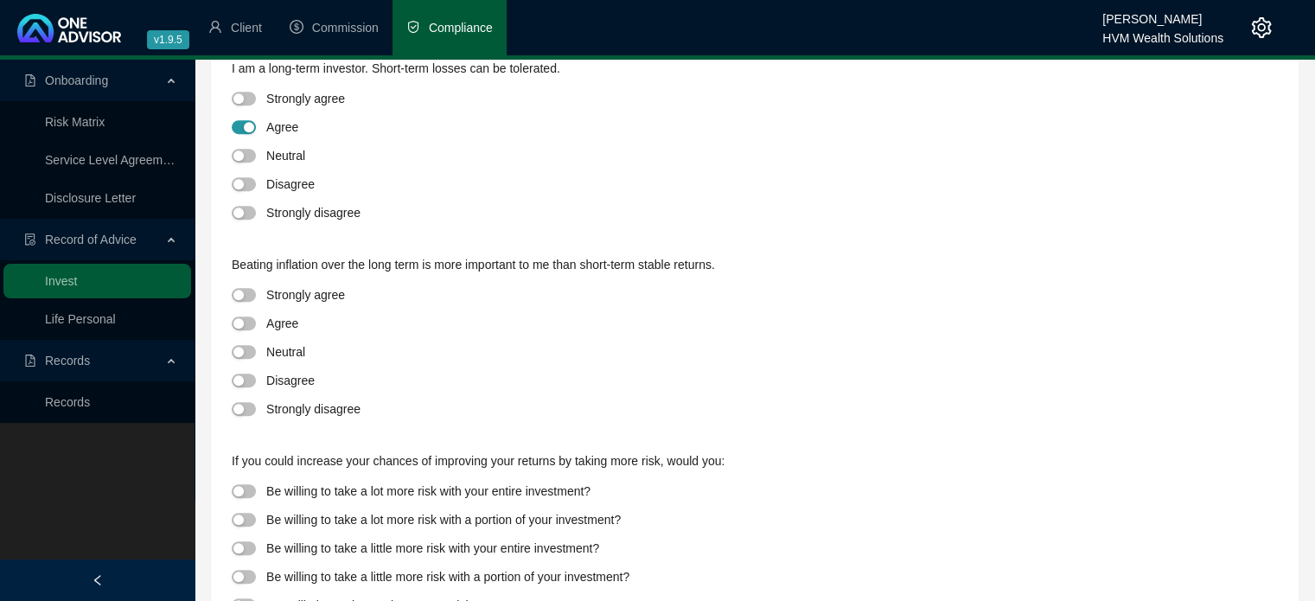
scroll to position [847, 0]
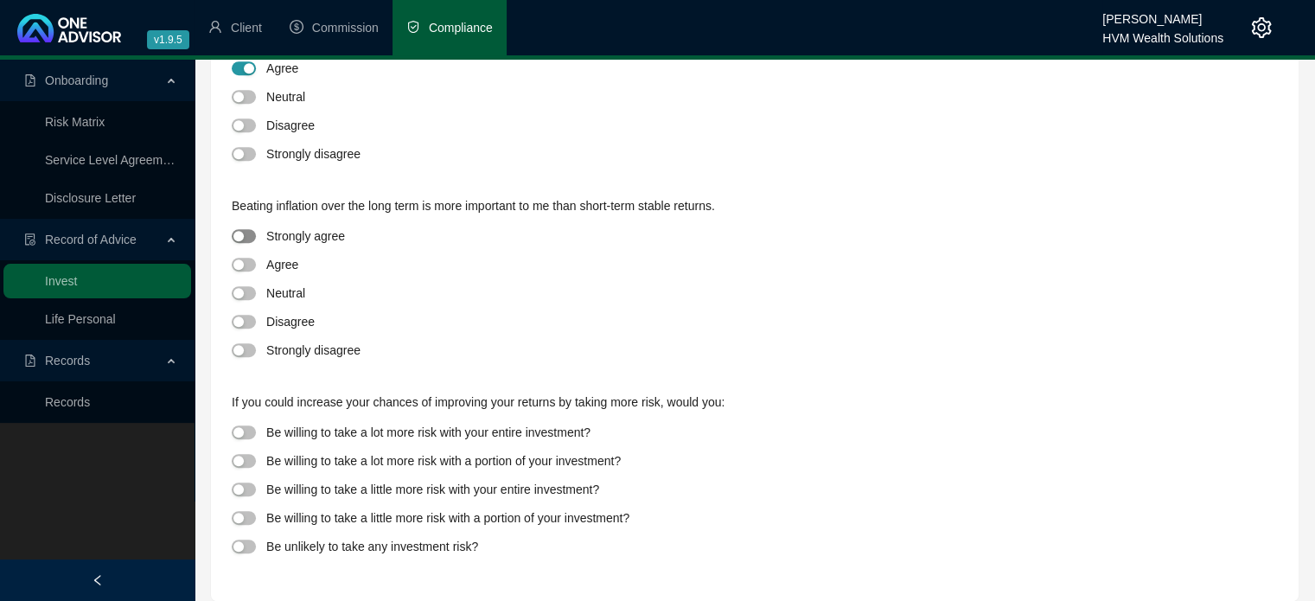
click at [250, 239] on span "button" at bounding box center [244, 236] width 24 height 14
click at [246, 462] on span "button" at bounding box center [244, 461] width 24 height 14
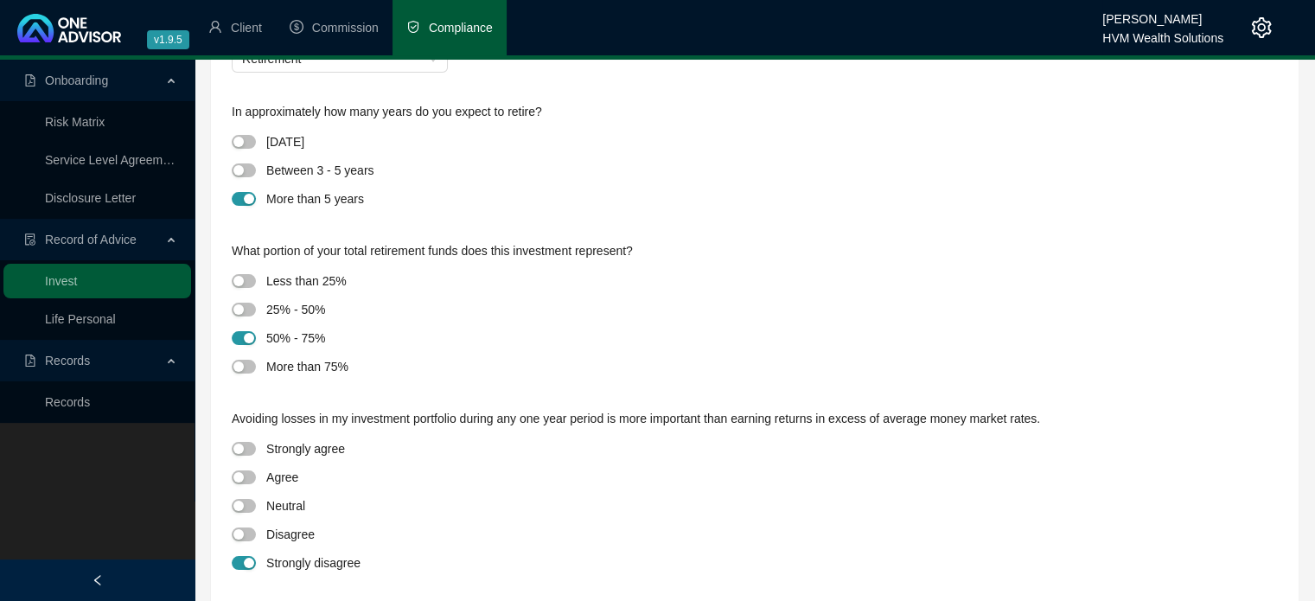
scroll to position [0, 0]
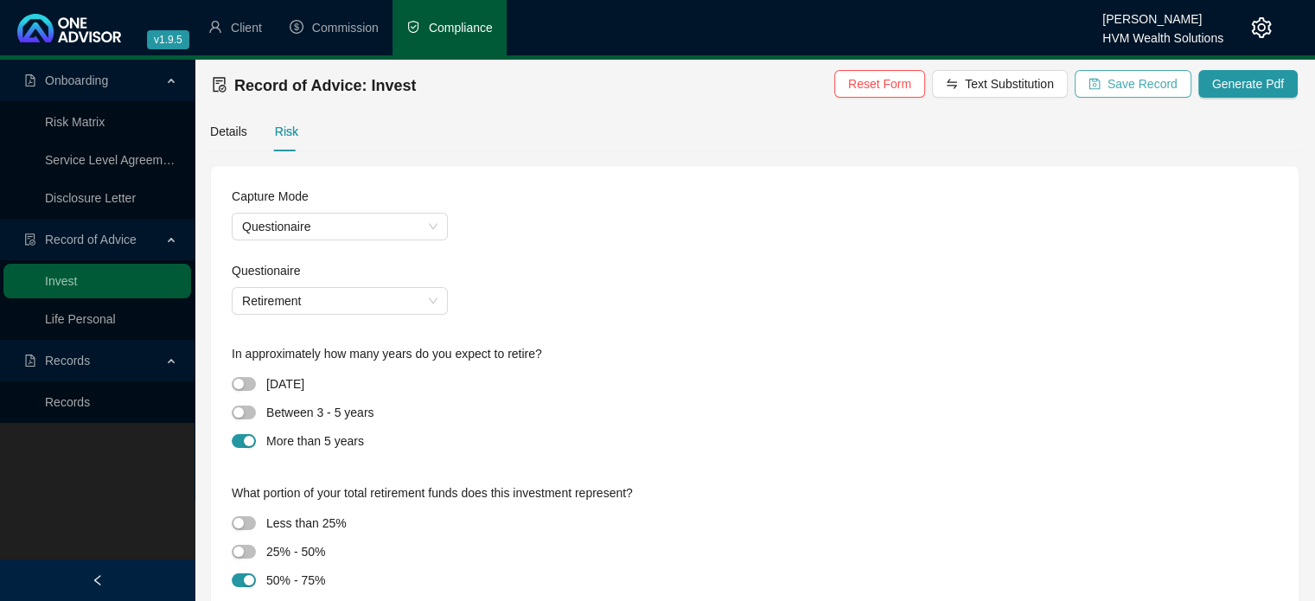
click at [1161, 89] on span "Save Record" at bounding box center [1142, 83] width 70 height 19
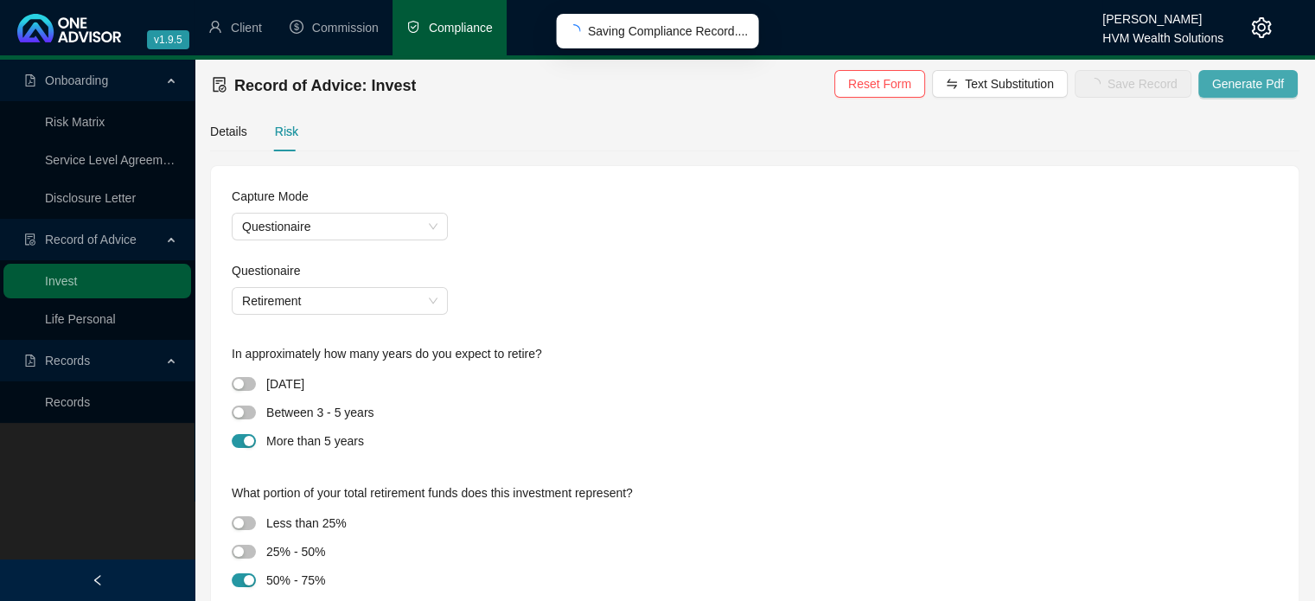
click at [1249, 86] on span "Generate Pdf" at bounding box center [1248, 83] width 72 height 19
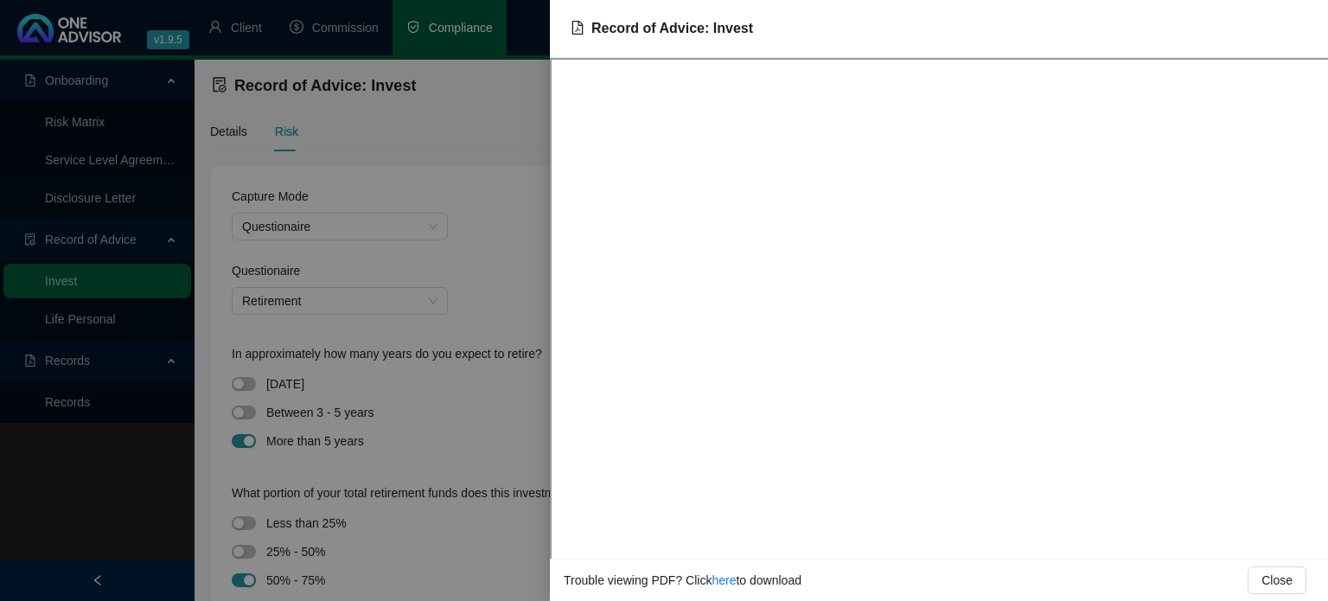
drag, startPoint x: 487, startPoint y: 204, endPoint x: 509, endPoint y: 238, distance: 40.0
click at [488, 204] on div at bounding box center [664, 300] width 1328 height 601
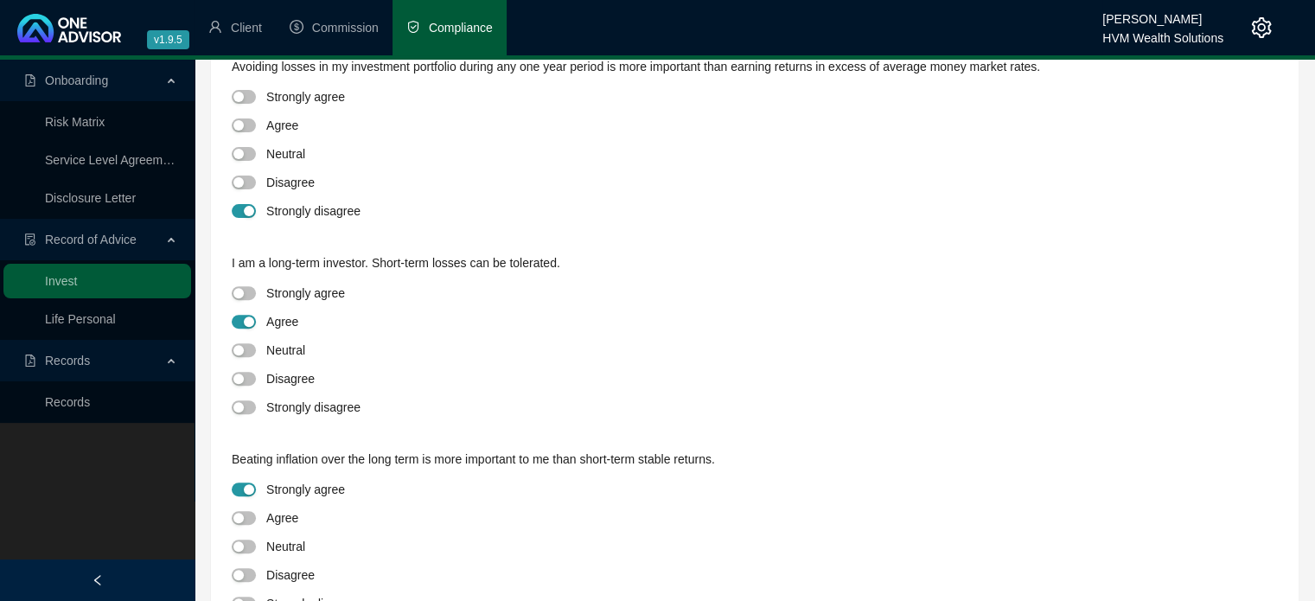
scroll to position [847, 0]
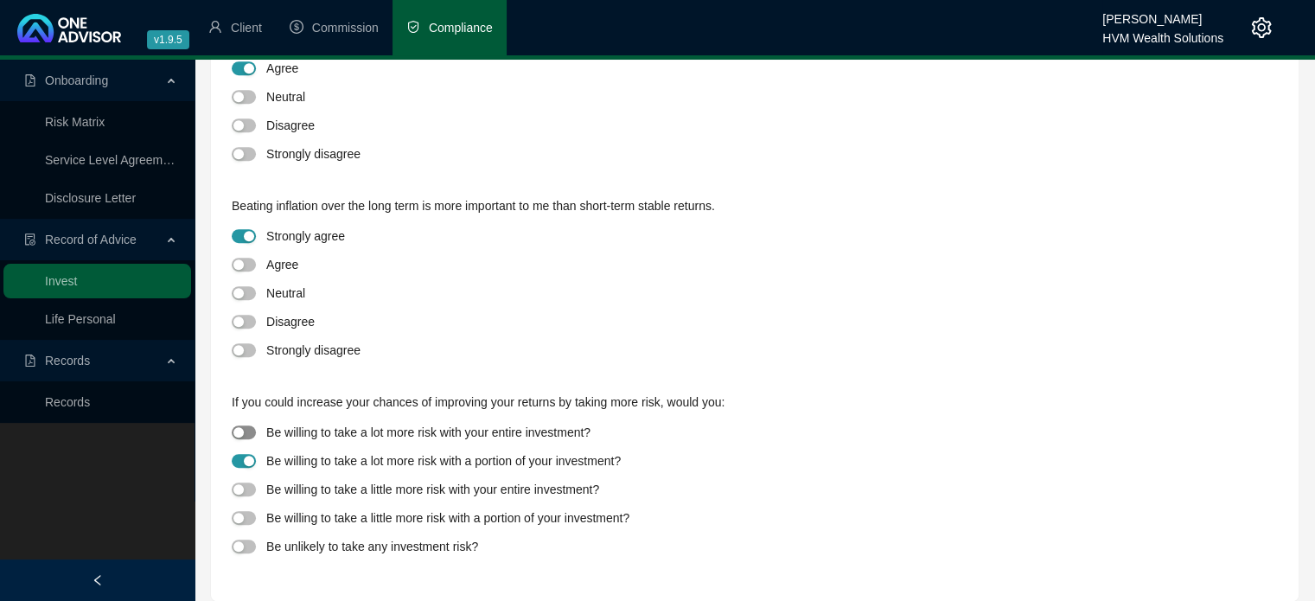
click at [239, 429] on div "button" at bounding box center [238, 432] width 10 height 10
click at [252, 456] on span "button" at bounding box center [244, 461] width 24 height 14
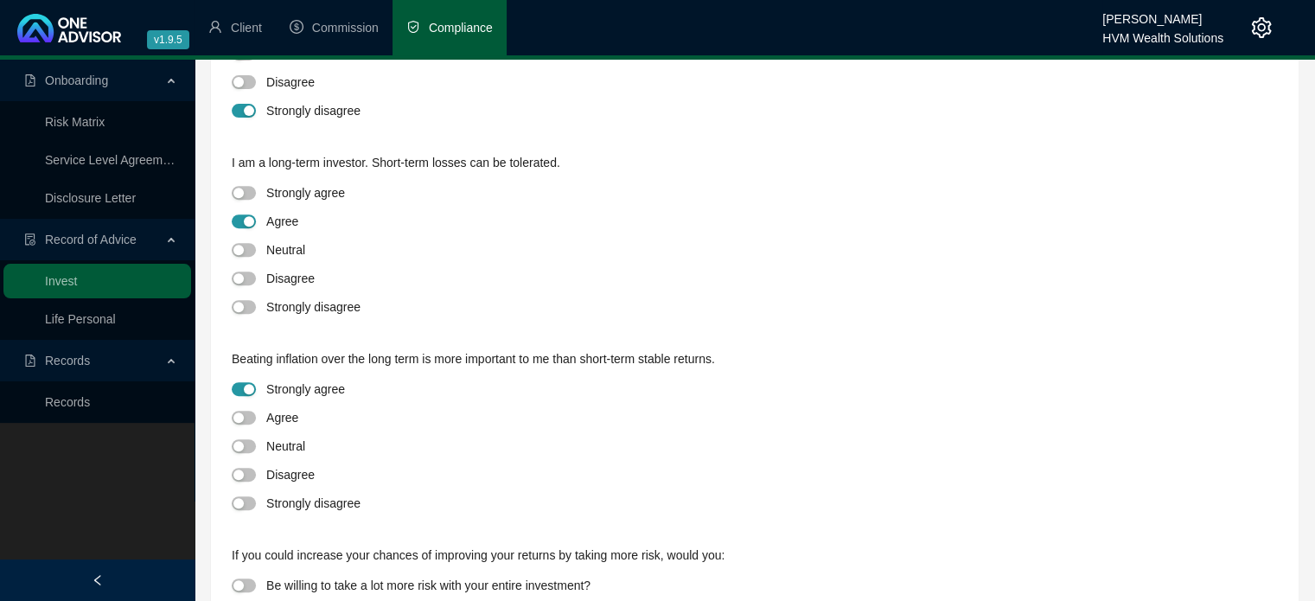
scroll to position [588, 0]
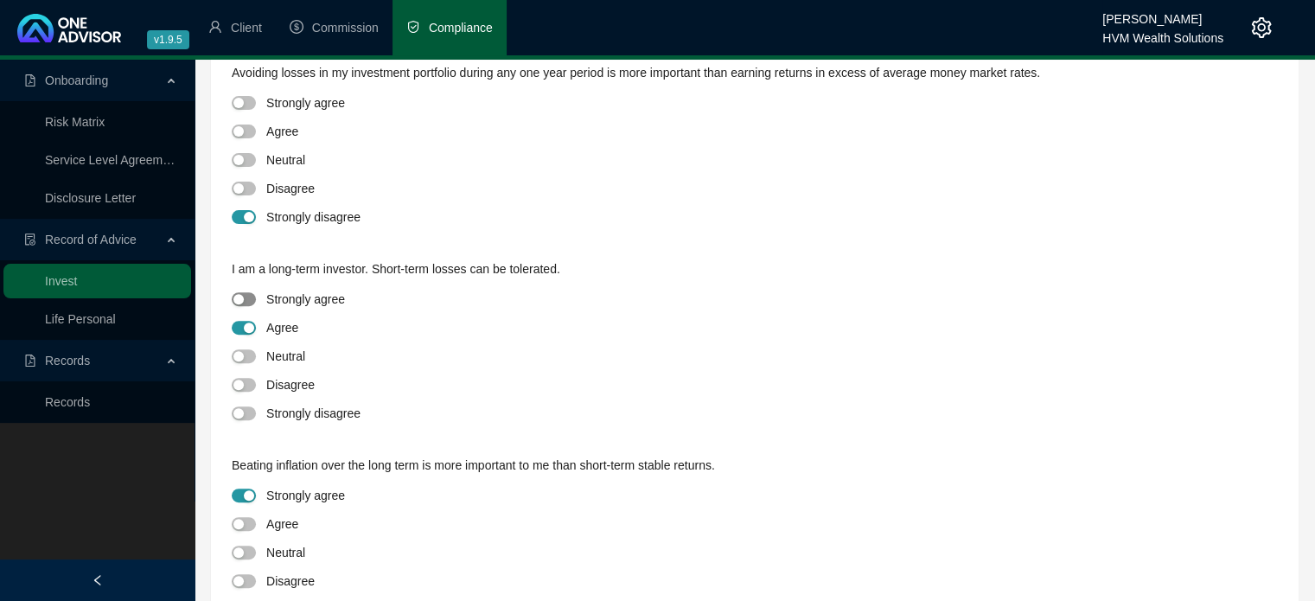
click at [245, 303] on span "button" at bounding box center [244, 299] width 24 height 14
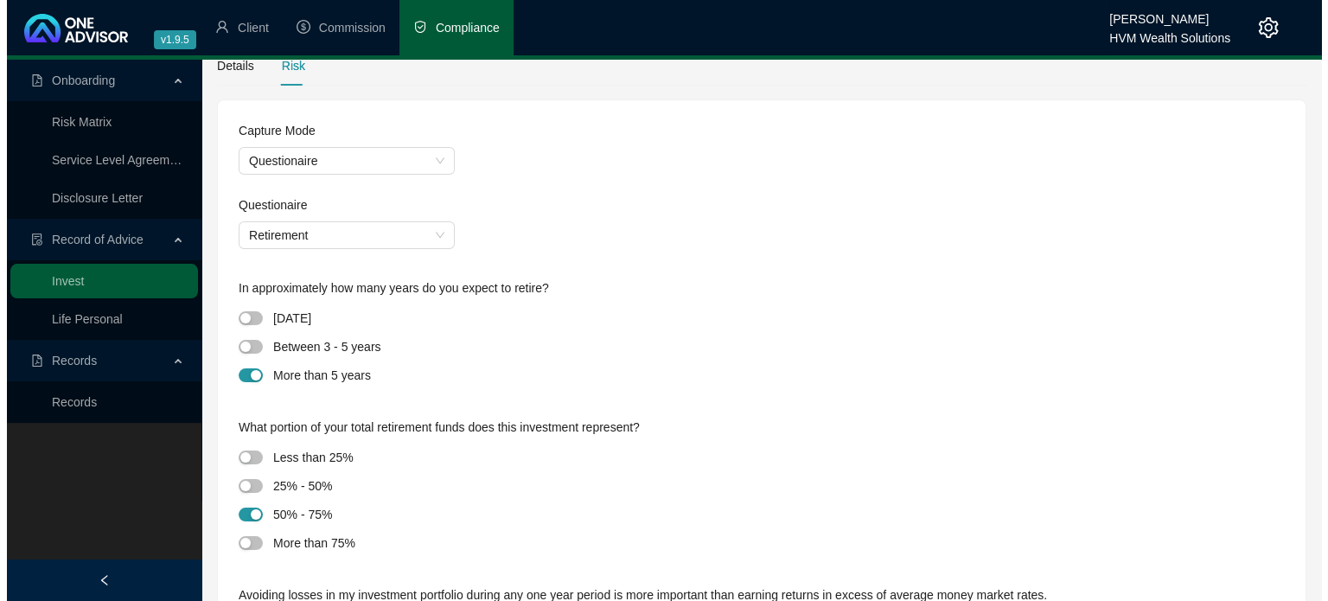
scroll to position [0, 0]
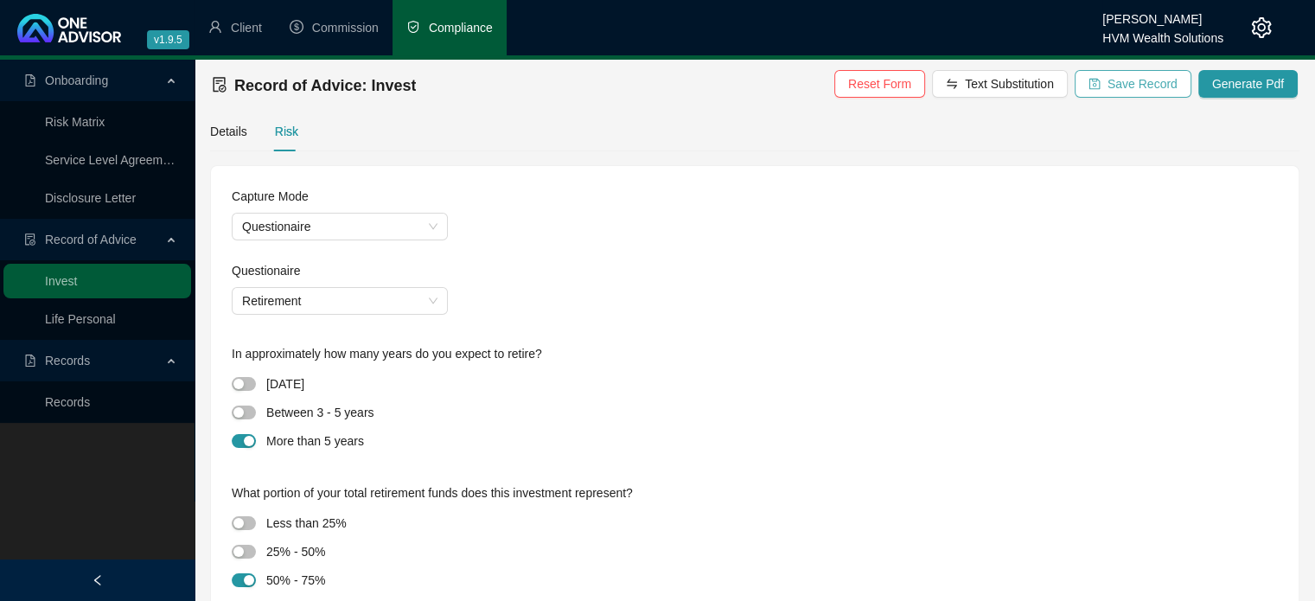
click at [1145, 81] on span "Save Record" at bounding box center [1142, 83] width 70 height 19
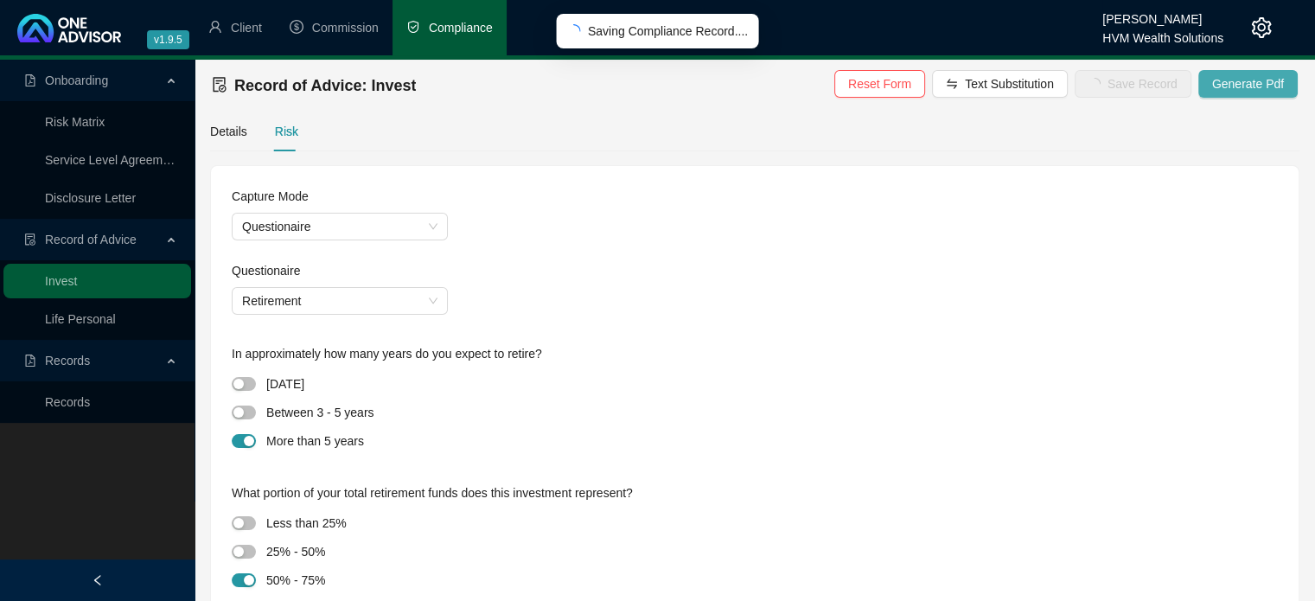
click at [1238, 86] on span "Generate Pdf" at bounding box center [1248, 83] width 72 height 19
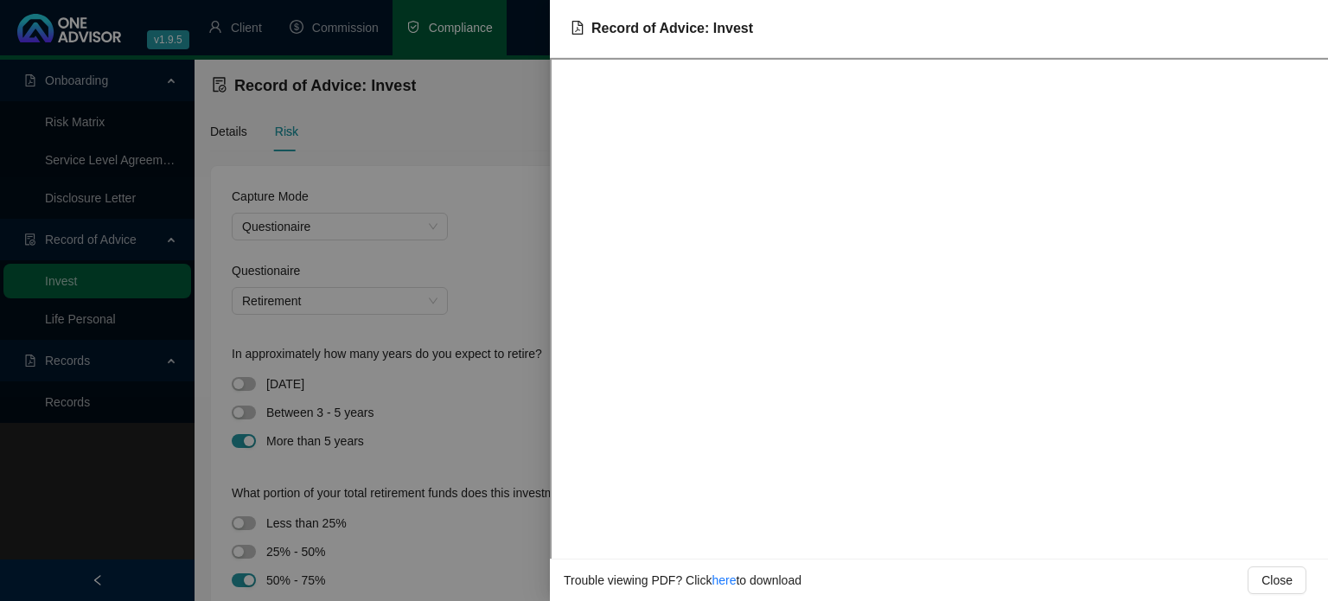
click at [510, 248] on div at bounding box center [664, 300] width 1328 height 601
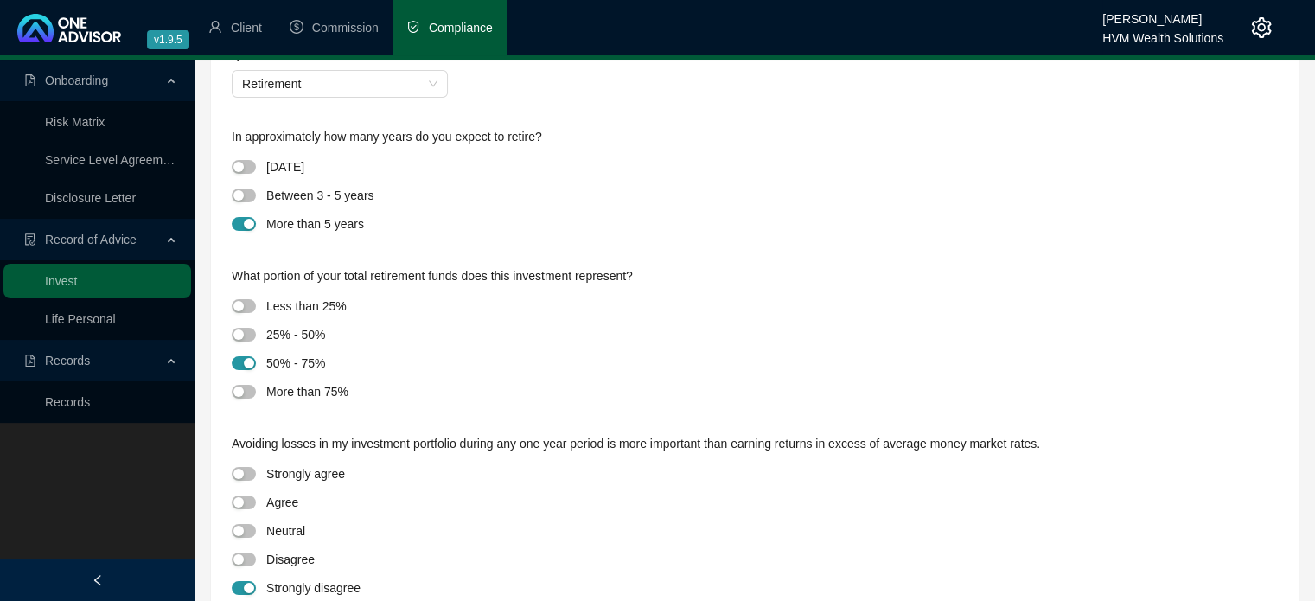
scroll to position [259, 0]
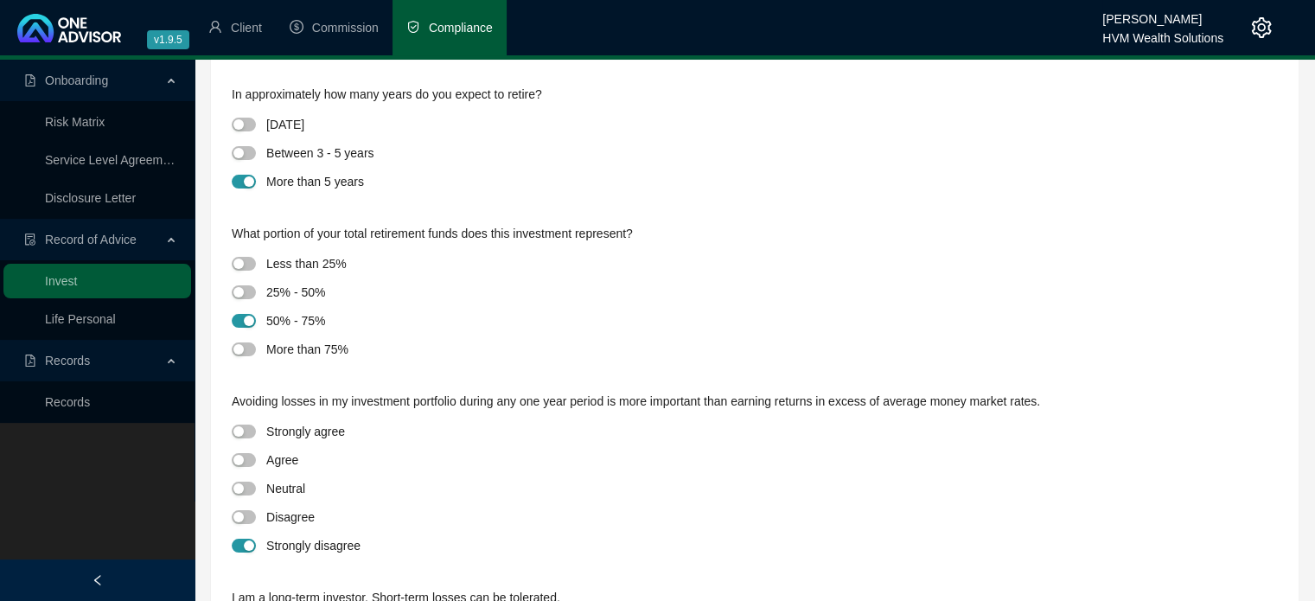
click at [253, 361] on div "More than 75%" at bounding box center [755, 351] width 1046 height 29
click at [243, 301] on div at bounding box center [249, 292] width 35 height 20
click at [250, 293] on span "button" at bounding box center [244, 292] width 24 height 14
click at [609, 383] on div "Avoiding losses in my investment portfolio during any one year period is more i…" at bounding box center [755, 481] width 1046 height 196
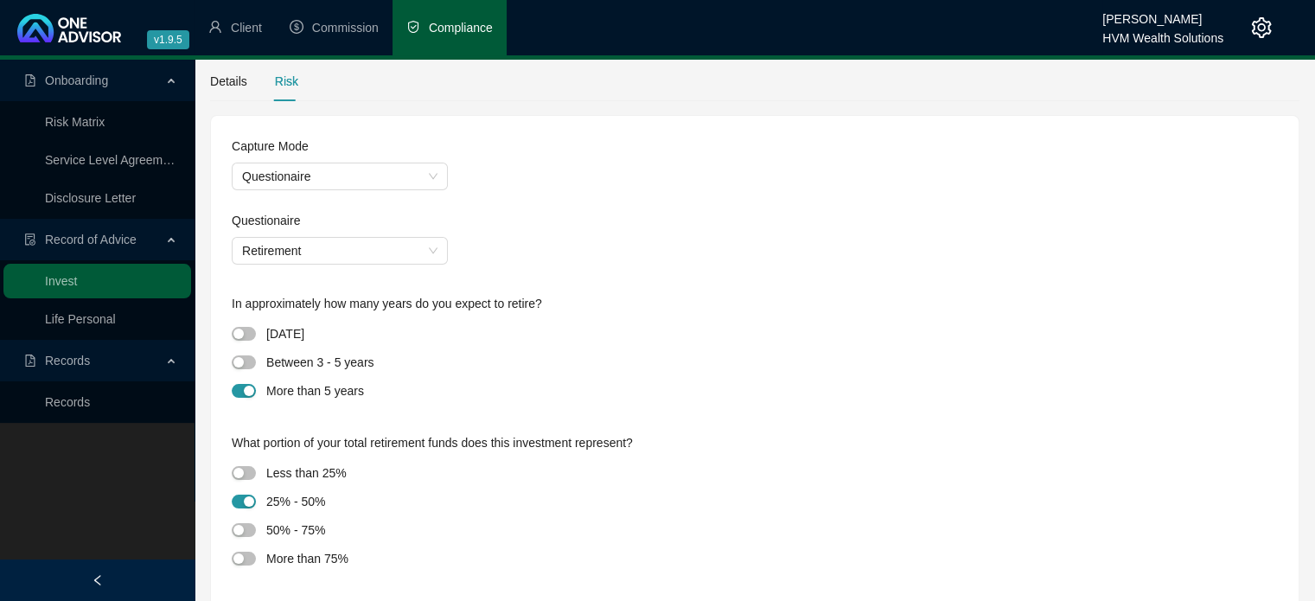
scroll to position [0, 0]
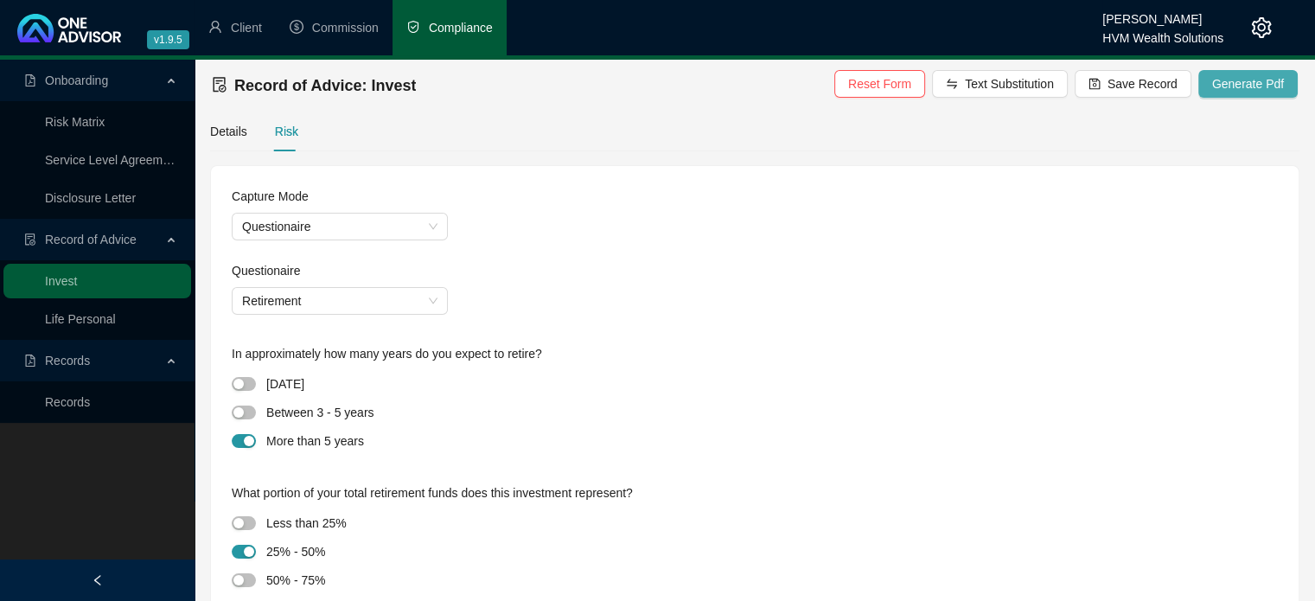
click at [1234, 81] on span "Generate Pdf" at bounding box center [1248, 83] width 72 height 19
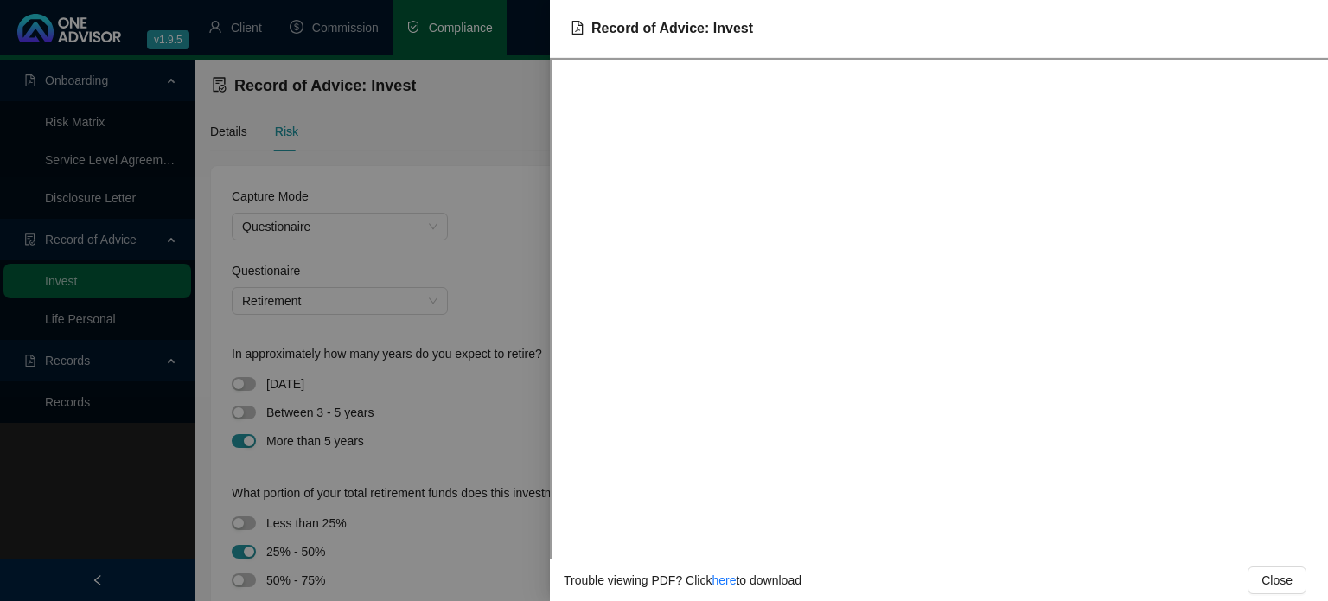
drag, startPoint x: 481, startPoint y: 231, endPoint x: 540, endPoint y: 255, distance: 64.4
click at [482, 230] on div at bounding box center [664, 300] width 1328 height 601
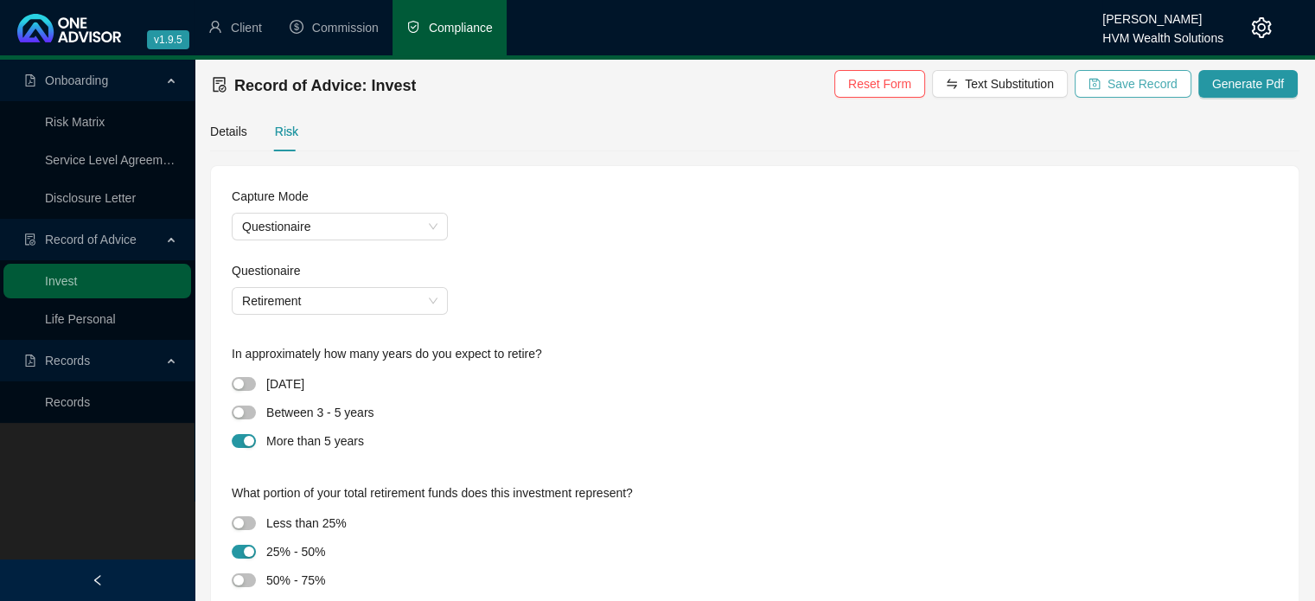
click at [1160, 86] on span "Save Record" at bounding box center [1142, 83] width 70 height 19
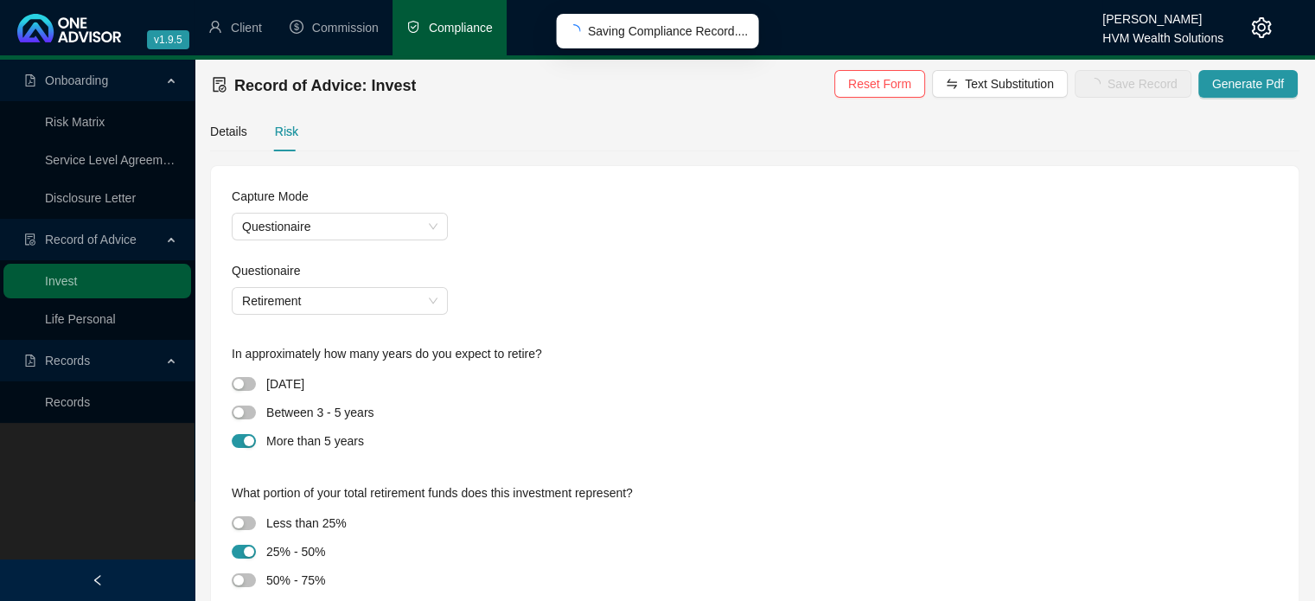
click at [246, 137] on div "Details Risk" at bounding box center [254, 131] width 88 height 40
click at [232, 132] on div "Details" at bounding box center [228, 131] width 37 height 19
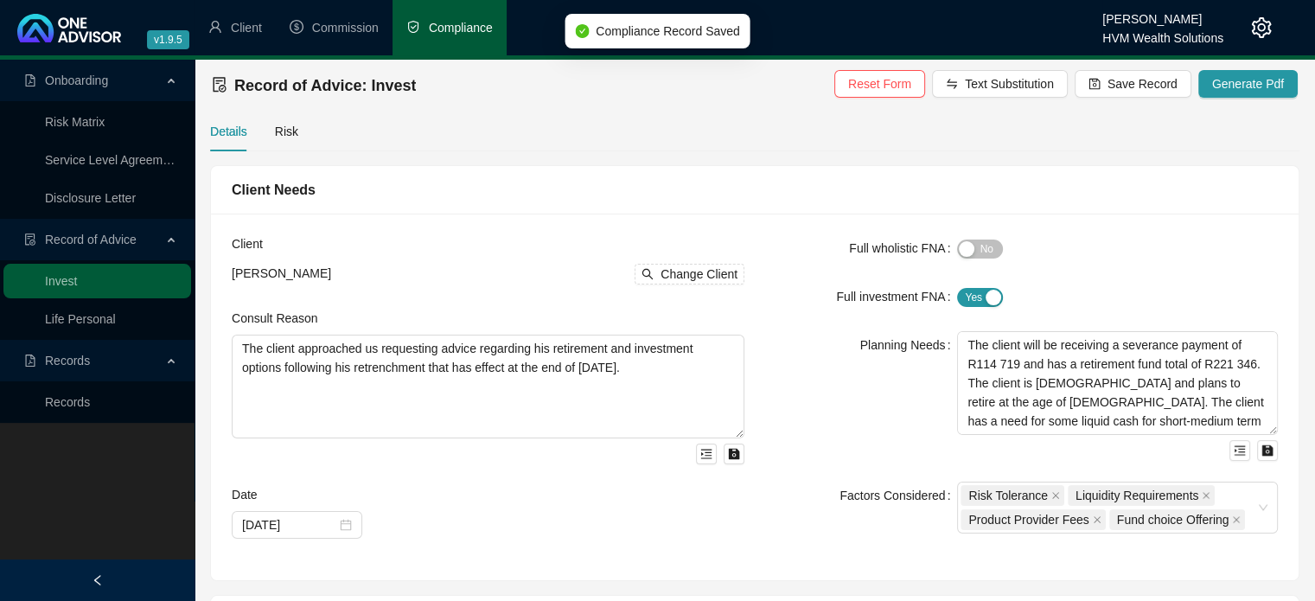
click at [988, 148] on div "Details Risk" at bounding box center [754, 131] width 1089 height 40
click at [965, 301] on span "Yes No" at bounding box center [980, 297] width 46 height 19
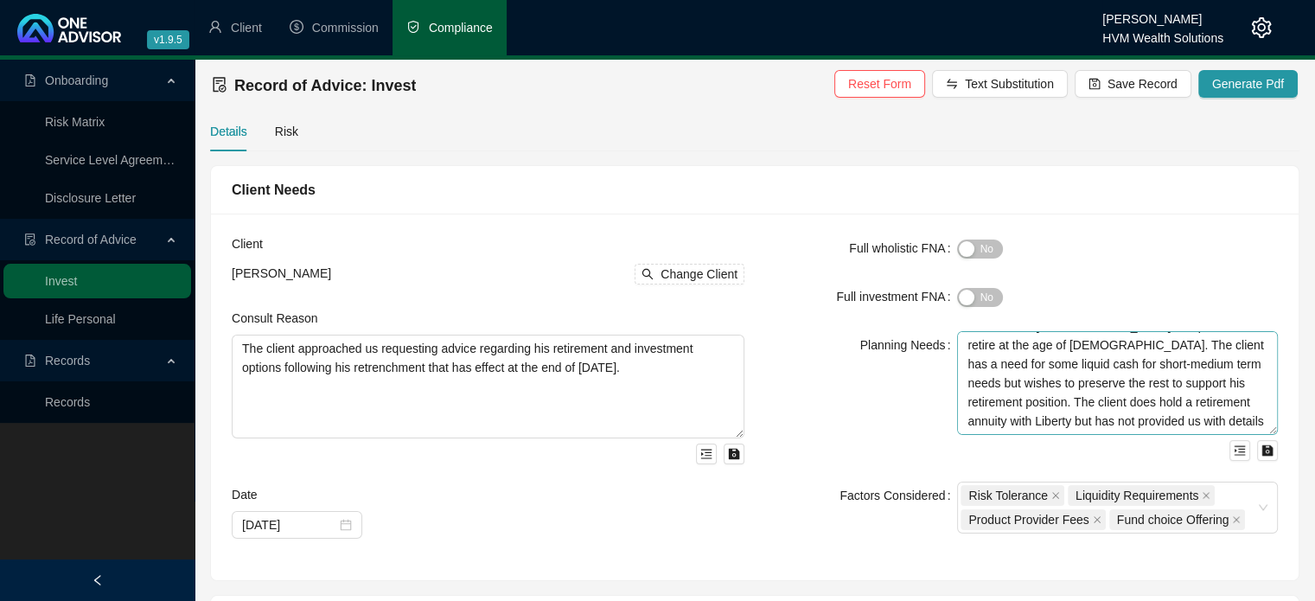
scroll to position [86, 0]
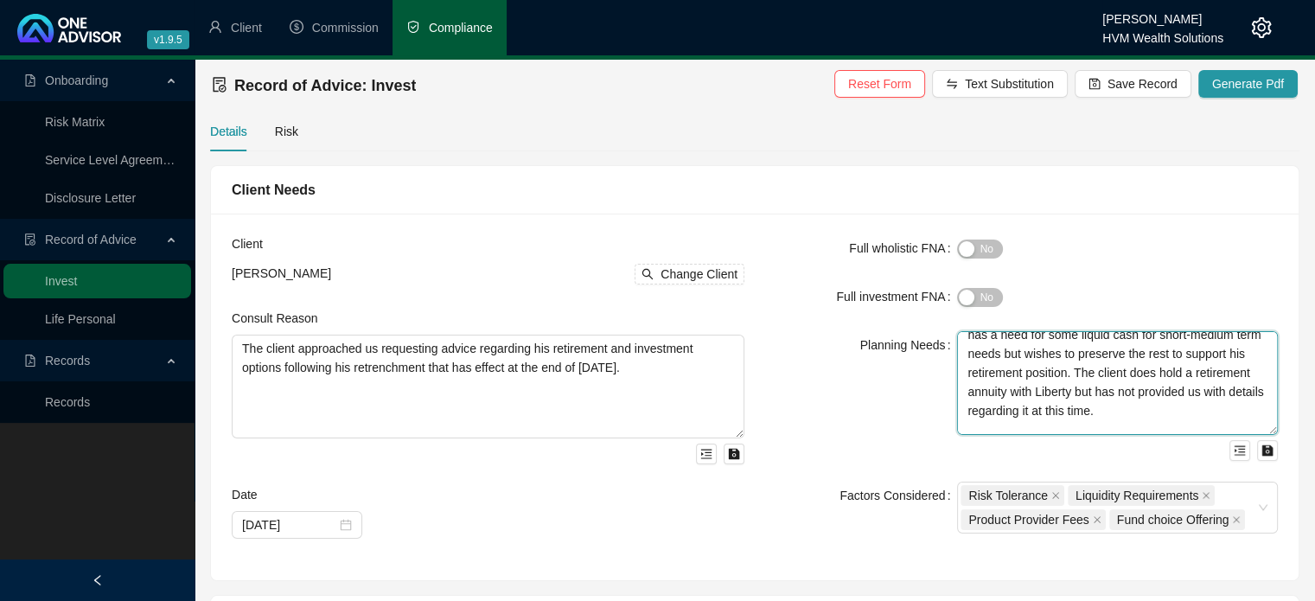
click at [1078, 416] on textarea "The client will be receiving a severance payment of R114 719 and has a retireme…" at bounding box center [1117, 383] width 321 height 104
click at [1086, 373] on textarea "The client will be receiving a severance payment of R114 719 and has a retireme…" at bounding box center [1117, 383] width 321 height 104
click at [1079, 421] on textarea "The client will be receiving a severance payment of R114 719 and has a retireme…" at bounding box center [1117, 383] width 321 height 104
click at [1070, 411] on textarea "The client will be receiving a severance payment of R114 719 and has a retireme…" at bounding box center [1117, 383] width 321 height 104
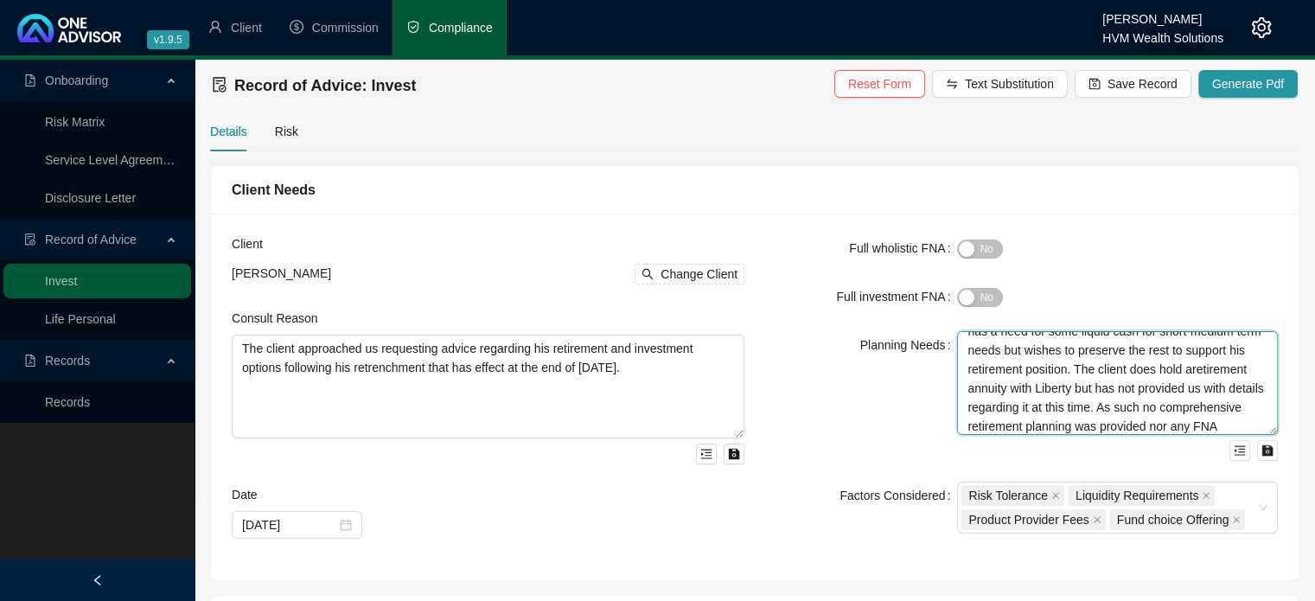
scroll to position [109, 0]
click at [1084, 352] on textarea "The client will be receiving a severance payment of R114 719 and has a retireme…" at bounding box center [1117, 383] width 321 height 104
click at [1074, 389] on textarea "The client will be receiving a severance payment of R114 719 and has a retireme…" at bounding box center [1117, 383] width 321 height 104
click at [1238, 355] on textarea "The client will be receiving a severance payment of R114 719 and has a retireme…" at bounding box center [1117, 383] width 321 height 104
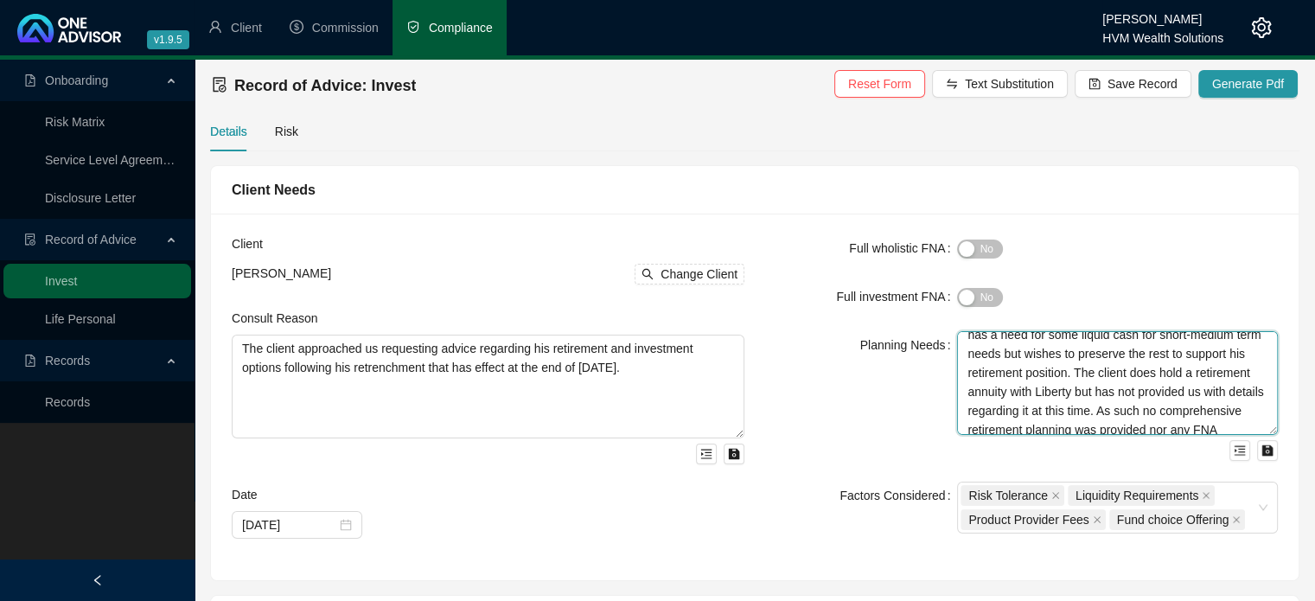
click at [1245, 356] on textarea "The client will be receiving a severance payment of R114 719 and has a retireme…" at bounding box center [1117, 383] width 321 height 104
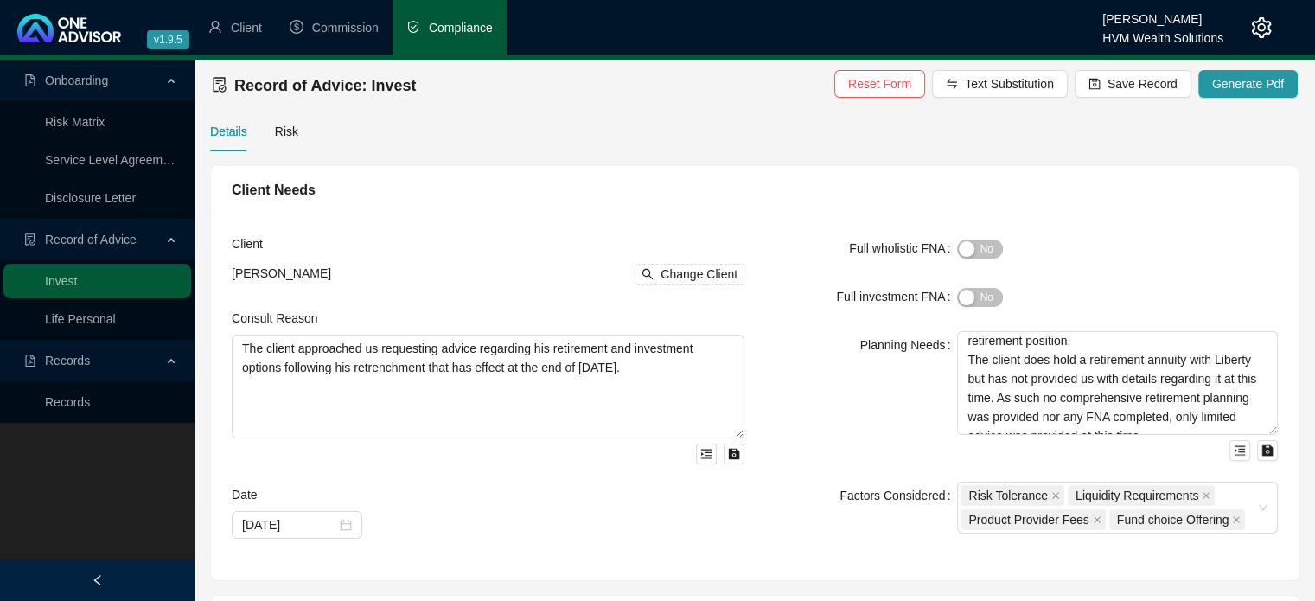
click at [1142, 254] on div "Yes No" at bounding box center [1117, 248] width 321 height 20
click at [1120, 80] on span "Save Record" at bounding box center [1142, 83] width 70 height 19
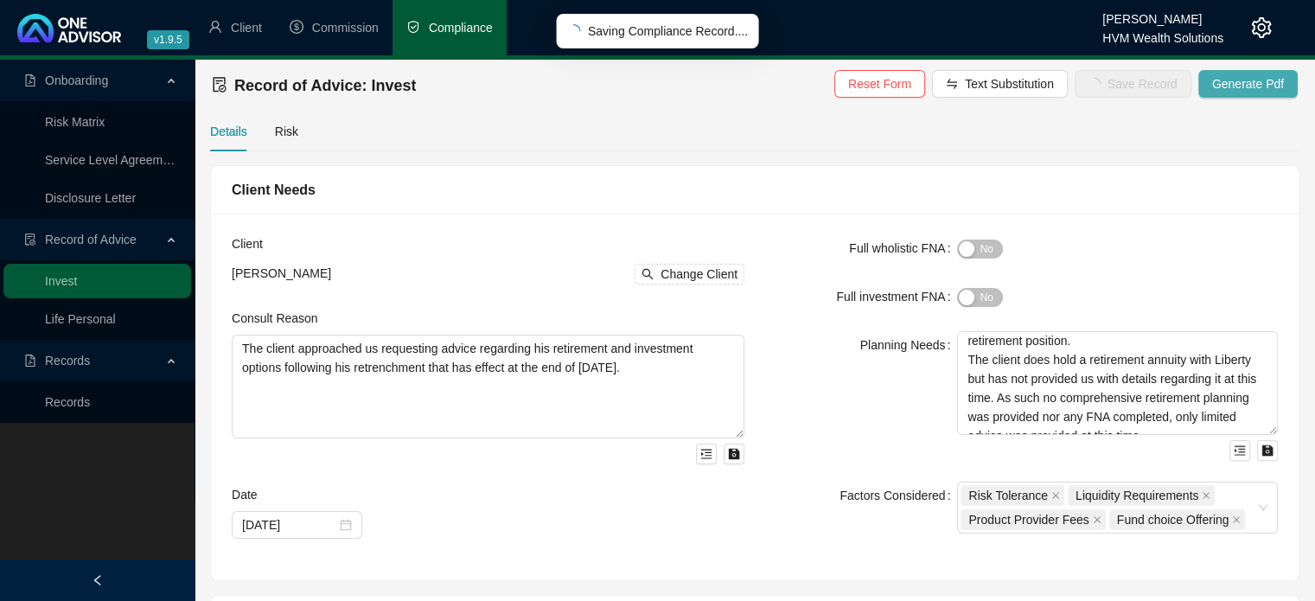
click at [1235, 92] on span "Generate Pdf" at bounding box center [1248, 83] width 72 height 19
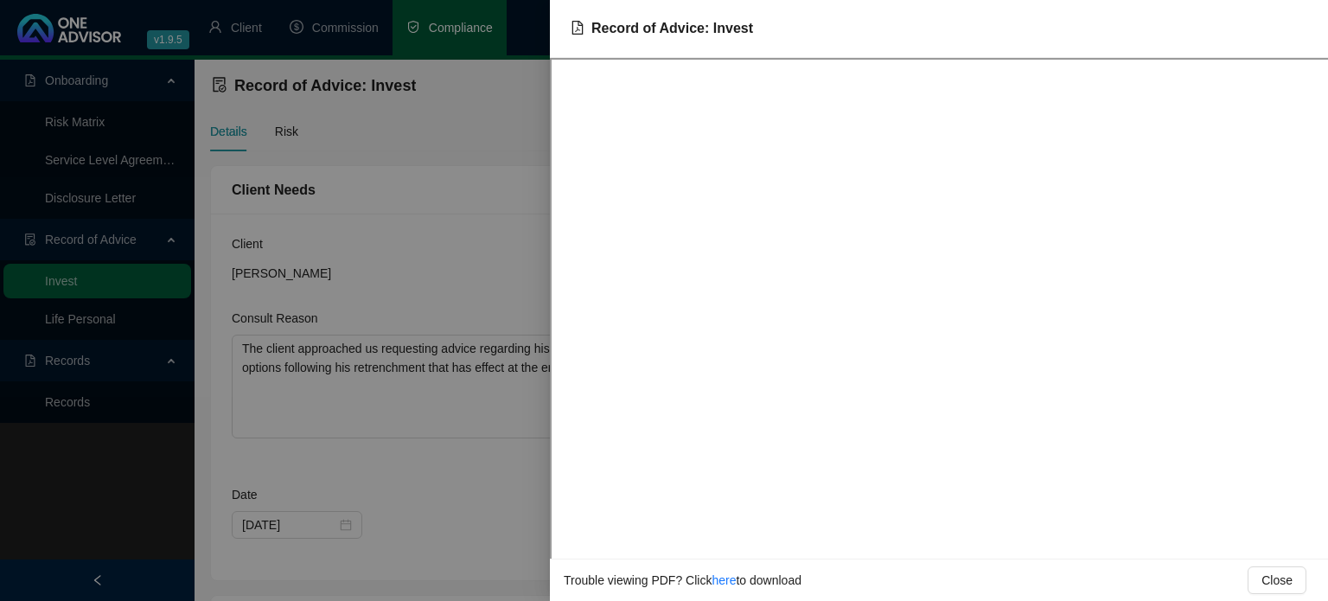
click at [508, 256] on div at bounding box center [664, 300] width 1328 height 601
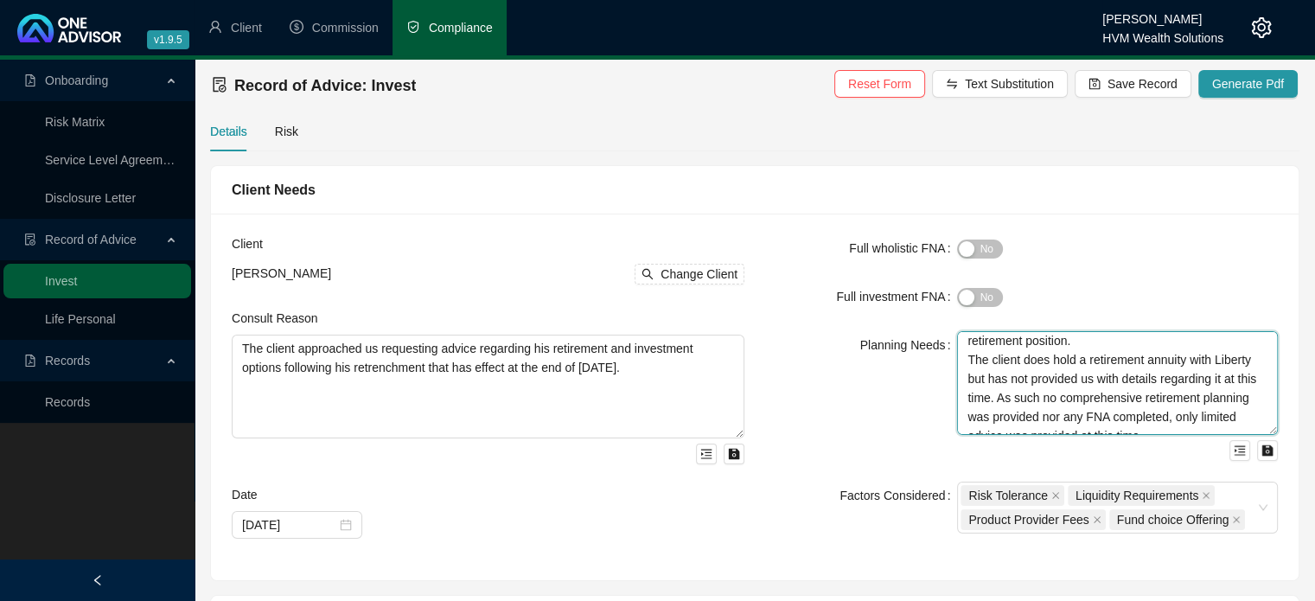
click at [1089, 341] on textarea "The client will be receiving a severance payment of R114 719 and has a retireme…" at bounding box center [1117, 383] width 321 height 104
click at [1075, 366] on textarea "The client will be receiving a severance payment of R114 719 and has a retireme…" at bounding box center [1117, 383] width 321 height 104
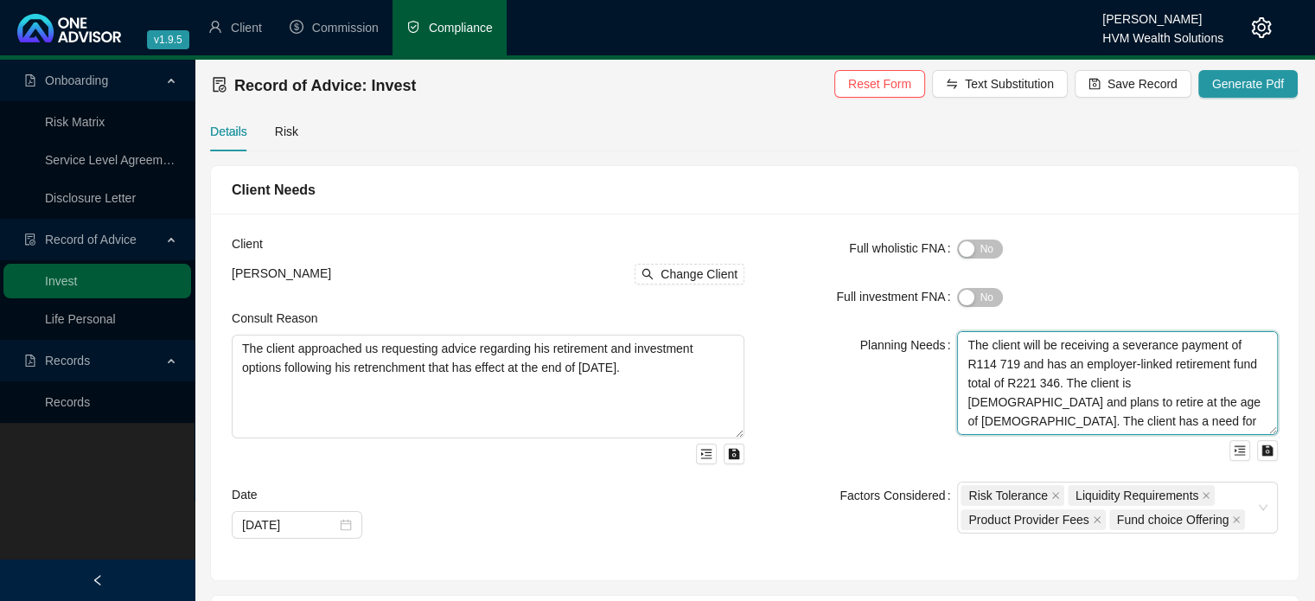
type textarea "The client will be receiving a severance payment of R114 719 and has an employe…"
click at [1118, 303] on div "Yes No" at bounding box center [1117, 296] width 321 height 20
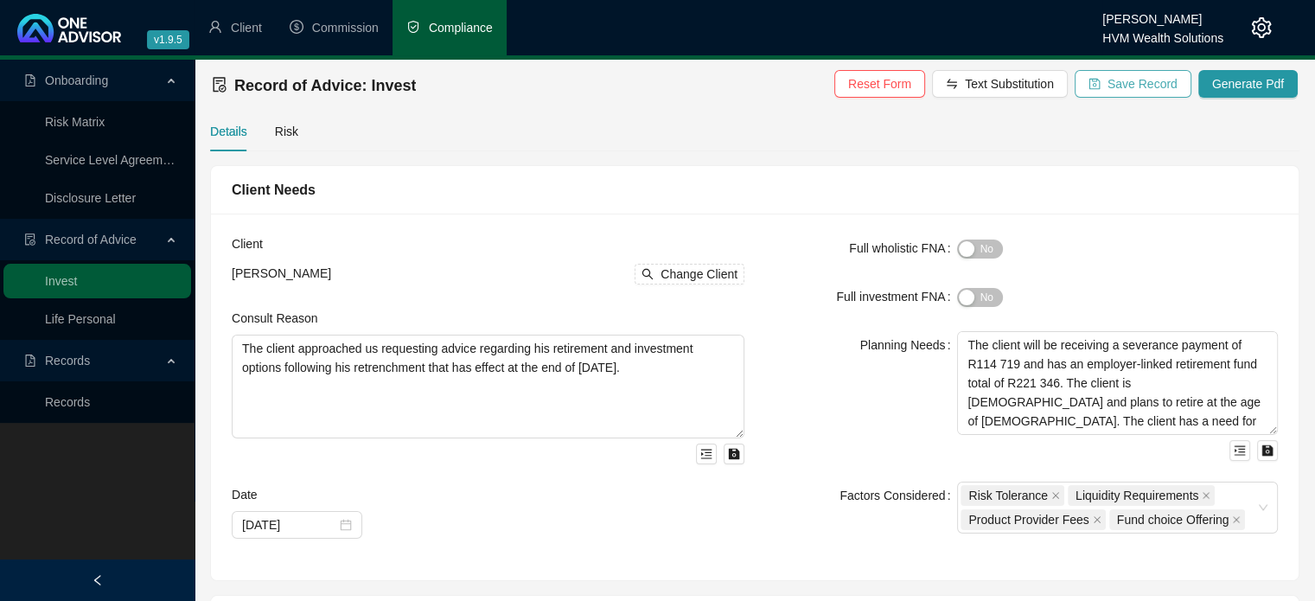
click at [1116, 86] on span "Save Record" at bounding box center [1142, 83] width 70 height 19
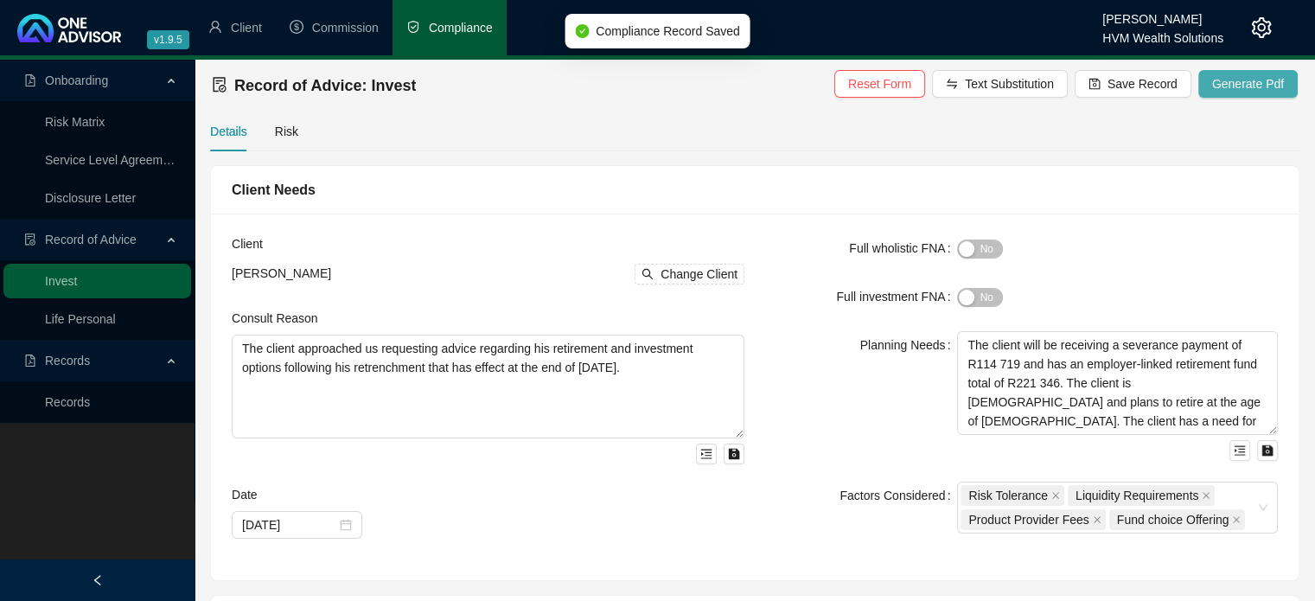
click at [1228, 86] on span "Generate Pdf" at bounding box center [1248, 83] width 72 height 19
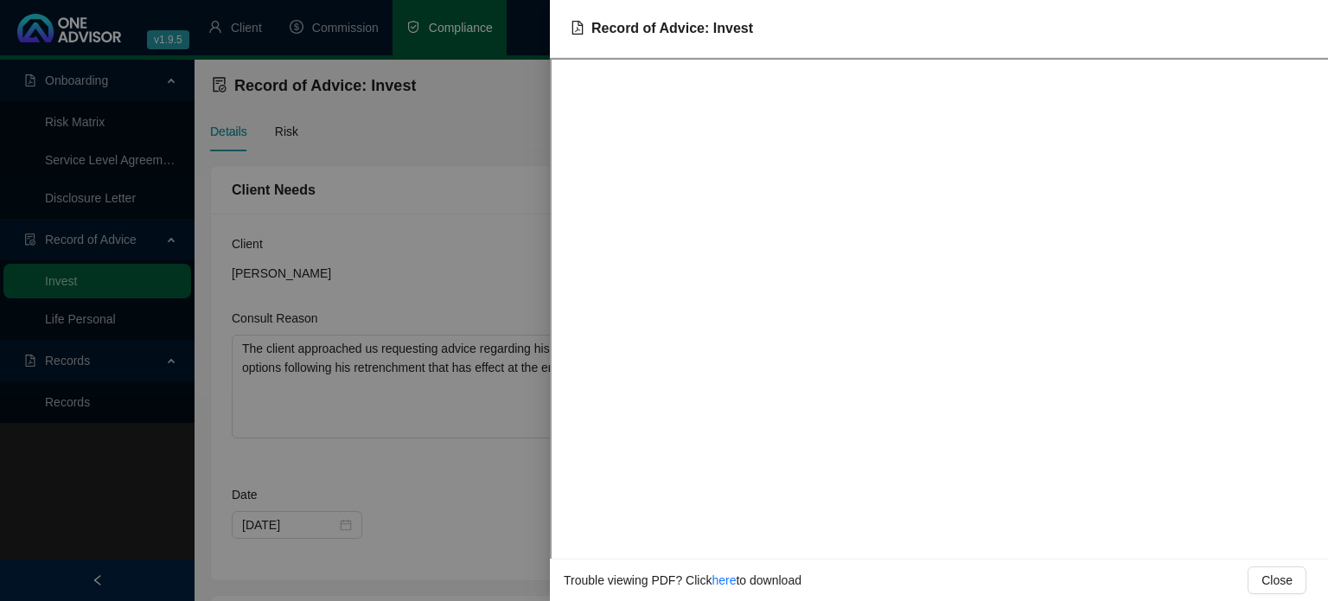
click at [497, 228] on div at bounding box center [664, 300] width 1328 height 601
click at [522, 224] on div at bounding box center [664, 300] width 1328 height 601
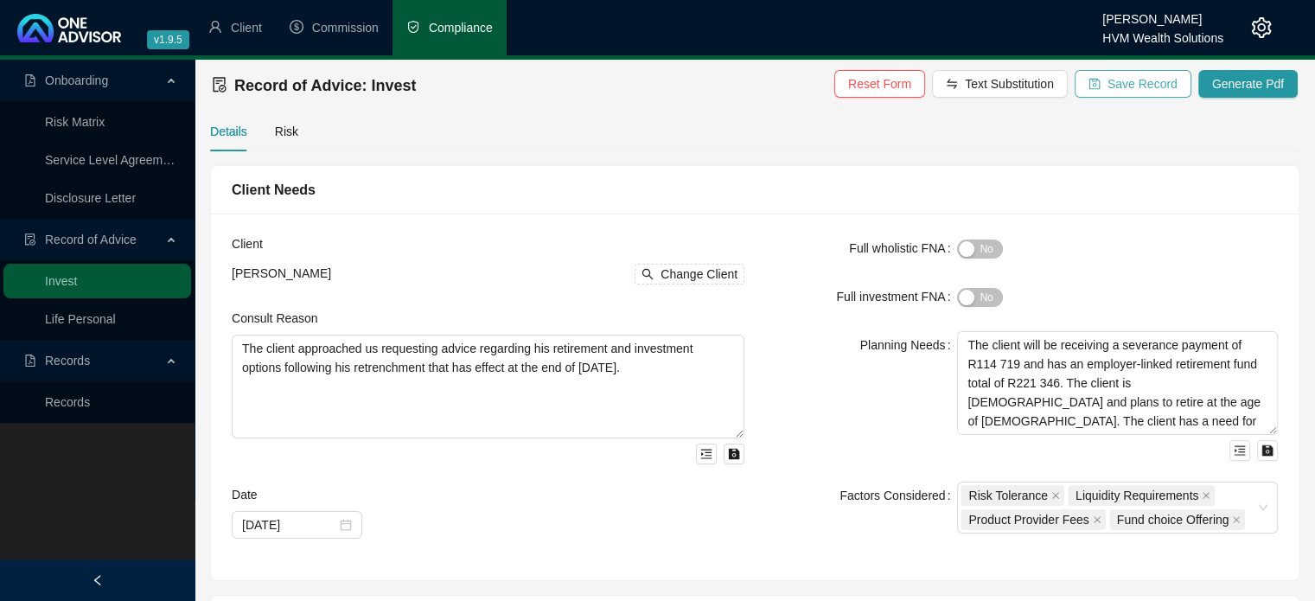
click at [1125, 74] on span "Save Record" at bounding box center [1142, 83] width 70 height 19
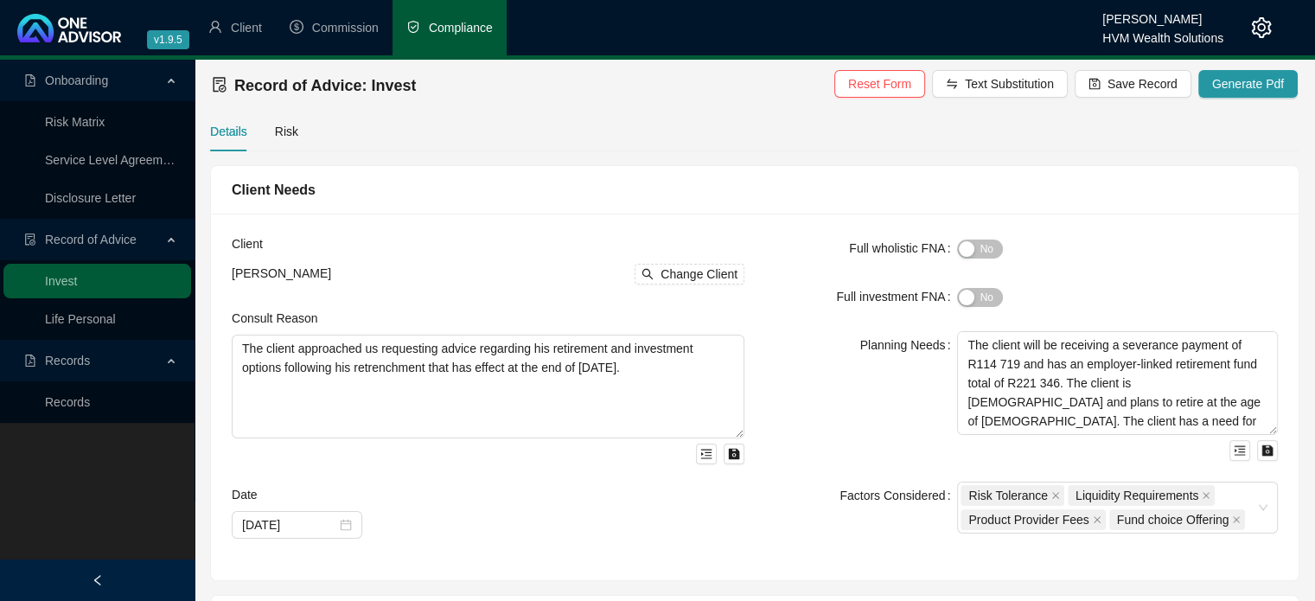
click at [685, 175] on div "Client Needs" at bounding box center [754, 190] width 1087 height 48
click at [826, 328] on form "Full wholistic FNA Yes No Full investment FNA Yes No Planning Needs The client …" at bounding box center [1021, 383] width 513 height 299
click at [837, 327] on form "Full wholistic FNA Yes No Full investment FNA Yes No Planning Needs The client …" at bounding box center [1021, 383] width 513 height 299
click at [778, 279] on form "Full wholistic FNA Yes No Full investment FNA Yes No Planning Needs The client …" at bounding box center [1021, 383] width 513 height 299
